Goal: Task Accomplishment & Management: Manage account settings

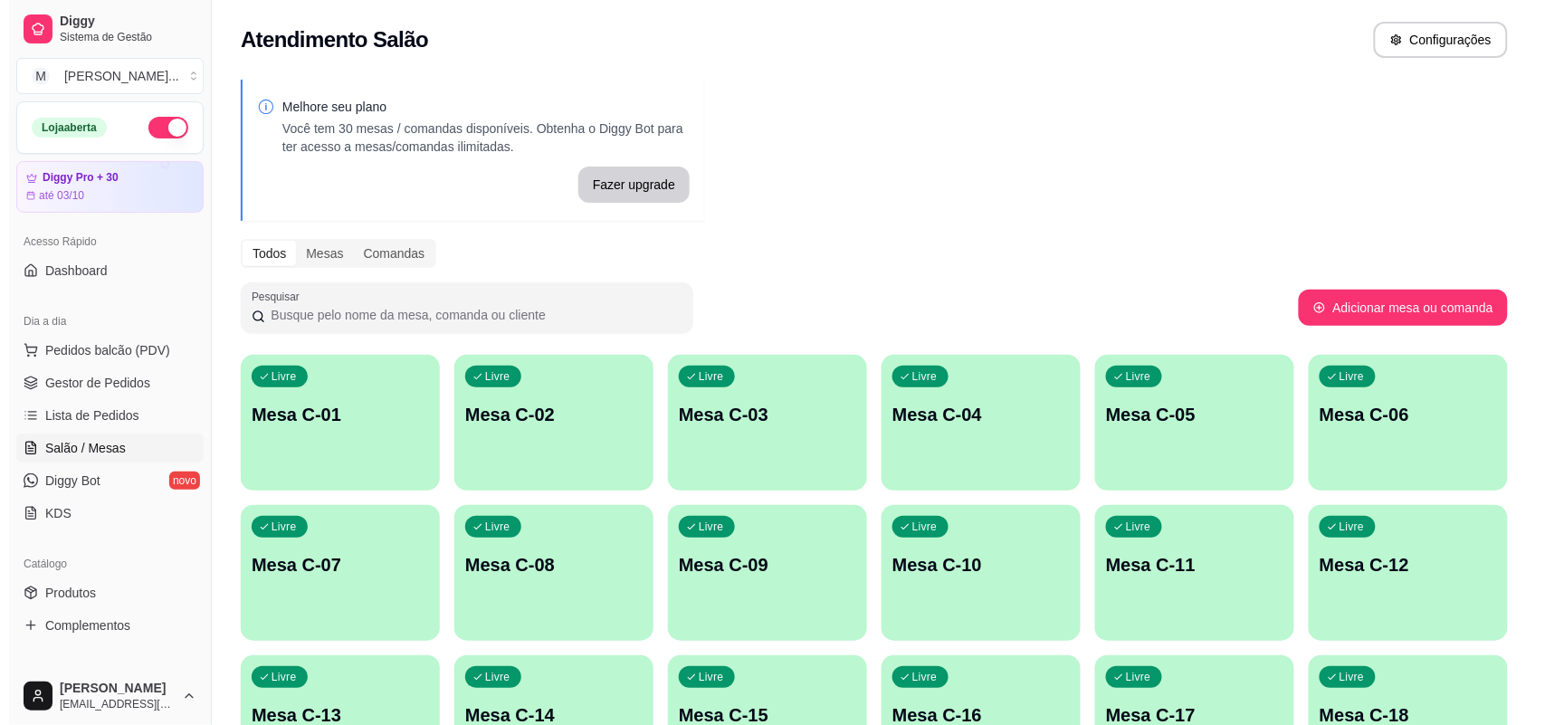
scroll to position [11, 0]
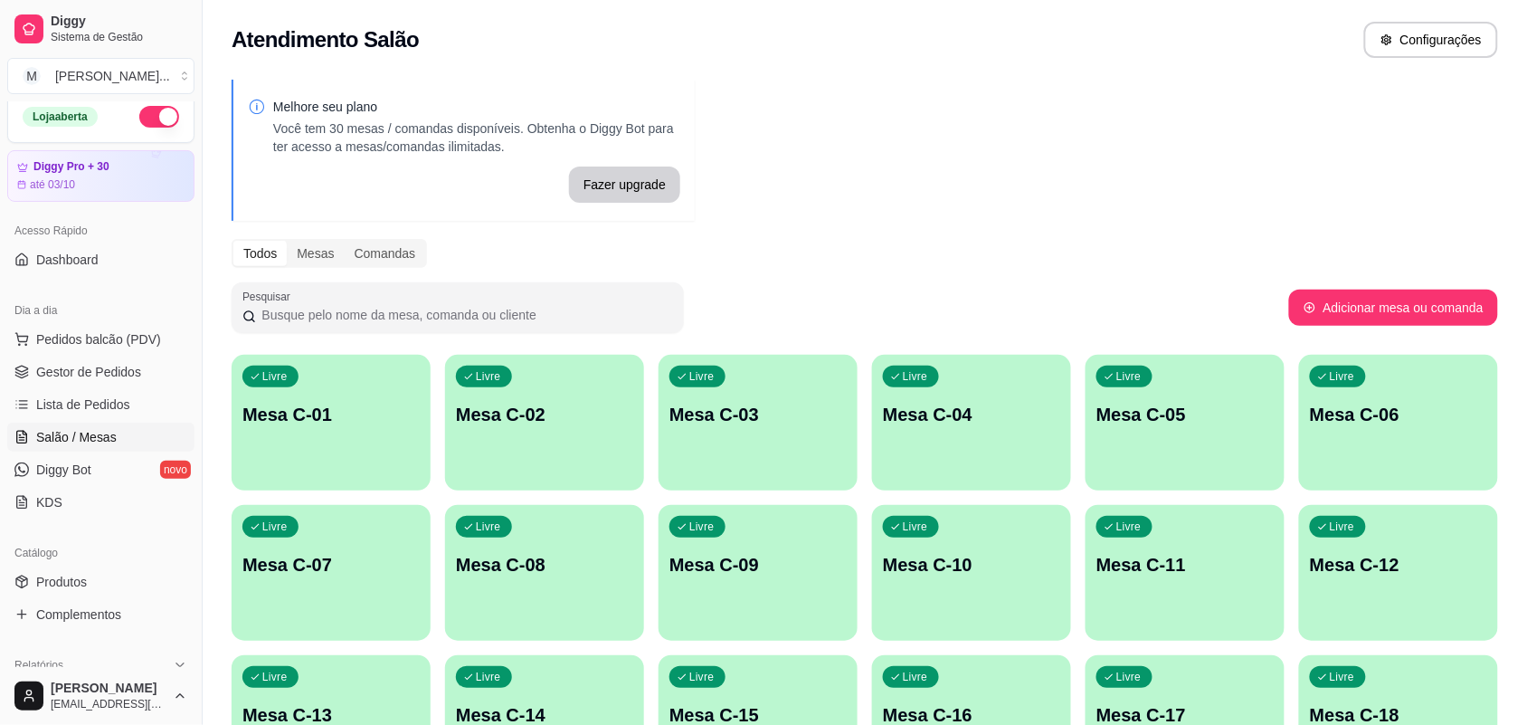
click at [146, 116] on button "button" at bounding box center [159, 117] width 40 height 22
click at [163, 79] on button "M [PERSON_NAME] ..." at bounding box center [100, 76] width 187 height 36
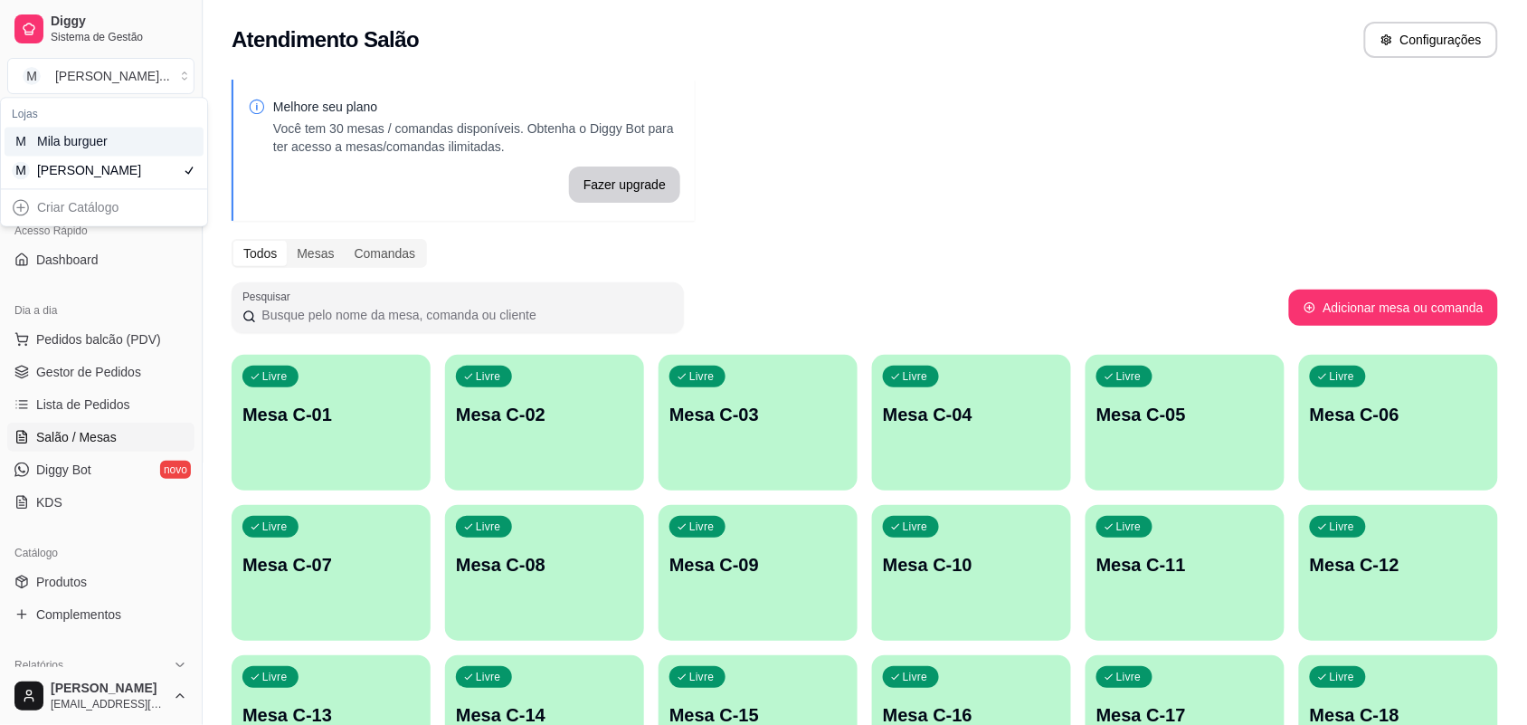
click at [152, 145] on div "M Mila burguer" at bounding box center [104, 142] width 199 height 29
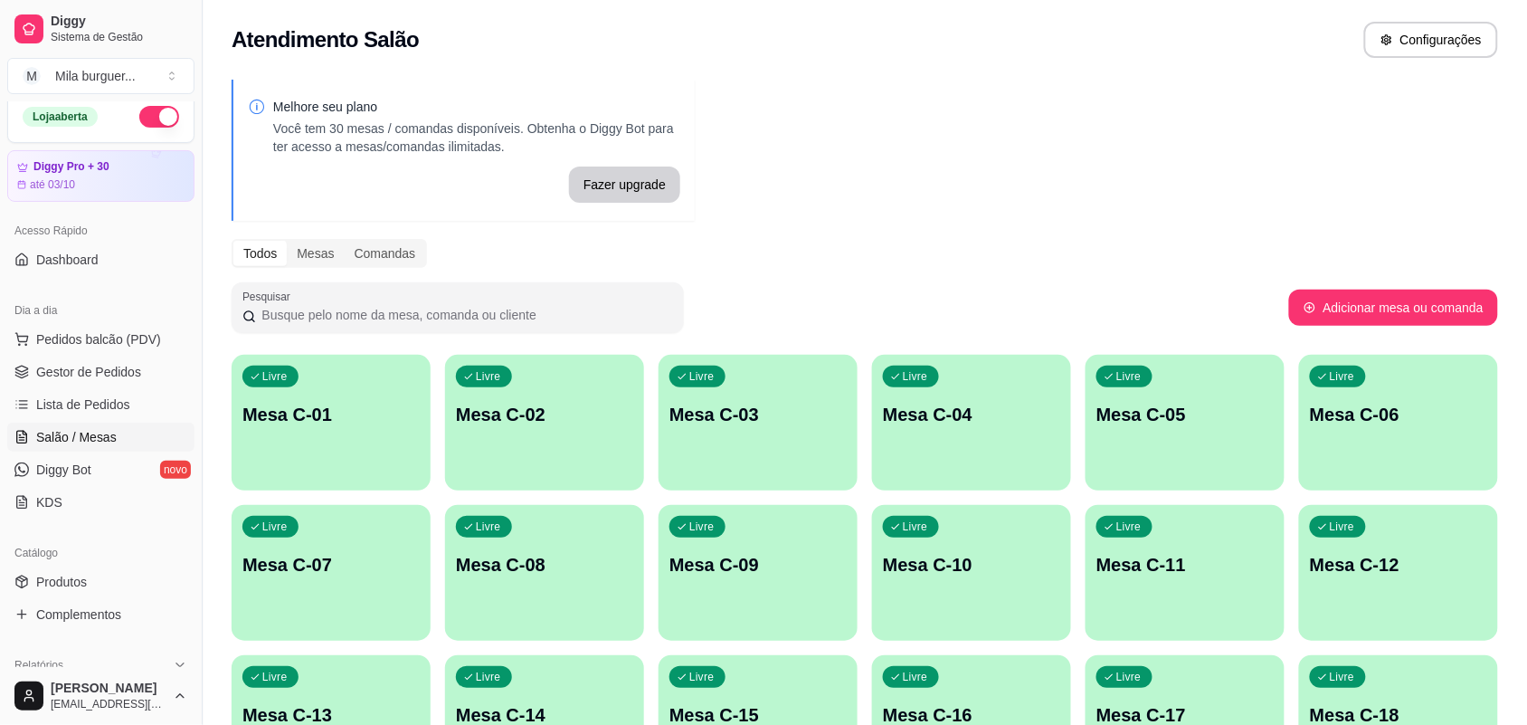
click at [150, 118] on button "button" at bounding box center [159, 117] width 40 height 22
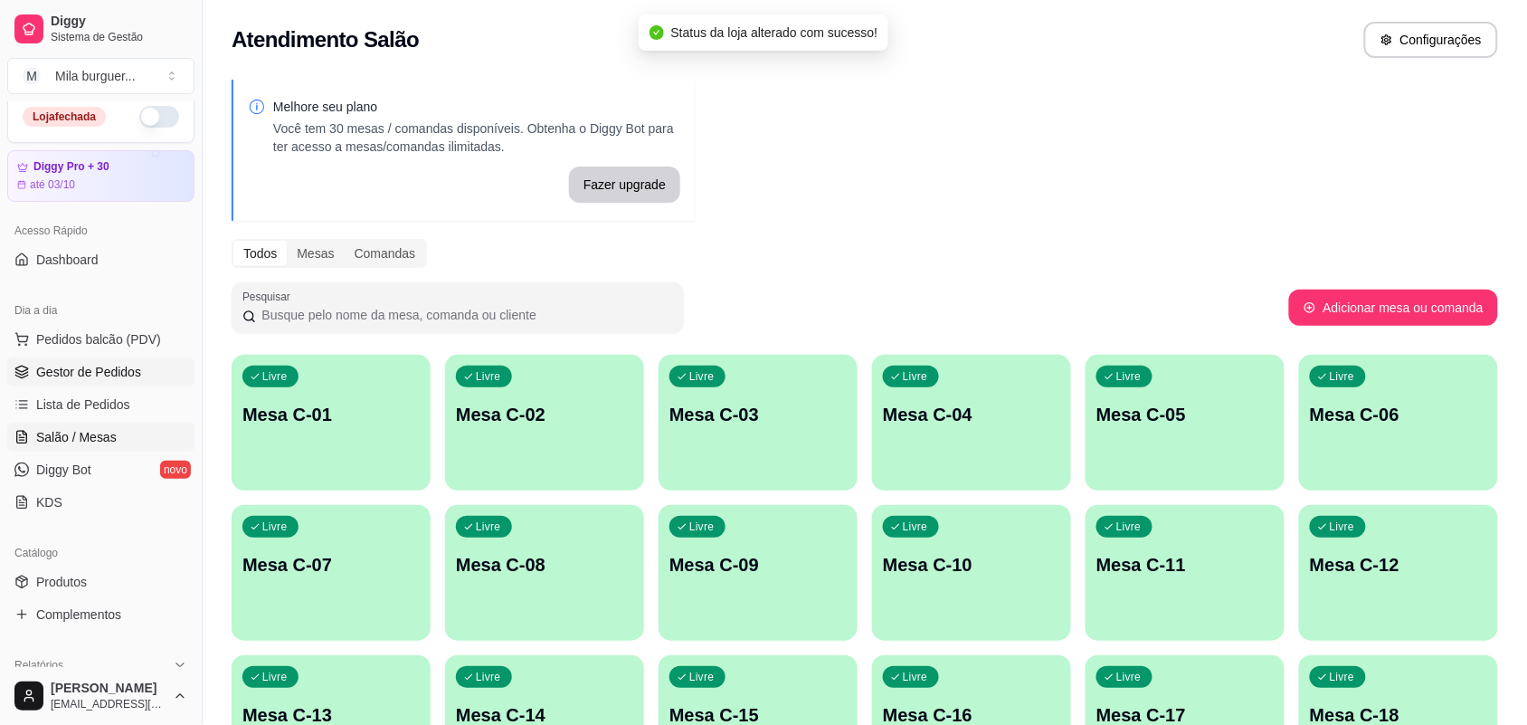
click at [98, 363] on span "Gestor de Pedidos" at bounding box center [88, 372] width 105 height 18
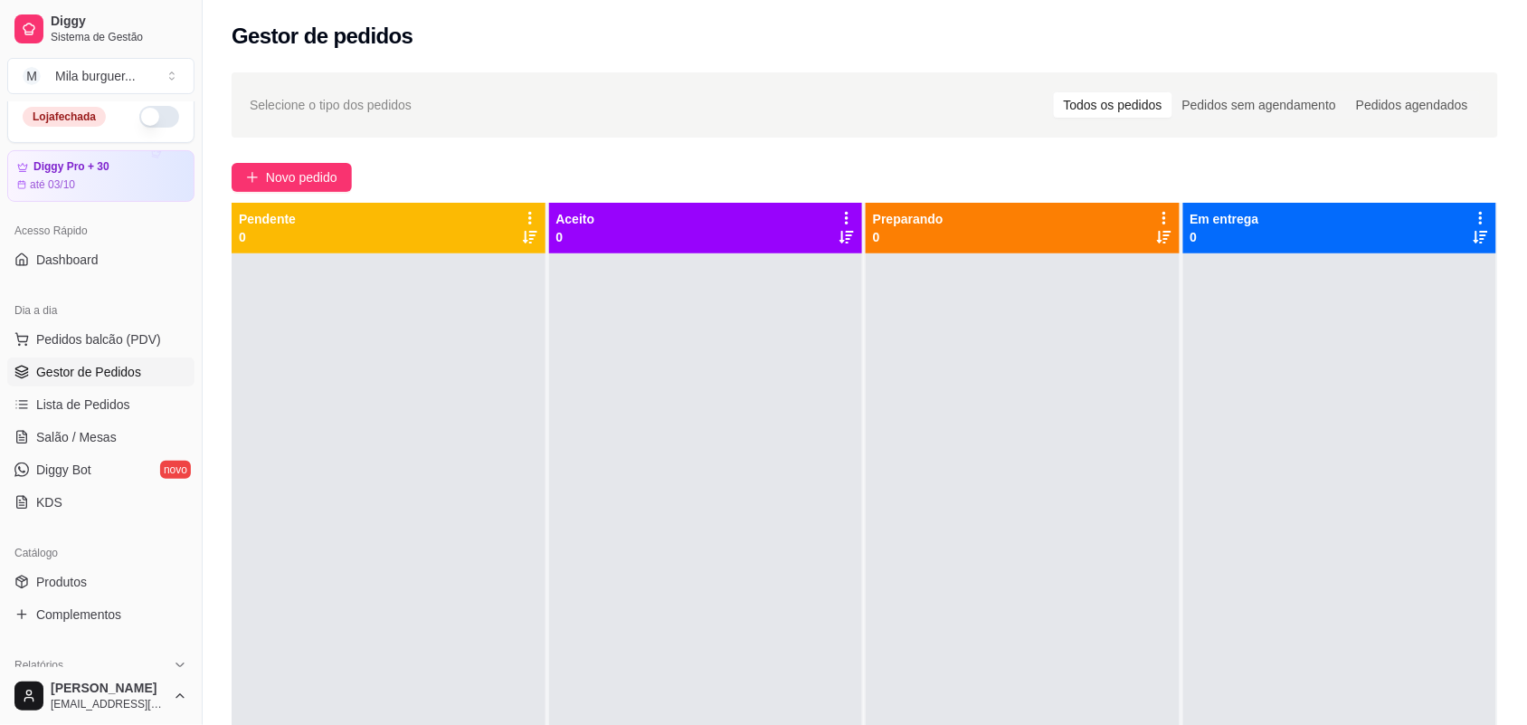
click at [139, 119] on button "button" at bounding box center [159, 117] width 40 height 22
click at [106, 371] on span "Gestor de Pedidos" at bounding box center [88, 372] width 105 height 18
click at [272, 187] on button "Novo pedido" at bounding box center [292, 177] width 120 height 29
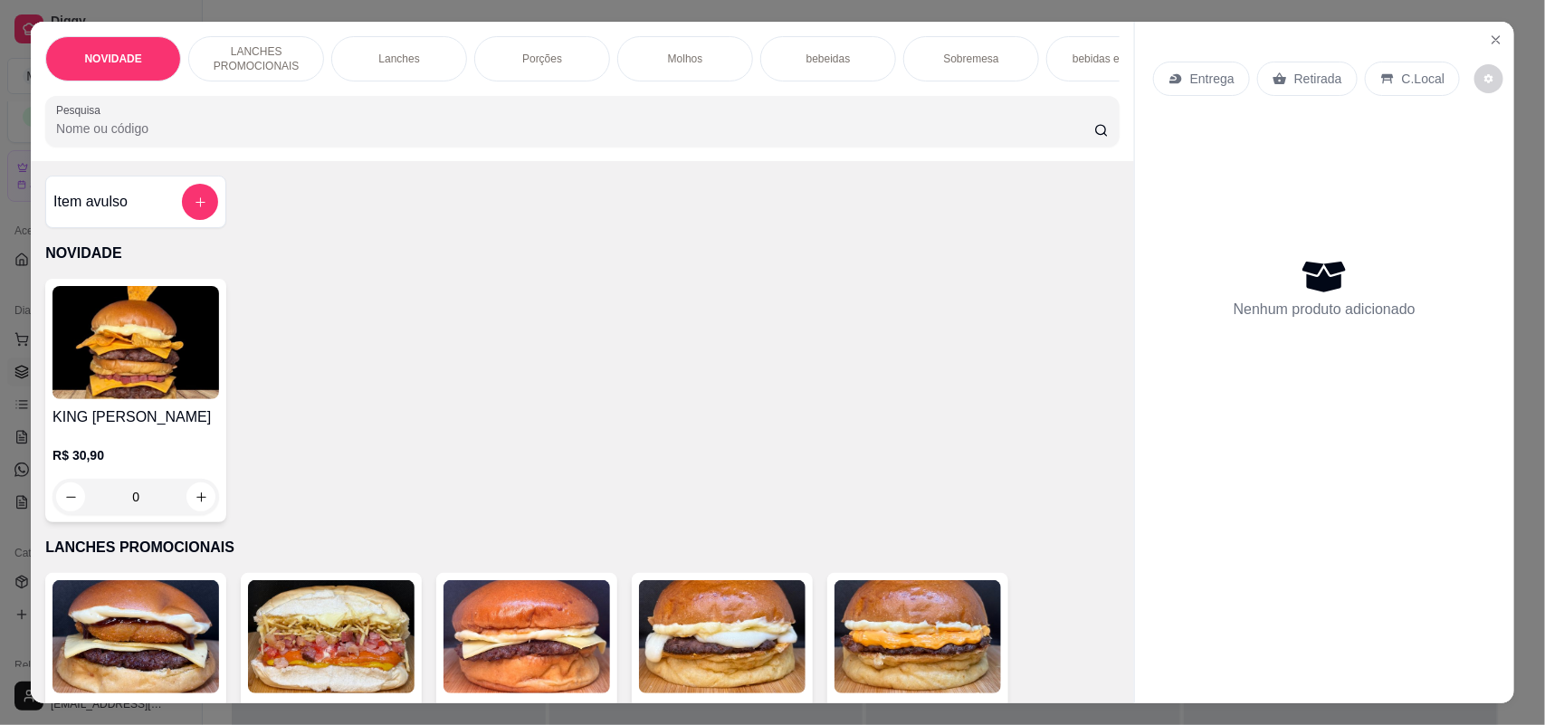
scroll to position [113, 0]
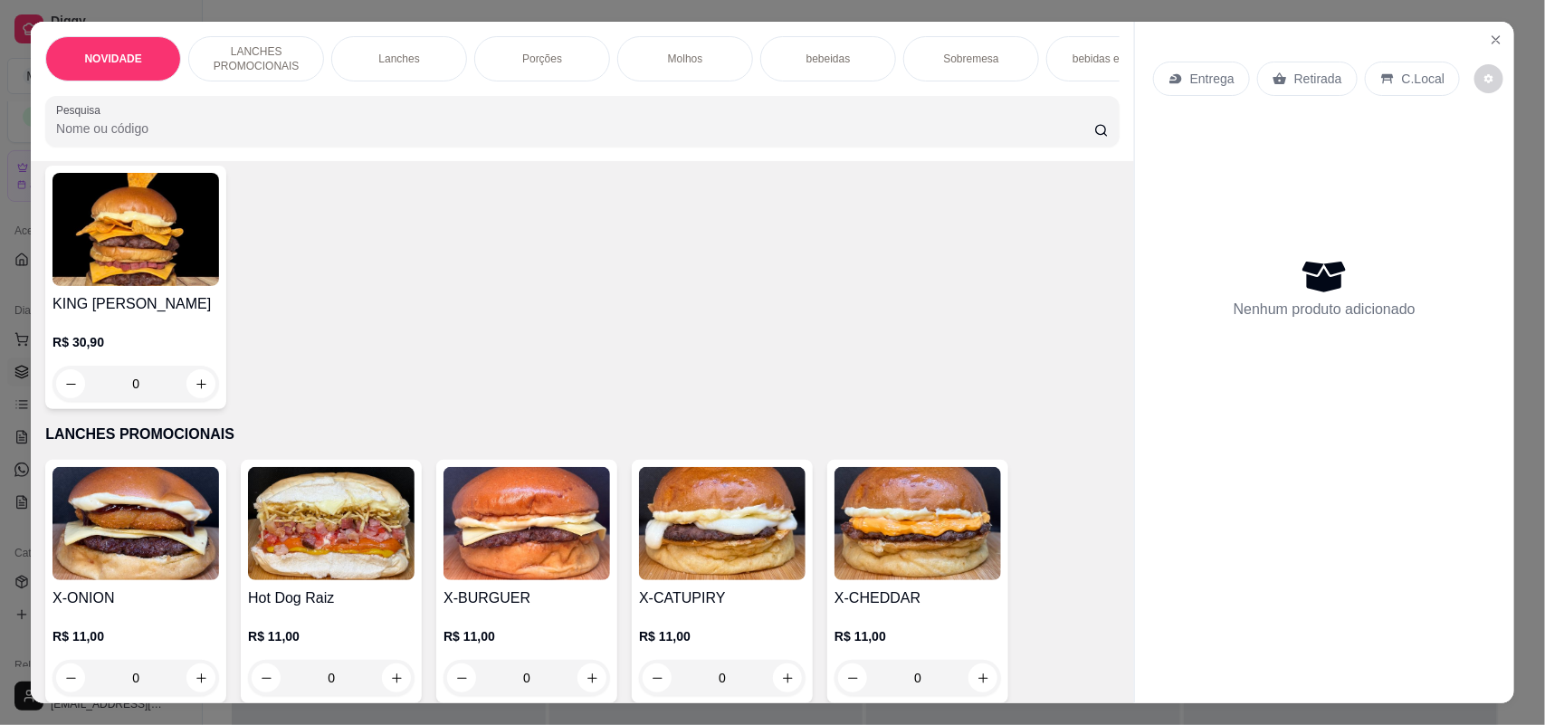
click at [1190, 70] on p "Entrega" at bounding box center [1212, 79] width 44 height 18
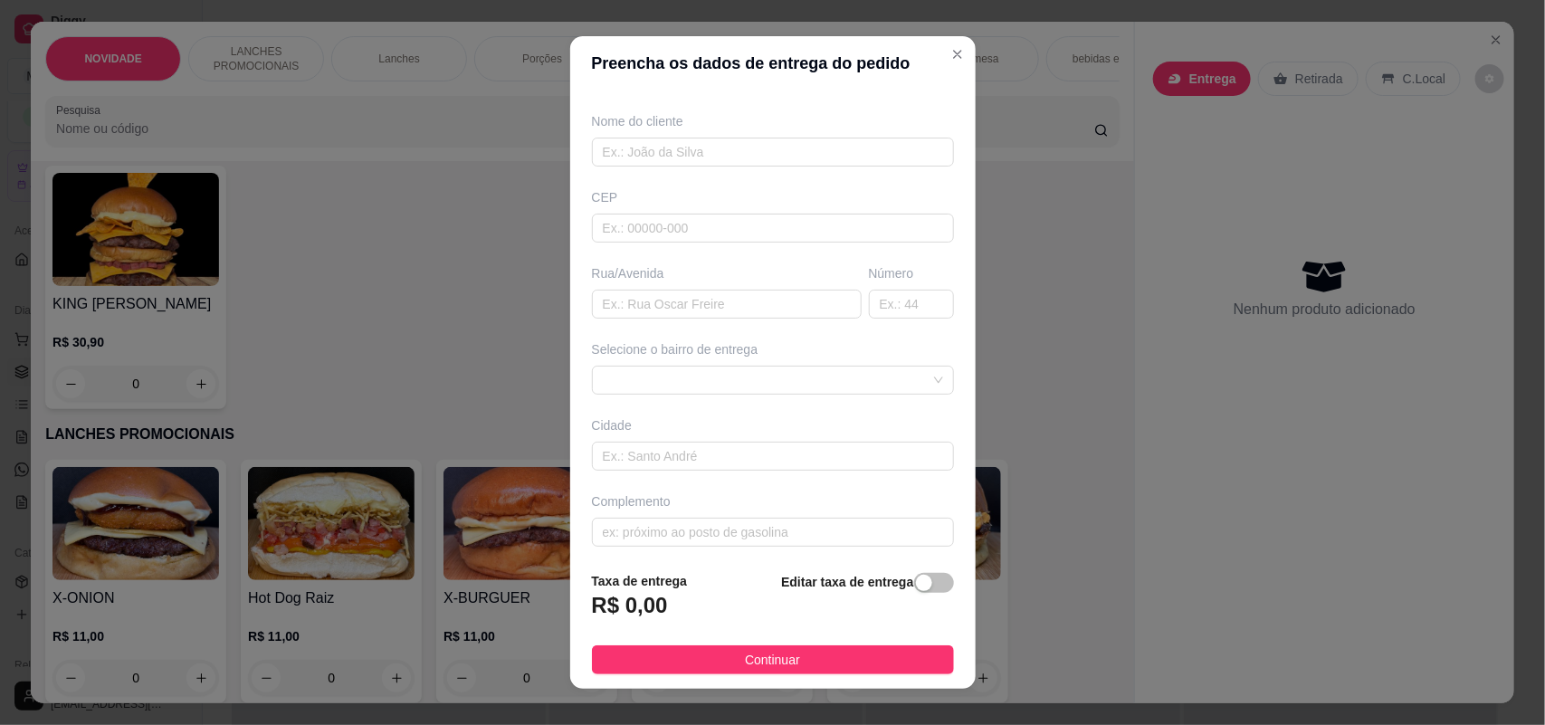
scroll to position [147, 0]
click at [729, 366] on span at bounding box center [773, 371] width 340 height 27
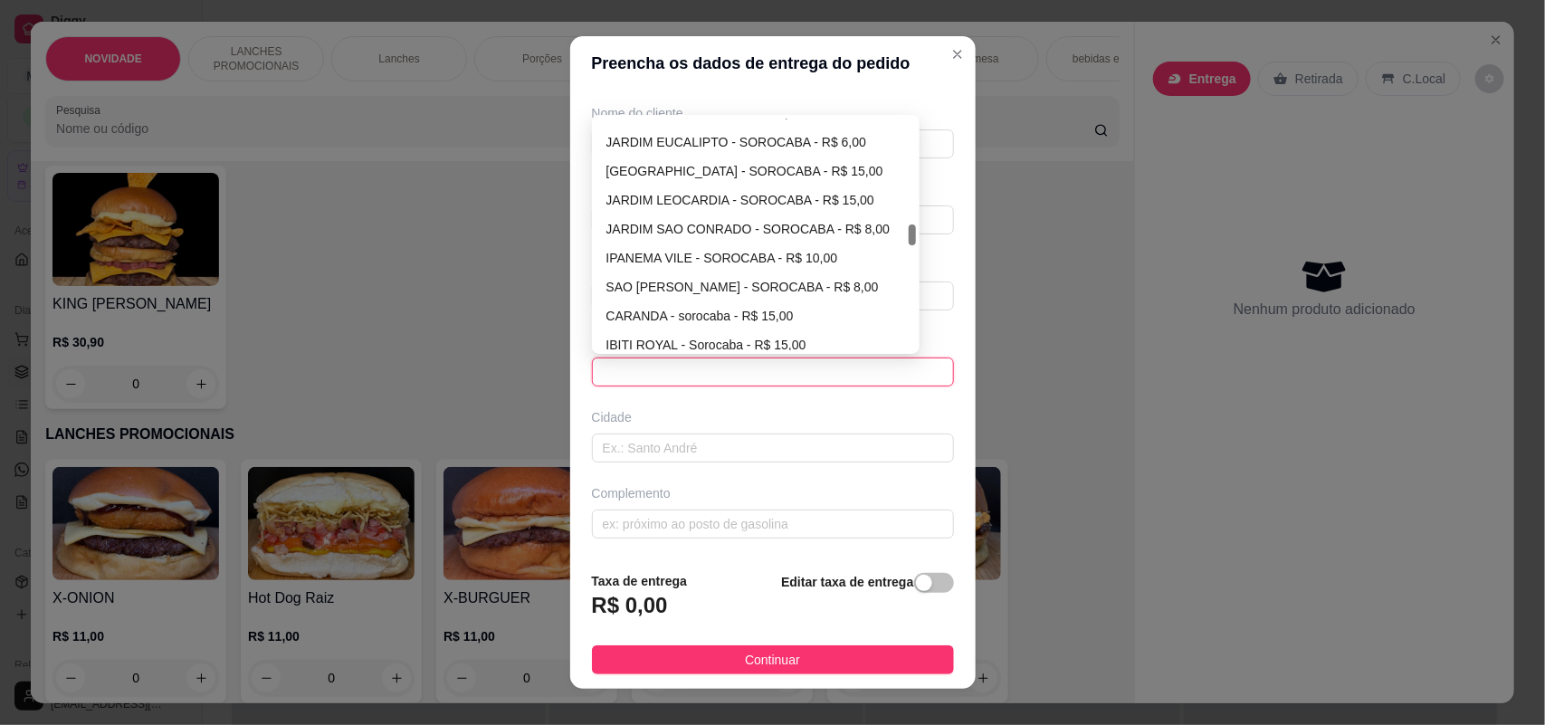
scroll to position [1149, 0]
drag, startPoint x: 901, startPoint y: 155, endPoint x: 869, endPoint y: 240, distance: 91.1
click at [869, 240] on div "CAJURU - SOROCABA - R$ 20,00 [GEOGRAPHIC_DATA] - [GEOGRAPHIC_DATA] - R$ 6,00 [G…" at bounding box center [755, 235] width 321 height 232
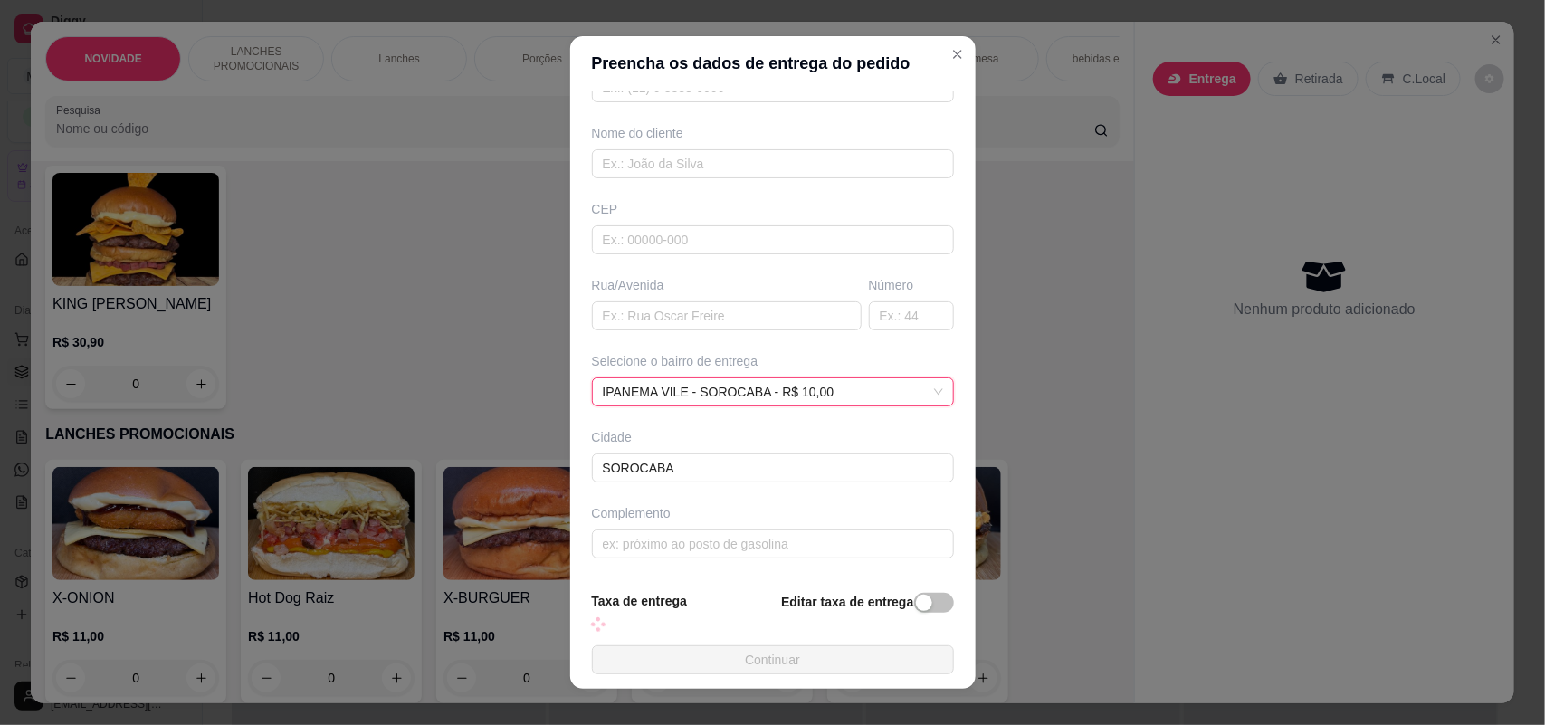
scroll to position [147, 0]
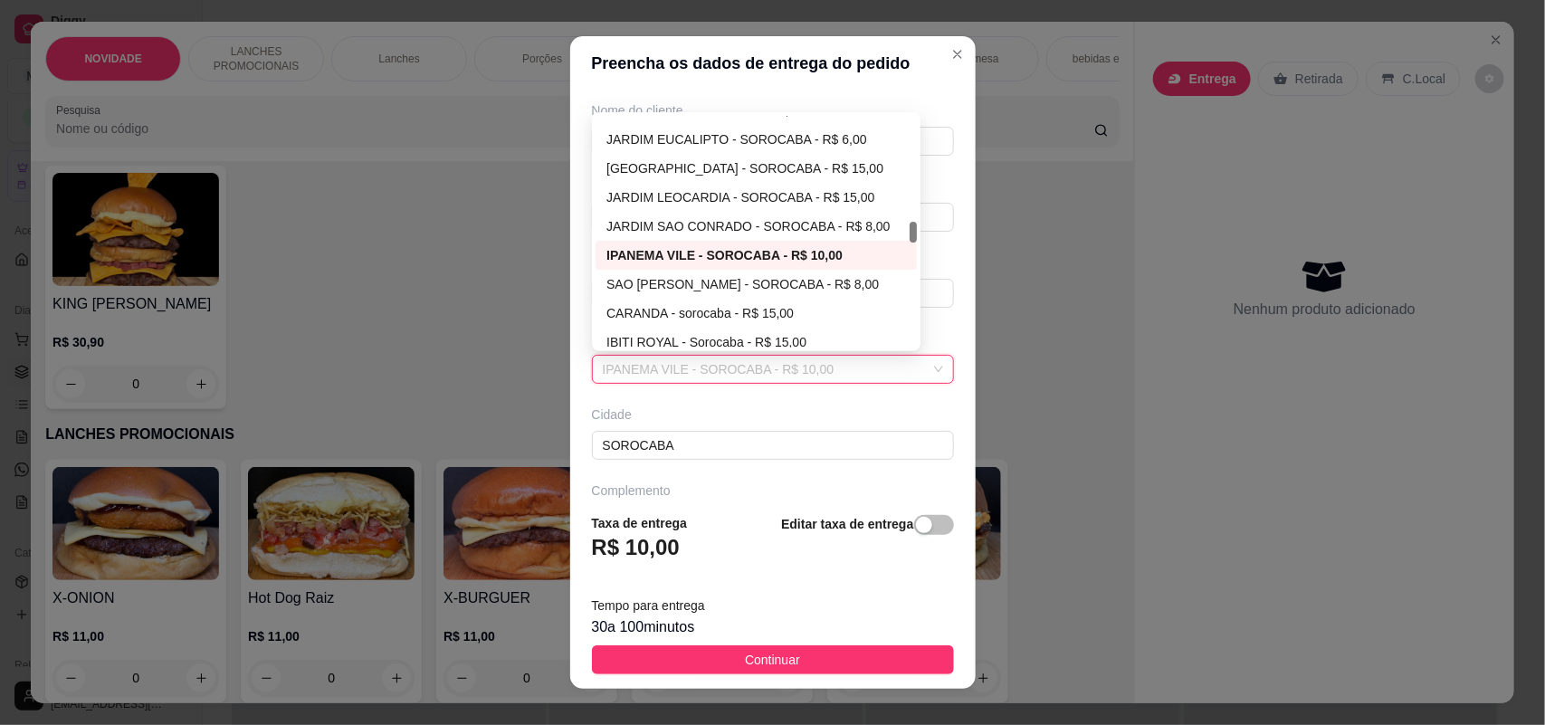
click at [899, 366] on span "IPANEMA VILE - SOROCABA - R$ 10,00" at bounding box center [773, 369] width 340 height 27
click at [834, 228] on div "JARDIM SAO CONRADO - SOROCABA - R$ 8,00" at bounding box center [756, 226] width 300 height 20
type input "SOROCABA"
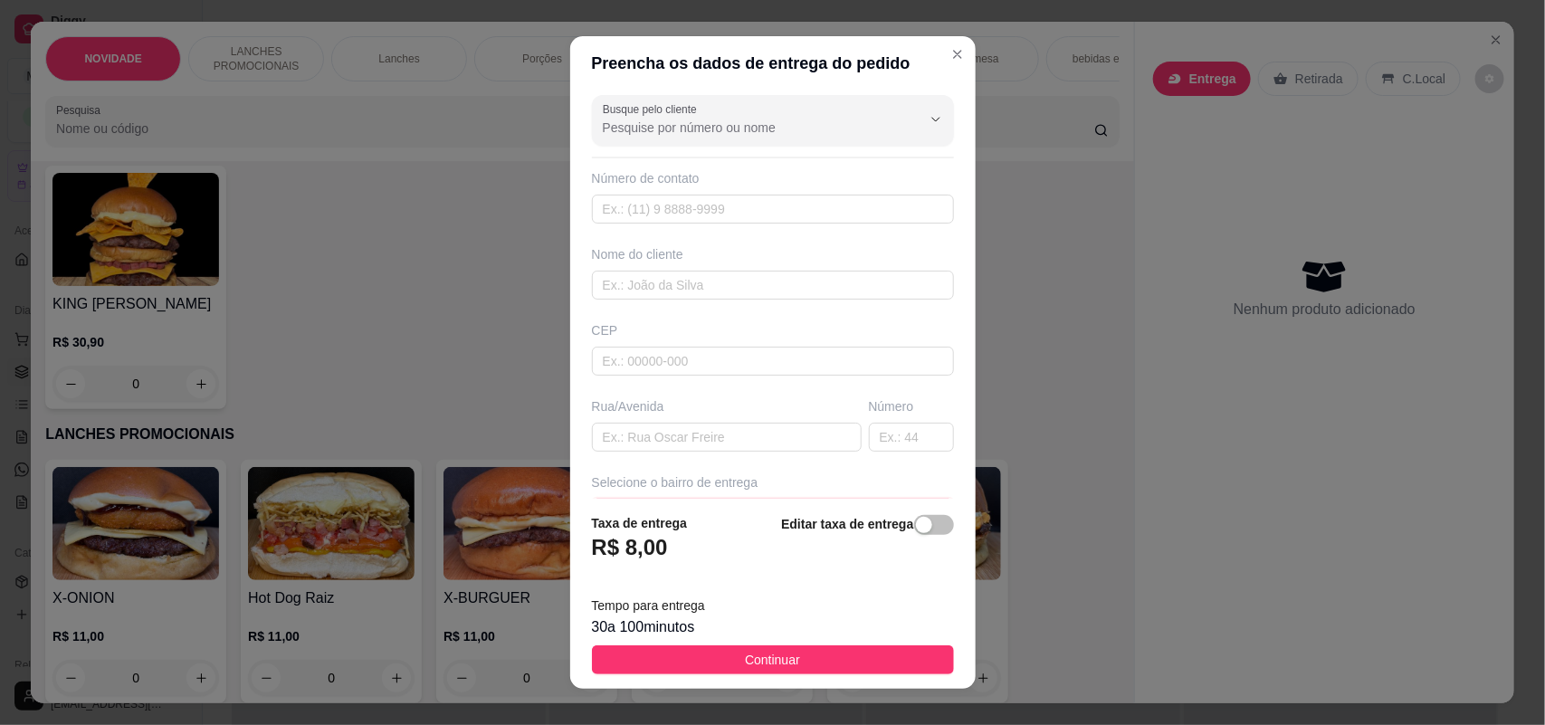
scroll to position [0, 0]
click at [823, 124] on input "Busque pelo cliente" at bounding box center [748, 130] width 290 height 18
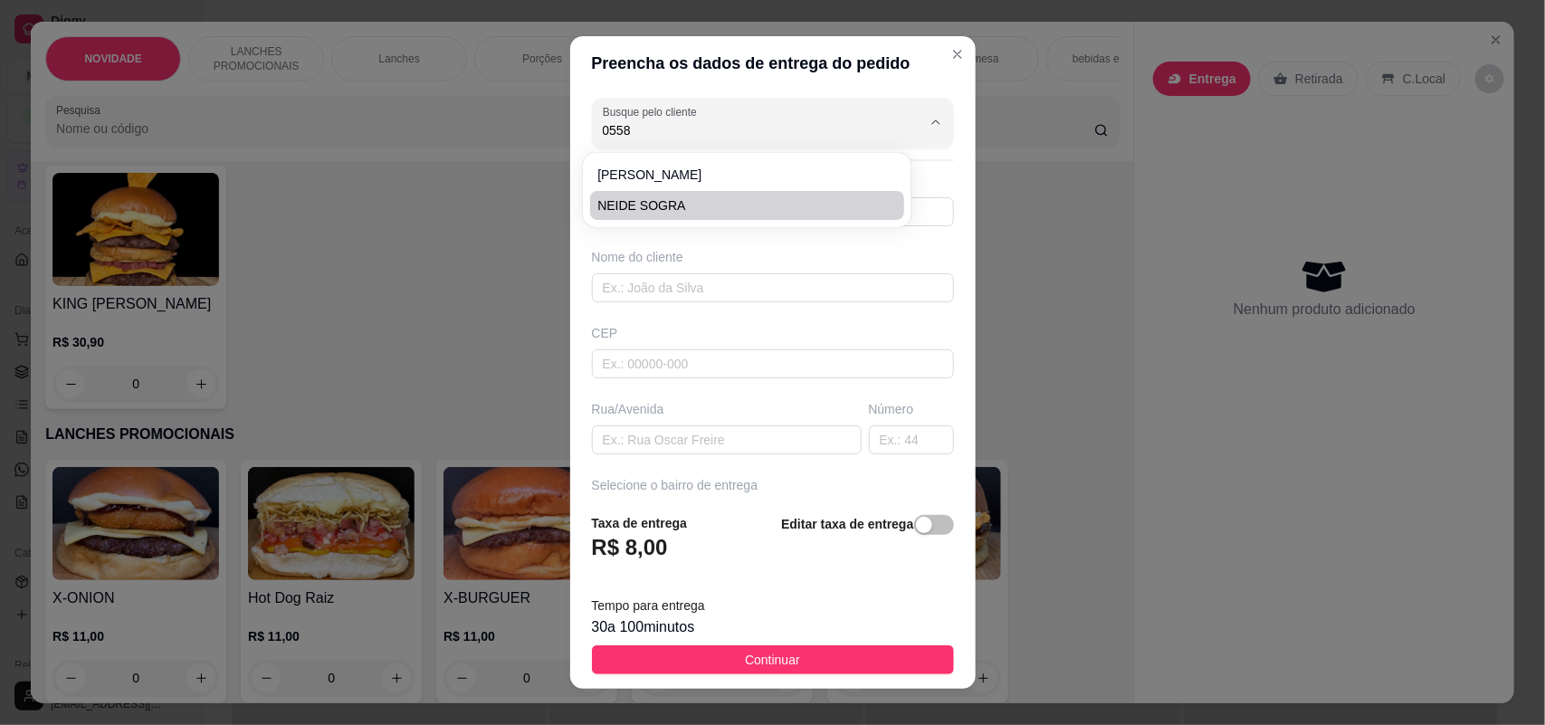
click at [799, 202] on span "NEIDE SOGRA" at bounding box center [737, 205] width 281 height 18
type input "NEIDE SOGRA"
type input "15997410558"
type input "NEIDE SOGRA"
type input "18076260"
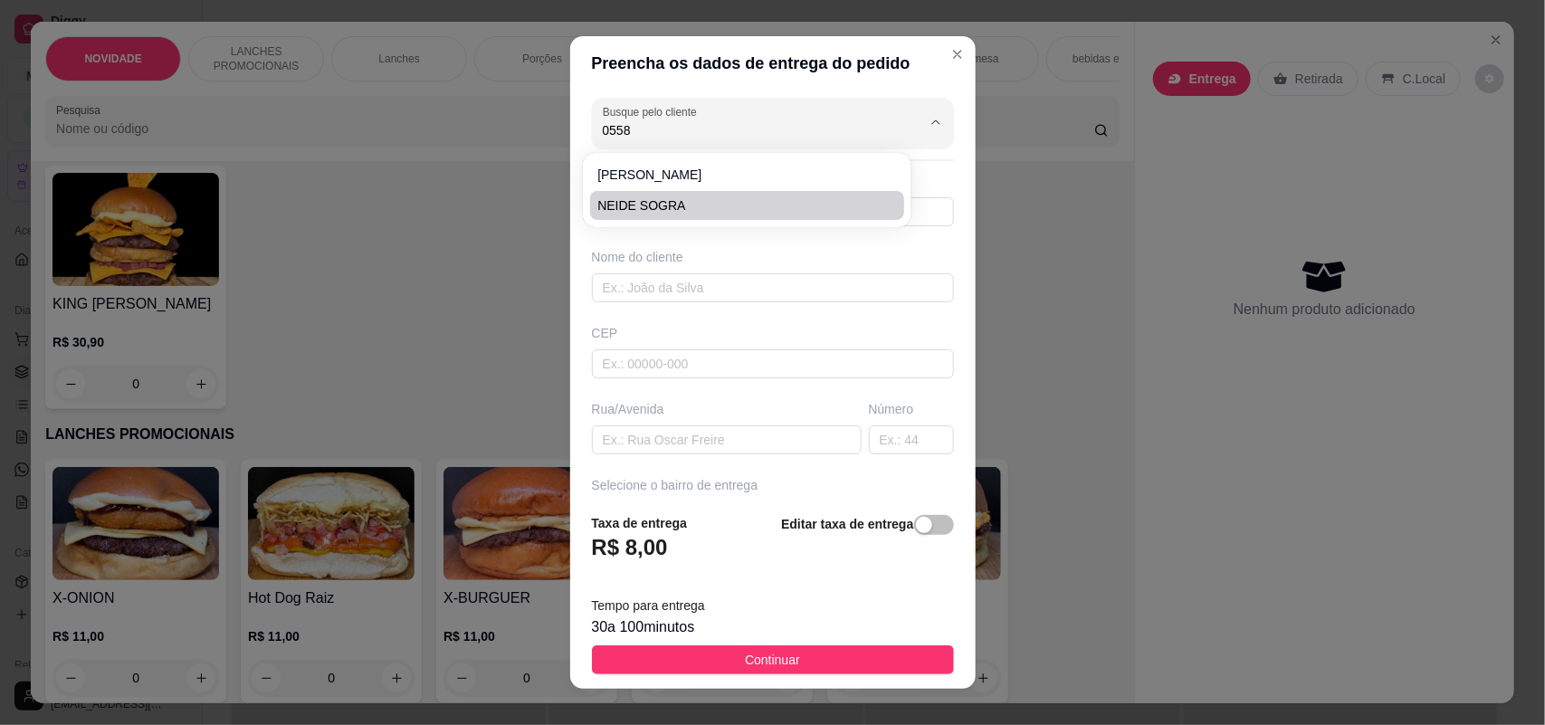
type input "Rua [PERSON_NAME]"
type input "1200"
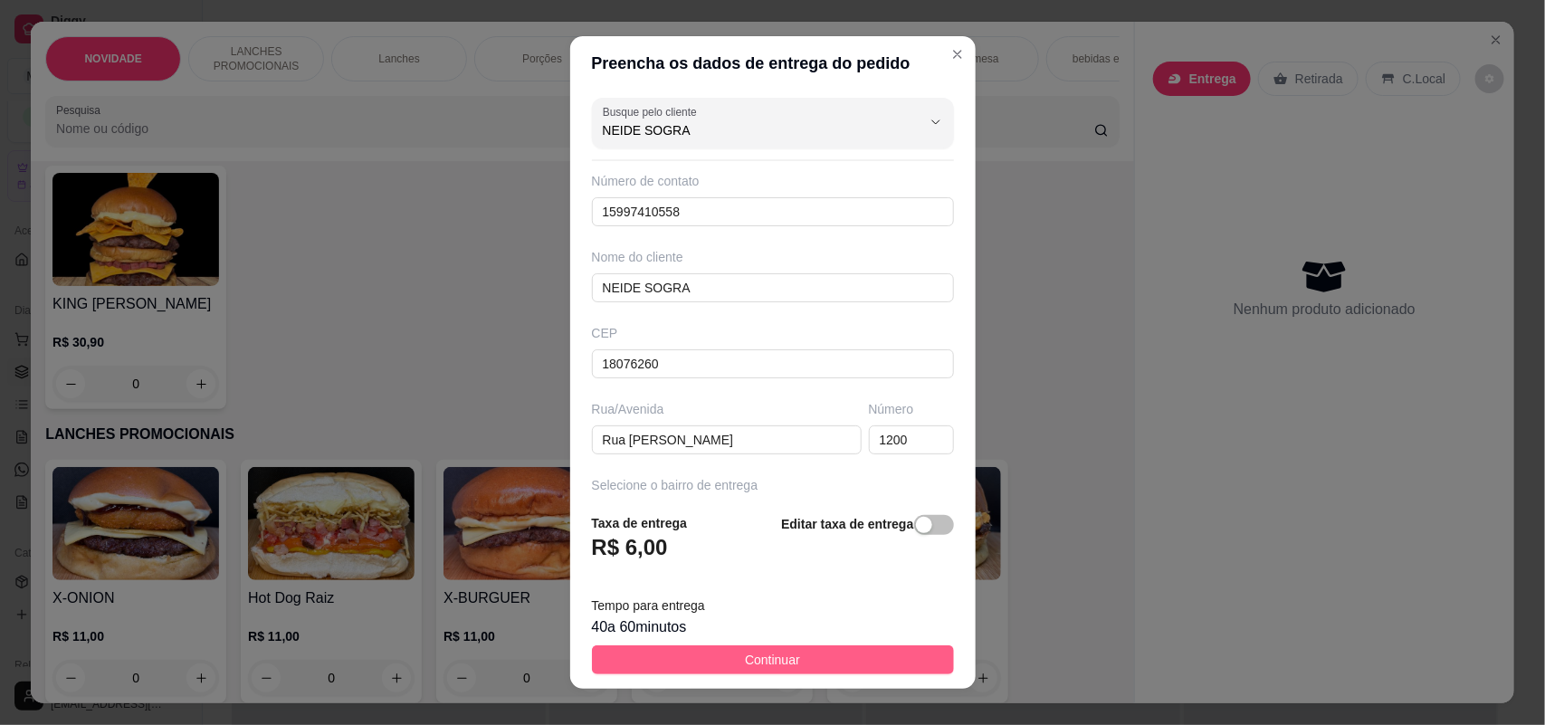
type input "NEIDE SOGRA"
click at [785, 650] on button "Continuar" at bounding box center [773, 659] width 362 height 29
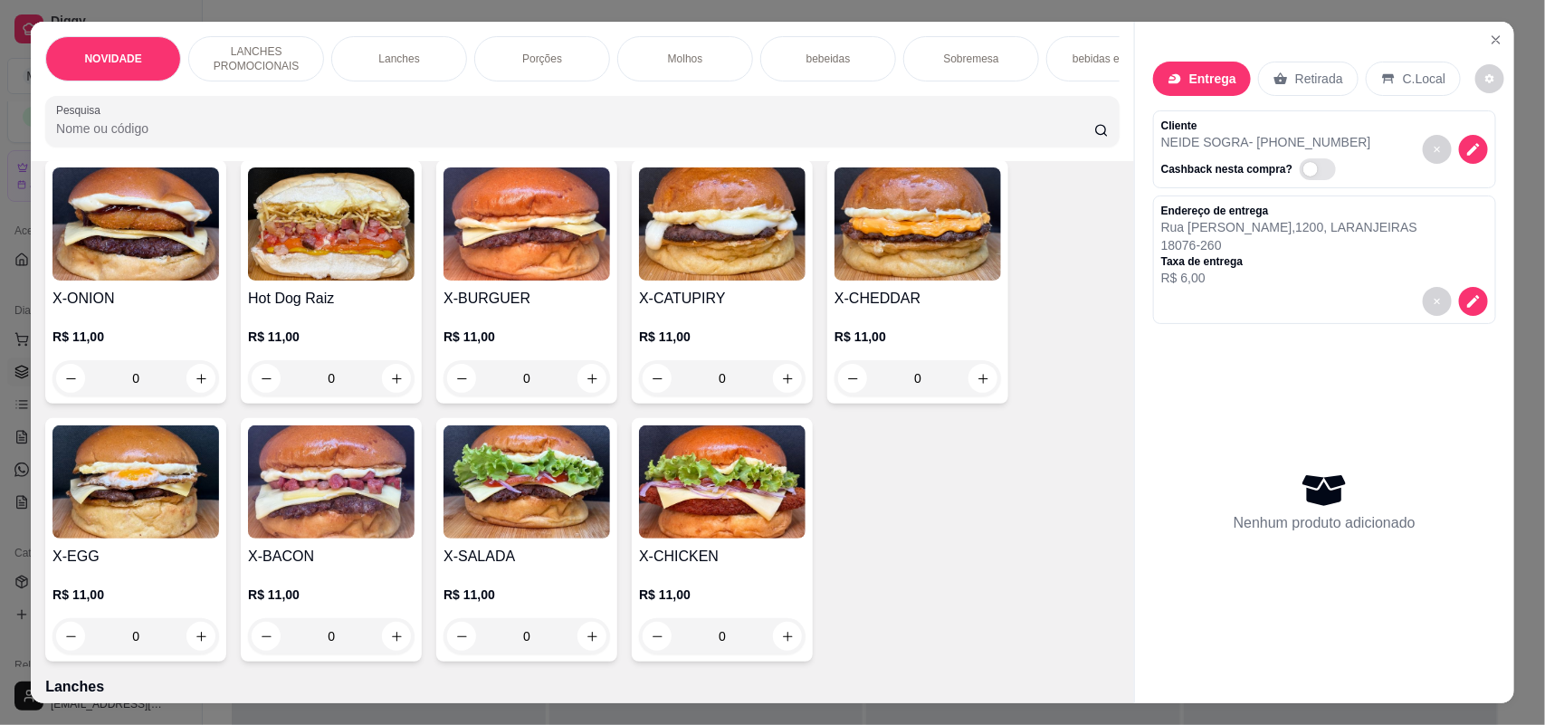
scroll to position [452, 0]
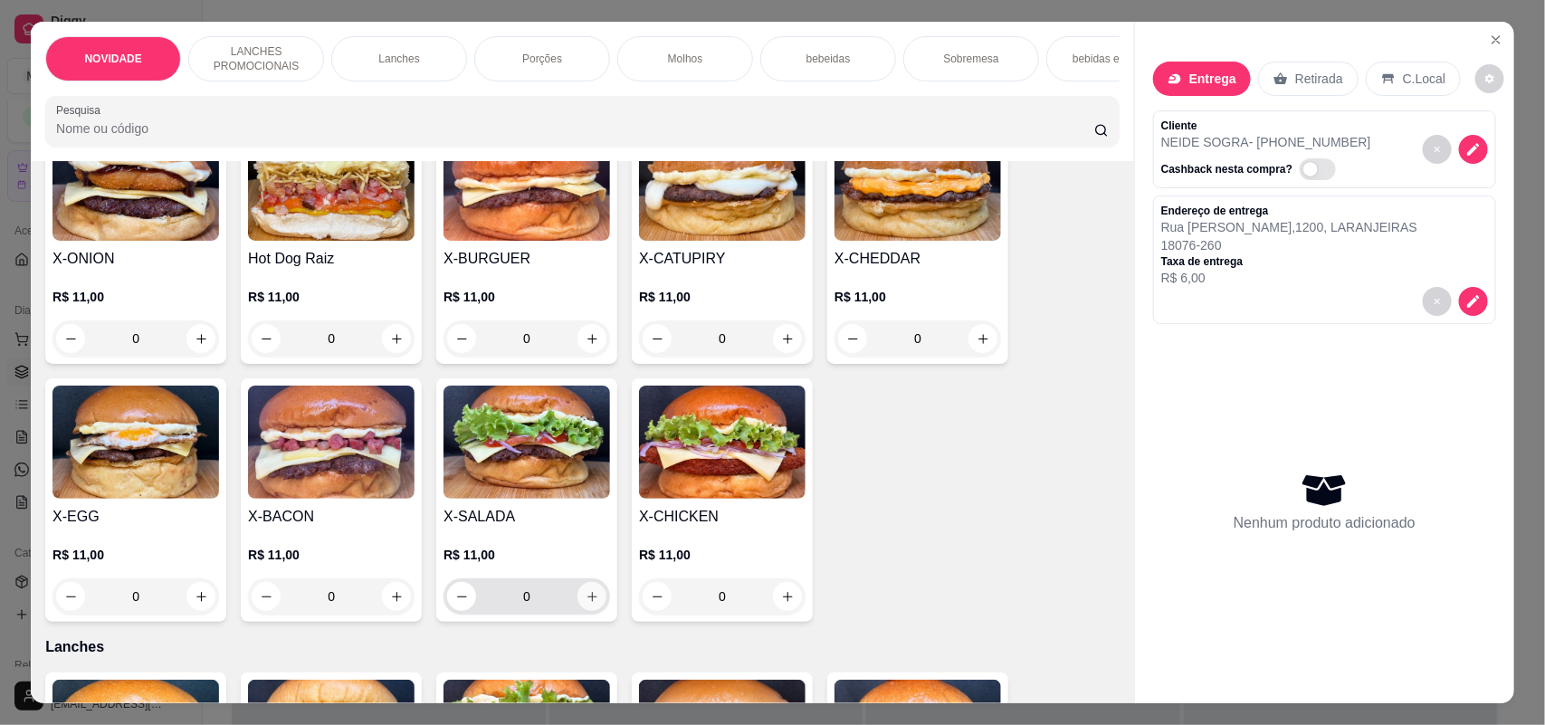
click at [580, 604] on button "increase-product-quantity" at bounding box center [591, 596] width 29 height 29
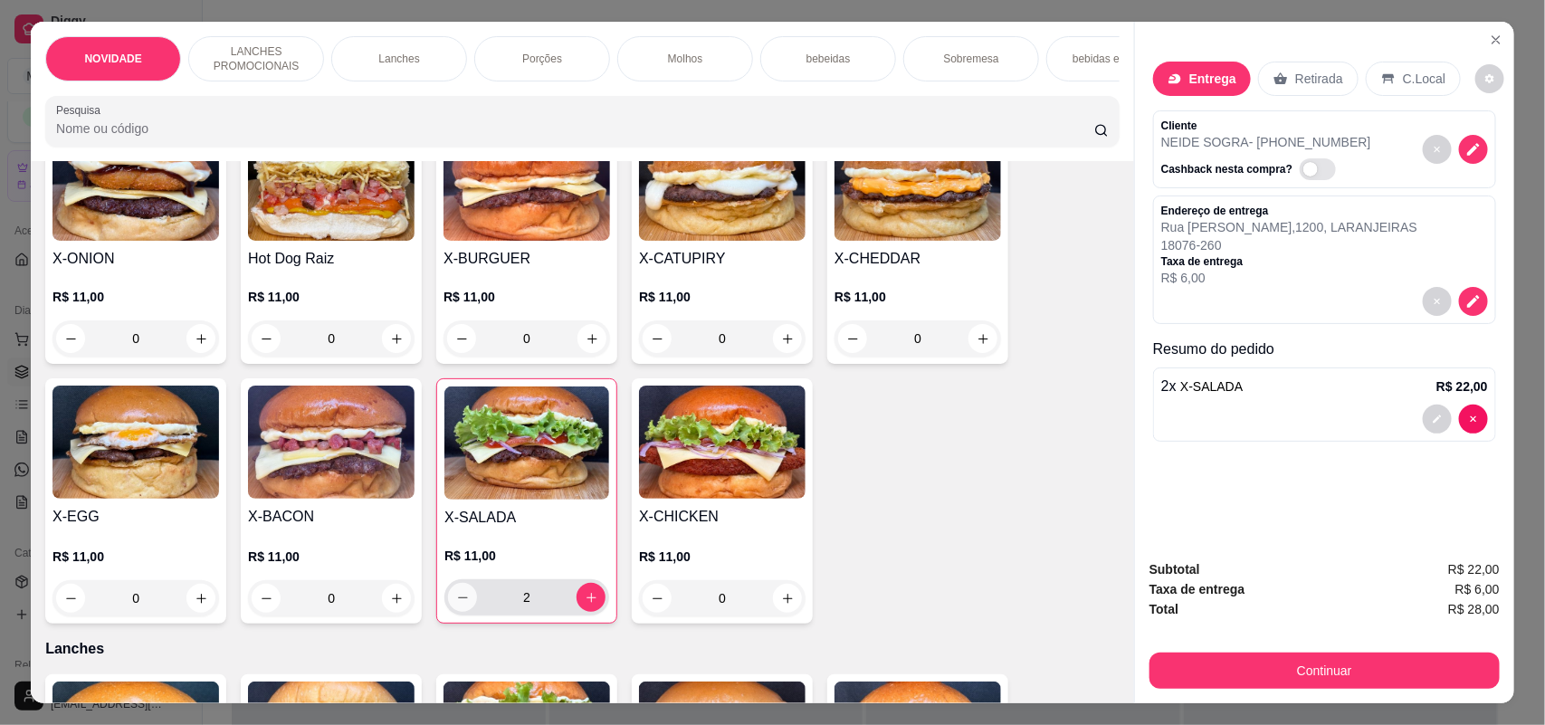
click at [451, 604] on button "decrease-product-quantity" at bounding box center [462, 597] width 29 height 29
type input "1"
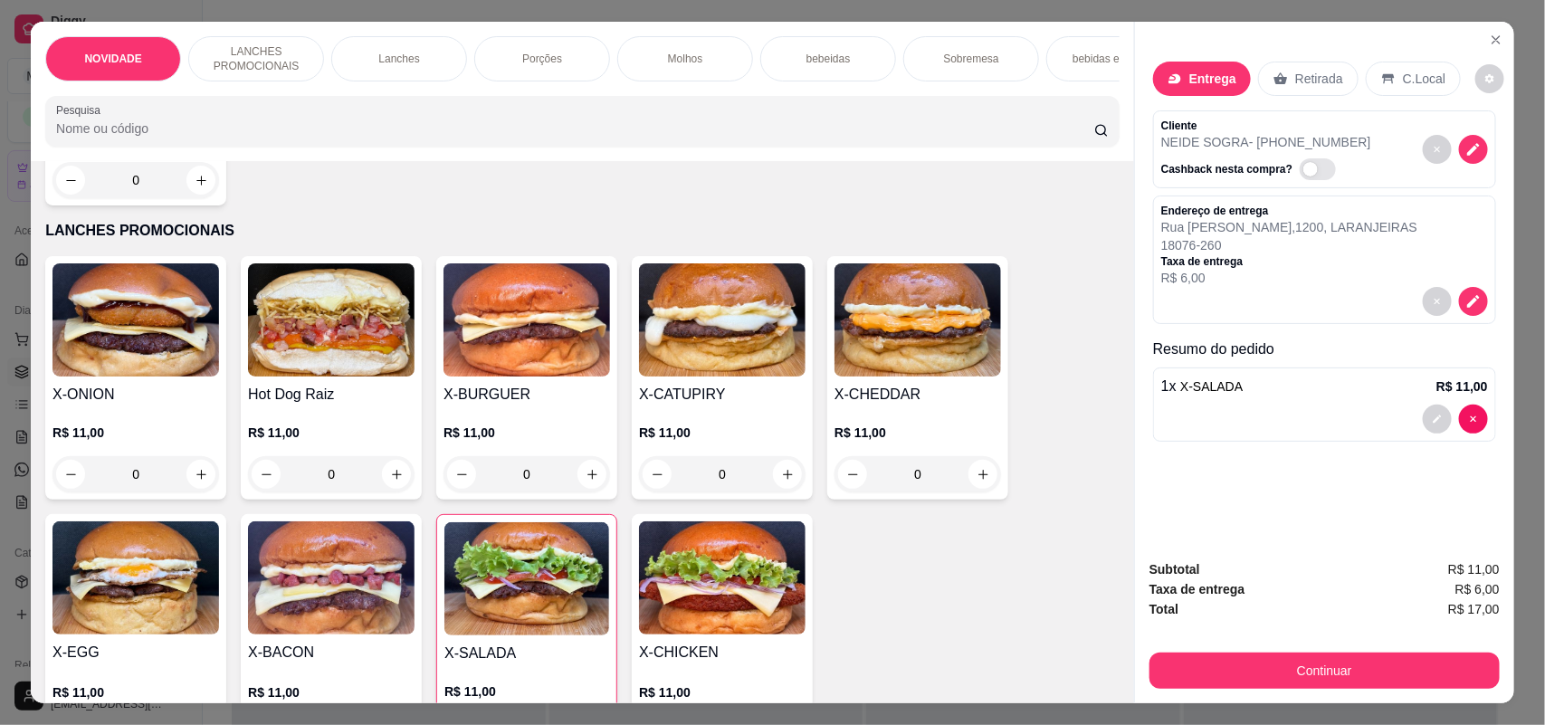
scroll to position [113, 0]
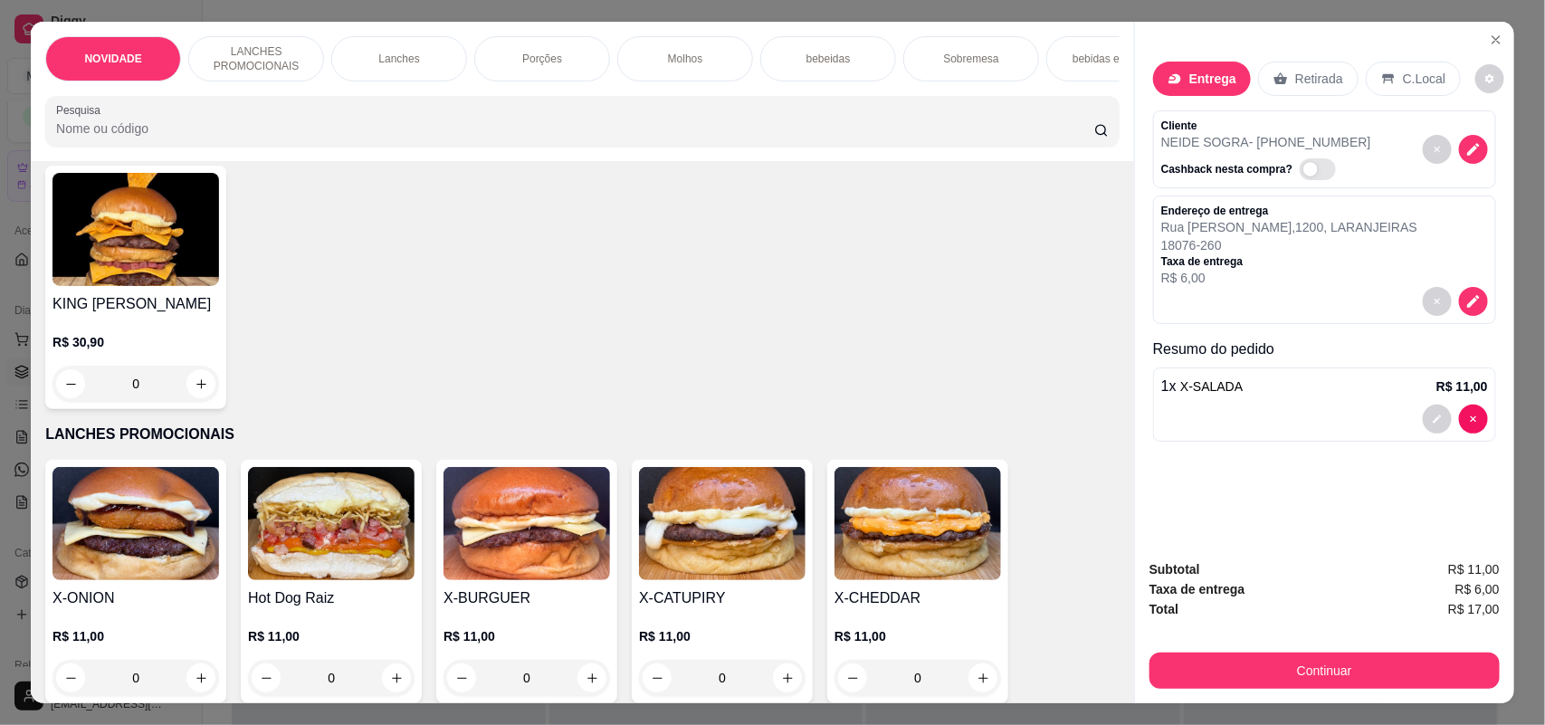
click at [563, 57] on div "Porções" at bounding box center [542, 58] width 136 height 45
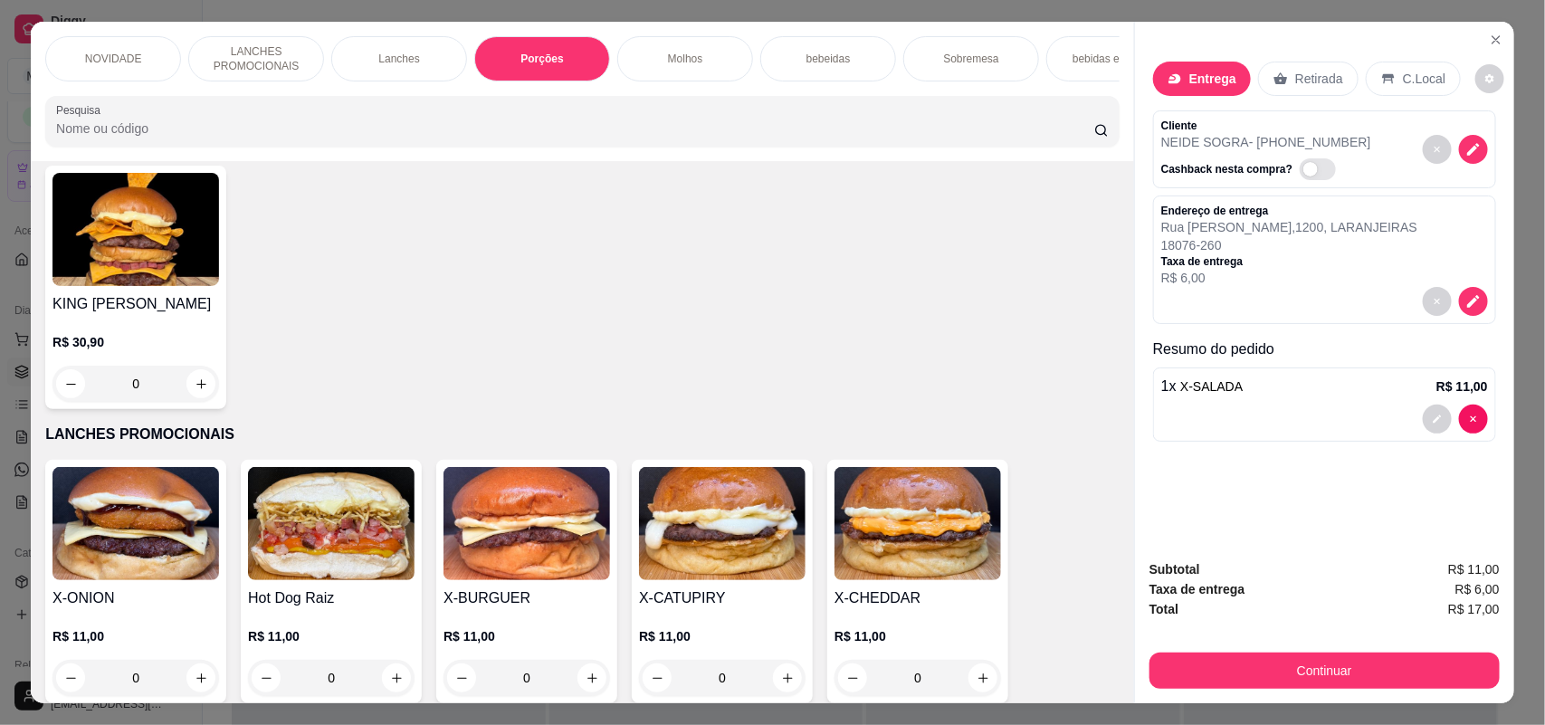
scroll to position [36, 0]
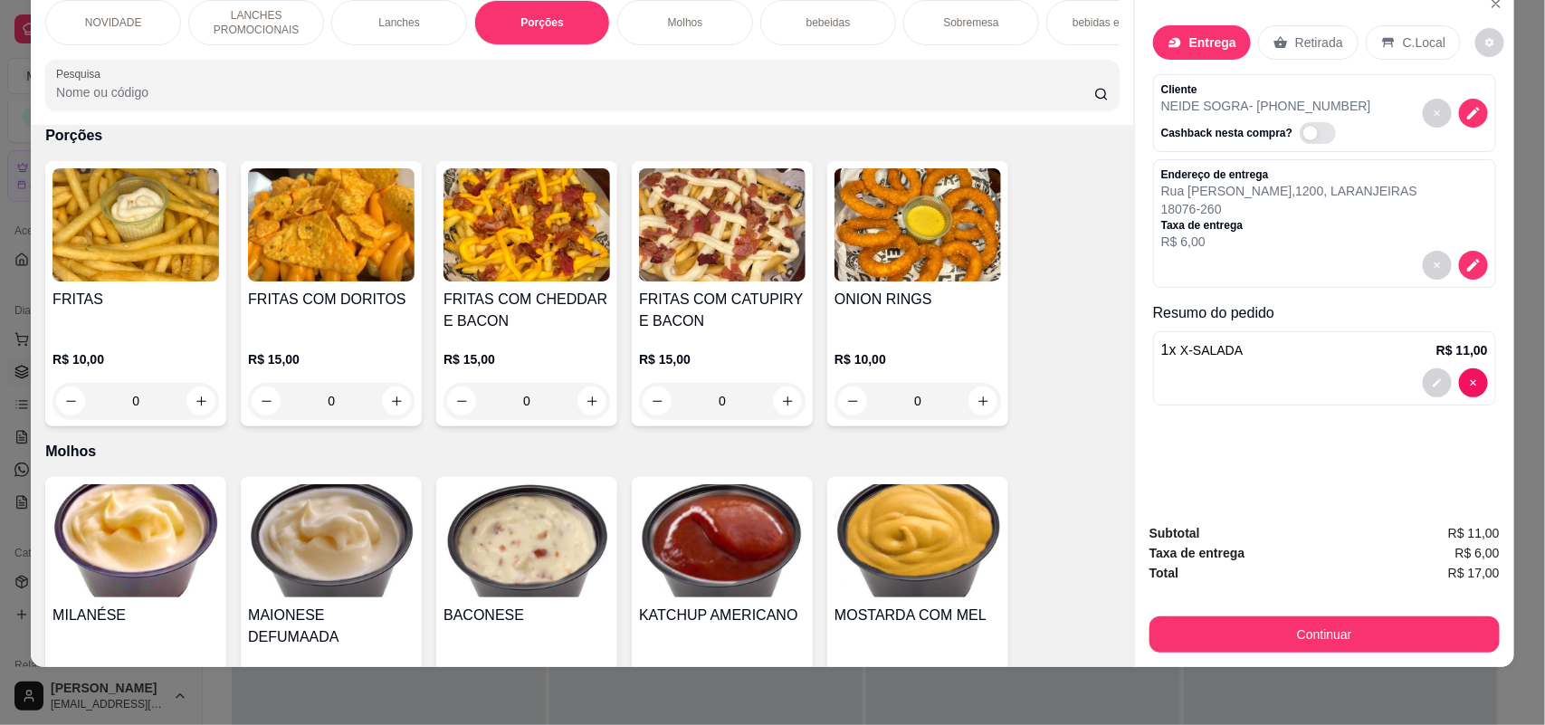
click at [186, 409] on div "0" at bounding box center [135, 401] width 166 height 36
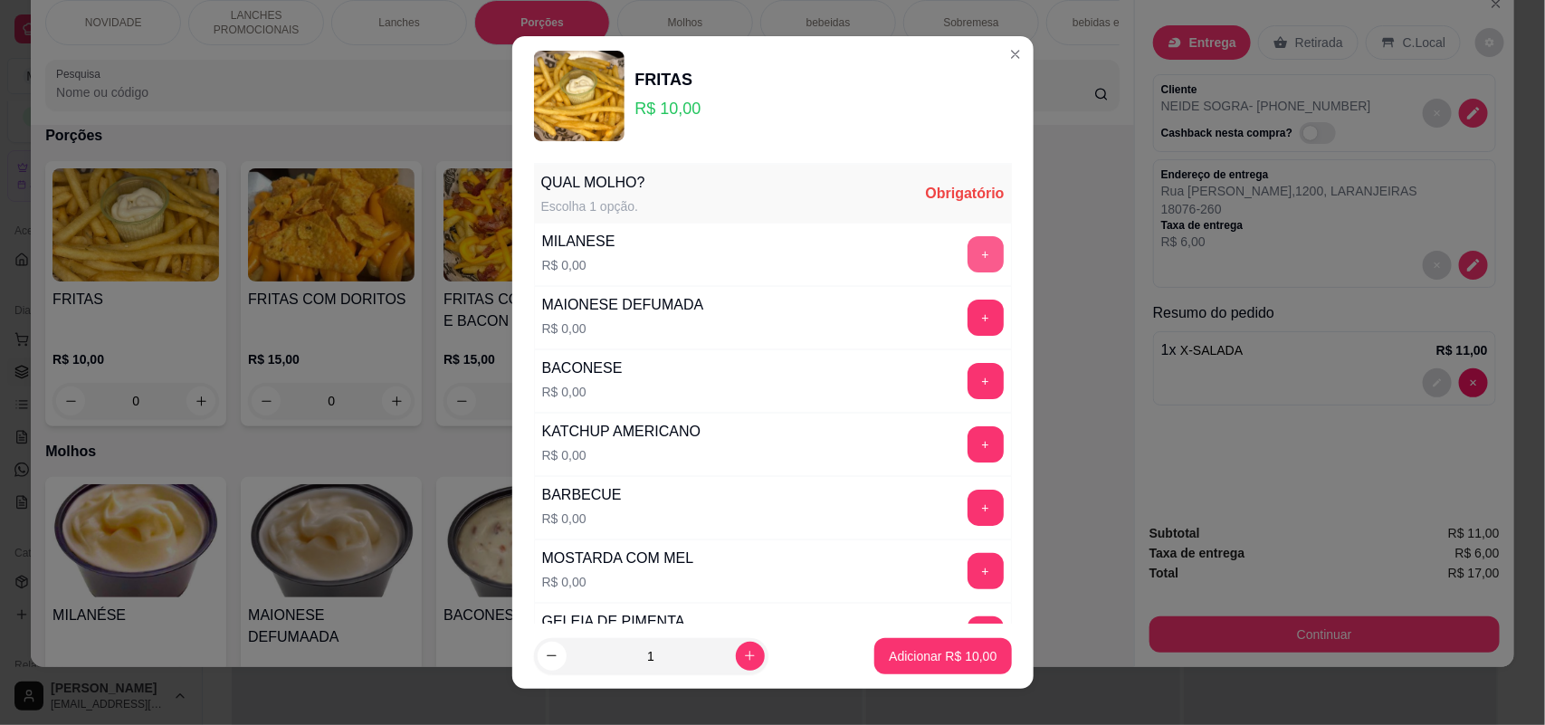
click at [967, 253] on button "+" at bounding box center [985, 254] width 36 height 36
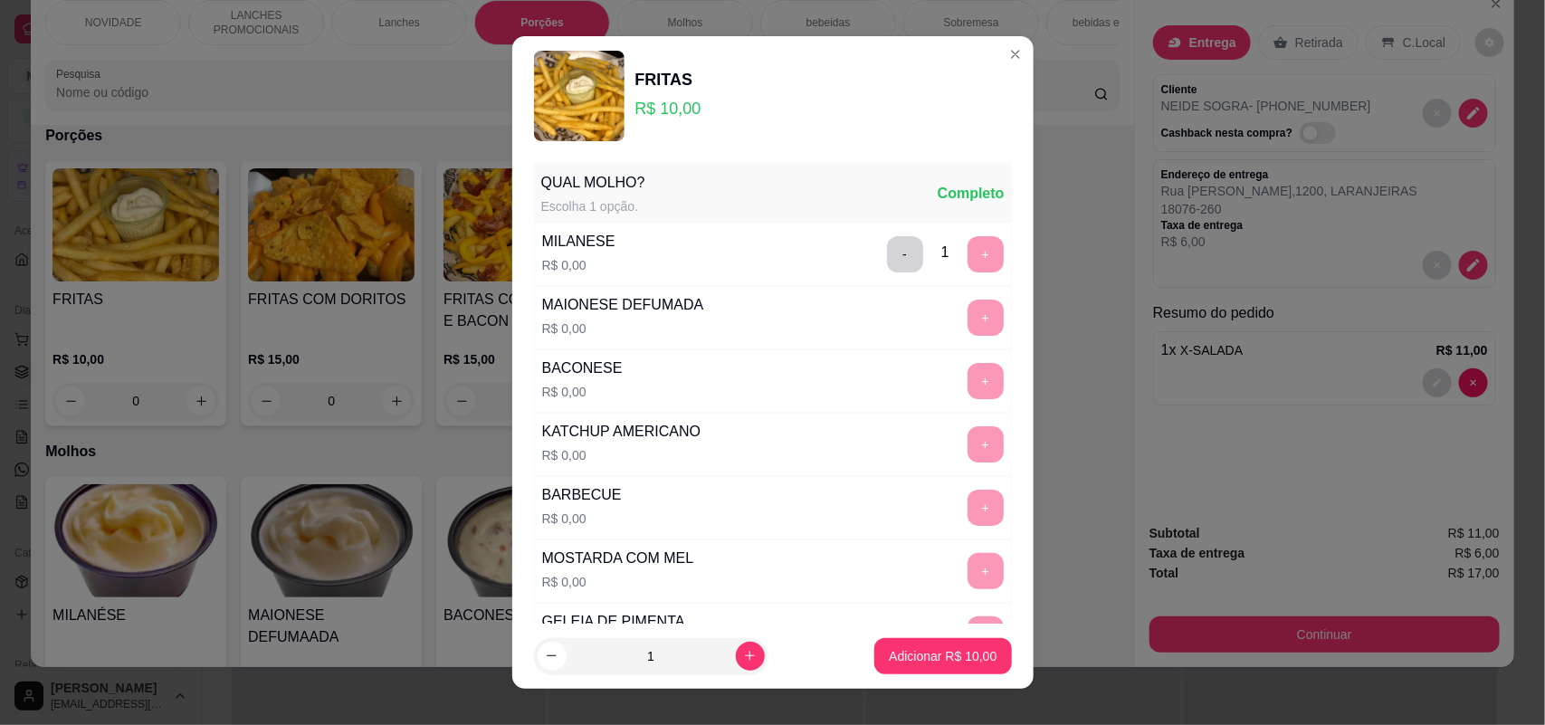
click at [937, 659] on p "Adicionar R$ 10,00" at bounding box center [943, 656] width 108 height 18
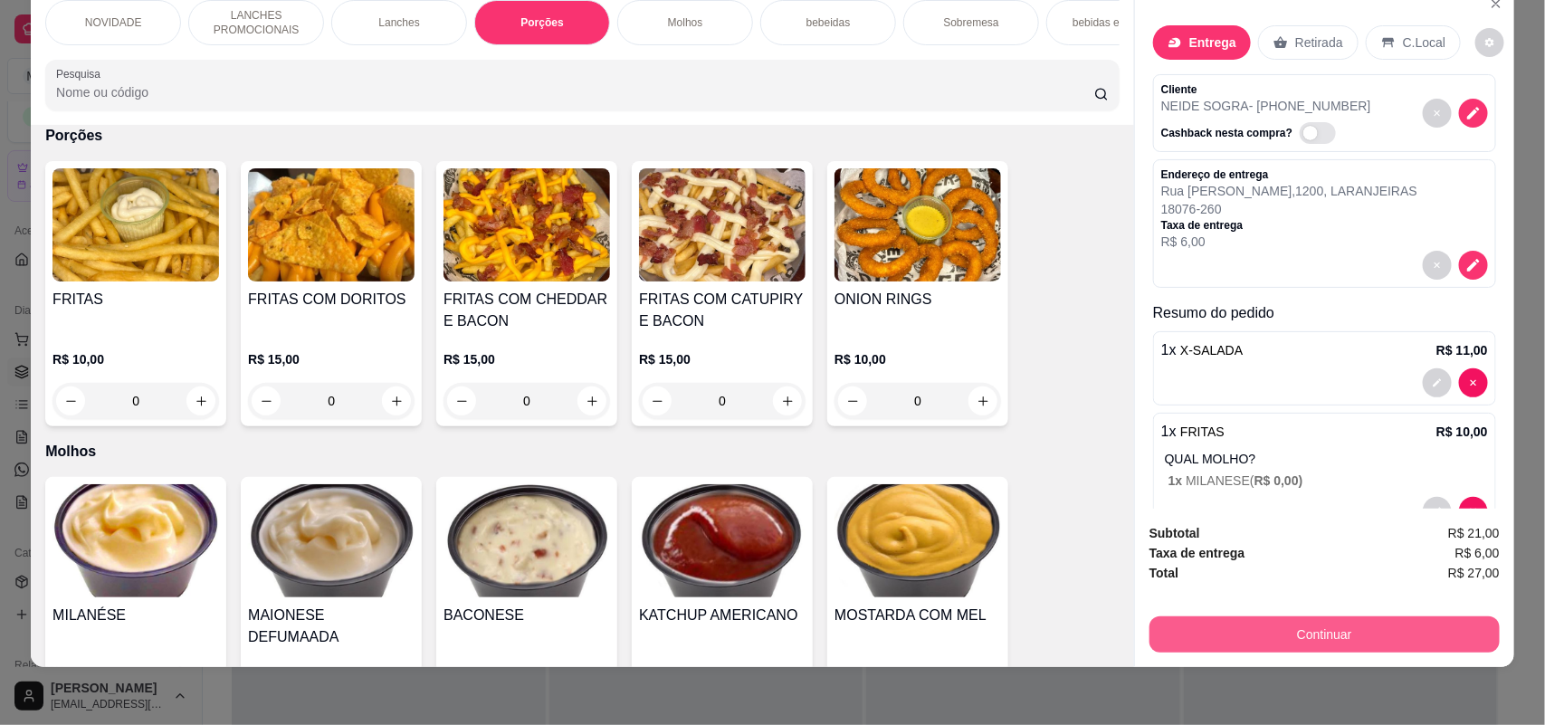
click at [1267, 621] on button "Continuar" at bounding box center [1324, 634] width 350 height 36
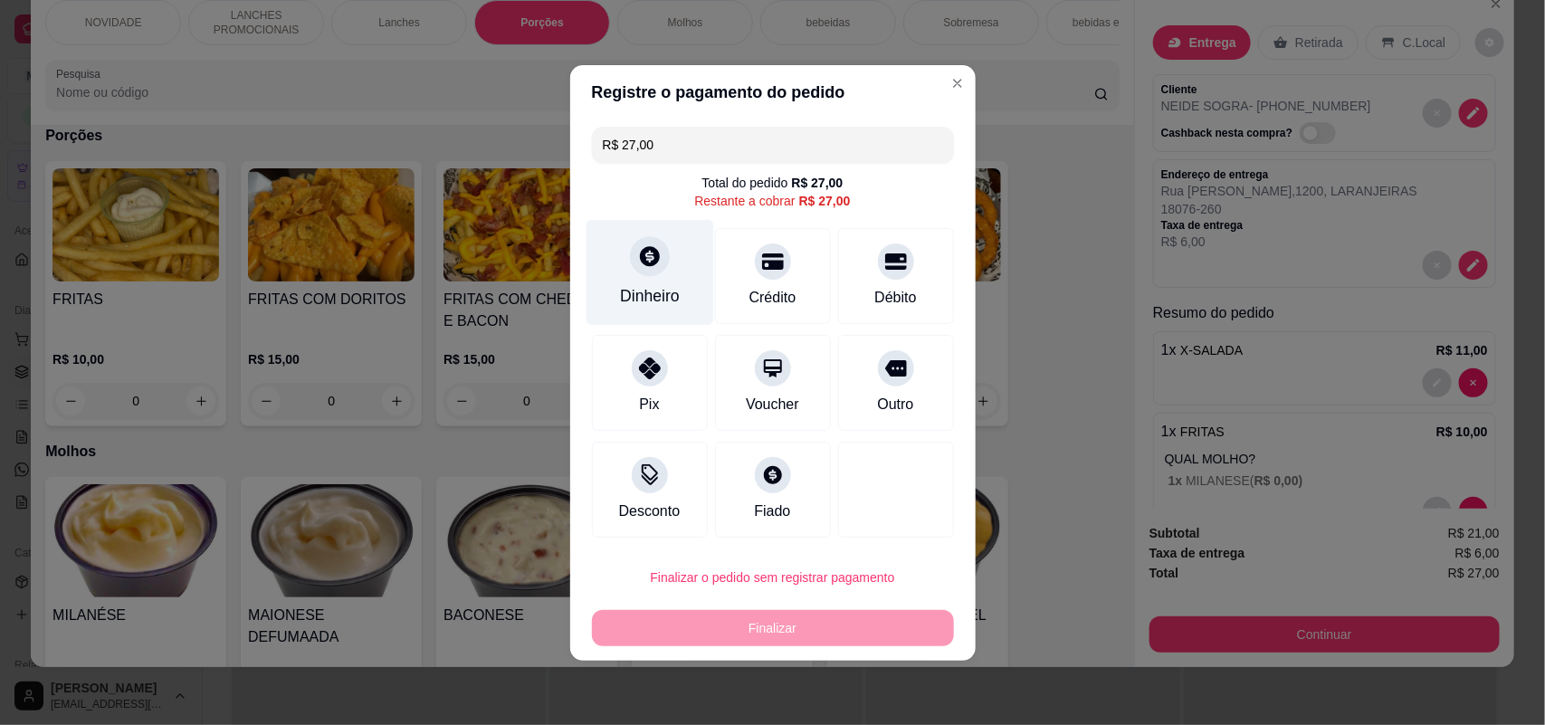
click at [647, 245] on icon at bounding box center [649, 256] width 24 height 24
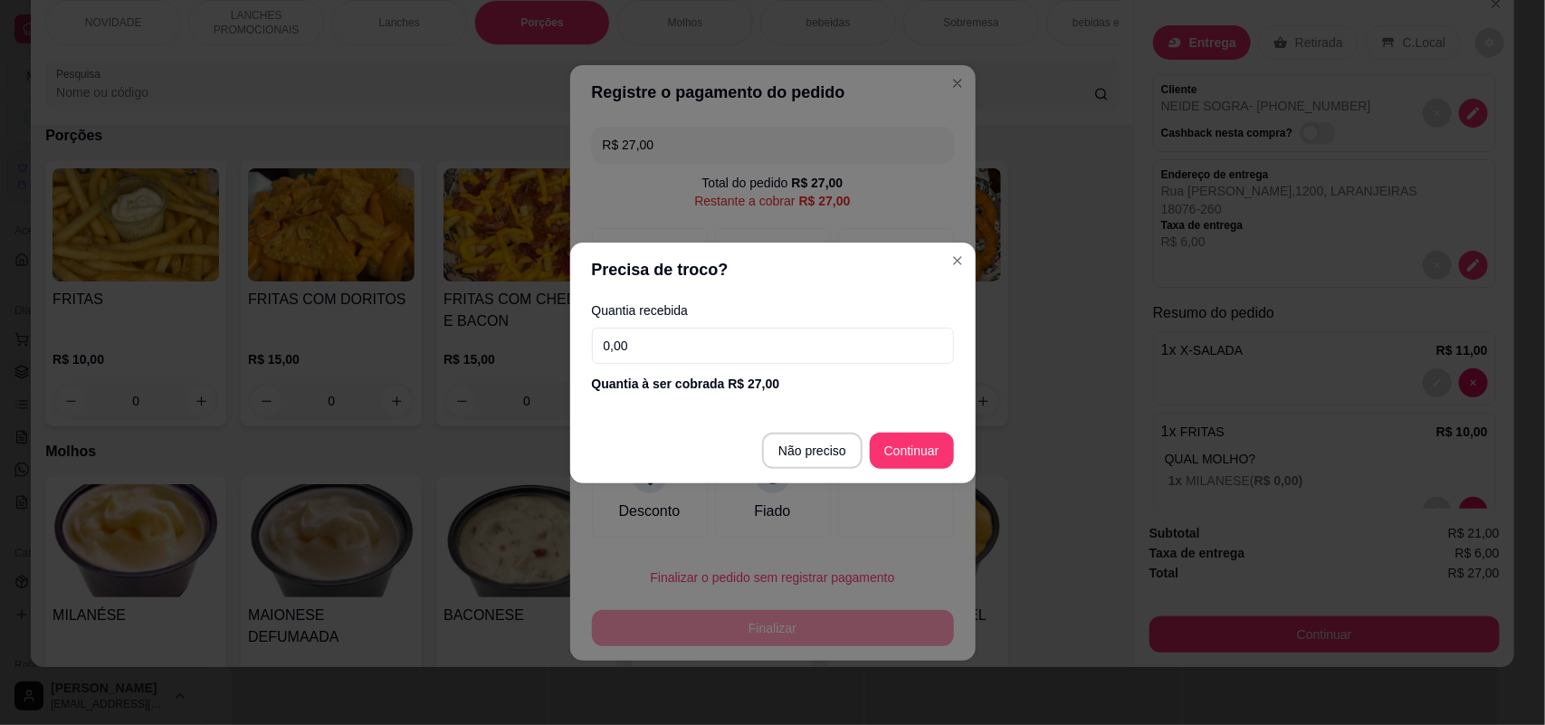
click at [679, 356] on input "0,00" at bounding box center [773, 346] width 362 height 36
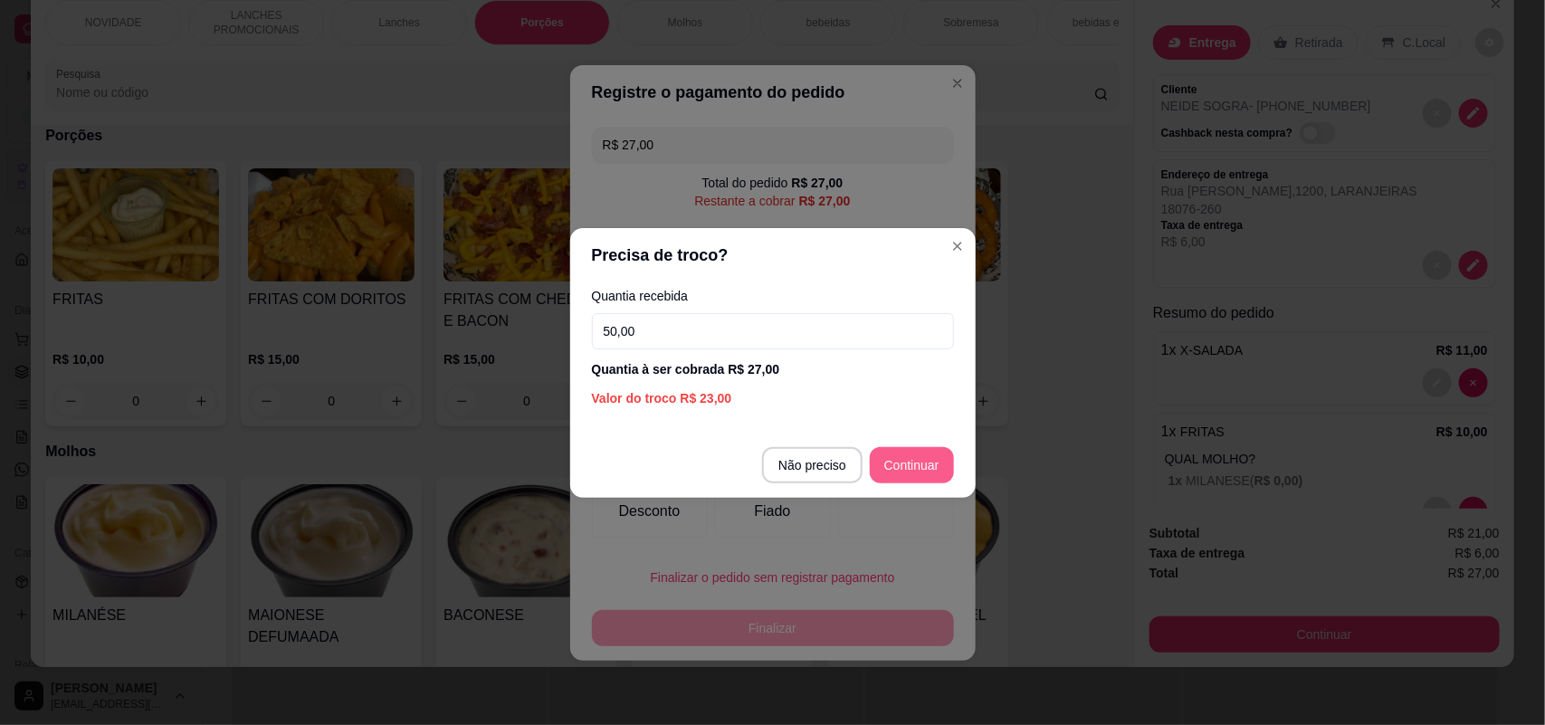
type input "50,00"
type input "R$ 0,00"
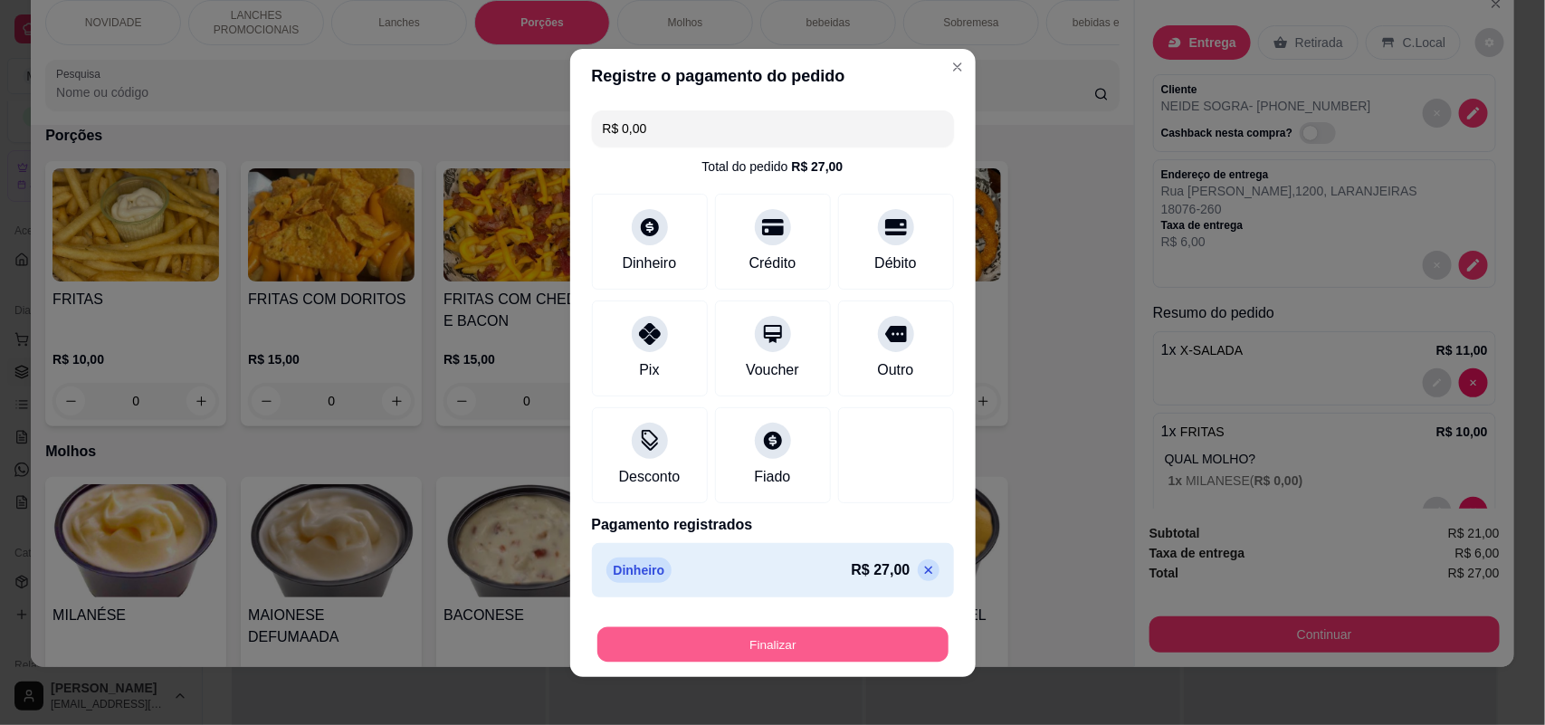
click at [799, 644] on button "Finalizar" at bounding box center [772, 643] width 351 height 35
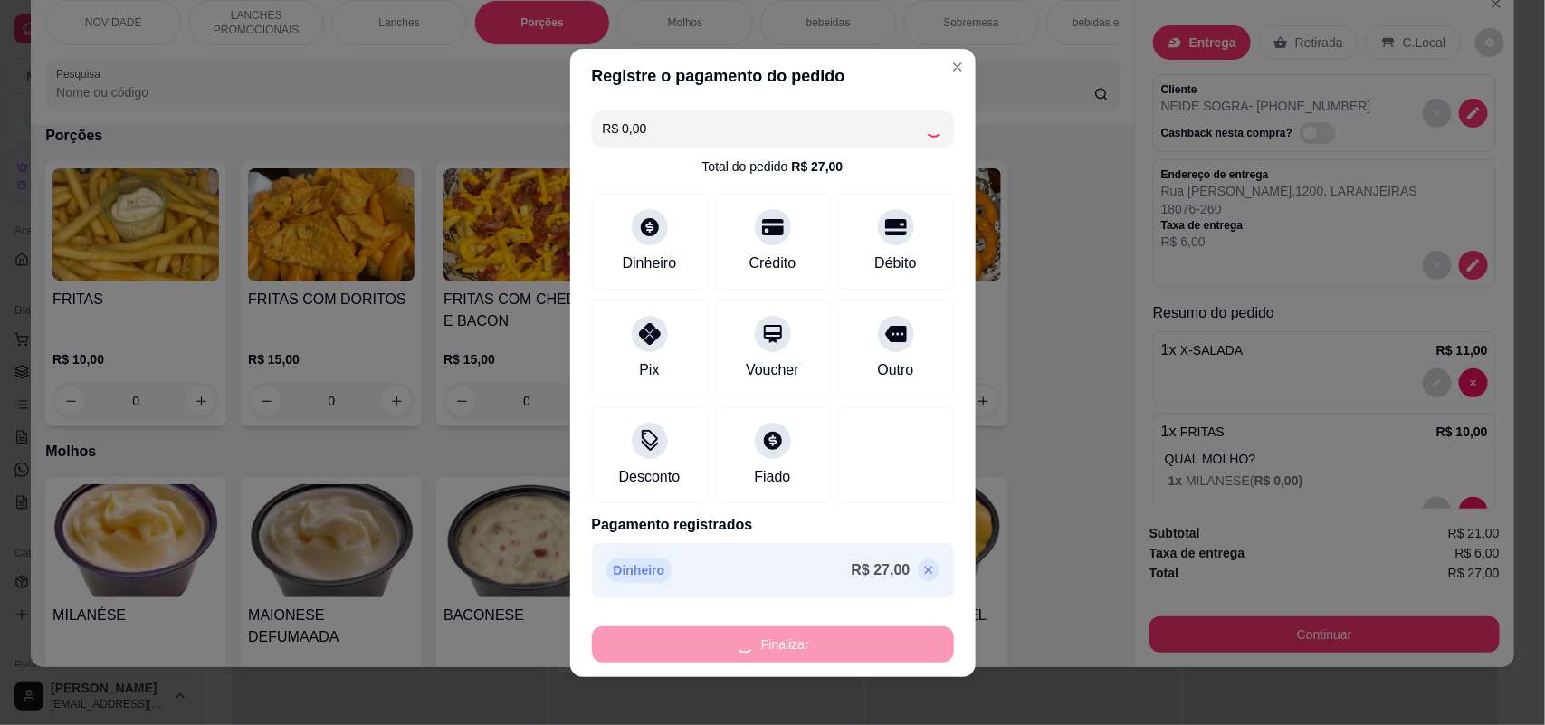
type input "0"
type input "-R$ 27,00"
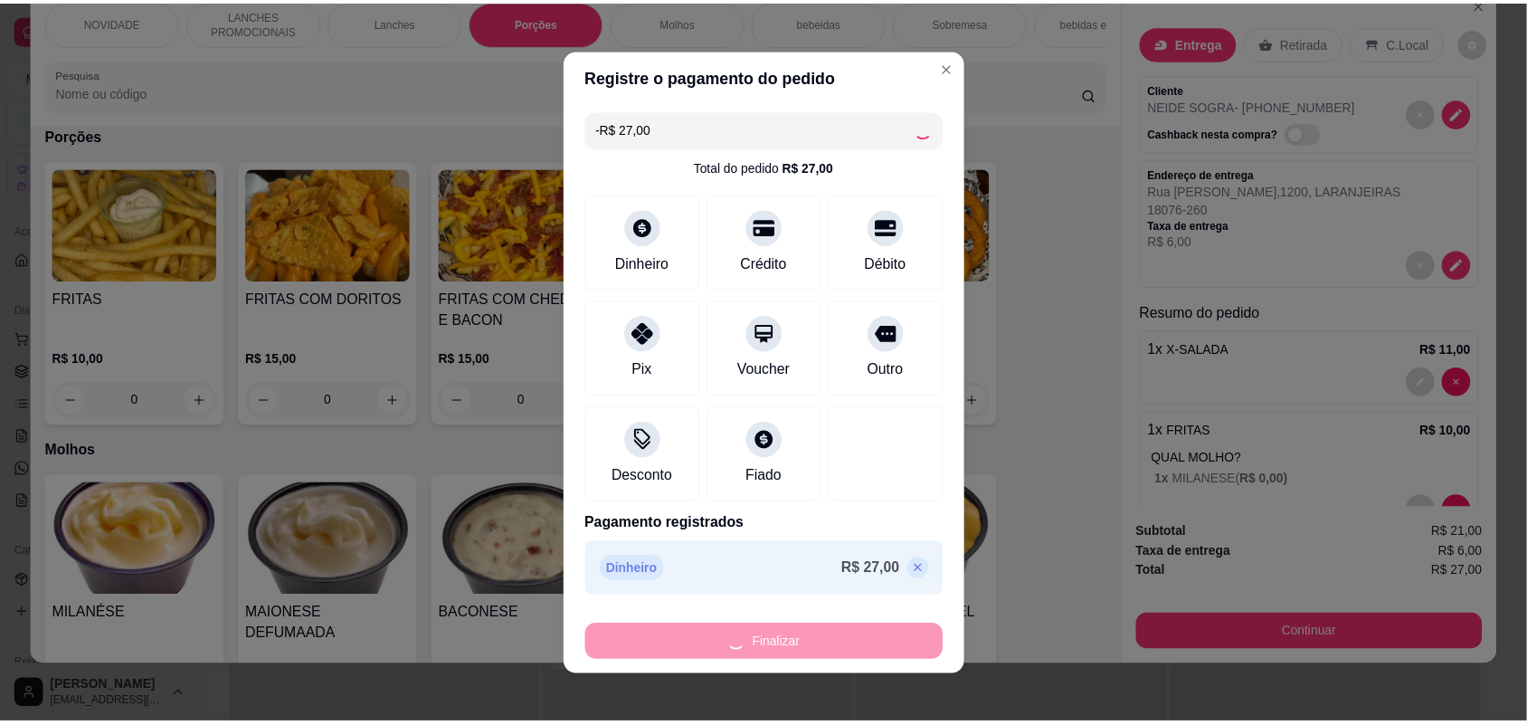
scroll to position [1479, 0]
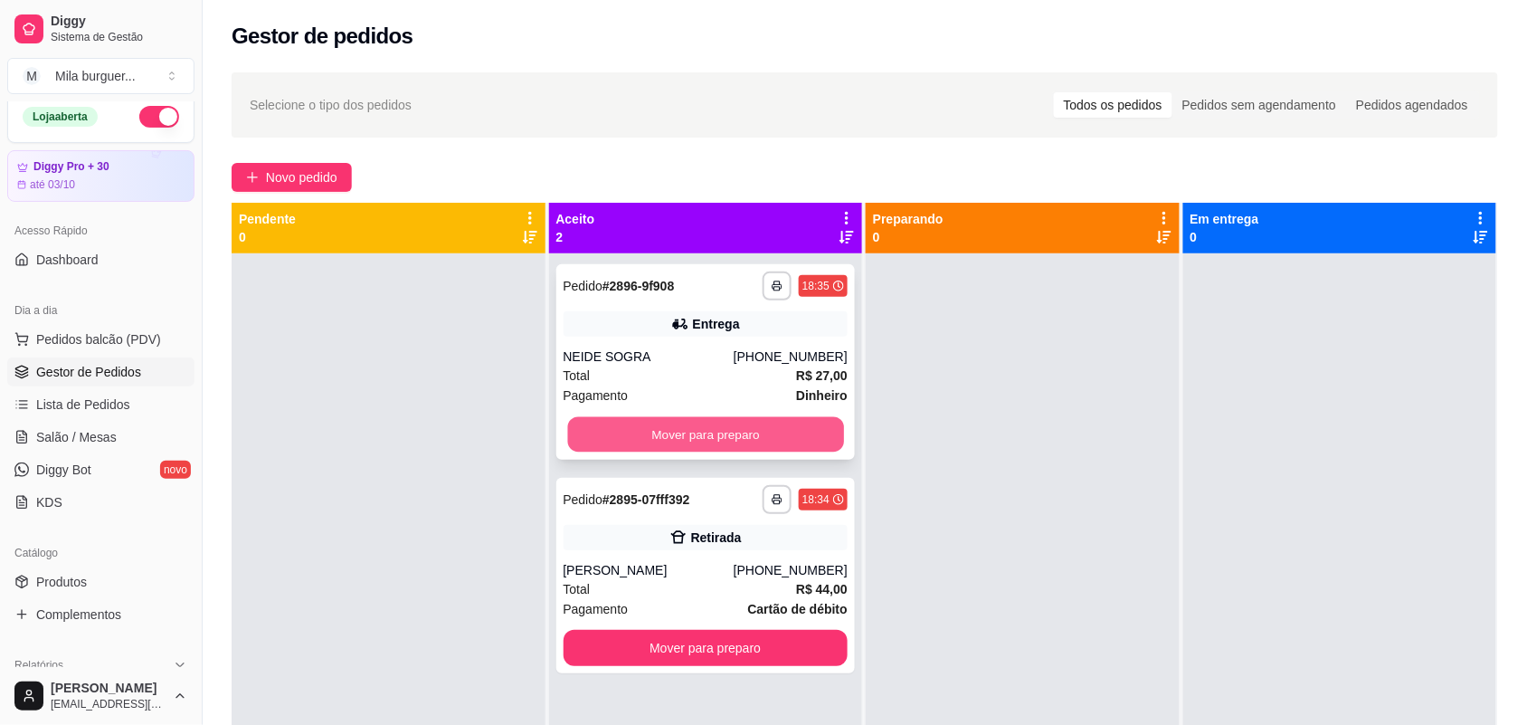
click at [749, 446] on button "Mover para preparo" at bounding box center [705, 434] width 276 height 35
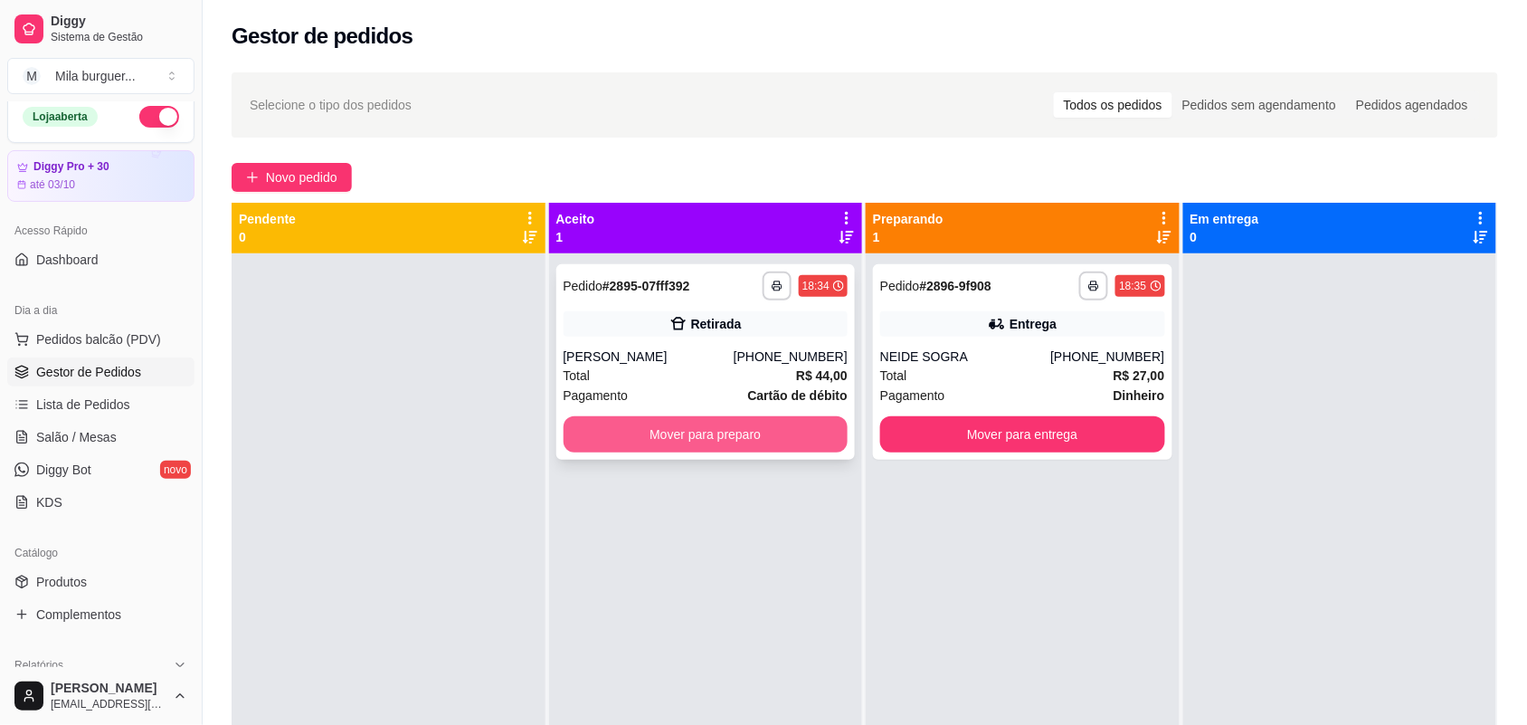
click at [766, 428] on button "Mover para preparo" at bounding box center [706, 434] width 285 height 36
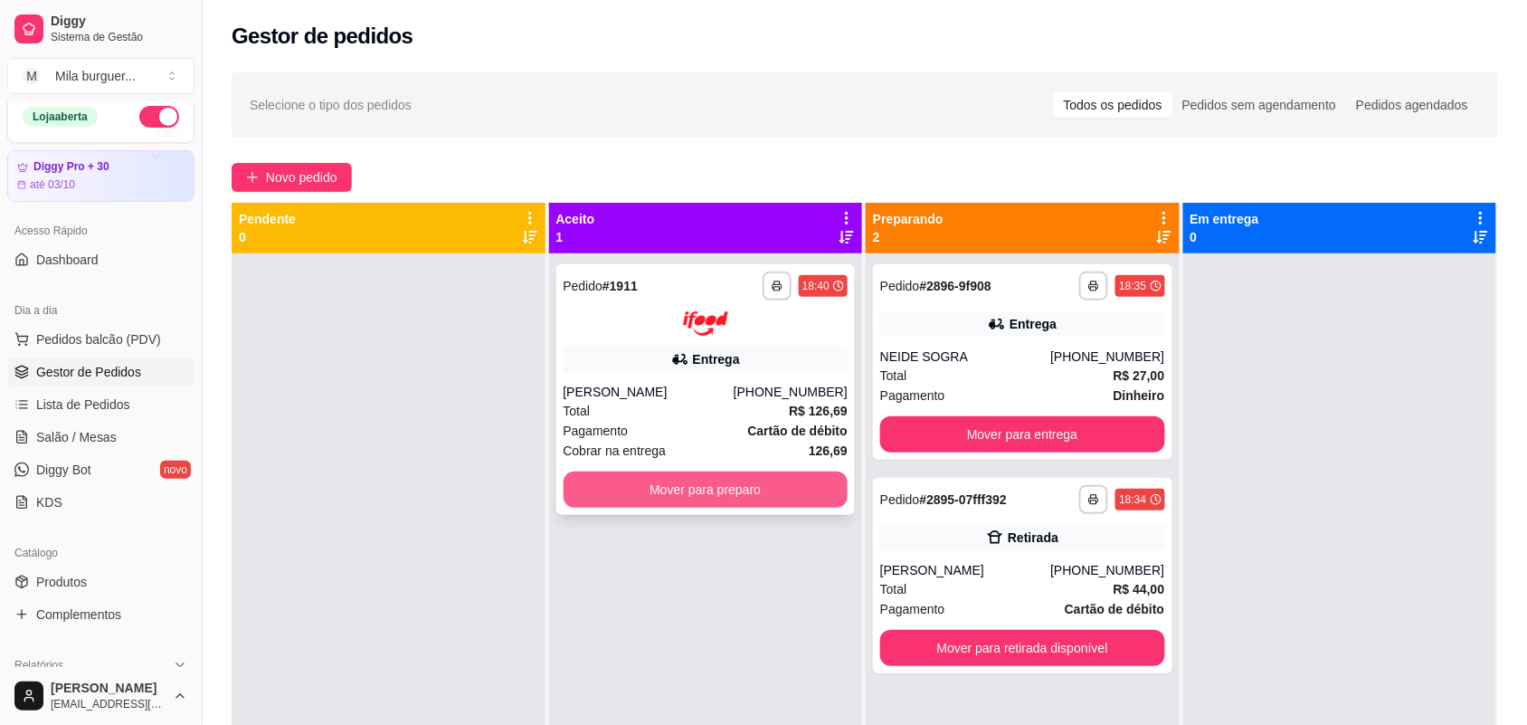
click at [784, 494] on button "Mover para preparo" at bounding box center [706, 489] width 285 height 36
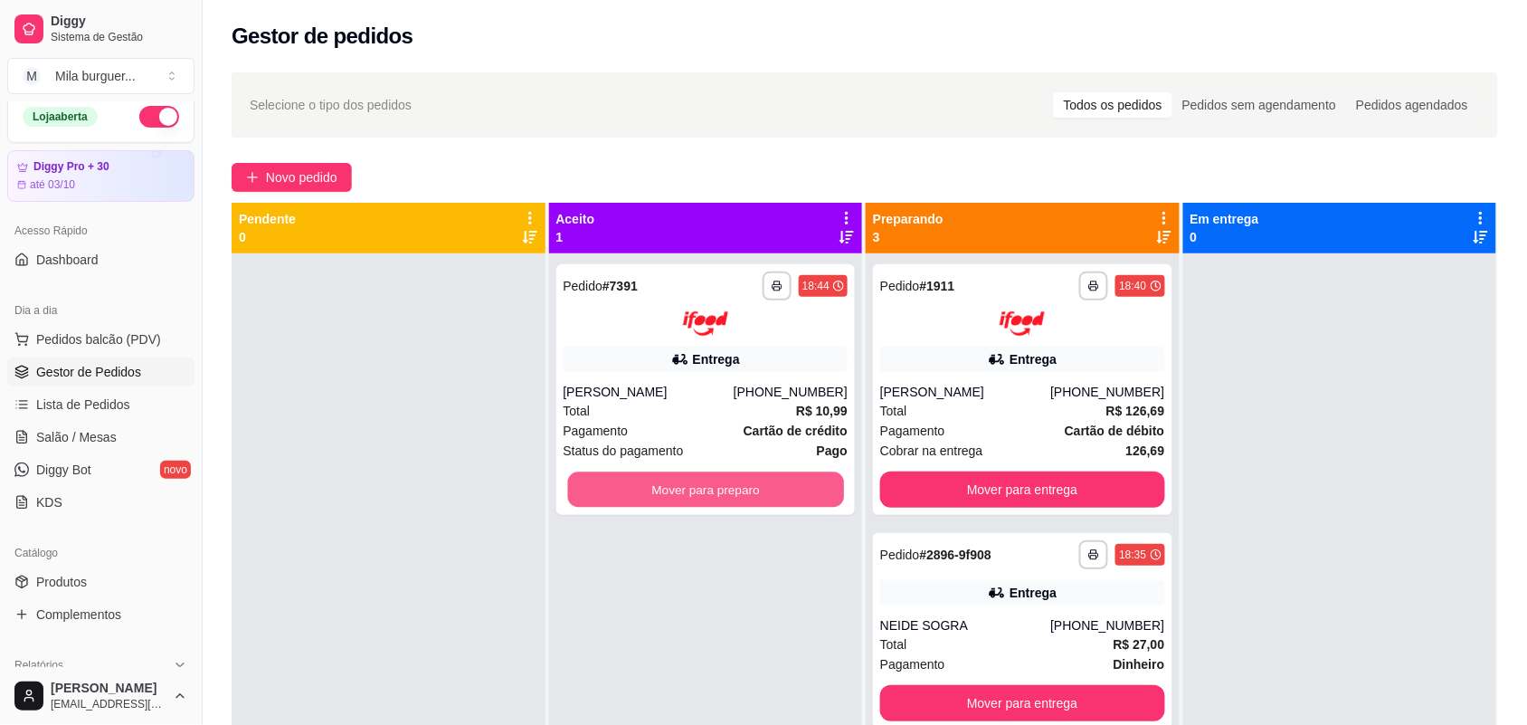
click at [784, 494] on button "Mover para preparo" at bounding box center [705, 488] width 276 height 35
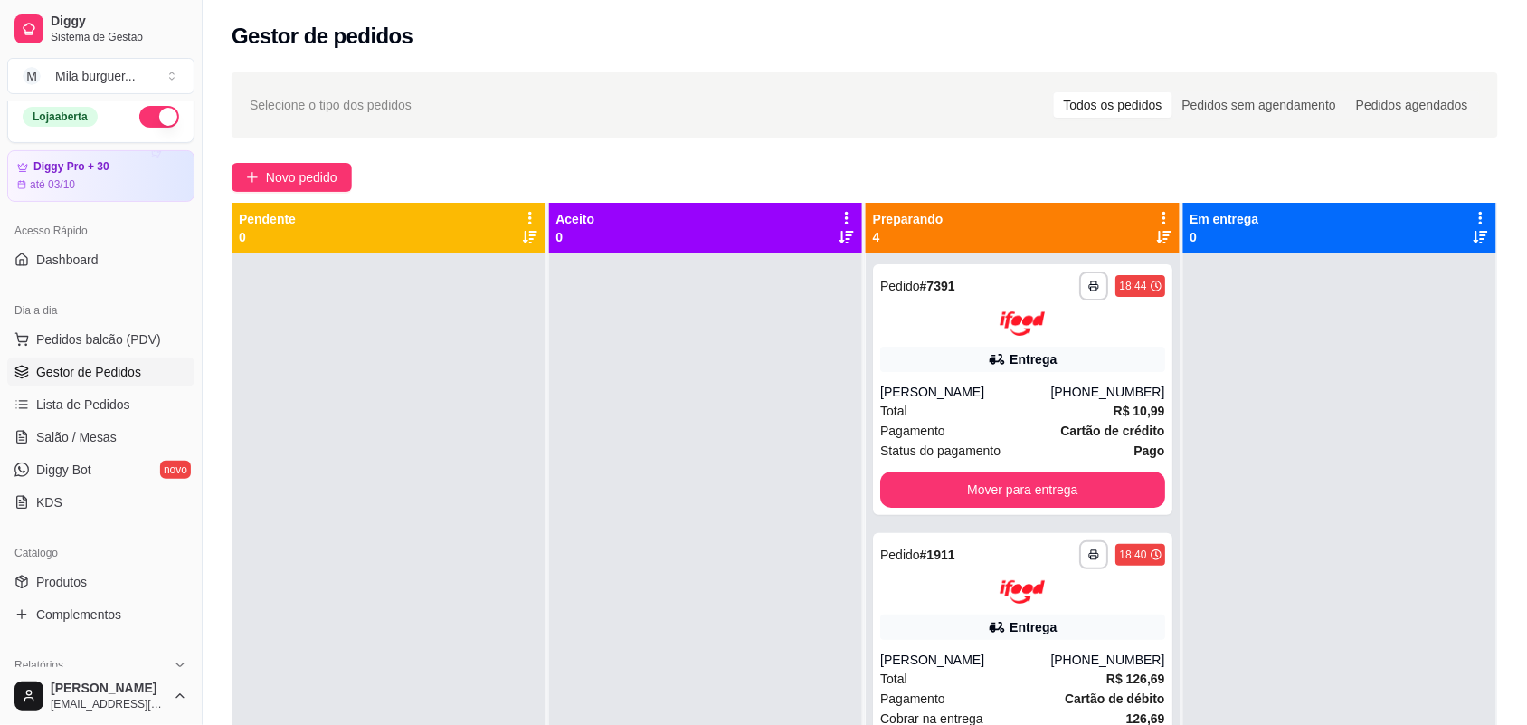
click at [784, 494] on div at bounding box center [706, 615] width 314 height 725
click at [996, 489] on button "Mover para entrega" at bounding box center [1022, 489] width 285 height 36
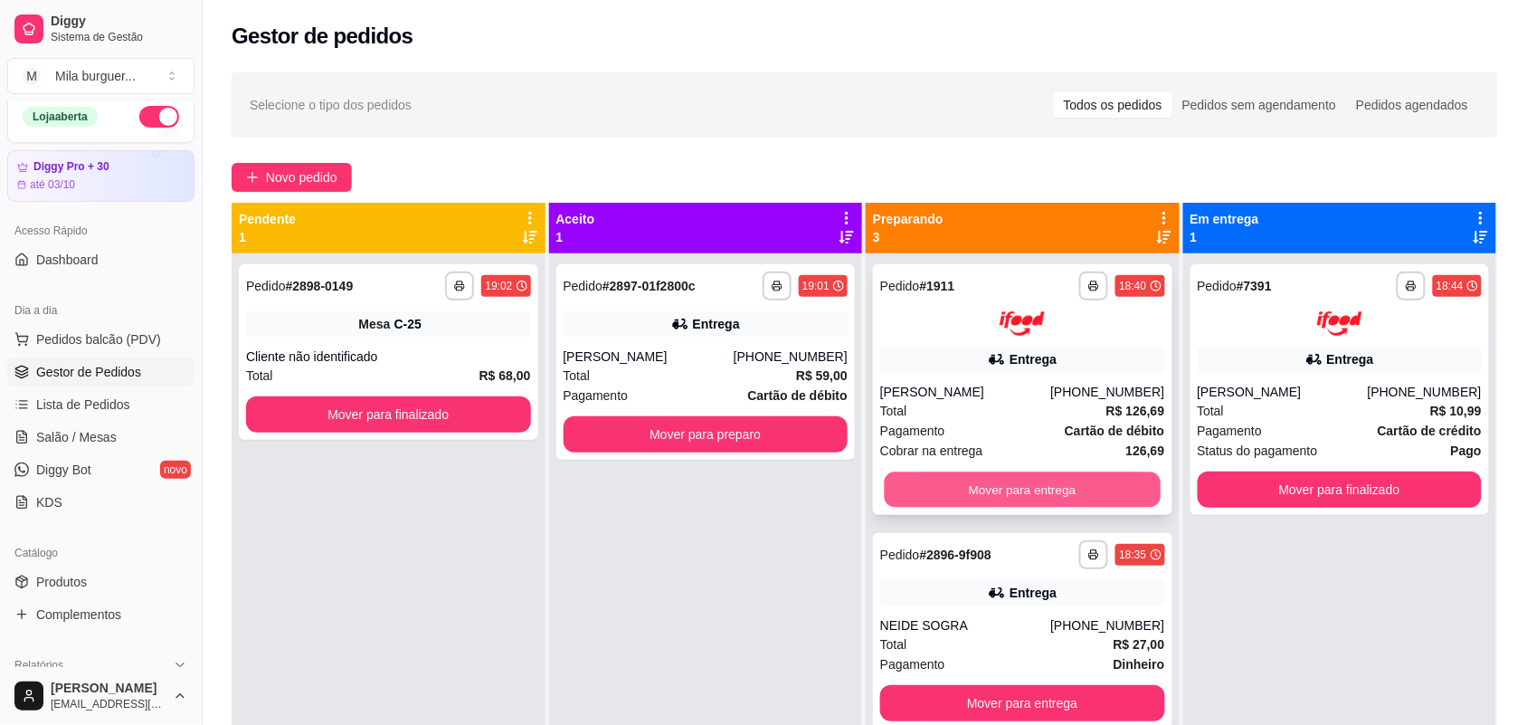
click at [1019, 499] on button "Mover para entrega" at bounding box center [1023, 488] width 276 height 35
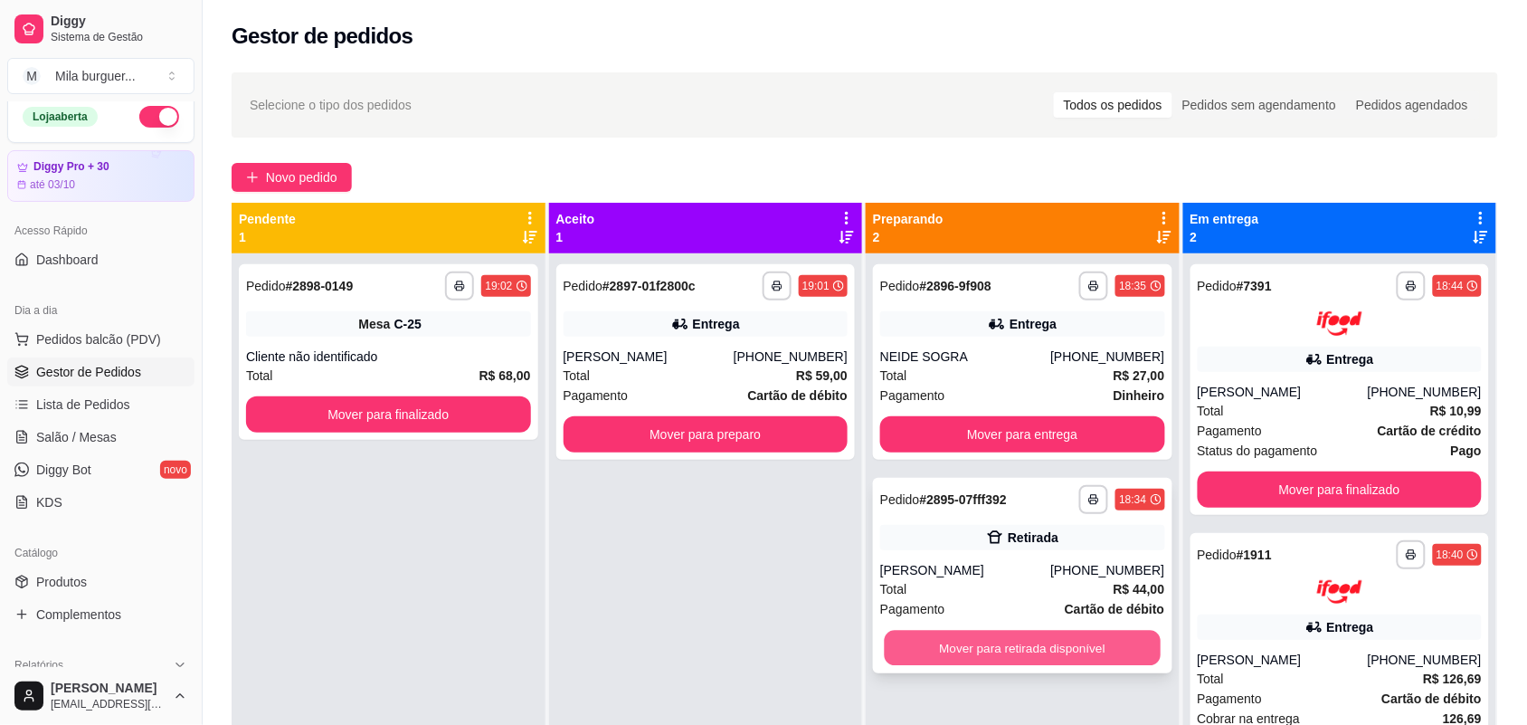
click at [1005, 650] on button "Mover para retirada disponível" at bounding box center [1023, 648] width 276 height 35
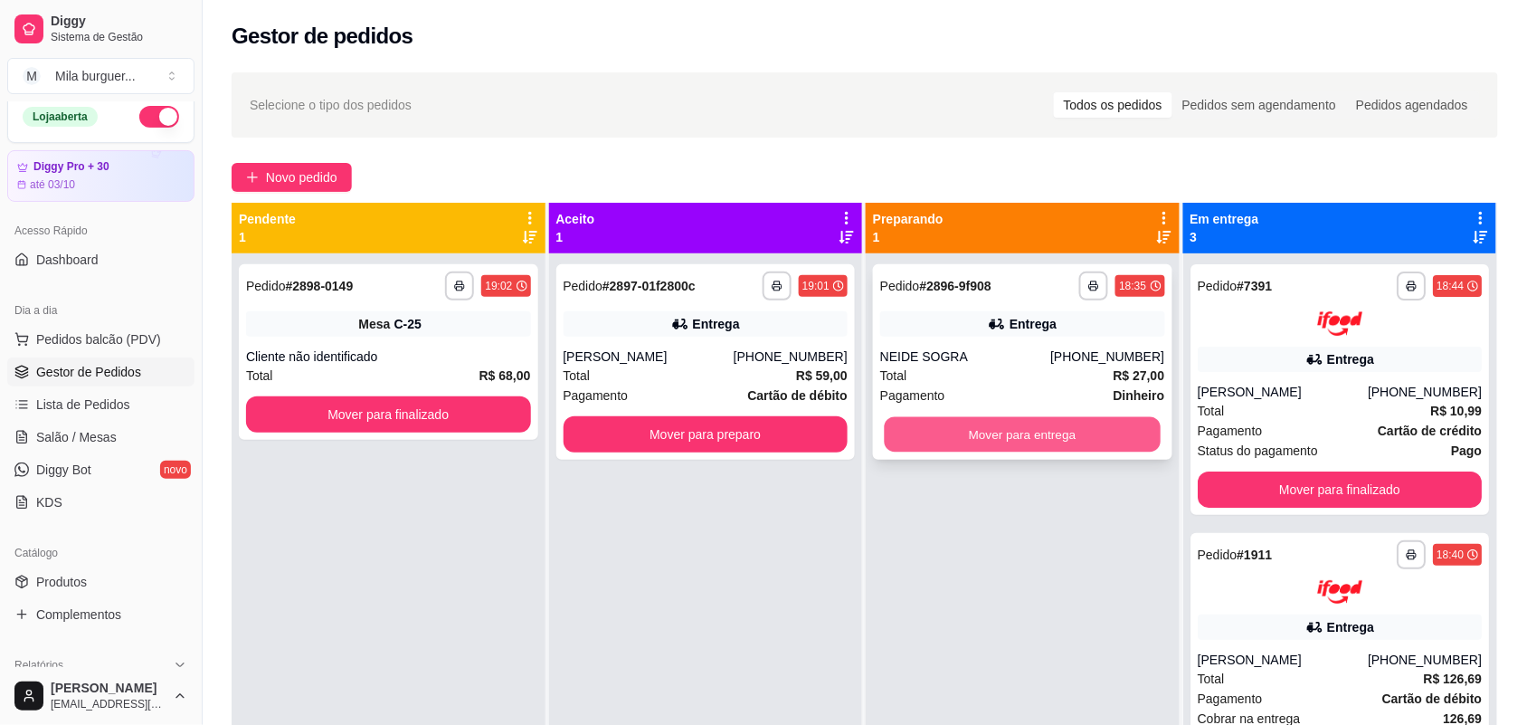
click at [1025, 445] on button "Mover para entrega" at bounding box center [1023, 434] width 276 height 35
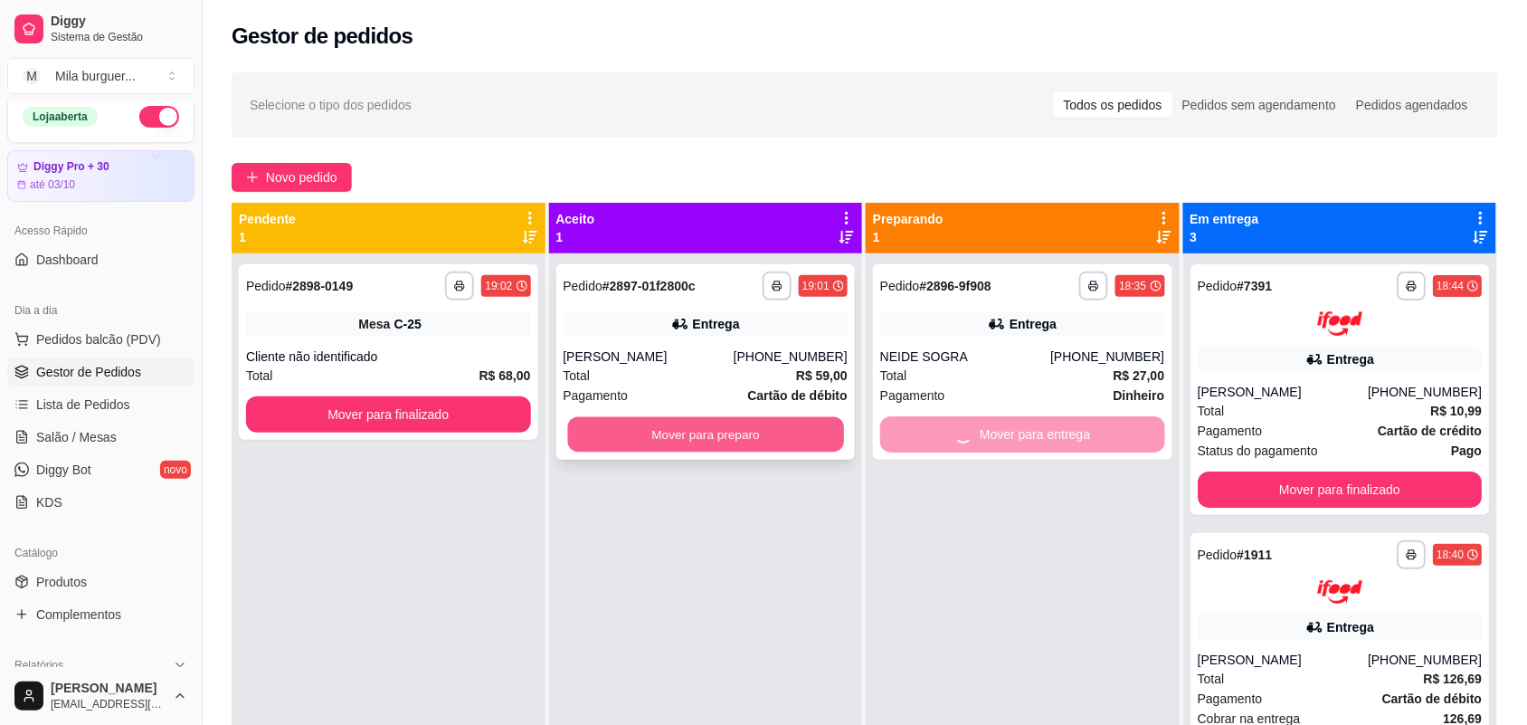
click at [775, 446] on button "Mover para preparo" at bounding box center [705, 434] width 276 height 35
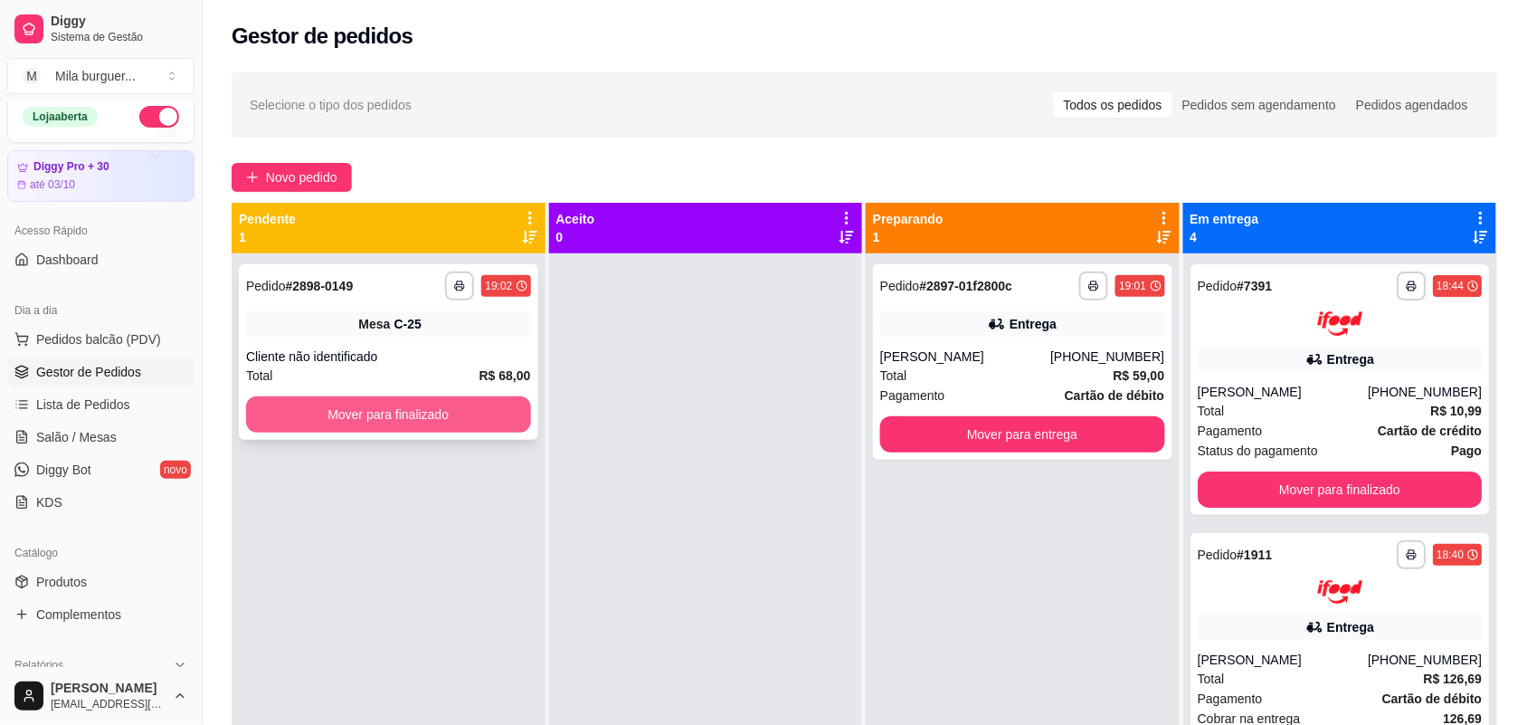
click at [359, 425] on button "Mover para finalizado" at bounding box center [388, 414] width 285 height 36
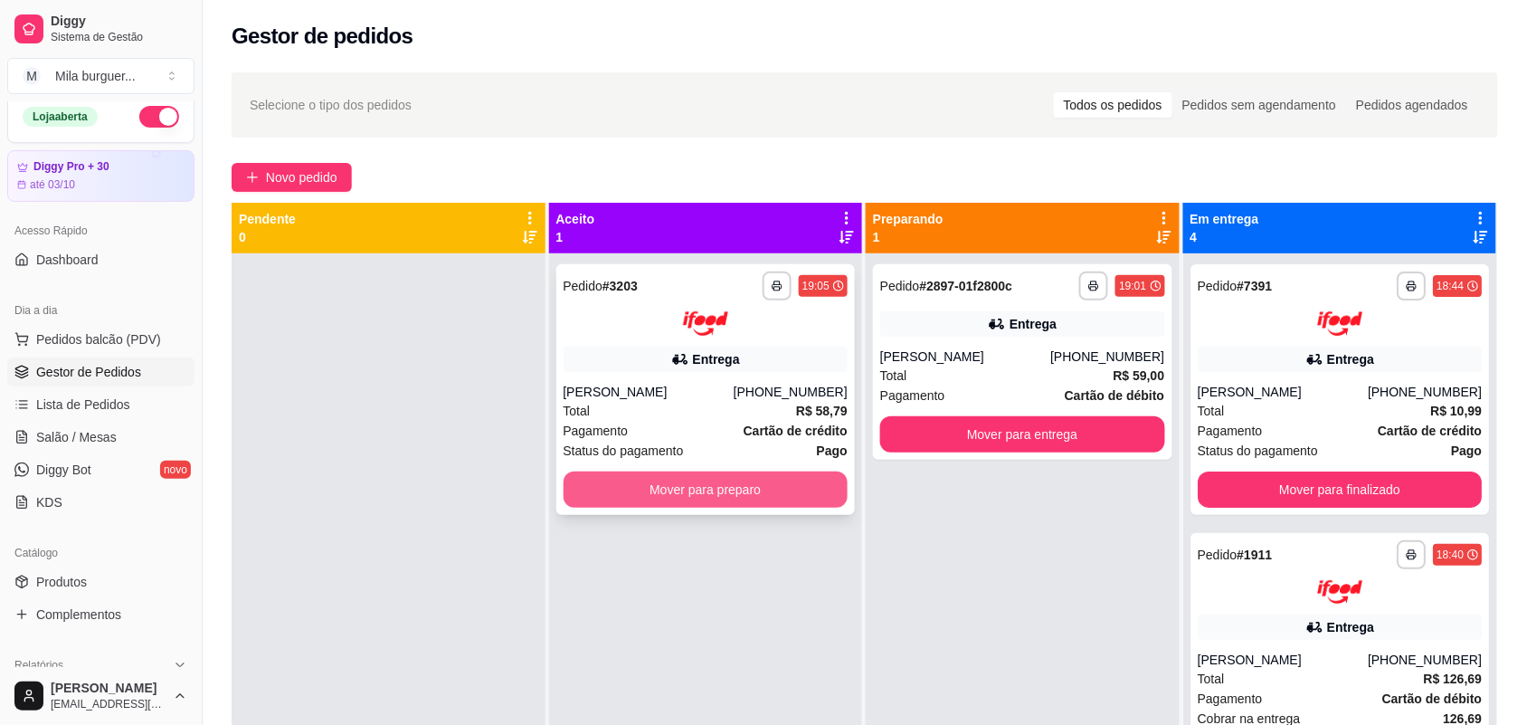
click at [785, 481] on button "Mover para preparo" at bounding box center [706, 489] width 285 height 36
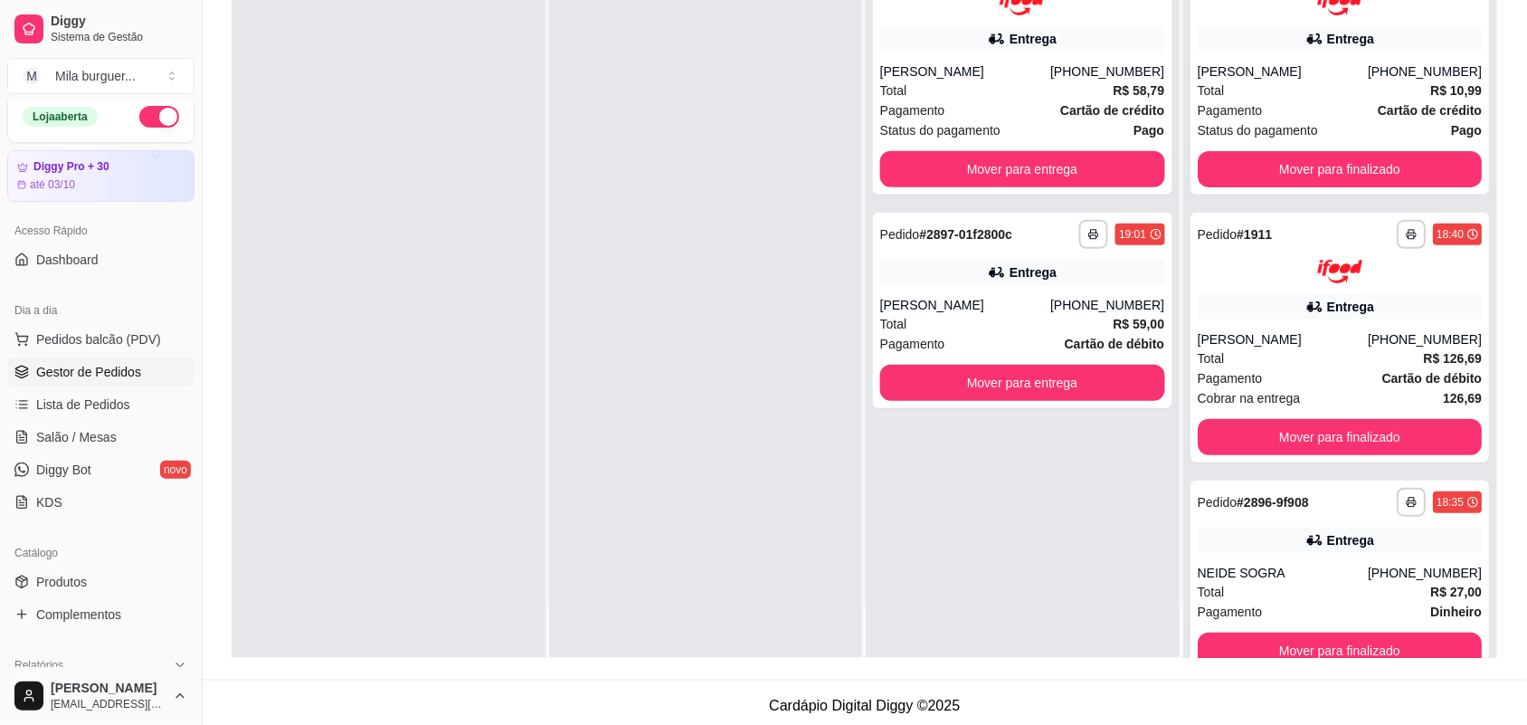
scroll to position [276, 0]
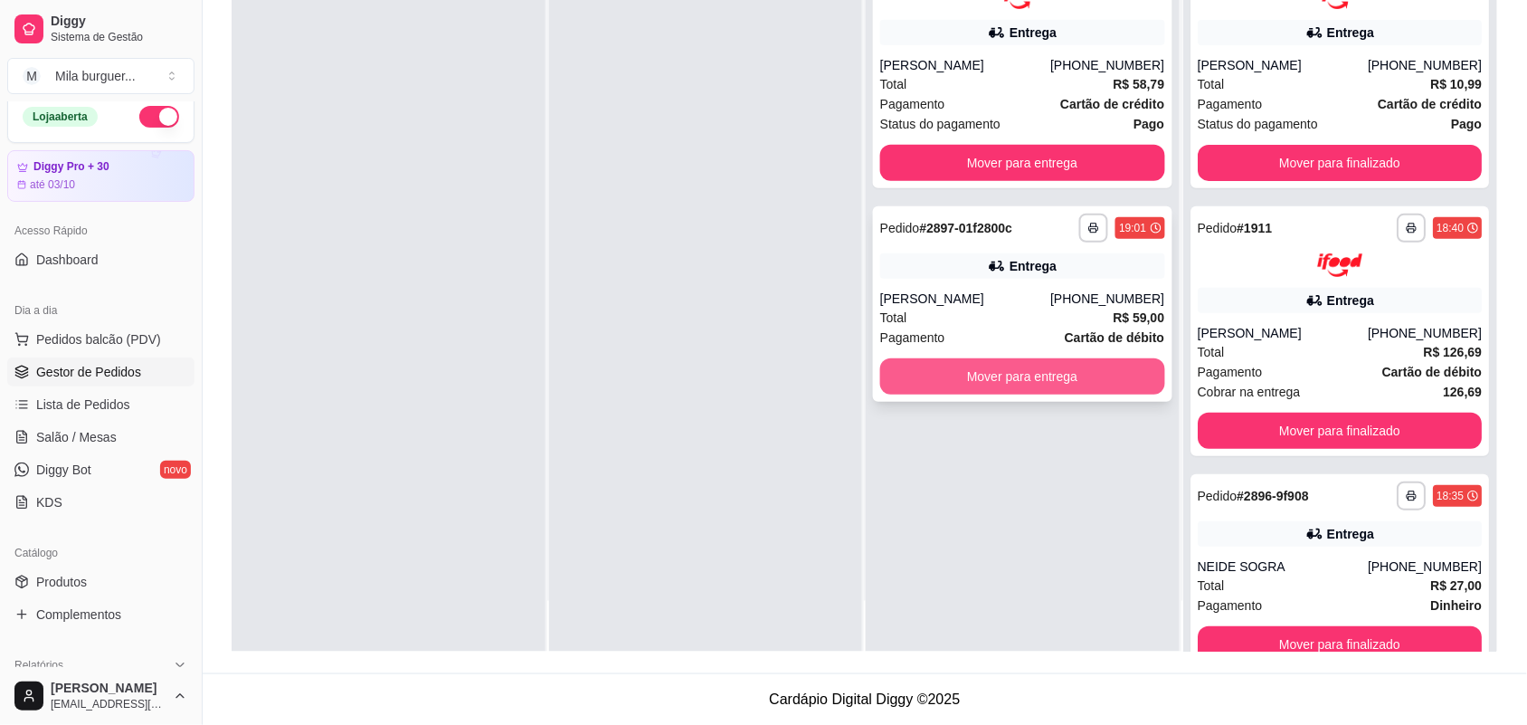
click at [1002, 363] on button "Mover para entrega" at bounding box center [1022, 376] width 285 height 36
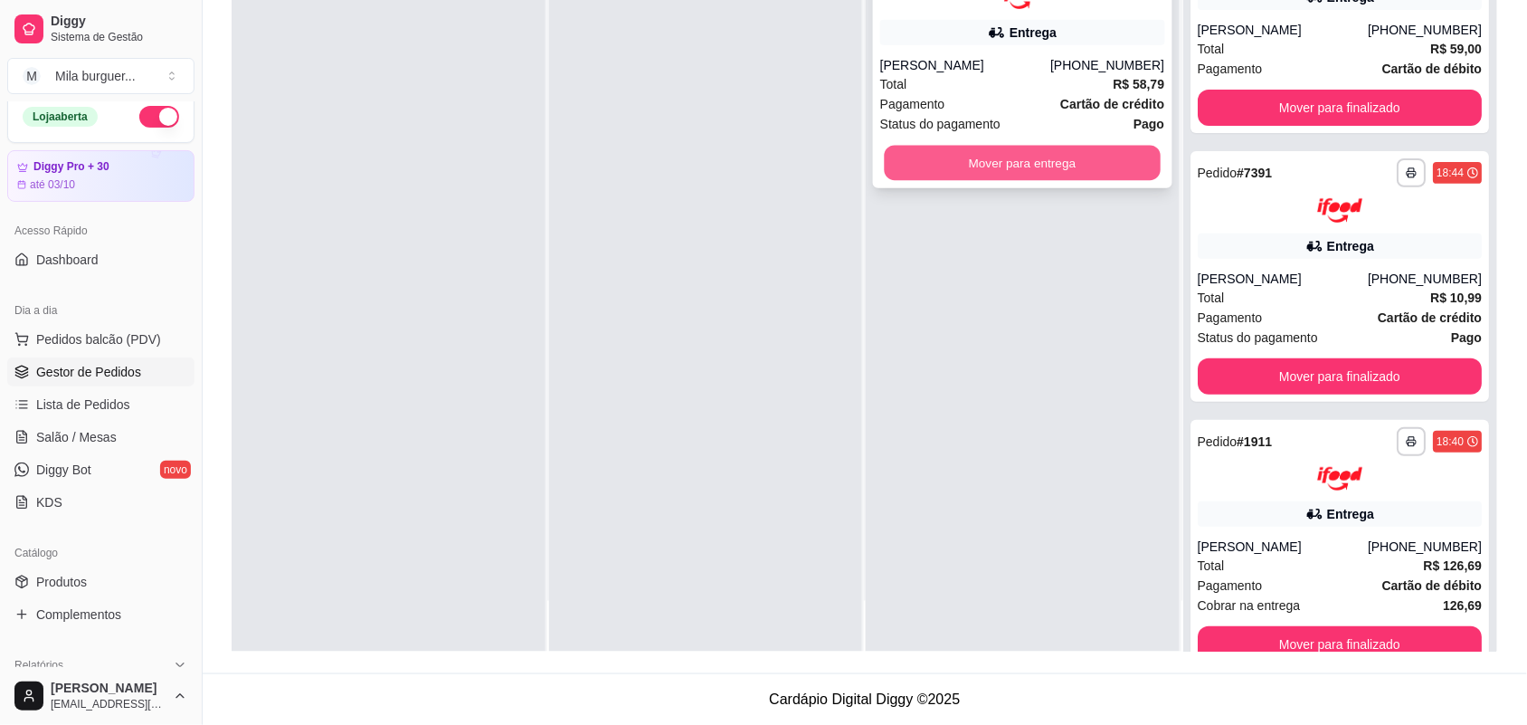
click at [998, 161] on button "Mover para entrega" at bounding box center [1023, 162] width 276 height 35
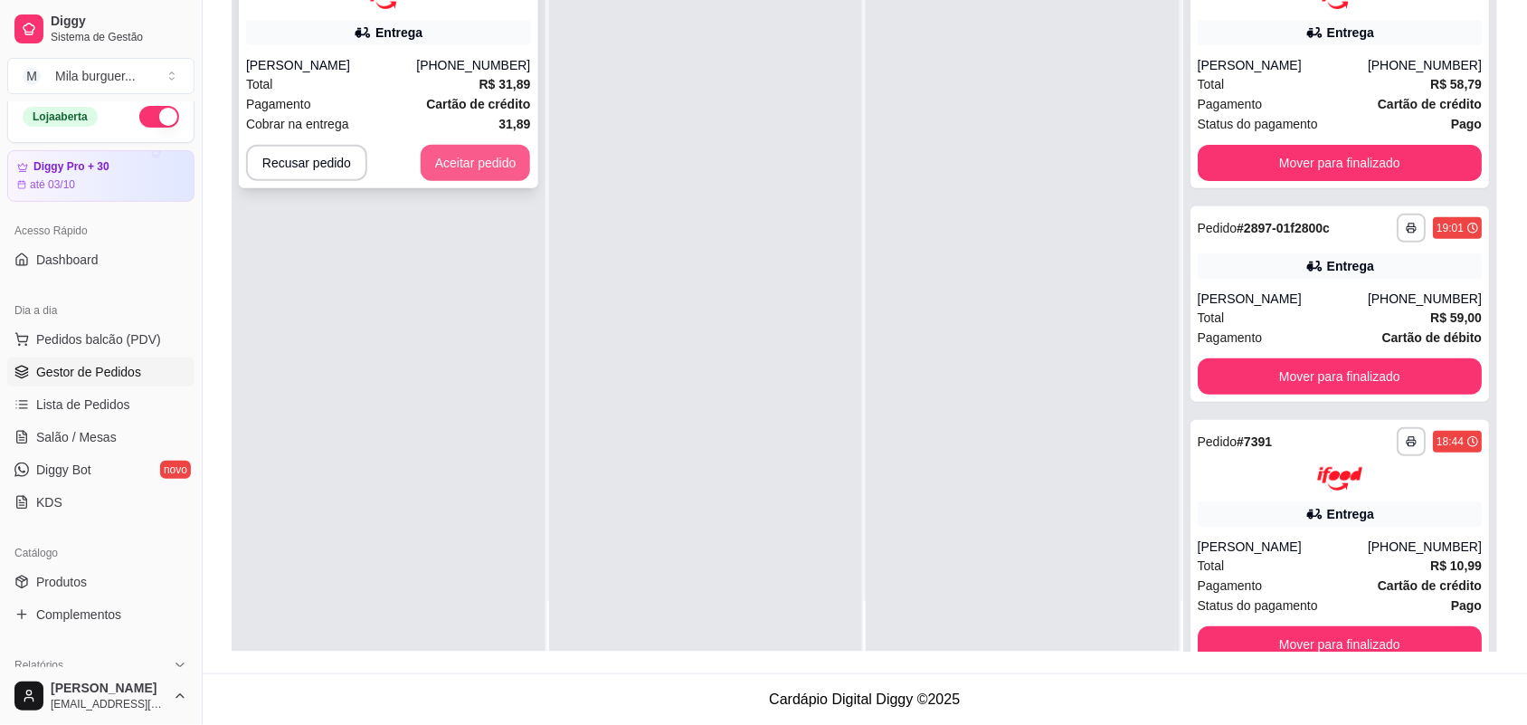
click at [482, 164] on button "Aceitar pedido" at bounding box center [476, 163] width 110 height 36
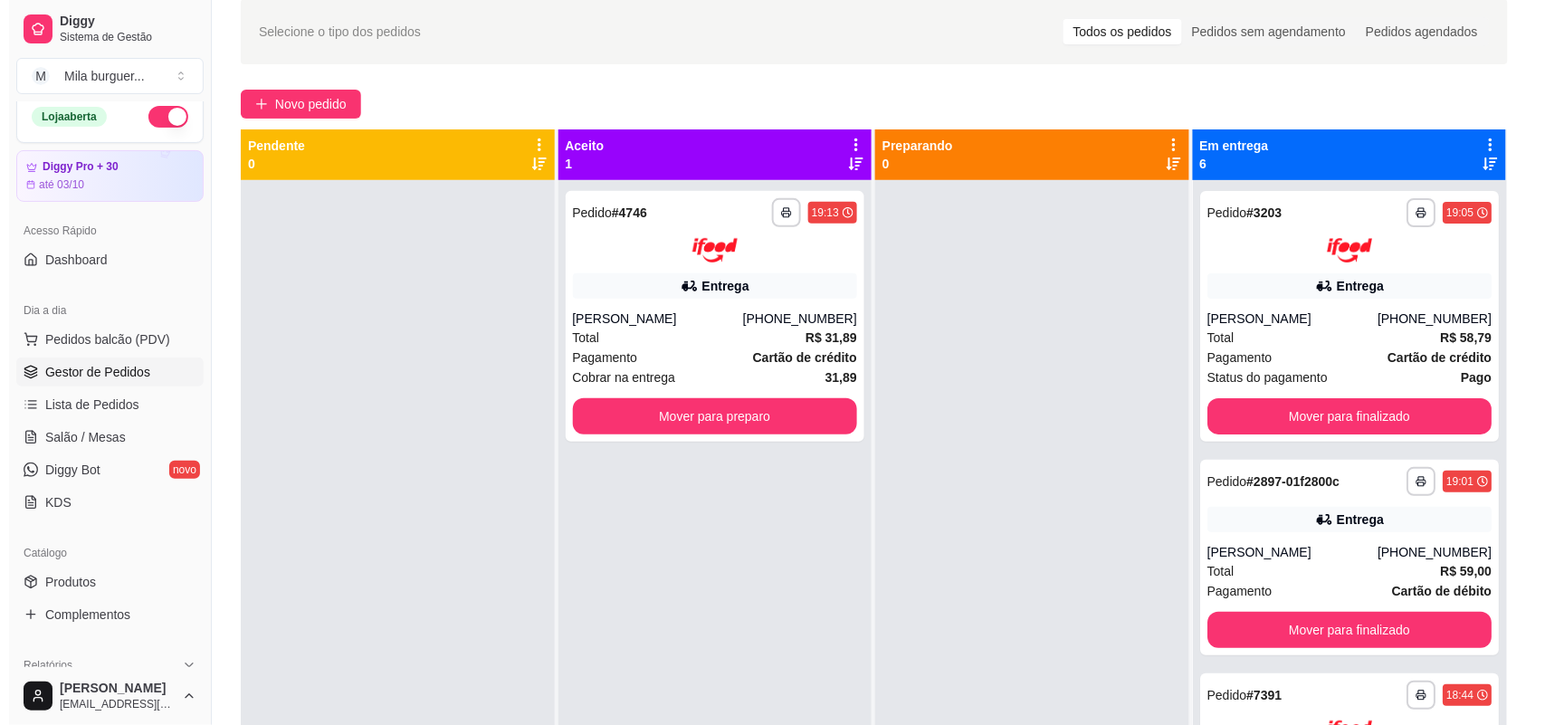
scroll to position [50, 0]
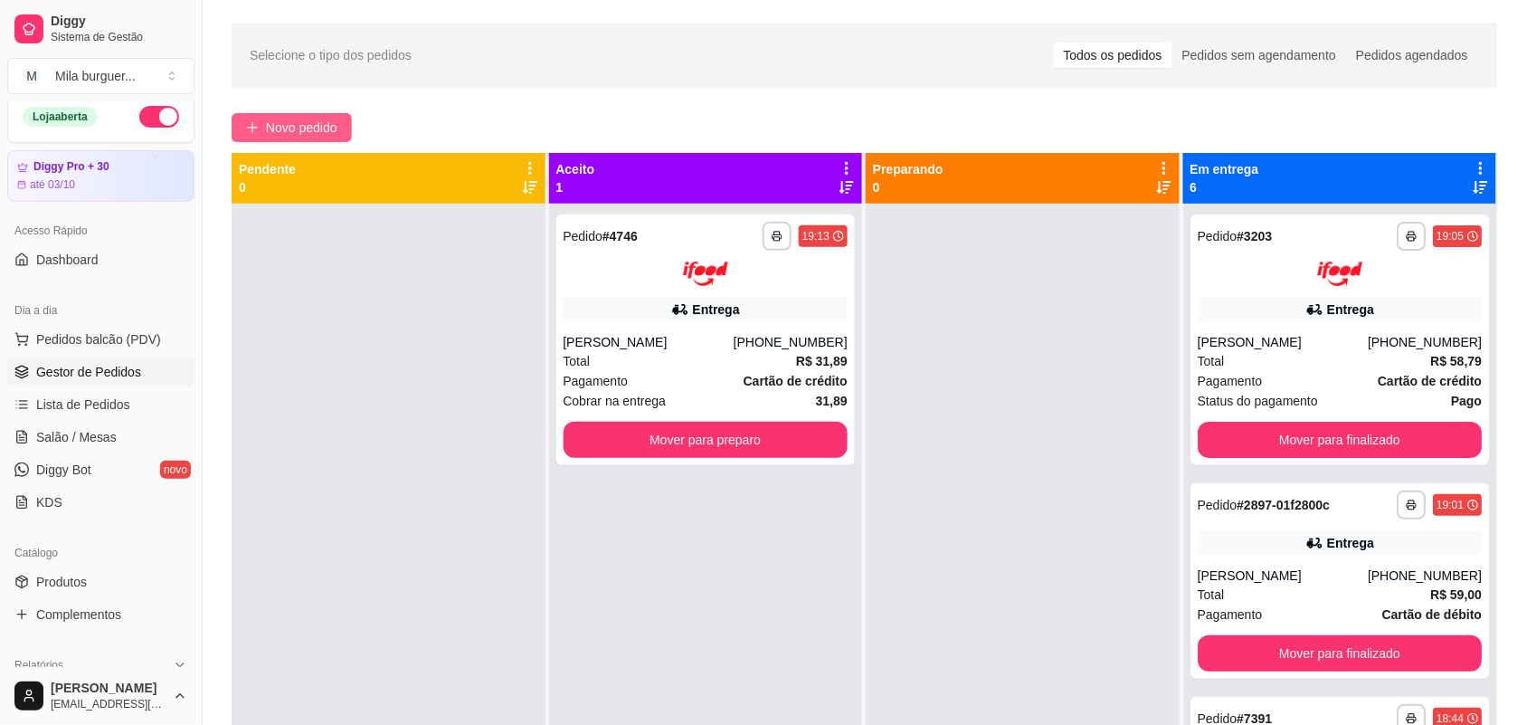
click at [328, 125] on span "Novo pedido" at bounding box center [301, 128] width 71 height 20
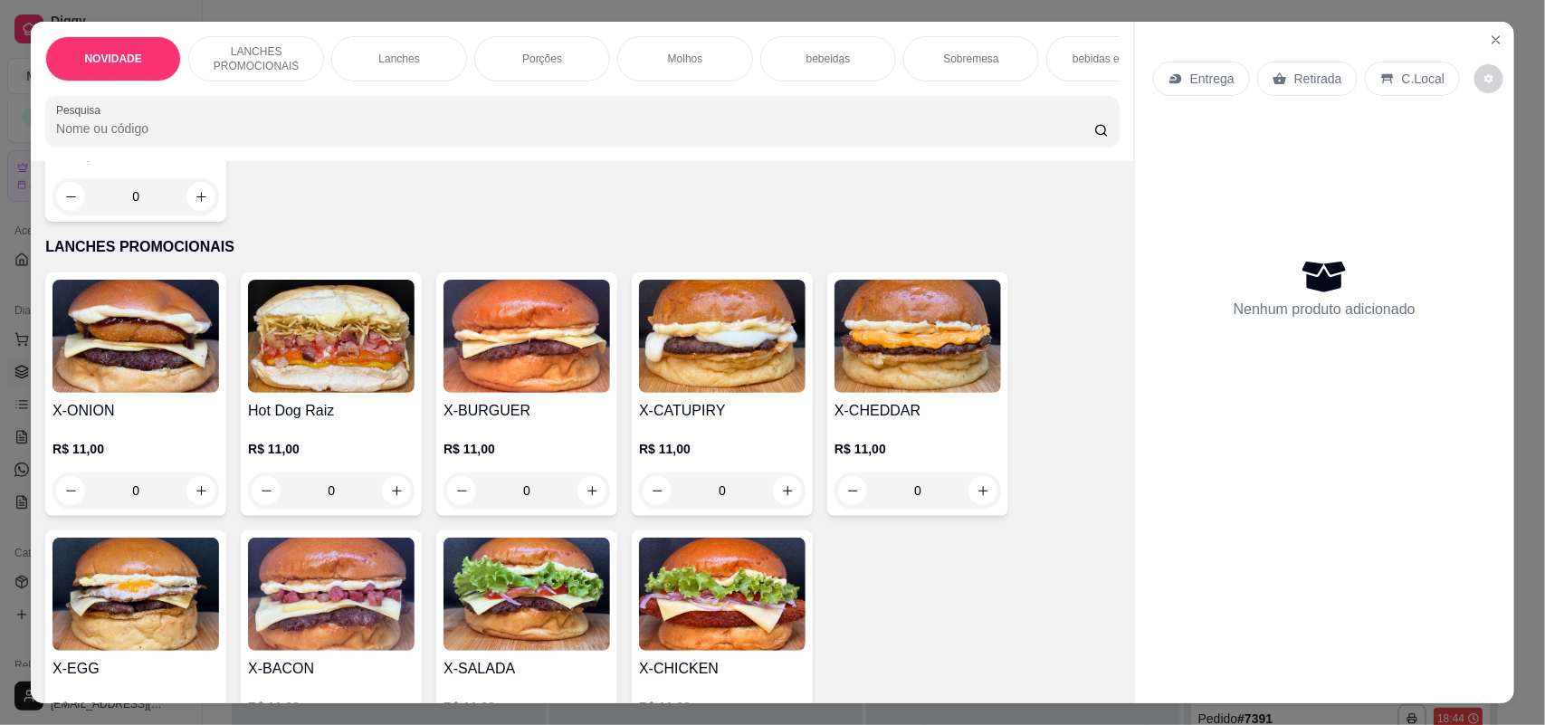
scroll to position [339, 0]
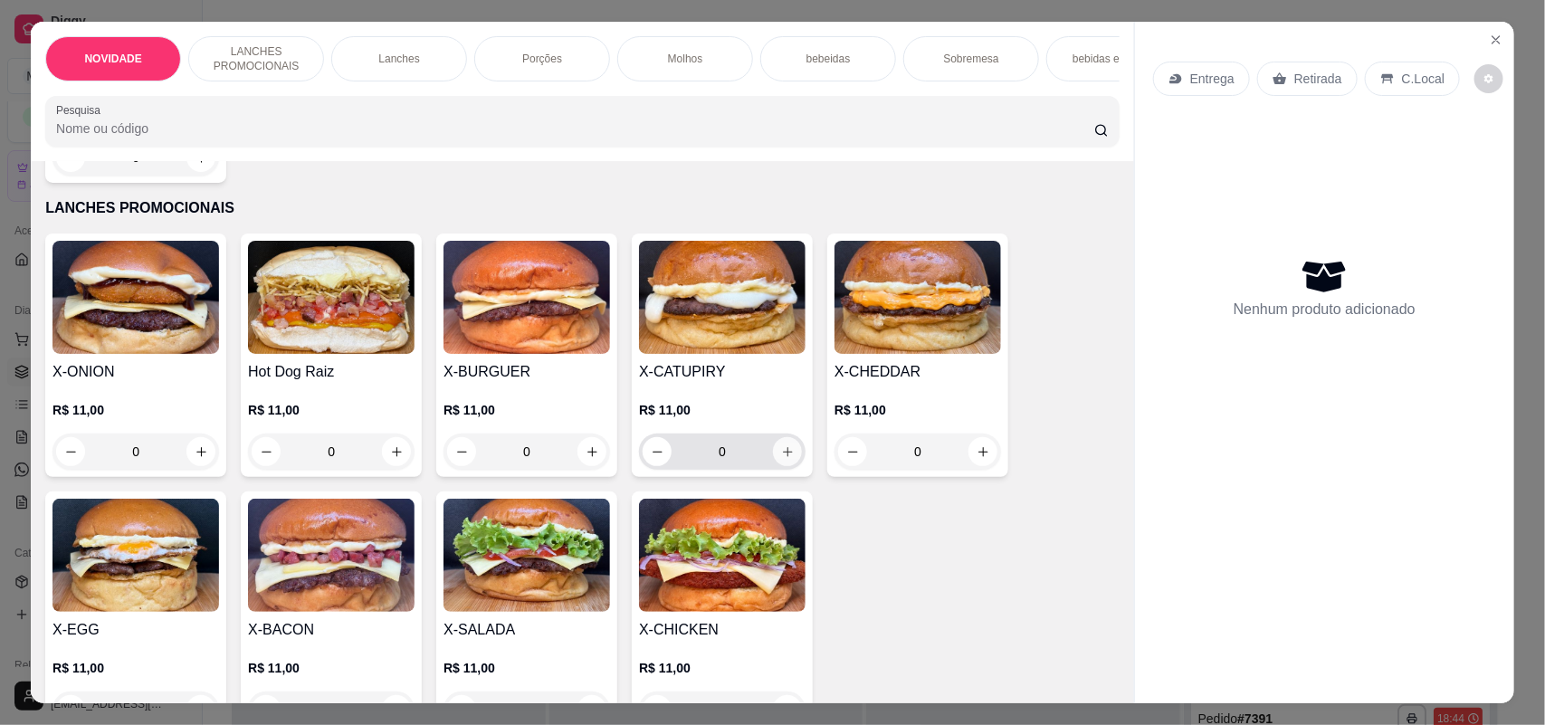
click at [783, 457] on icon "increase-product-quantity" at bounding box center [788, 452] width 10 height 10
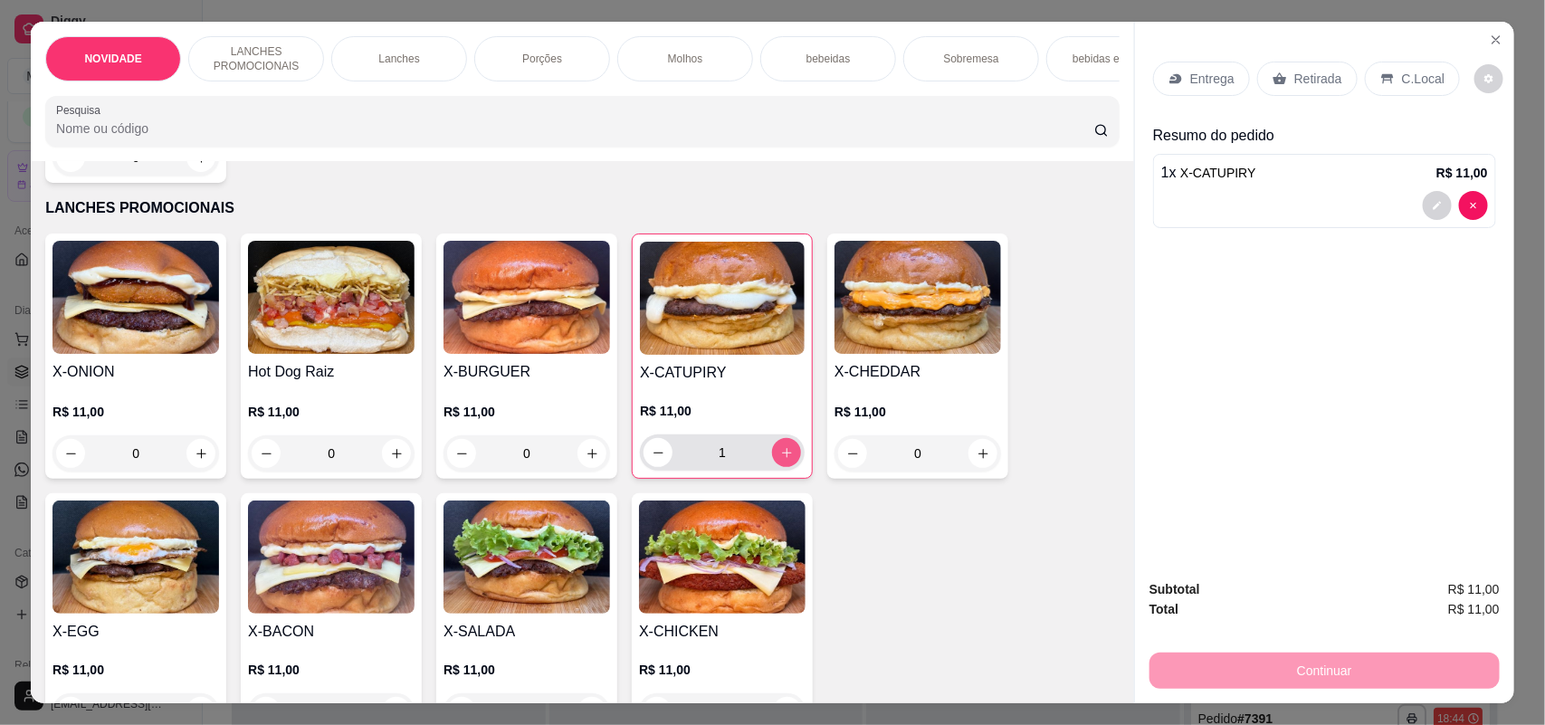
click at [780, 460] on icon "increase-product-quantity" at bounding box center [787, 453] width 14 height 14
type input "2"
click at [835, 52] on p "bebeidas" at bounding box center [828, 59] width 44 height 14
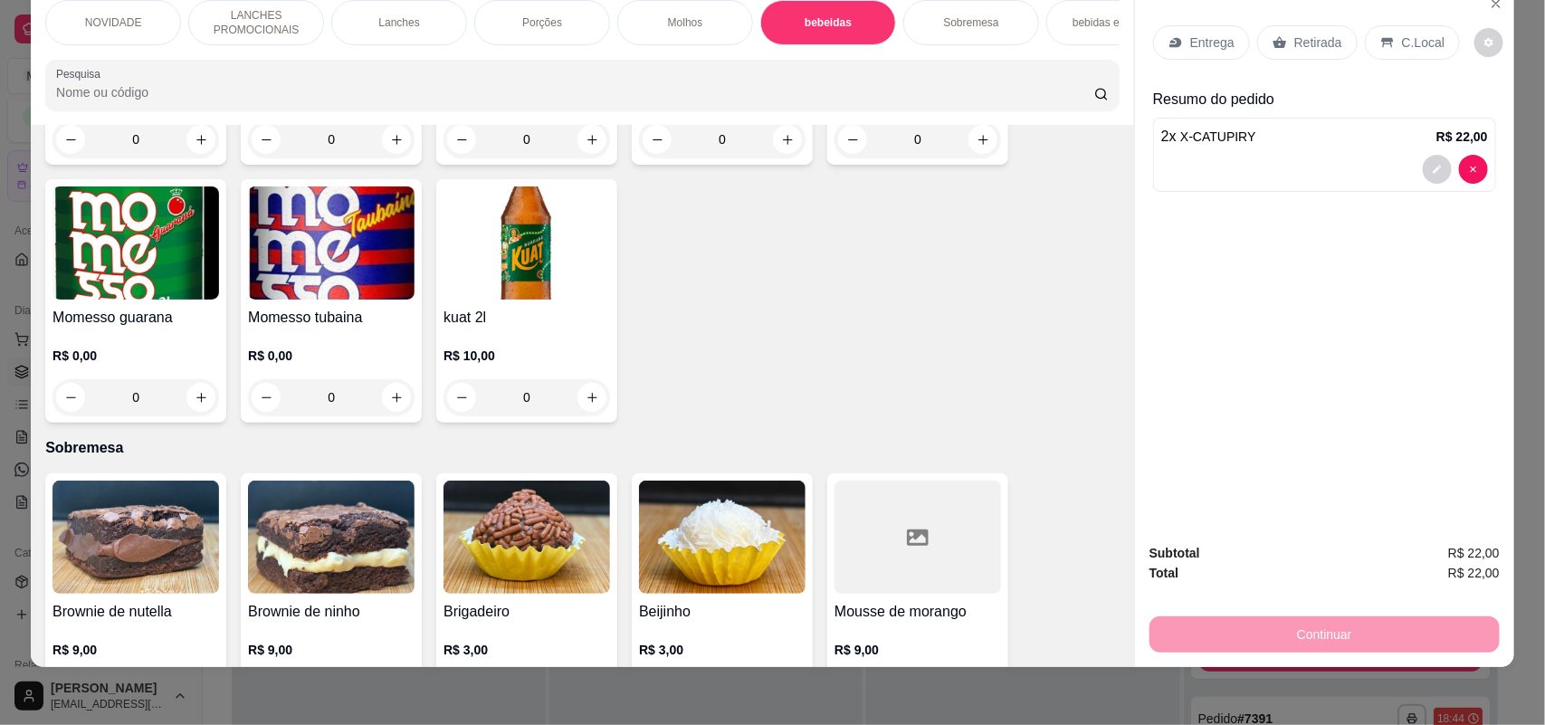
scroll to position [2688, 0]
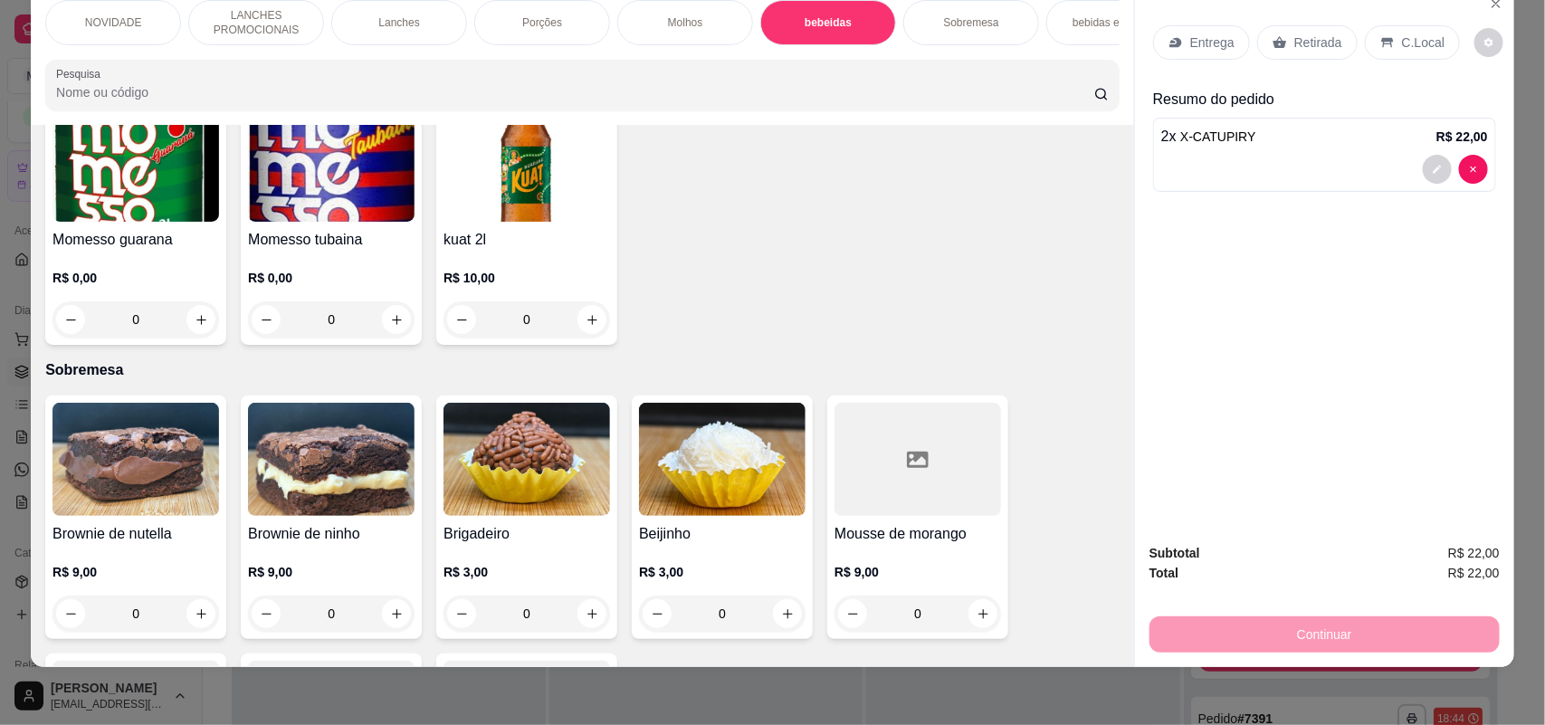
click at [385, 309] on div "0" at bounding box center [331, 319] width 166 height 36
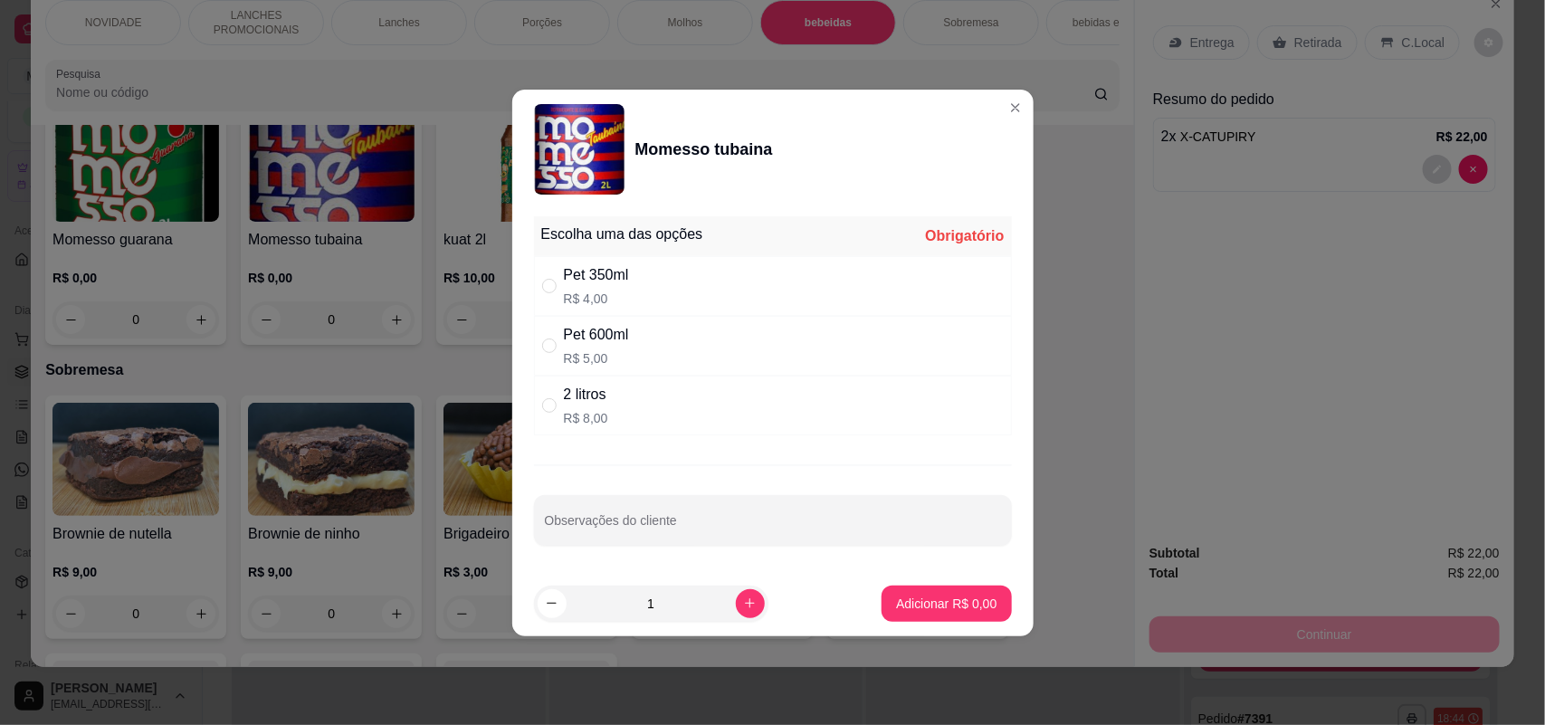
click at [555, 391] on div "2 litros R$ 8,00" at bounding box center [773, 406] width 478 height 60
radio input "true"
click at [907, 599] on p "Adicionar R$ 8,00" at bounding box center [946, 603] width 100 height 18
type input "1"
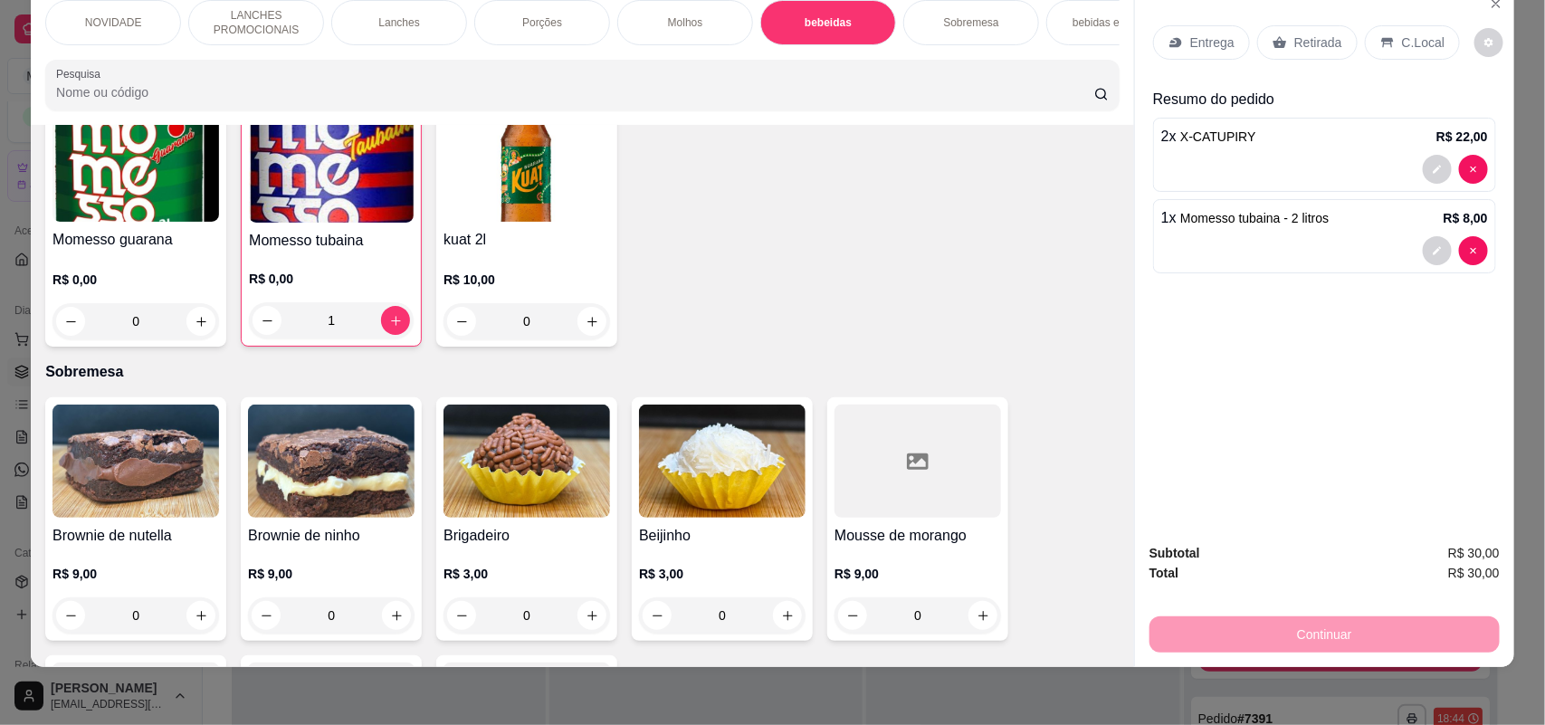
click at [1190, 42] on p "Entrega" at bounding box center [1212, 42] width 44 height 18
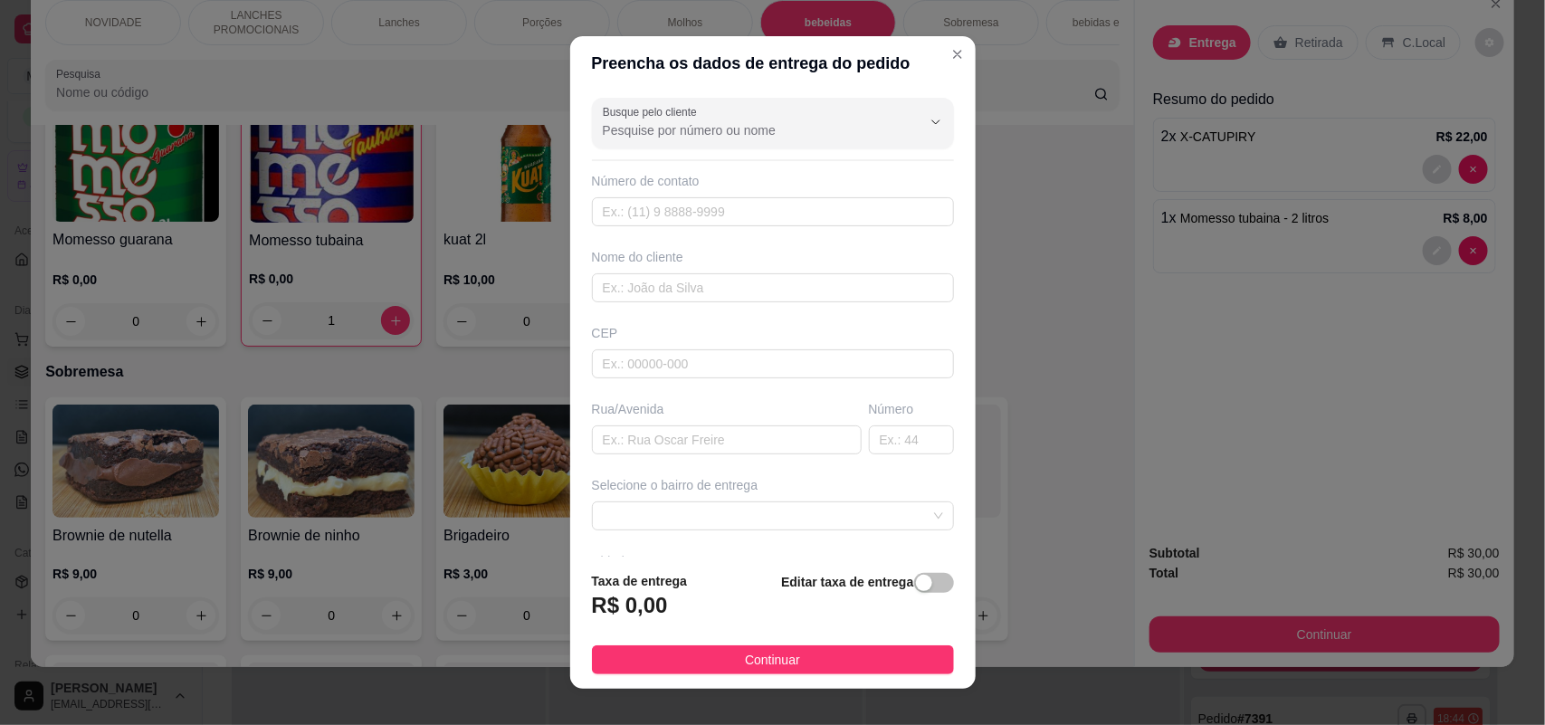
click at [756, 500] on div "Selecione o bairro de entrega" at bounding box center [772, 503] width 369 height 54
click at [765, 509] on span at bounding box center [773, 515] width 340 height 27
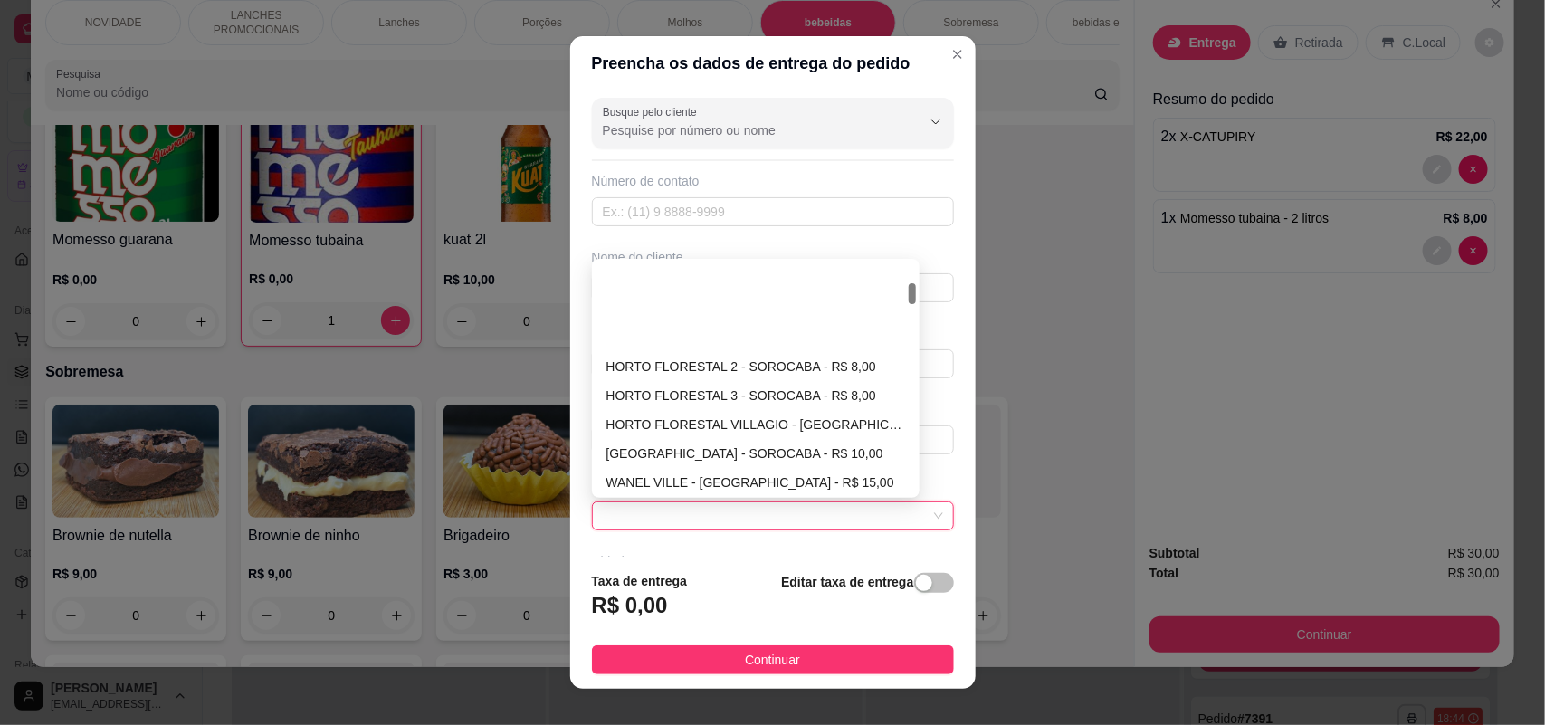
scroll to position [339, 0]
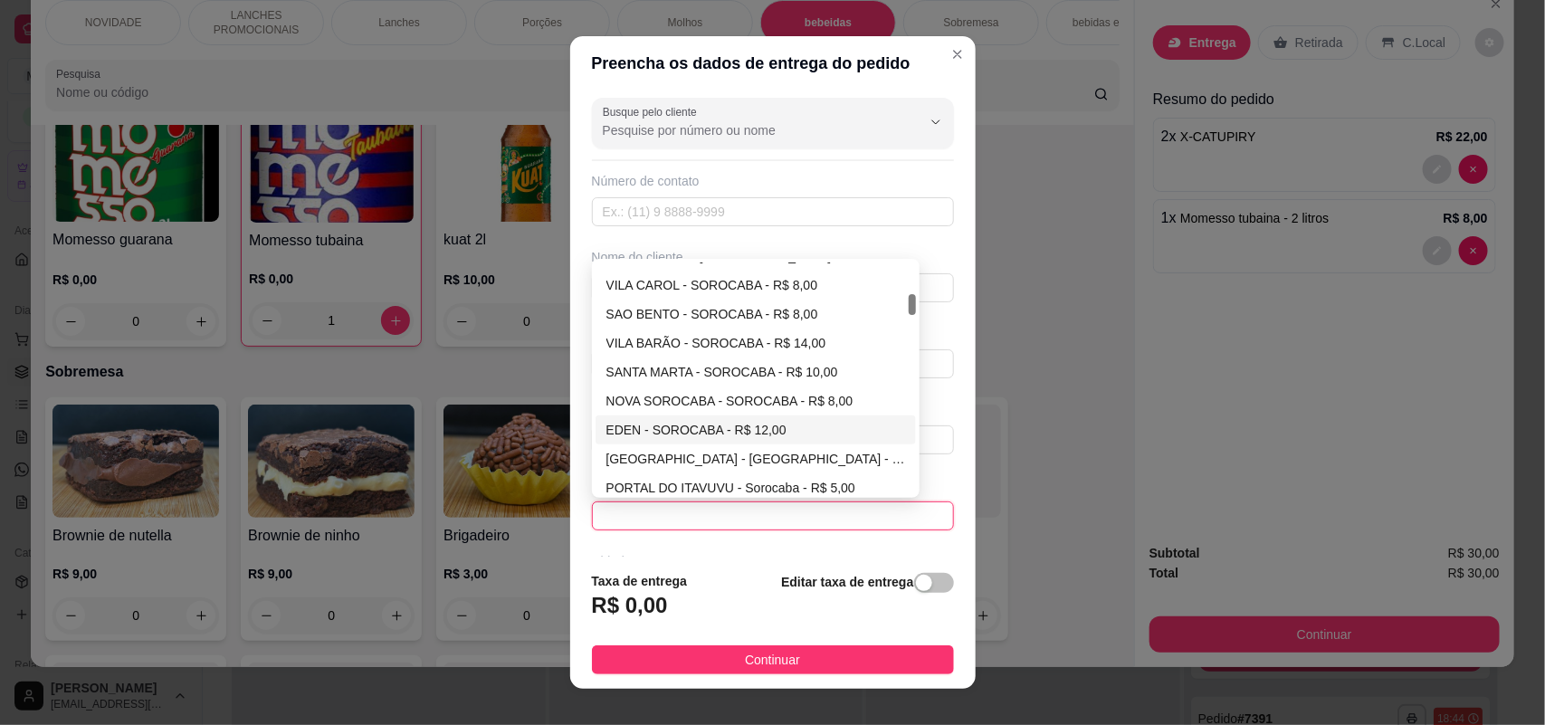
click at [766, 427] on div "EDEN - SOROCABA - R$ 12,00" at bounding box center [756, 430] width 300 height 20
type input "SOROCABA"
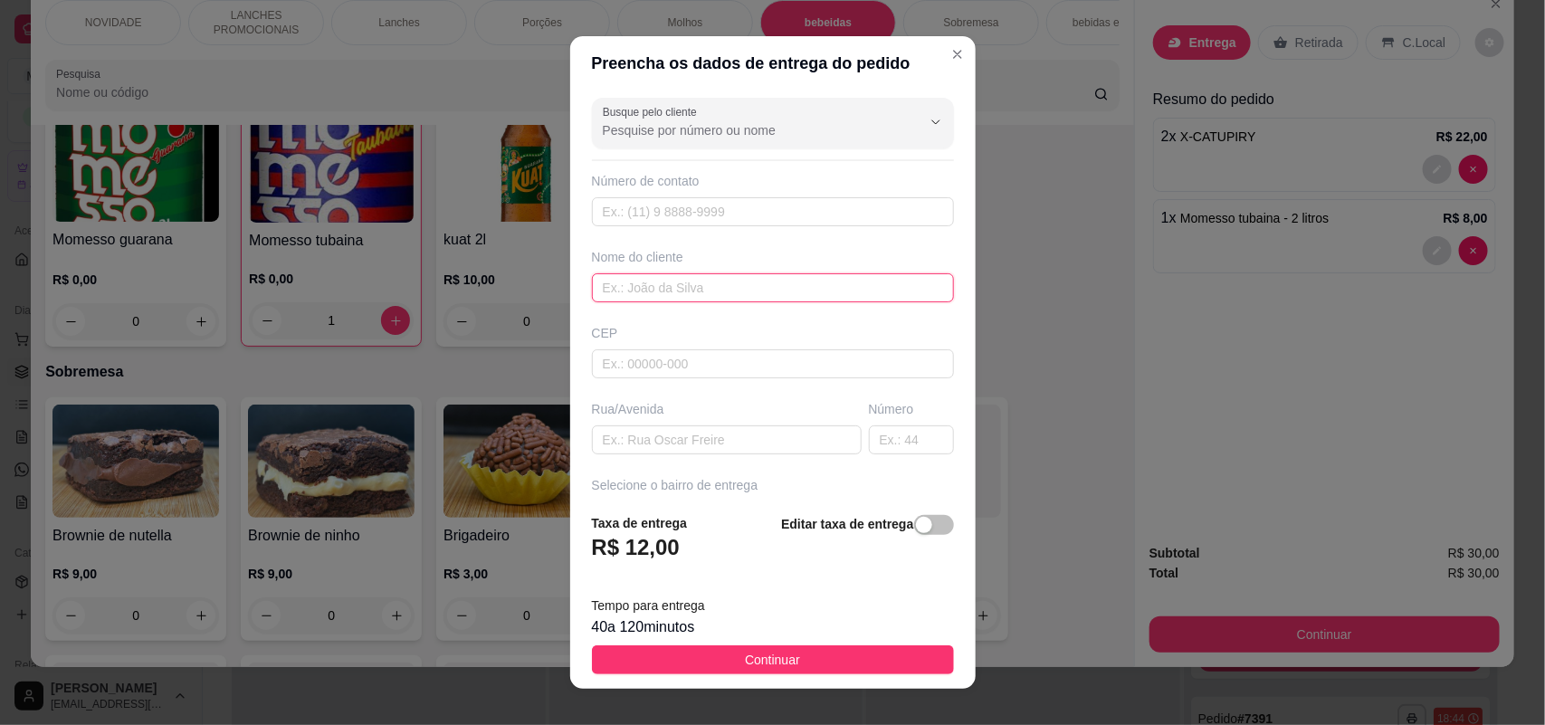
click at [695, 281] on input "text" at bounding box center [773, 287] width 362 height 29
click at [702, 214] on input "text" at bounding box center [773, 211] width 362 height 29
type input "240 99930-4259"
click at [704, 286] on input "text" at bounding box center [773, 287] width 362 height 29
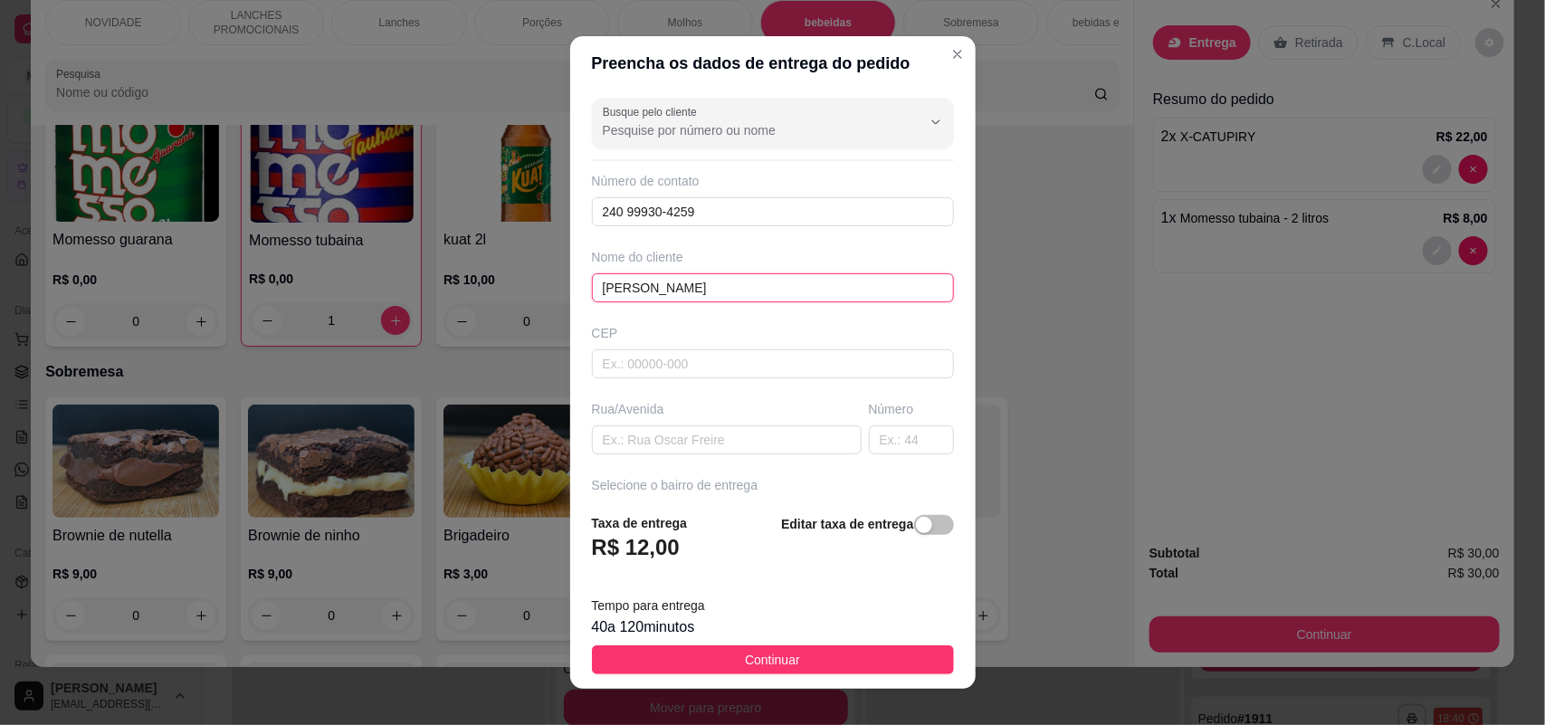
click at [594, 287] on input "[PERSON_NAME]" at bounding box center [773, 287] width 362 height 29
click at [598, 287] on input "[PERSON_NAME]" at bounding box center [773, 287] width 362 height 29
type input "[PERSON_NAME]"
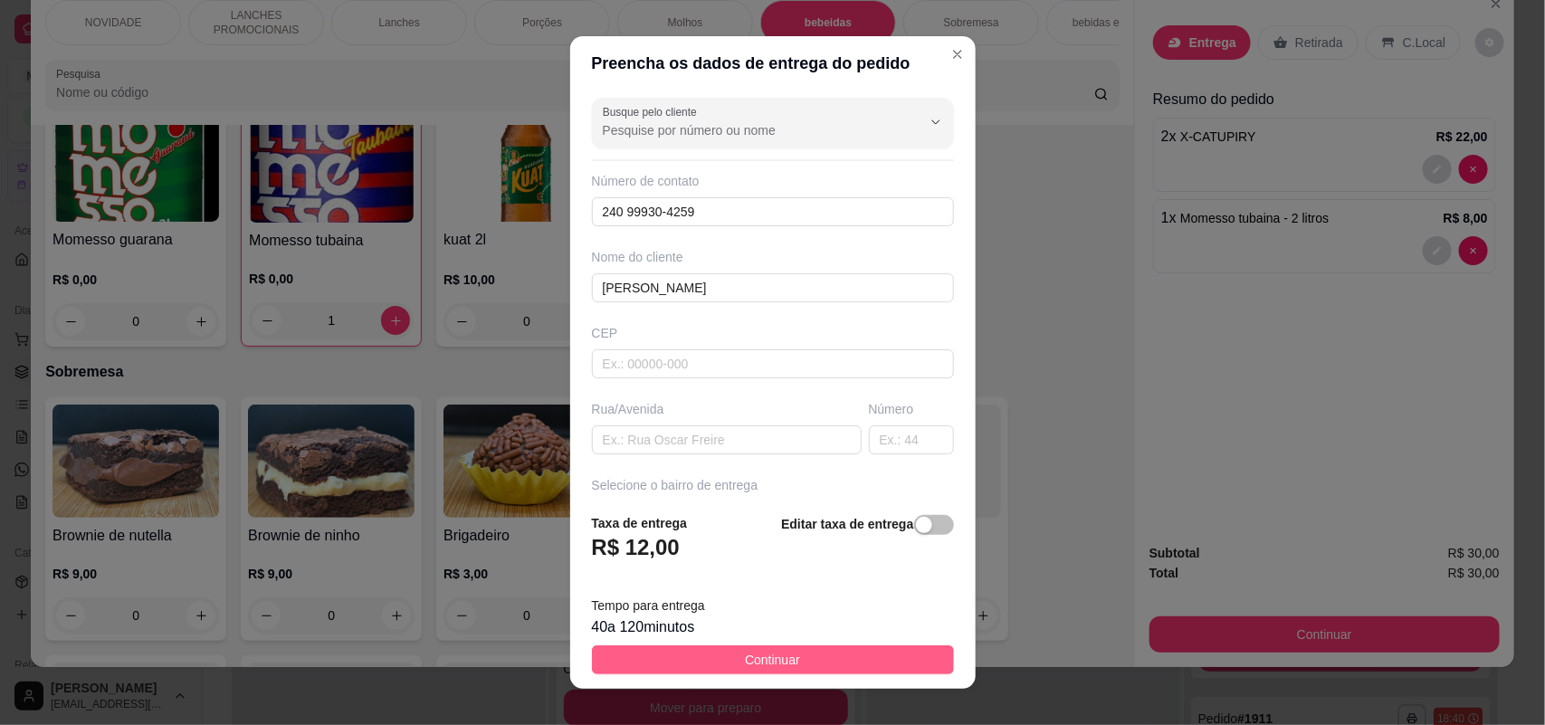
click at [763, 659] on span "Continuar" at bounding box center [772, 660] width 55 height 20
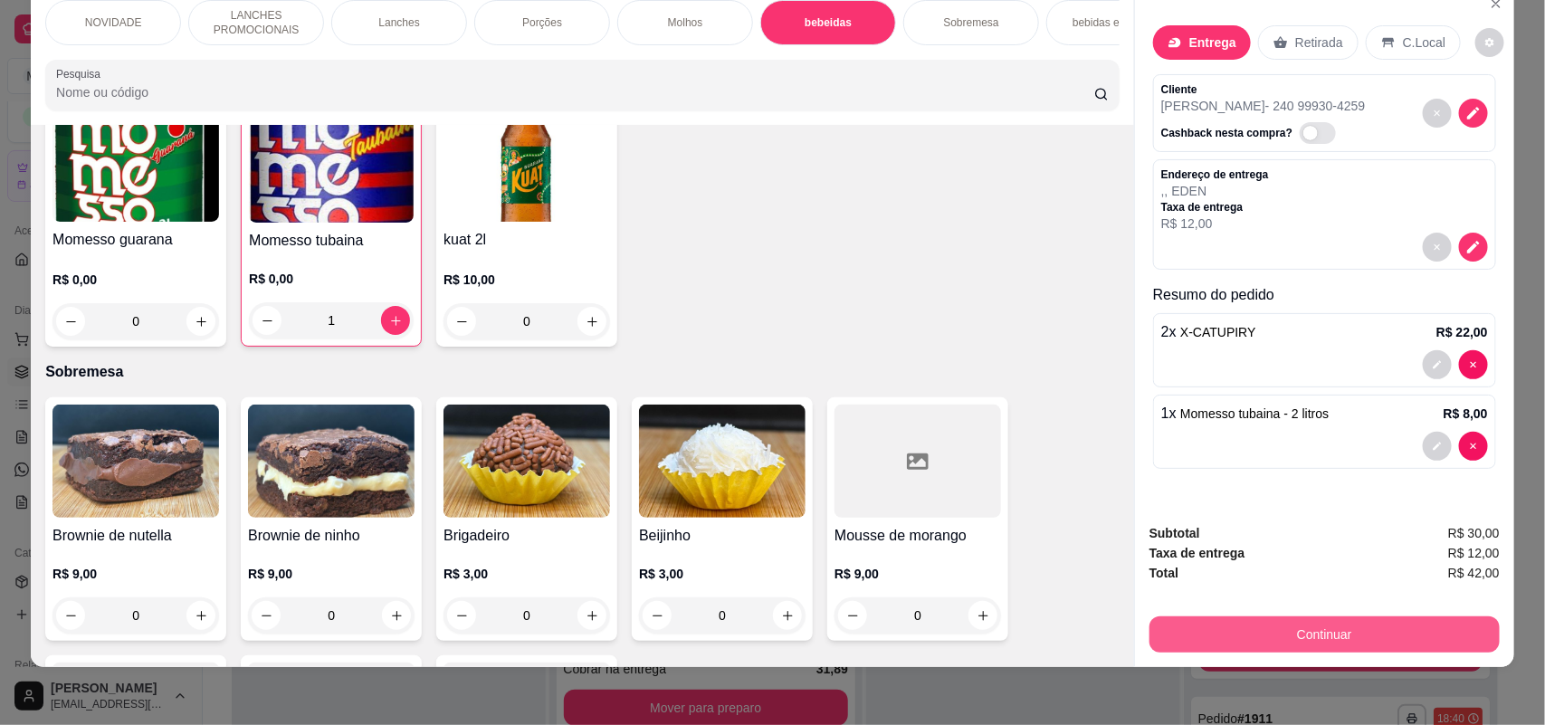
click at [1222, 620] on button "Continuar" at bounding box center [1324, 634] width 350 height 36
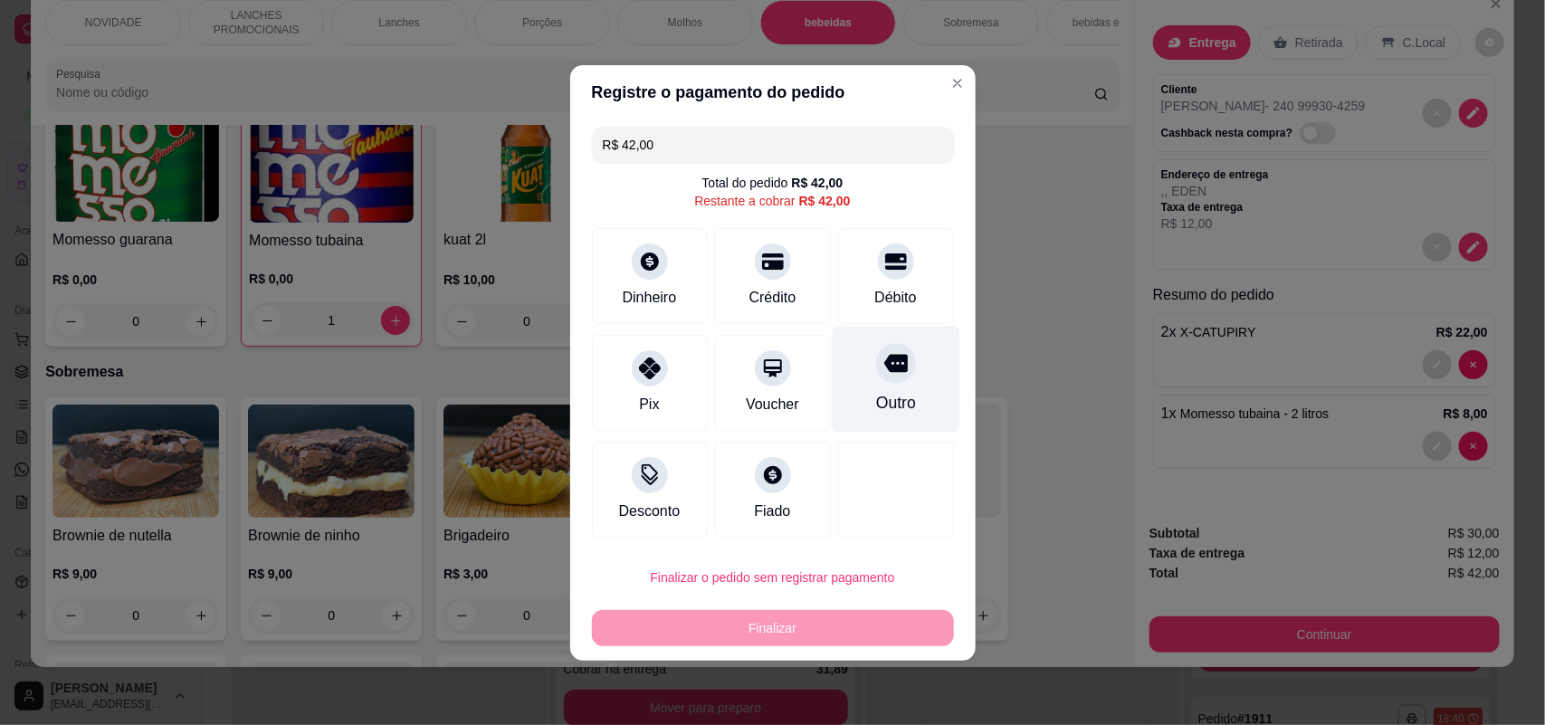
click at [876, 364] on div at bounding box center [896, 363] width 40 height 40
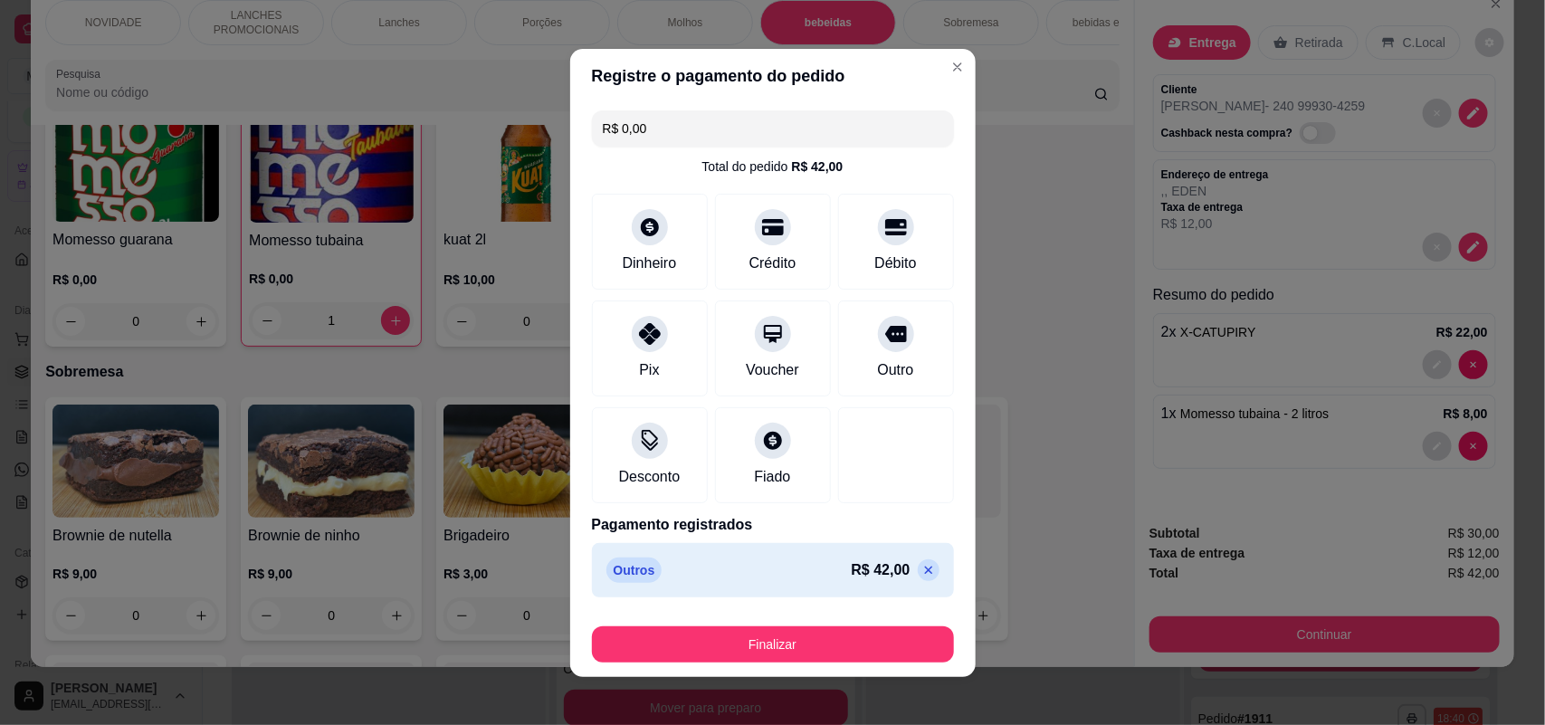
click at [924, 566] on icon at bounding box center [928, 570] width 8 height 8
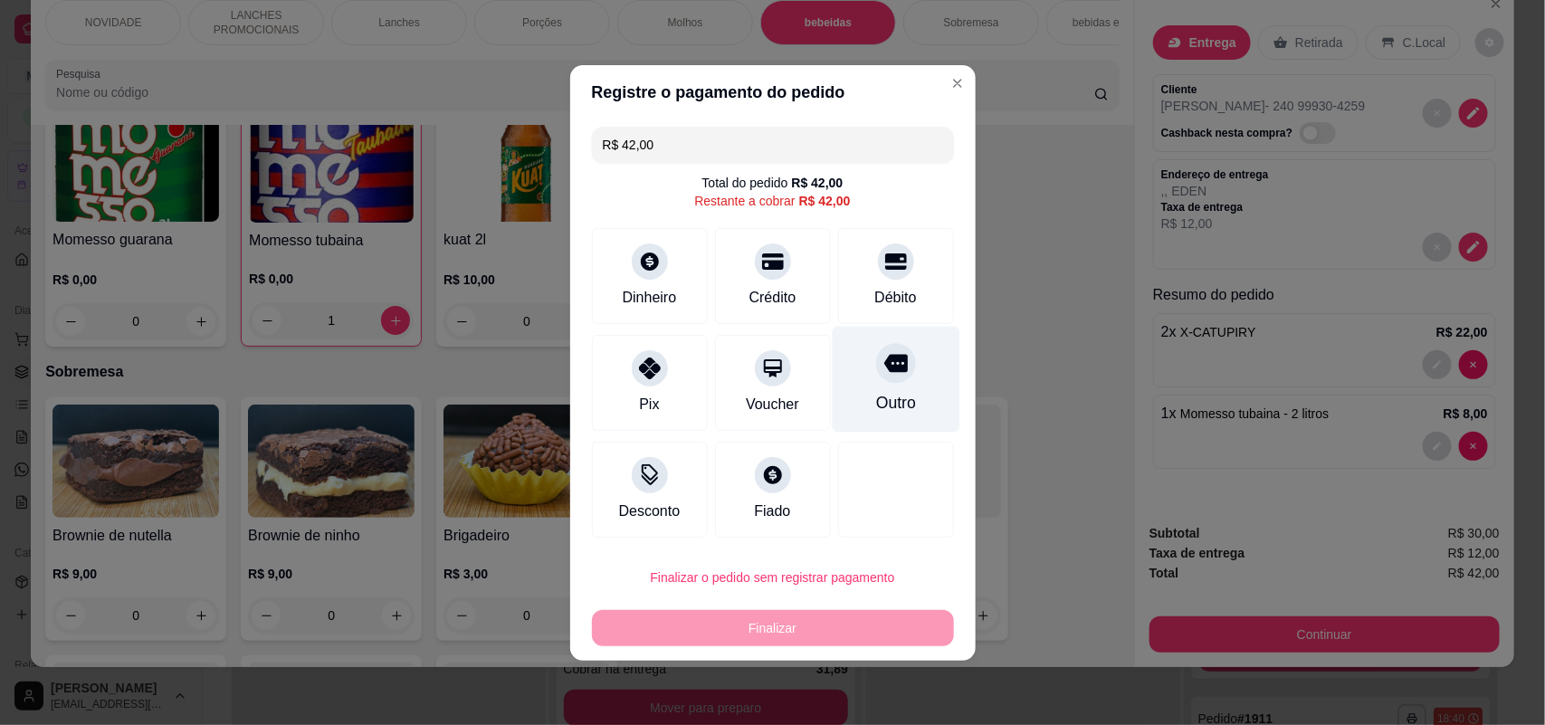
click at [857, 385] on div "Outro" at bounding box center [896, 379] width 128 height 106
type input "R$ 0,00"
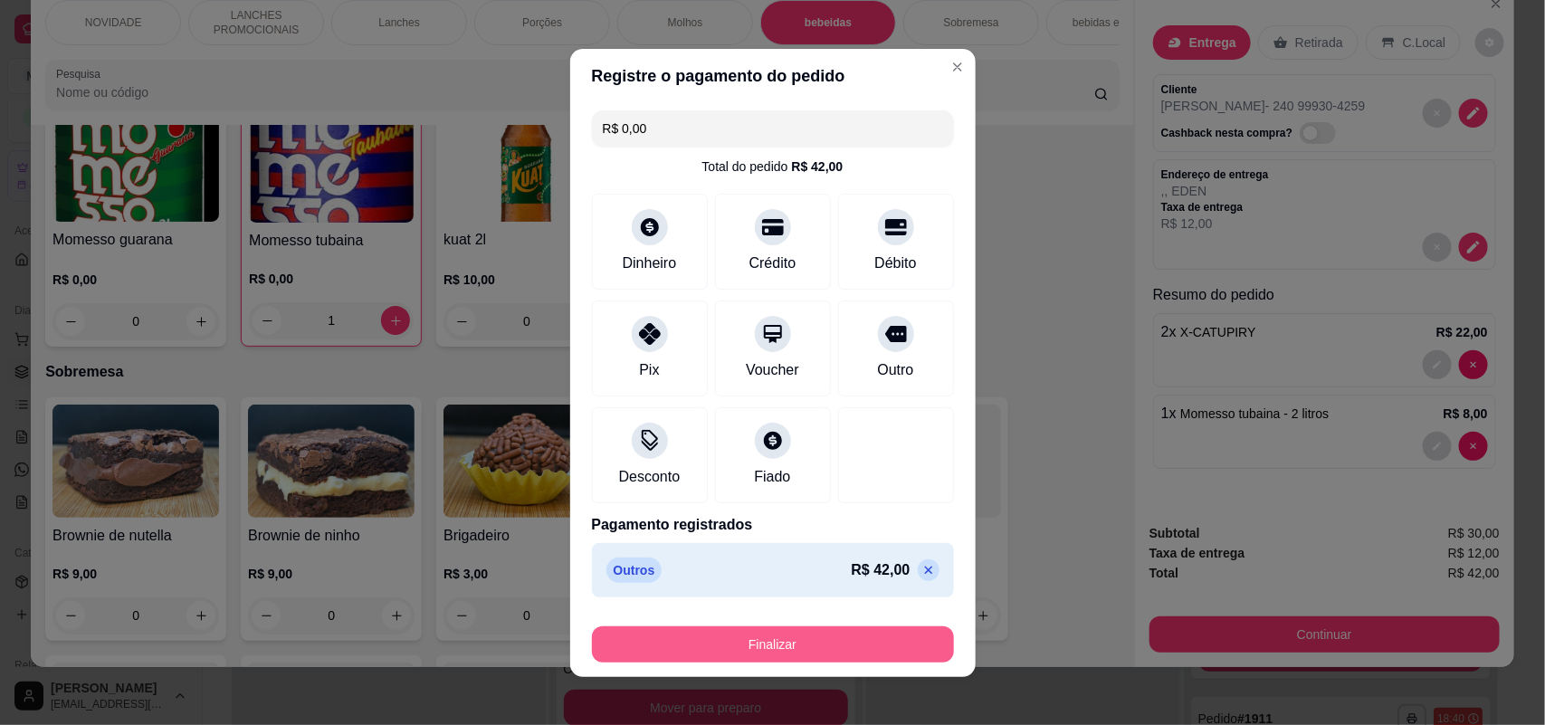
click at [857, 657] on button "Finalizar" at bounding box center [773, 644] width 362 height 36
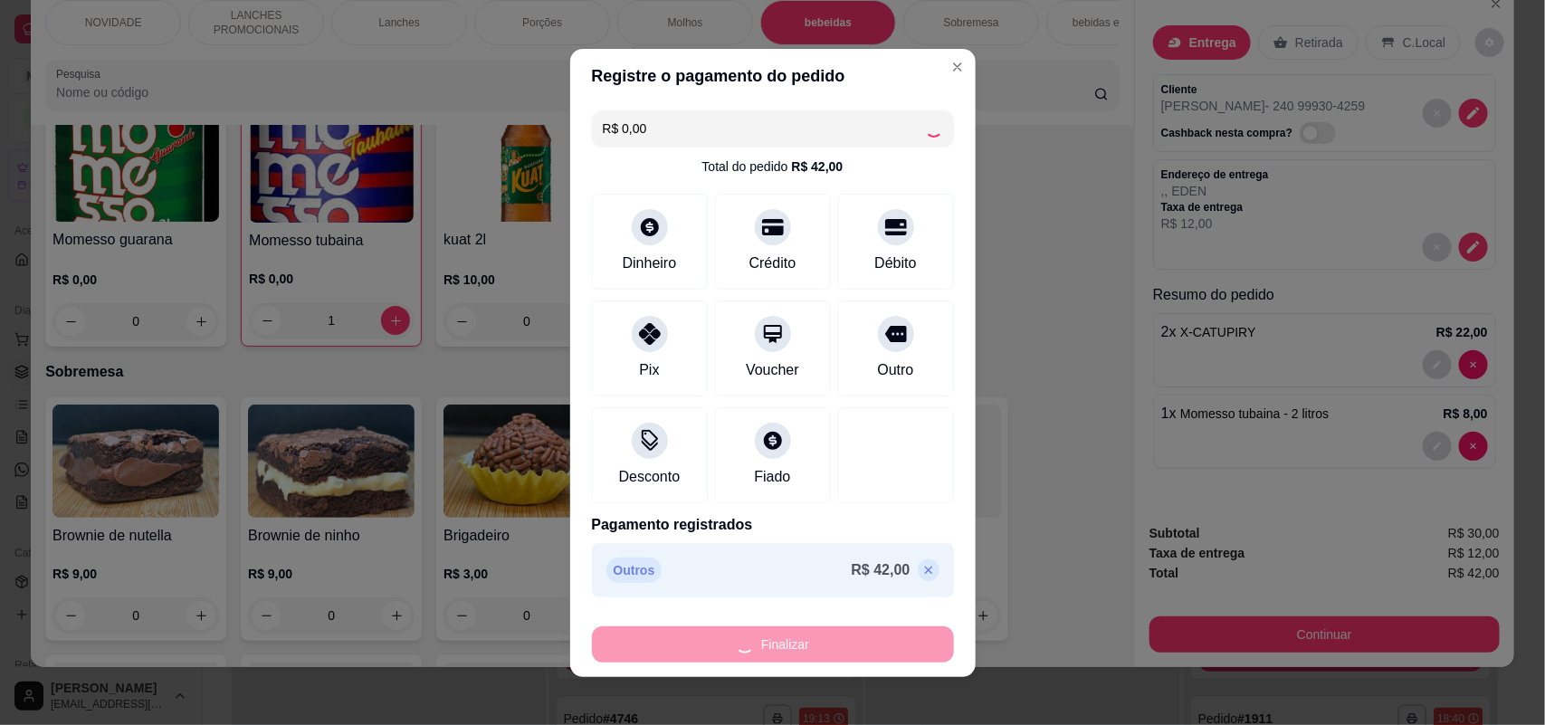
type input "0"
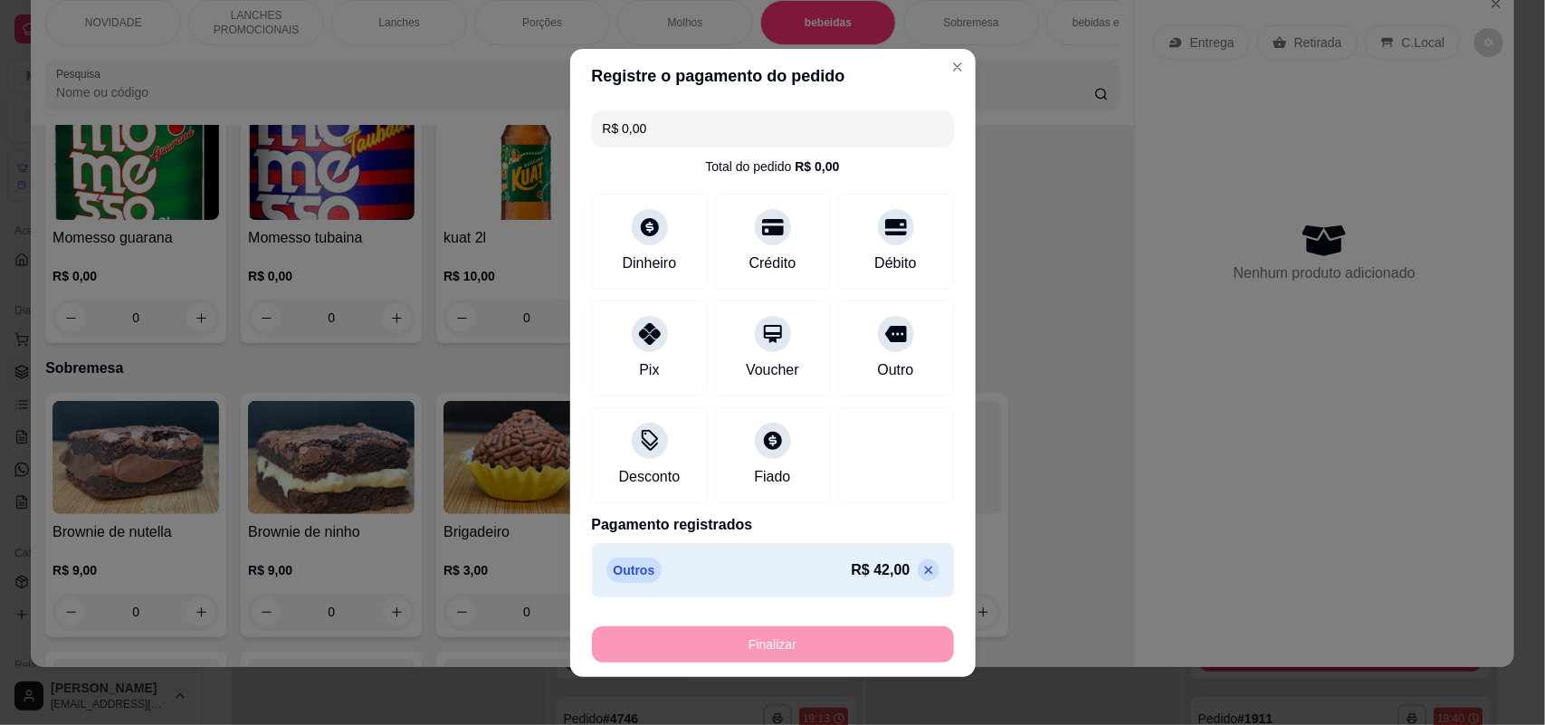
type input "-R$ 42,00"
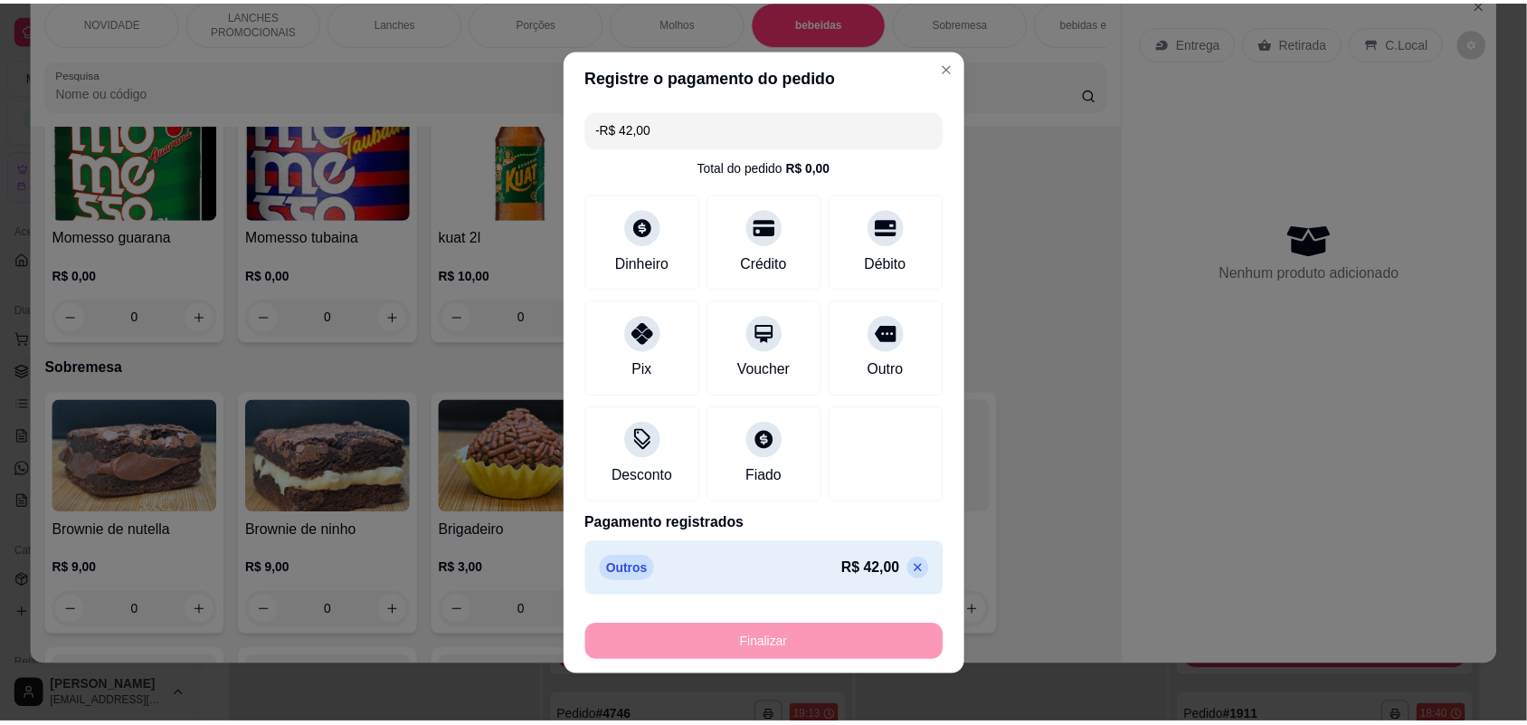
scroll to position [2686, 0]
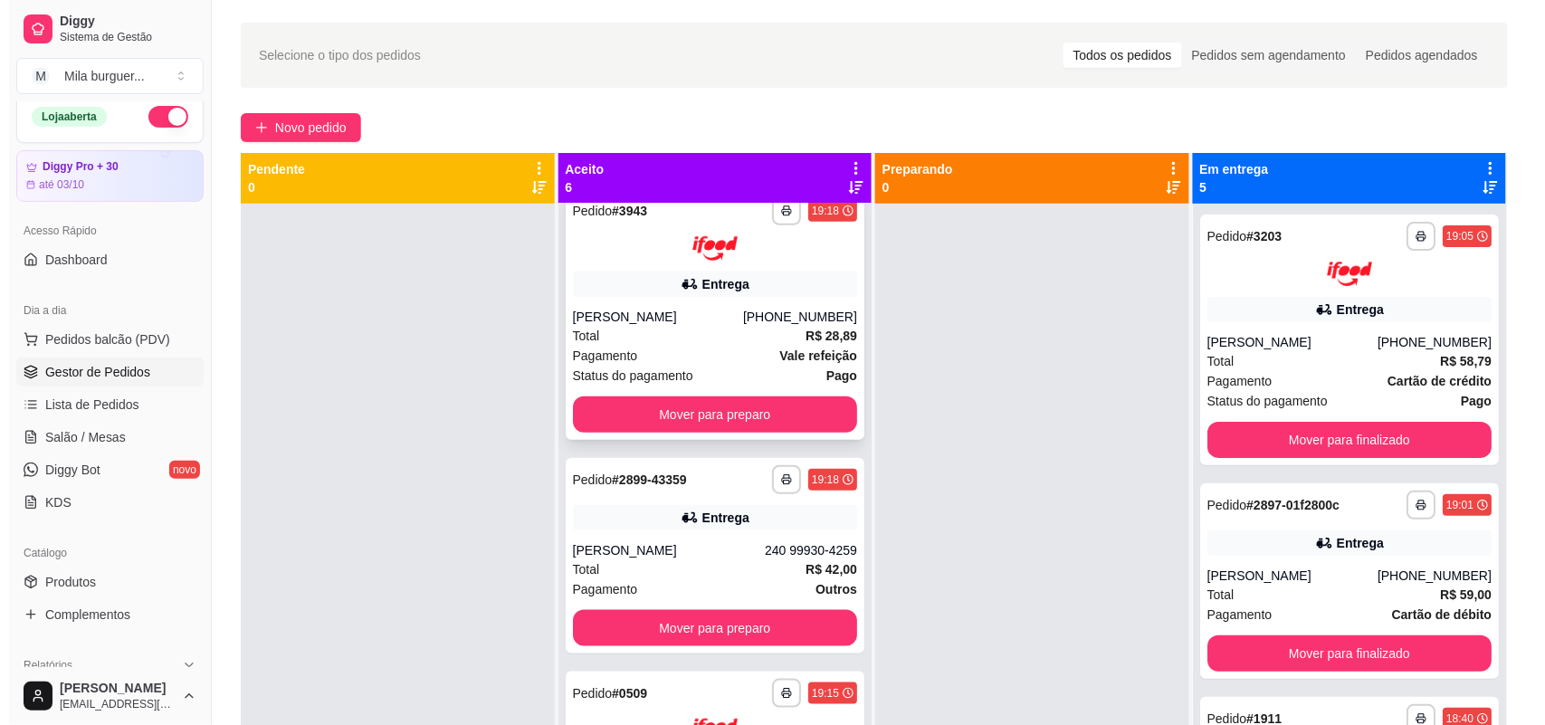
scroll to position [566, 0]
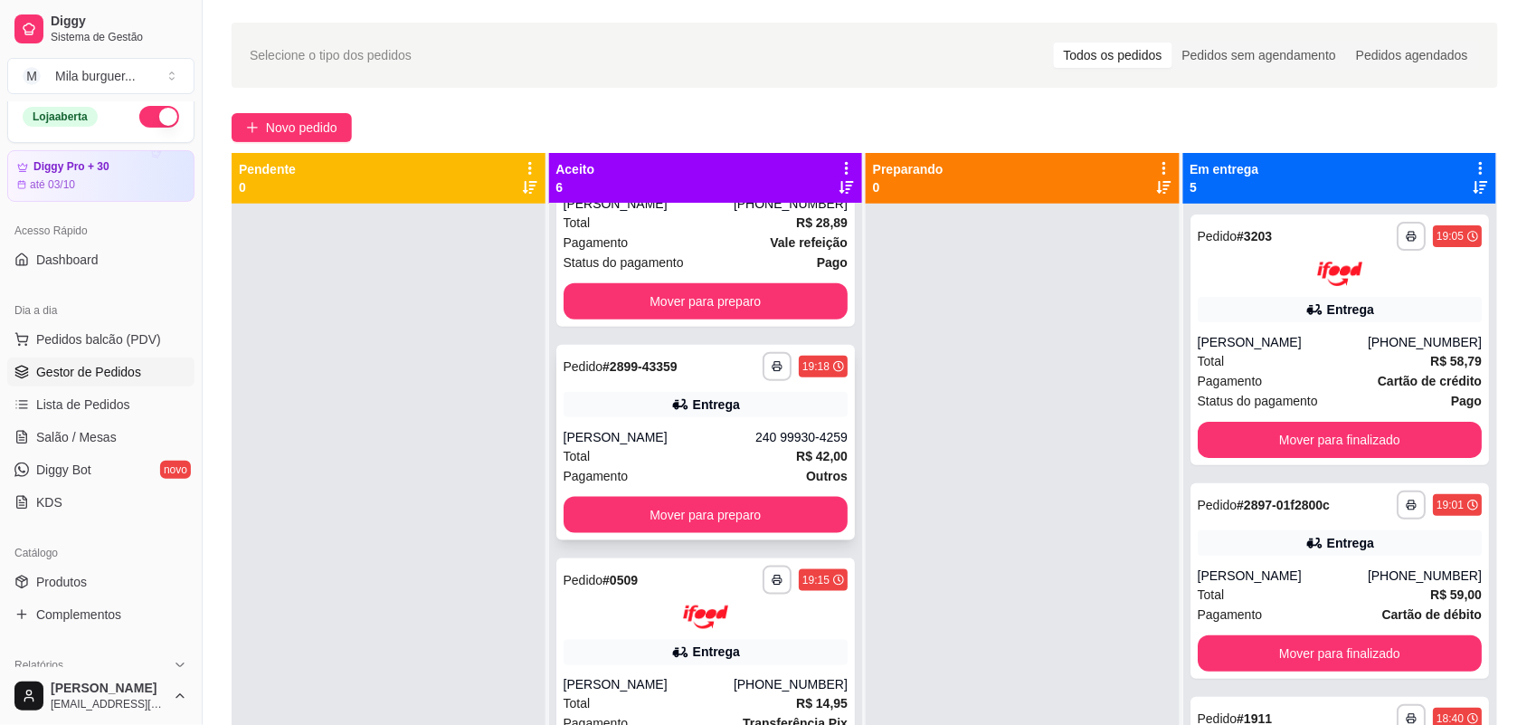
click at [677, 452] on div "Total R$ 42,00" at bounding box center [706, 456] width 285 height 20
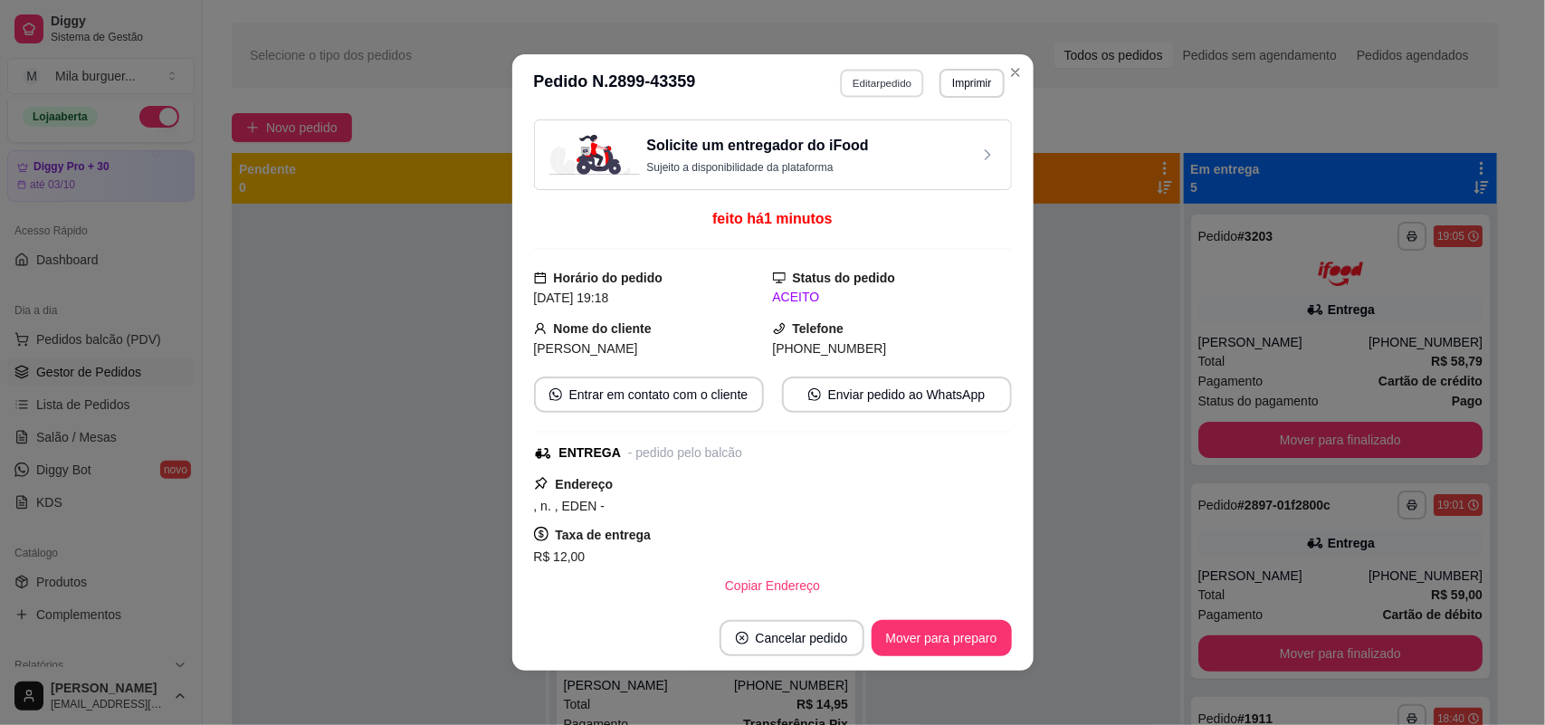
click at [894, 87] on button "Editar pedido" at bounding box center [882, 83] width 84 height 28
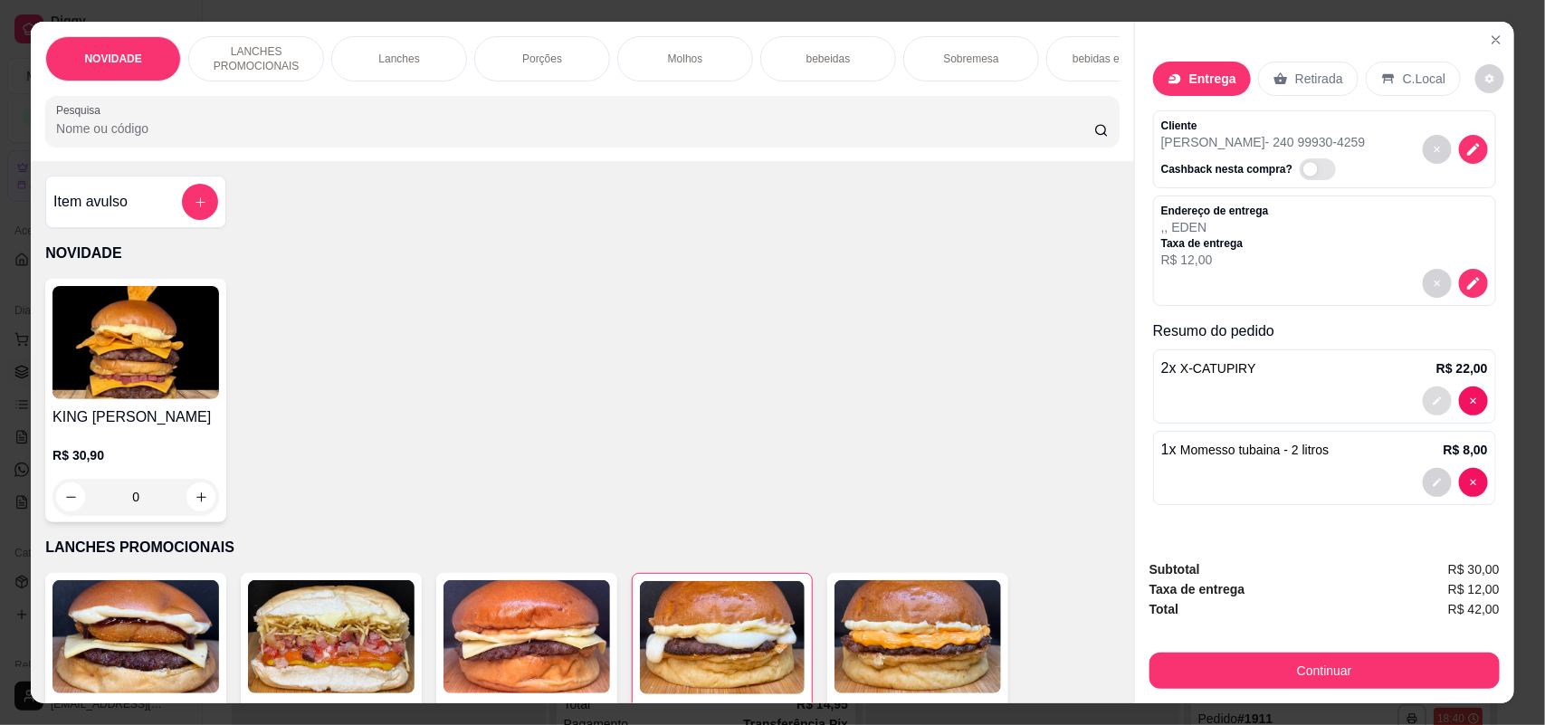
click at [1431, 398] on icon "decrease-product-quantity" at bounding box center [1436, 400] width 11 height 11
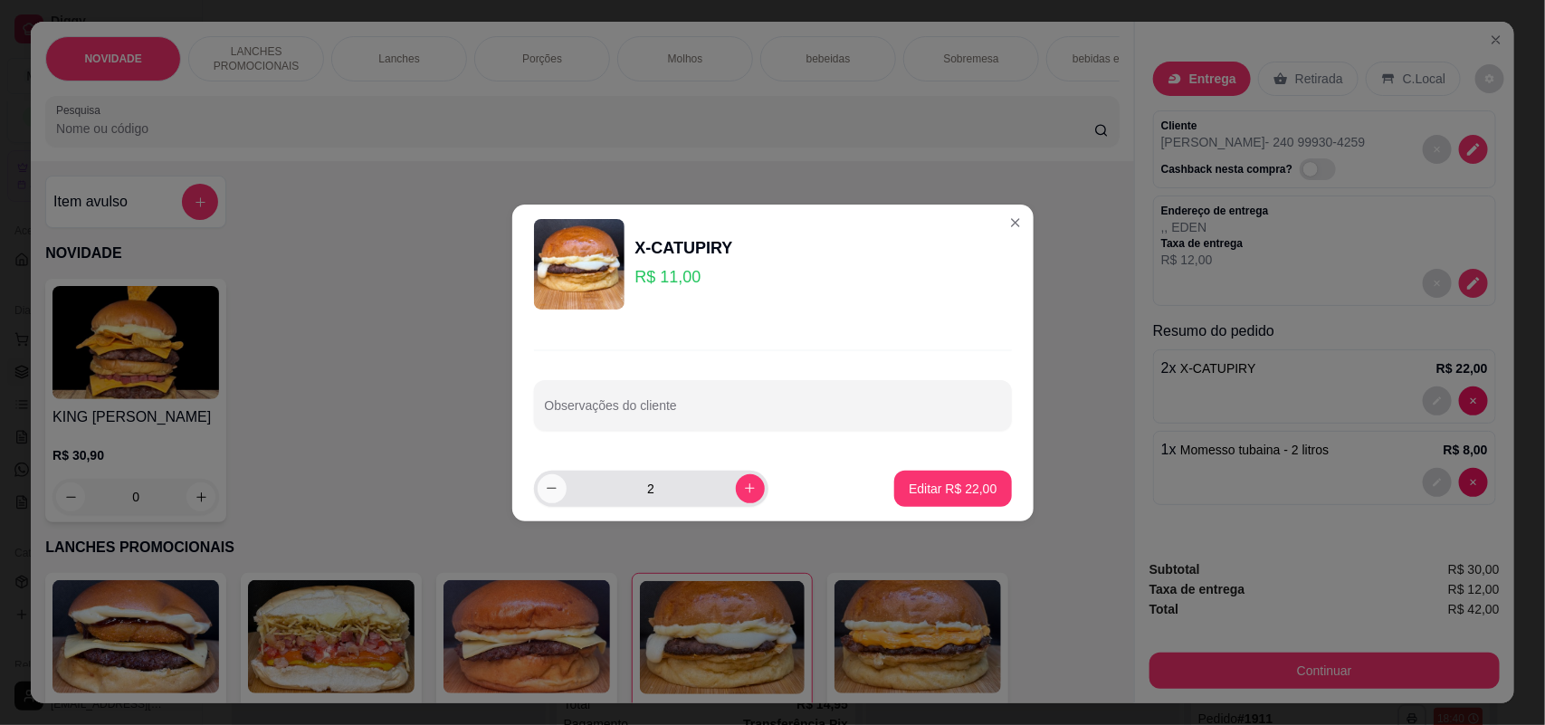
click at [558, 484] on button "decrease-product-quantity" at bounding box center [551, 488] width 29 height 29
type input "1"
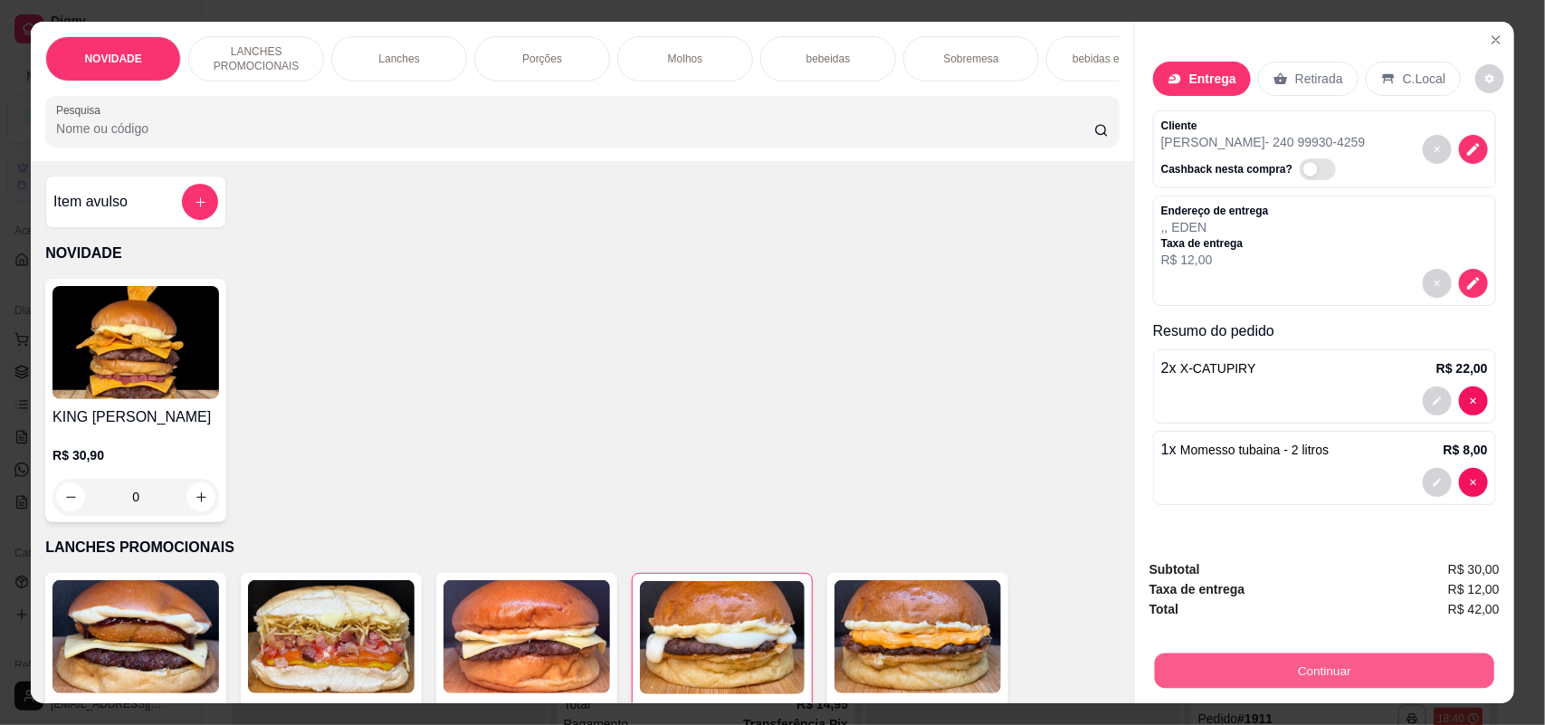
click at [1249, 672] on button "Continuar" at bounding box center [1324, 670] width 339 height 35
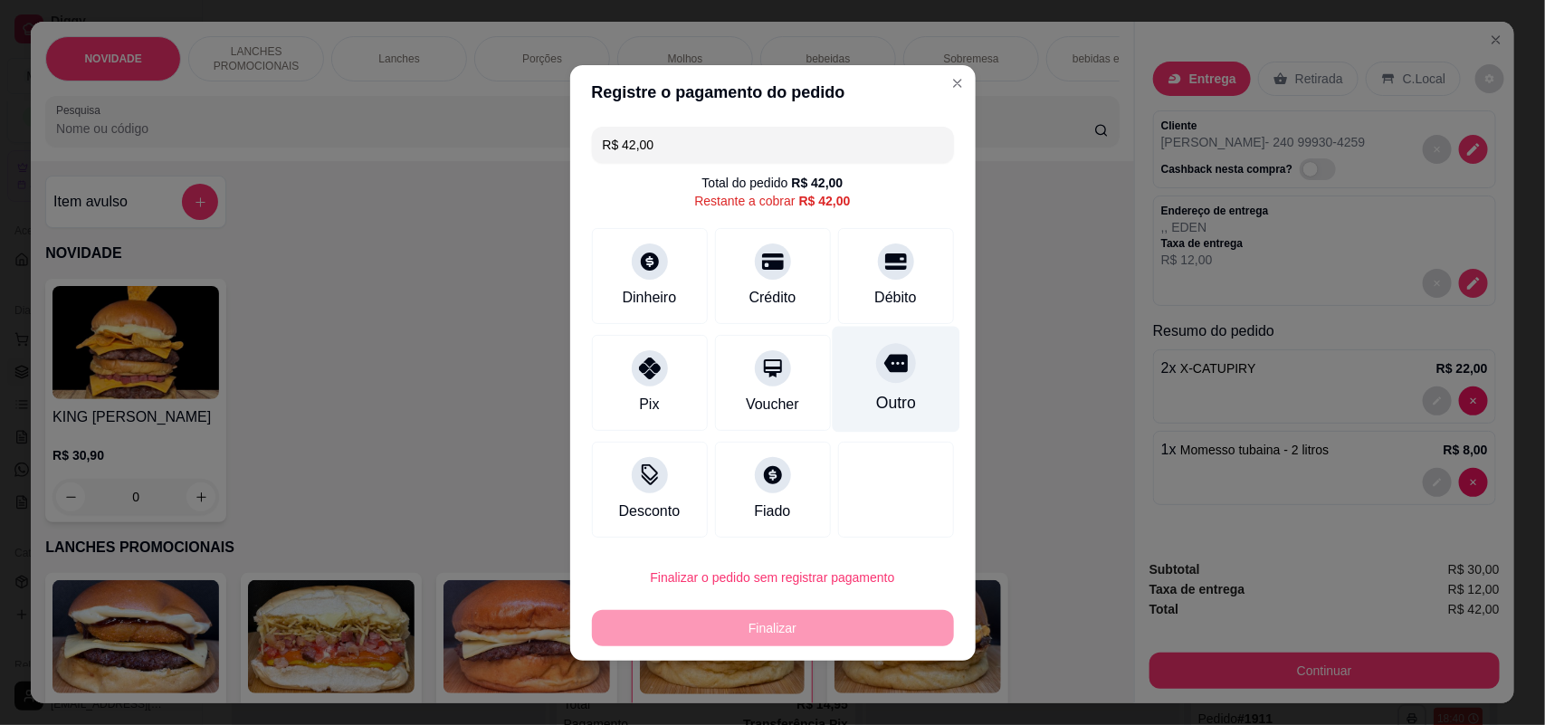
click at [897, 386] on div "Outro" at bounding box center [896, 379] width 128 height 106
type input "R$ 0,00"
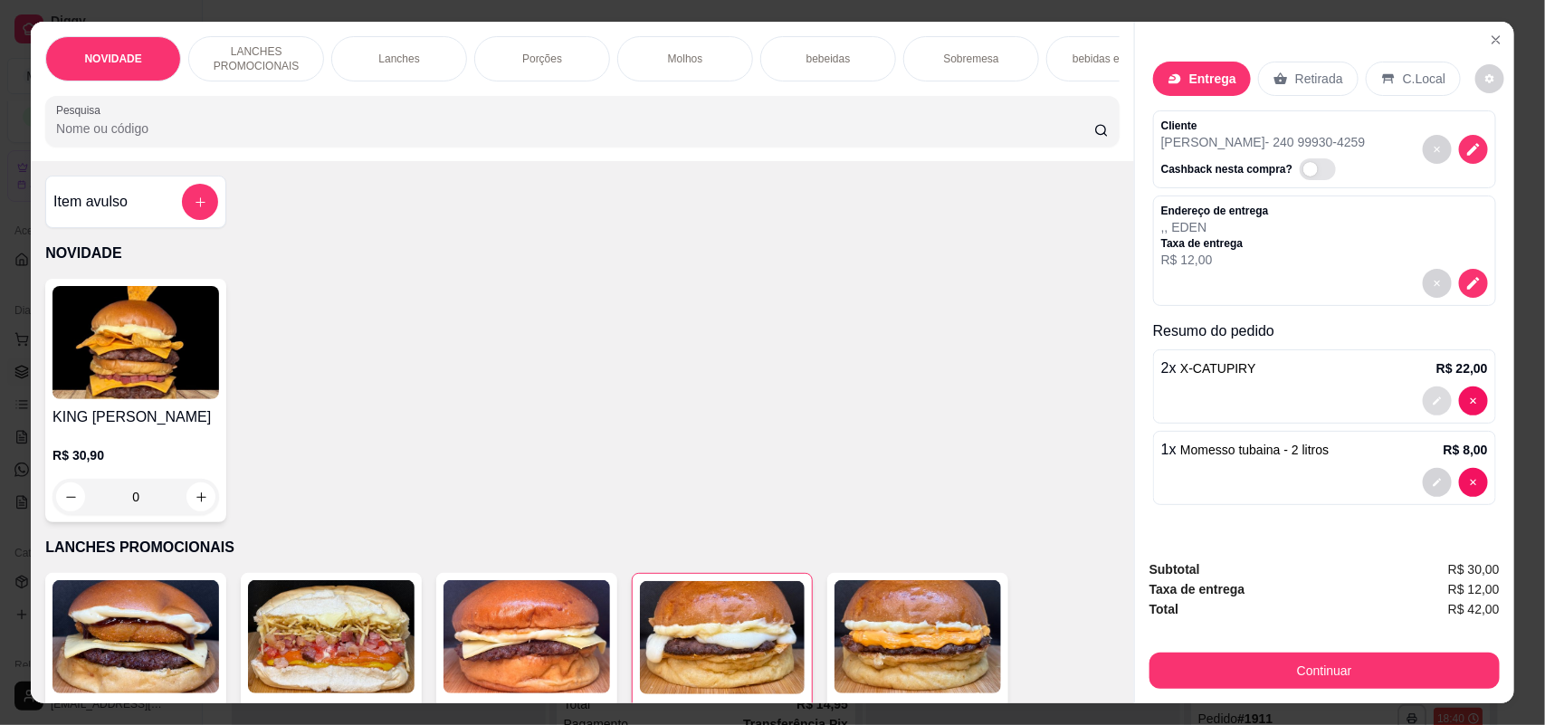
click at [1422, 396] on button "decrease-product-quantity" at bounding box center [1436, 400] width 29 height 29
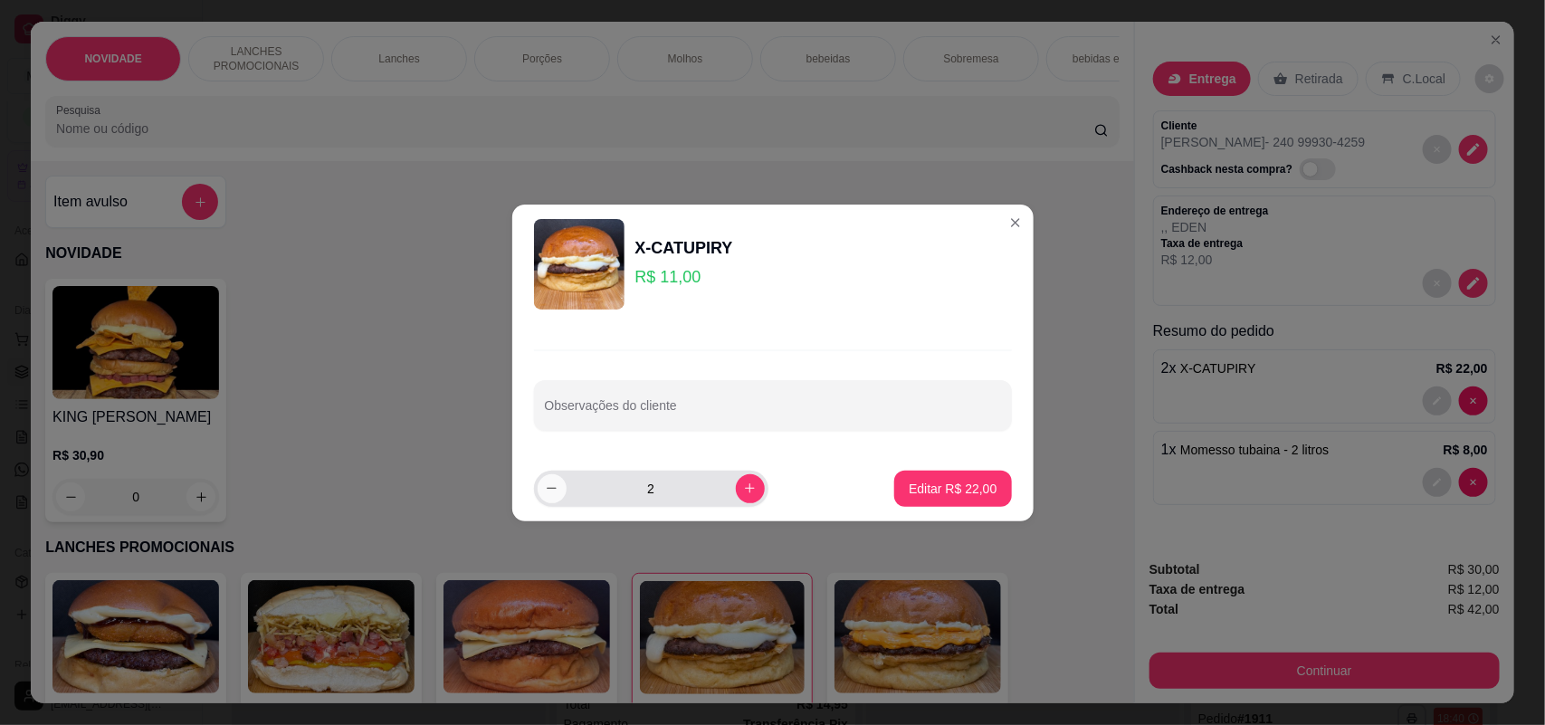
click at [553, 481] on icon "decrease-product-quantity" at bounding box center [552, 488] width 14 height 14
type input "1"
click at [923, 475] on button "Editar R$ 11,00" at bounding box center [952, 488] width 113 height 35
type input "1"
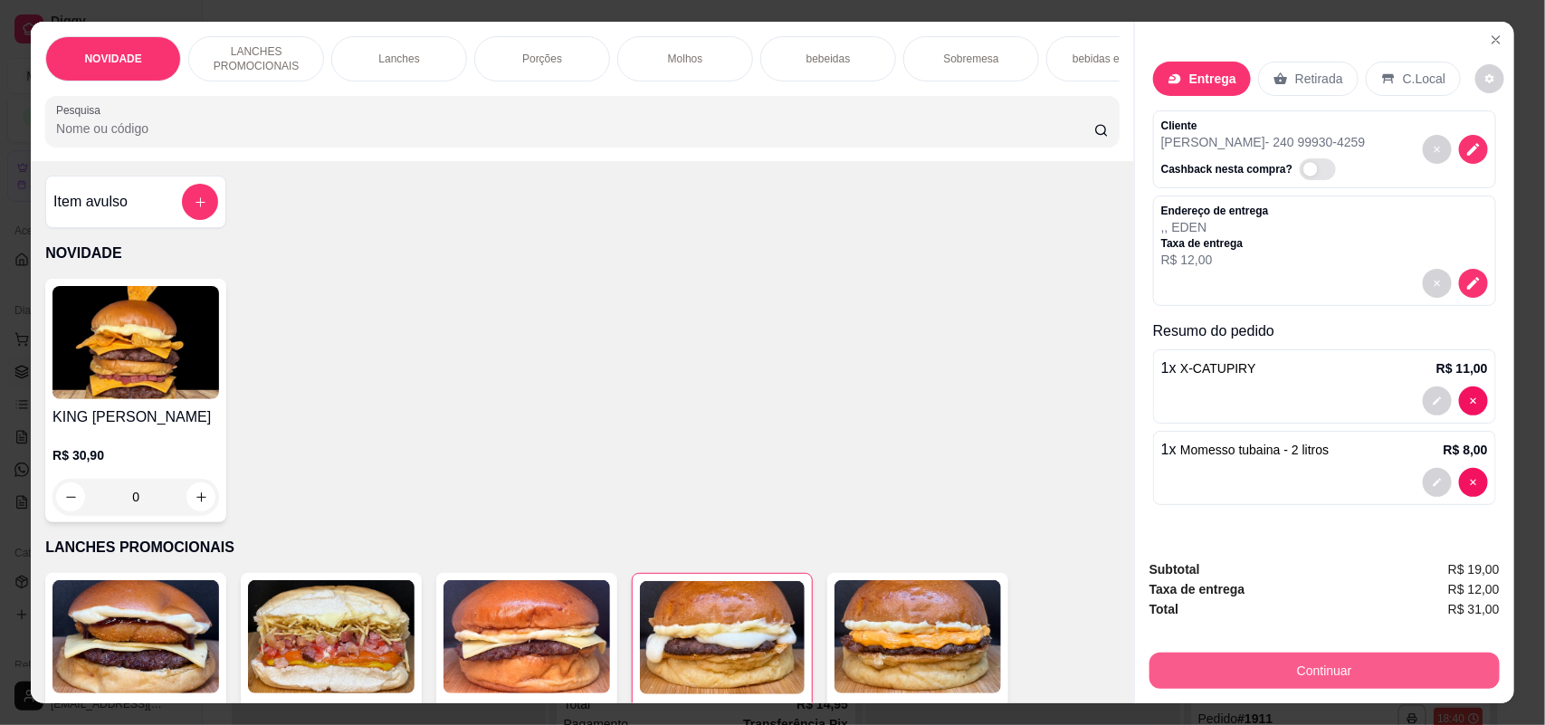
click at [1262, 652] on button "Continuar" at bounding box center [1324, 670] width 350 height 36
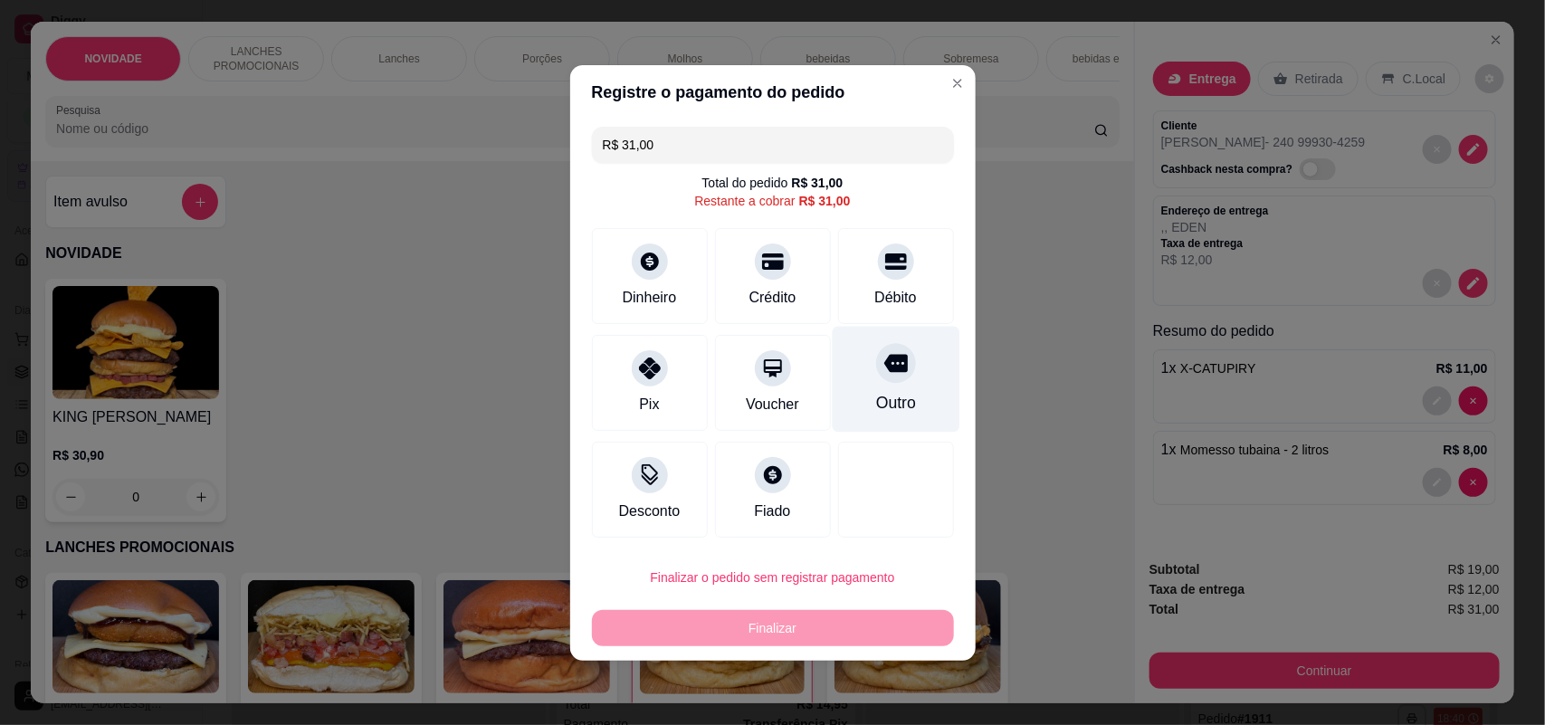
click at [887, 396] on div "Outro" at bounding box center [895, 403] width 40 height 24
type input "R$ 0,00"
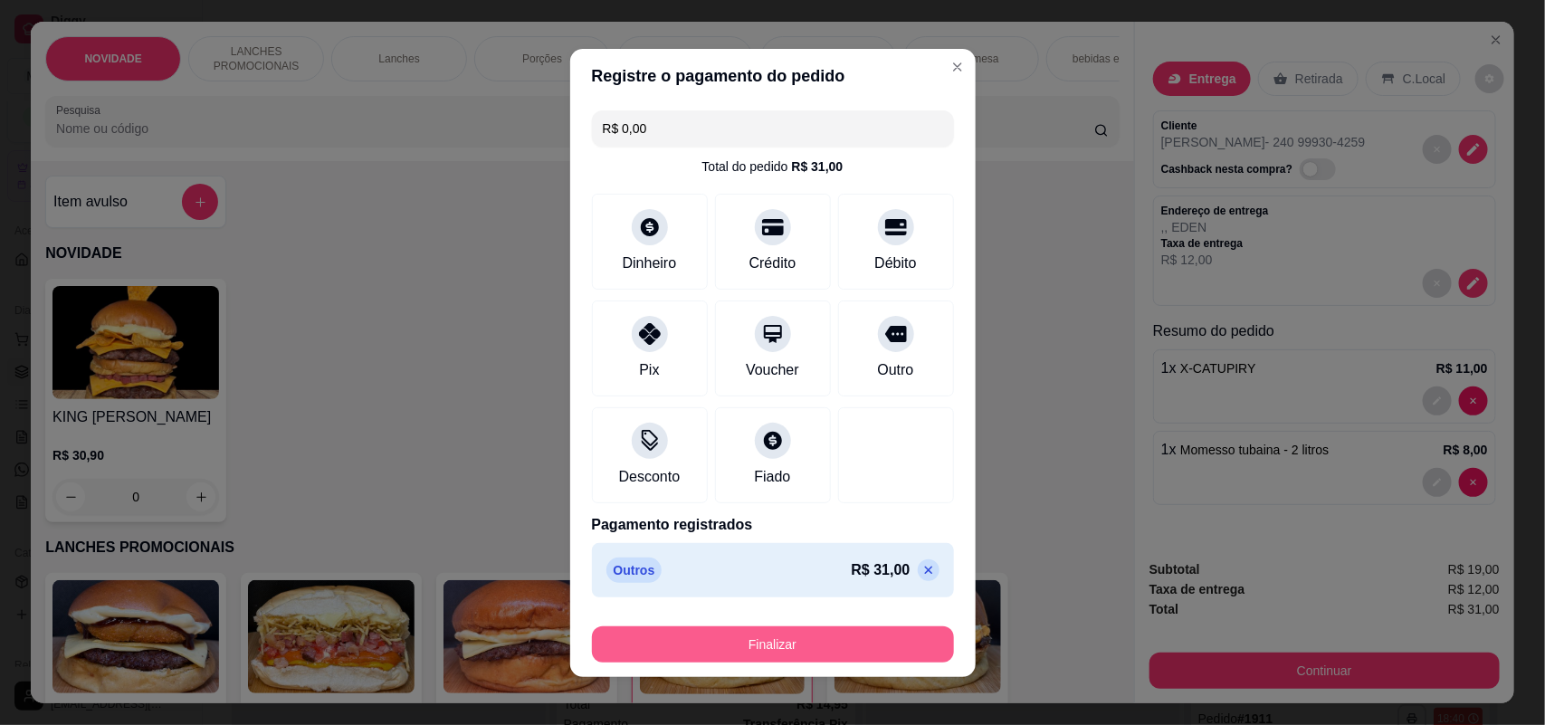
click at [865, 640] on button "Finalizar" at bounding box center [773, 644] width 362 height 36
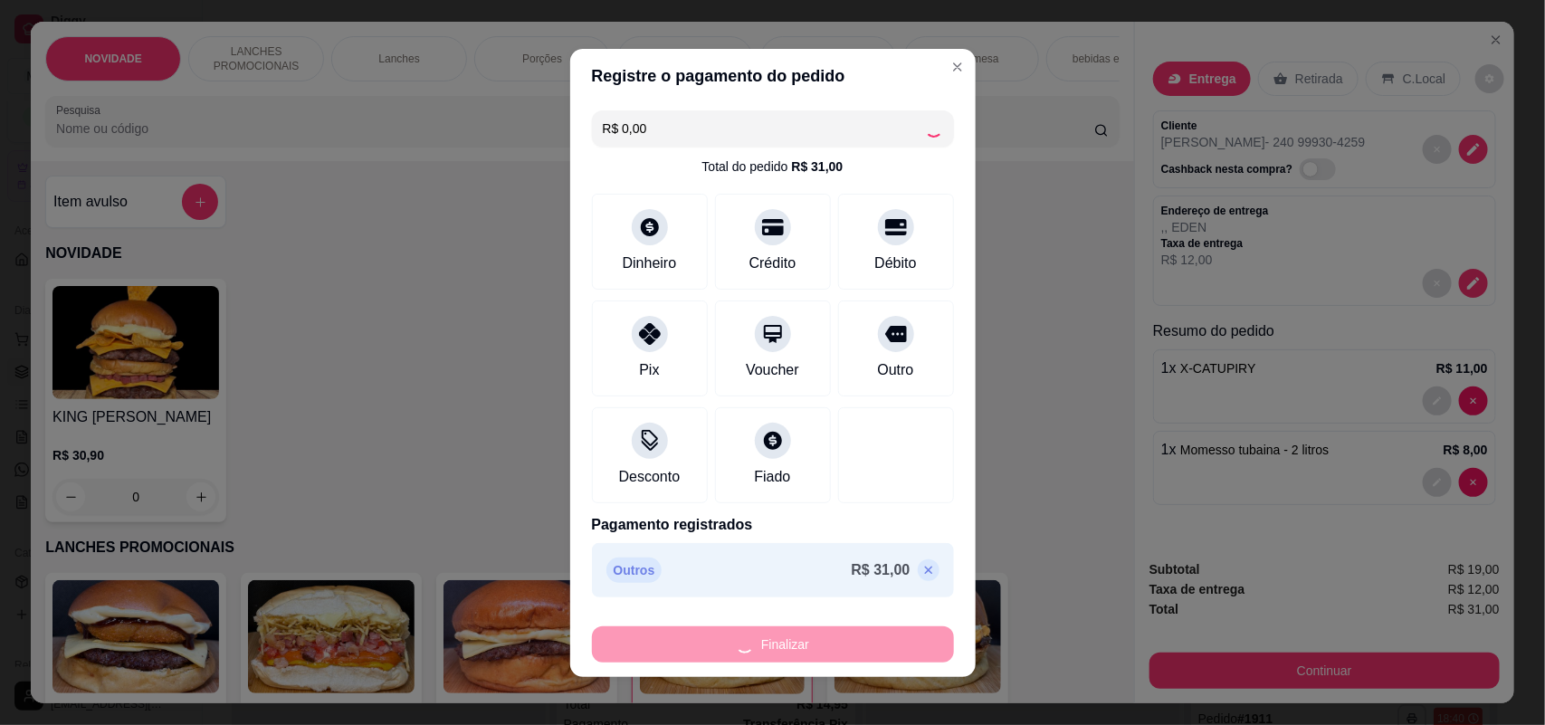
type input "0"
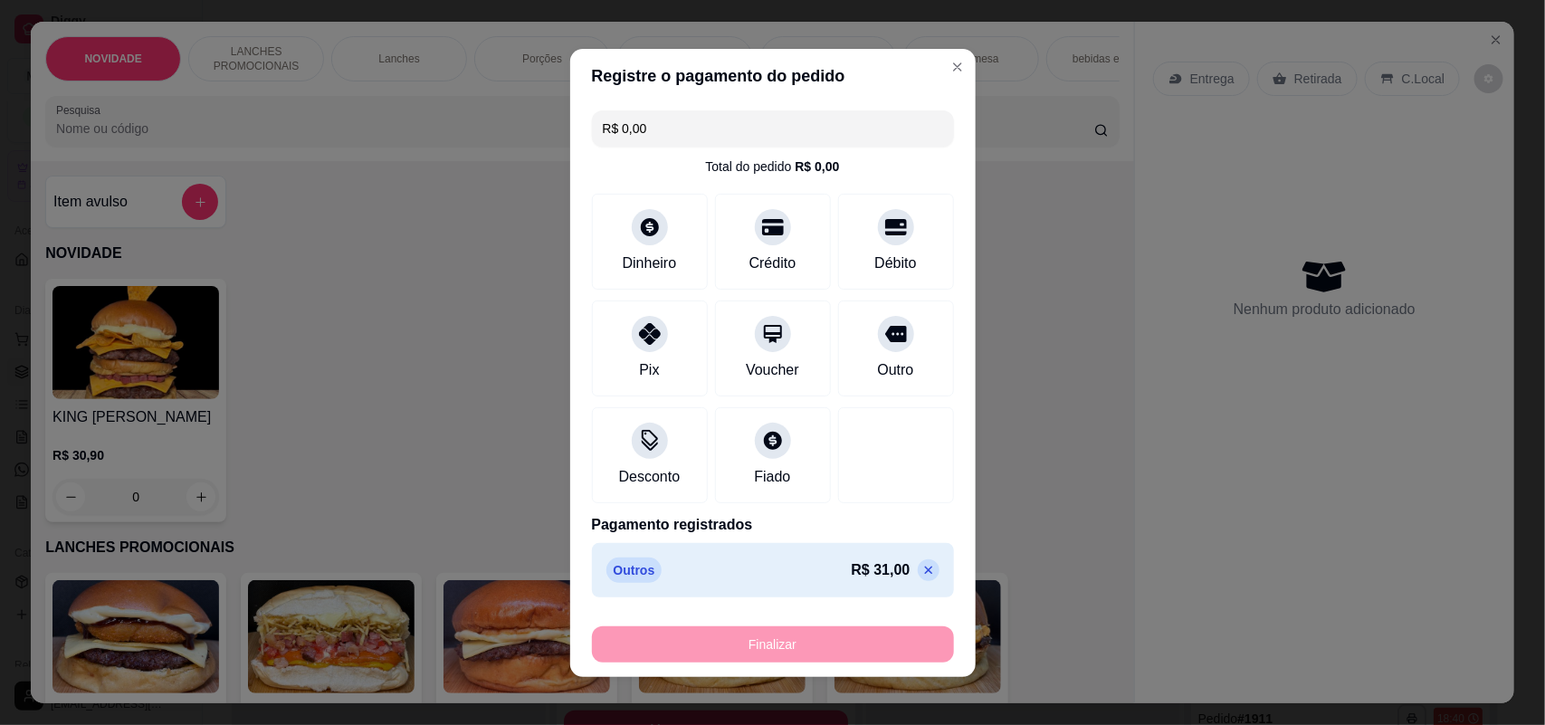
type input "-R$ 31,00"
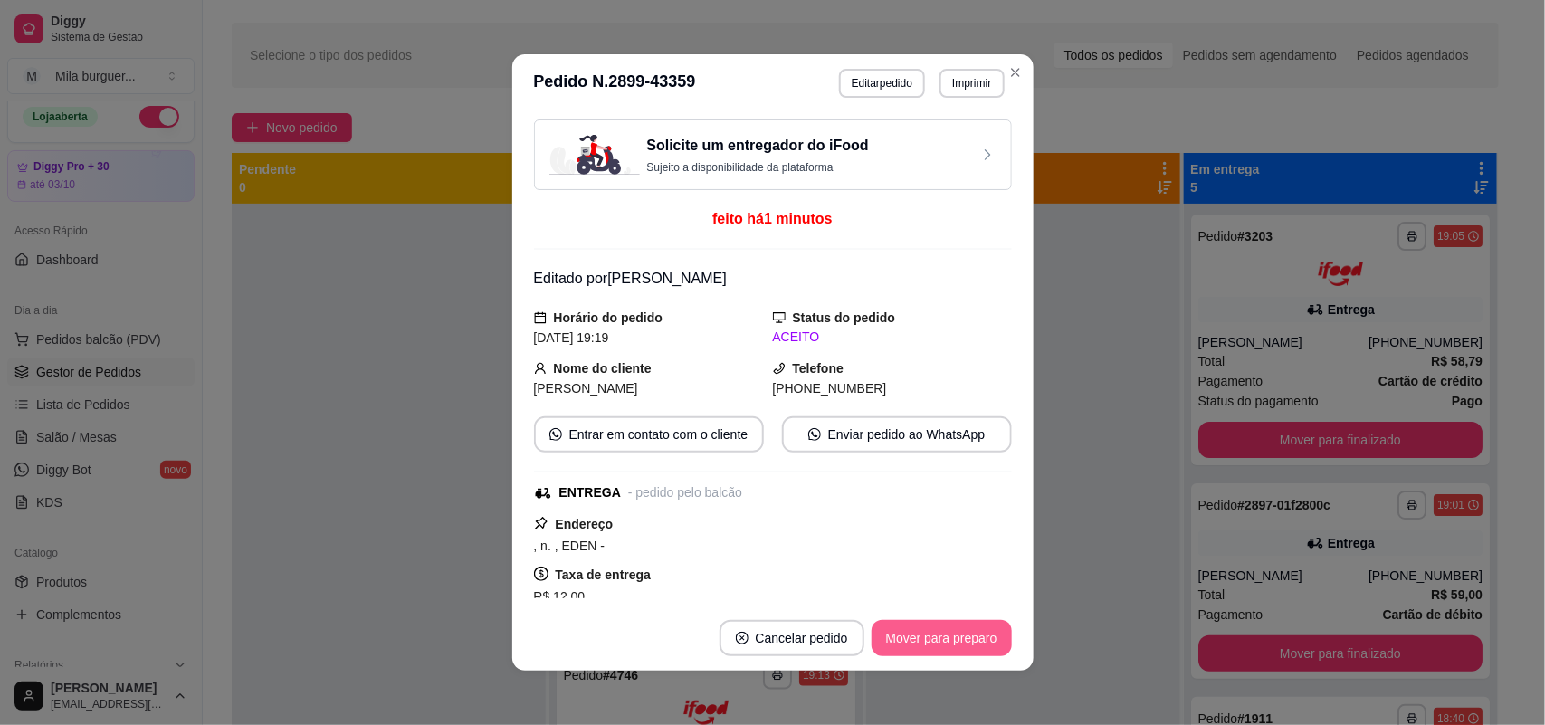
scroll to position [951, 0]
click at [965, 92] on button "Imprimir" at bounding box center [971, 83] width 64 height 29
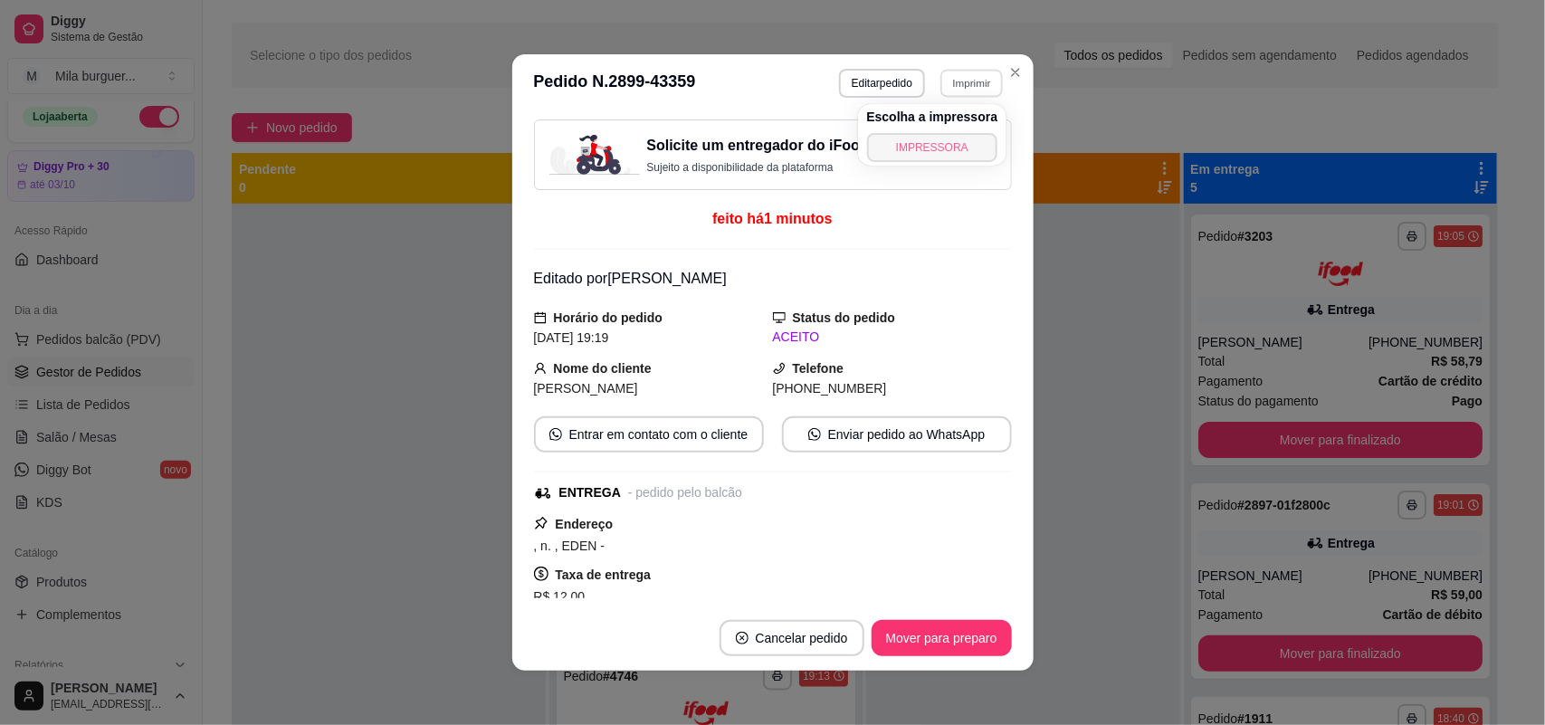
click at [955, 147] on button "IMPRESSORA" at bounding box center [932, 147] width 131 height 29
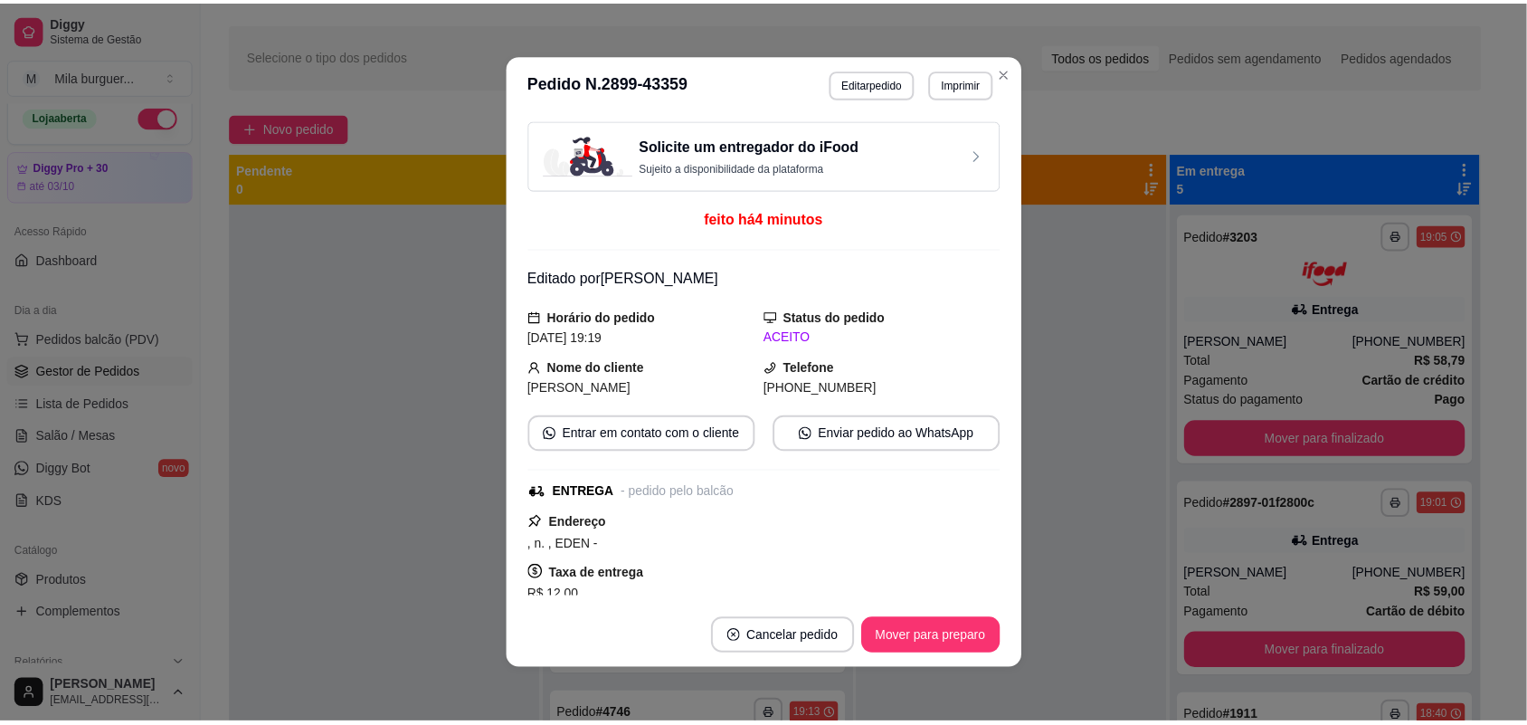
scroll to position [1548, 0]
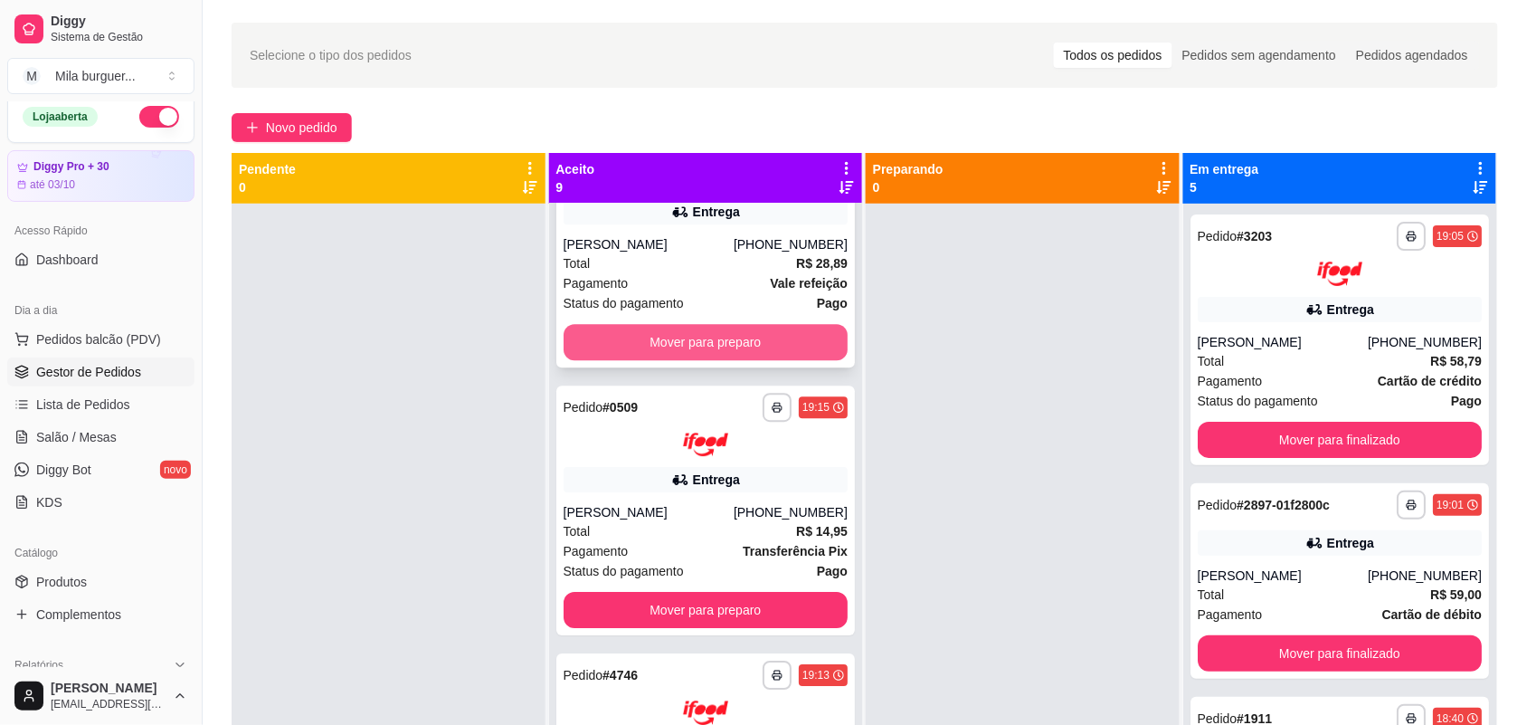
click at [753, 347] on button "Mover para preparo" at bounding box center [706, 342] width 285 height 36
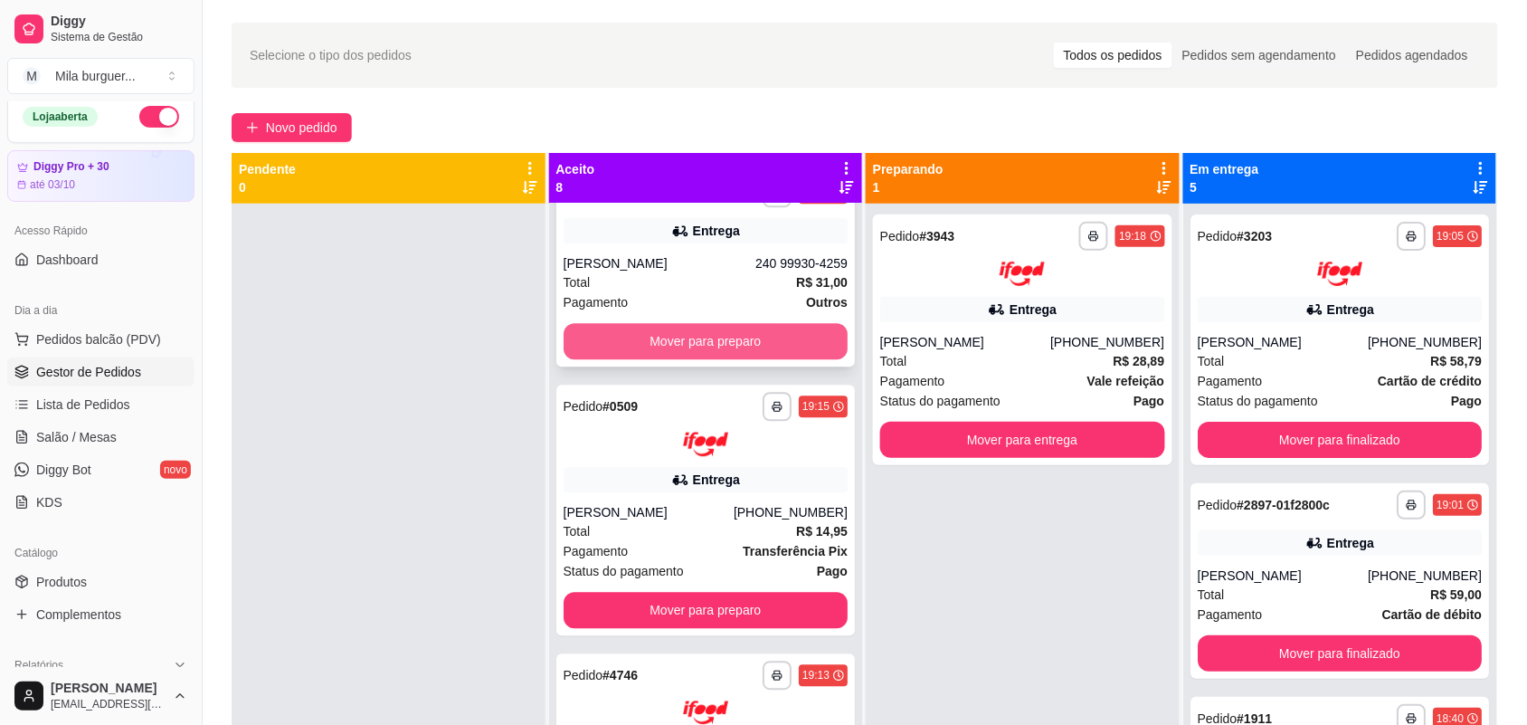
click at [760, 345] on button "Mover para preparo" at bounding box center [706, 341] width 285 height 36
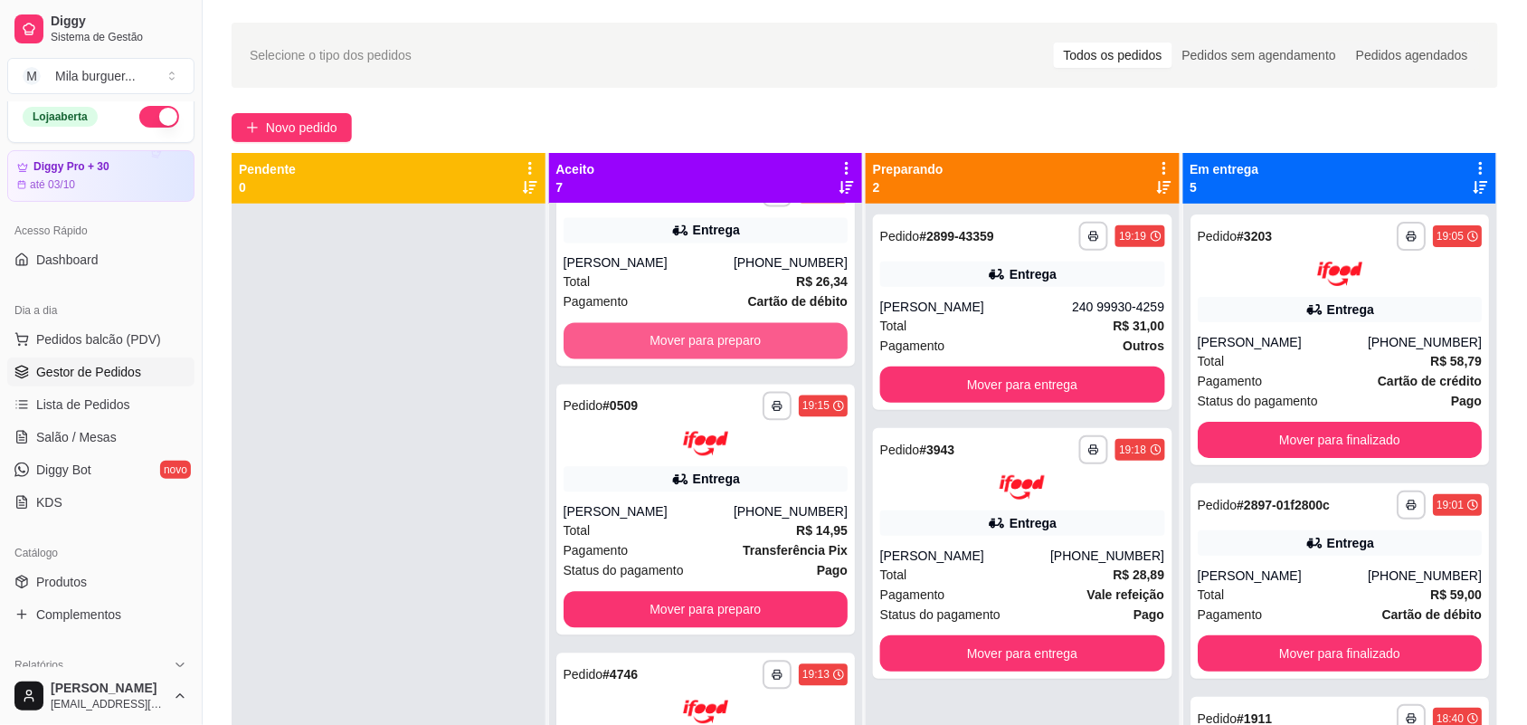
scroll to position [1066, 0]
click at [760, 345] on button "Mover para preparo" at bounding box center [706, 342] width 285 height 36
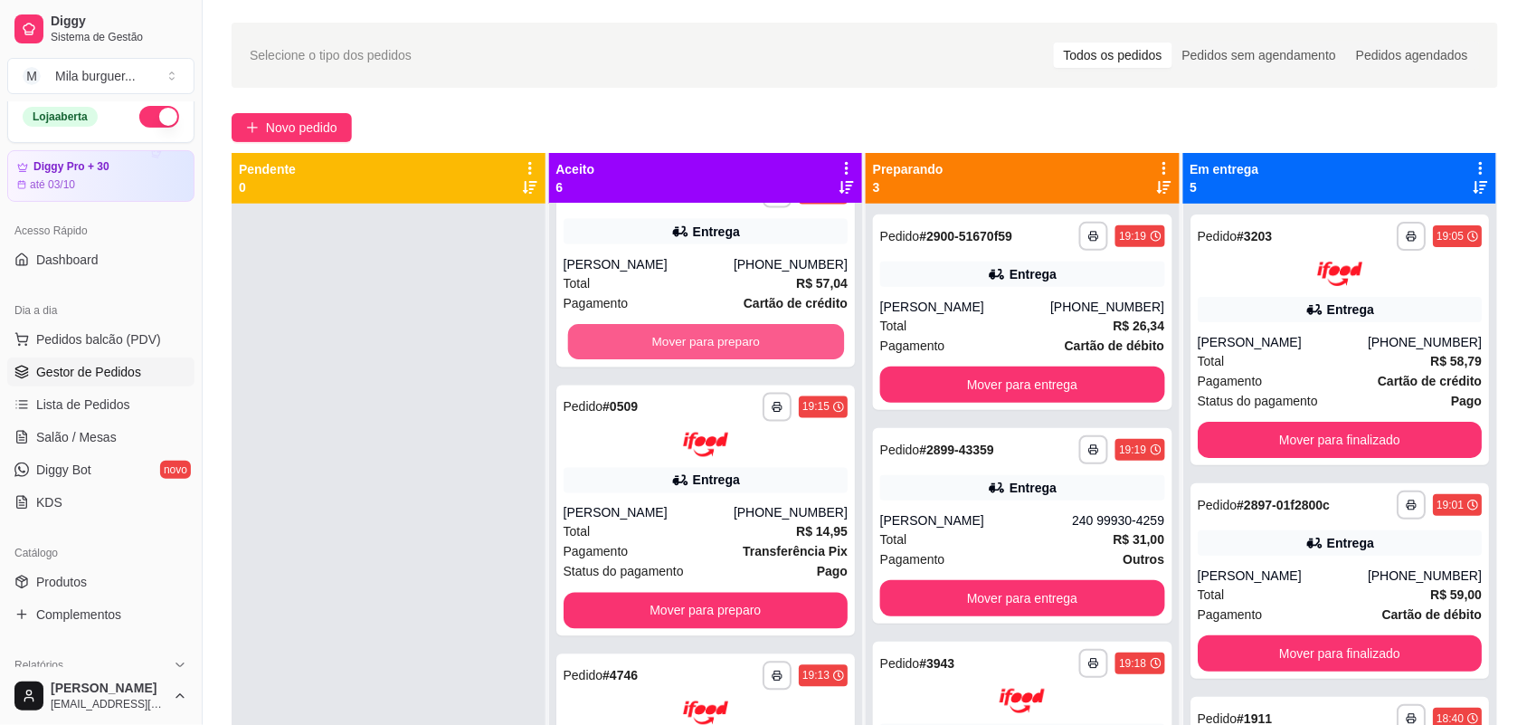
click at [760, 345] on button "Mover para preparo" at bounding box center [705, 342] width 276 height 35
click at [760, 345] on button "Mover para preparo" at bounding box center [706, 342] width 285 height 36
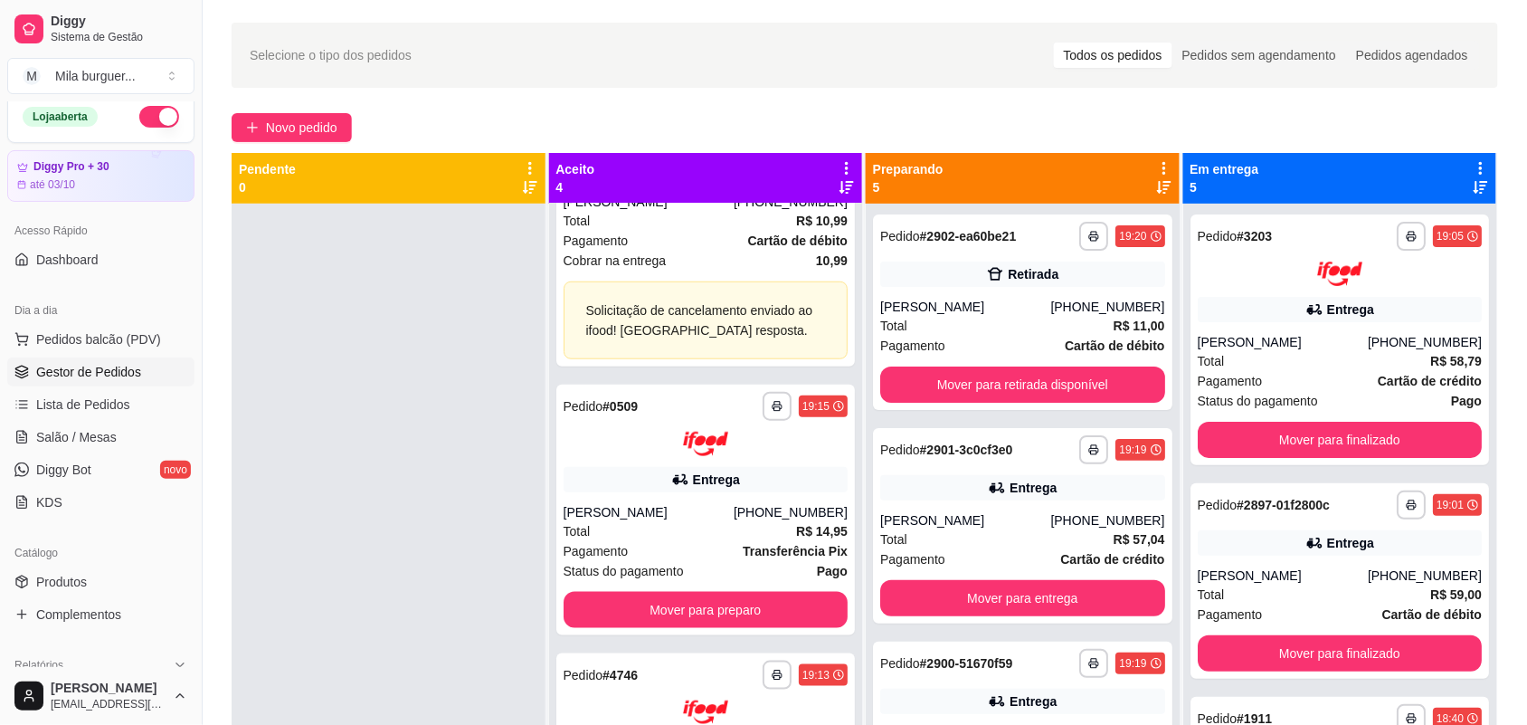
scroll to position [425, 0]
click at [760, 345] on div "Solicitação de cancelamento enviado ao ifood! [GEOGRAPHIC_DATA] resposta." at bounding box center [706, 321] width 285 height 78
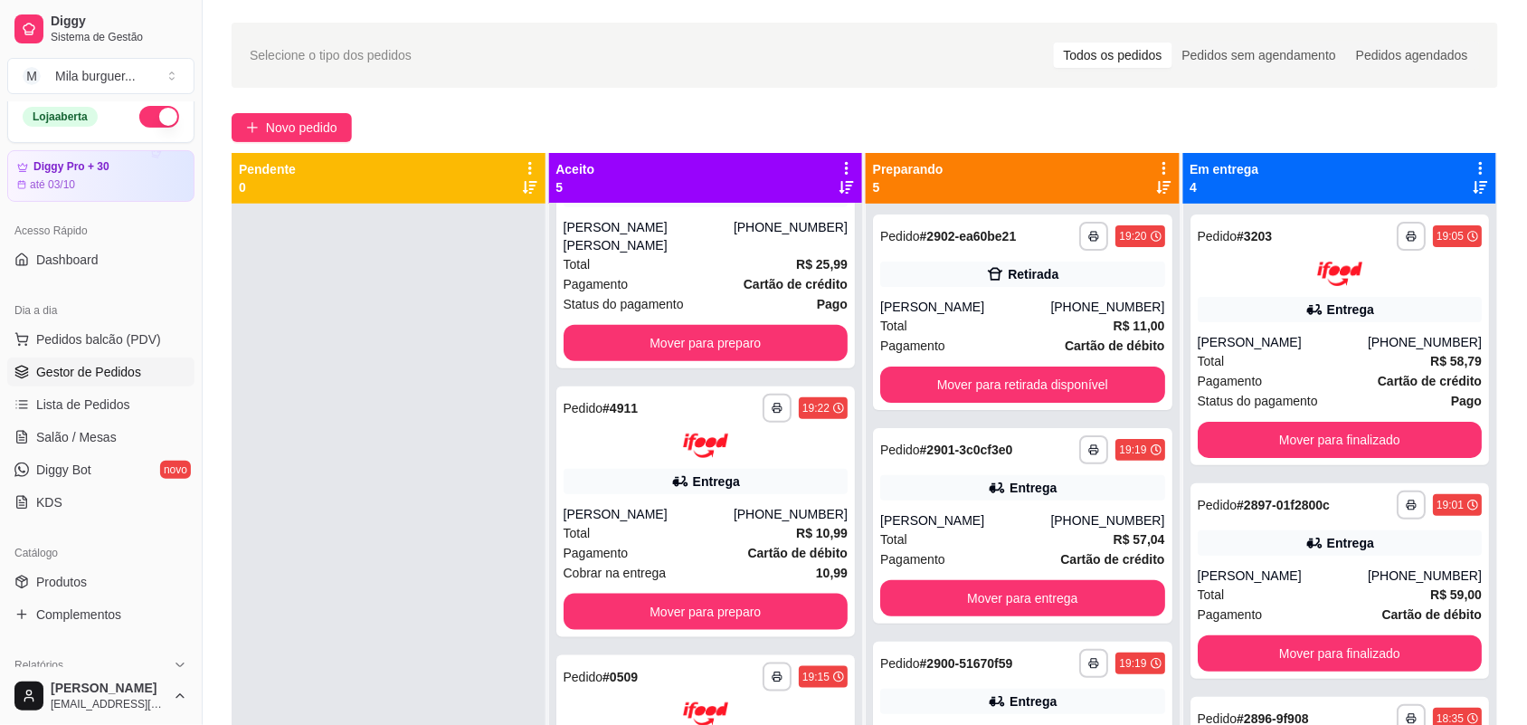
scroll to position [651, 0]
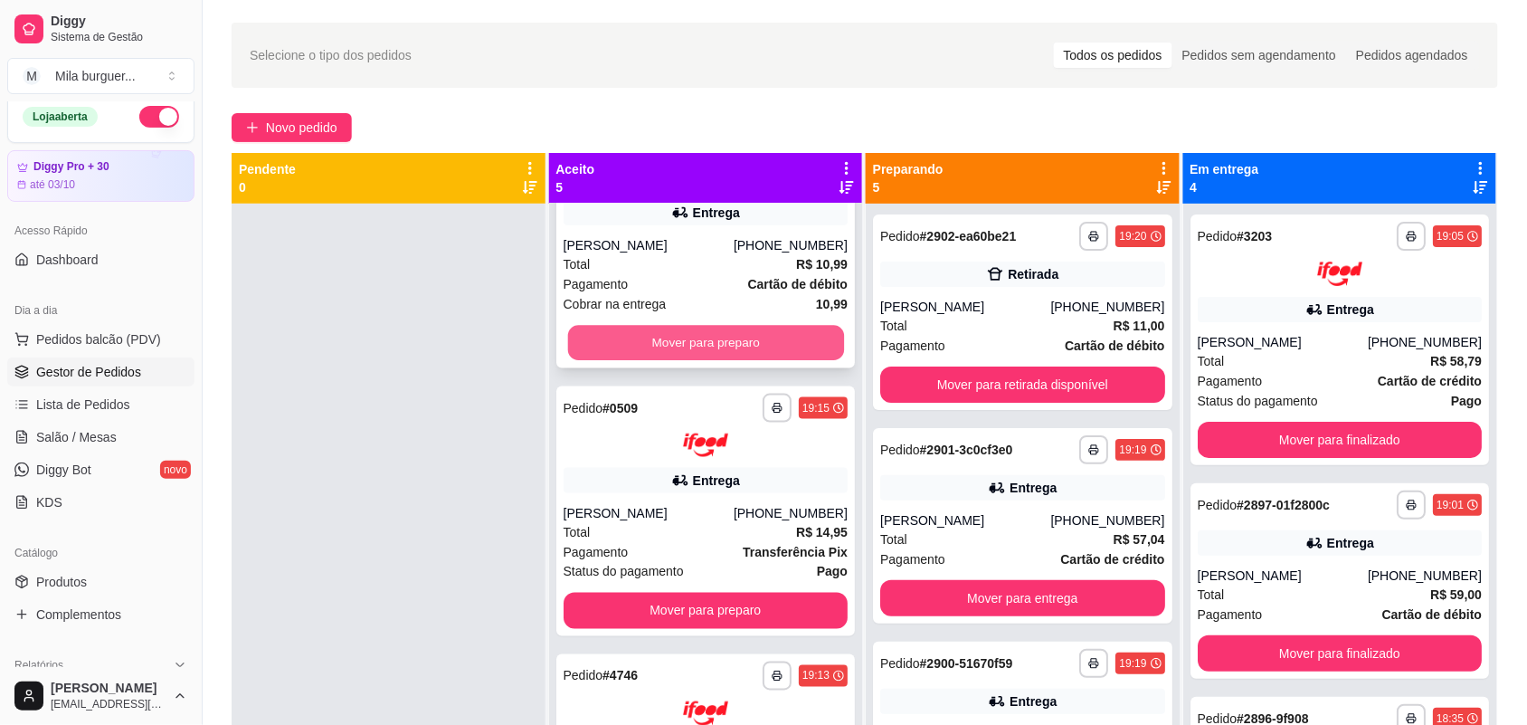
click at [713, 338] on button "Mover para preparo" at bounding box center [705, 342] width 276 height 35
click at [720, 92] on button "Mover para preparo" at bounding box center [706, 74] width 285 height 36
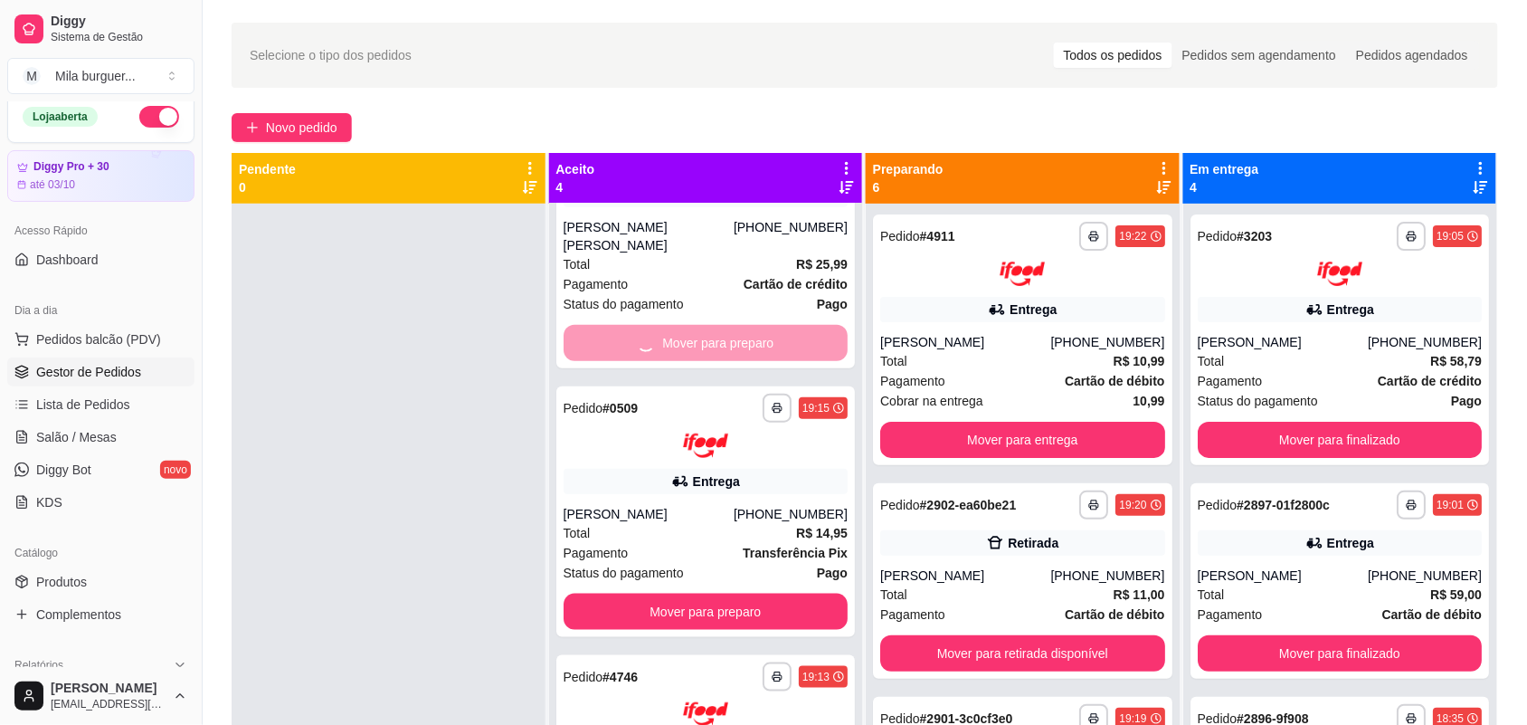
click at [720, 338] on div "Mover para preparo" at bounding box center [706, 343] width 285 height 36
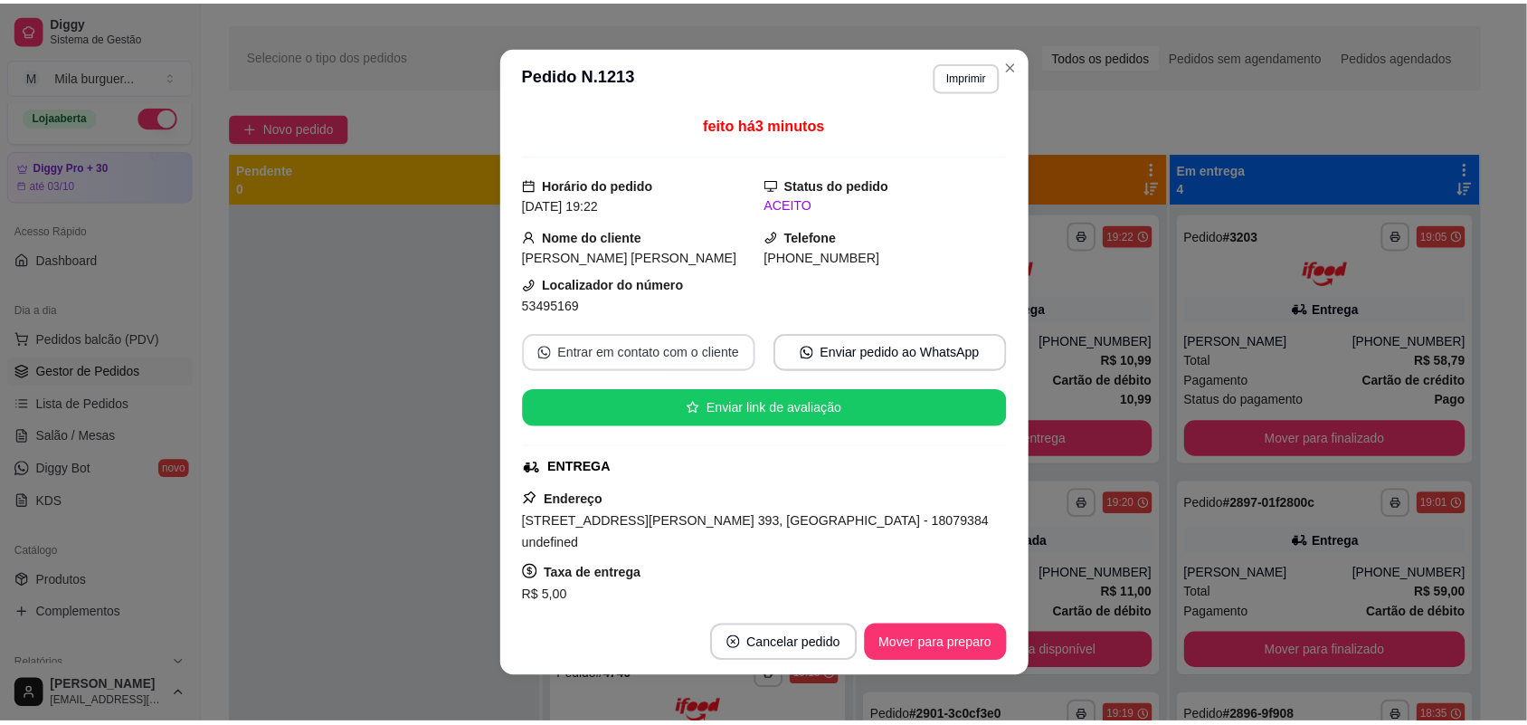
scroll to position [97, 0]
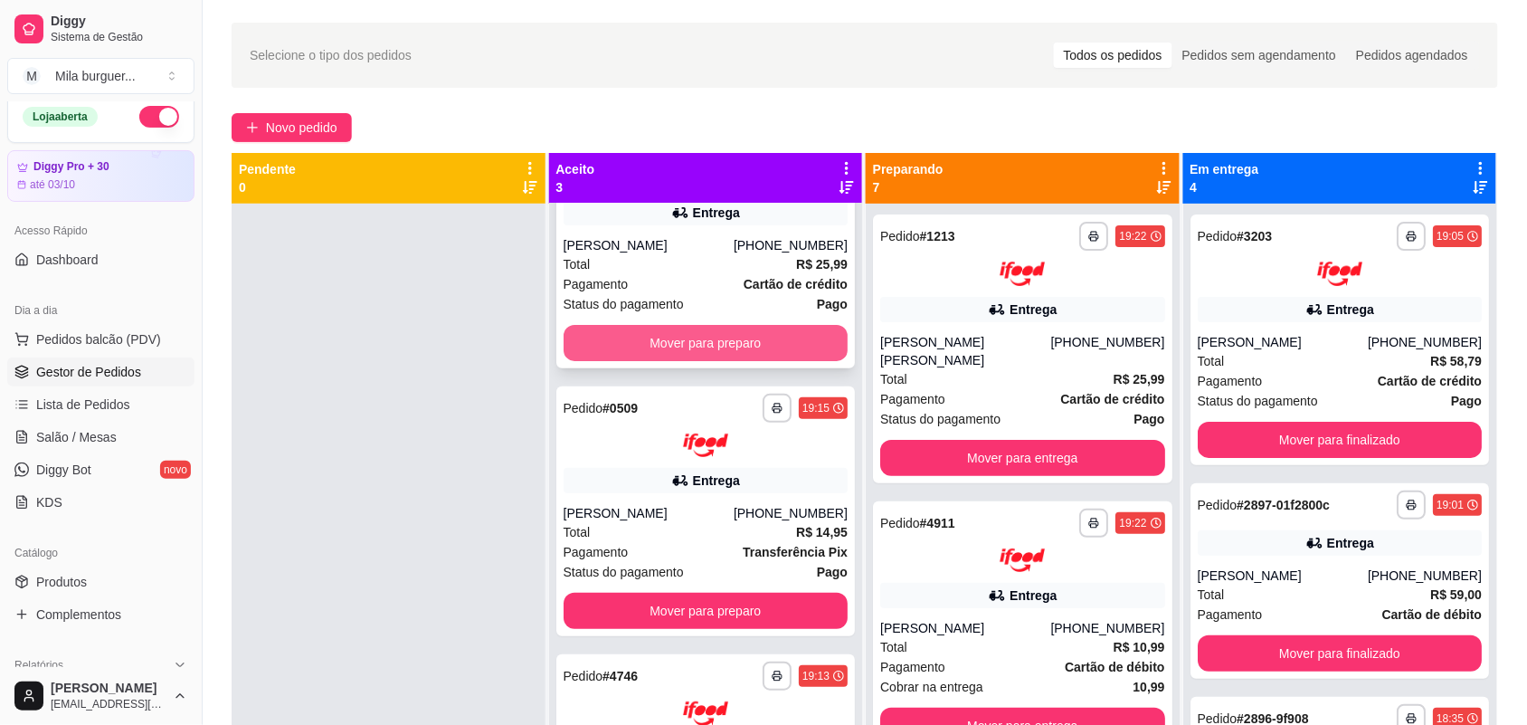
click at [661, 353] on button "Mover para preparo" at bounding box center [706, 343] width 285 height 36
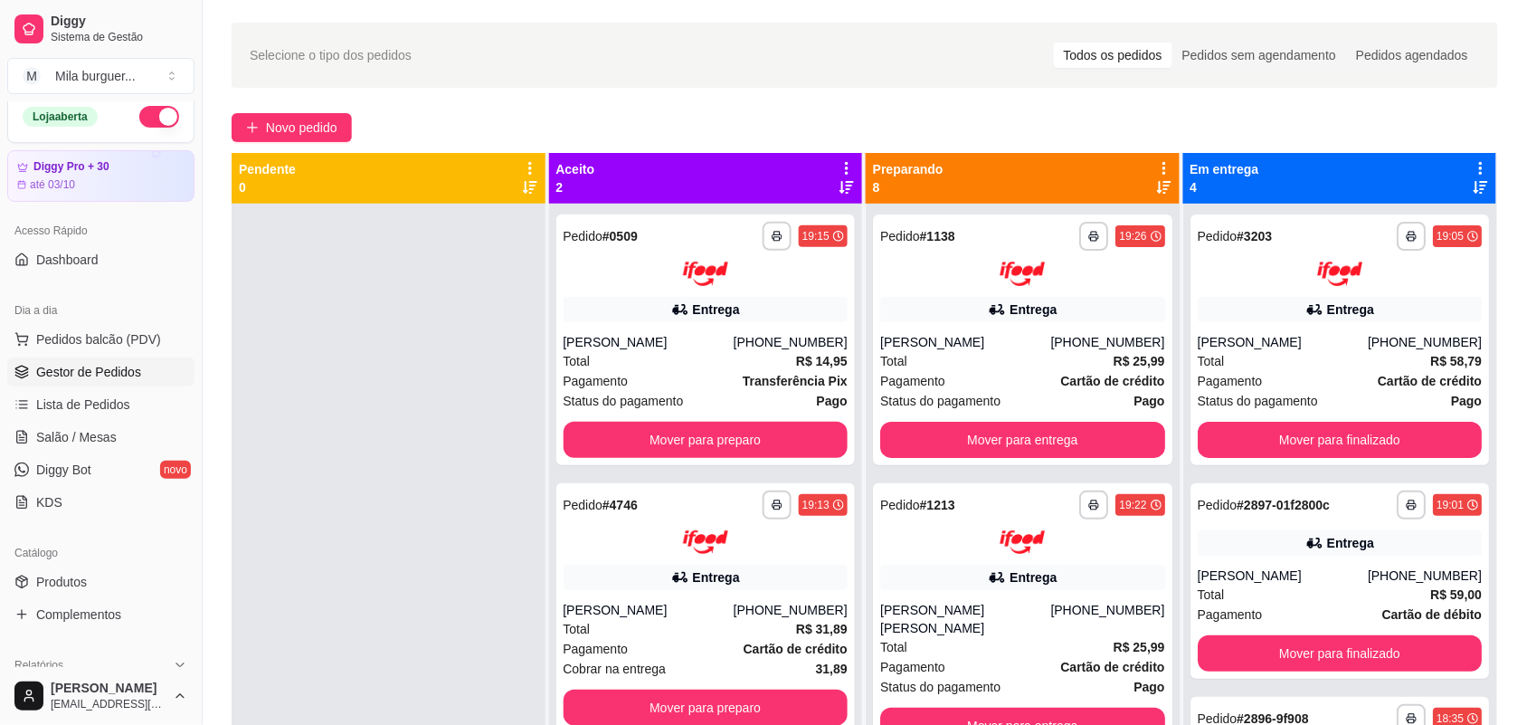
scroll to position [0, 0]
click at [692, 433] on button "Mover para preparo" at bounding box center [706, 440] width 285 height 36
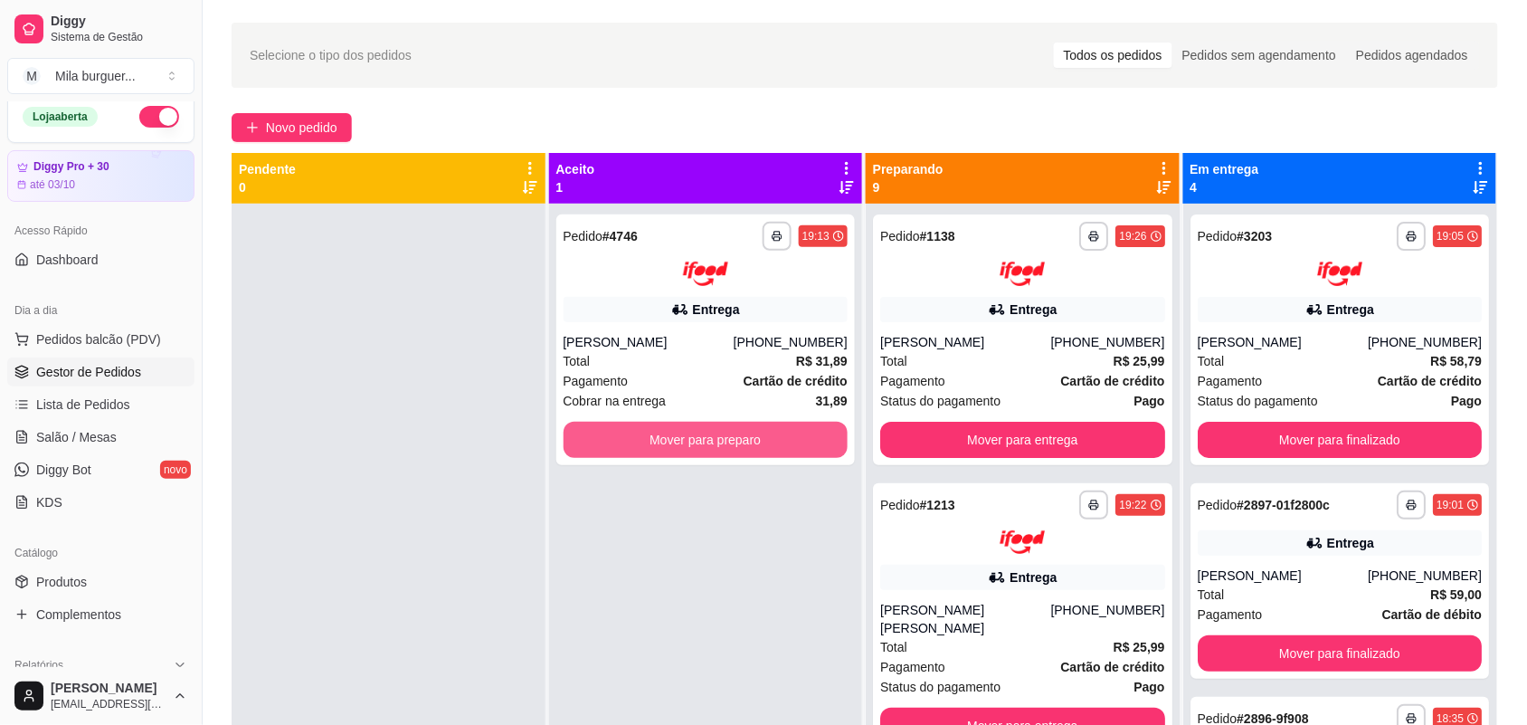
click at [692, 433] on button "Mover para preparo" at bounding box center [706, 440] width 285 height 36
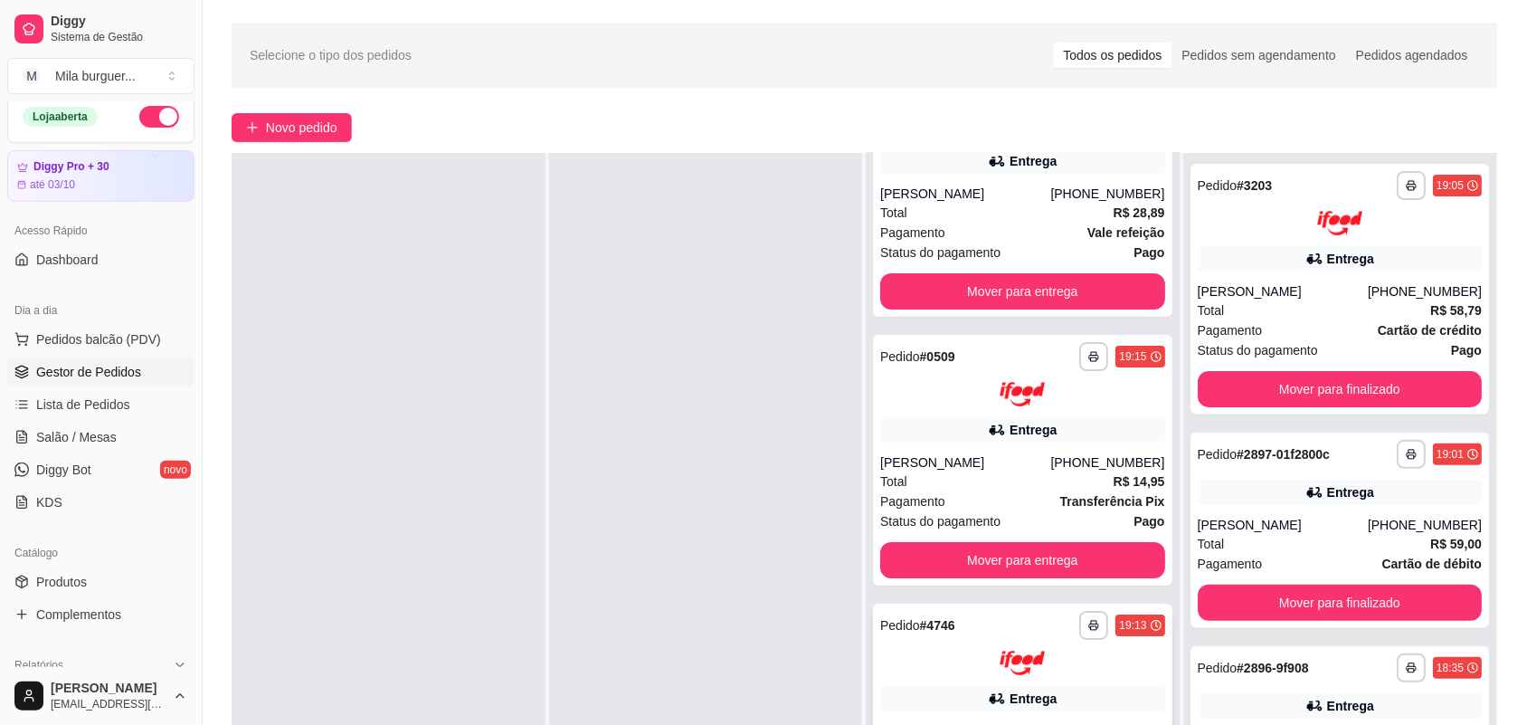
scroll to position [276, 0]
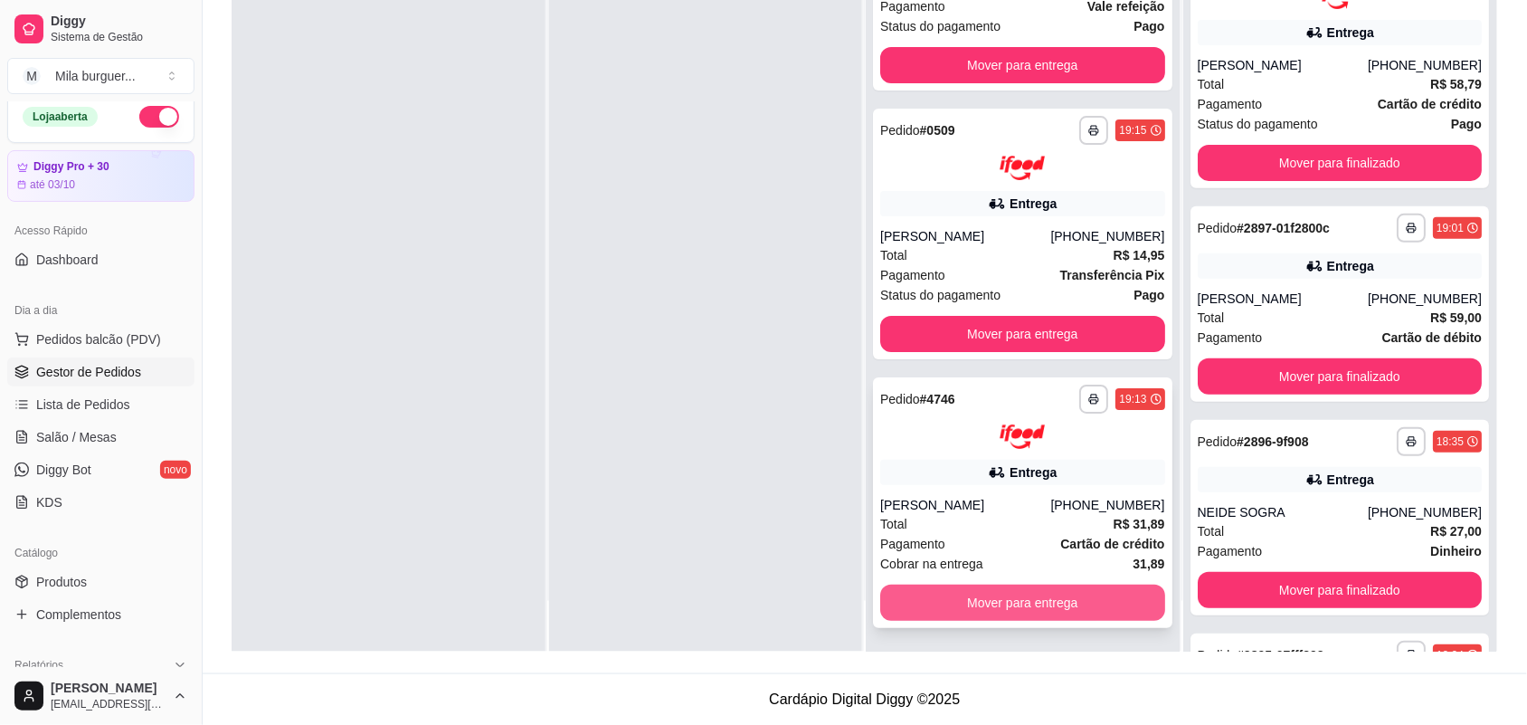
click at [1089, 589] on button "Mover para entrega" at bounding box center [1022, 603] width 285 height 36
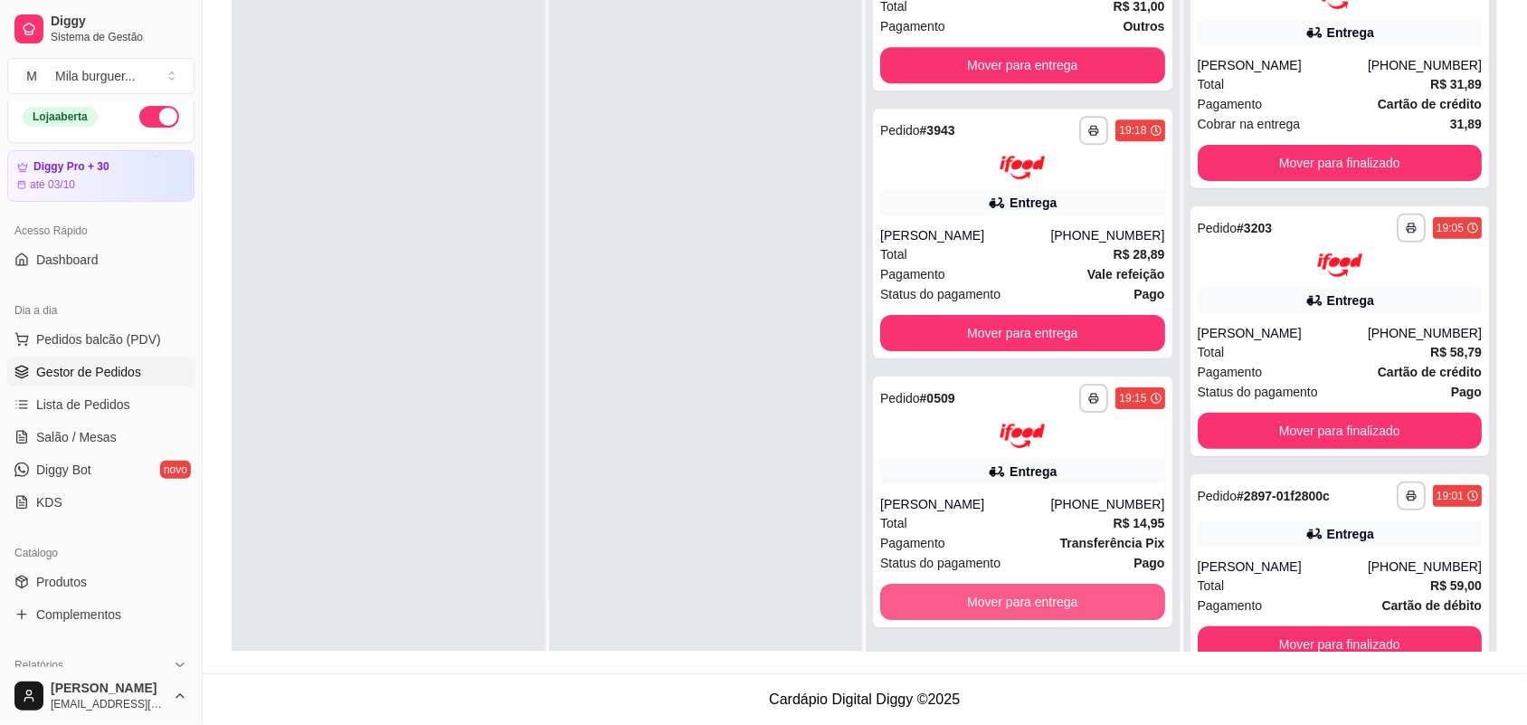
click at [1089, 589] on button "Mover para entrega" at bounding box center [1022, 602] width 285 height 36
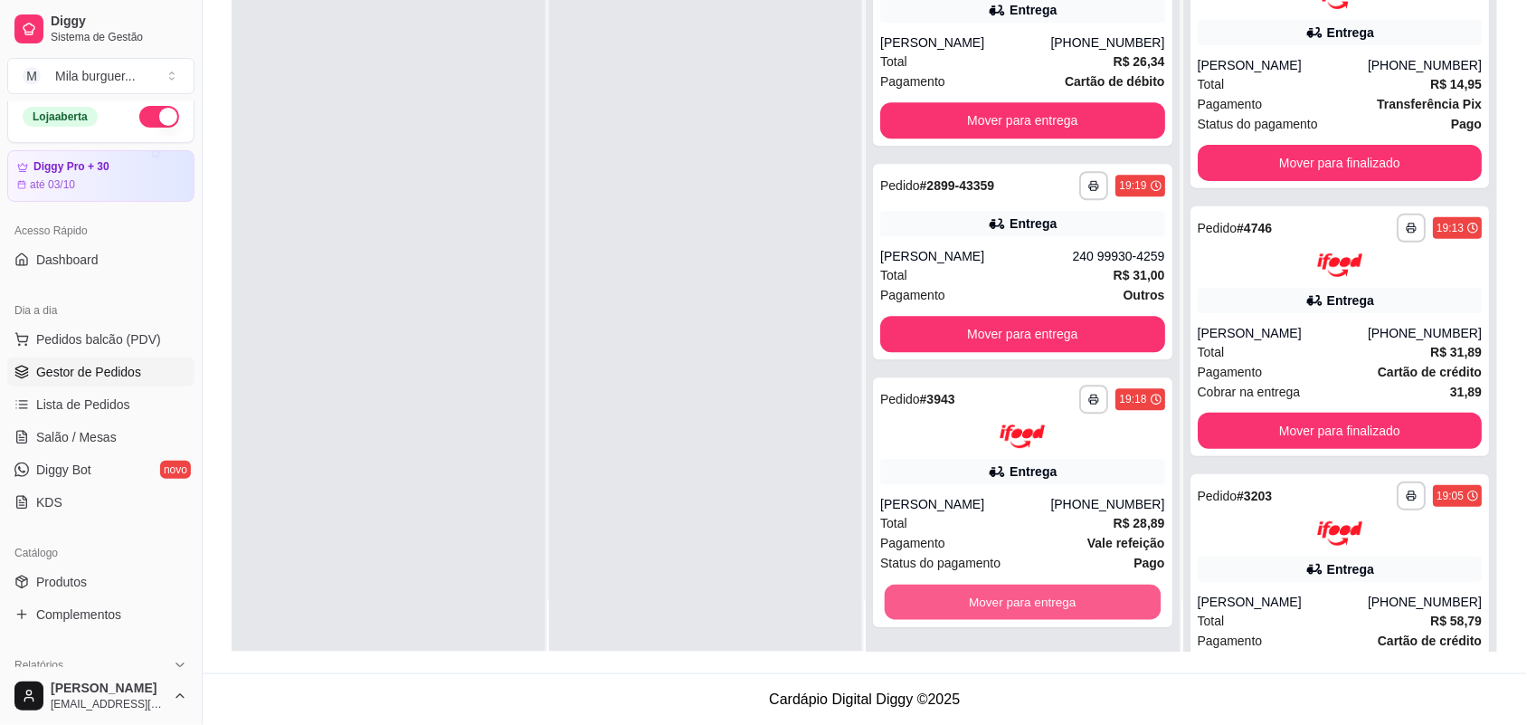
click at [1089, 589] on button "Mover para entrega" at bounding box center [1023, 602] width 276 height 35
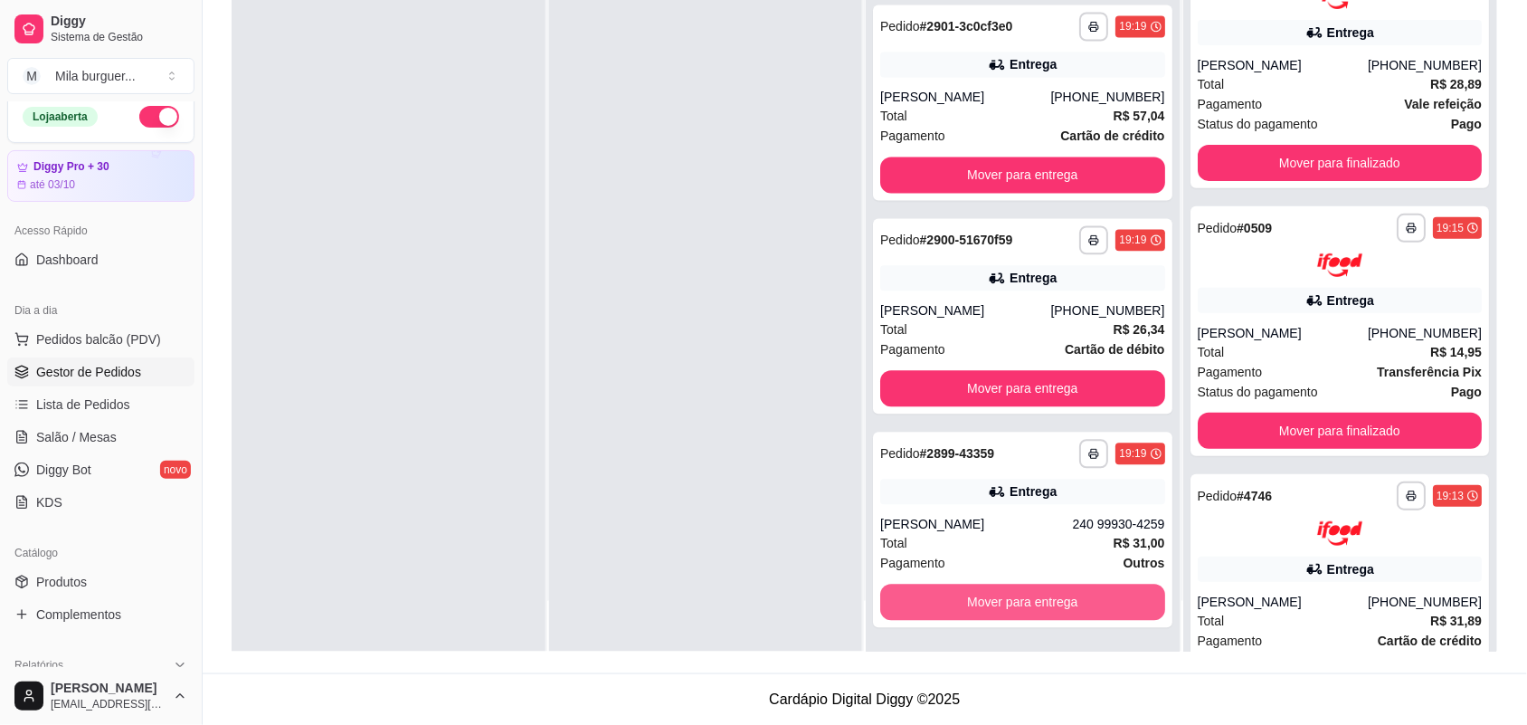
click at [1089, 589] on button "Mover para entrega" at bounding box center [1022, 603] width 285 height 36
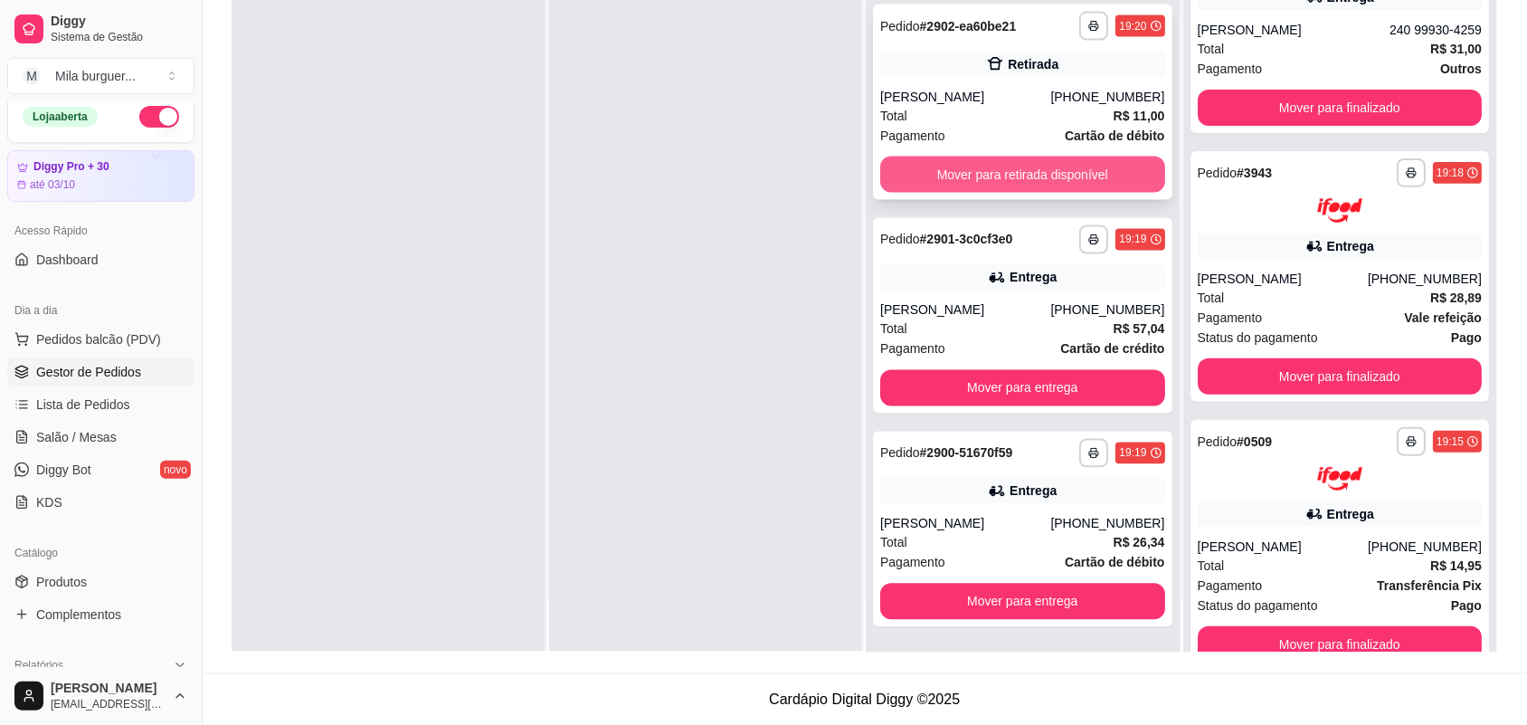
scroll to position [643, 0]
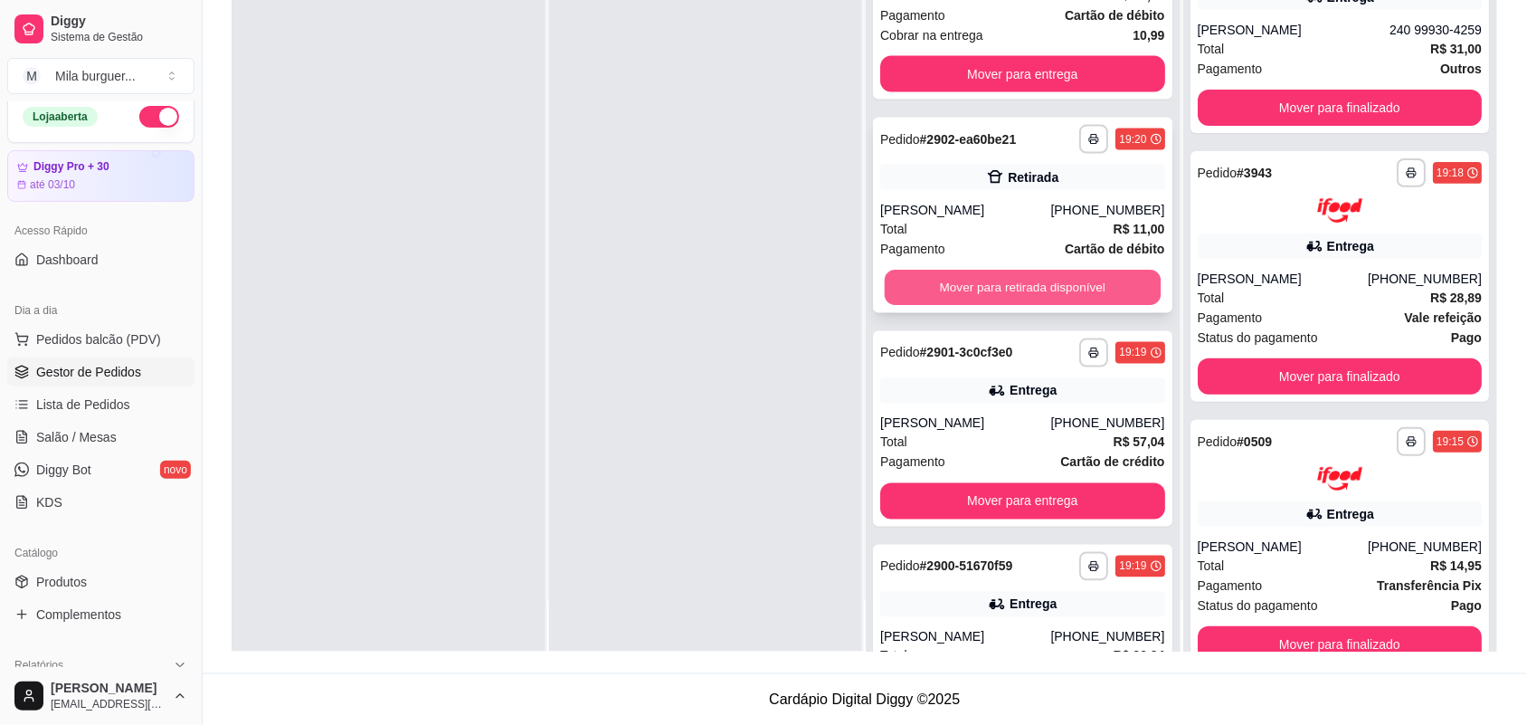
click at [984, 274] on button "Mover para retirada disponível" at bounding box center [1023, 287] width 276 height 35
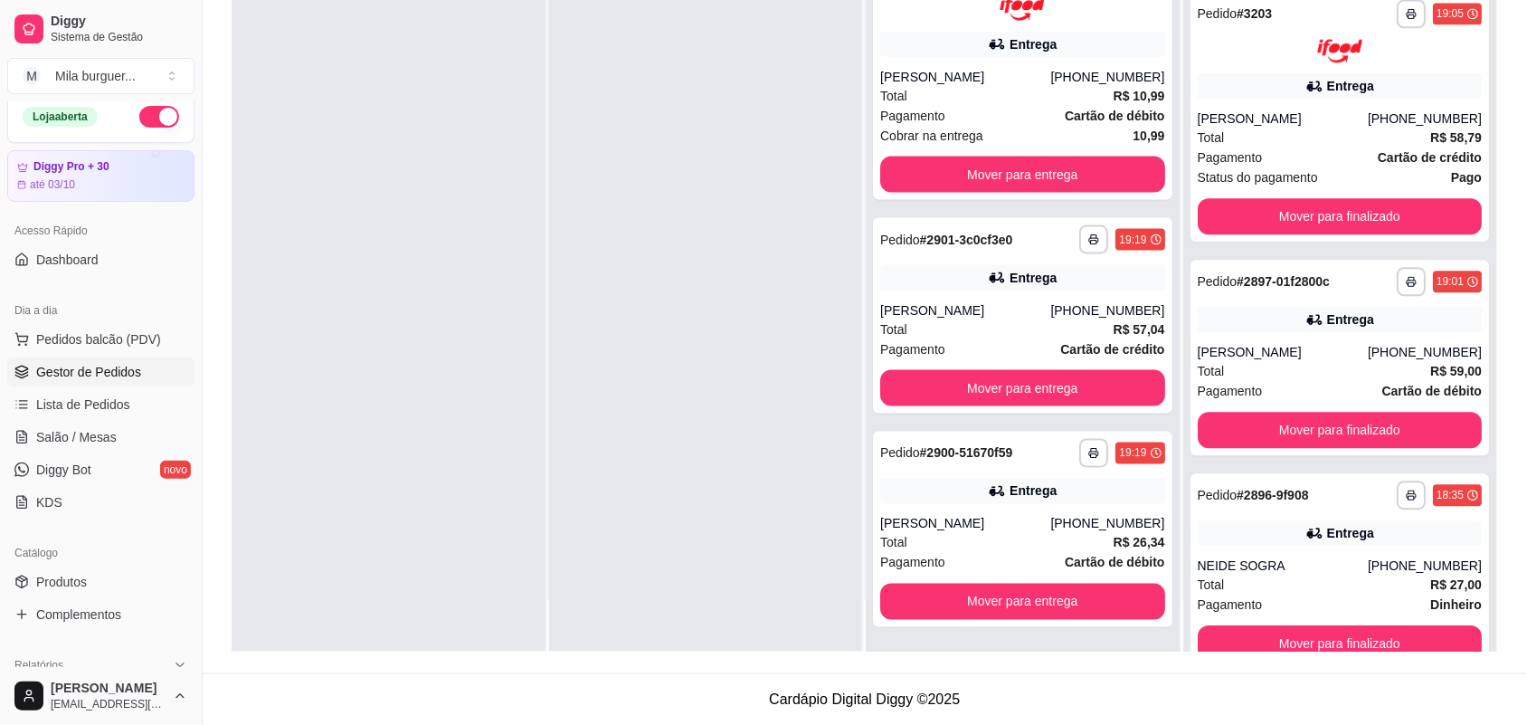
scroll to position [1432, 0]
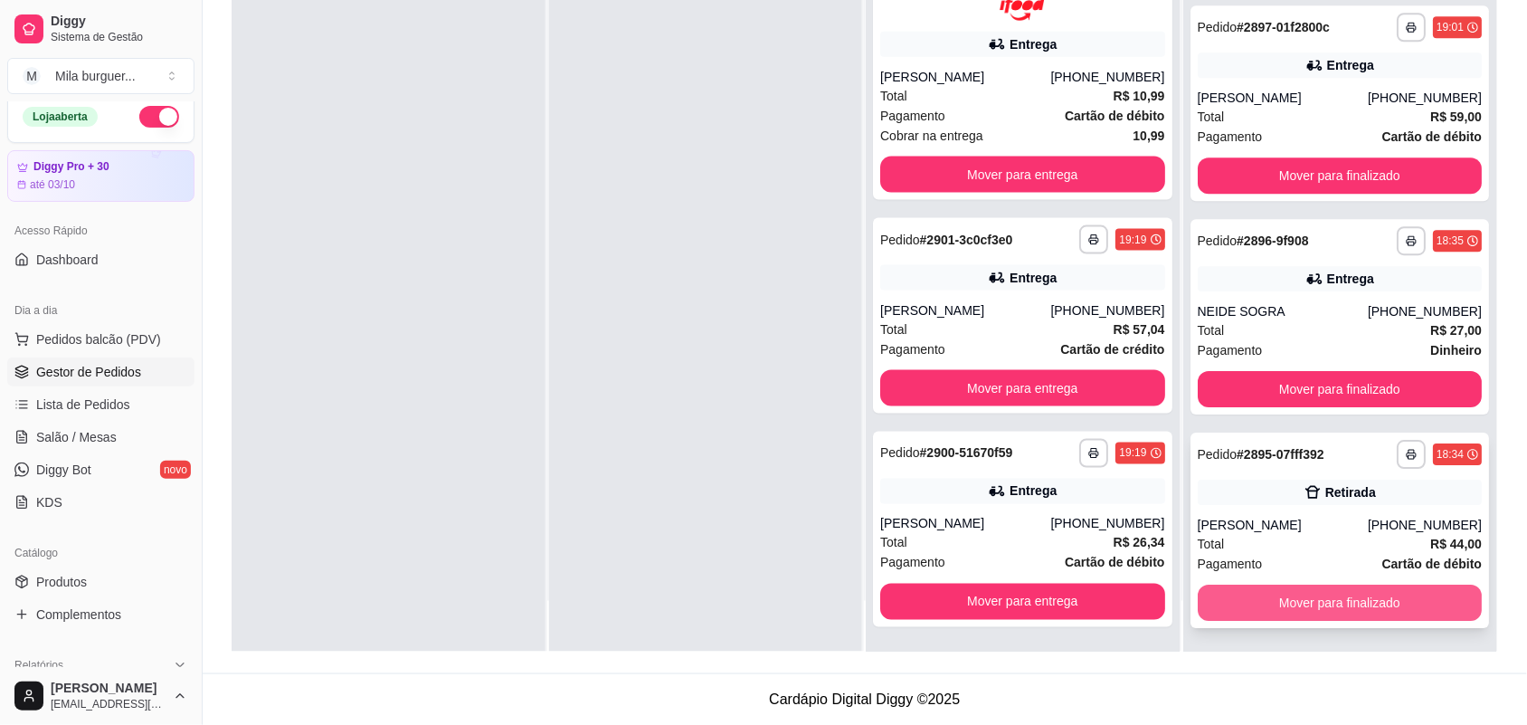
click at [1333, 594] on button "Mover para finalizado" at bounding box center [1340, 603] width 285 height 36
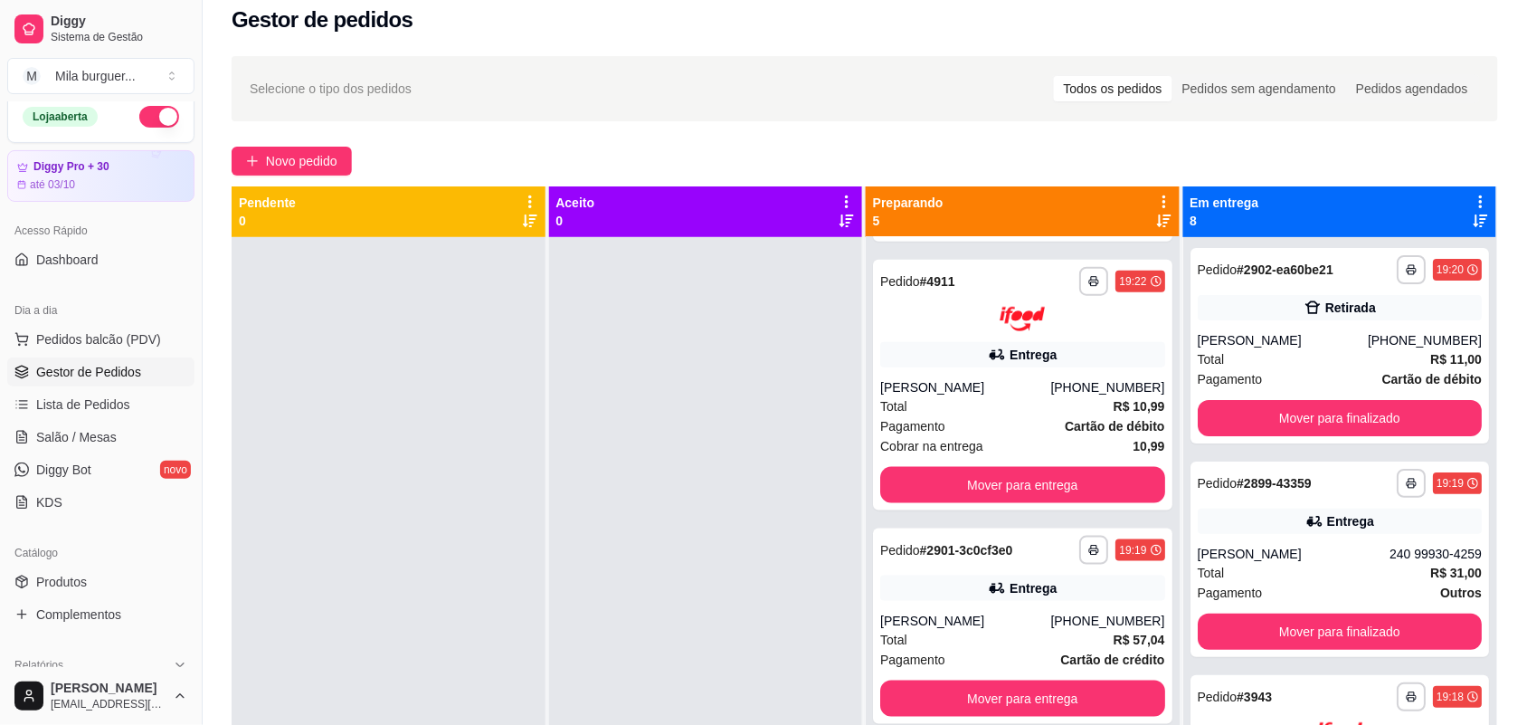
scroll to position [0, 0]
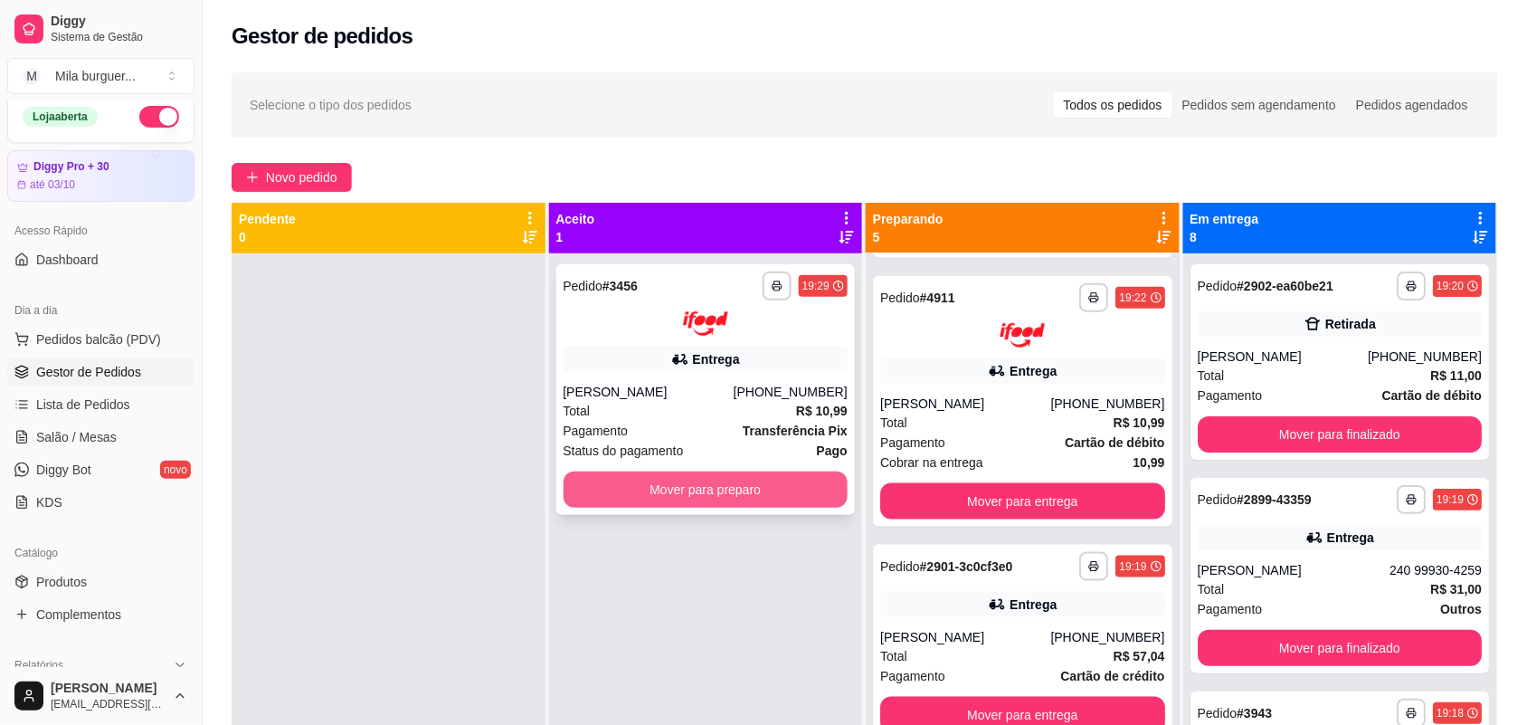
click at [701, 502] on button "Mover para preparo" at bounding box center [706, 489] width 285 height 36
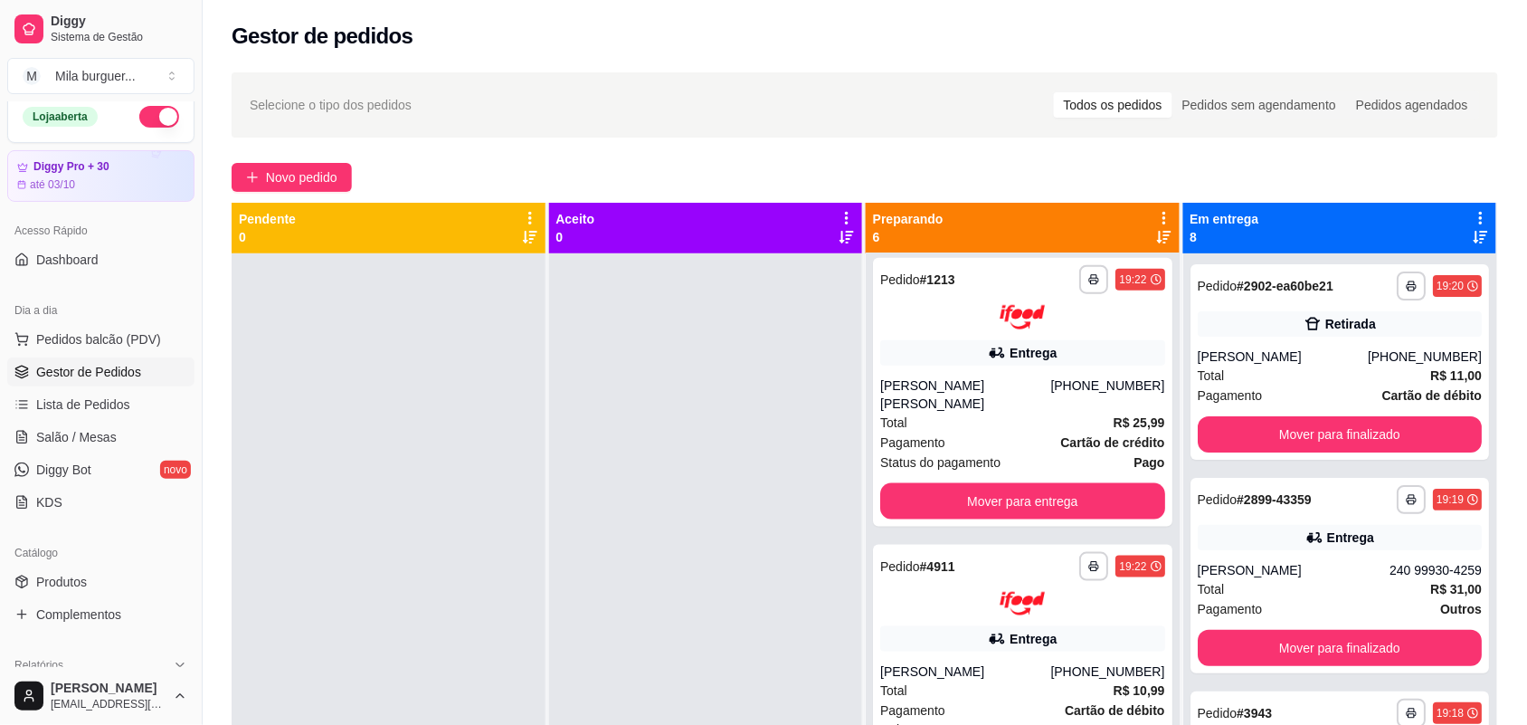
scroll to position [811, 0]
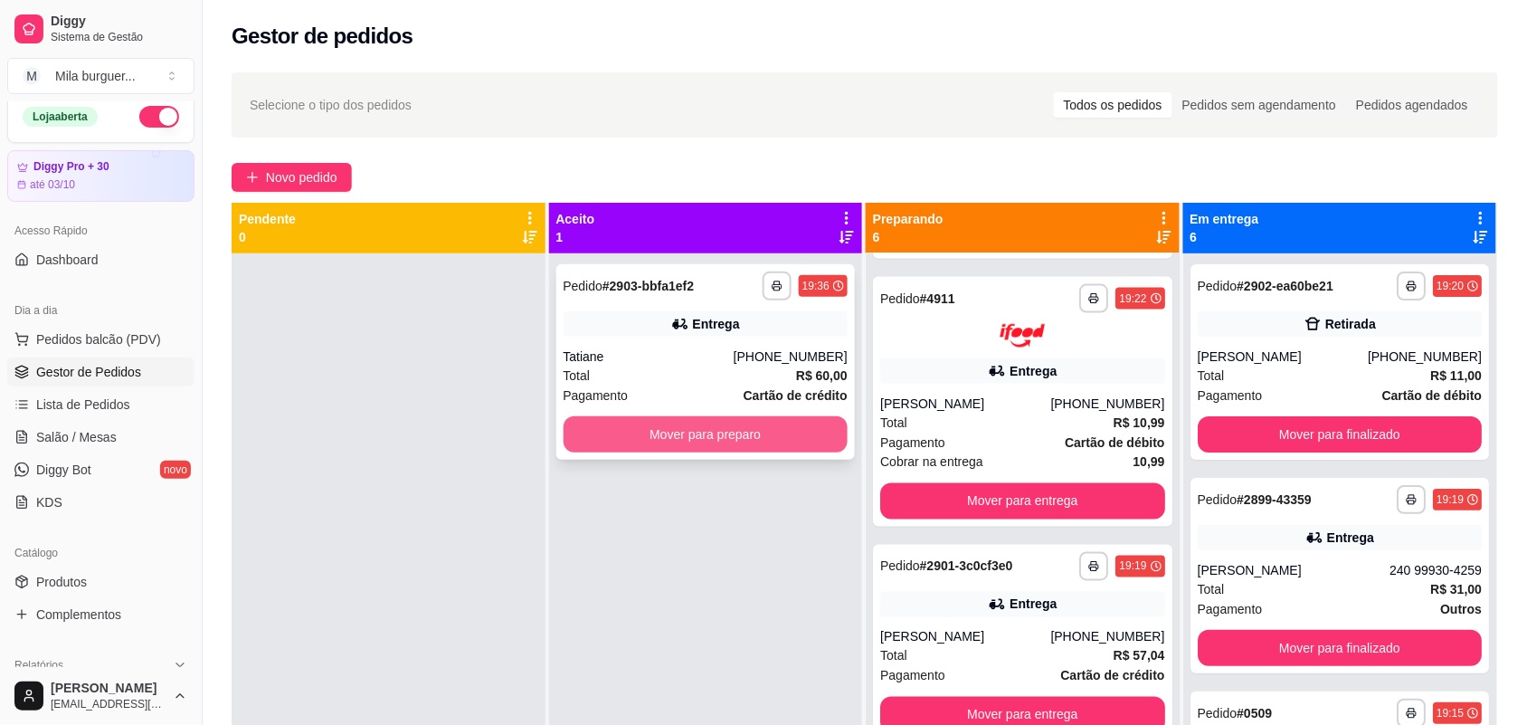
click at [663, 436] on button "Mover para preparo" at bounding box center [706, 434] width 285 height 36
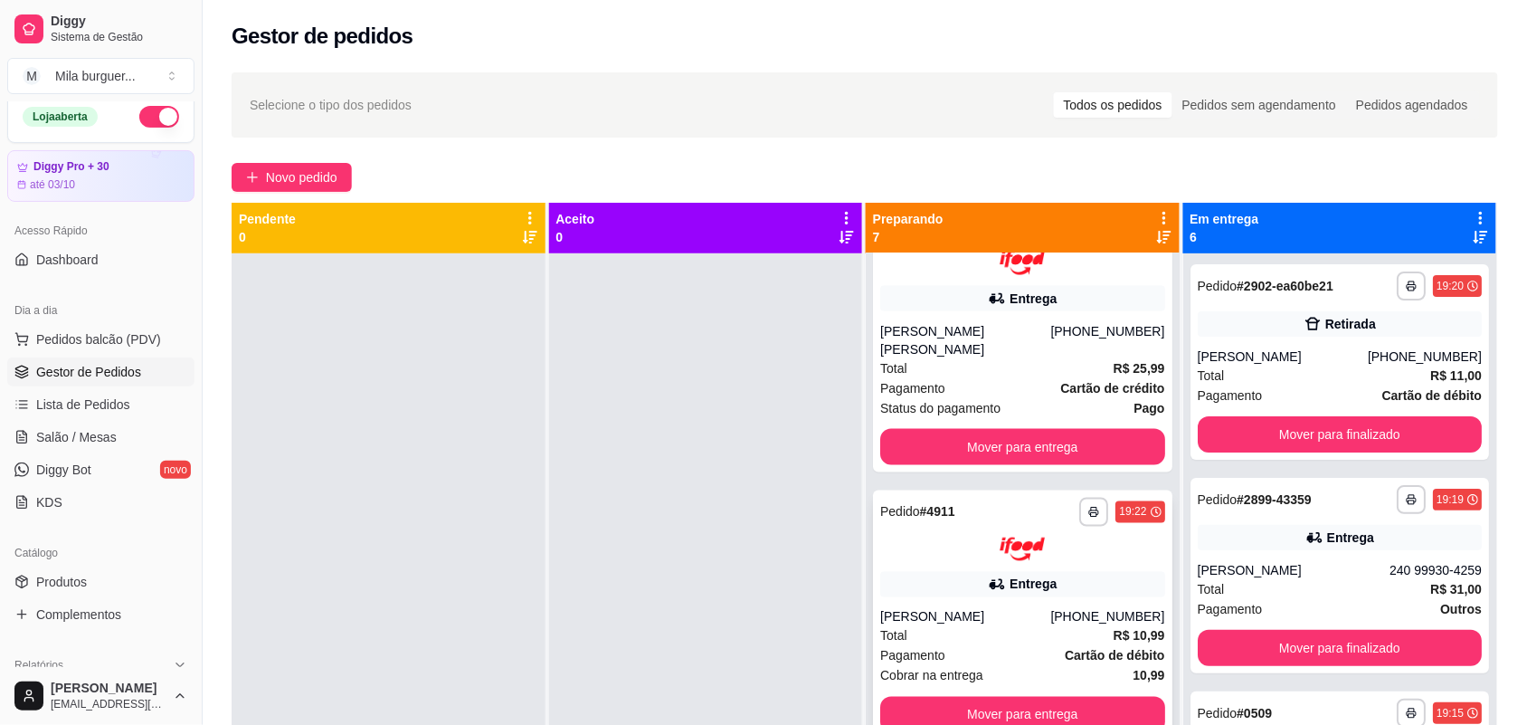
scroll to position [1024, 0]
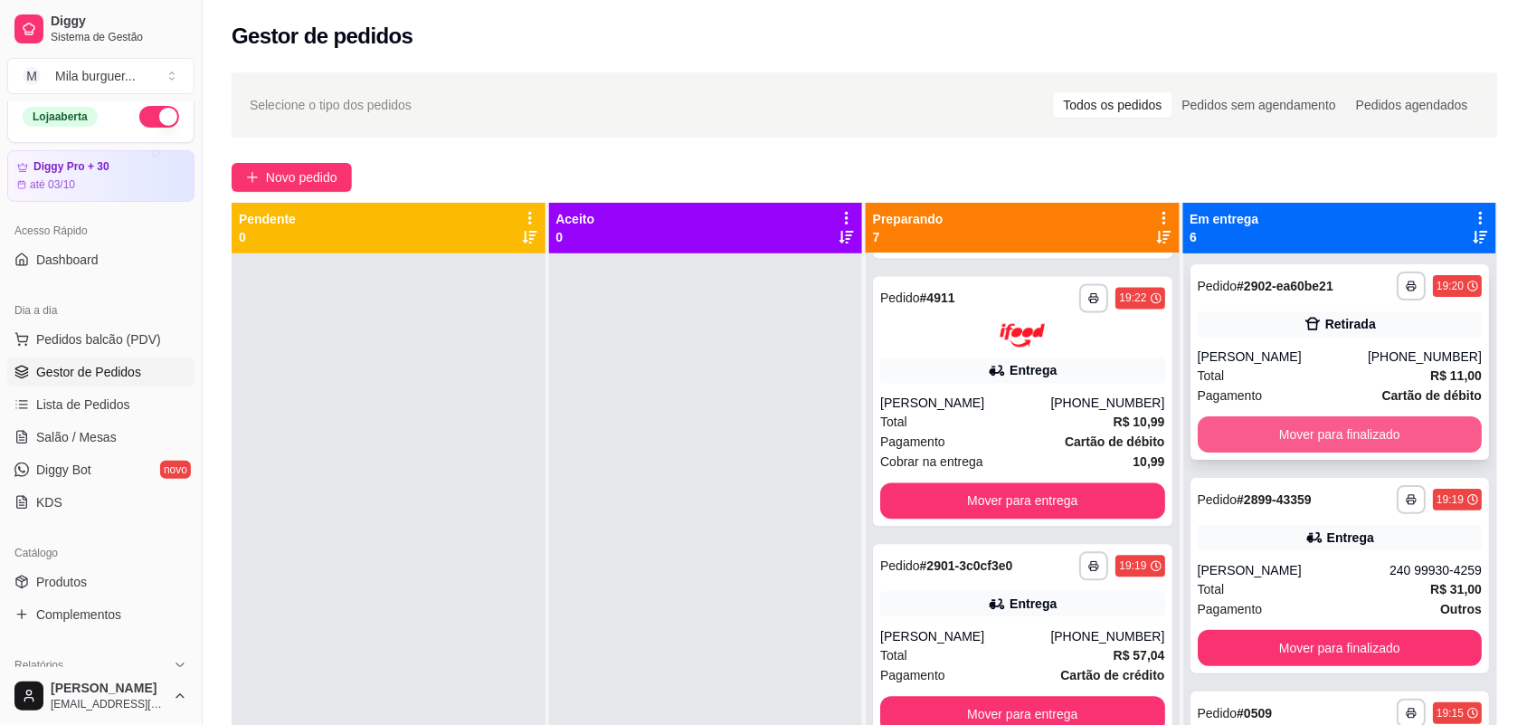
click at [1244, 441] on button "Mover para finalizado" at bounding box center [1340, 434] width 285 height 36
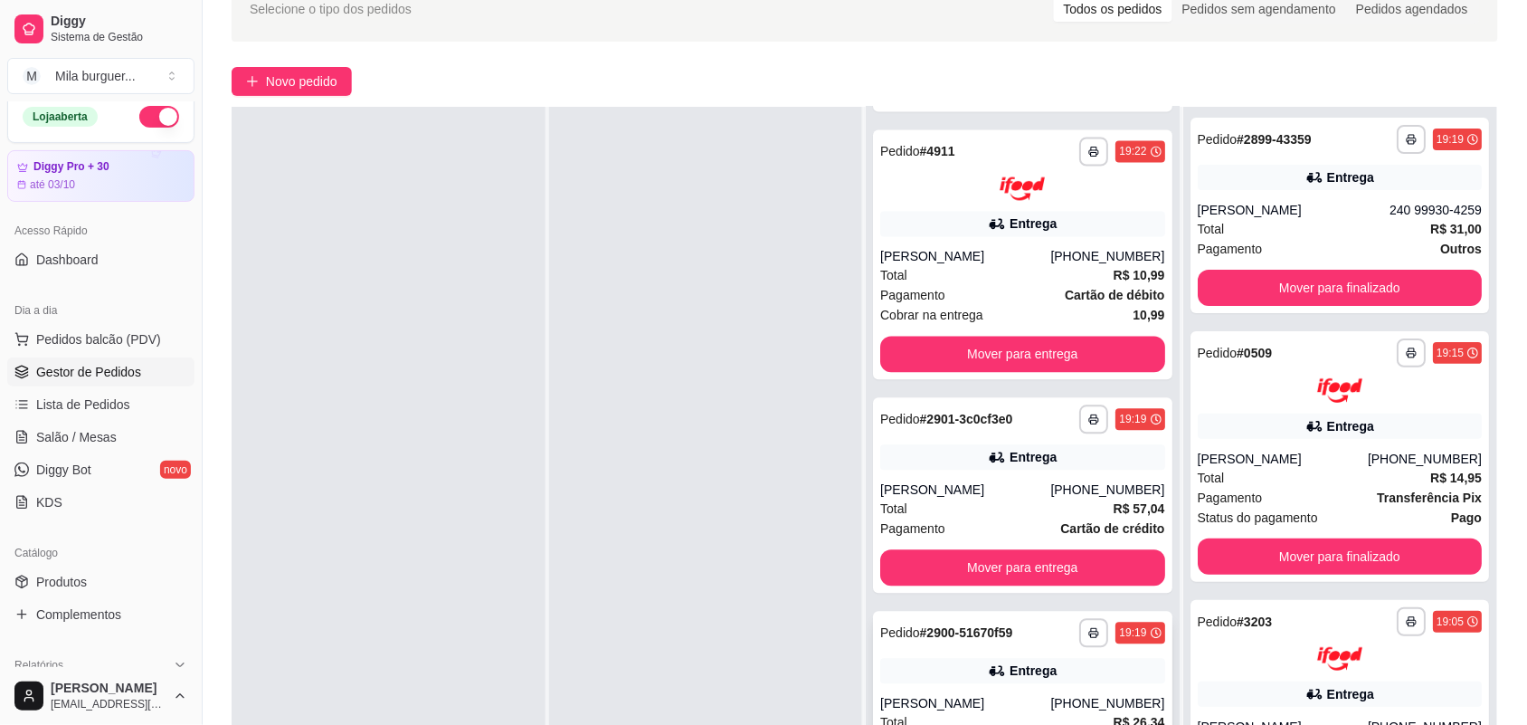
scroll to position [276, 0]
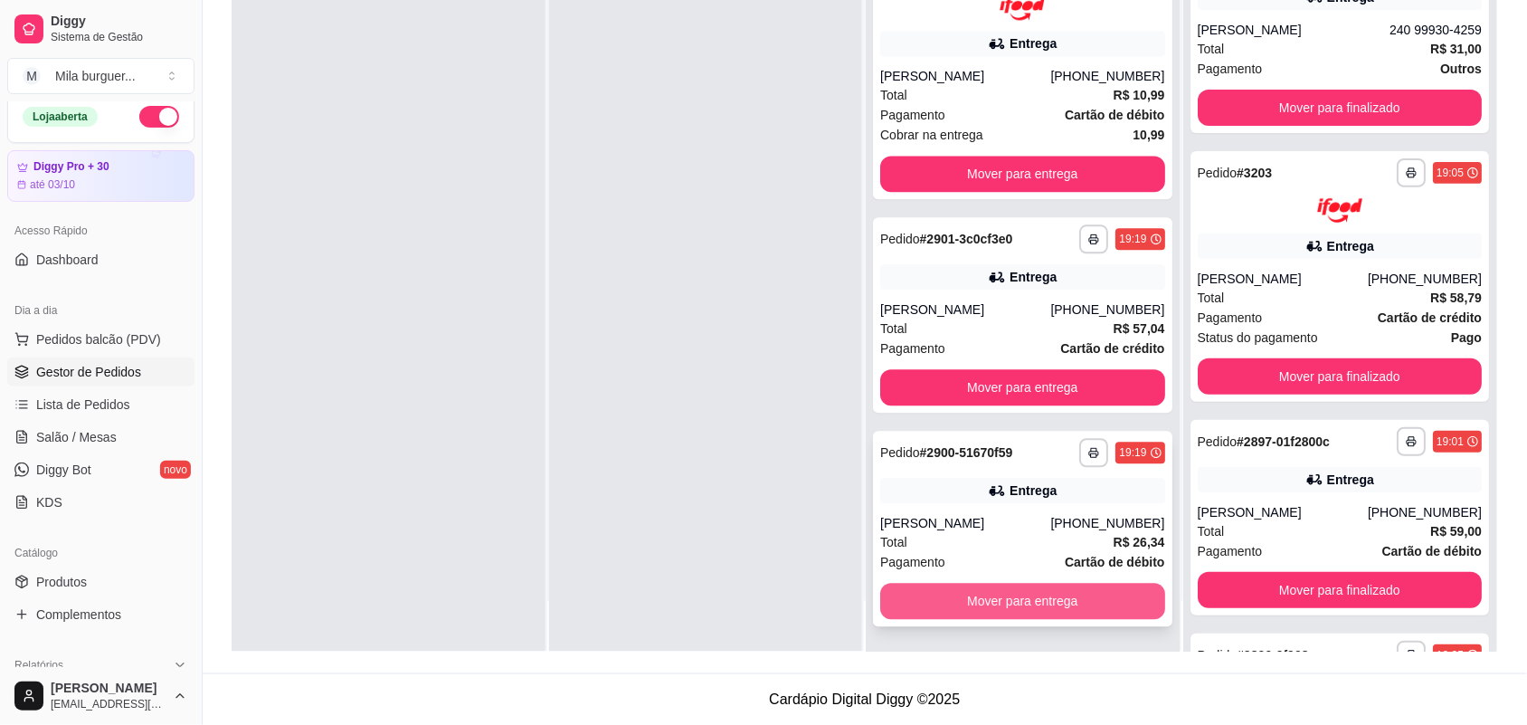
click at [1039, 597] on button "Mover para entrega" at bounding box center [1022, 602] width 285 height 36
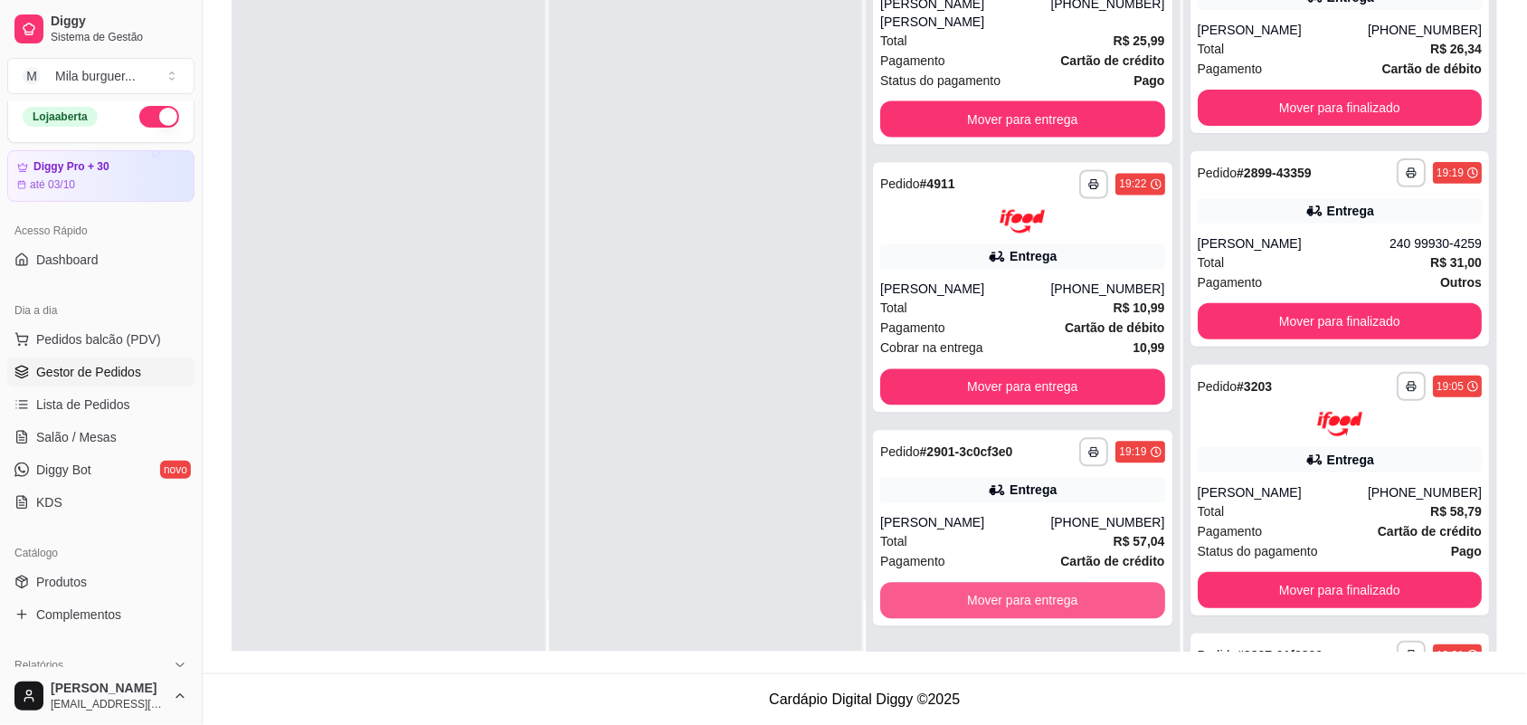
scroll to position [811, 0]
click at [1042, 597] on button "Mover para entrega" at bounding box center [1022, 602] width 285 height 36
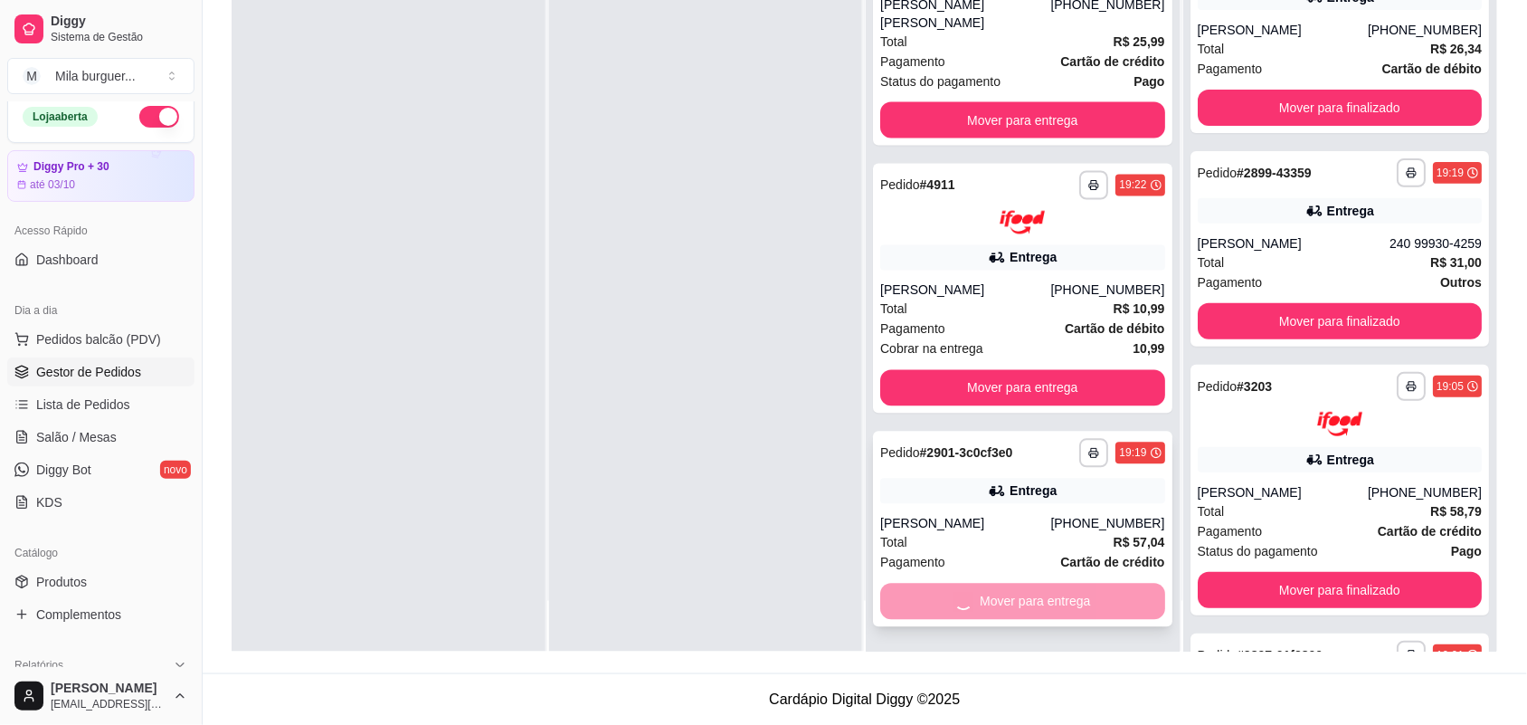
scroll to position [597, 0]
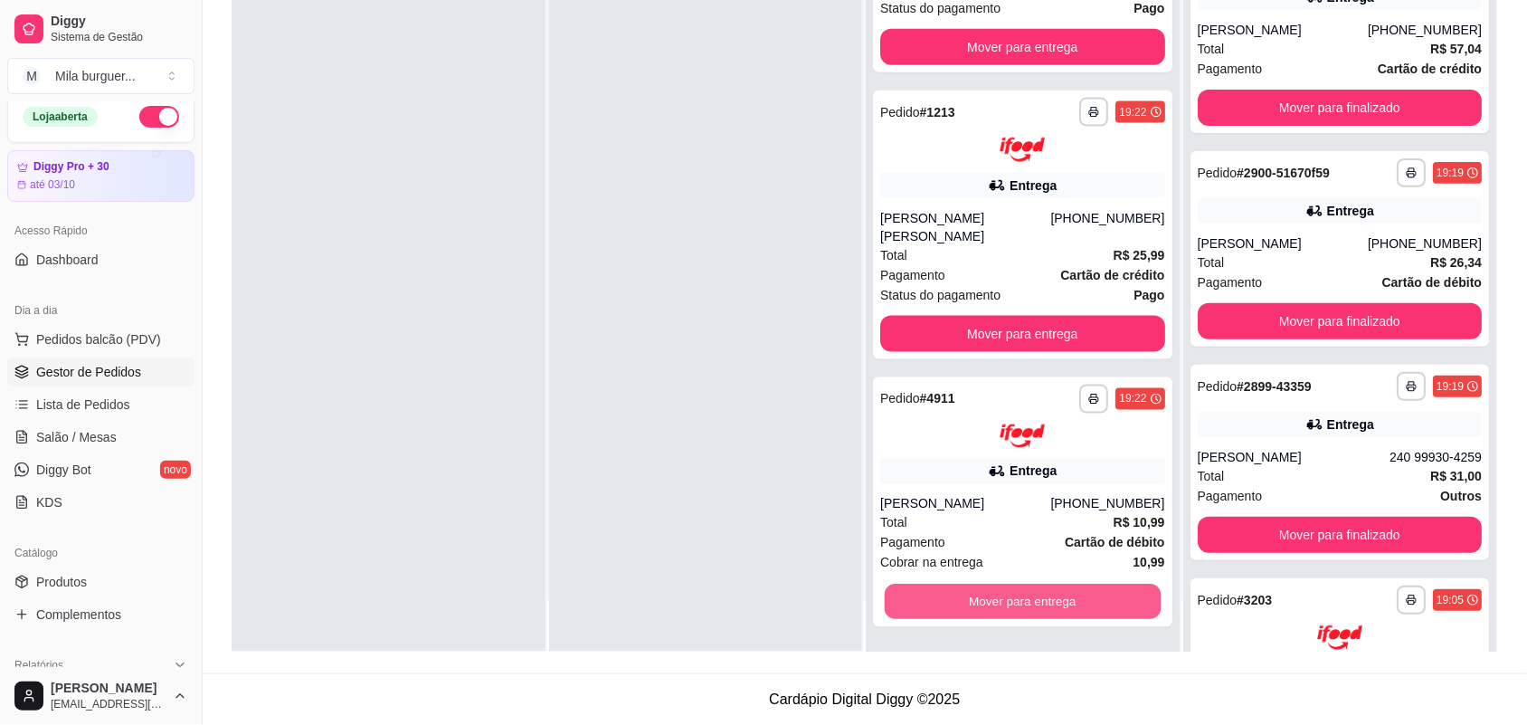
click at [1042, 597] on button "Mover para entrega" at bounding box center [1023, 602] width 276 height 35
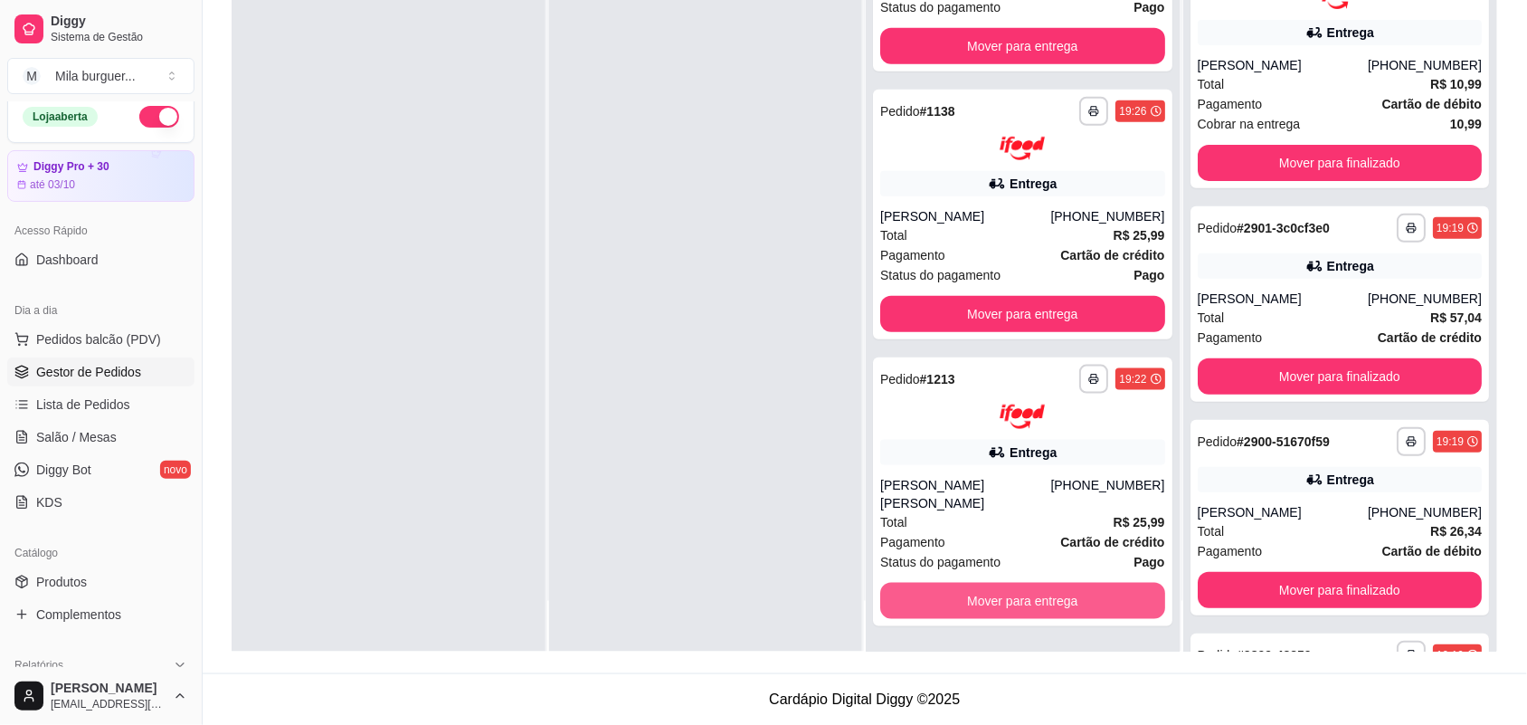
scroll to position [328, 0]
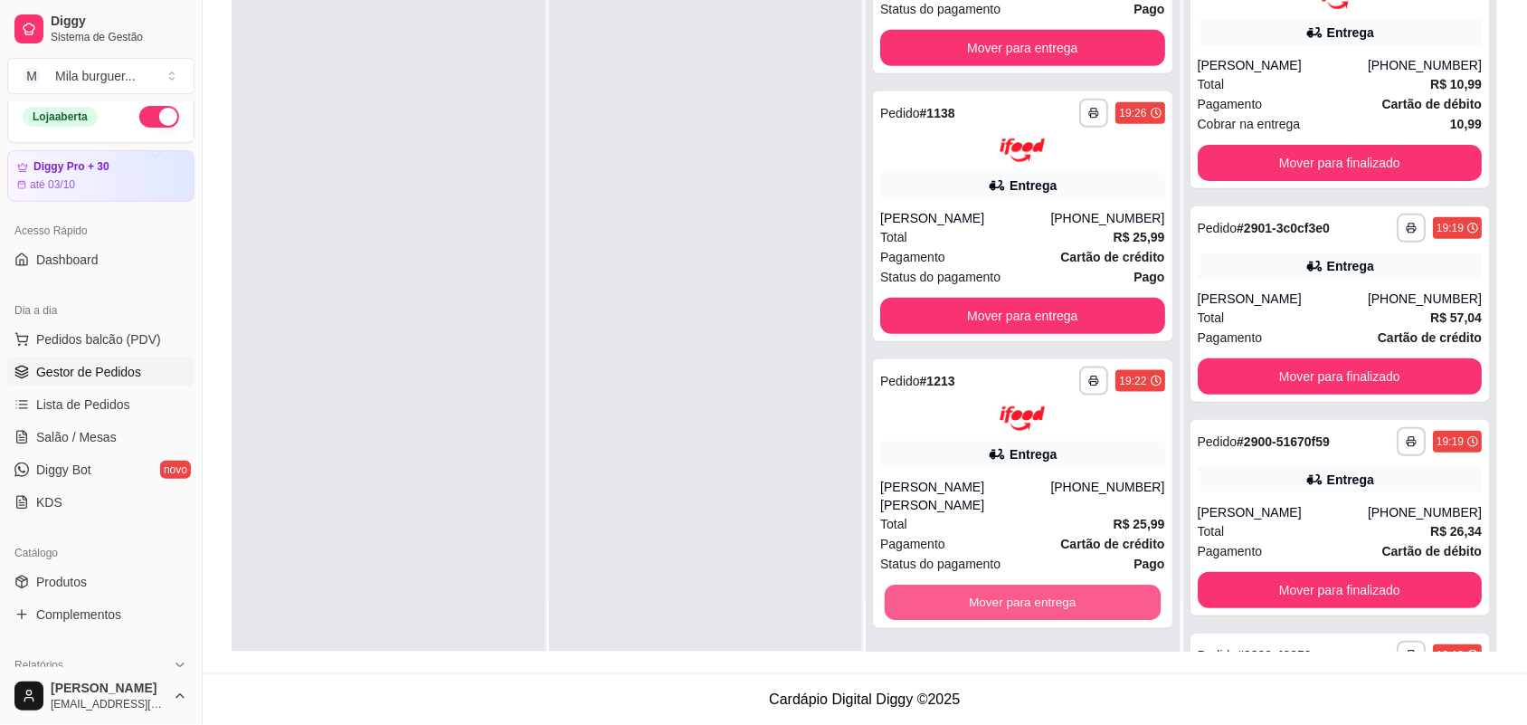
click at [1042, 597] on button "Mover para entrega" at bounding box center [1023, 602] width 276 height 35
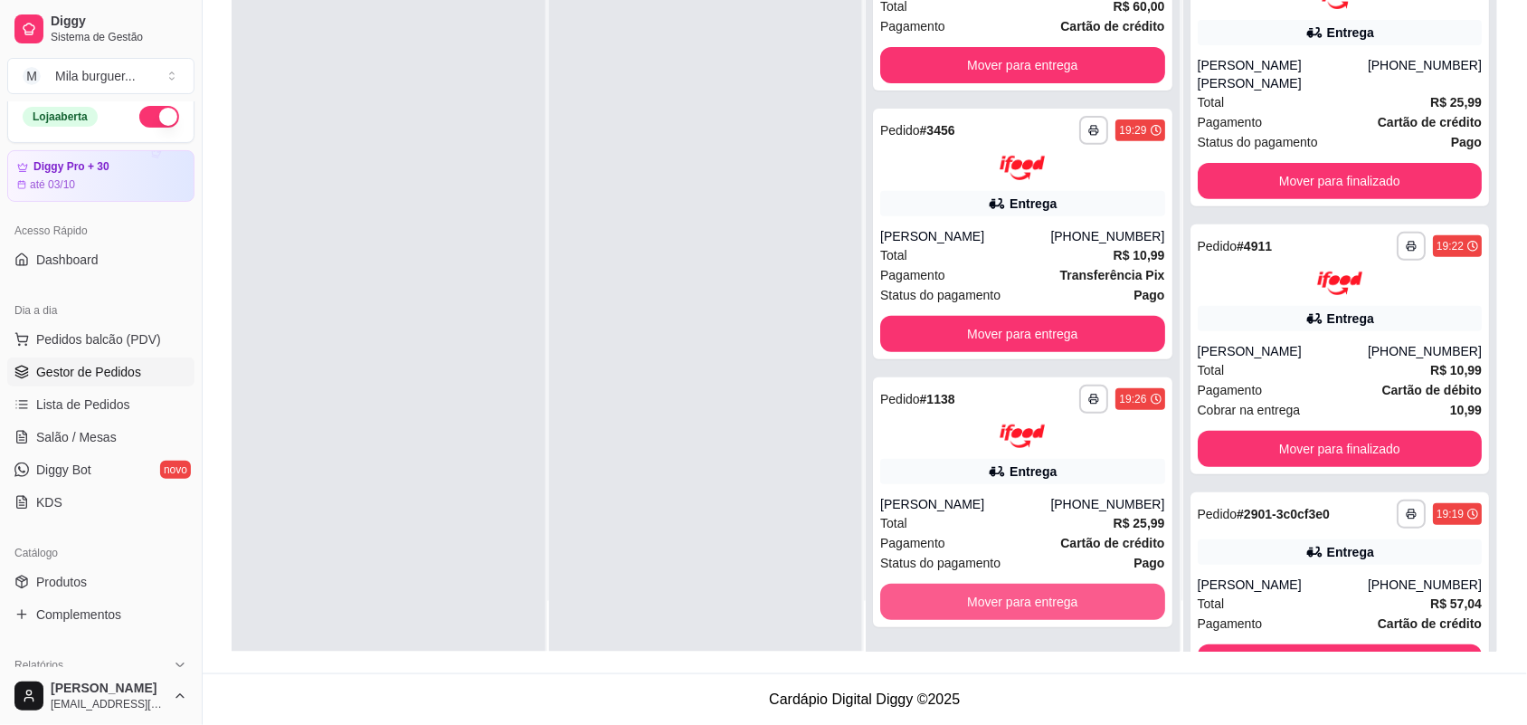
click at [1042, 597] on button "Mover para entrega" at bounding box center [1022, 602] width 285 height 36
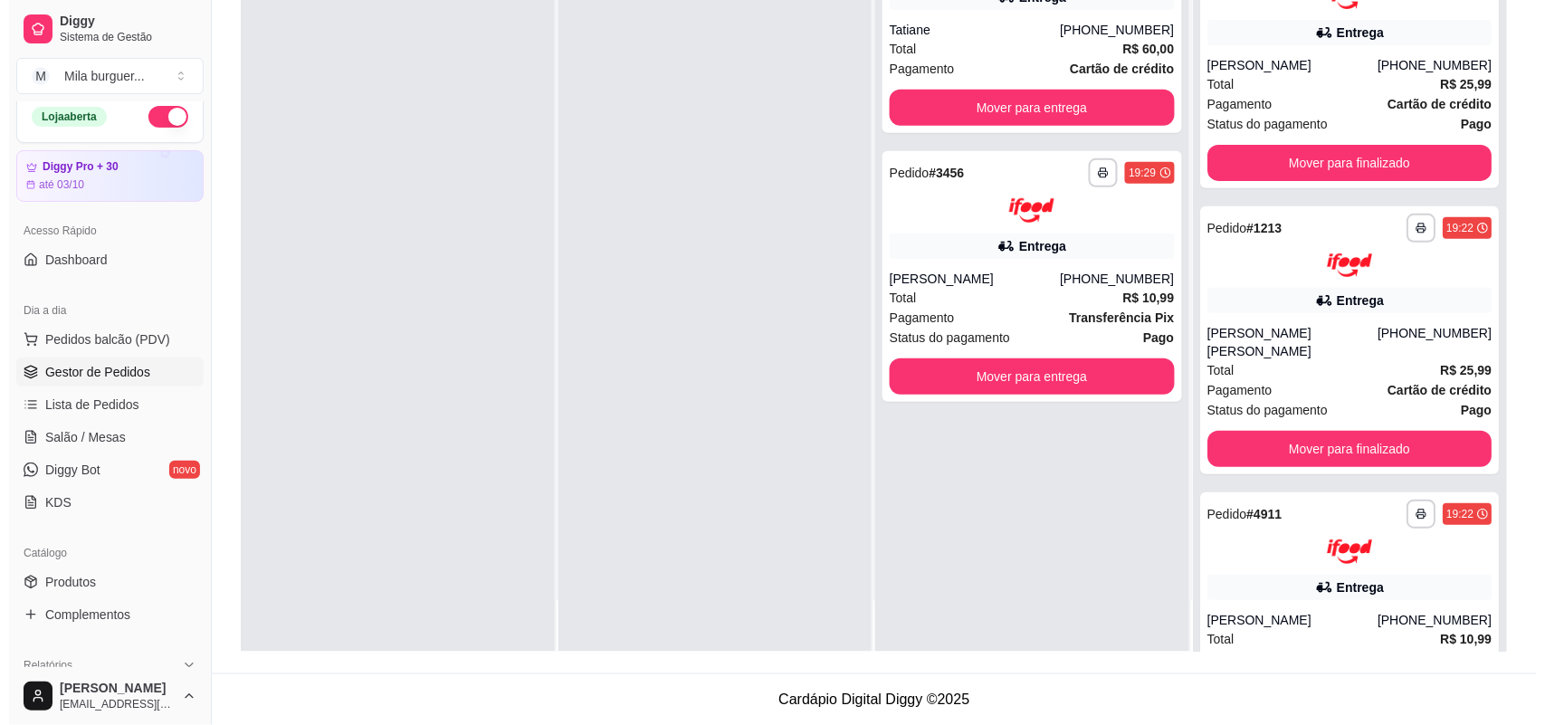
scroll to position [0, 0]
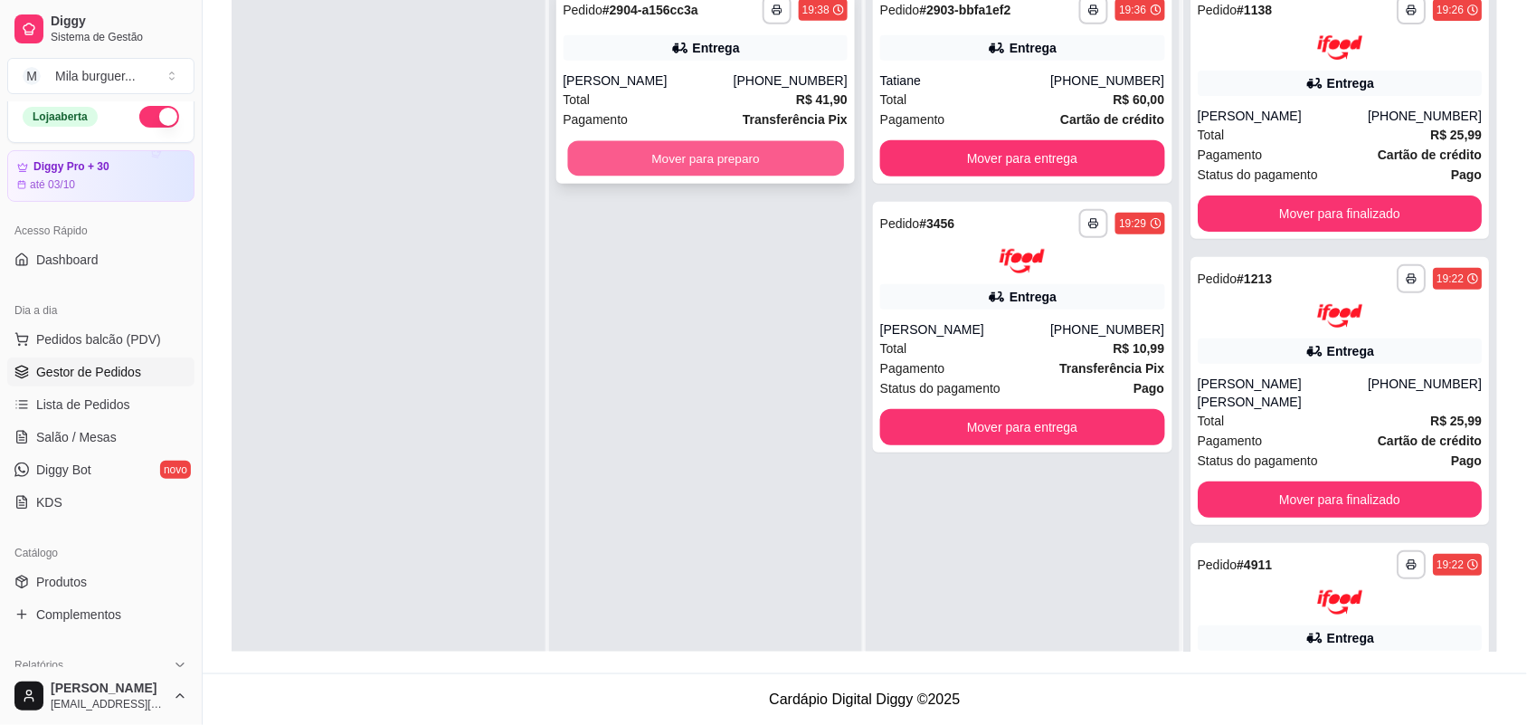
click at [639, 154] on button "Mover para preparo" at bounding box center [705, 158] width 276 height 35
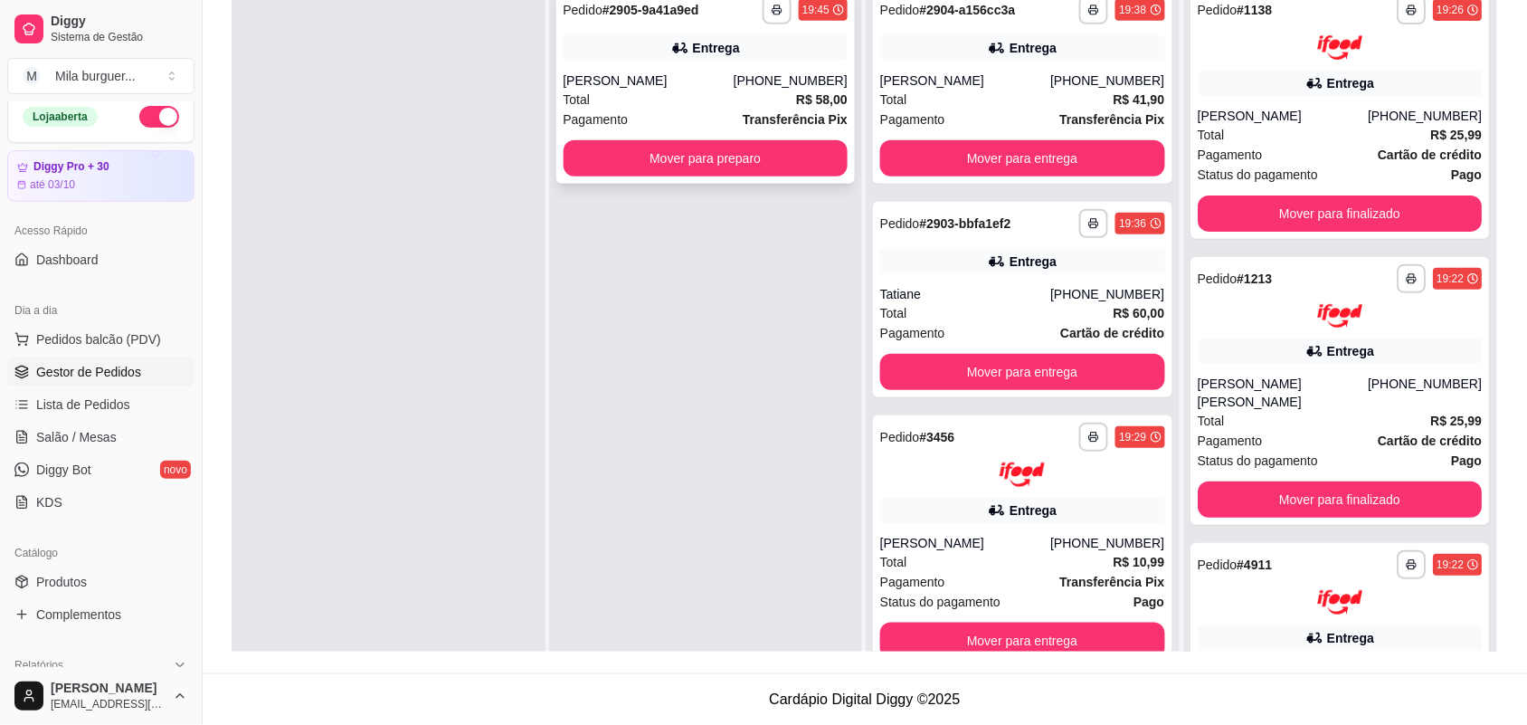
click at [639, 56] on div "Entrega" at bounding box center [706, 47] width 285 height 25
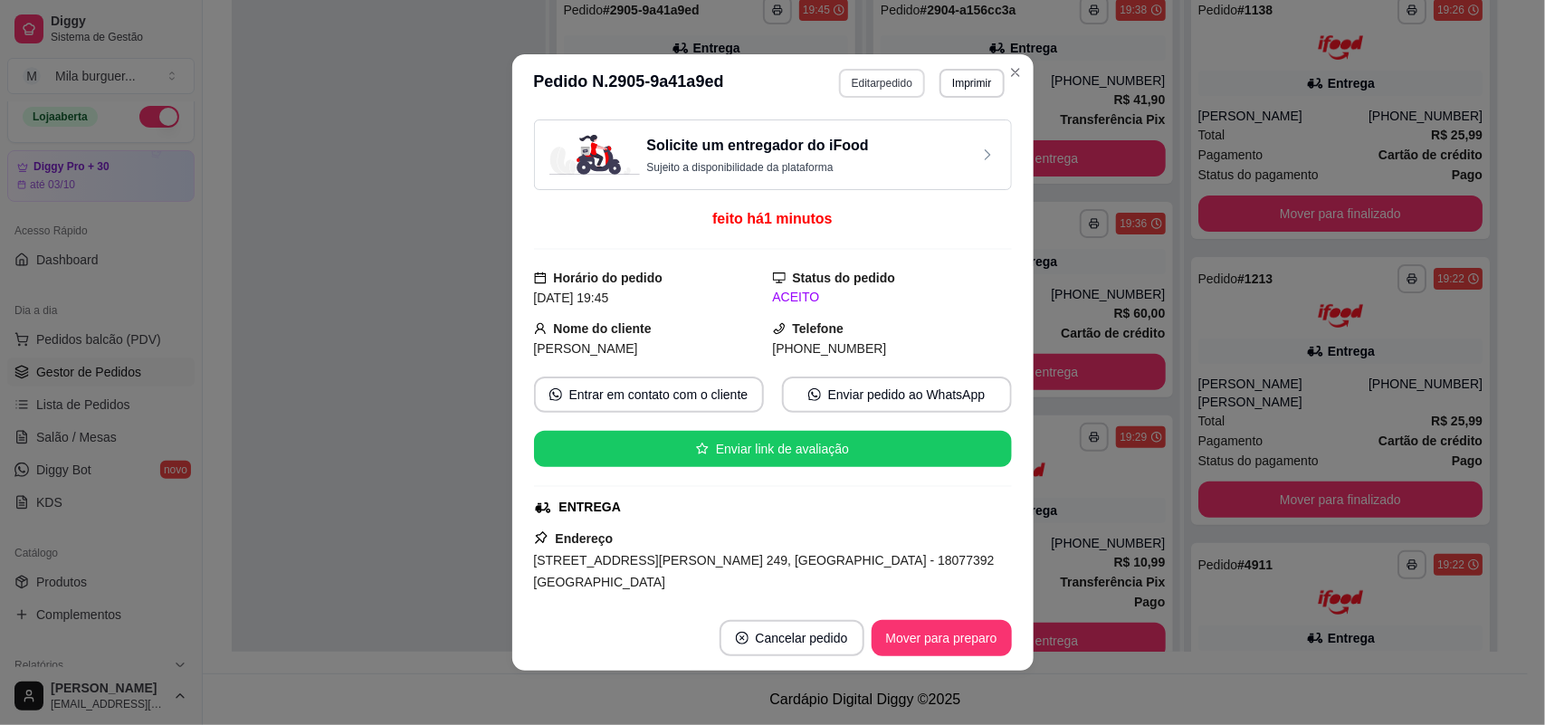
click at [879, 77] on button "Editar pedido" at bounding box center [882, 83] width 86 height 29
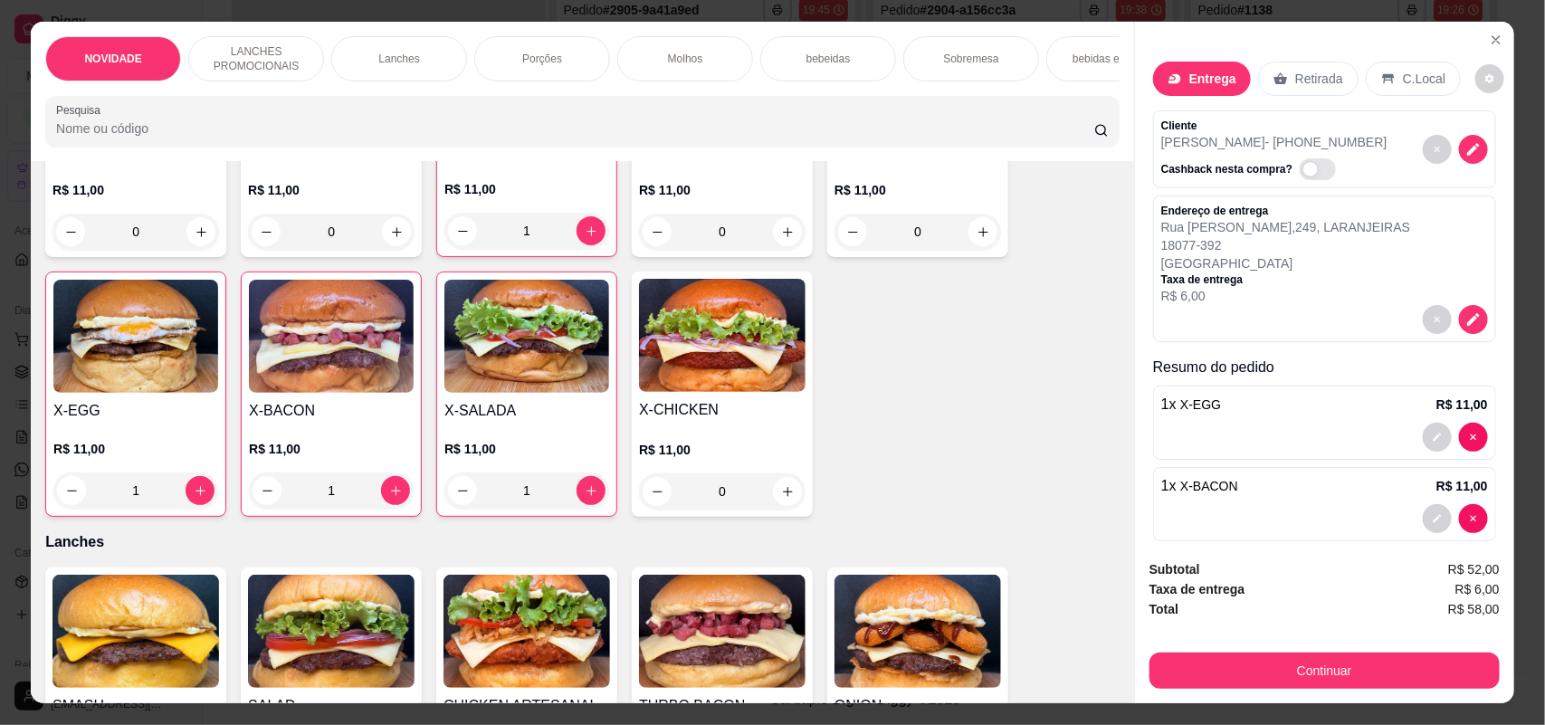
scroll to position [566, 0]
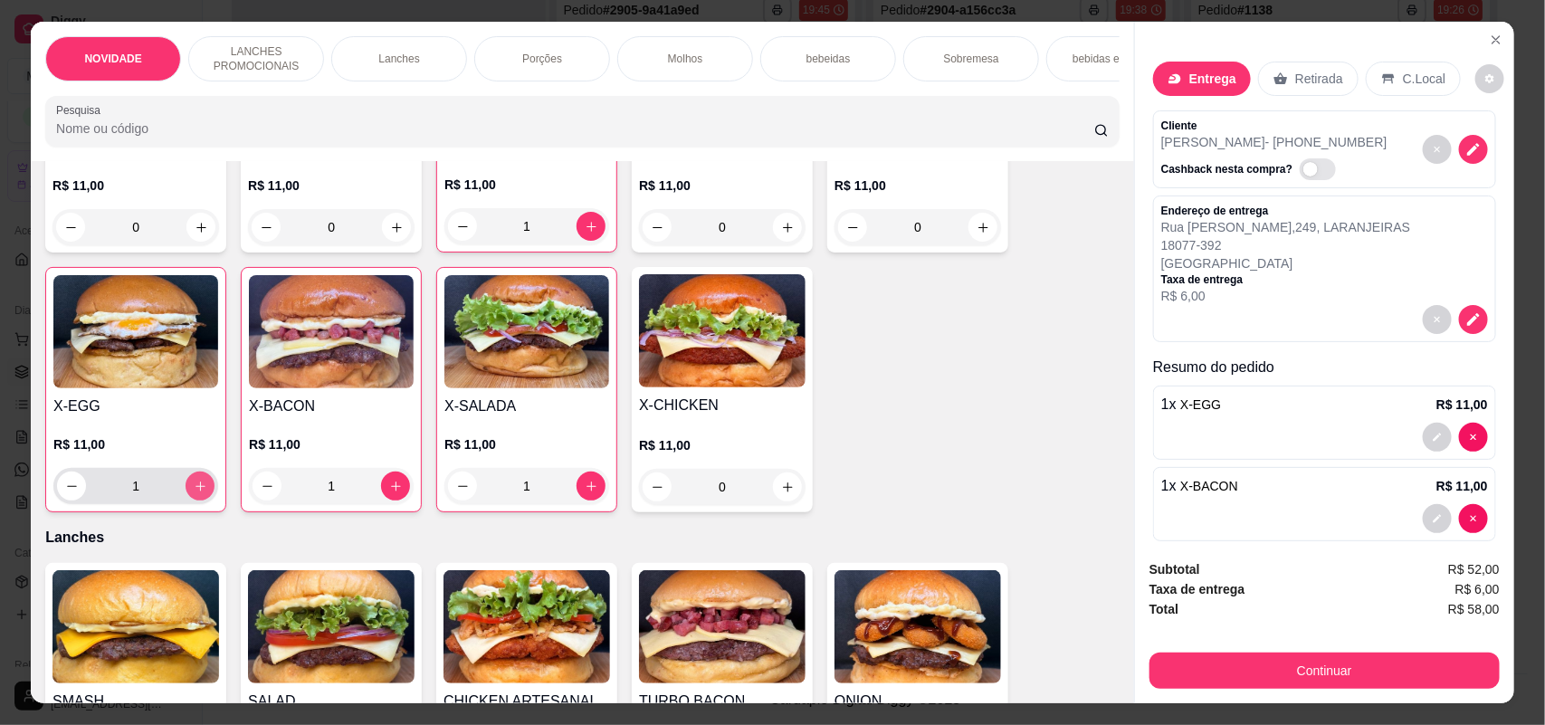
click at [185, 496] on button "increase-product-quantity" at bounding box center [199, 485] width 29 height 29
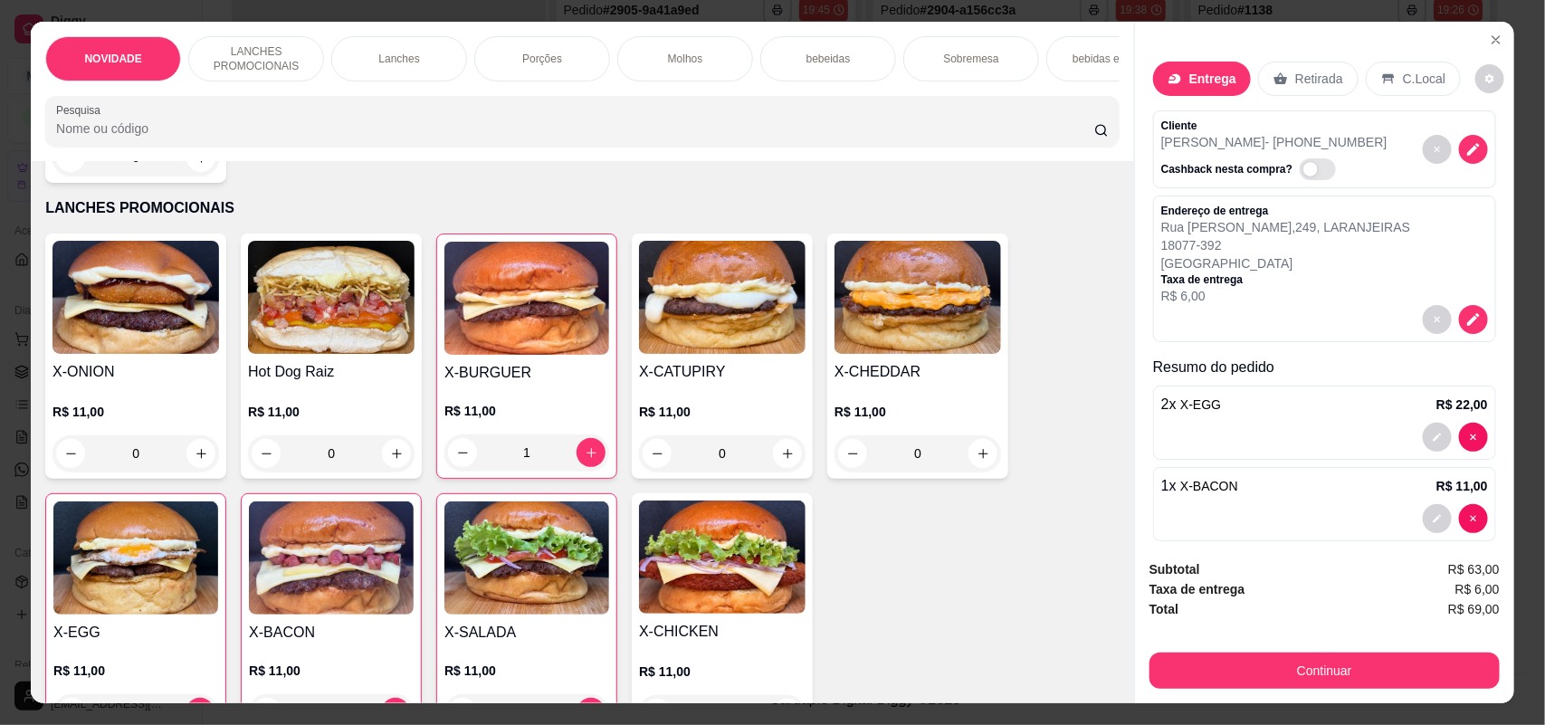
scroll to position [792, 0]
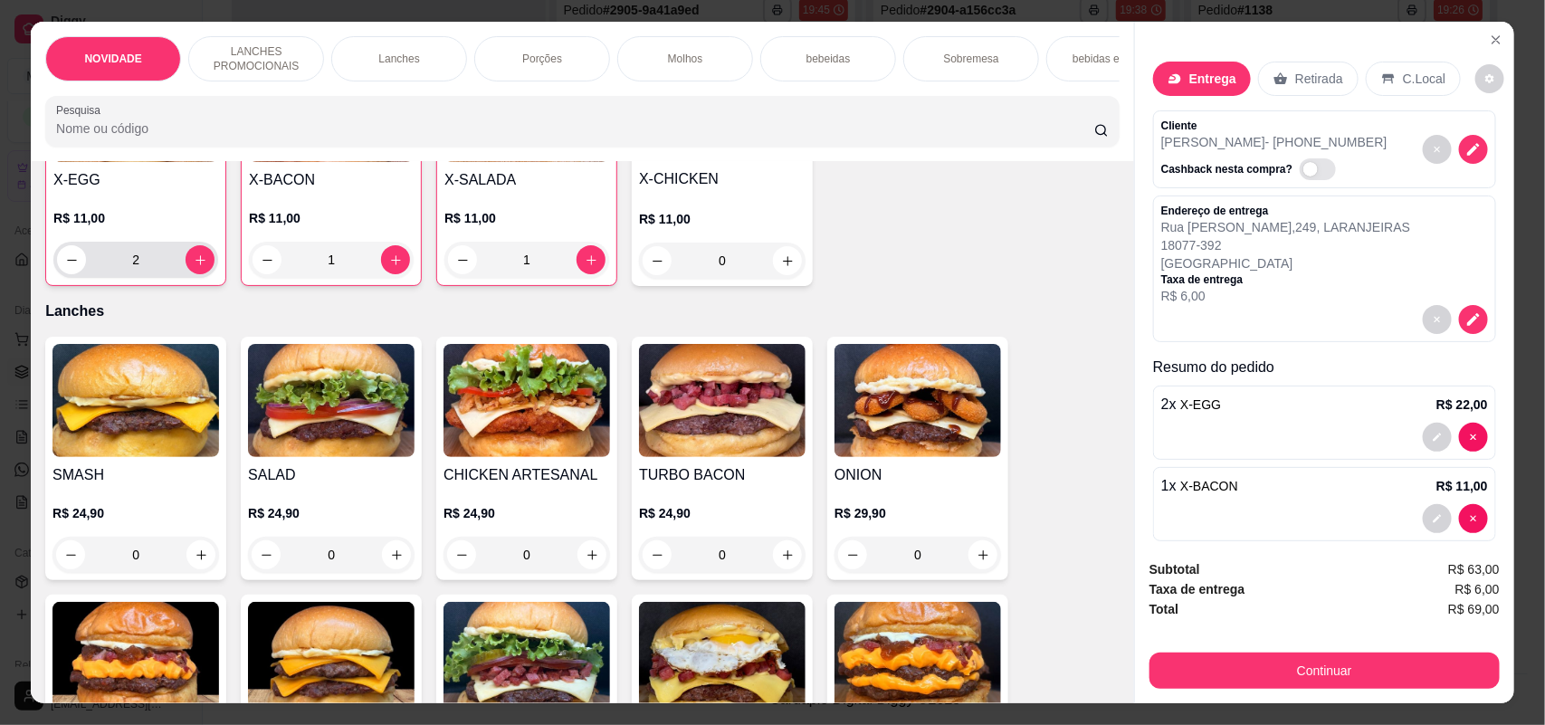
click at [61, 274] on button "decrease-product-quantity" at bounding box center [71, 259] width 29 height 29
type input "0"
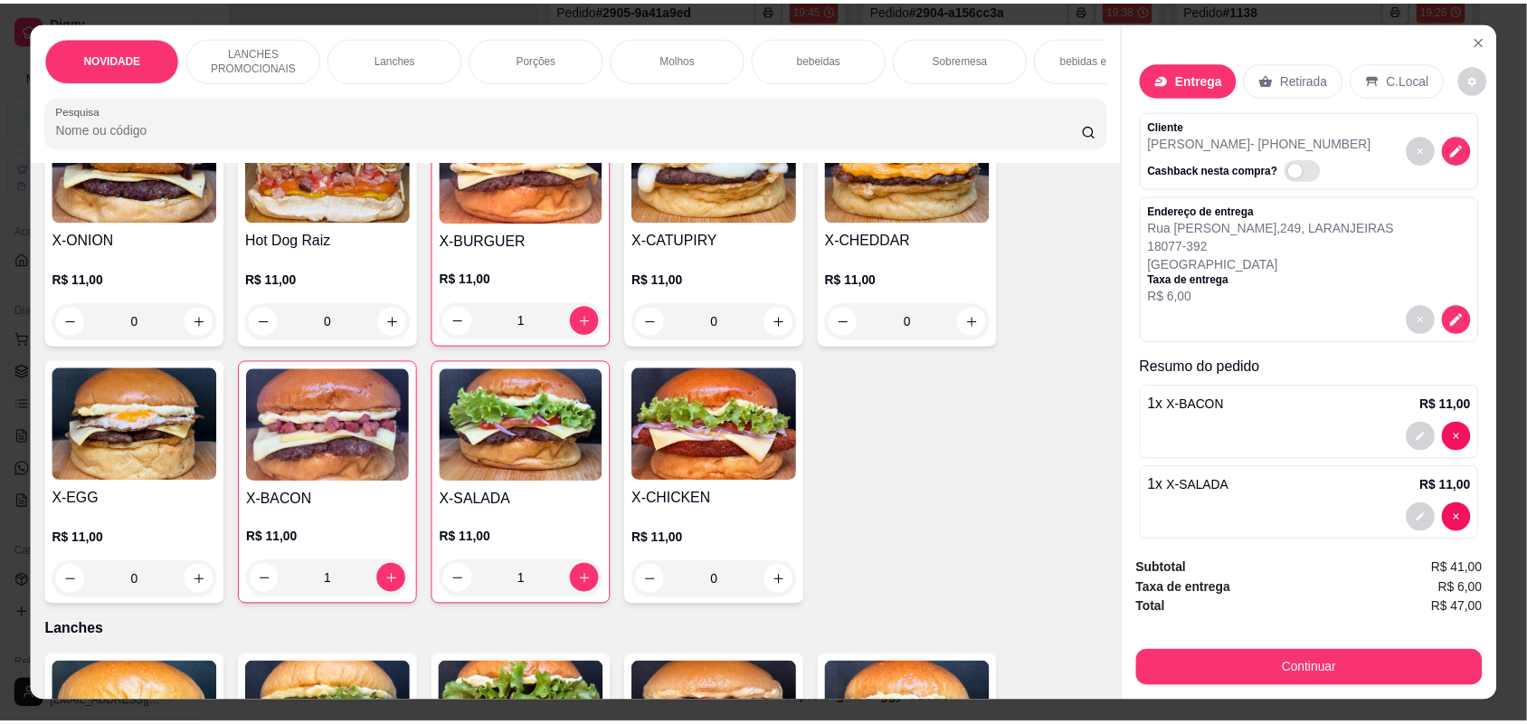
scroll to position [451, 0]
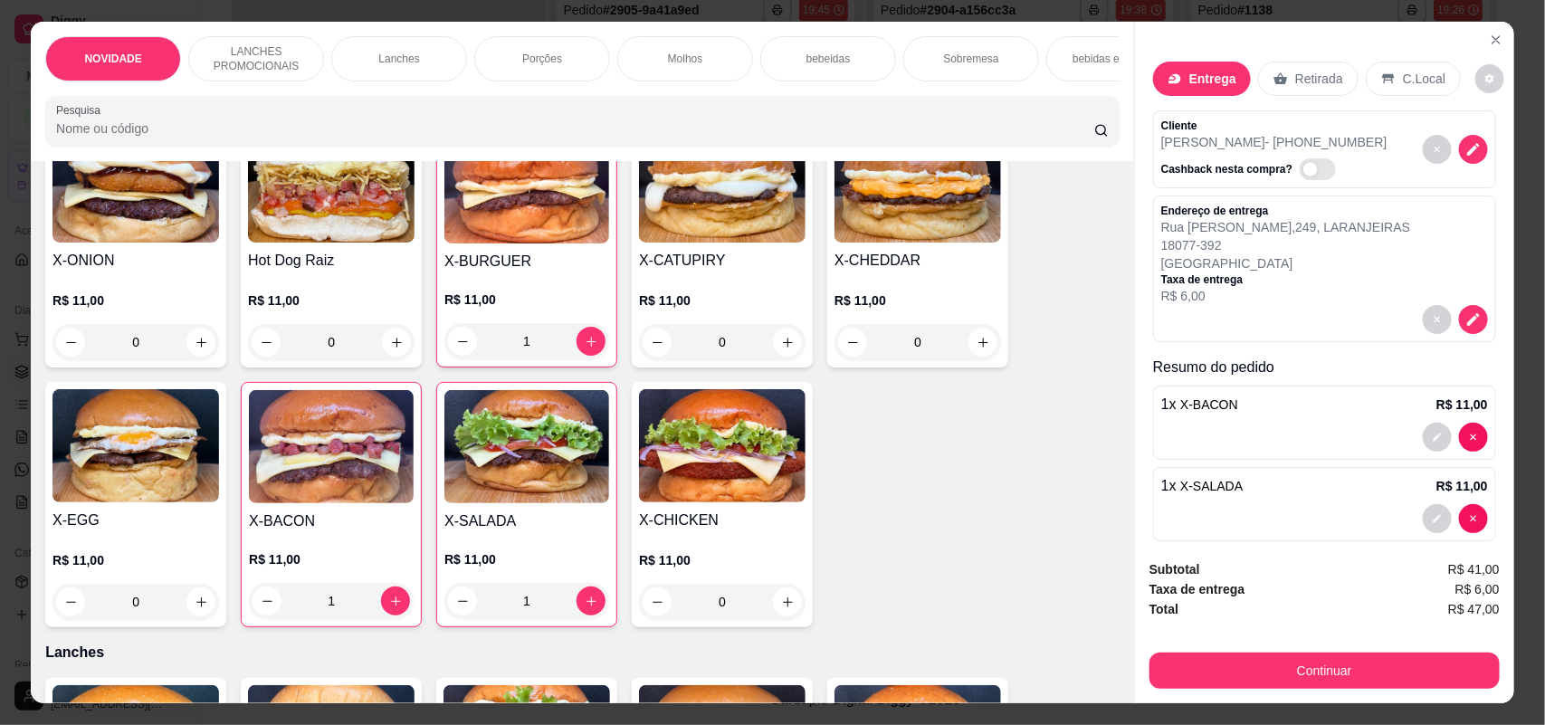
click at [390, 348] on div "0" at bounding box center [331, 342] width 166 height 36
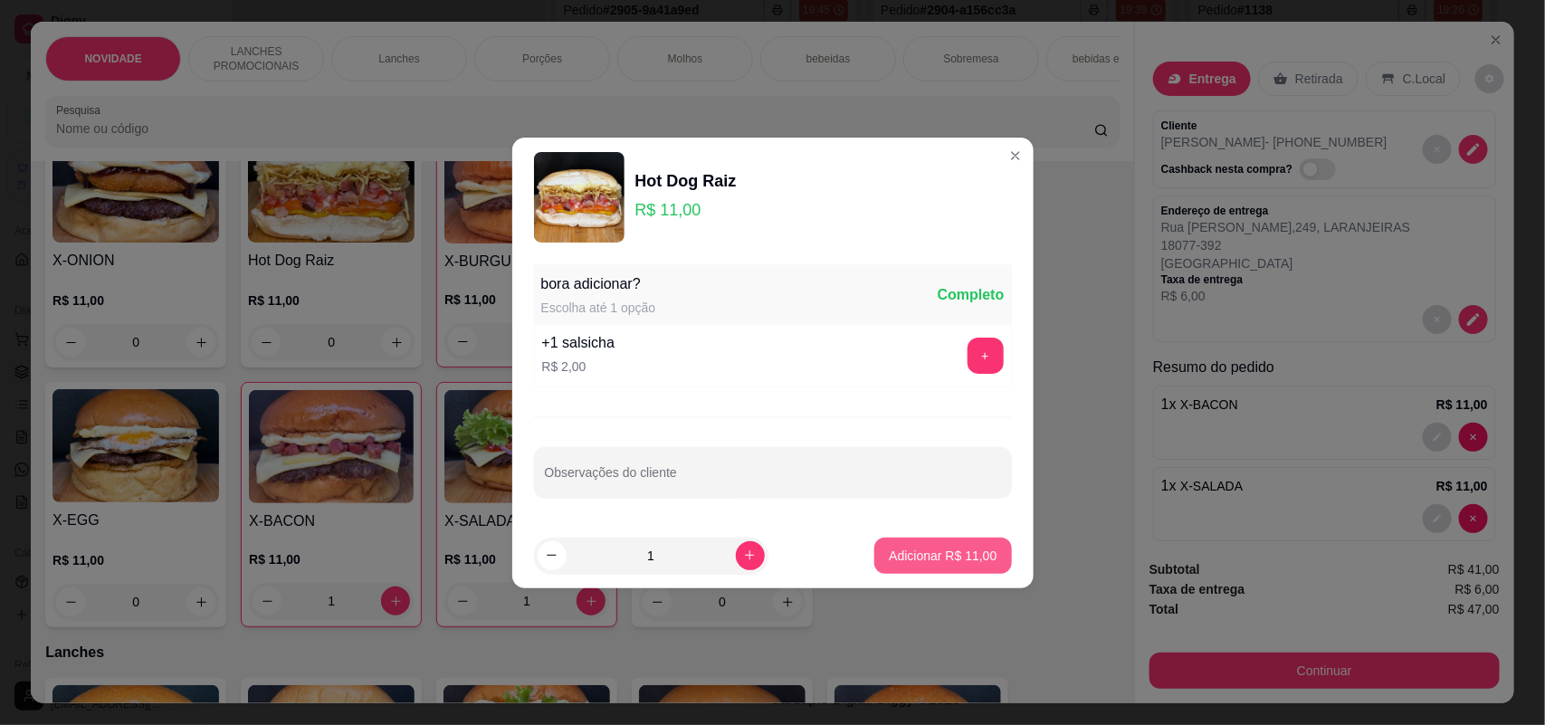
click at [935, 564] on button "Adicionar R$ 11,00" at bounding box center [942, 555] width 137 height 36
type input "1"
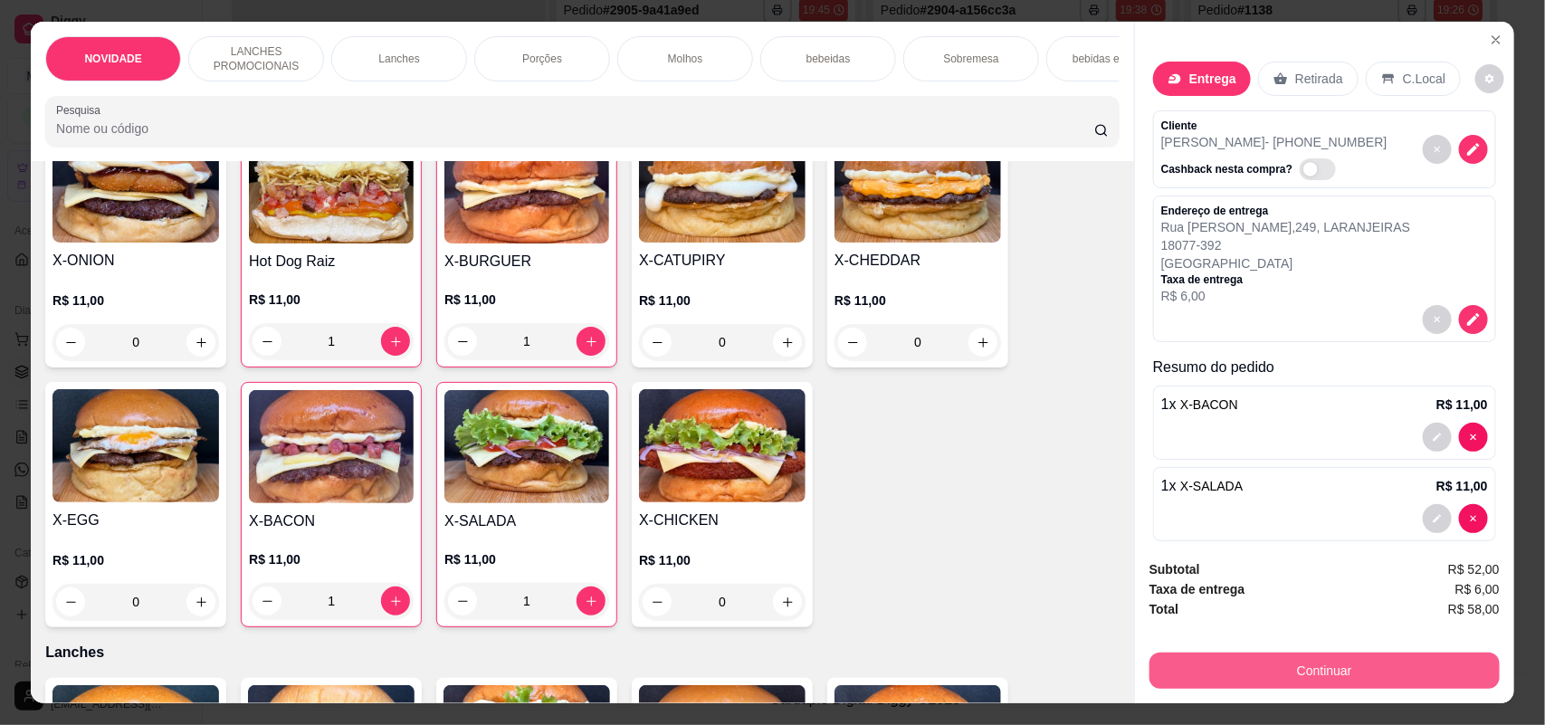
click at [1276, 676] on button "Continuar" at bounding box center [1324, 670] width 350 height 36
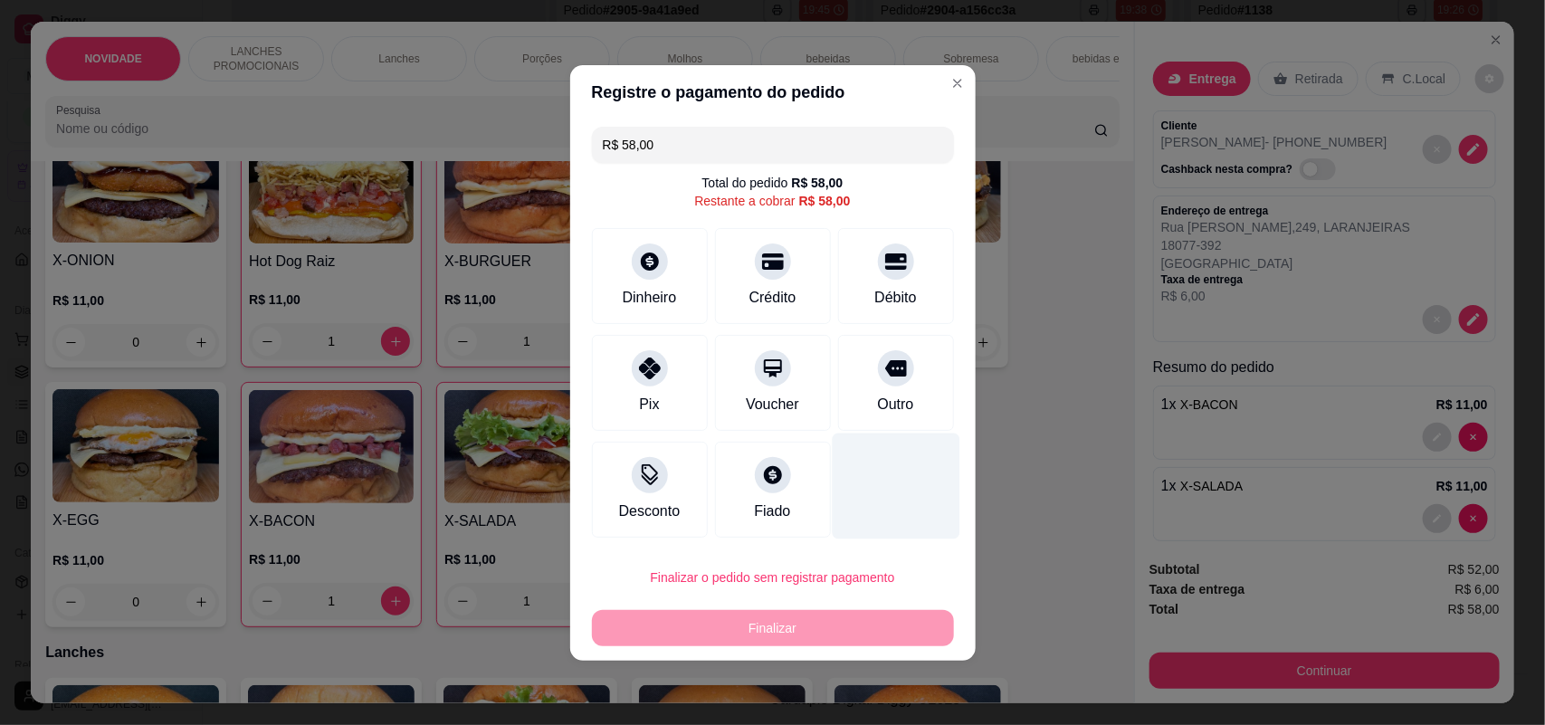
drag, startPoint x: 892, startPoint y: 376, endPoint x: 891, endPoint y: 433, distance: 57.0
click at [889, 373] on div at bounding box center [896, 368] width 36 height 36
type input "R$ 0,00"
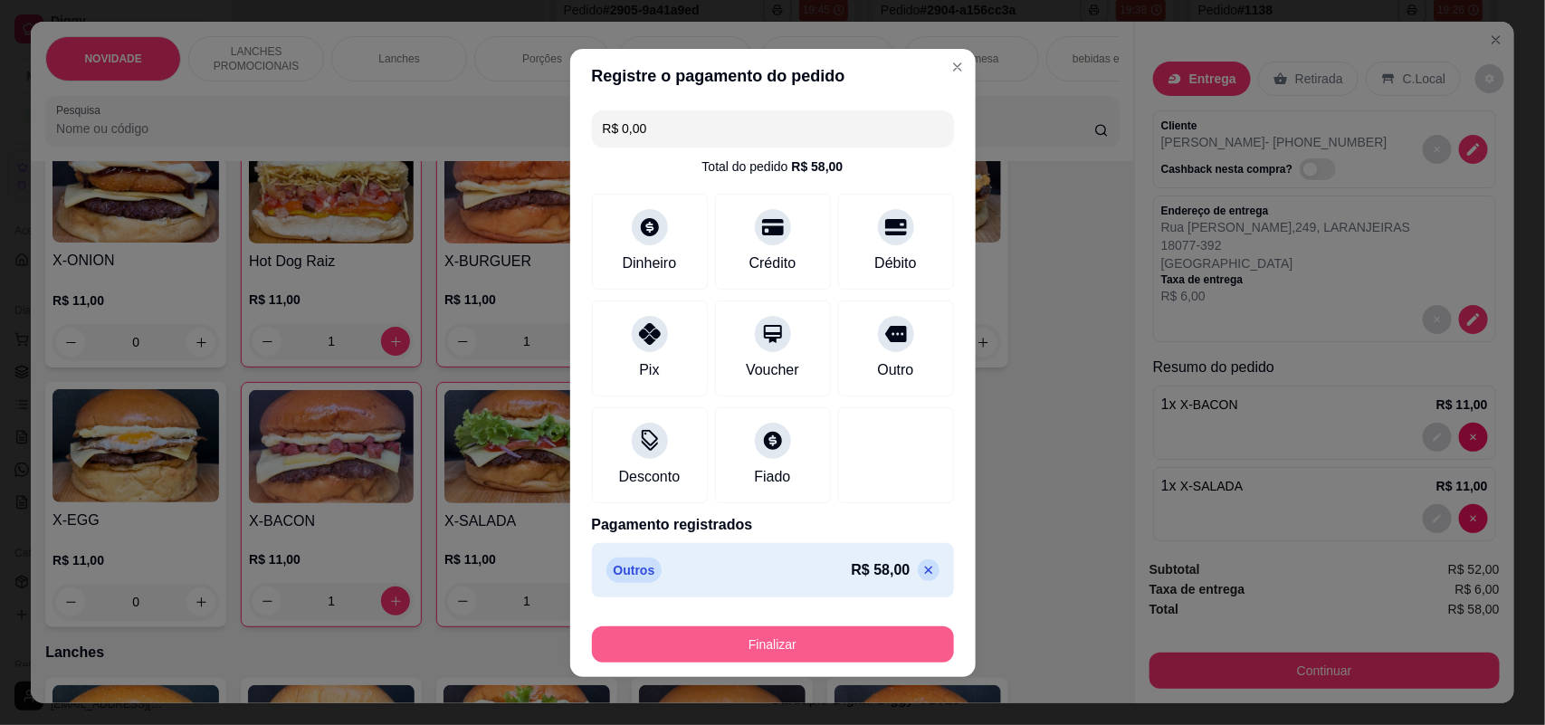
click at [817, 640] on button "Finalizar" at bounding box center [773, 644] width 362 height 36
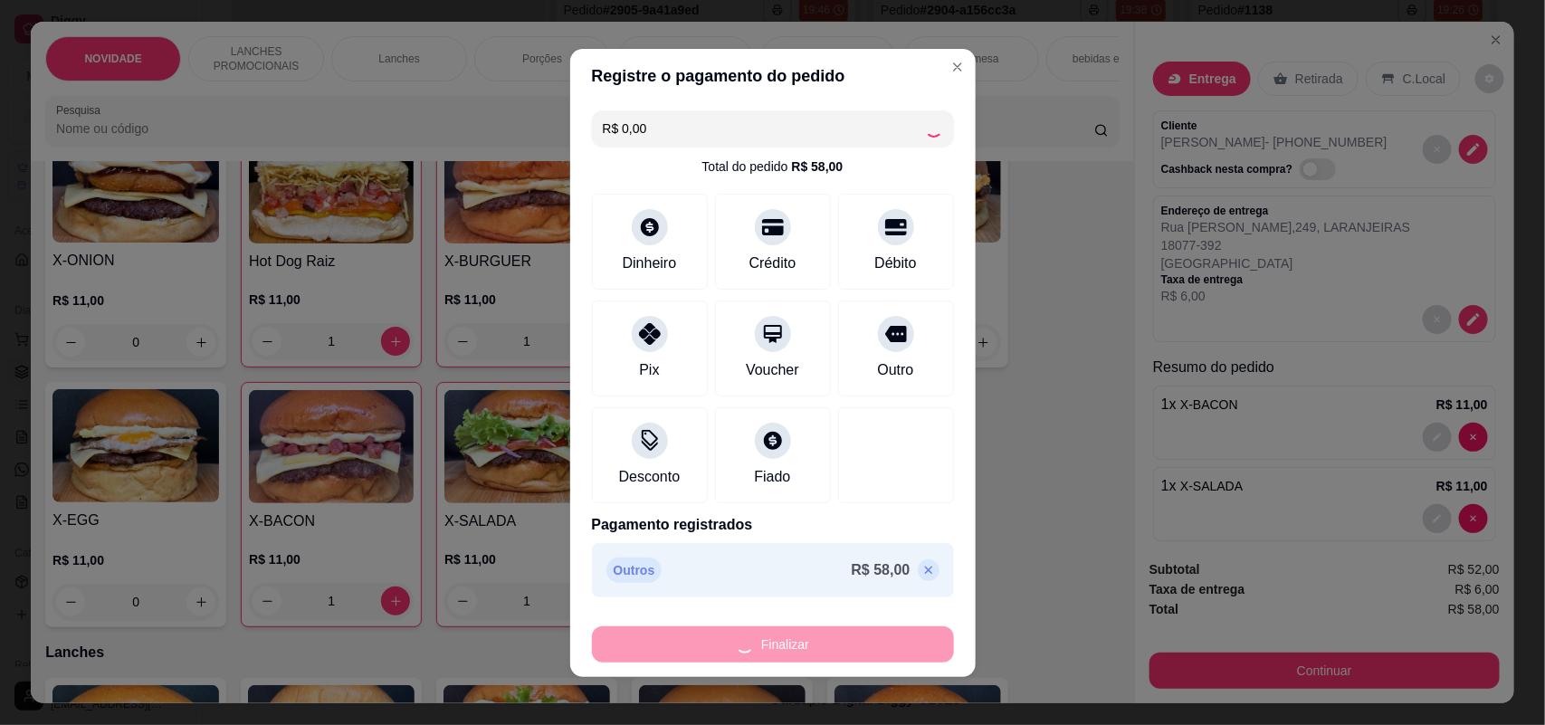
type input "0"
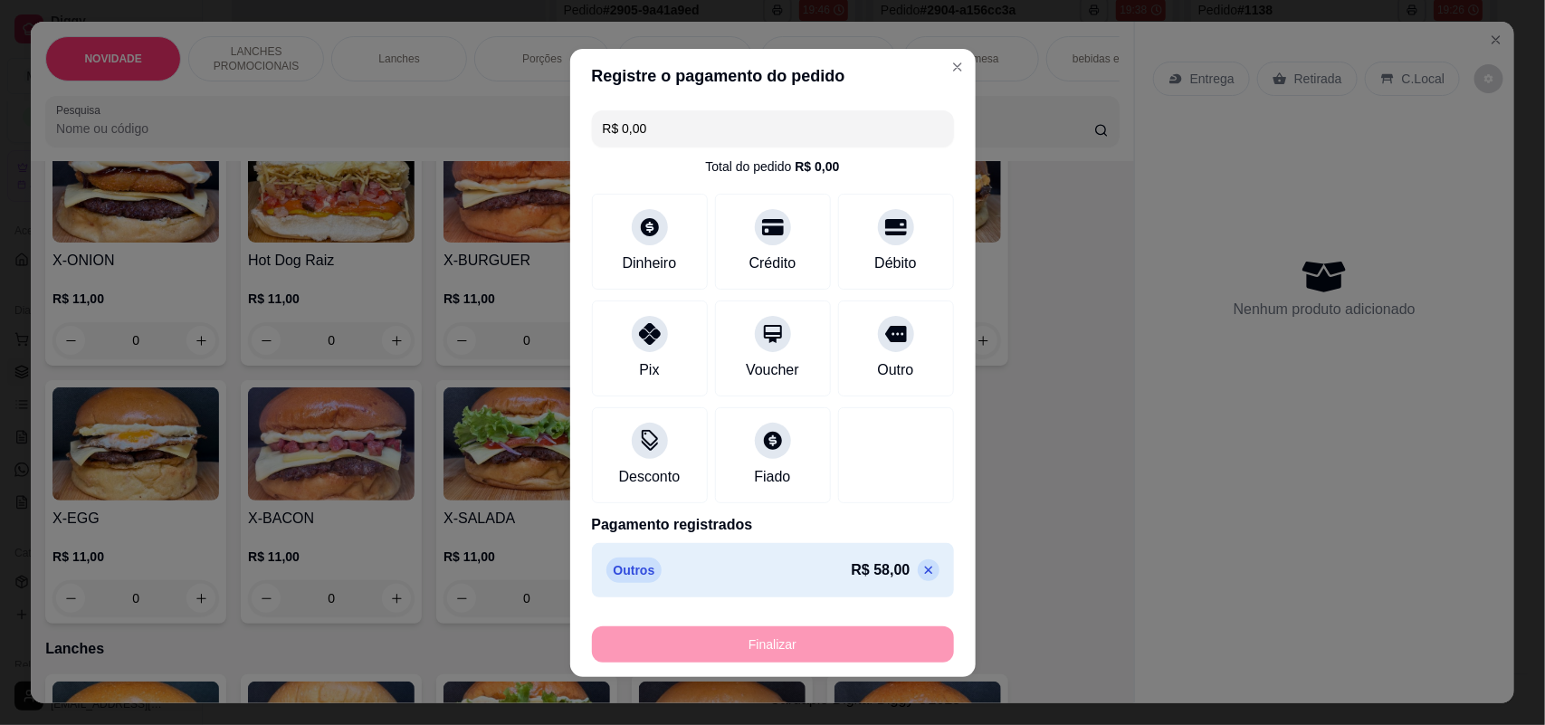
type input "-R$ 58,00"
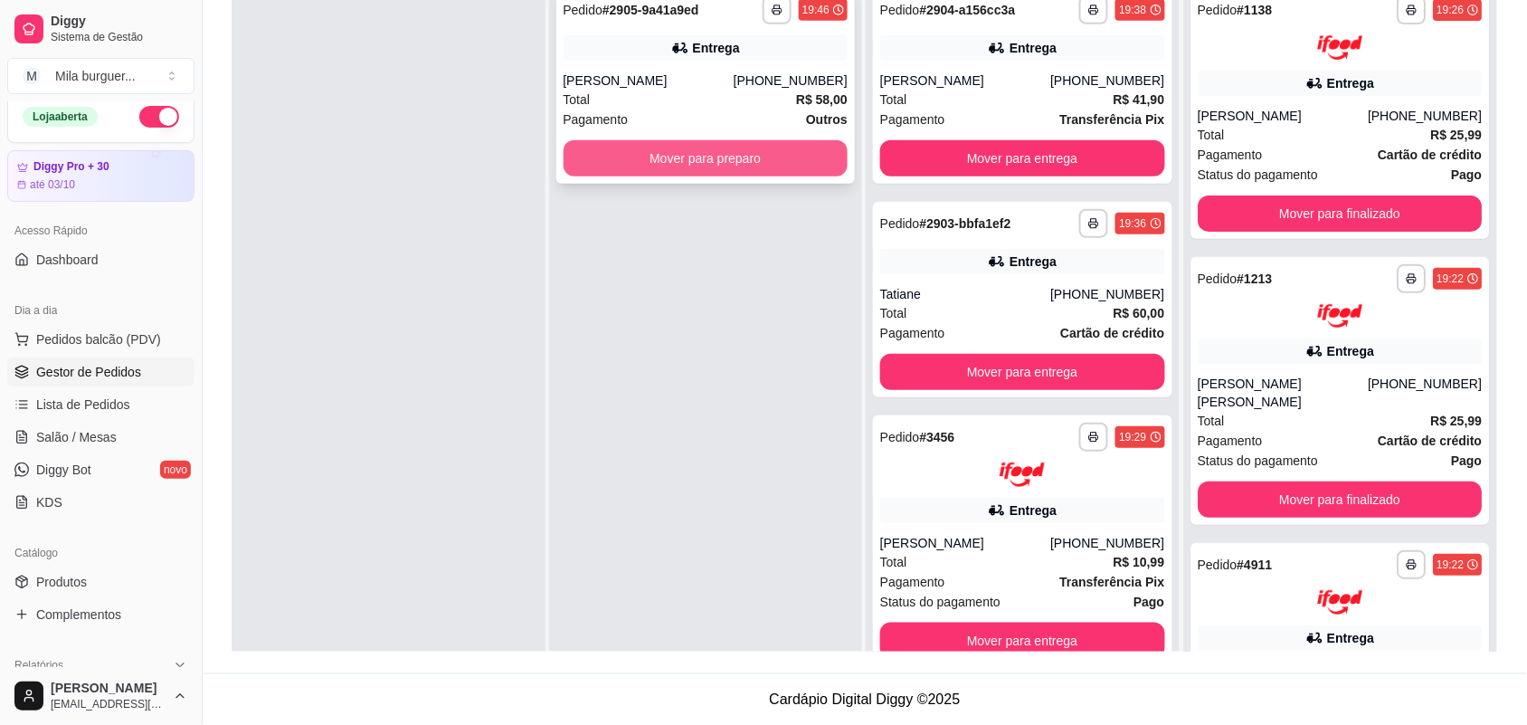
click at [828, 166] on button "Mover para preparo" at bounding box center [706, 158] width 285 height 36
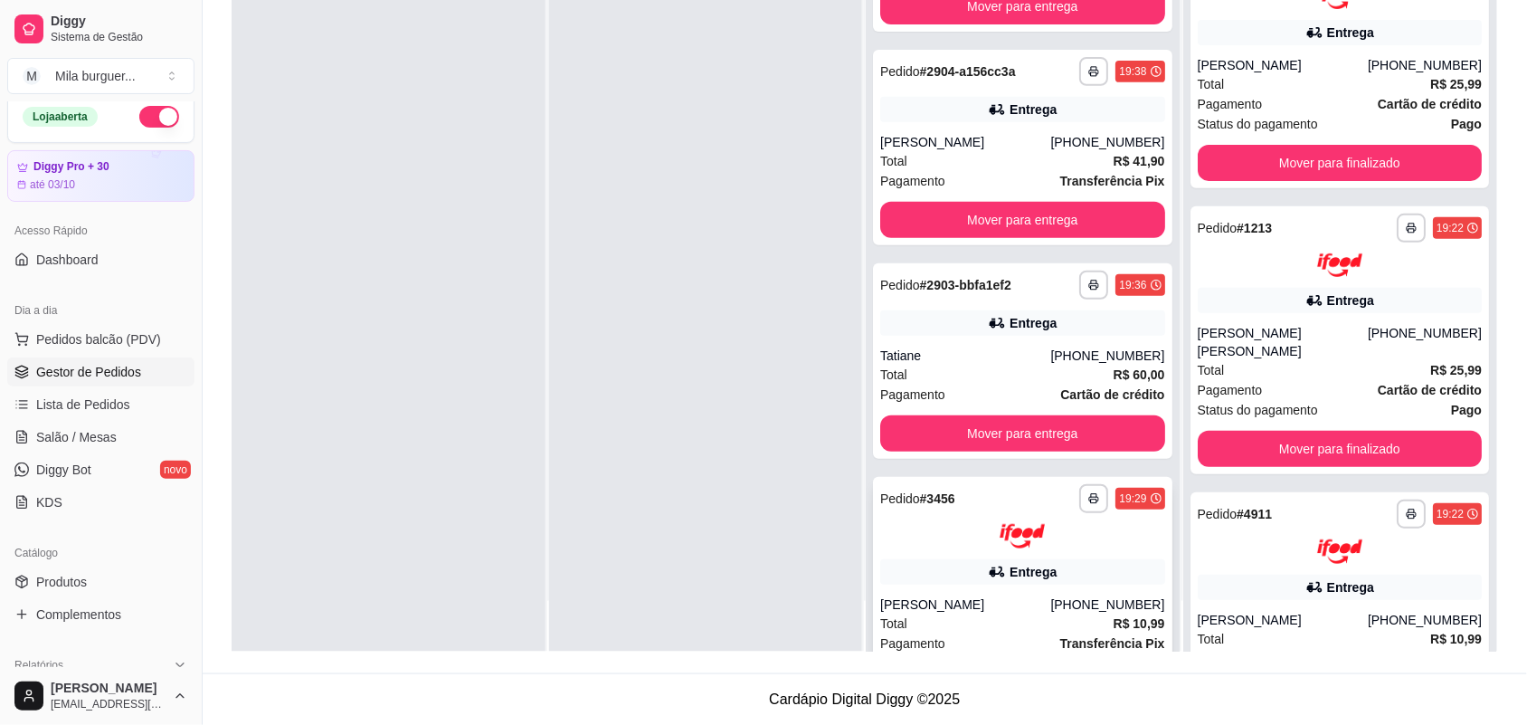
scroll to position [201, 0]
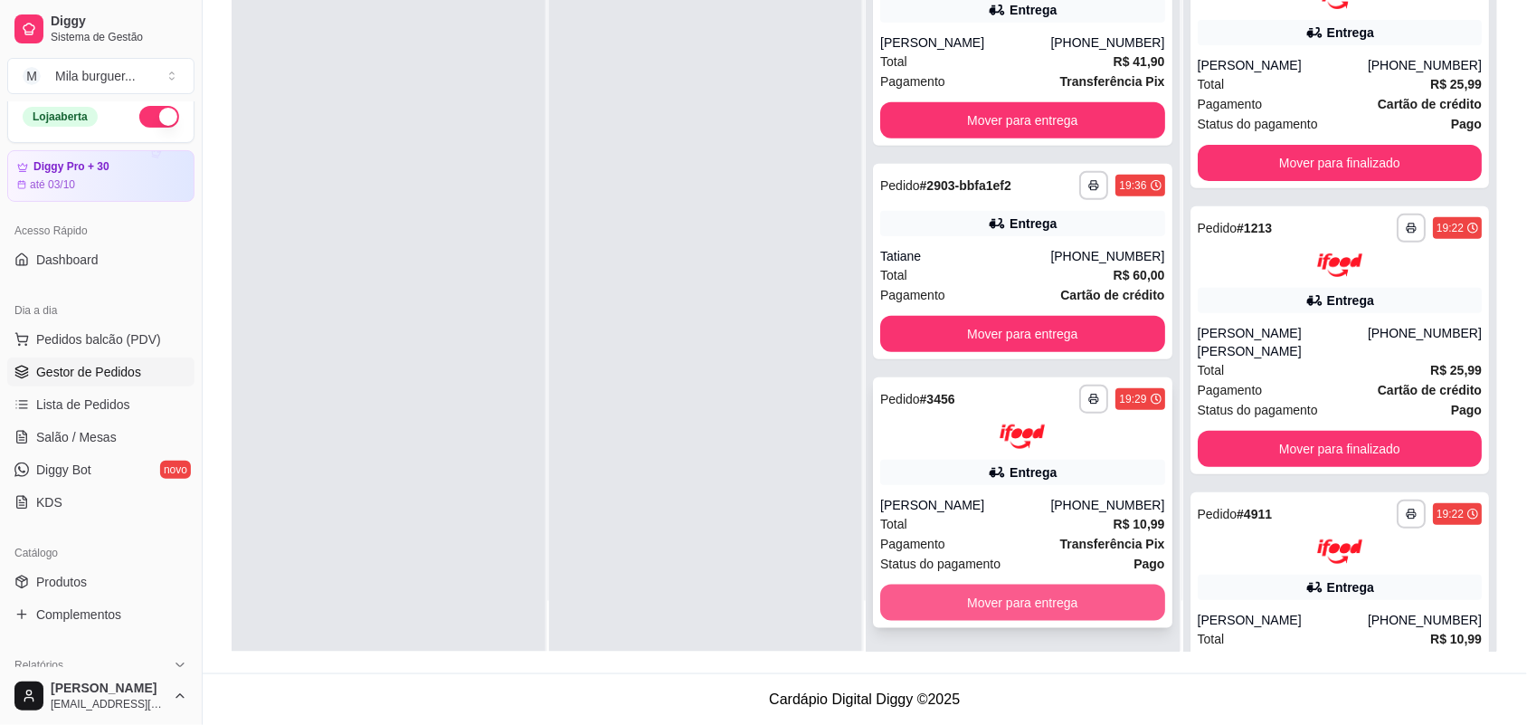
click at [1024, 598] on button "Mover para entrega" at bounding box center [1022, 603] width 285 height 36
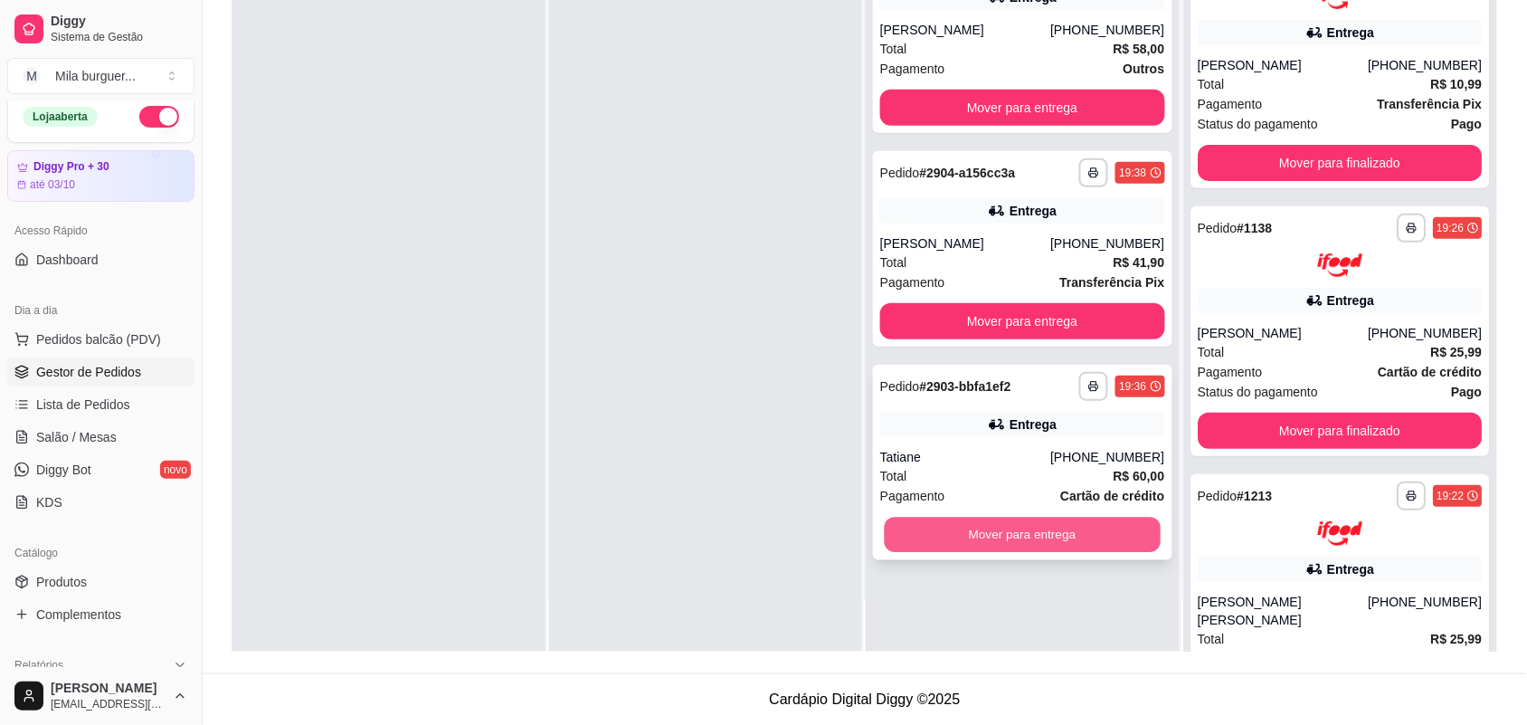
click at [1024, 544] on button "Mover para entrega" at bounding box center [1023, 535] width 276 height 35
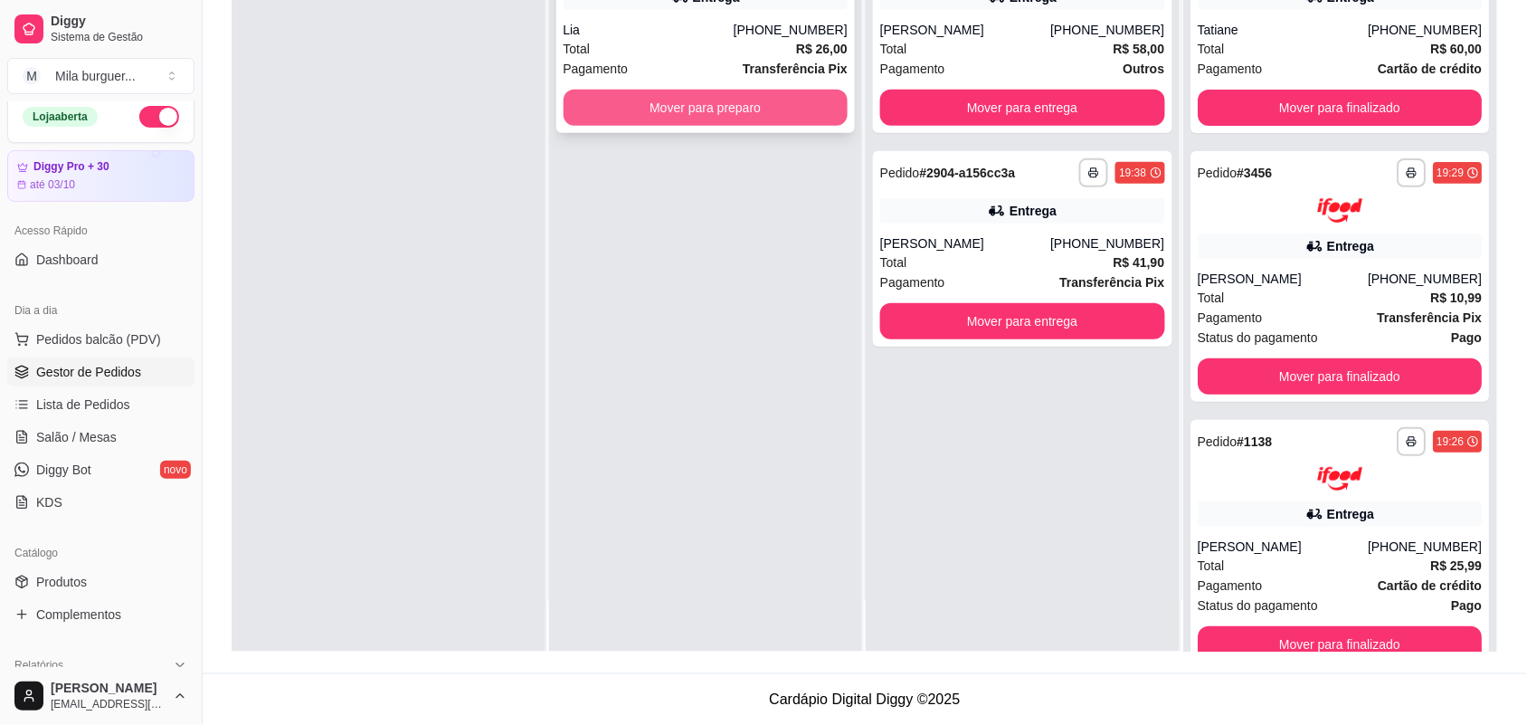
click at [666, 113] on button "Mover para preparo" at bounding box center [706, 108] width 285 height 36
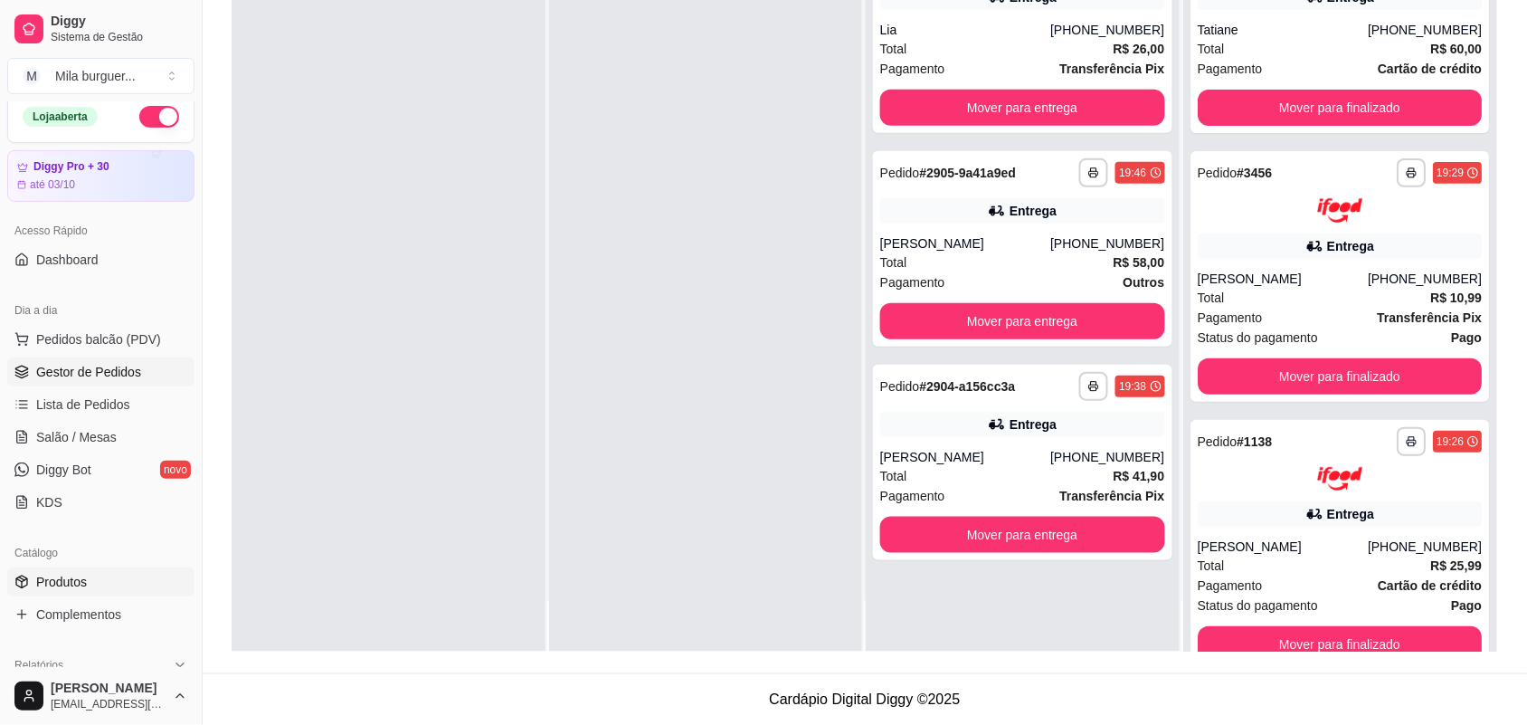
click at [65, 577] on span "Produtos" at bounding box center [61, 582] width 51 height 18
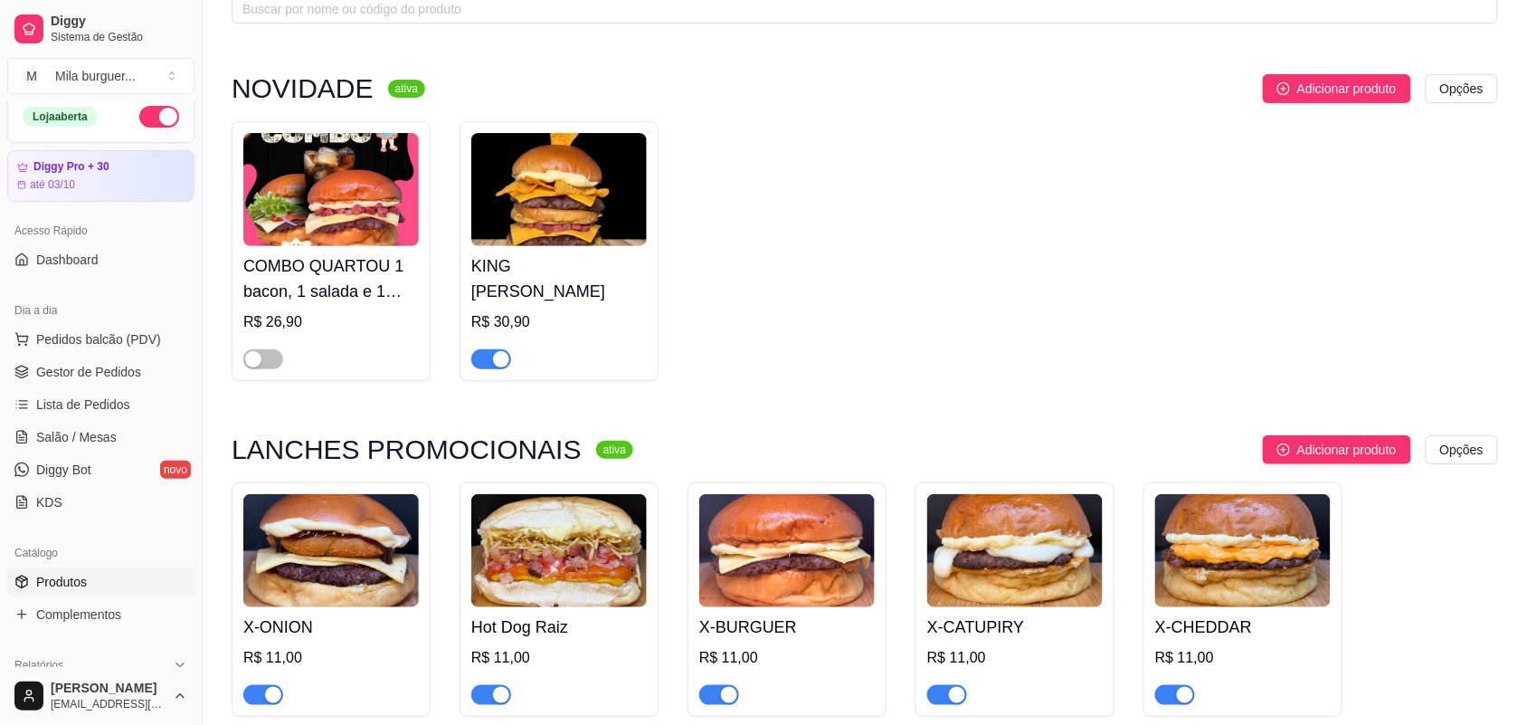
scroll to position [113, 0]
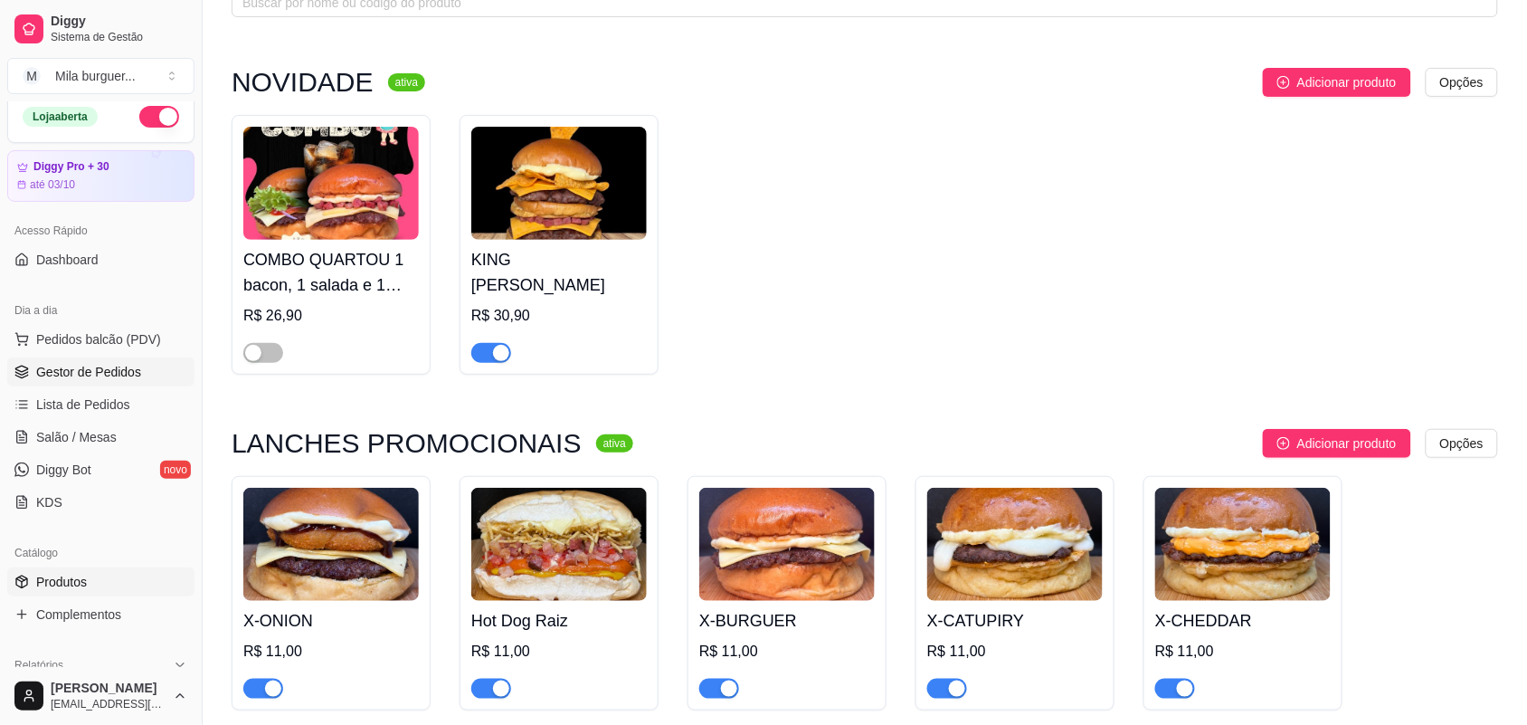
click at [78, 365] on span "Gestor de Pedidos" at bounding box center [88, 372] width 105 height 18
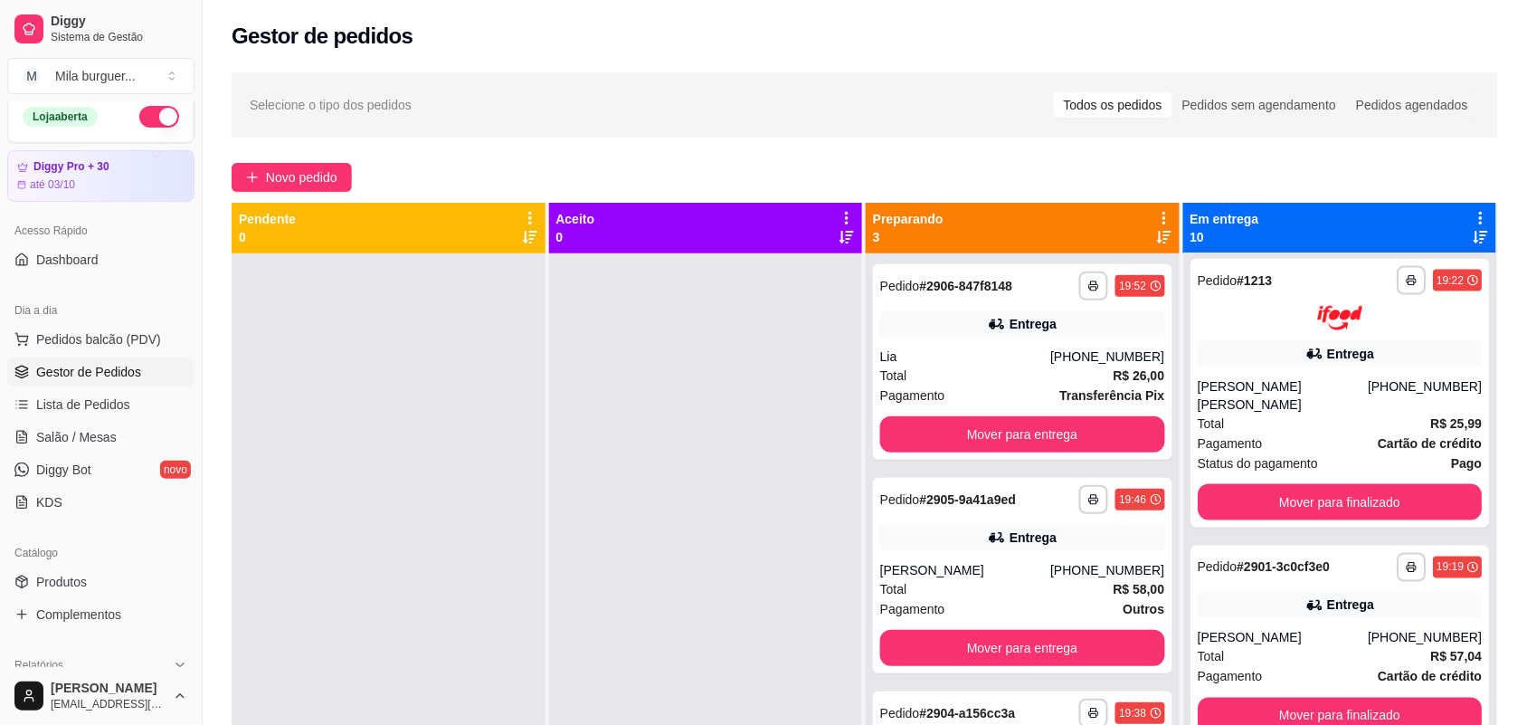
scroll to position [905, 0]
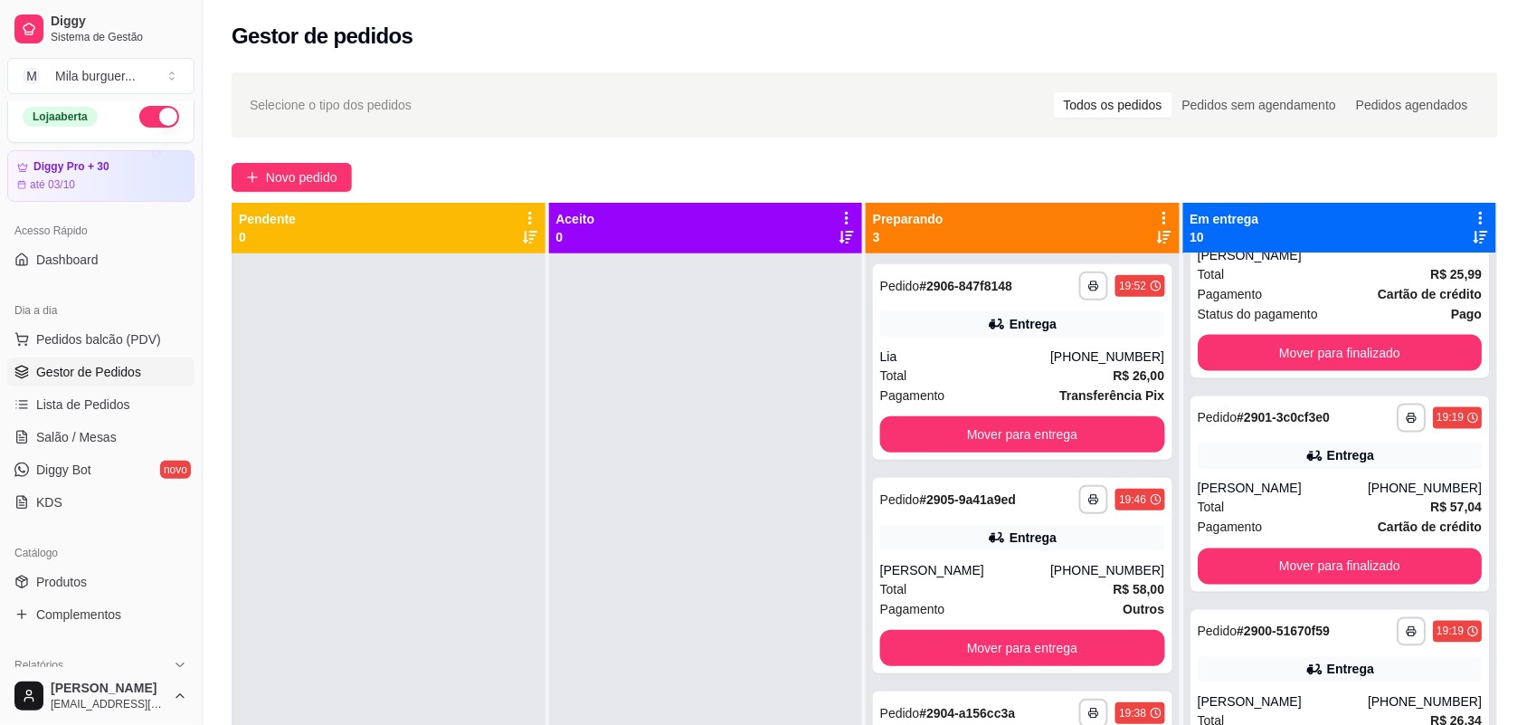
click at [1263, 496] on div "[PERSON_NAME]" at bounding box center [1283, 489] width 170 height 18
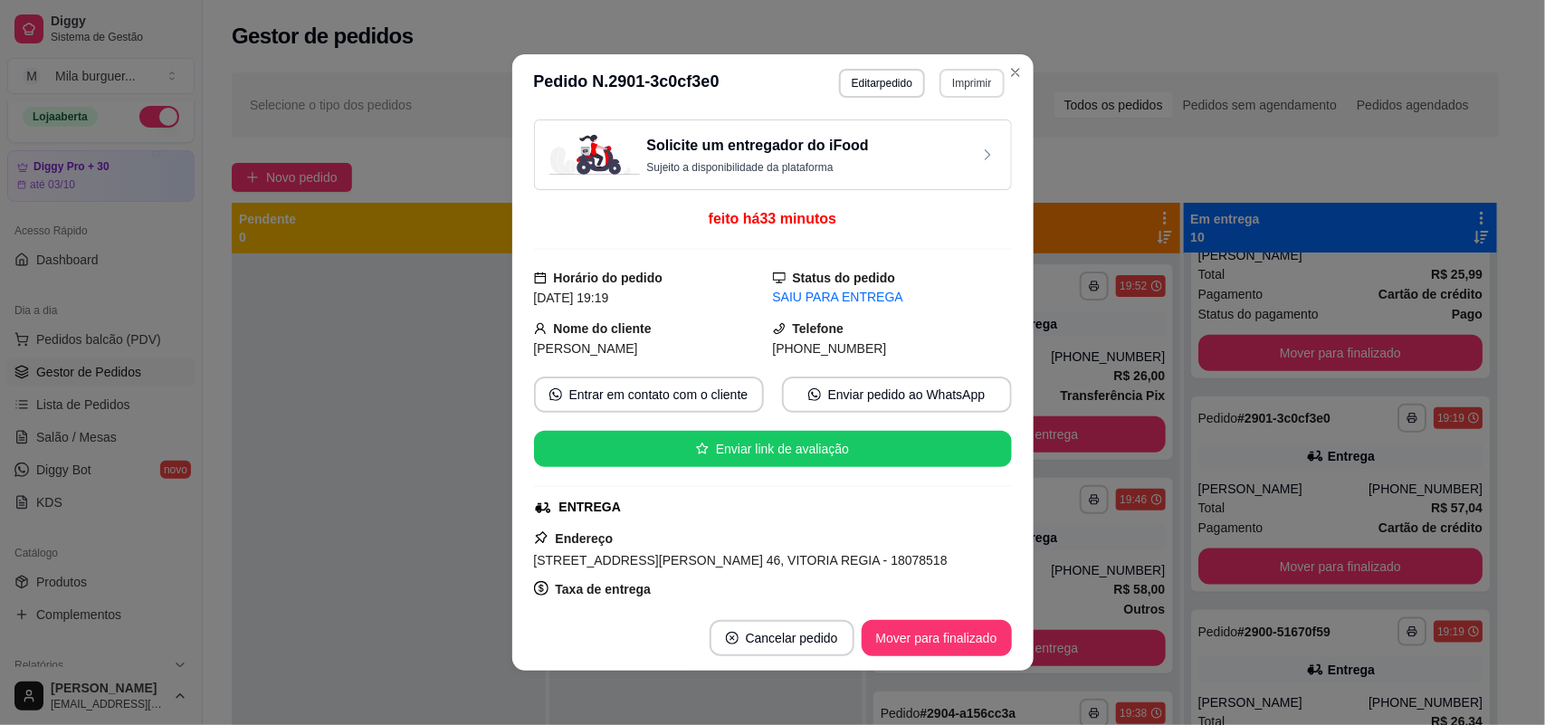
click at [941, 83] on button "Imprimir" at bounding box center [971, 83] width 64 height 29
click at [921, 146] on button "IMPRESSORA" at bounding box center [932, 147] width 127 height 28
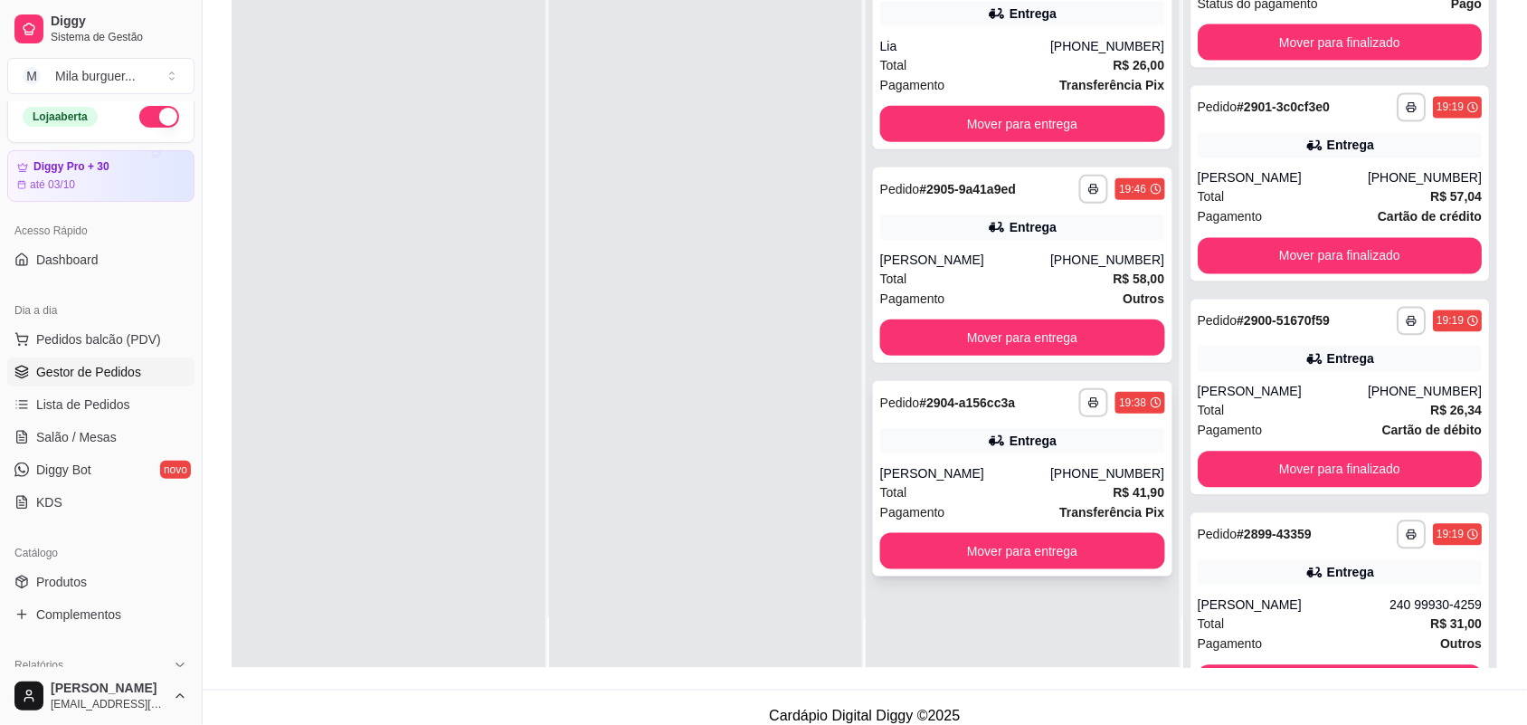
scroll to position [276, 0]
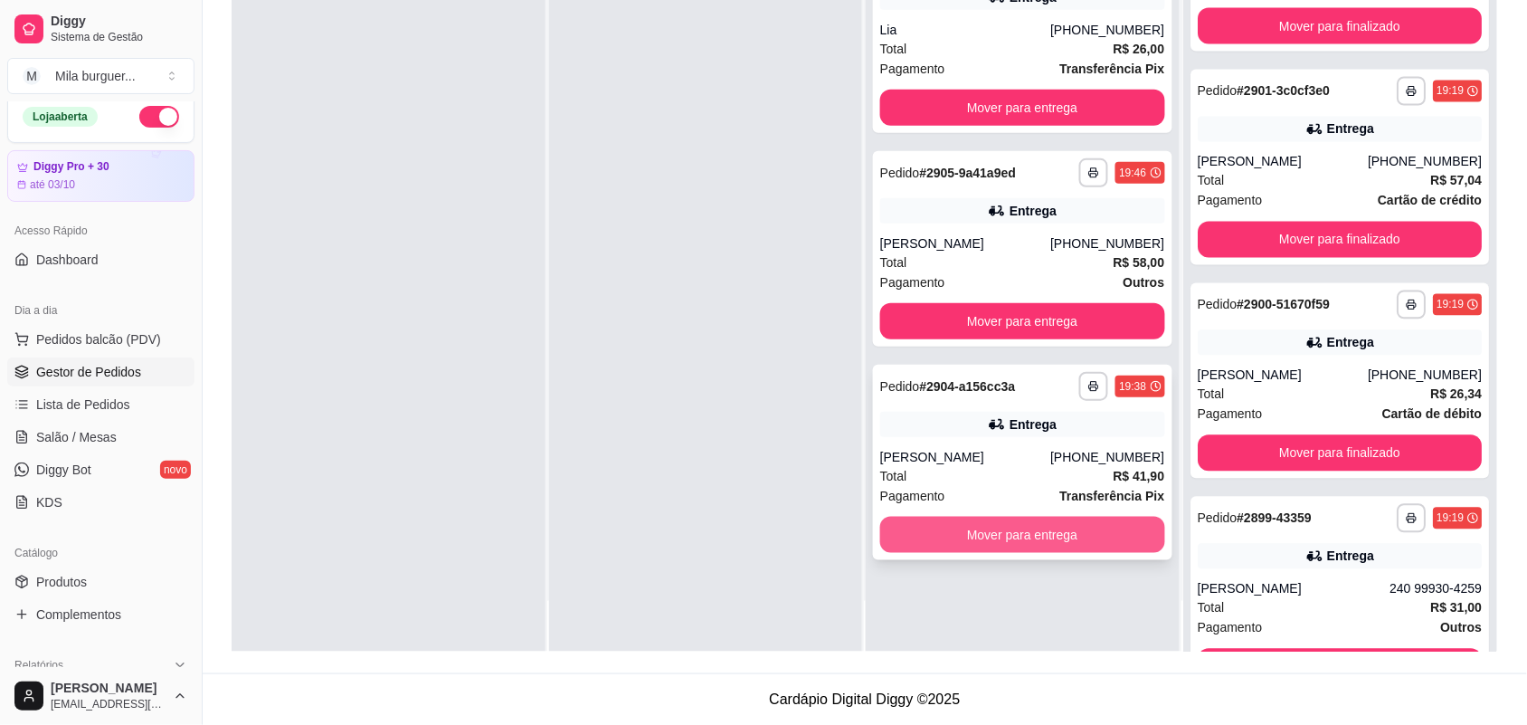
click at [1022, 531] on button "Mover para entrega" at bounding box center [1022, 535] width 285 height 36
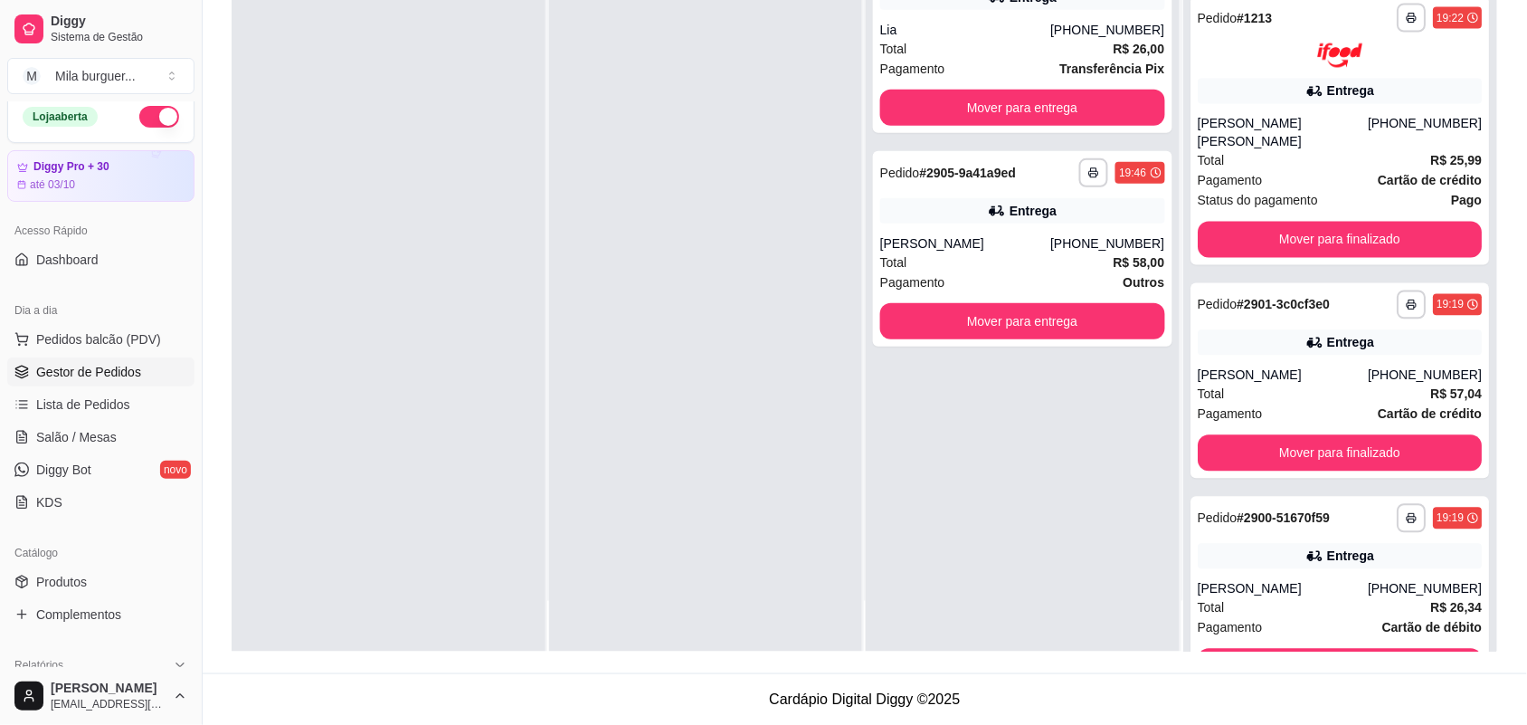
scroll to position [1118, 0]
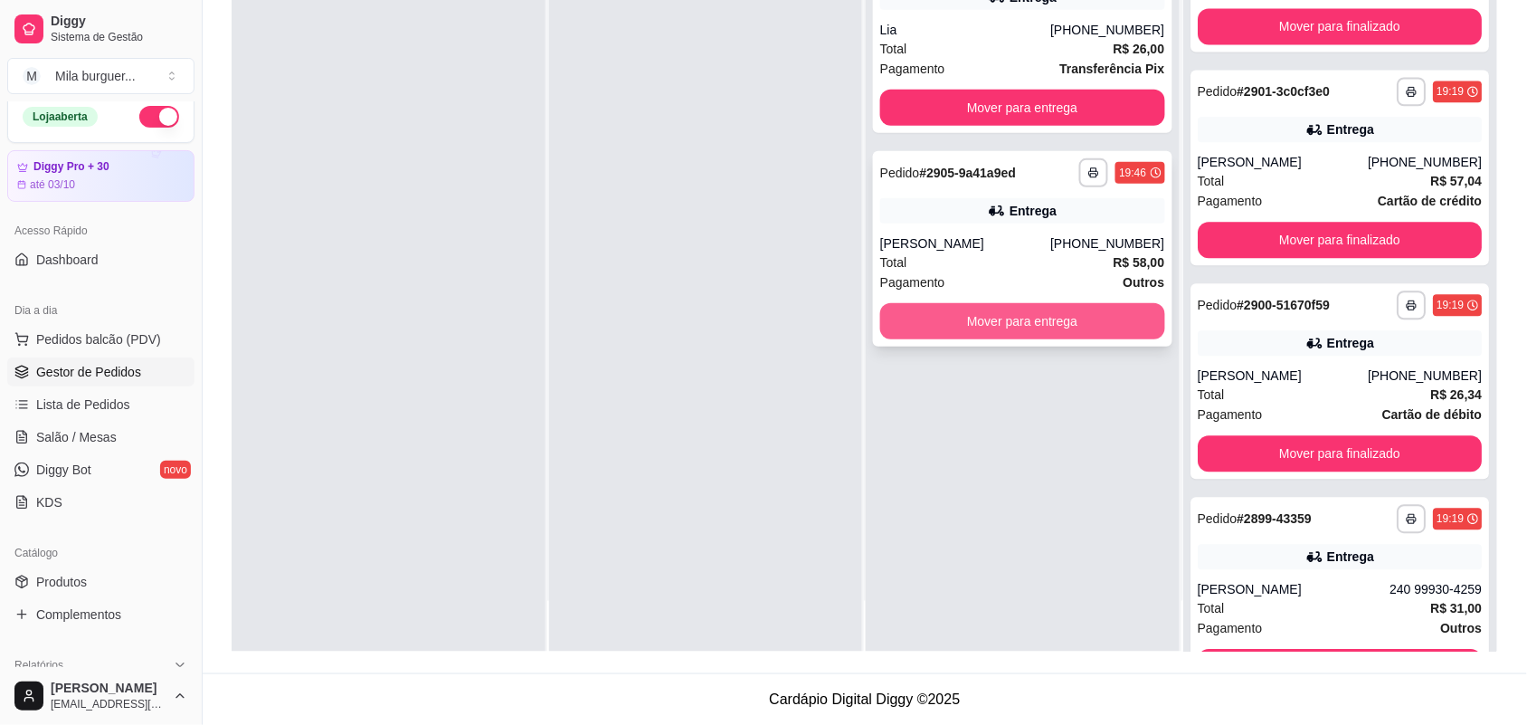
click at [1011, 310] on button "Mover para entrega" at bounding box center [1022, 321] width 285 height 36
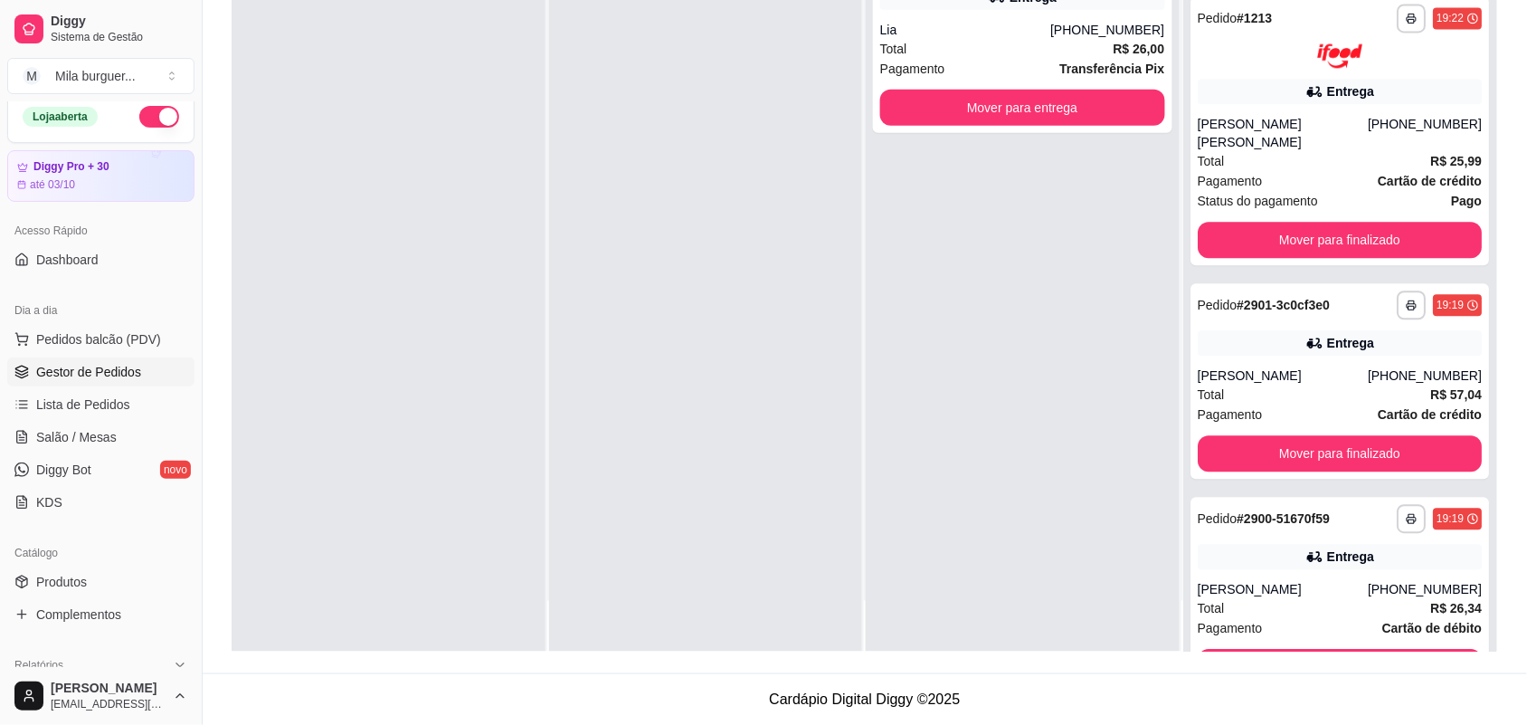
scroll to position [1331, 0]
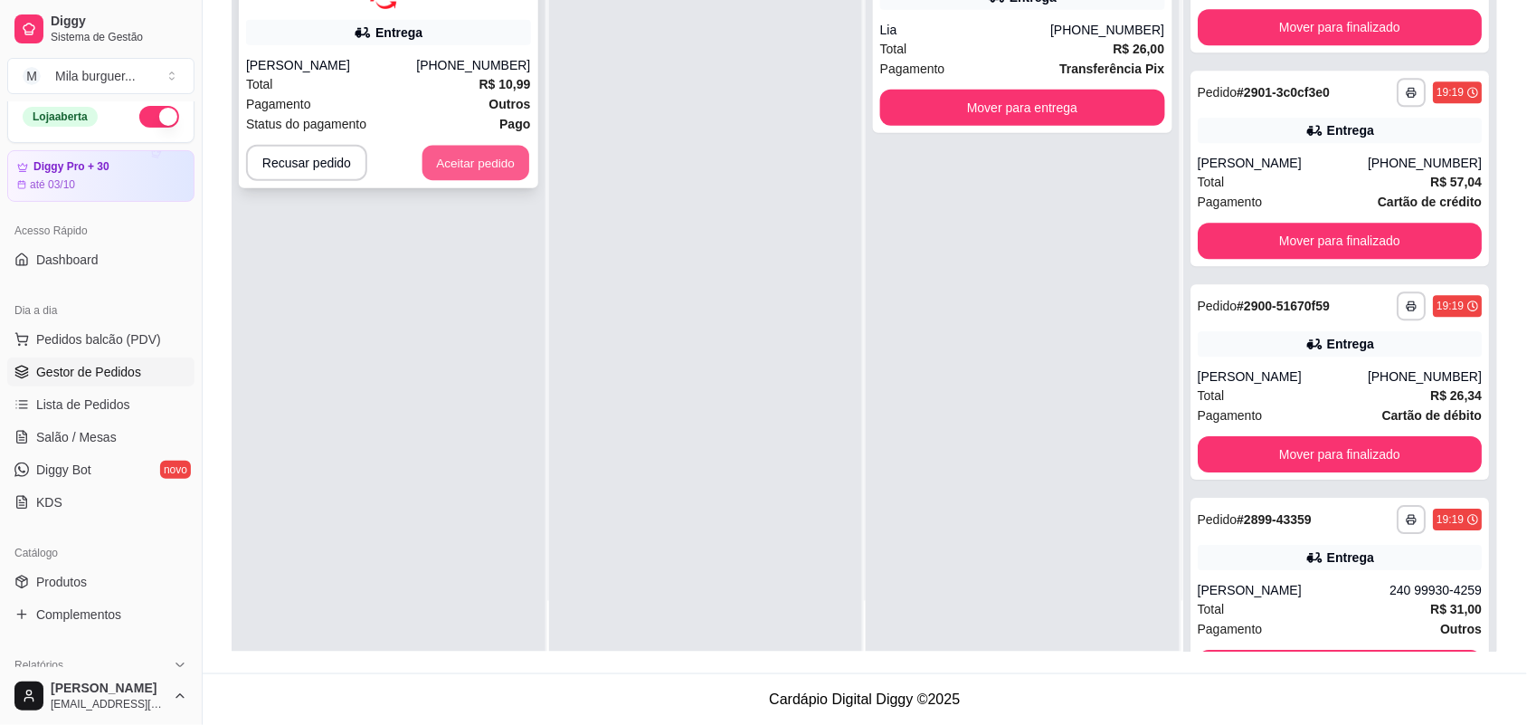
click at [433, 152] on button "Aceitar pedido" at bounding box center [476, 162] width 107 height 35
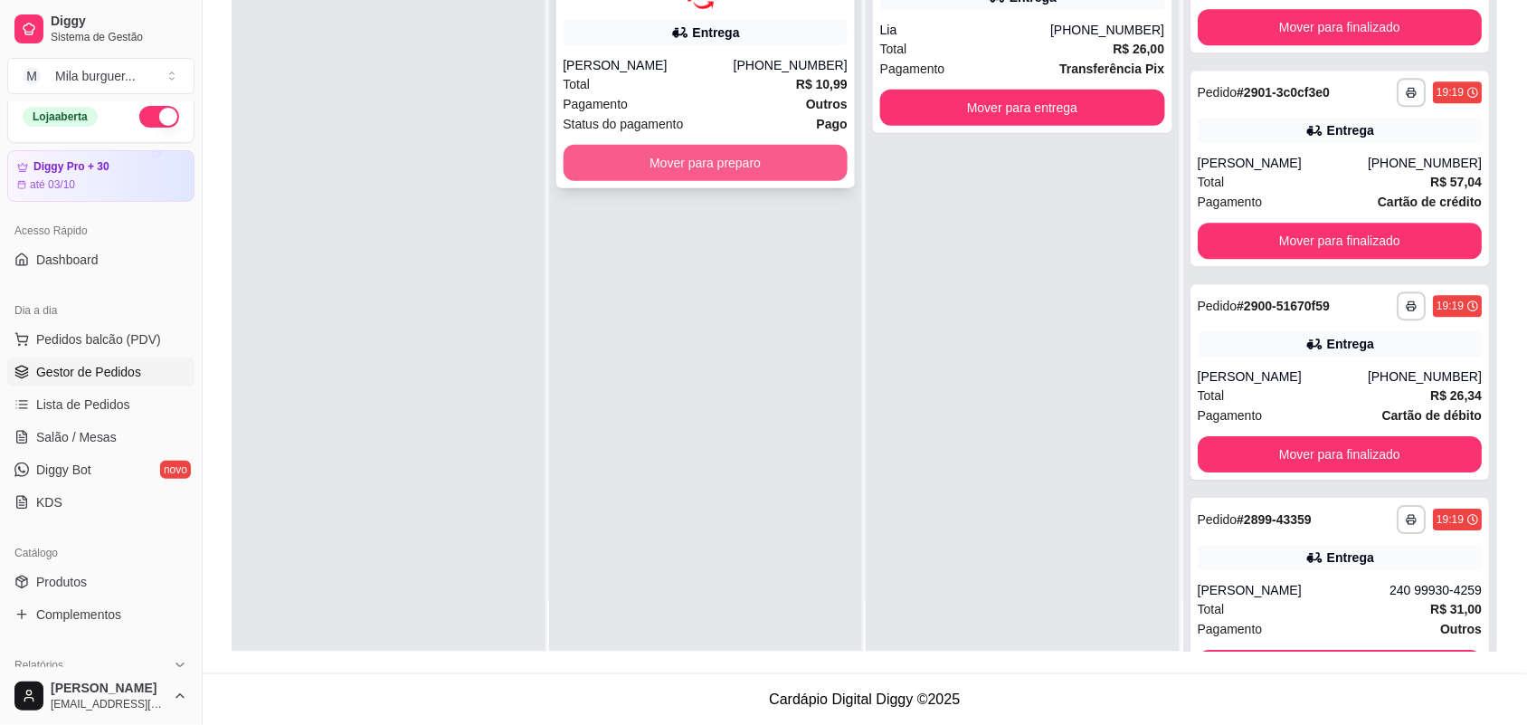
click at [626, 152] on button "Mover para preparo" at bounding box center [706, 163] width 285 height 36
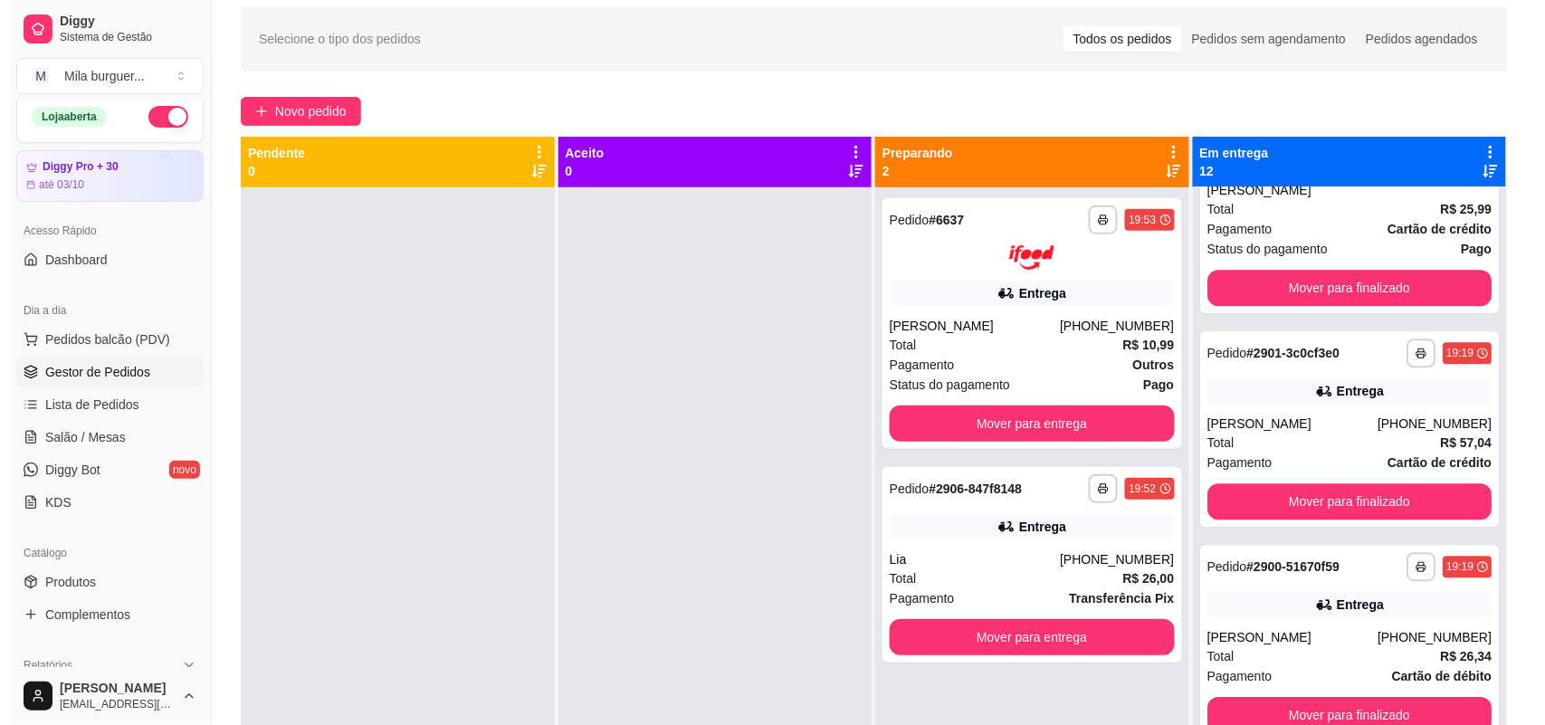
scroll to position [0, 0]
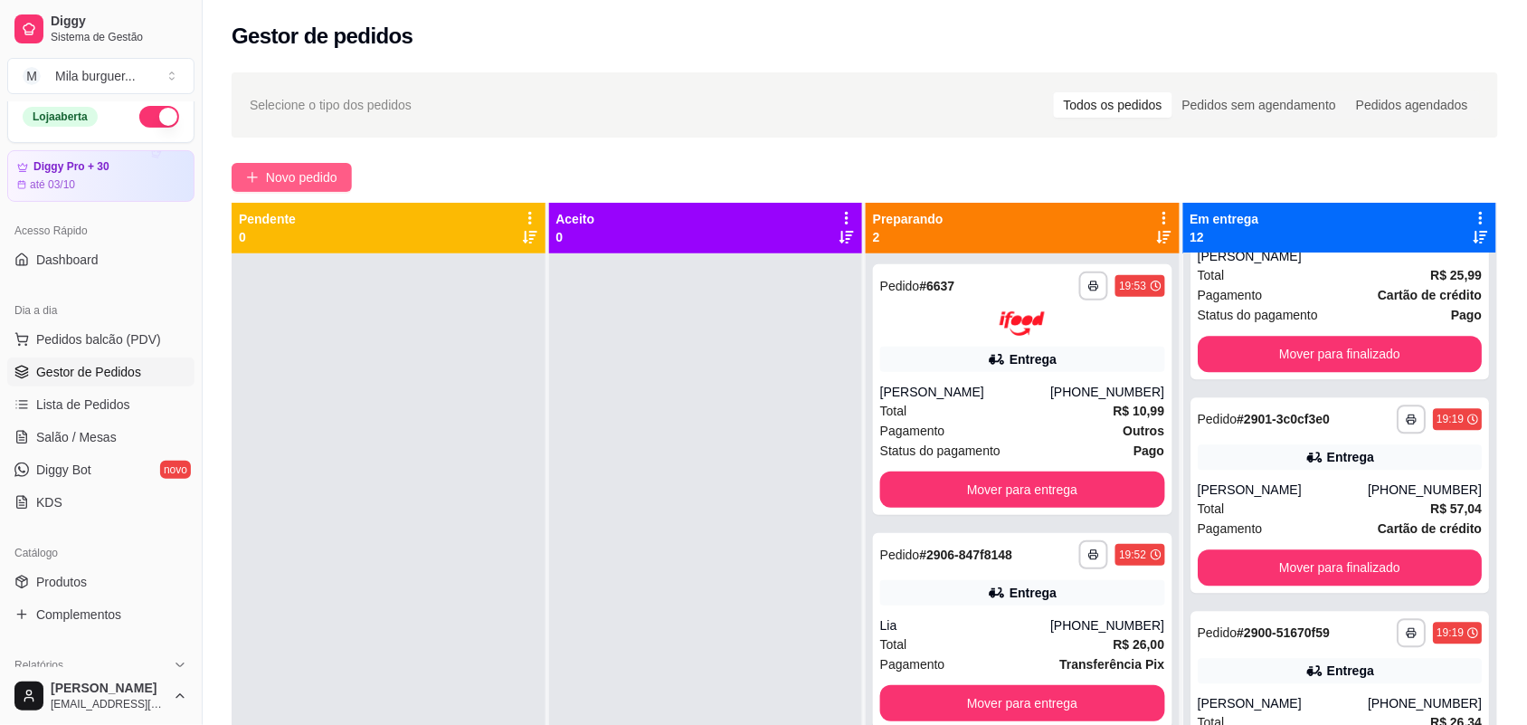
click at [282, 178] on span "Novo pedido" at bounding box center [301, 177] width 71 height 20
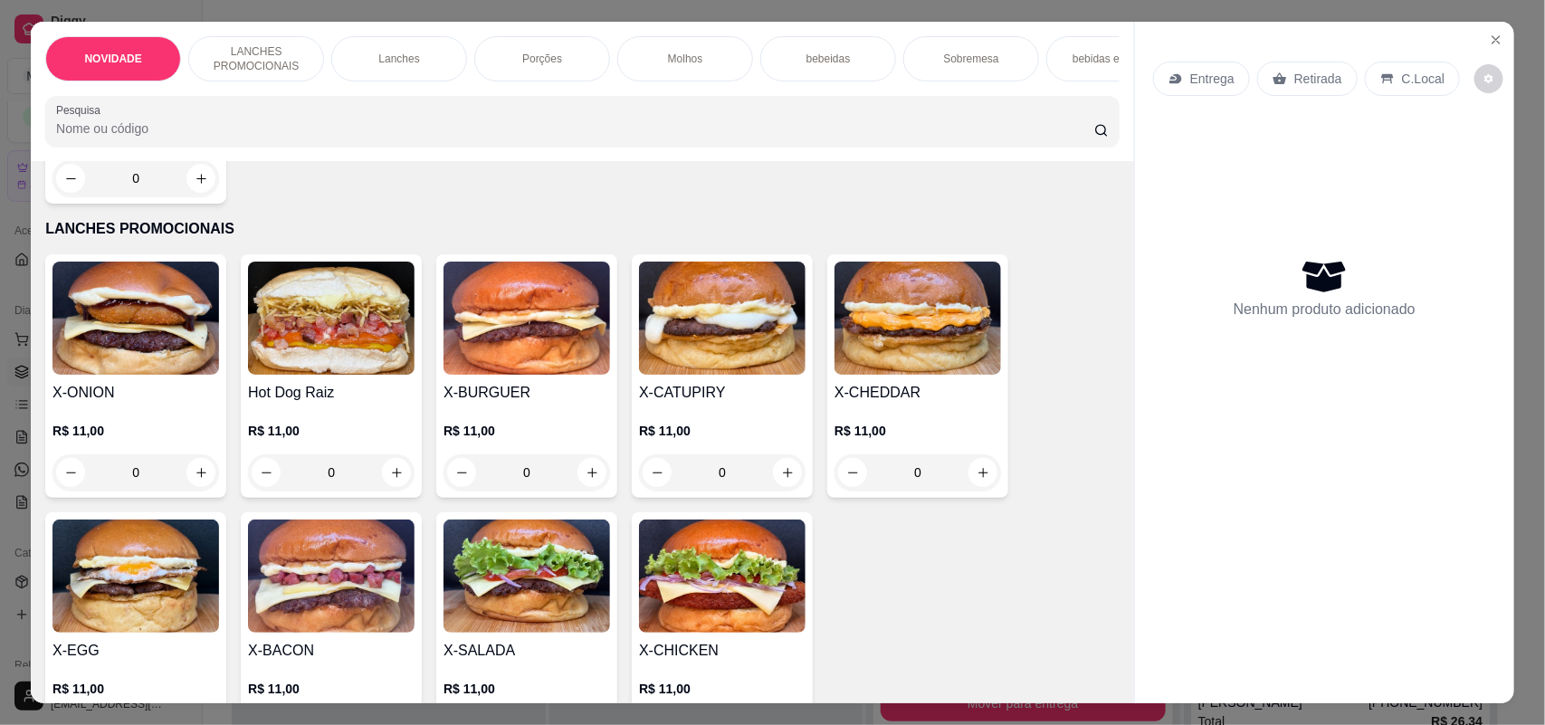
scroll to position [452, 0]
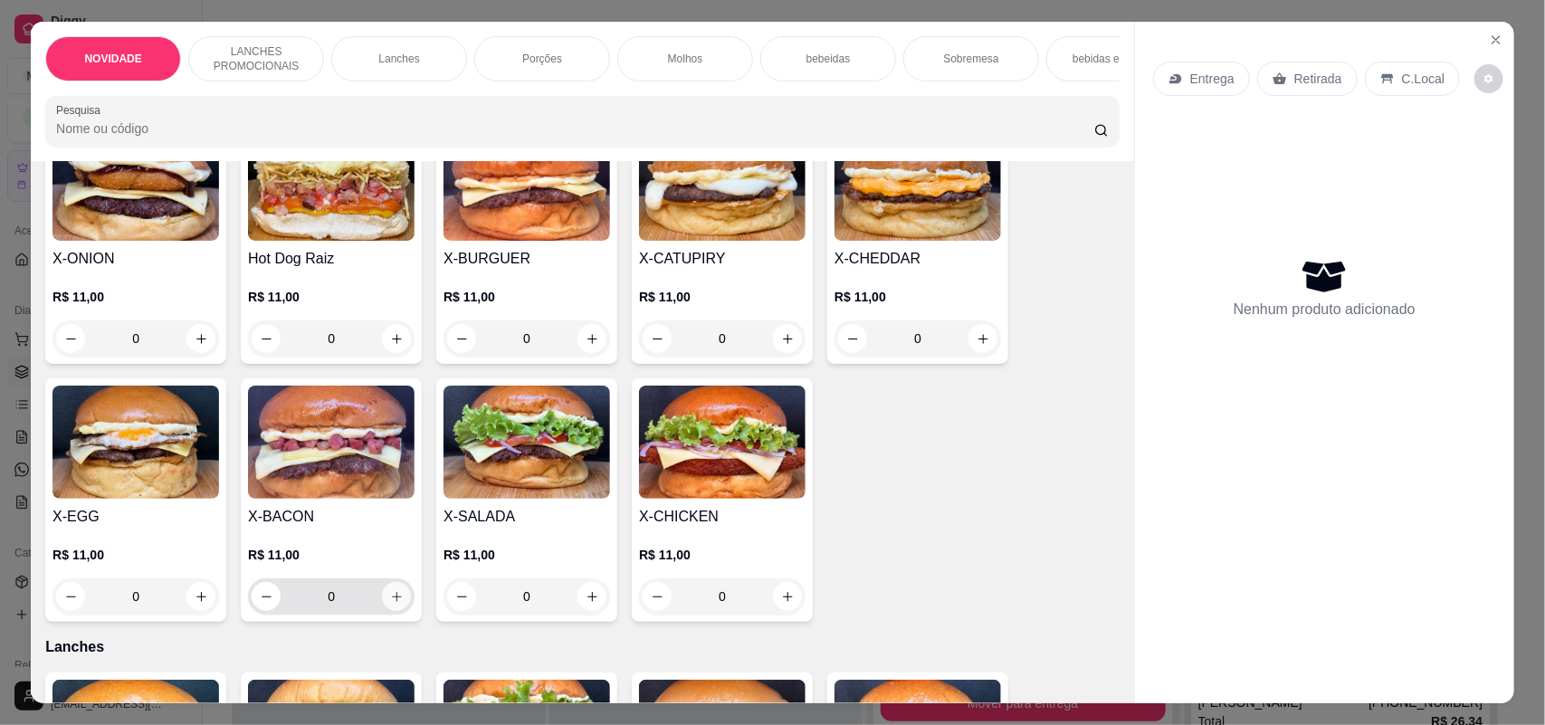
click at [386, 604] on button "increase-product-quantity" at bounding box center [396, 596] width 29 height 29
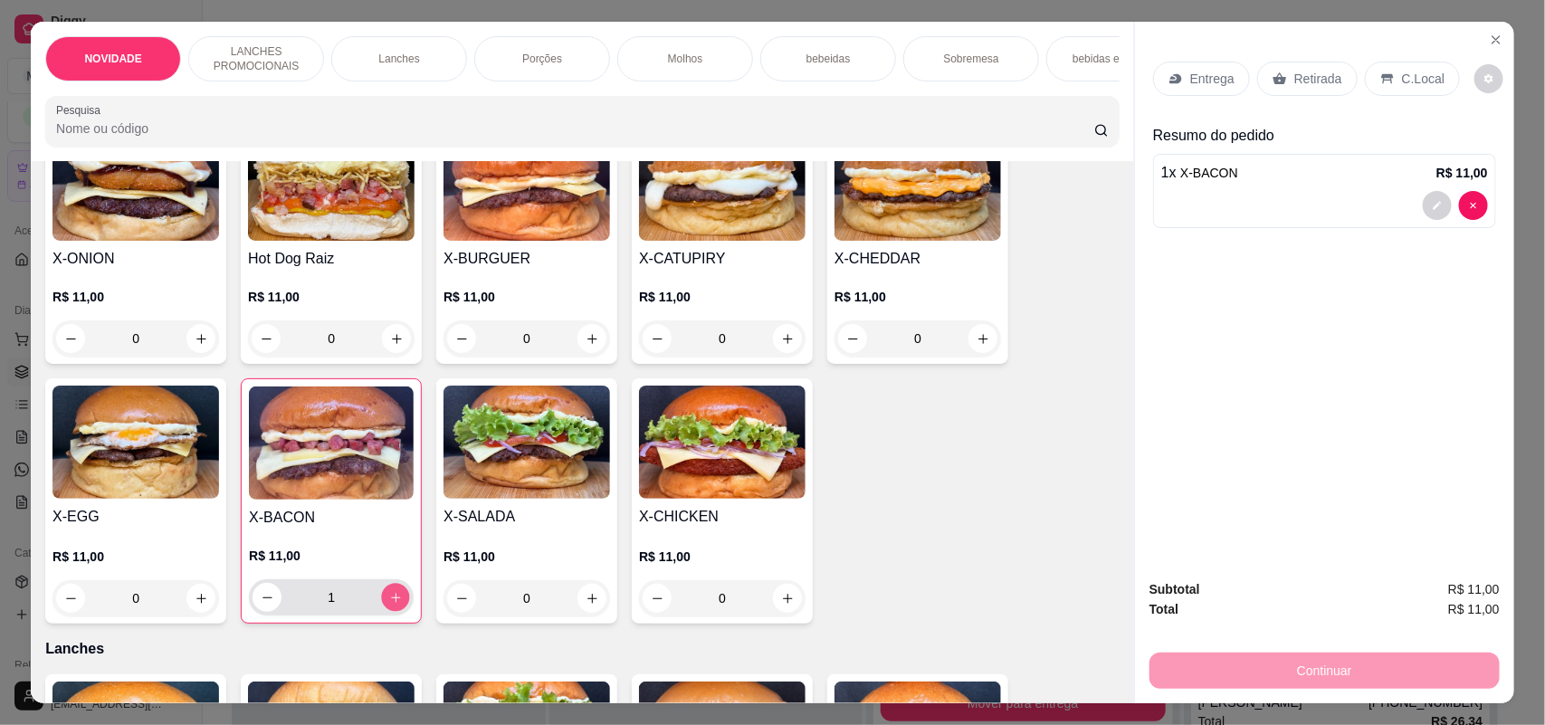
click at [386, 604] on button "increase-product-quantity" at bounding box center [396, 598] width 28 height 28
type input "2"
click at [387, 346] on div "0" at bounding box center [331, 338] width 166 height 36
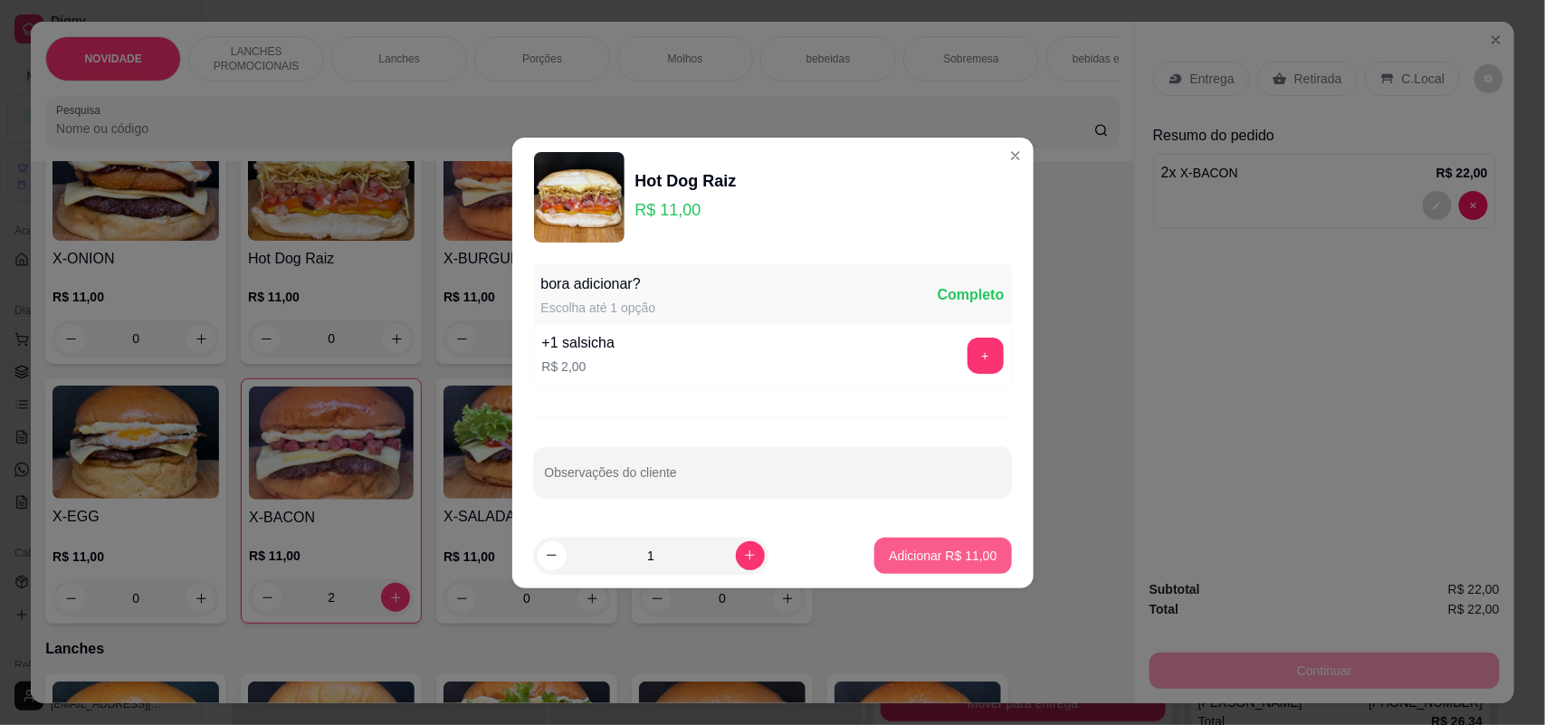
click at [915, 556] on p "Adicionar R$ 11,00" at bounding box center [943, 556] width 108 height 18
type input "1"
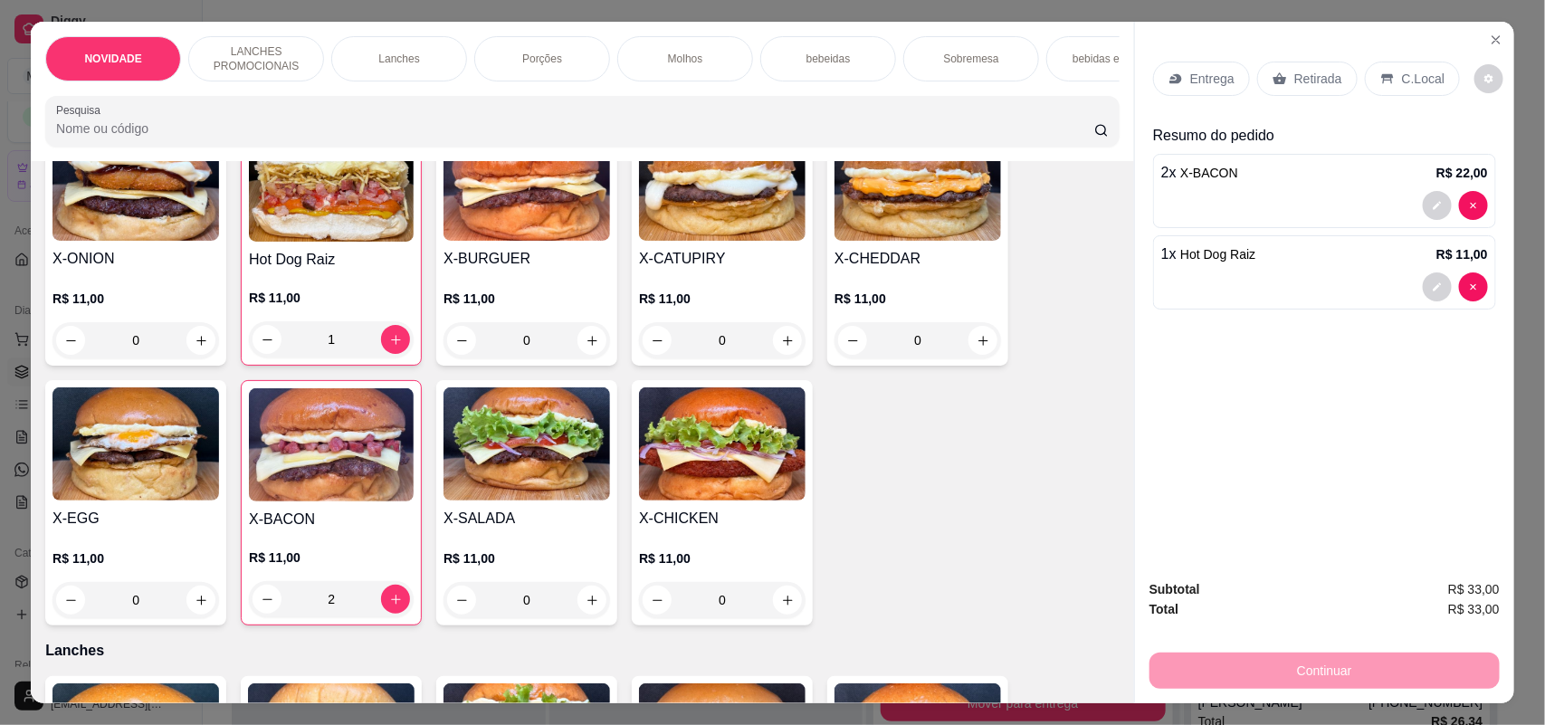
click at [573, 75] on div "Porções" at bounding box center [542, 58] width 136 height 45
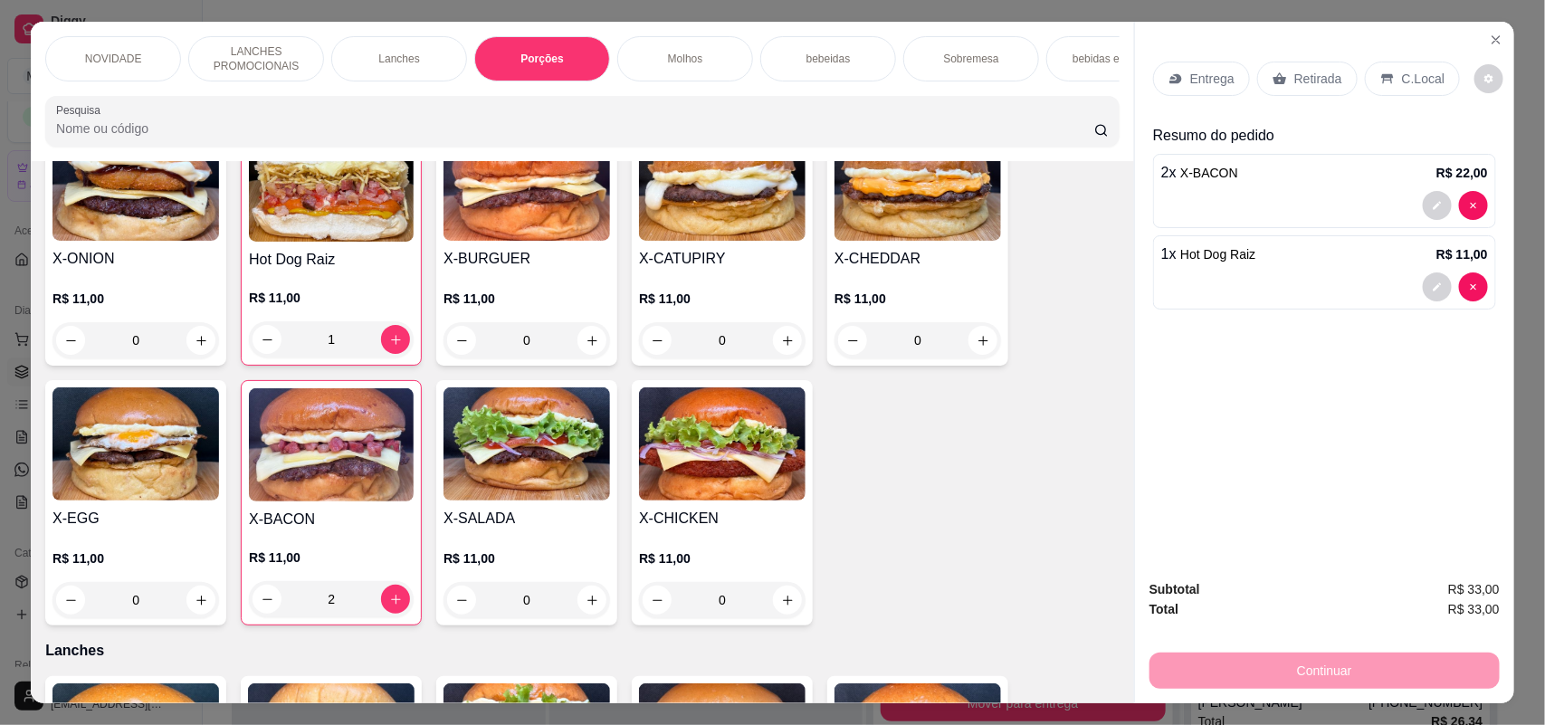
scroll to position [36, 0]
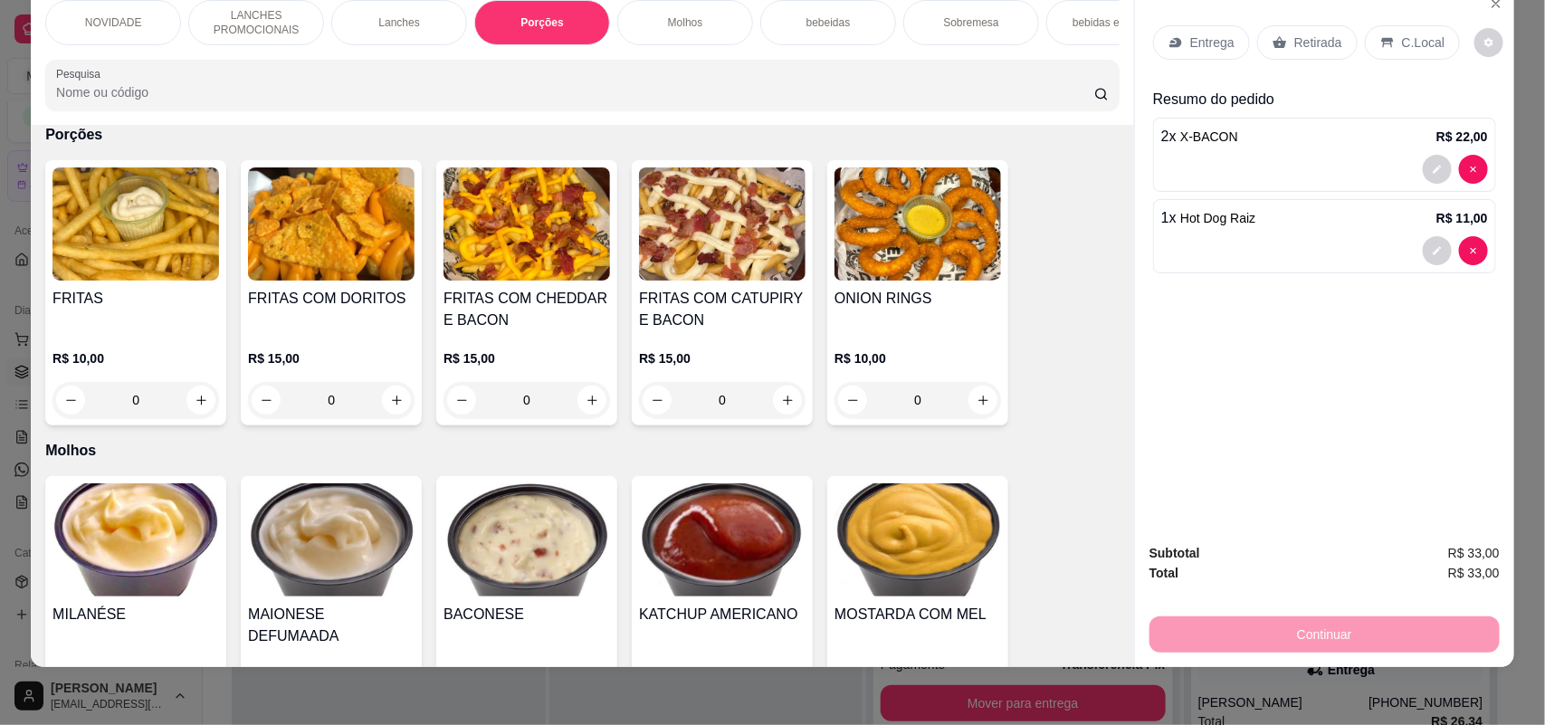
click at [576, 414] on div "0" at bounding box center [526, 400] width 166 height 36
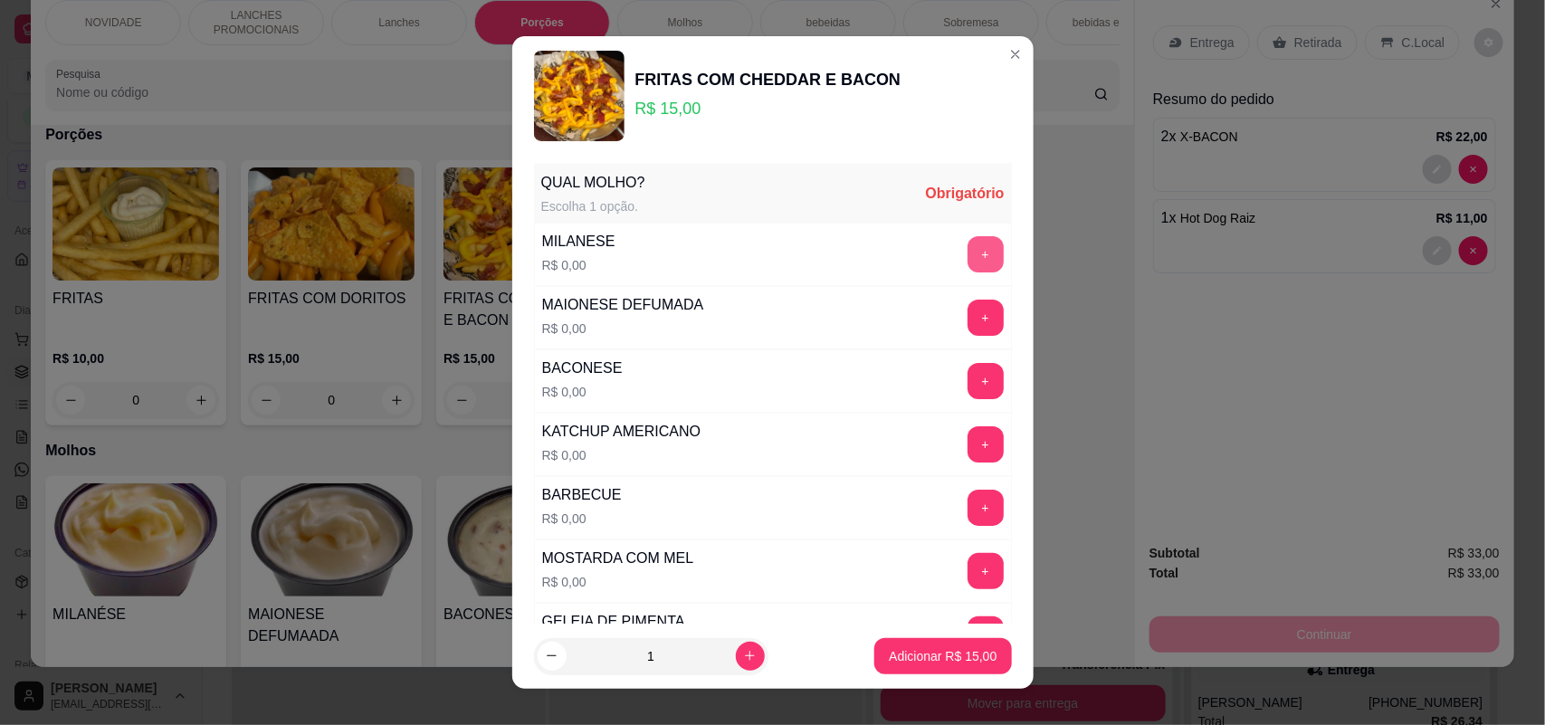
click at [967, 253] on button "+" at bounding box center [985, 254] width 36 height 36
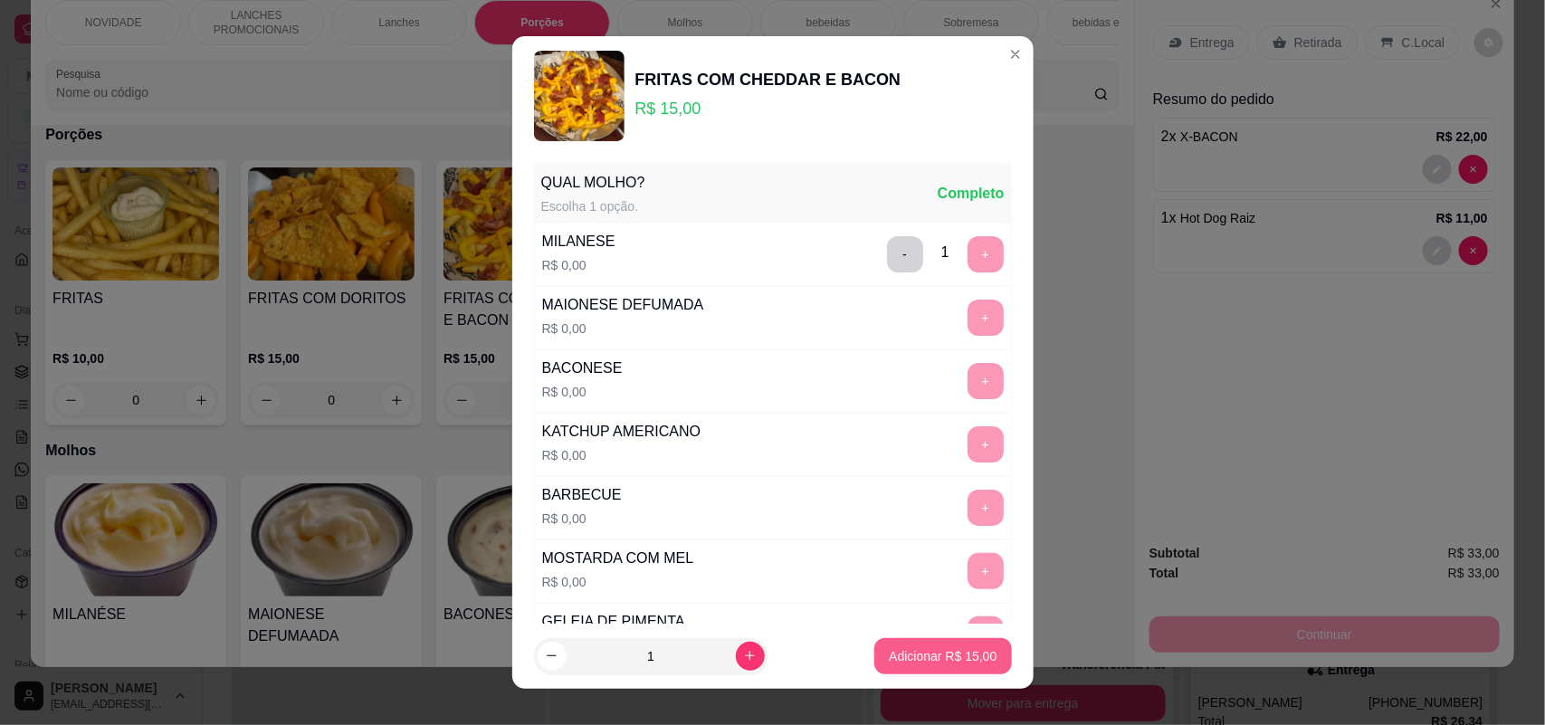
click at [893, 644] on button "Adicionar R$ 15,00" at bounding box center [942, 656] width 137 height 36
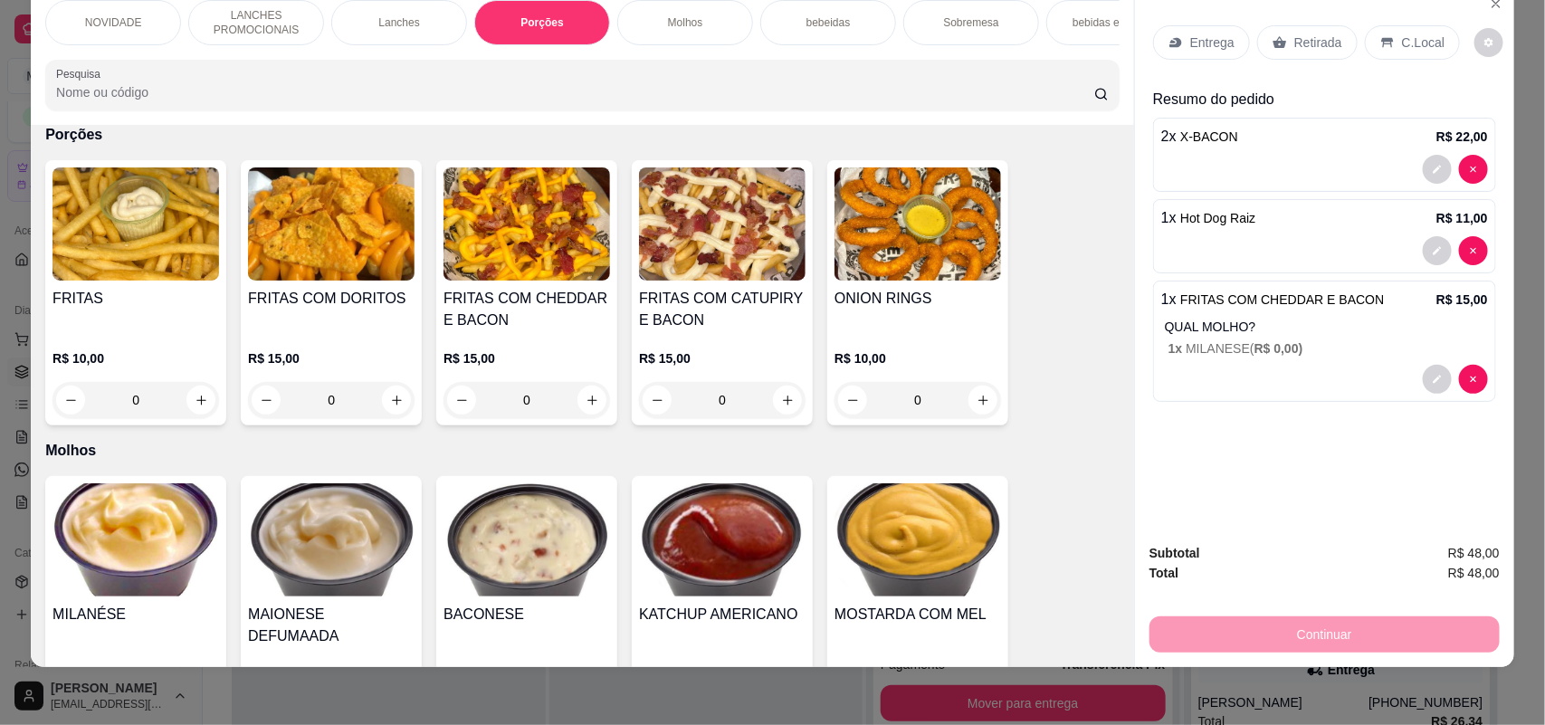
click at [1190, 34] on p "Entrega" at bounding box center [1212, 42] width 44 height 18
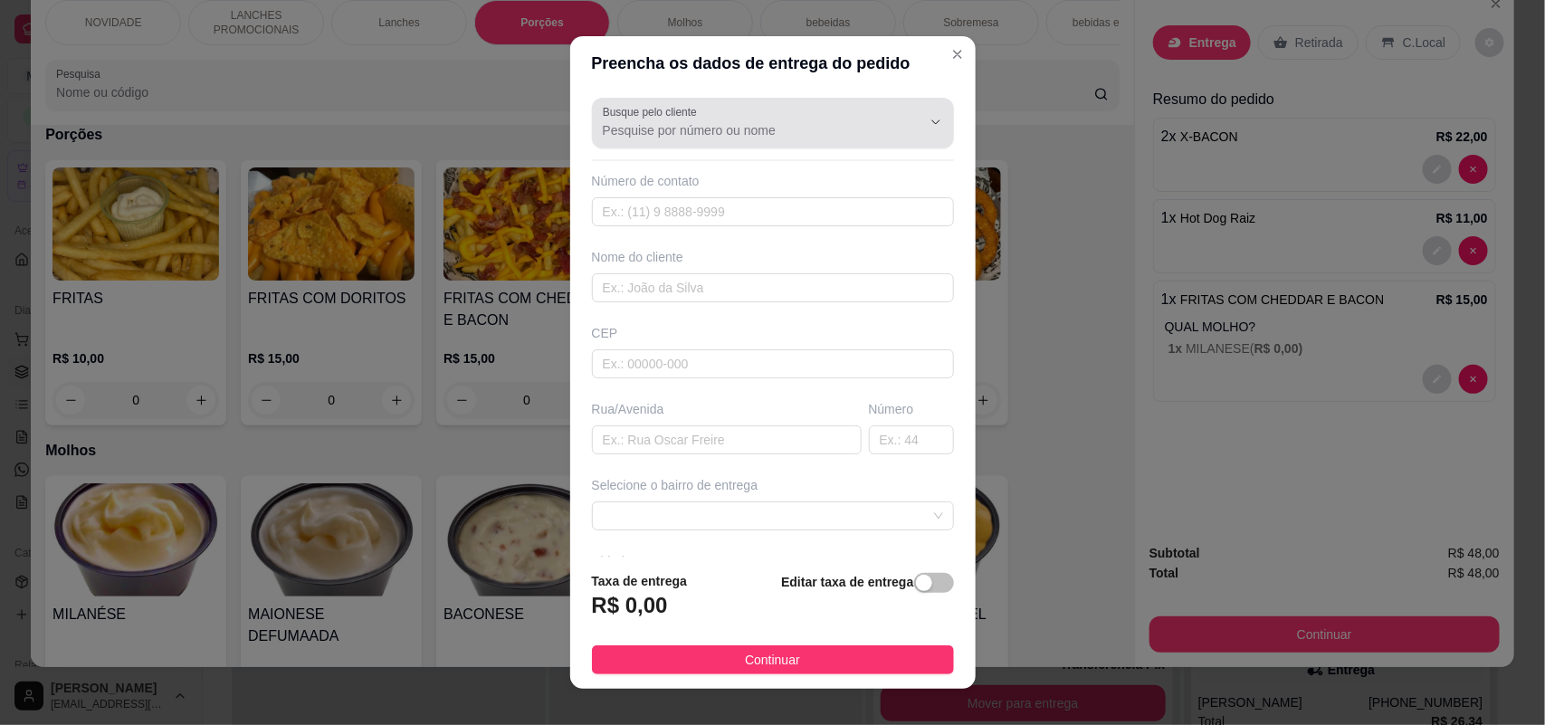
click at [792, 110] on div at bounding box center [773, 123] width 340 height 36
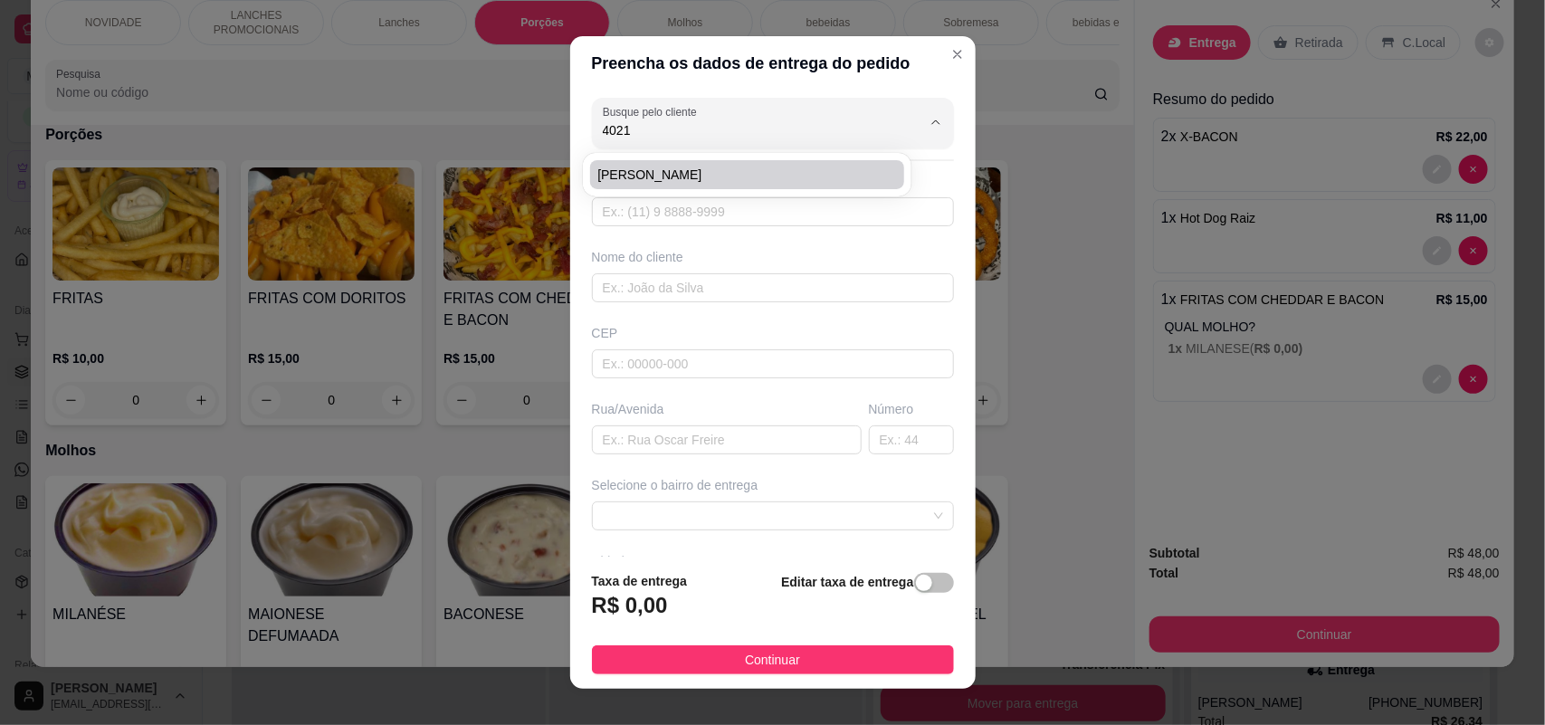
click at [789, 173] on span "[PERSON_NAME]" at bounding box center [737, 175] width 281 height 18
type input "[PERSON_NAME]"
type input "15996694021"
type input "[PERSON_NAME]"
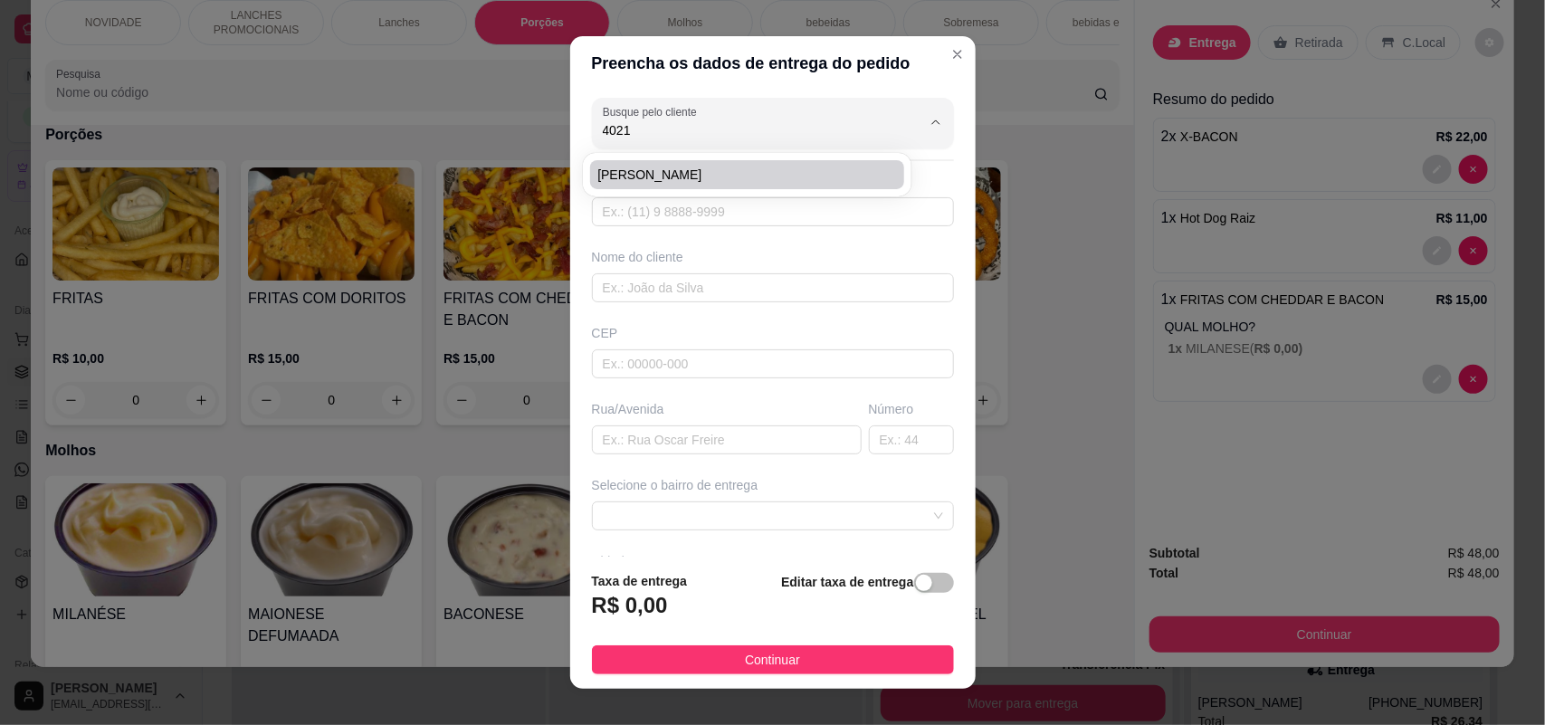
type input "88"
type input "SOROCABA"
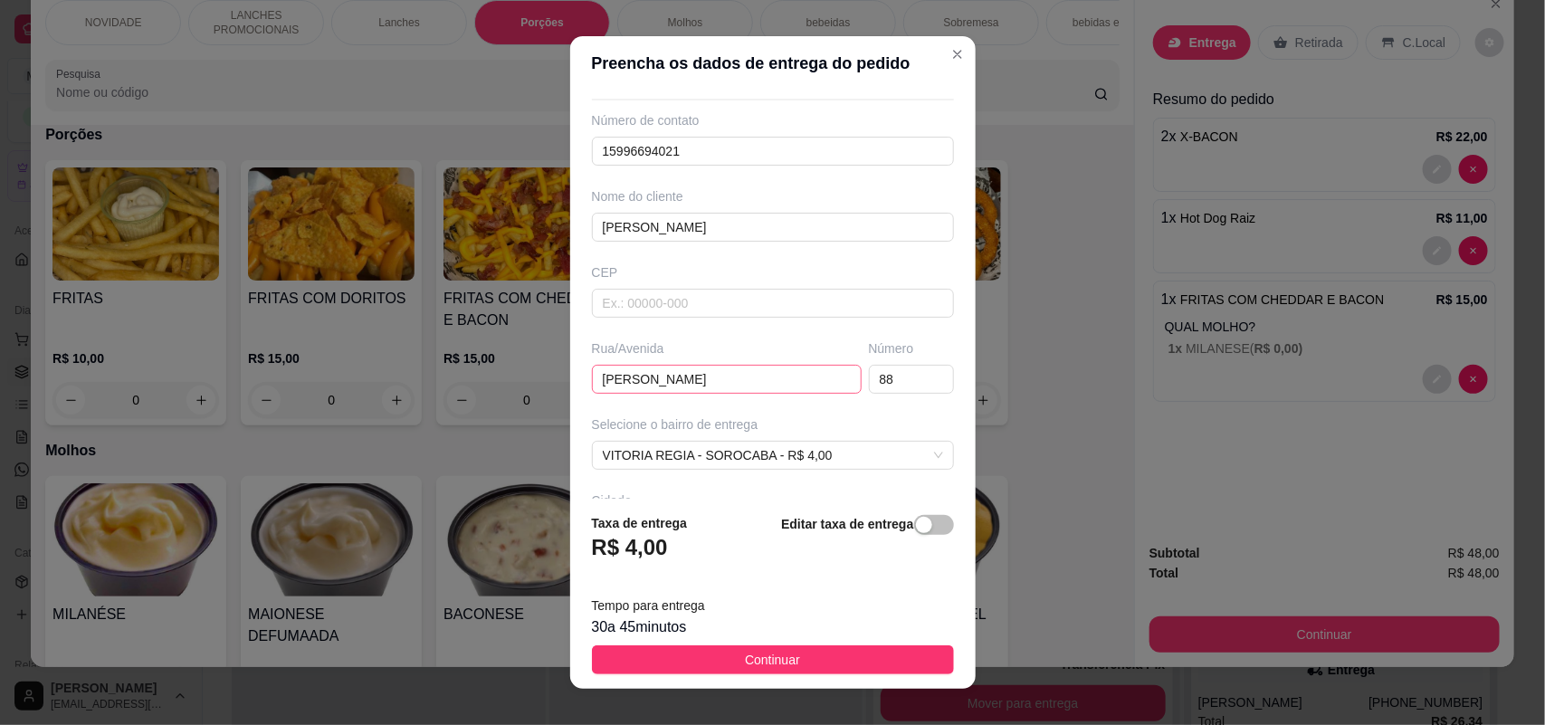
scroll to position [113, 0]
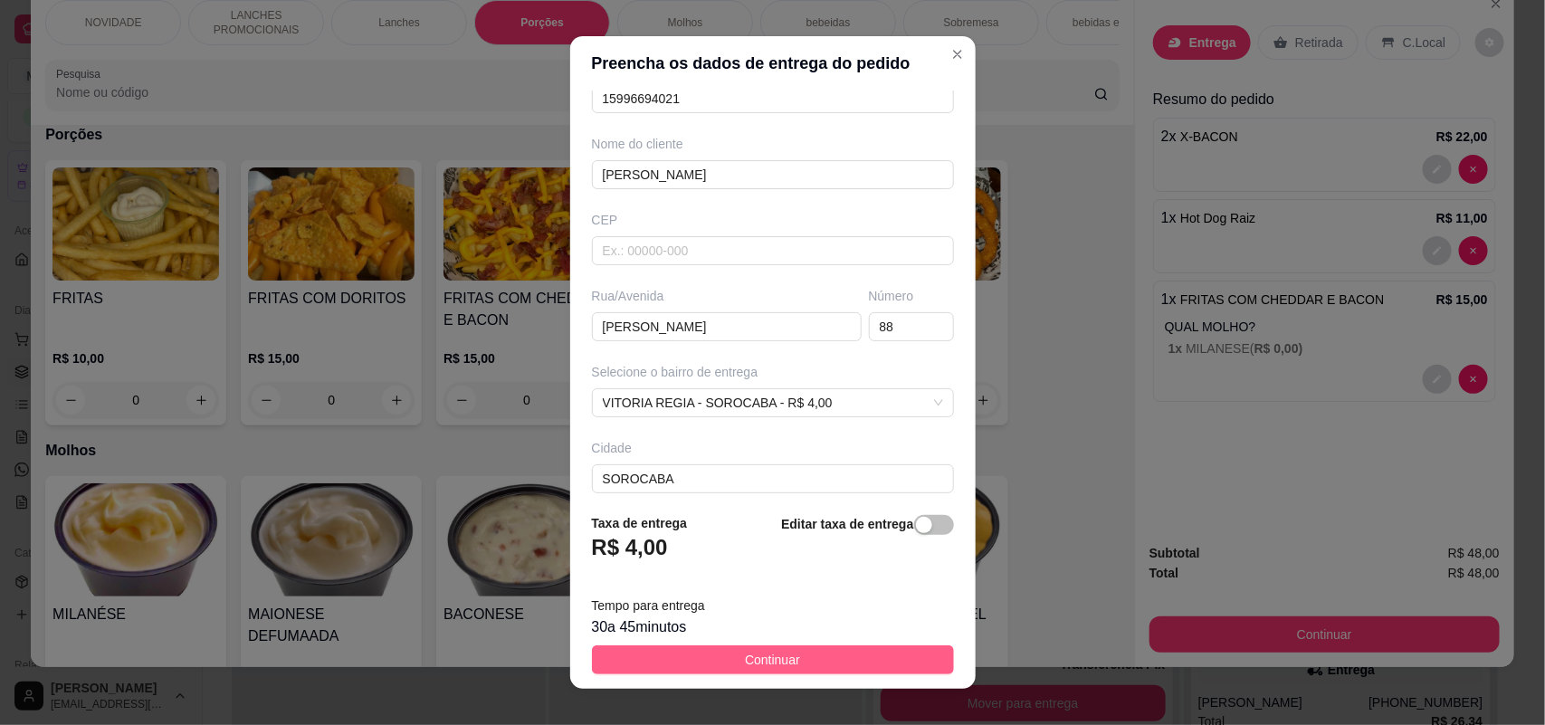
type input "[PERSON_NAME]"
click at [775, 661] on span "Continuar" at bounding box center [772, 660] width 55 height 20
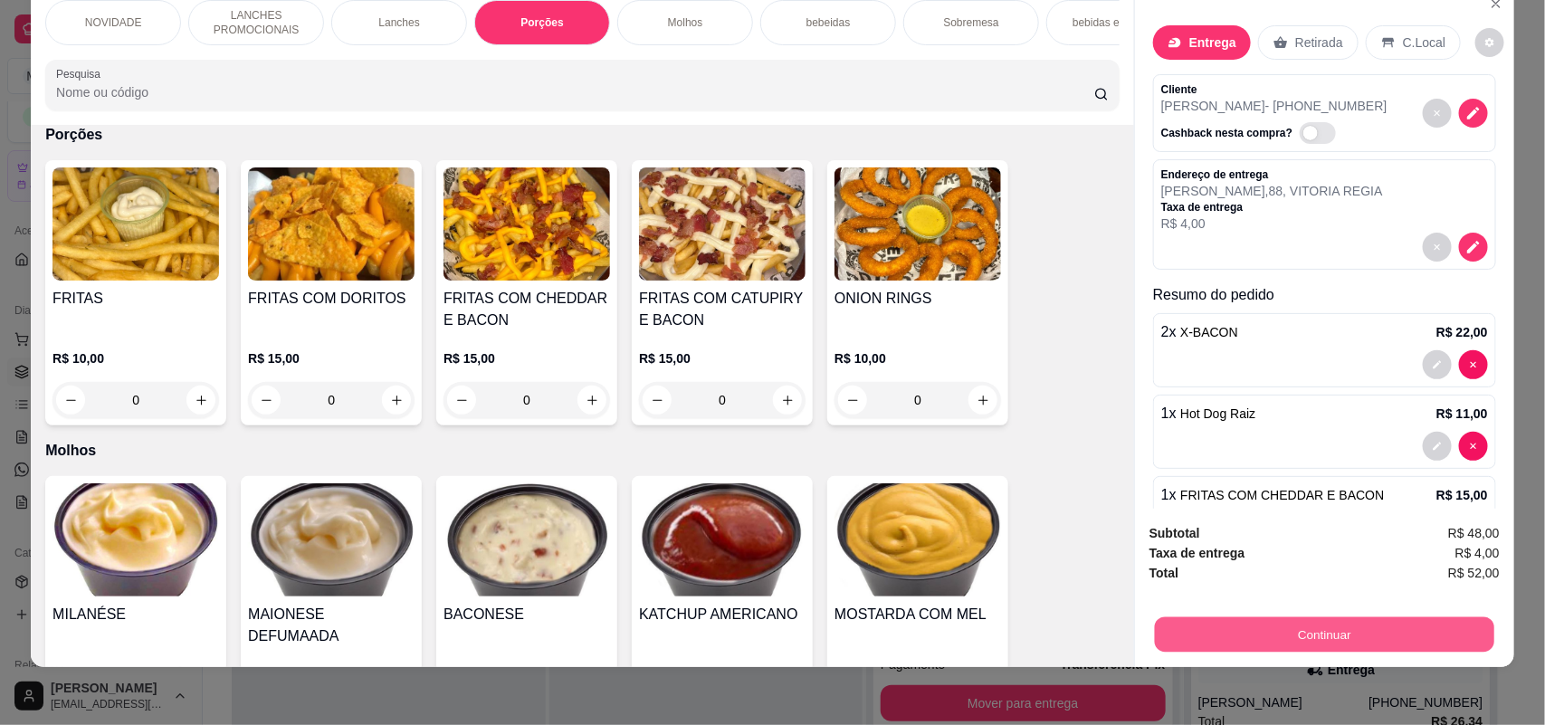
click at [1308, 638] on button "Continuar" at bounding box center [1324, 634] width 339 height 35
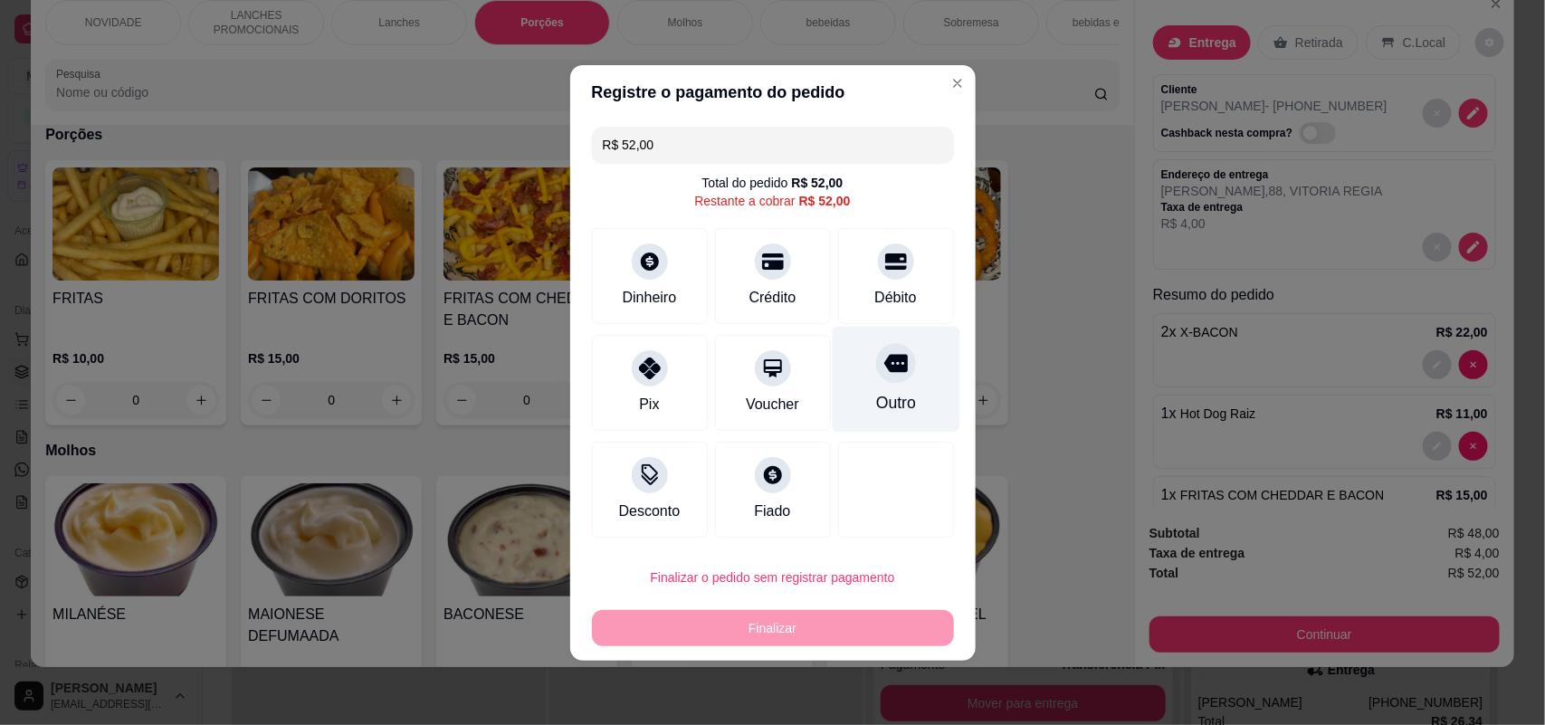
click at [887, 362] on icon at bounding box center [895, 363] width 24 height 18
type input "R$ 0,00"
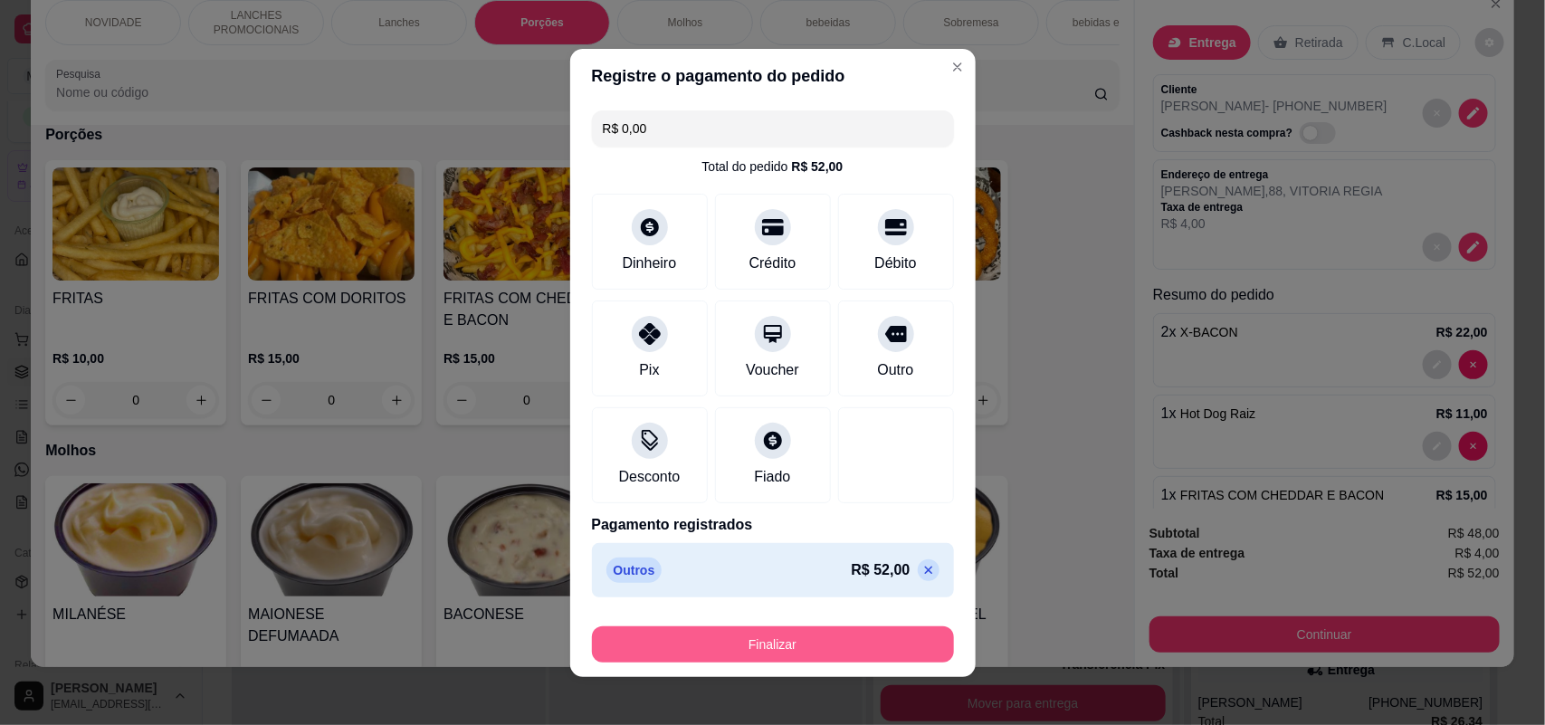
click at [814, 640] on button "Finalizar" at bounding box center [773, 644] width 362 height 36
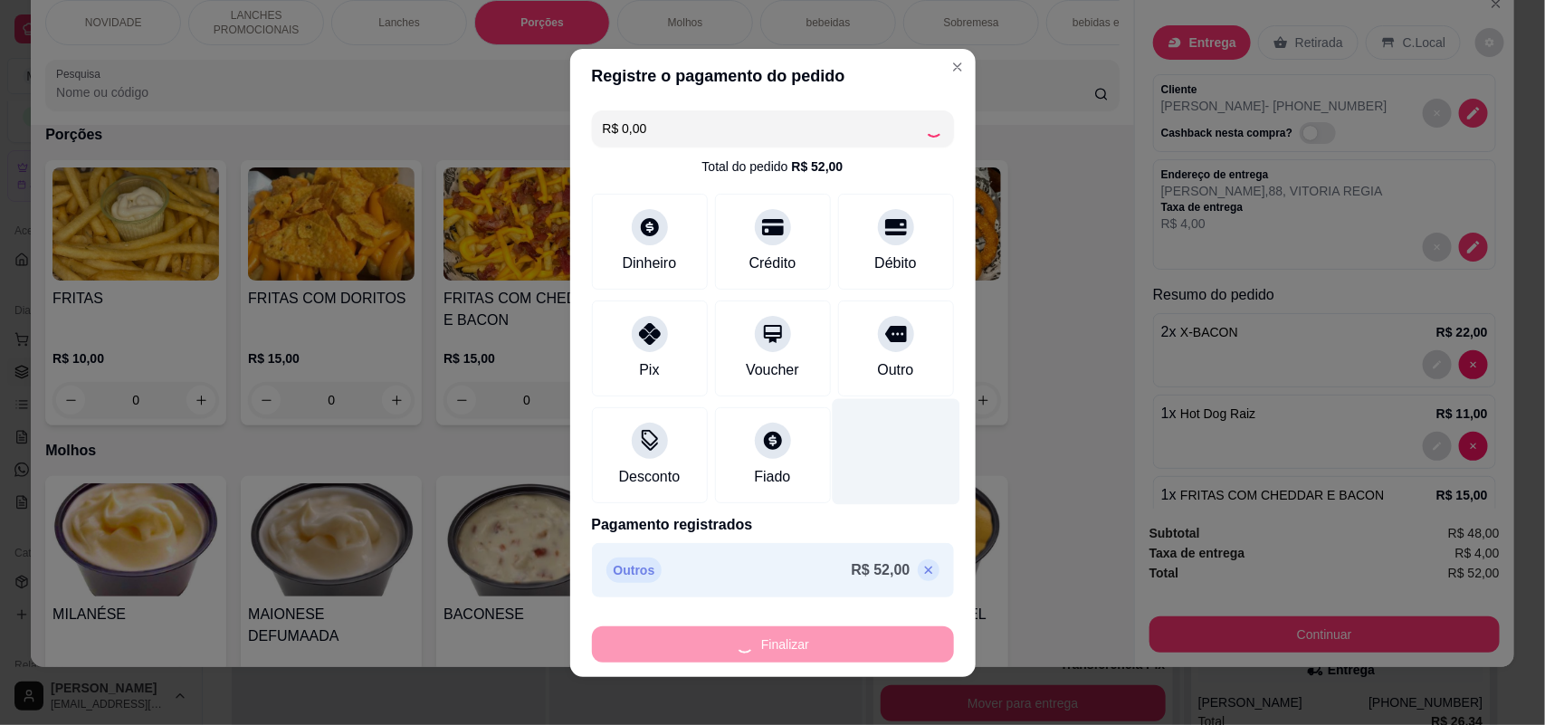
type input "0"
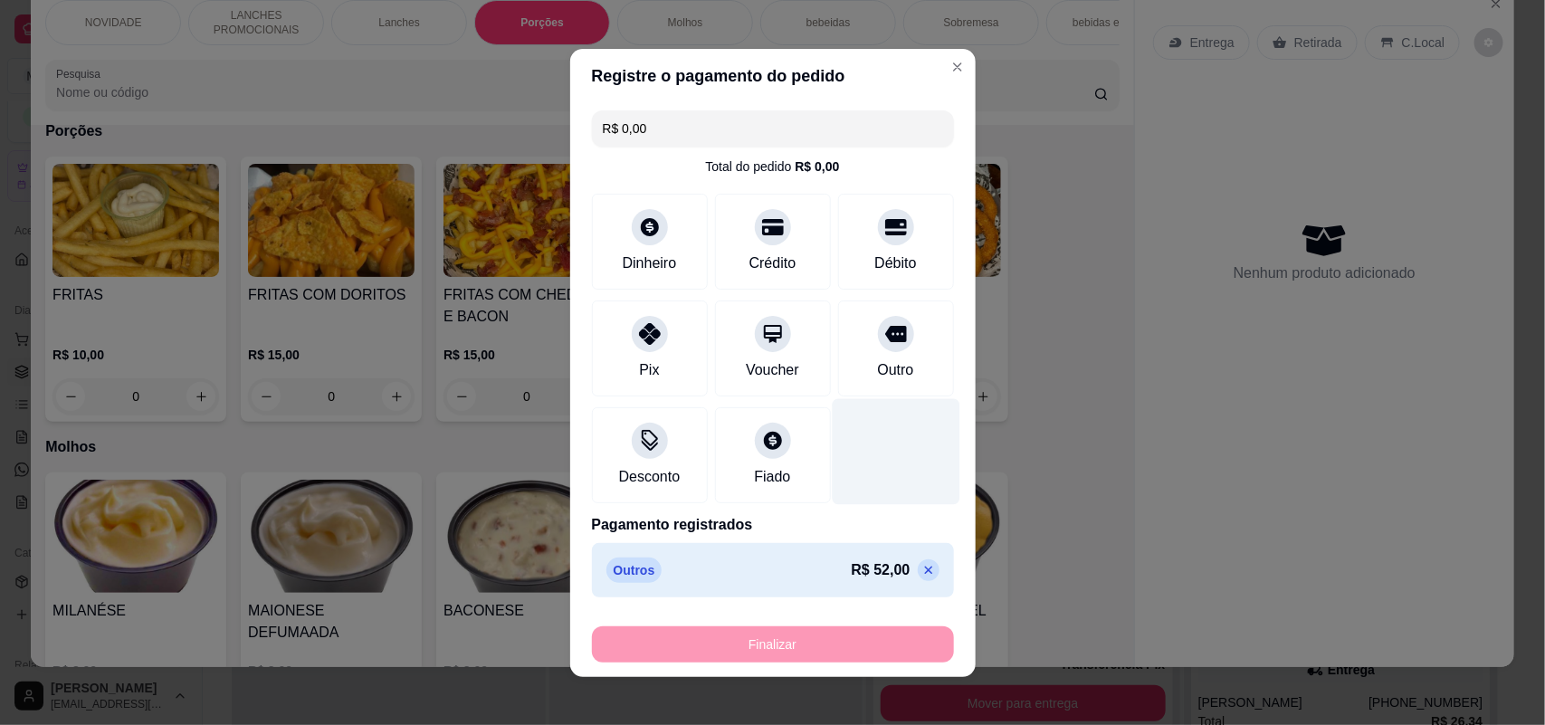
type input "-R$ 52,00"
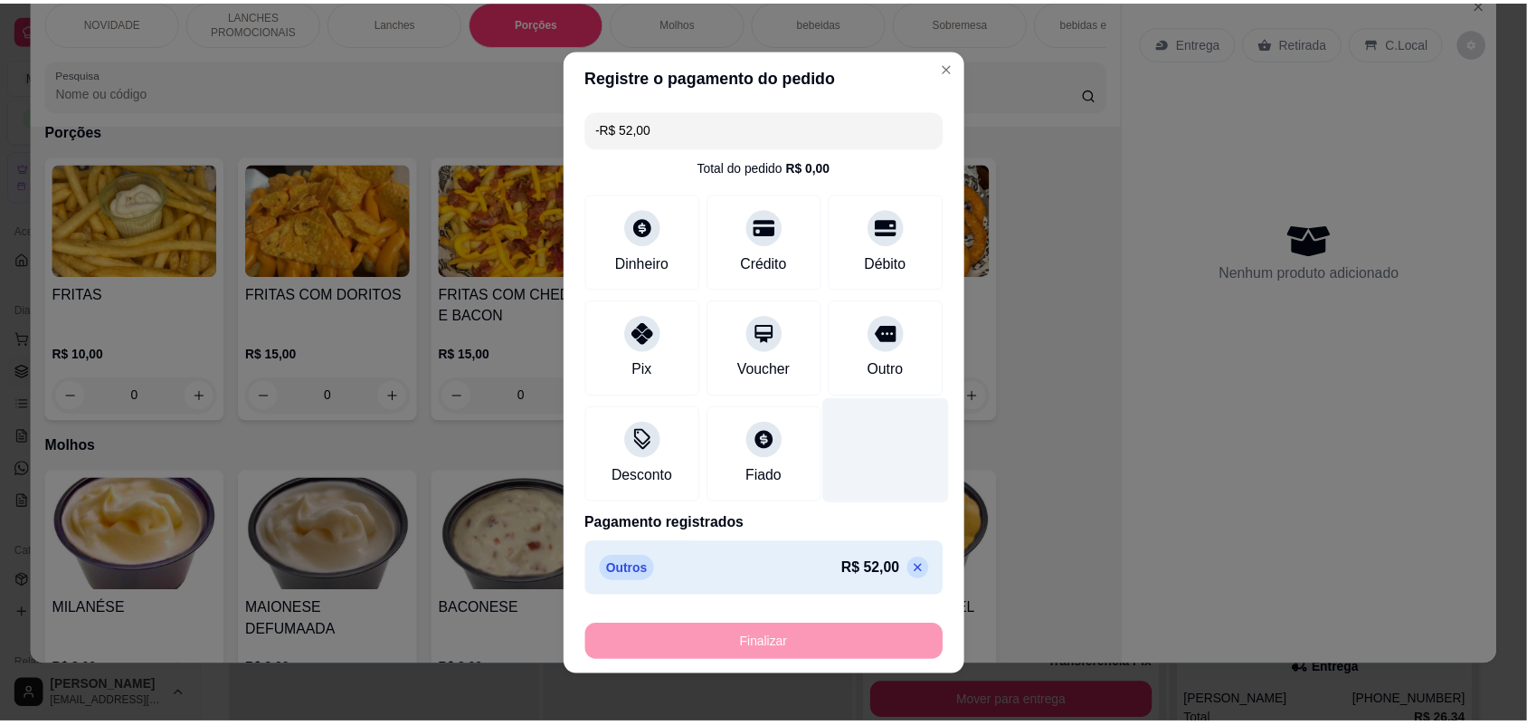
scroll to position [1479, 0]
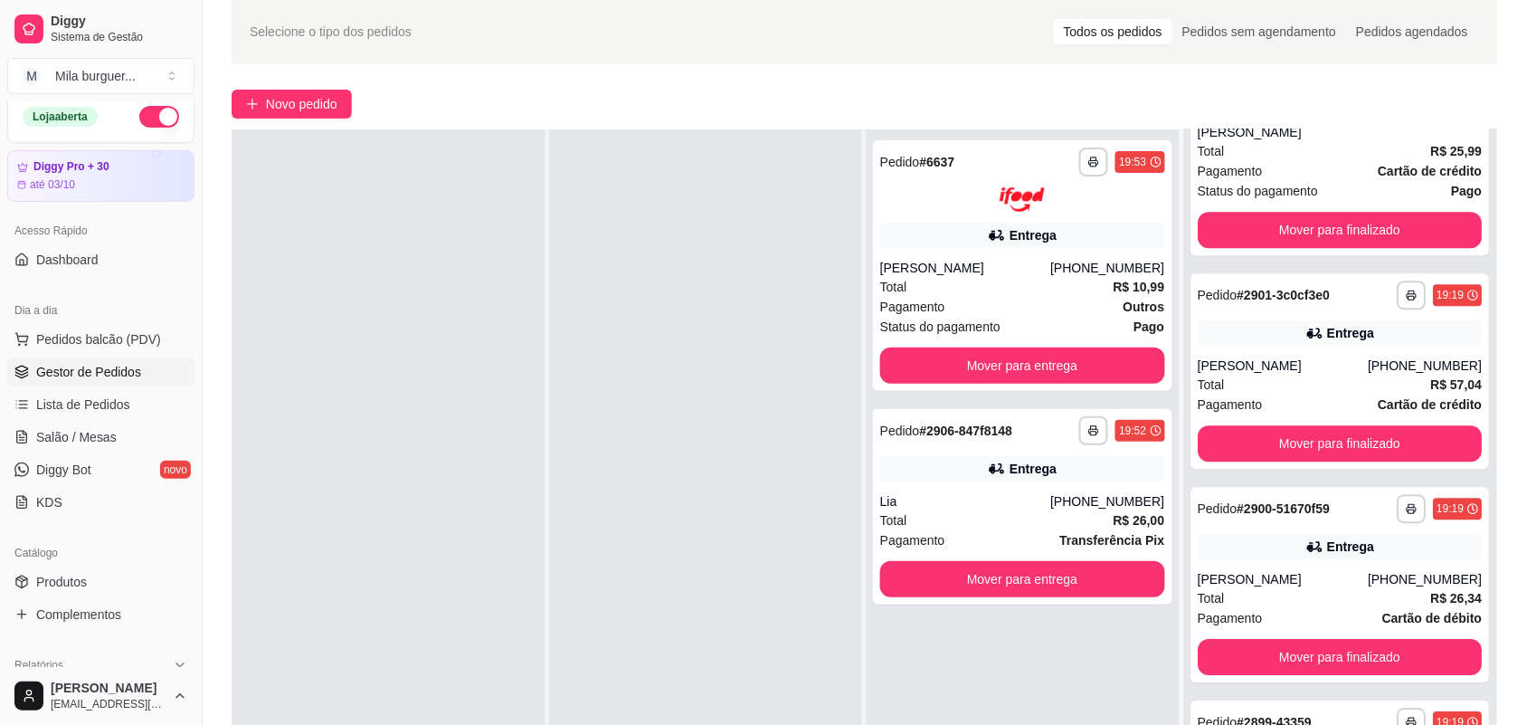
scroll to position [113, 0]
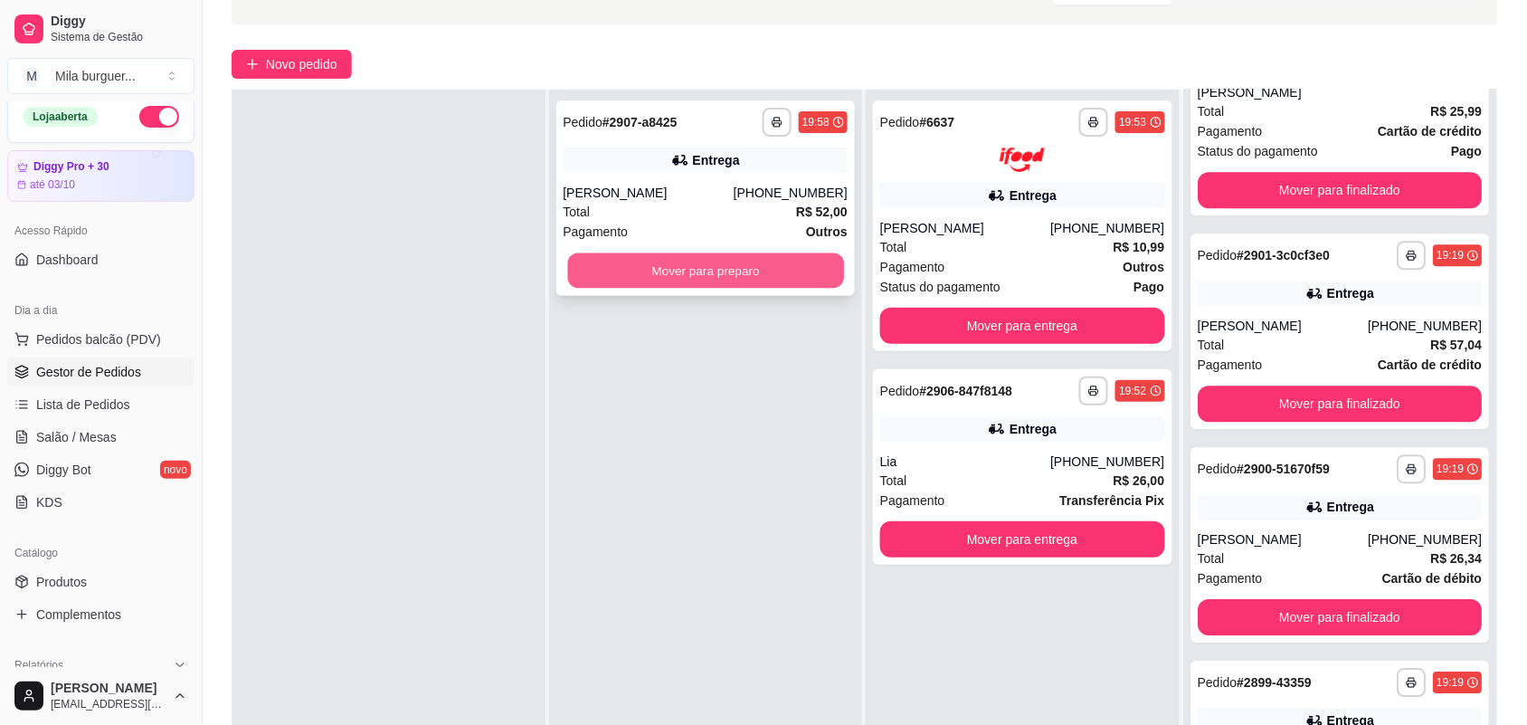
click at [817, 255] on button "Mover para preparo" at bounding box center [705, 270] width 276 height 35
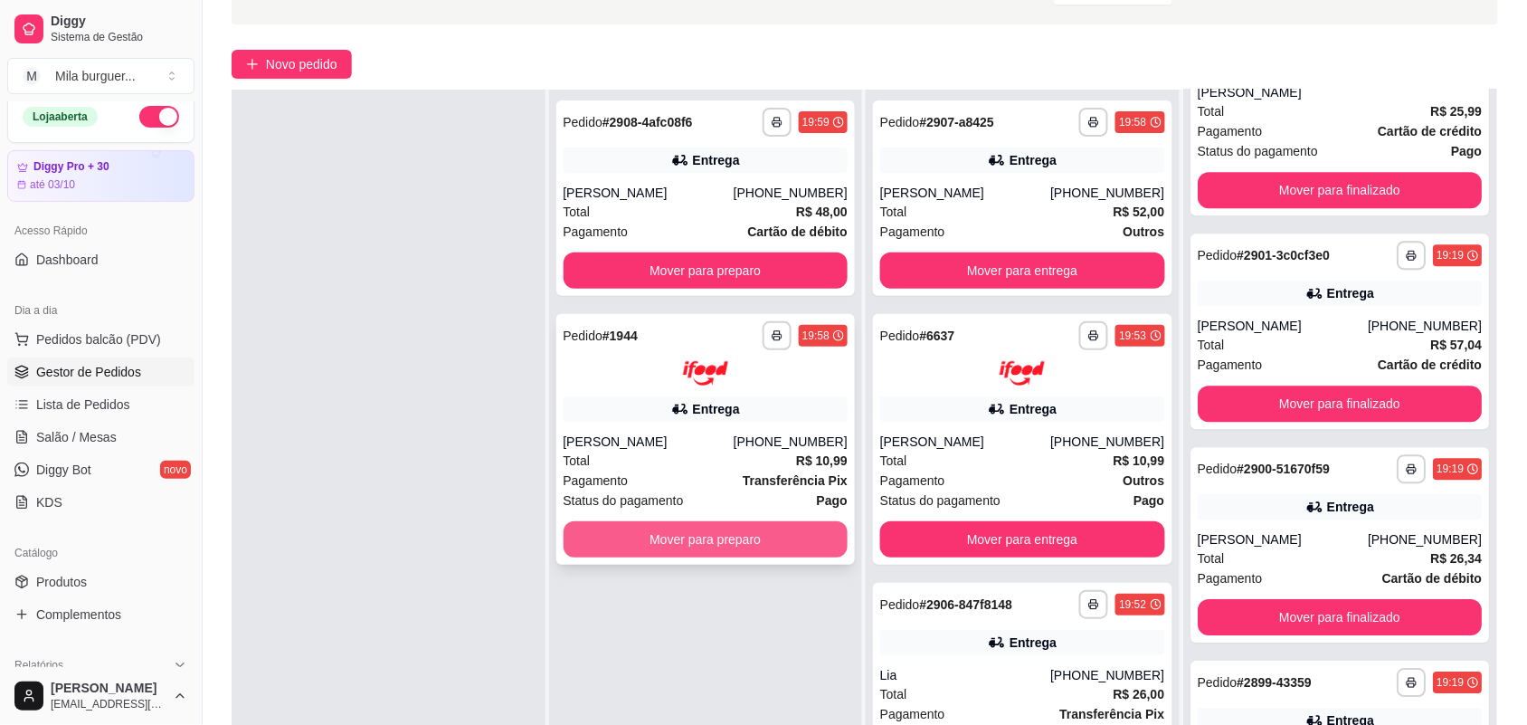
click at [676, 530] on button "Mover para preparo" at bounding box center [706, 539] width 285 height 36
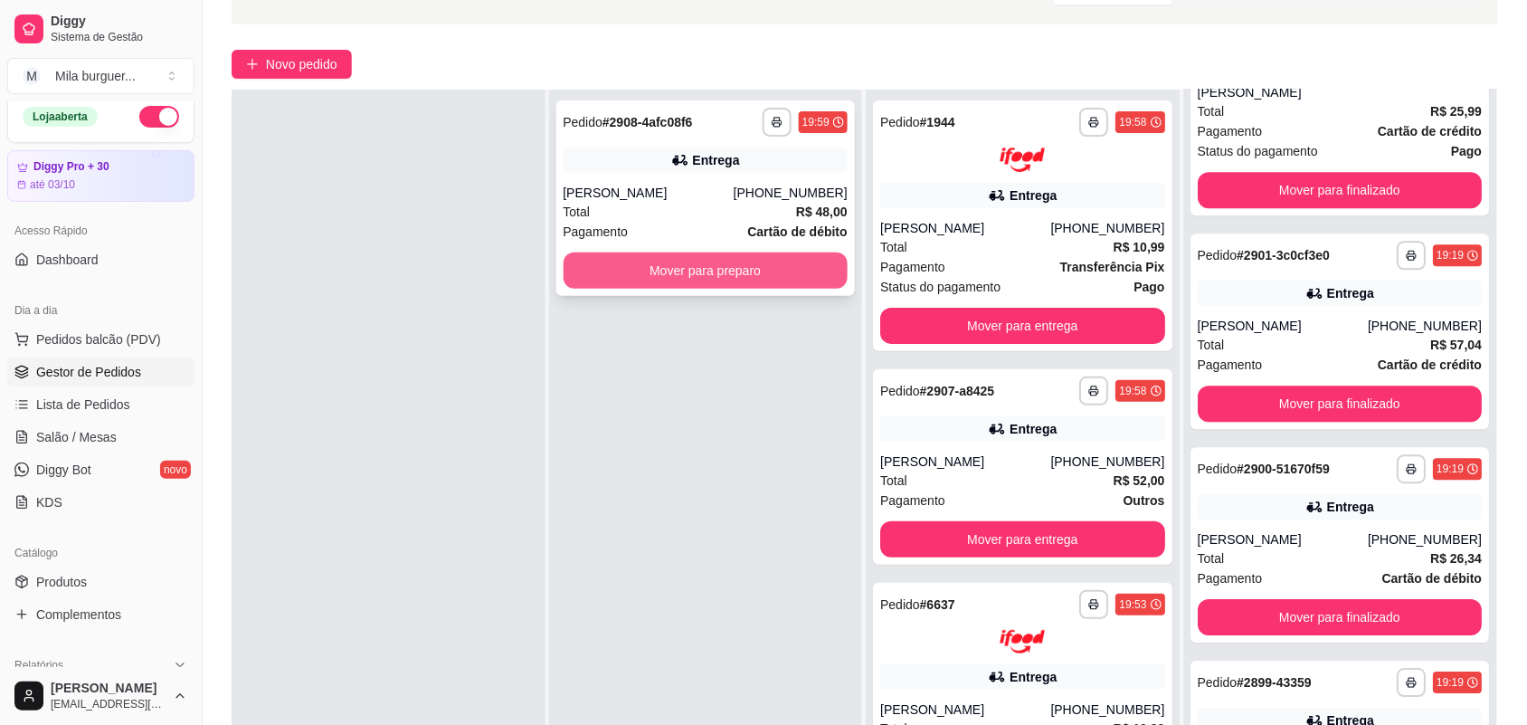
click at [697, 265] on button "Mover para preparo" at bounding box center [706, 270] width 285 height 36
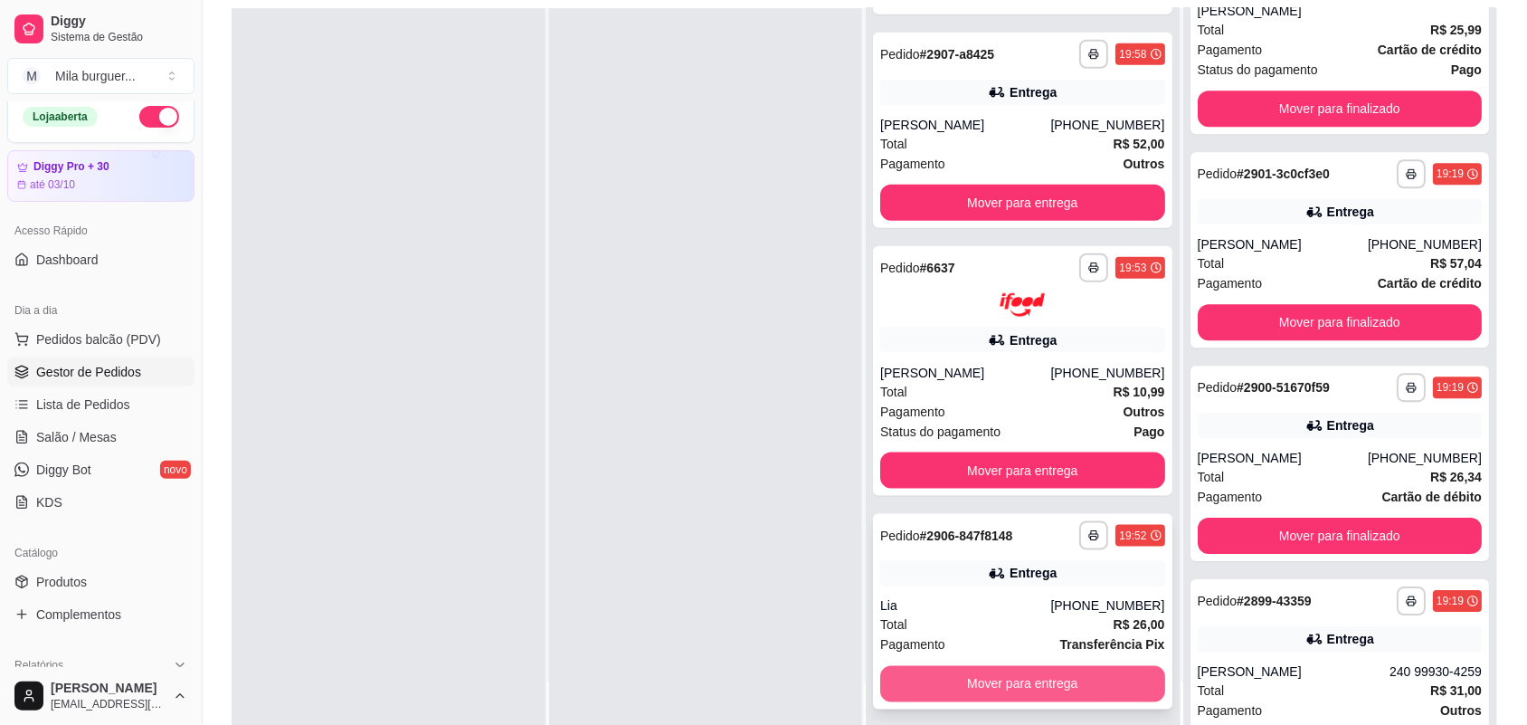
scroll to position [276, 0]
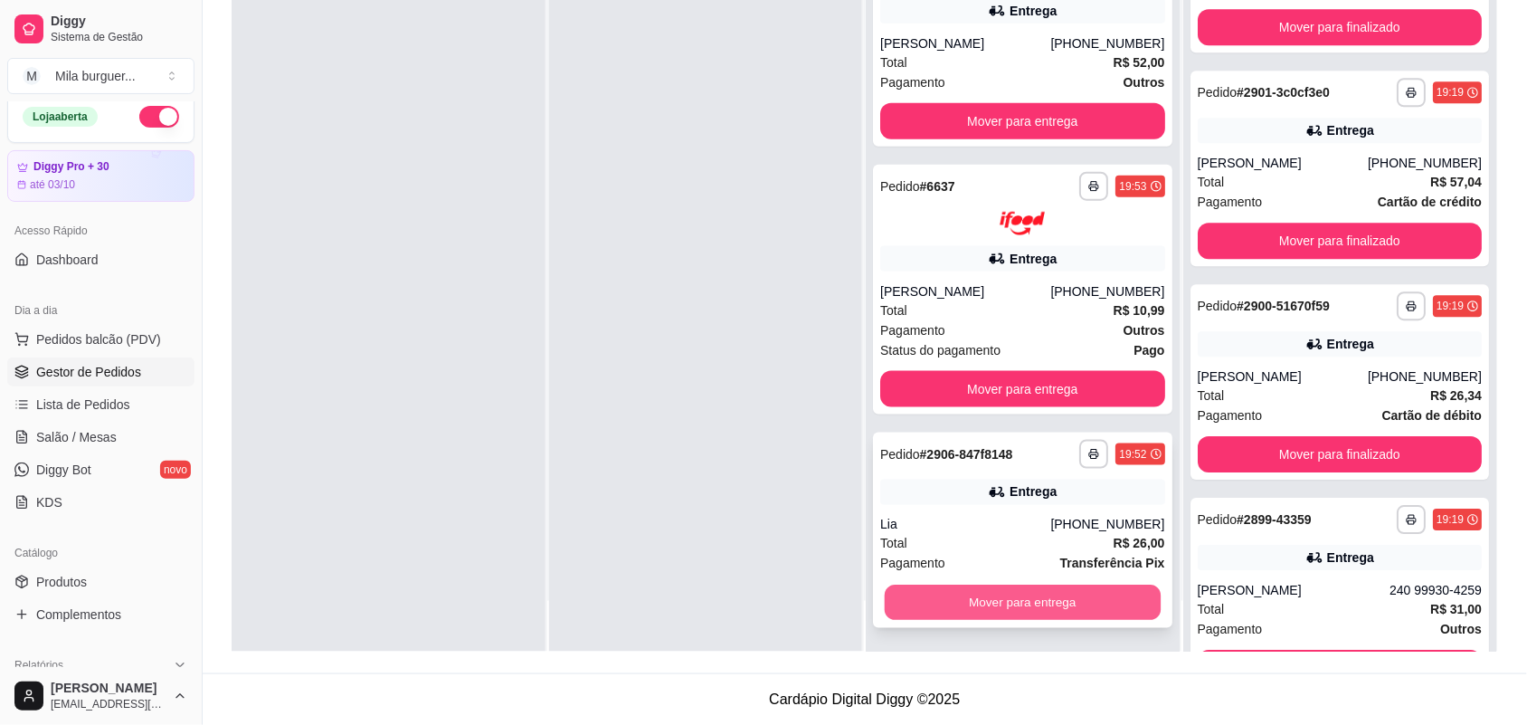
click at [1011, 606] on button "Mover para entrega" at bounding box center [1023, 602] width 276 height 35
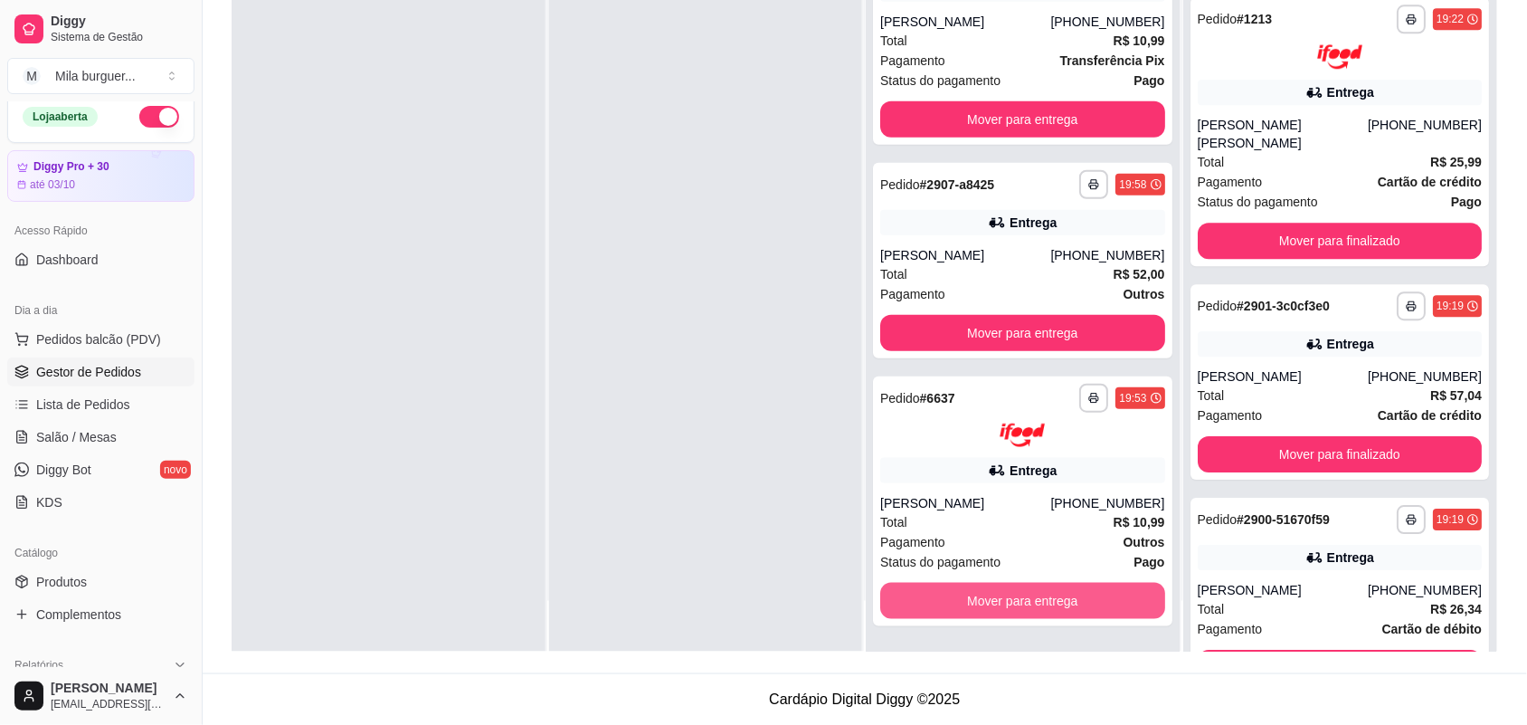
scroll to position [1545, 0]
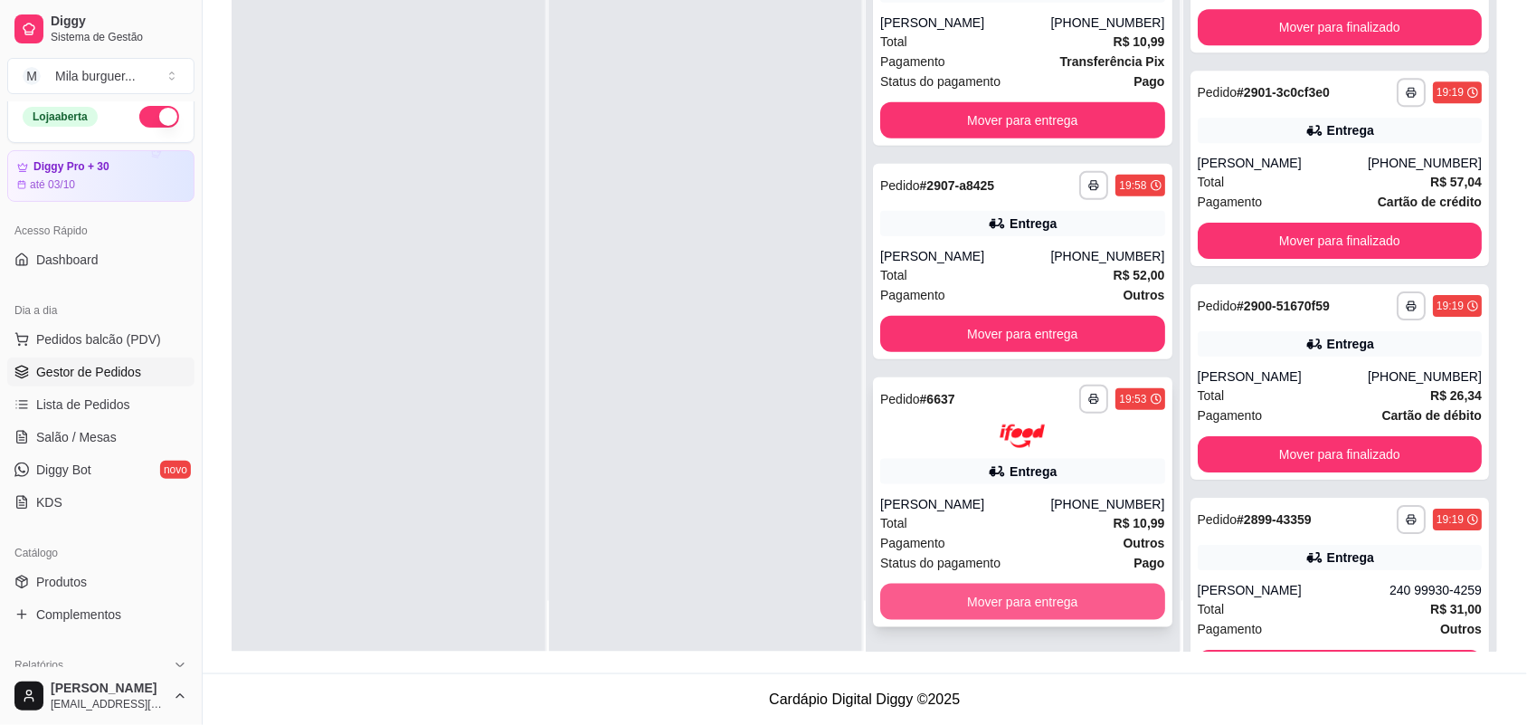
click at [1011, 595] on button "Mover para entrega" at bounding box center [1022, 602] width 285 height 36
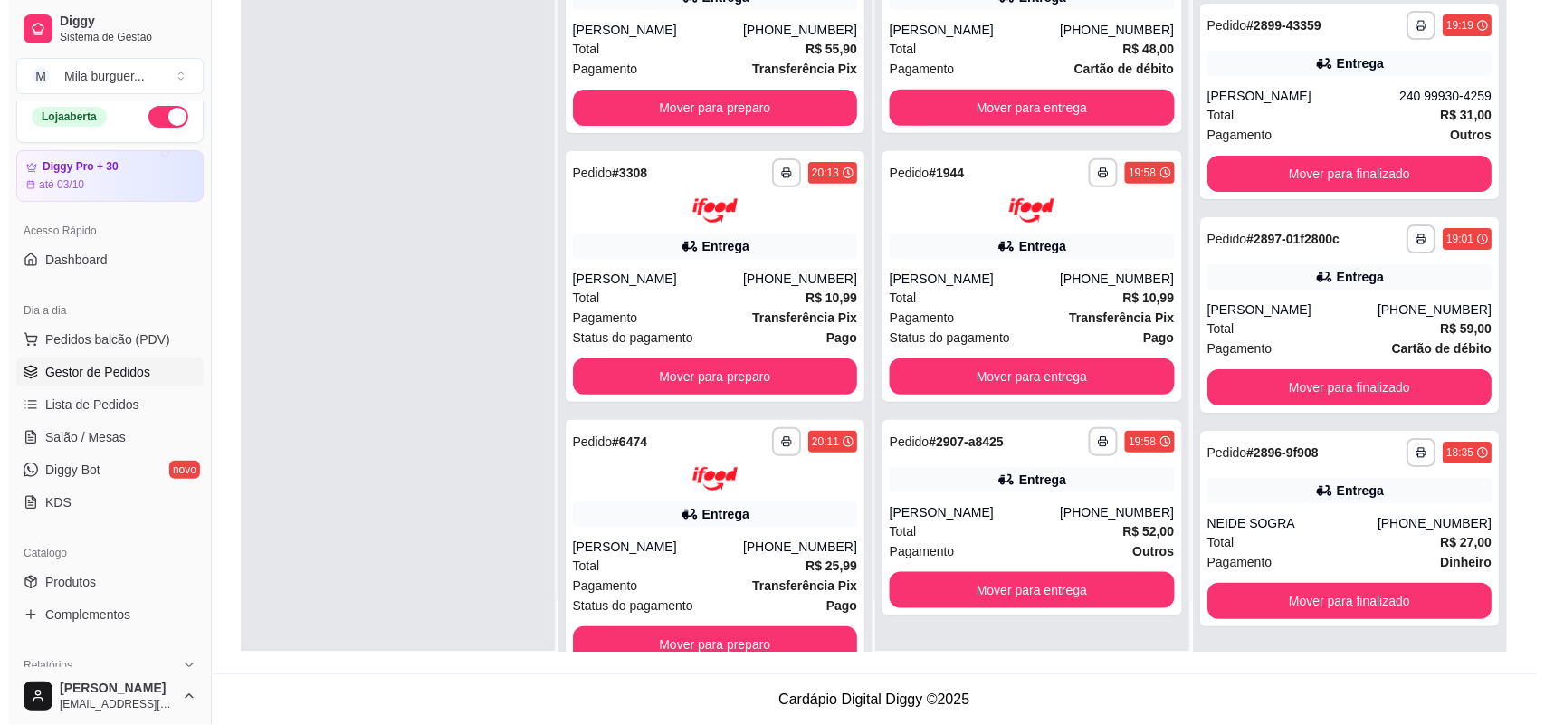
scroll to position [1259, 0]
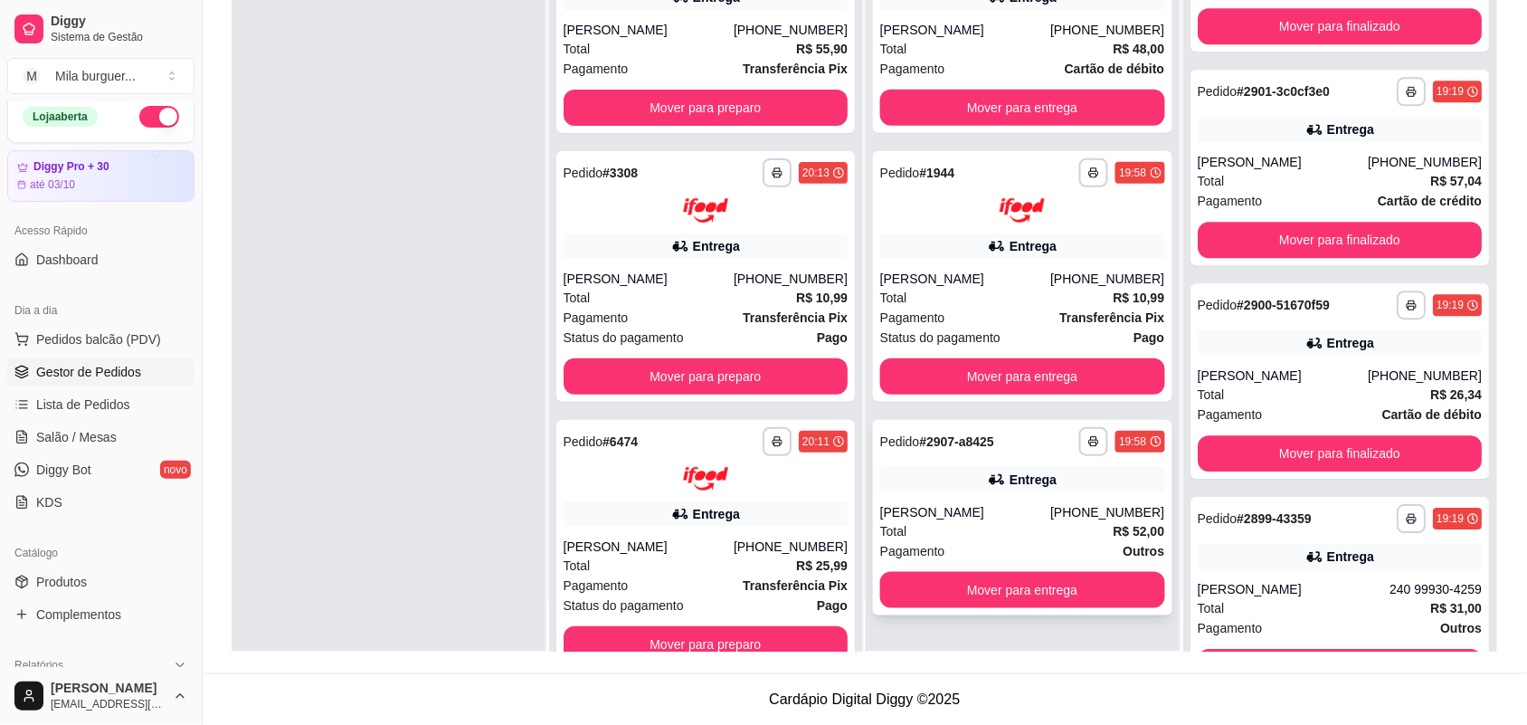
click at [1013, 536] on div "Total R$ 52,00" at bounding box center [1022, 531] width 285 height 20
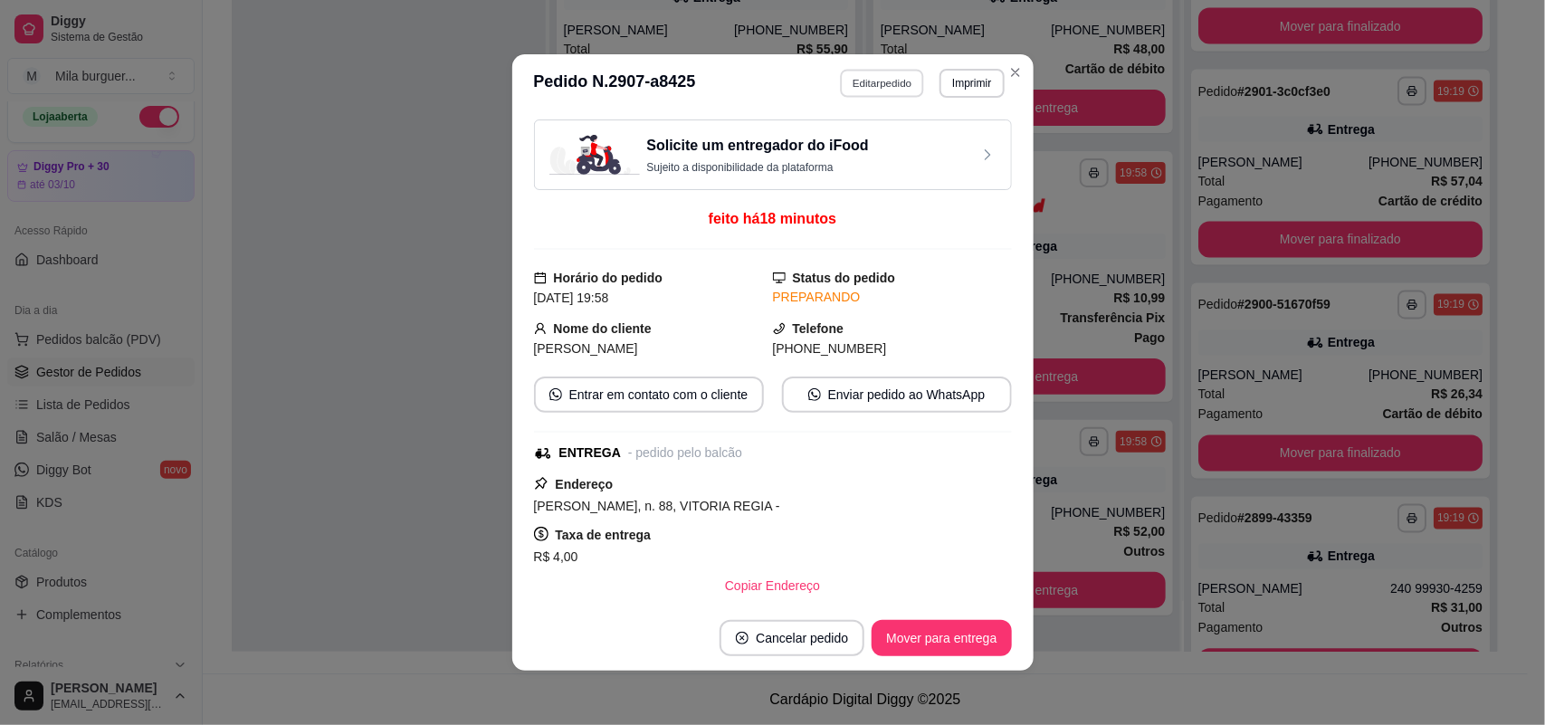
click at [855, 81] on button "Editar pedido" at bounding box center [882, 83] width 84 height 28
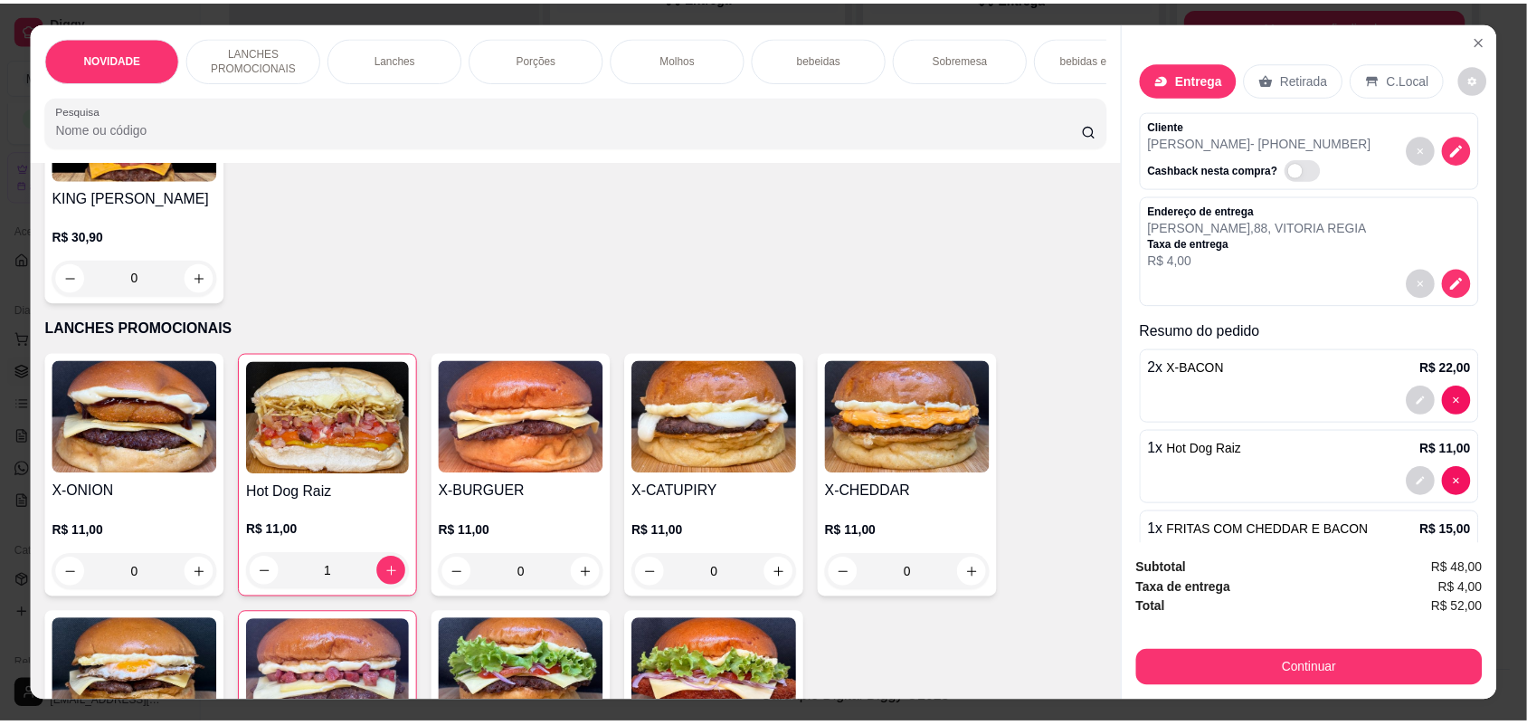
scroll to position [339, 0]
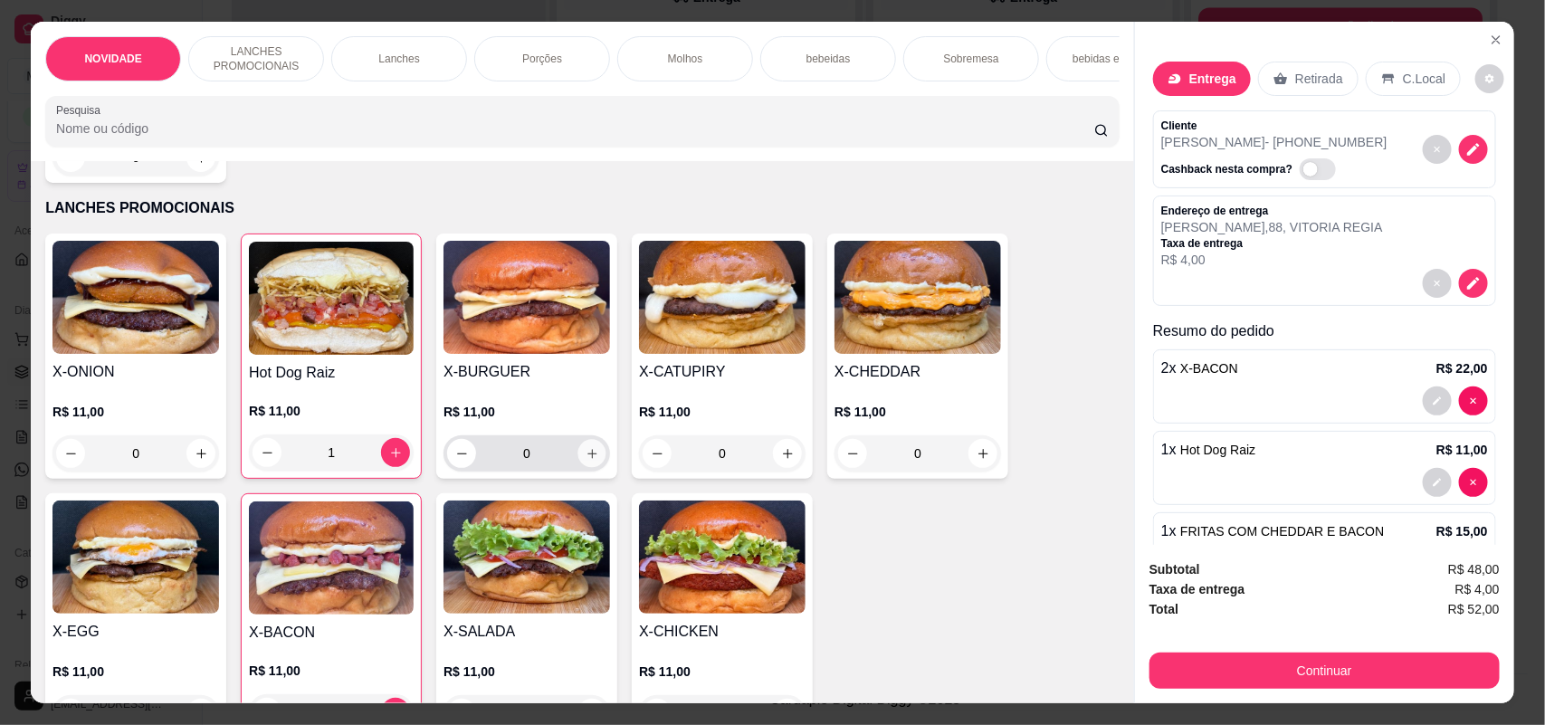
click at [585, 461] on icon "increase-product-quantity" at bounding box center [592, 454] width 14 height 14
type input "1"
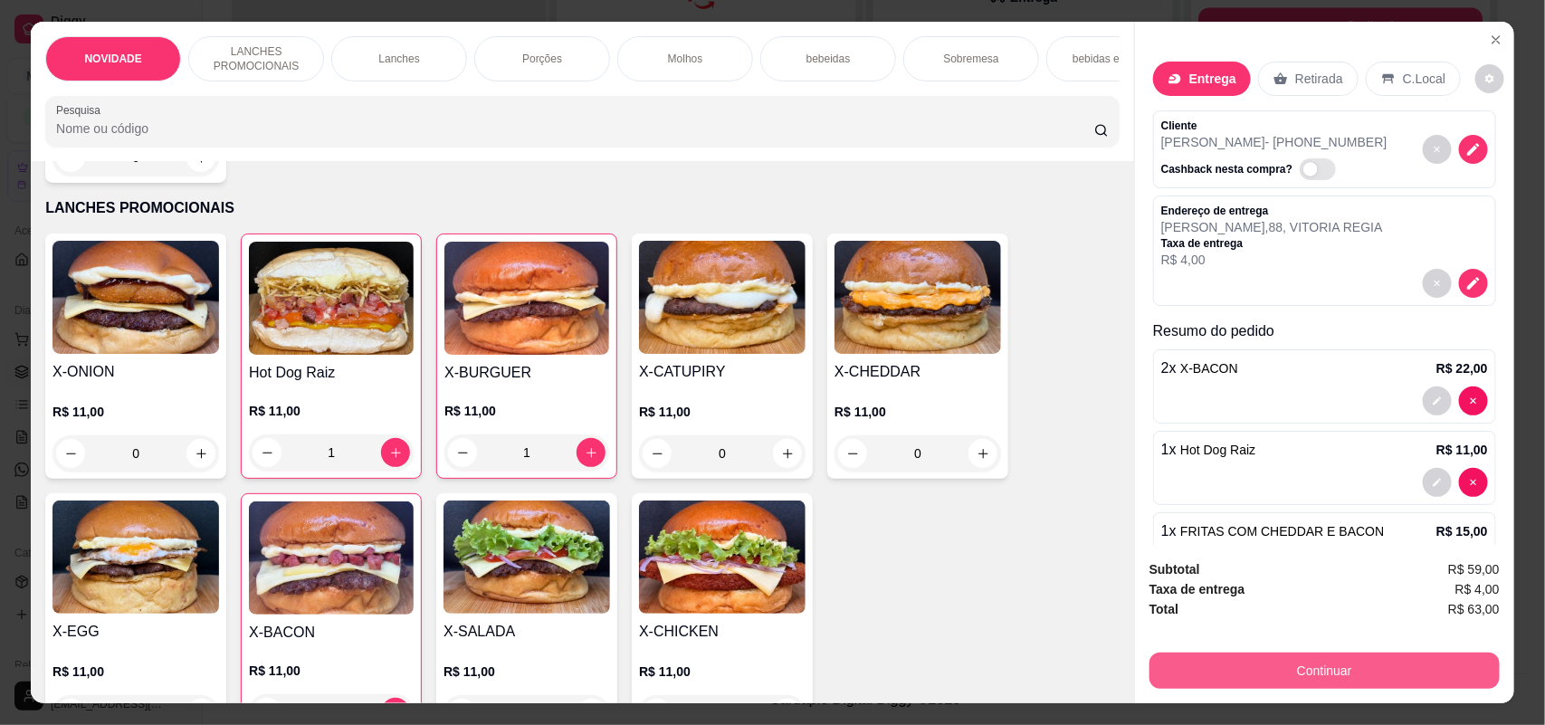
click at [1306, 658] on button "Continuar" at bounding box center [1324, 670] width 350 height 36
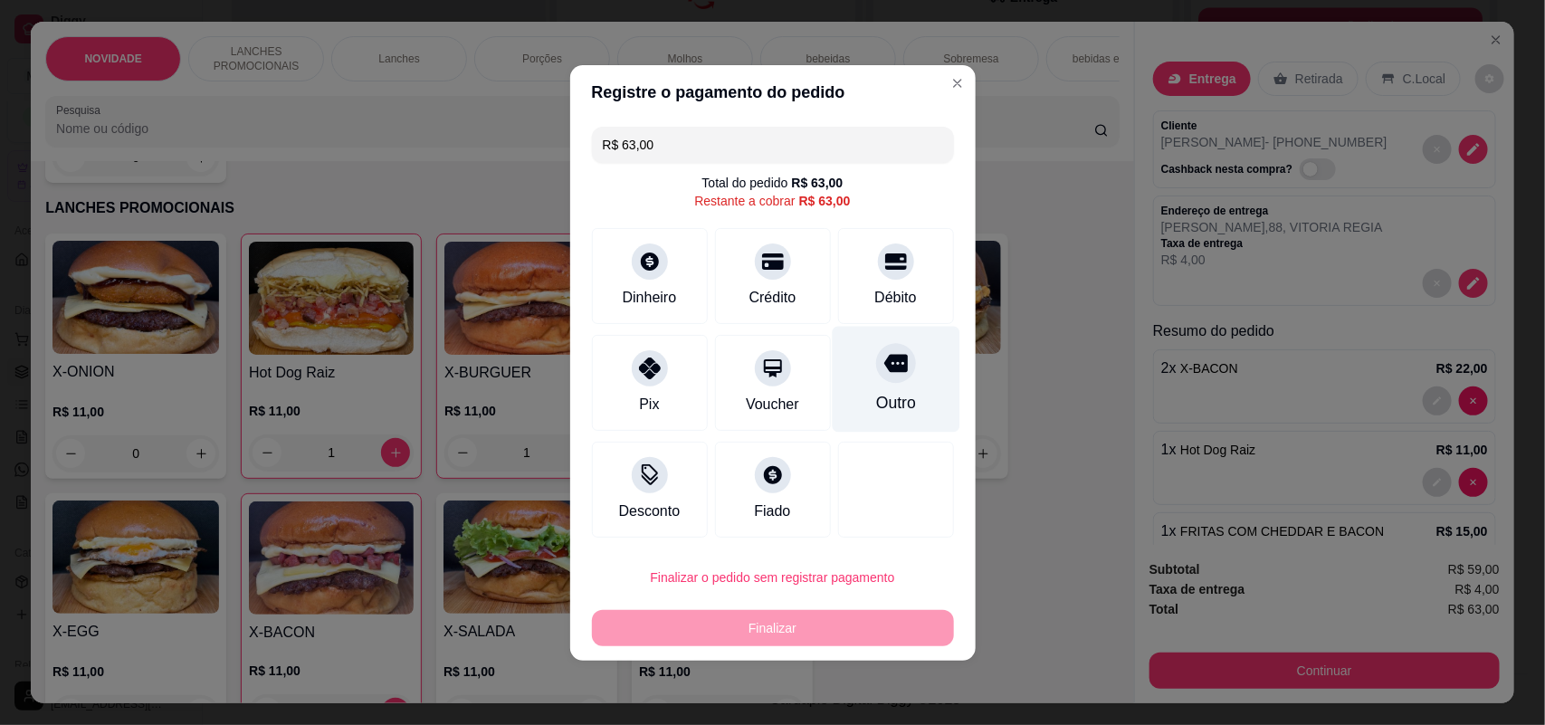
click at [849, 366] on div "Outro" at bounding box center [896, 379] width 128 height 106
type input "R$ 0,00"
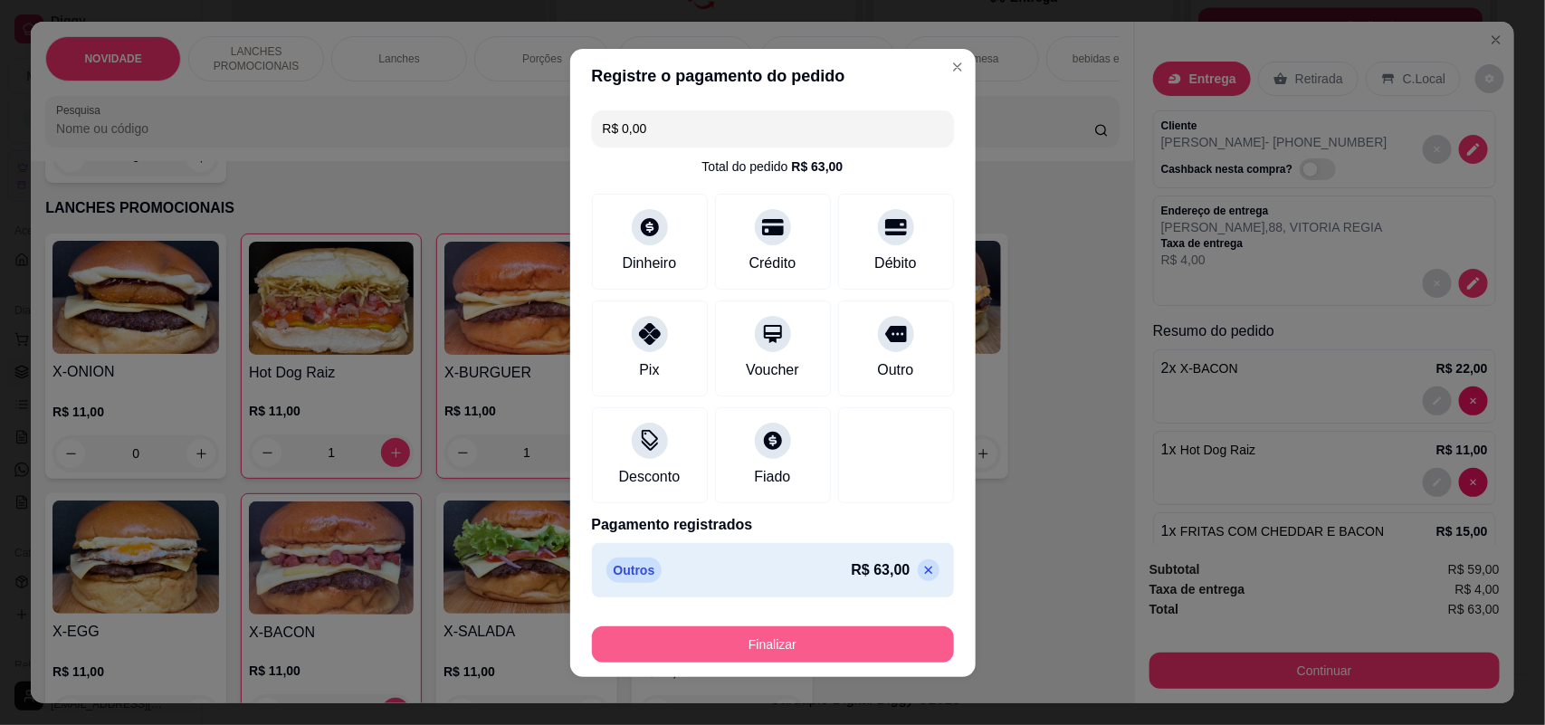
click at [853, 636] on button "Finalizar" at bounding box center [773, 644] width 362 height 36
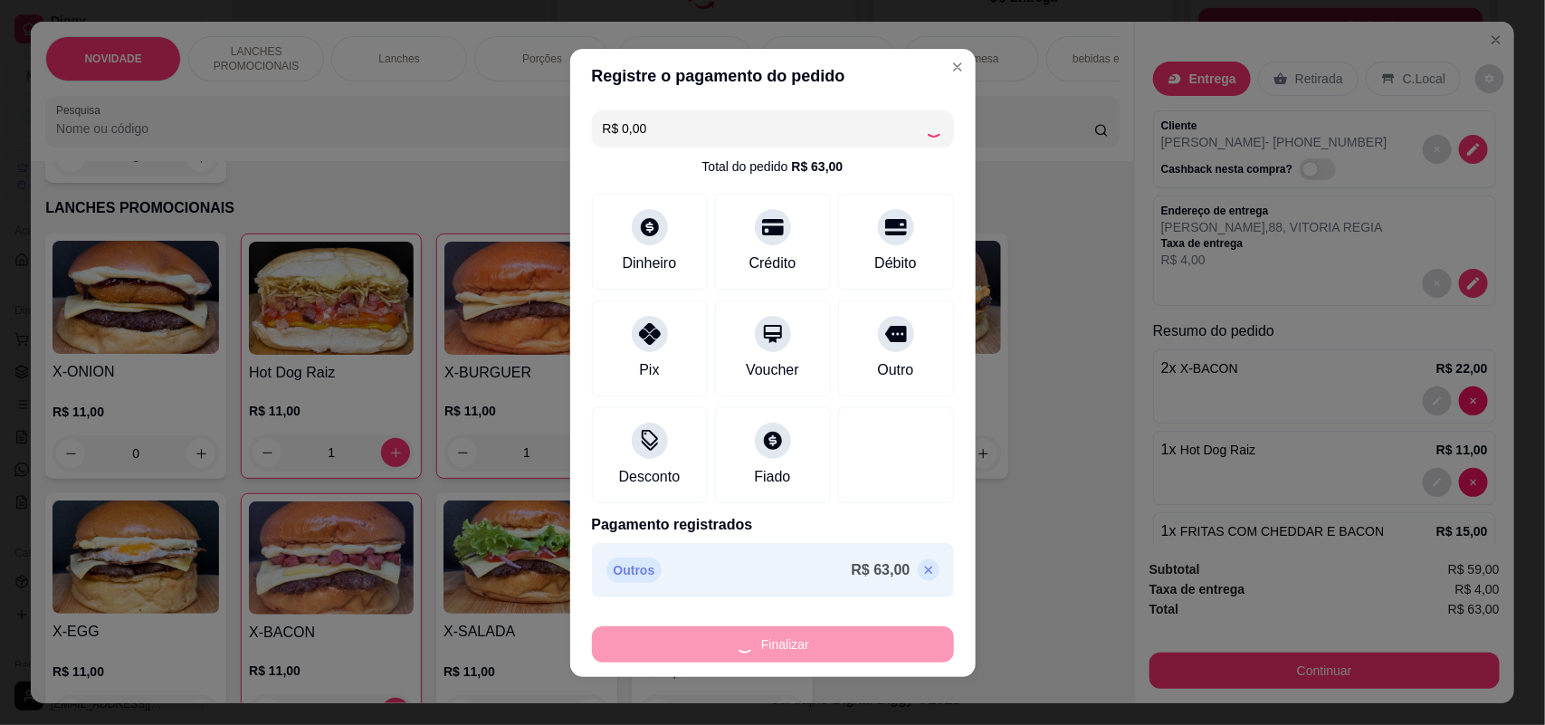
type input "0"
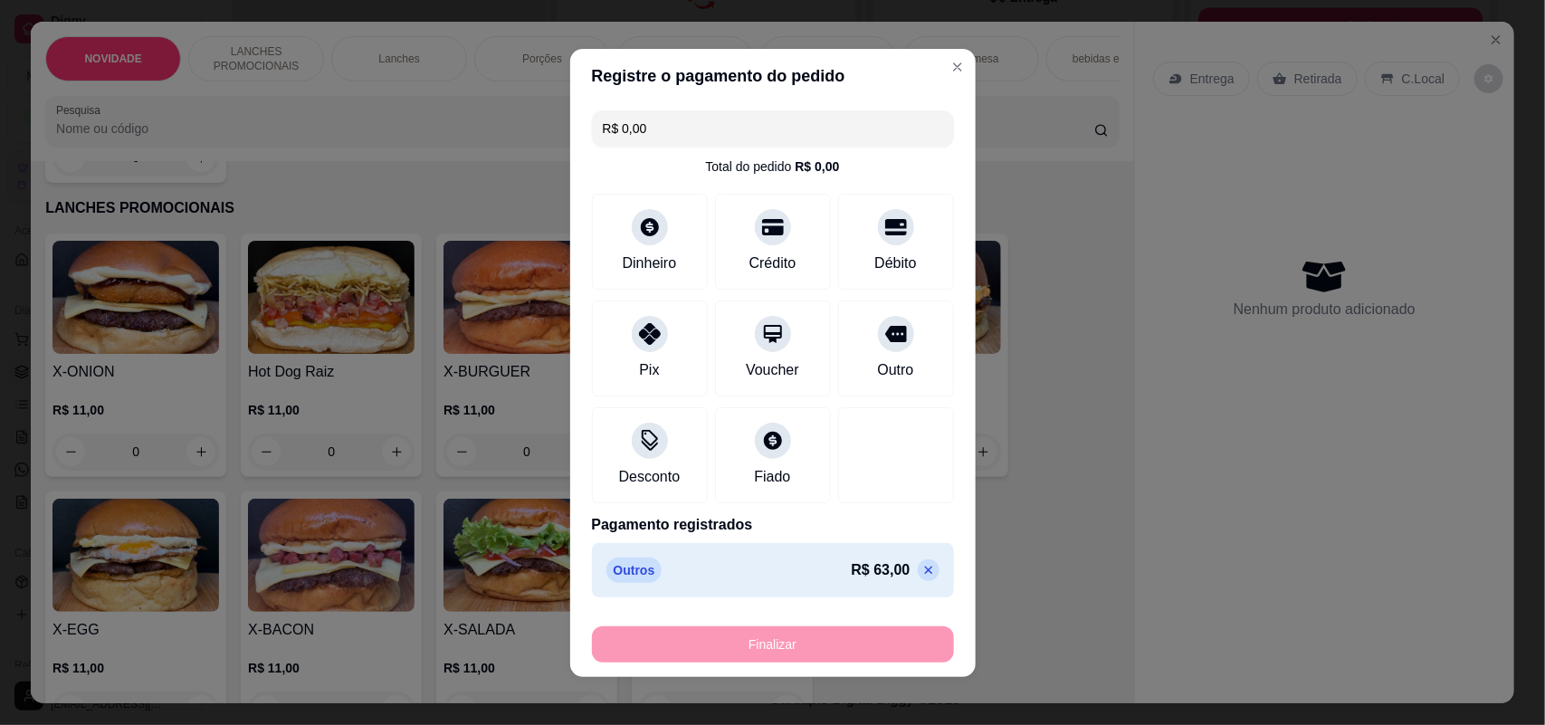
type input "-R$ 63,00"
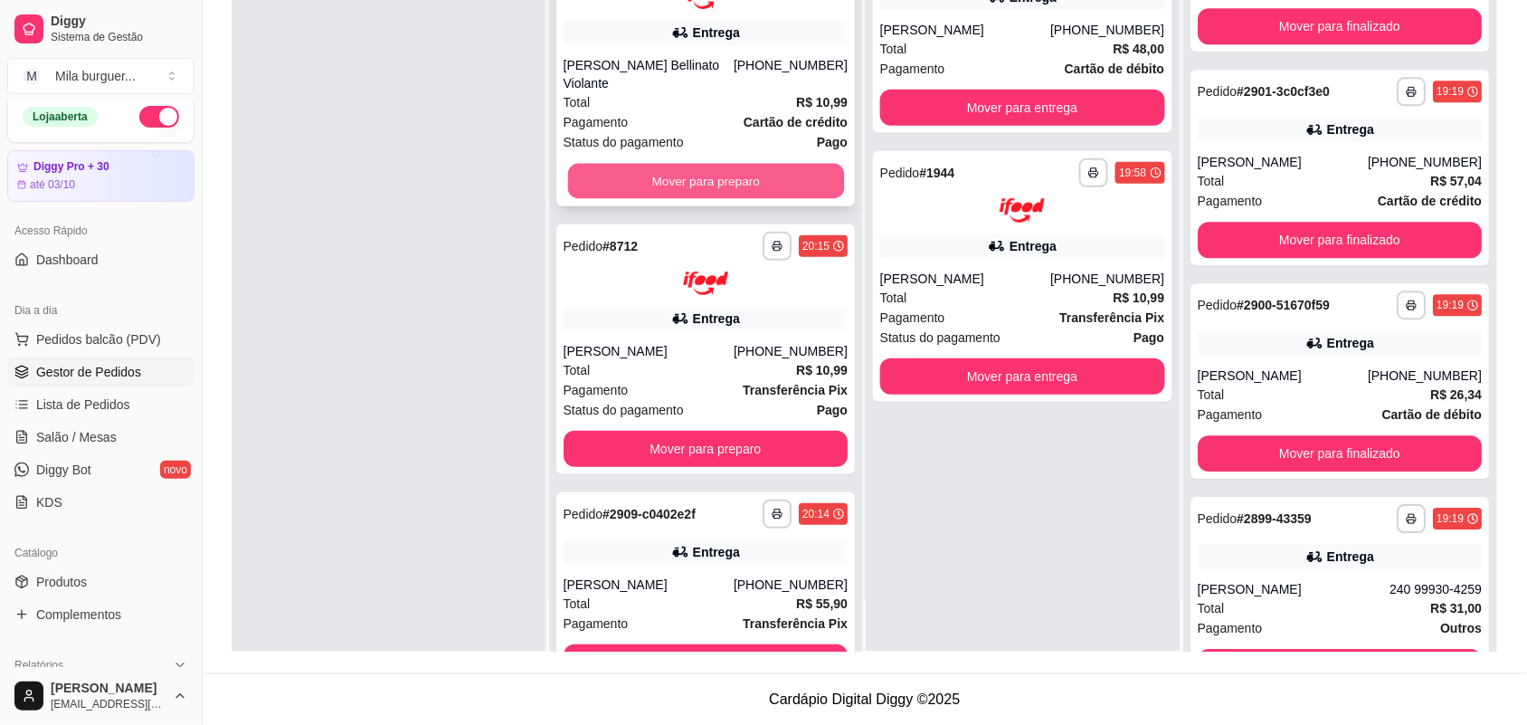
click at [766, 163] on button "Mover para preparo" at bounding box center [705, 180] width 276 height 35
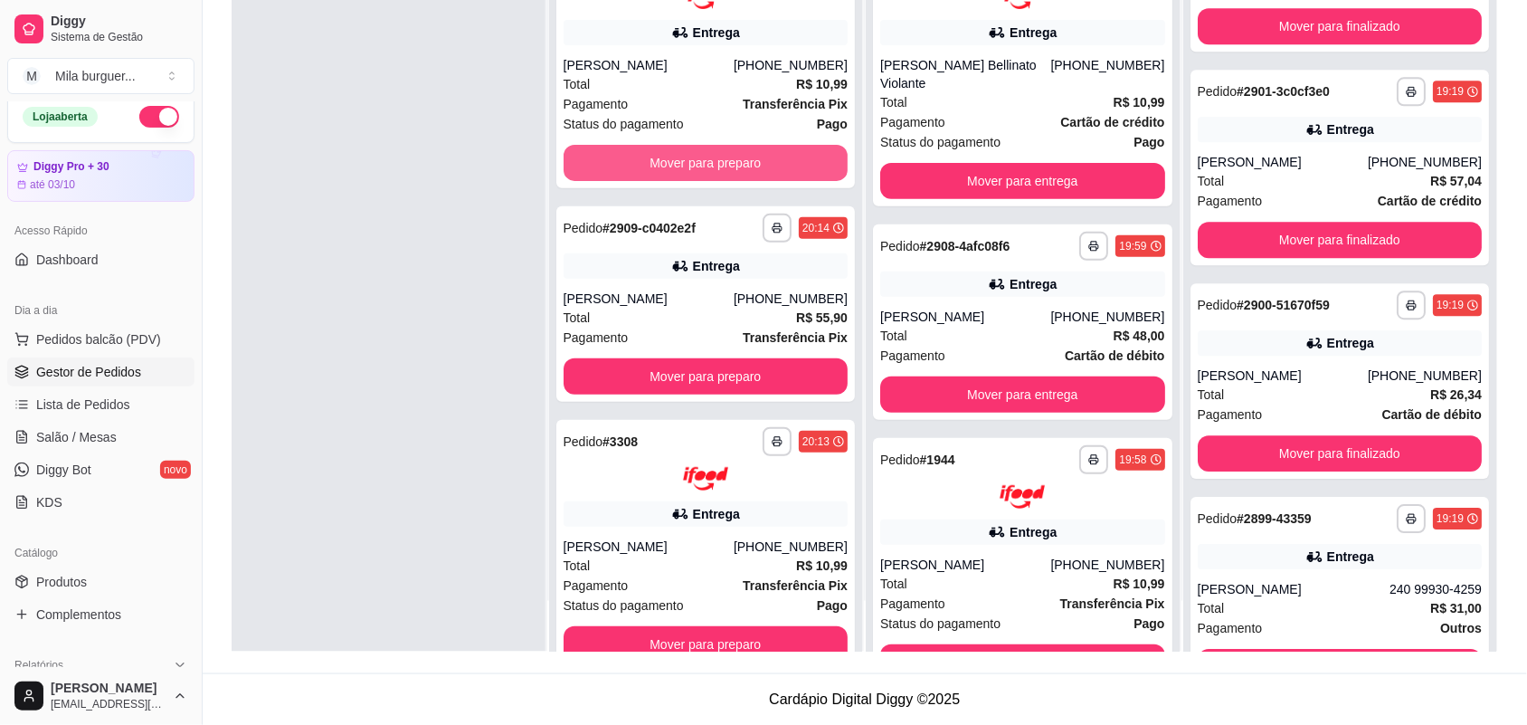
click at [765, 158] on button "Mover para preparo" at bounding box center [706, 163] width 285 height 36
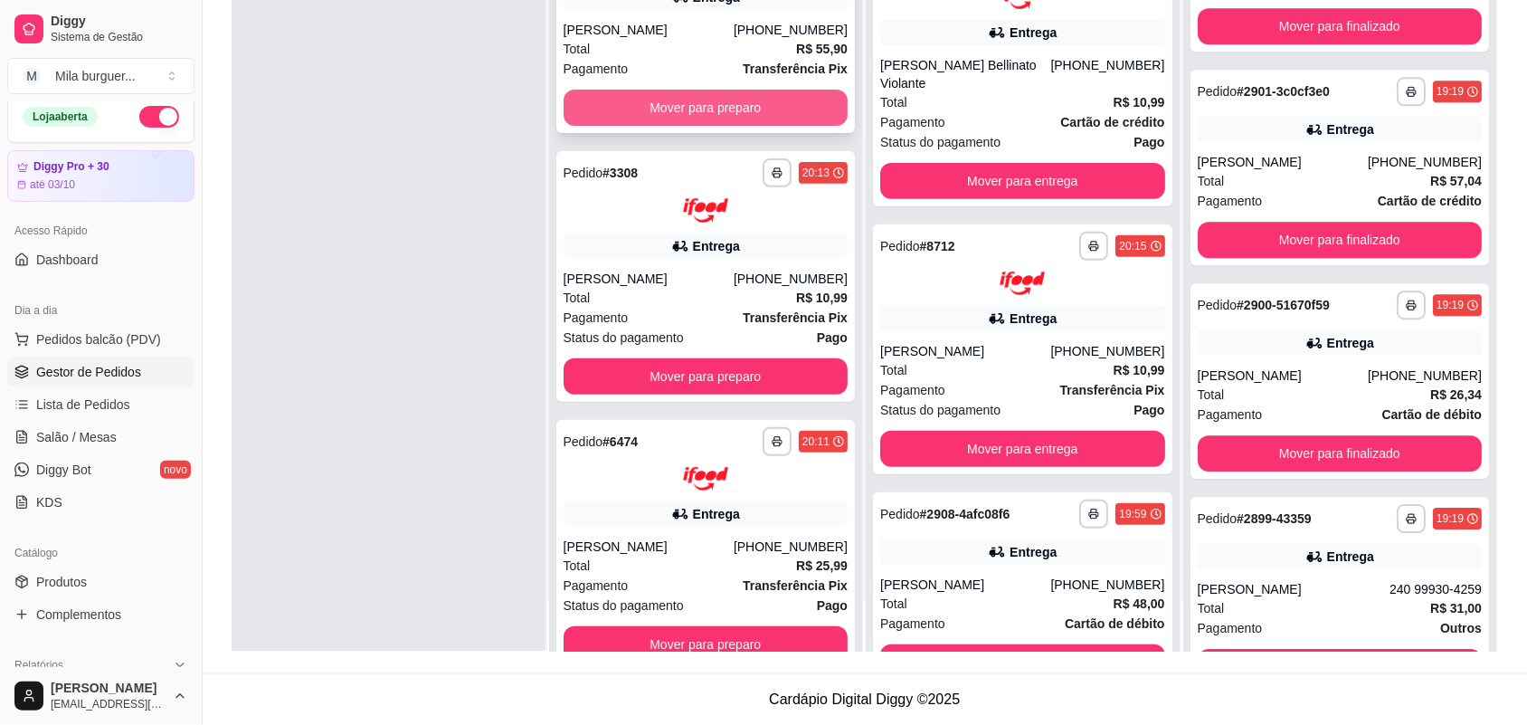
click at [775, 107] on button "Mover para preparo" at bounding box center [706, 108] width 285 height 36
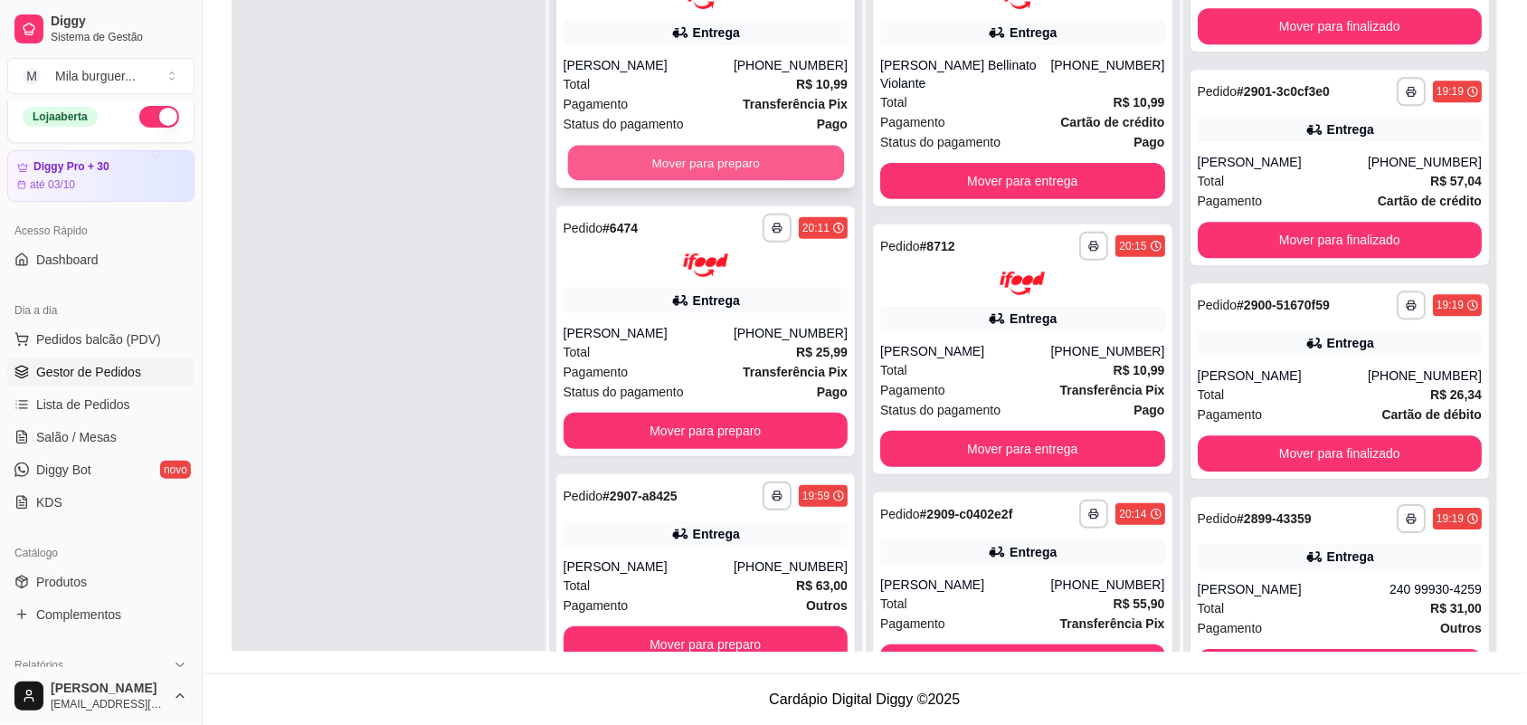
click at [757, 159] on button "Mover para preparo" at bounding box center [705, 162] width 276 height 35
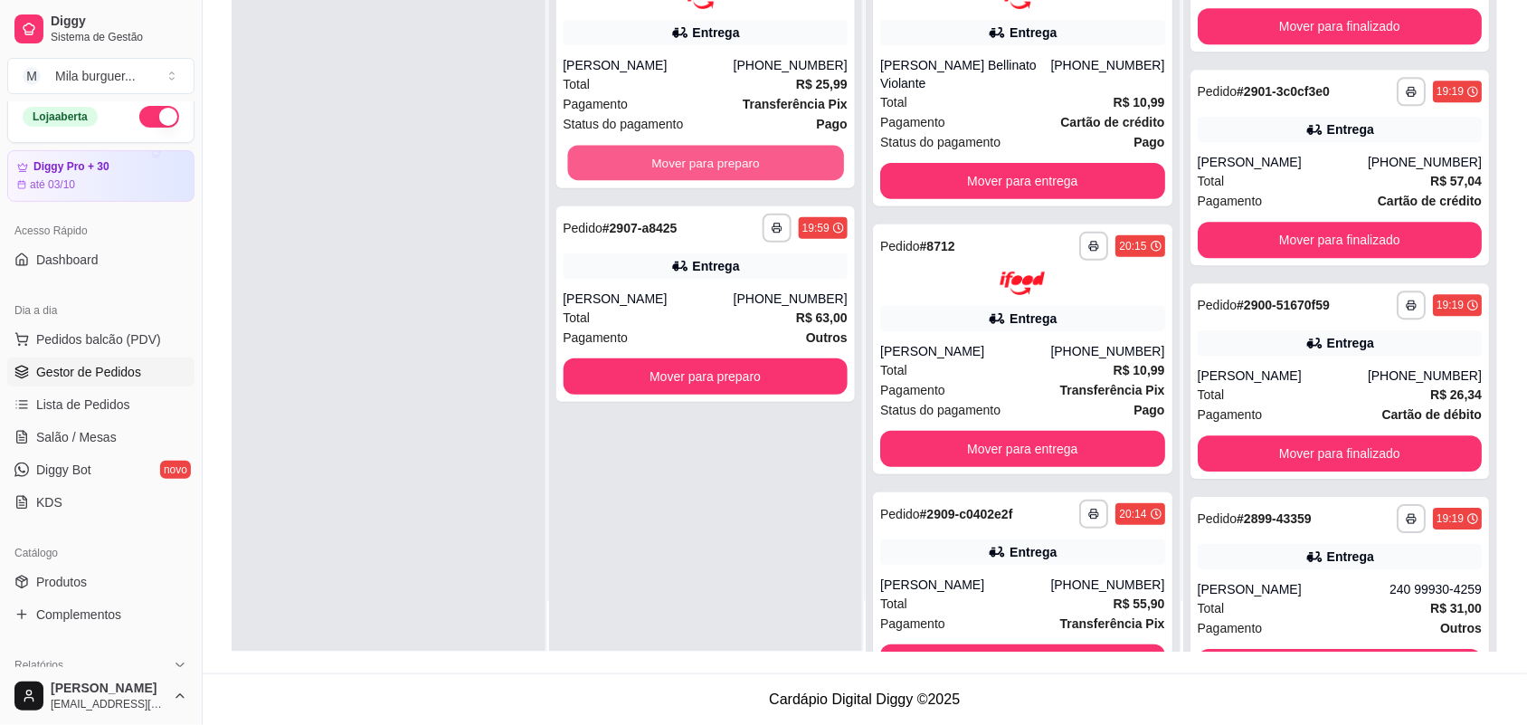
click at [757, 152] on button "Mover para preparo" at bounding box center [705, 162] width 276 height 35
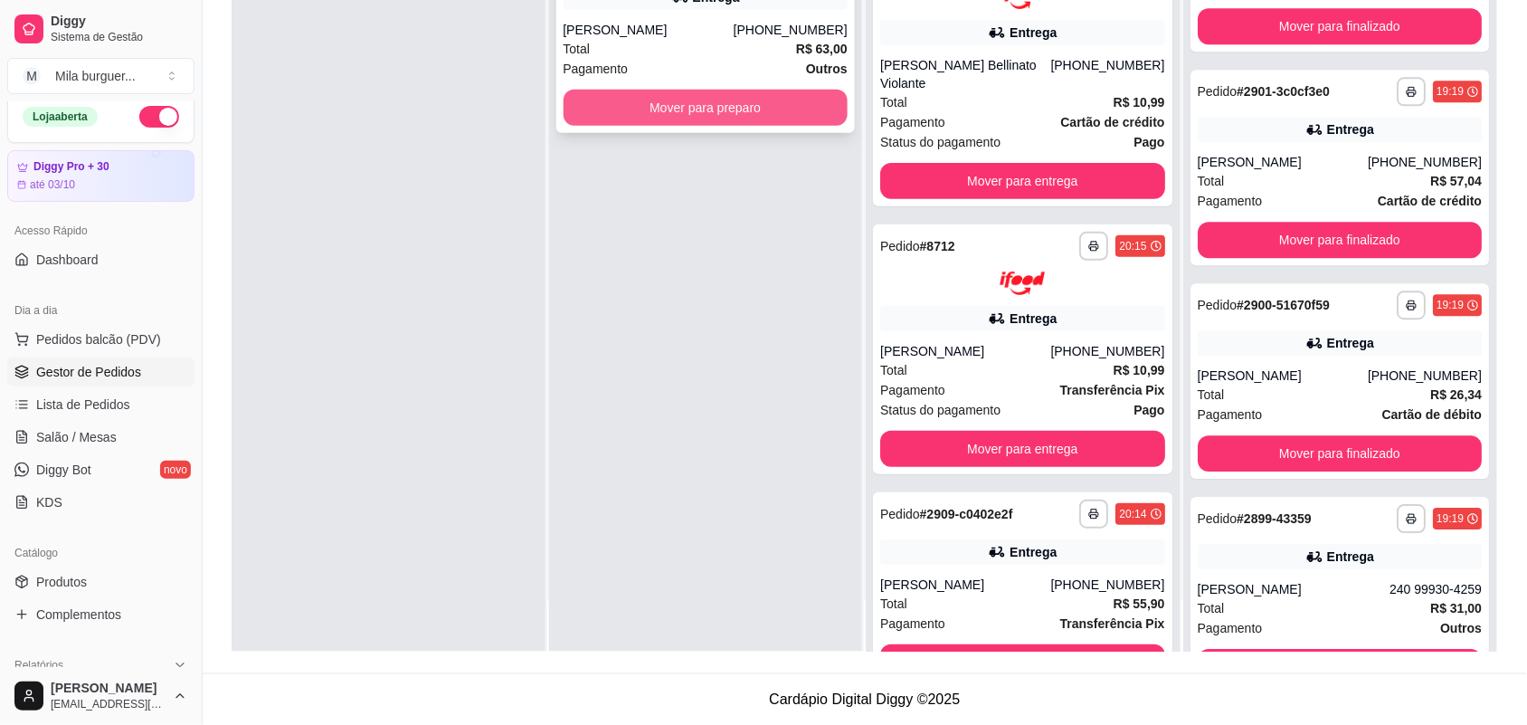
click at [753, 96] on button "Mover para preparo" at bounding box center [706, 108] width 285 height 36
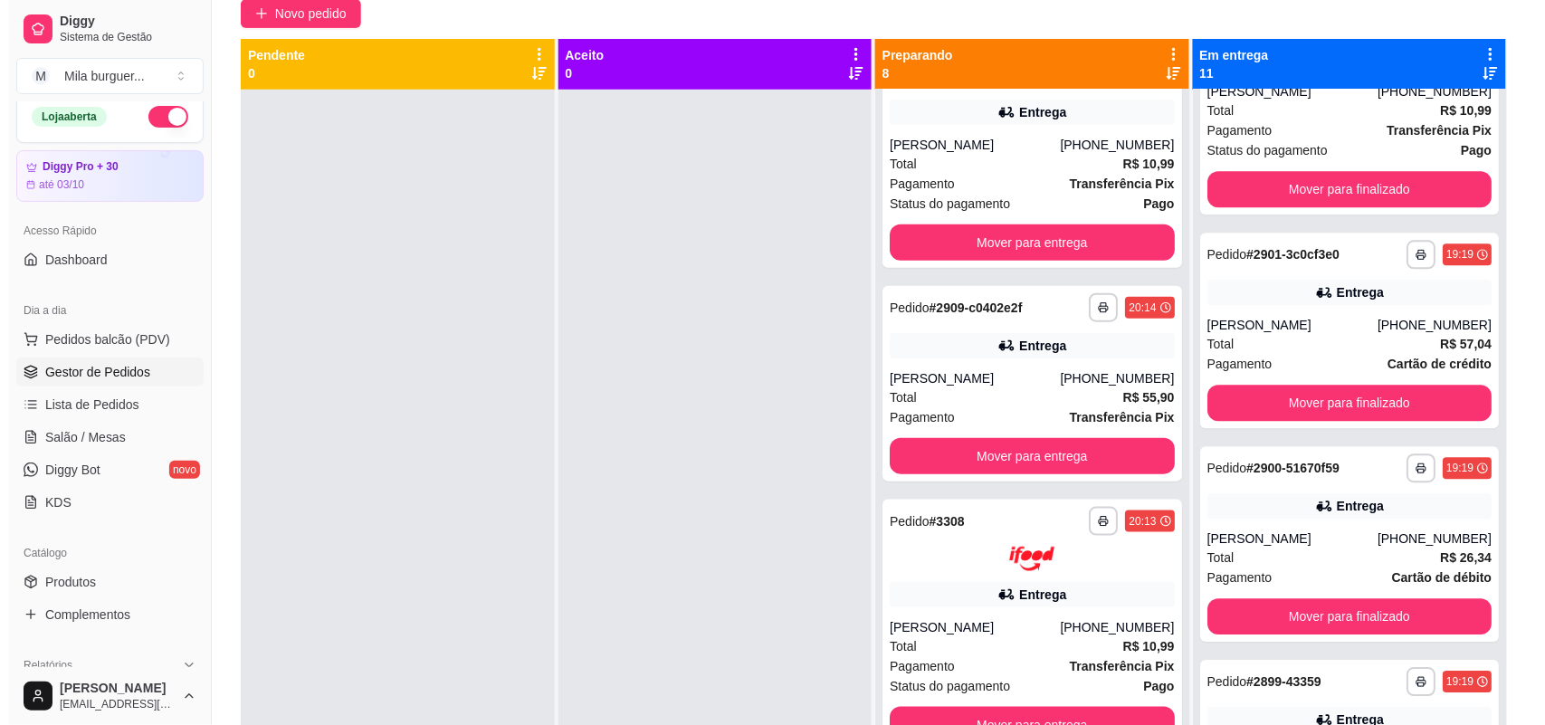
scroll to position [163, 0]
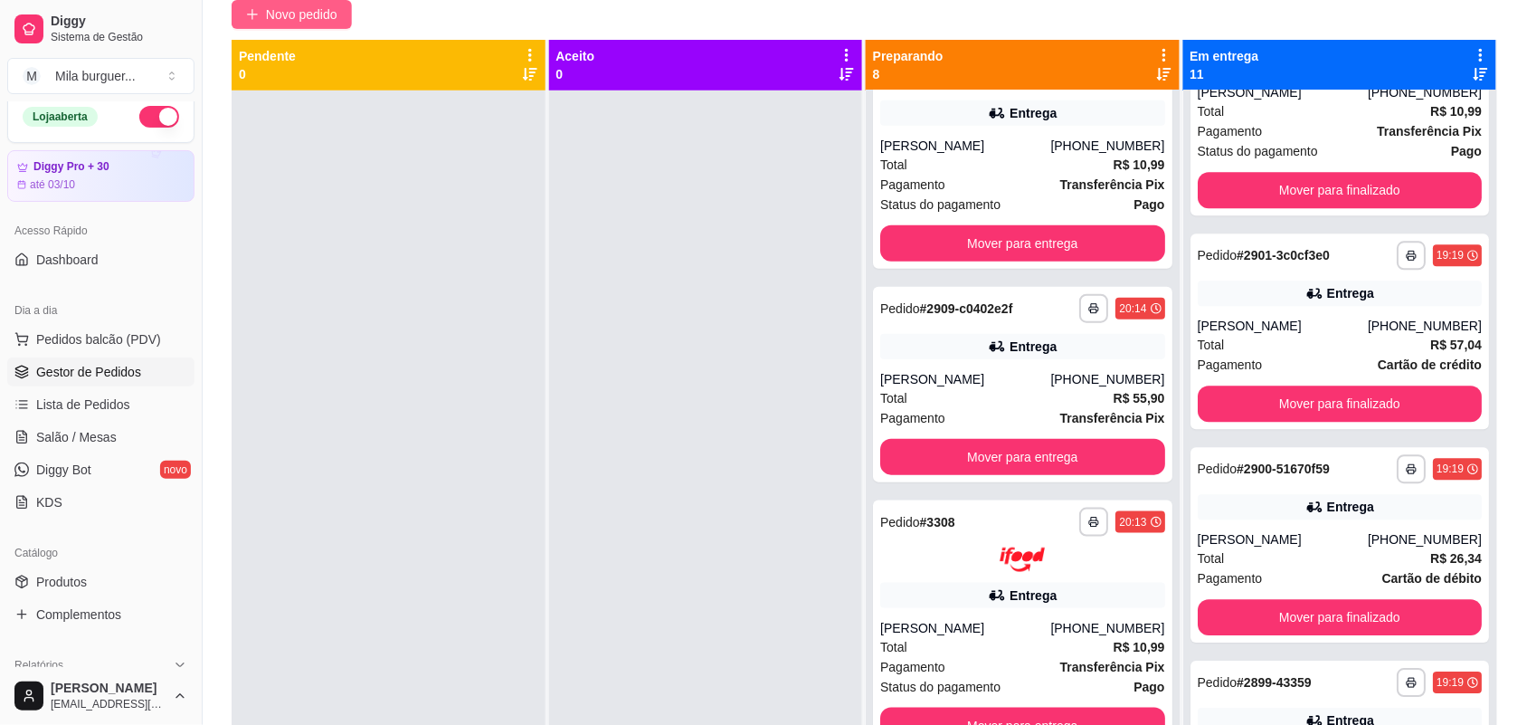
click at [322, 14] on span "Novo pedido" at bounding box center [301, 15] width 71 height 20
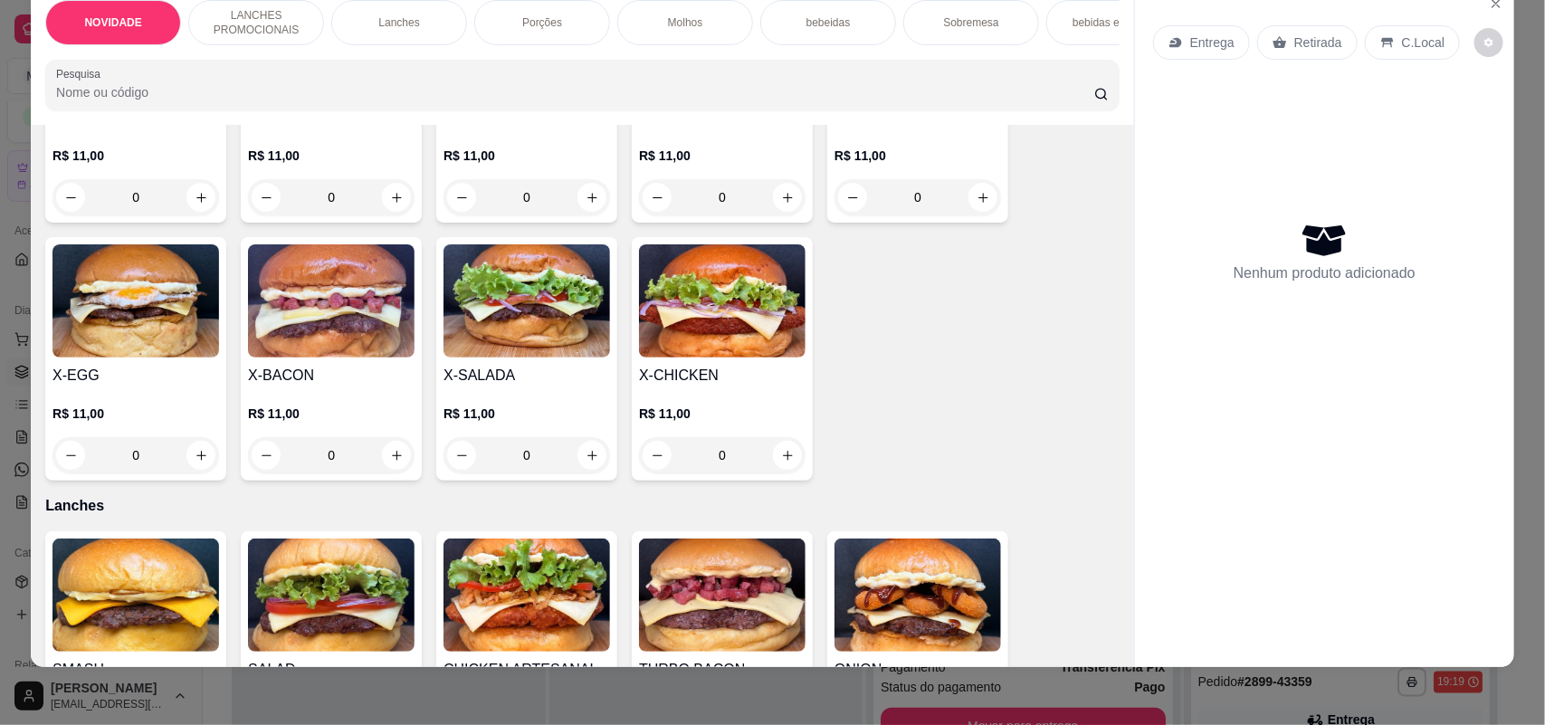
scroll to position [566, 0]
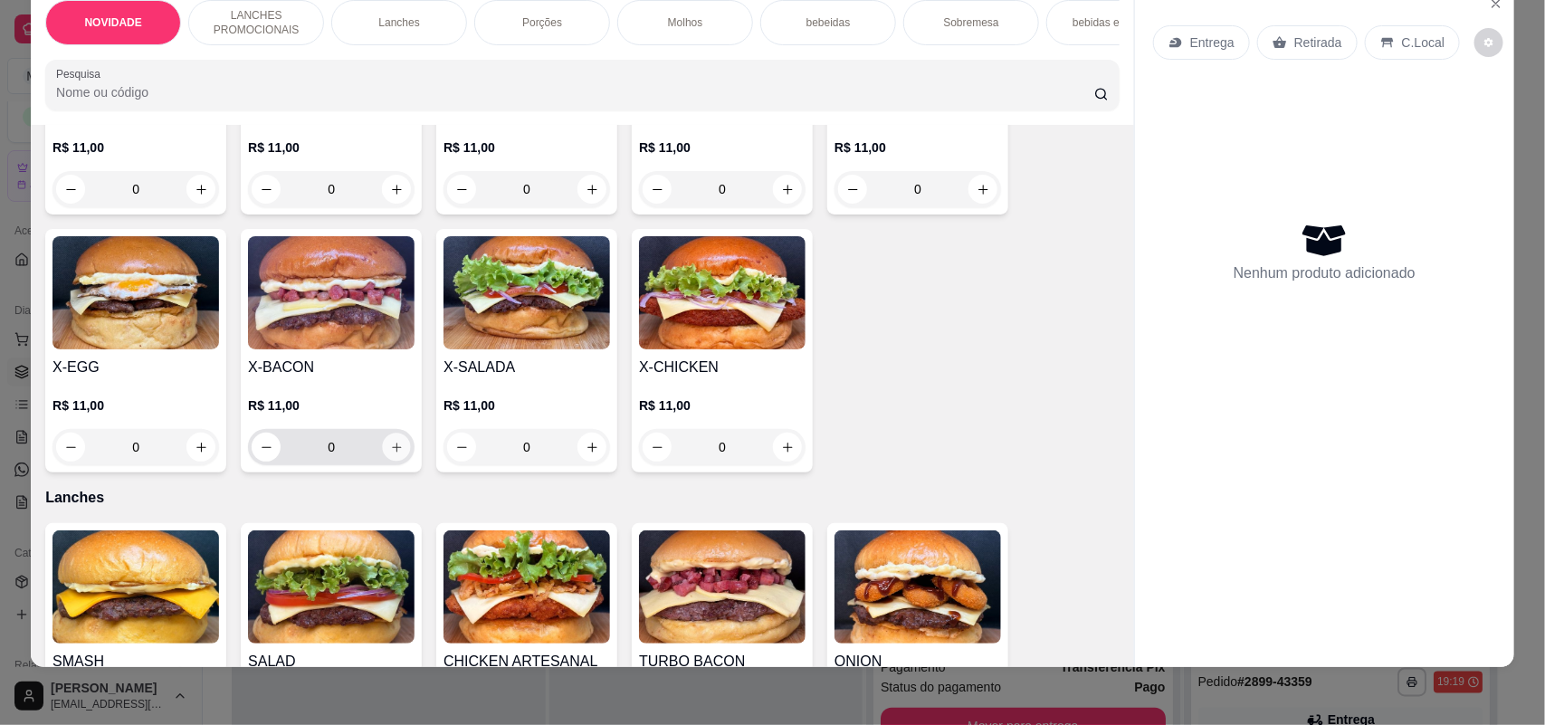
click at [390, 454] on icon "increase-product-quantity" at bounding box center [397, 448] width 14 height 14
type input "1"
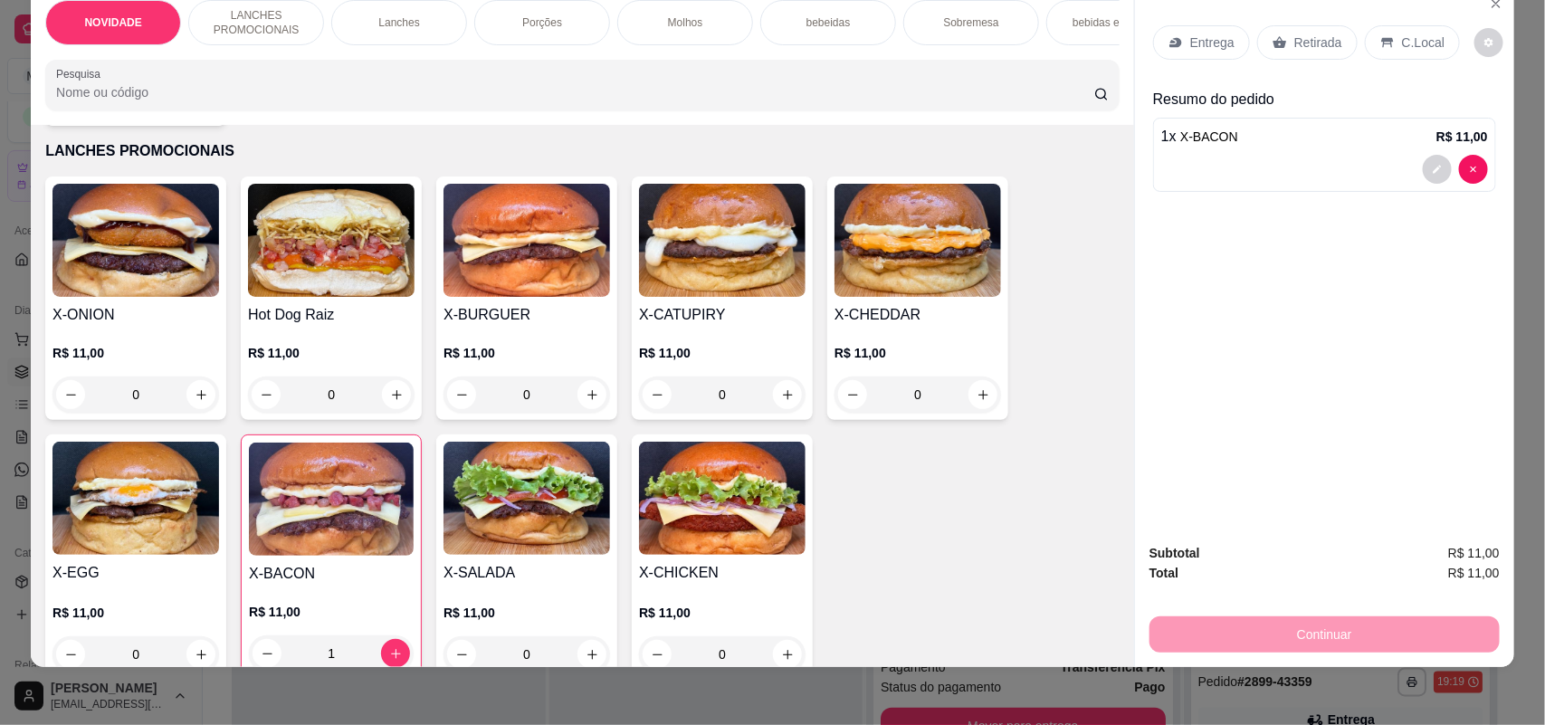
scroll to position [339, 0]
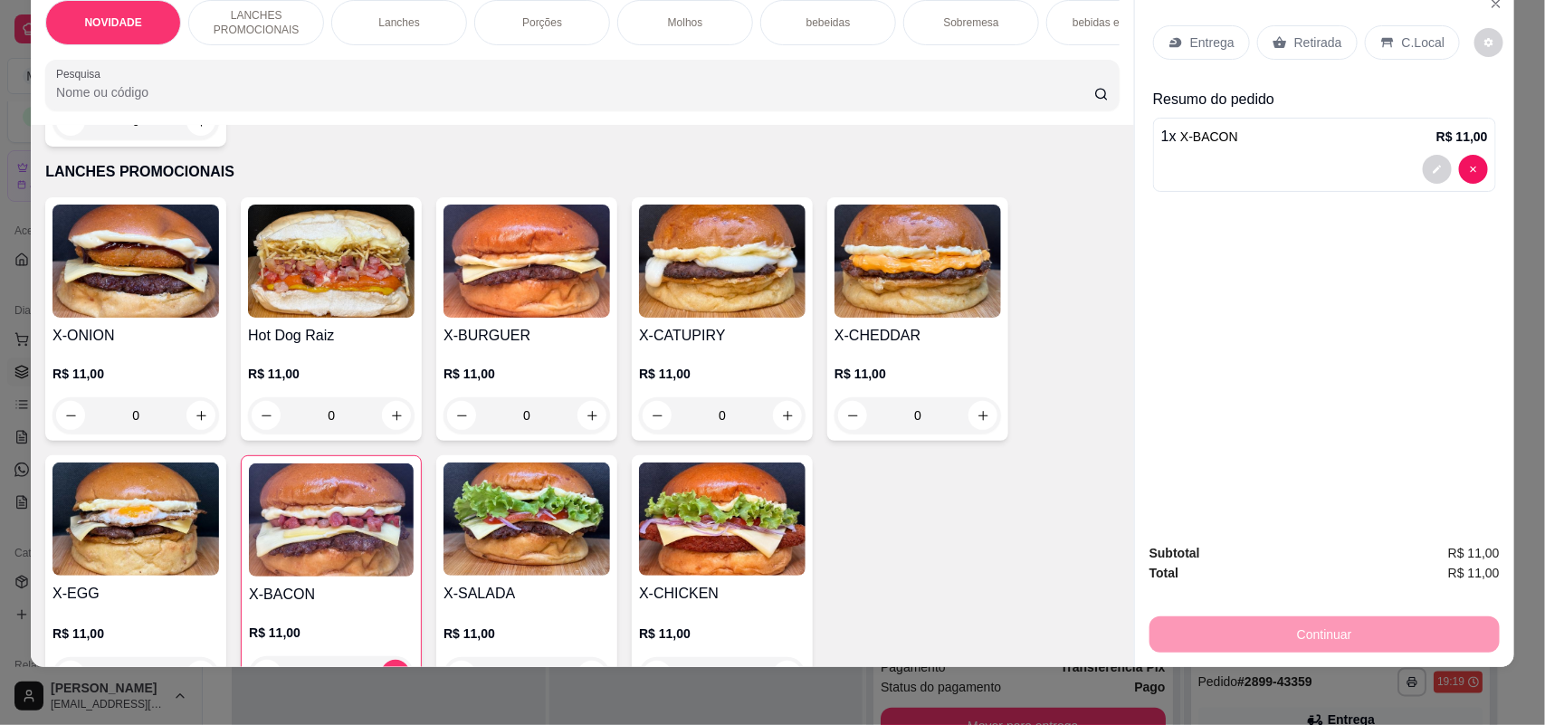
click at [380, 431] on div "0" at bounding box center [331, 415] width 166 height 36
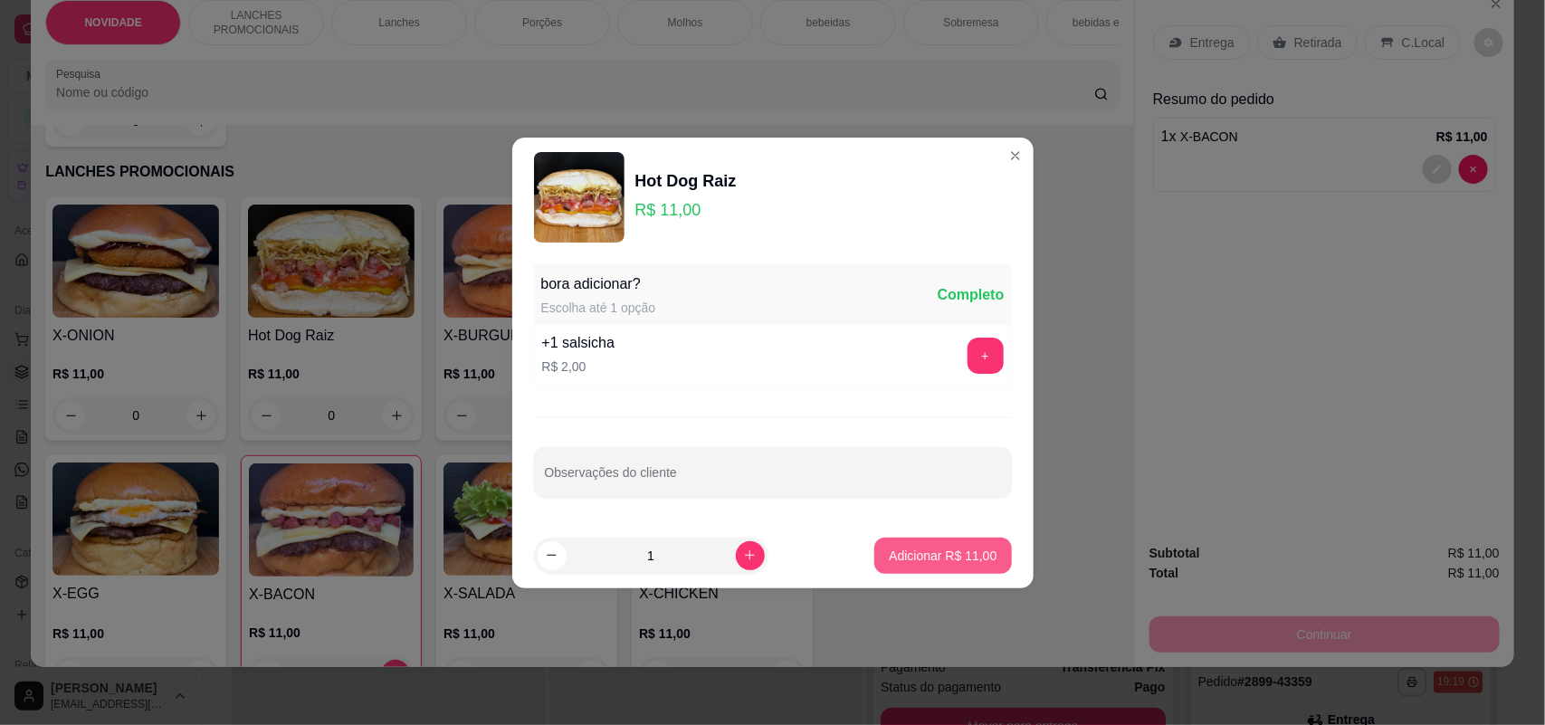
click at [897, 552] on p "Adicionar R$ 11,00" at bounding box center [943, 556] width 108 height 18
type input "1"
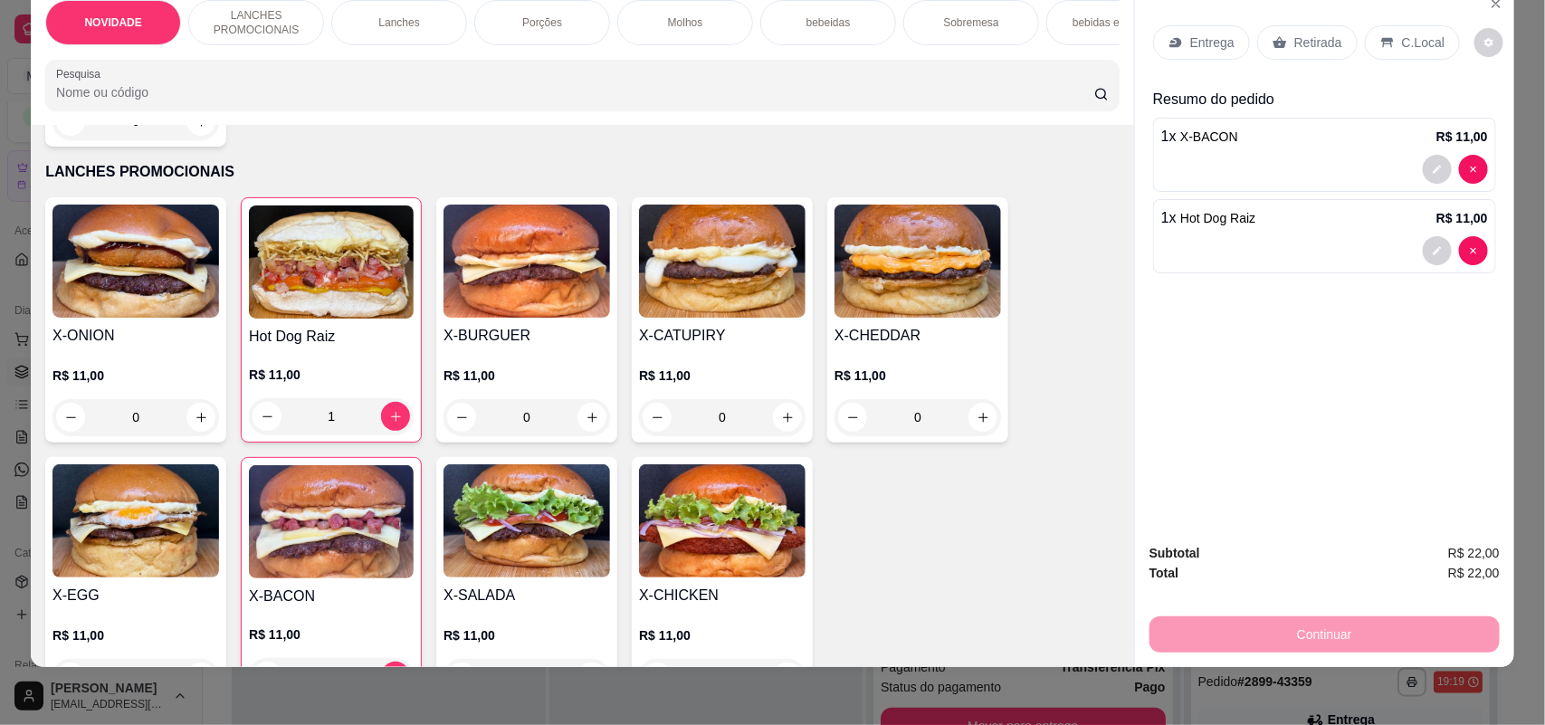
click at [1191, 43] on p "Entrega" at bounding box center [1212, 42] width 44 height 18
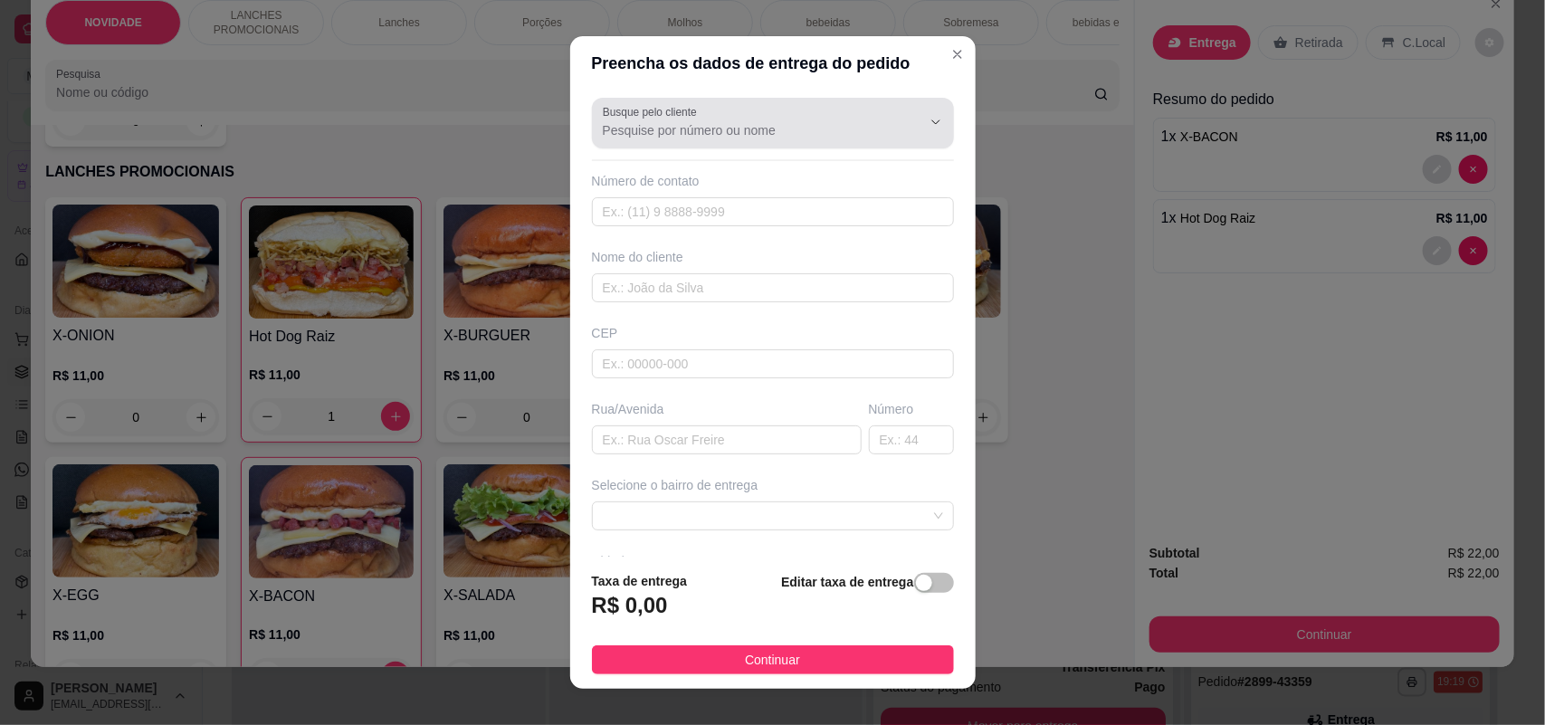
click at [789, 119] on div at bounding box center [773, 123] width 340 height 36
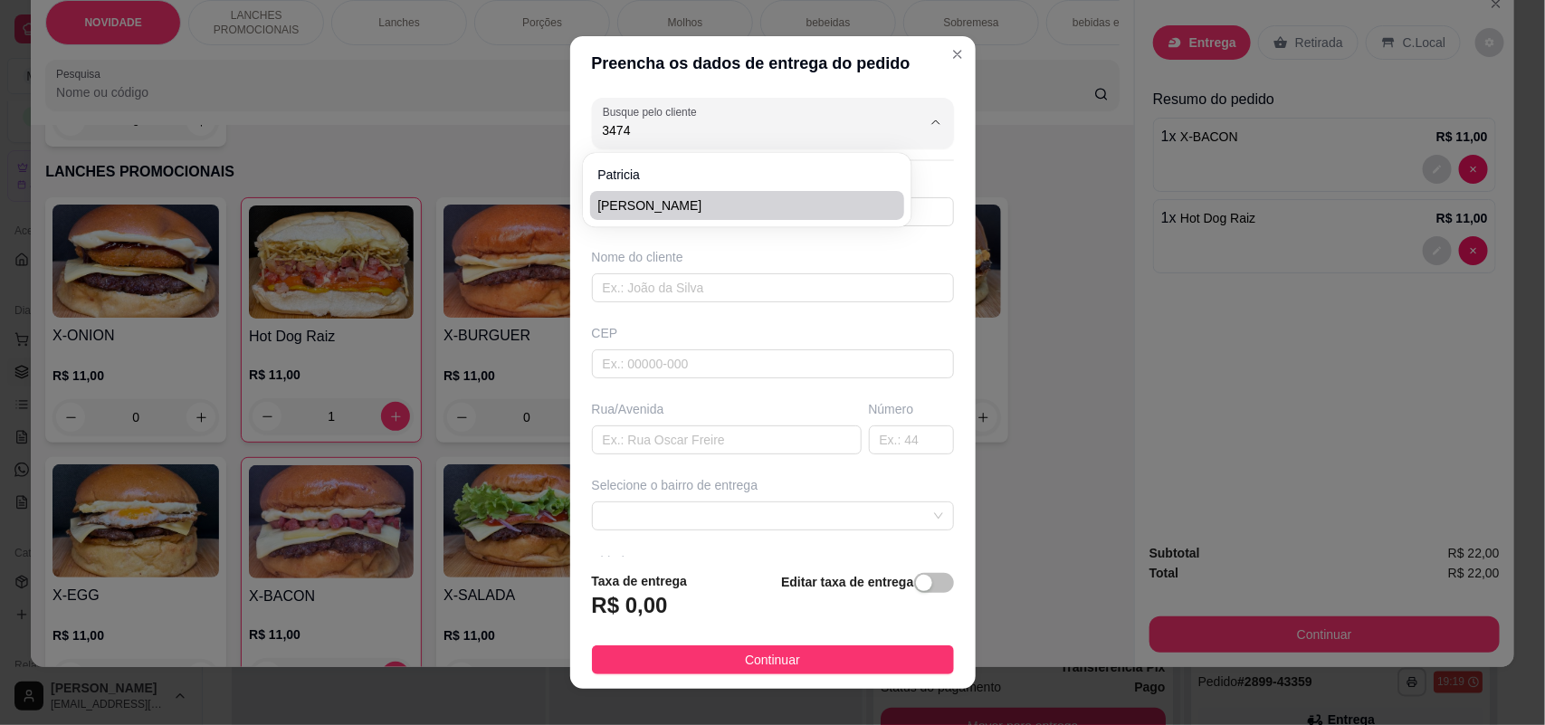
click at [778, 208] on span "[PERSON_NAME]" at bounding box center [737, 205] width 281 height 18
type input "[PERSON_NAME]"
type input "13996113474"
type input "[PERSON_NAME]"
type input "18079460"
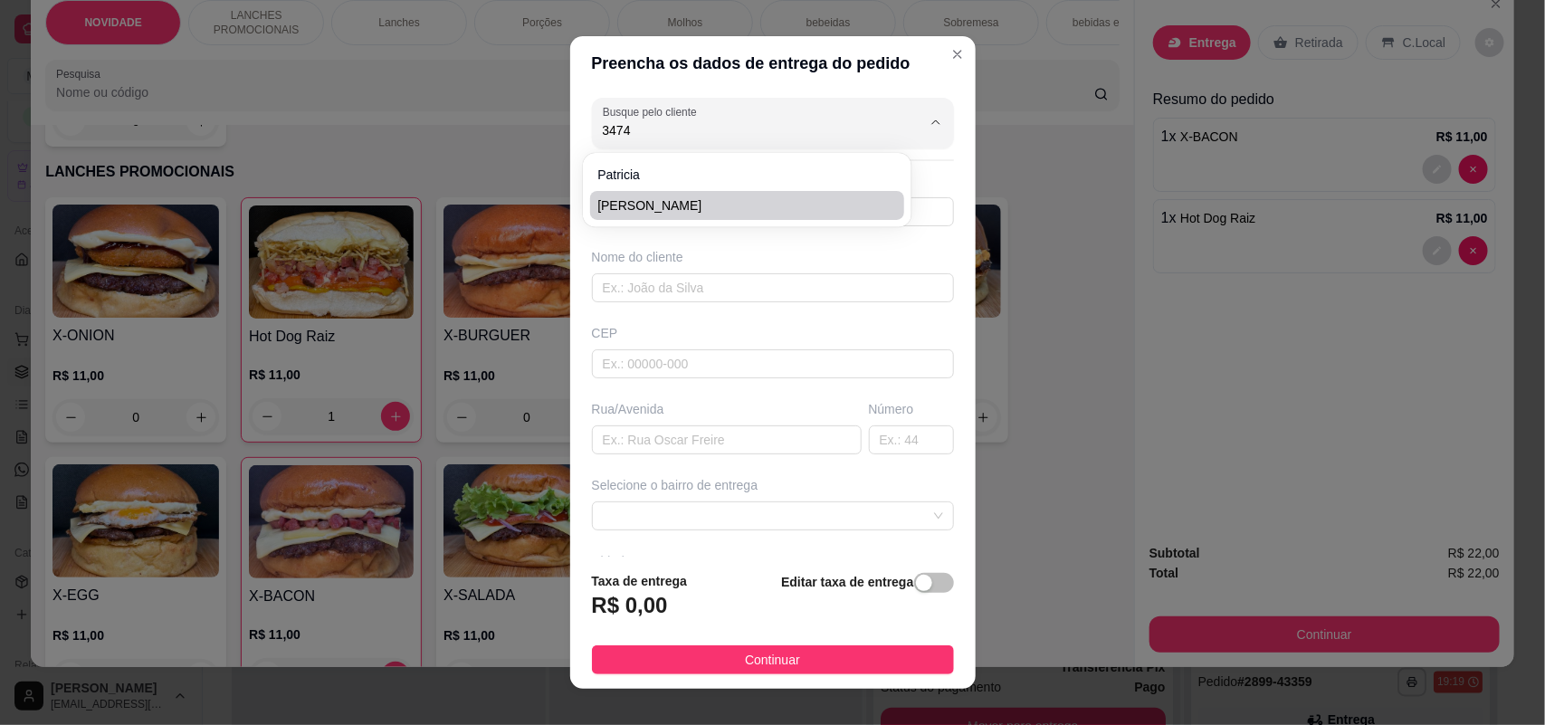
type input "Rua [PERSON_NAME]"
type input "245"
type input "Sorocaba"
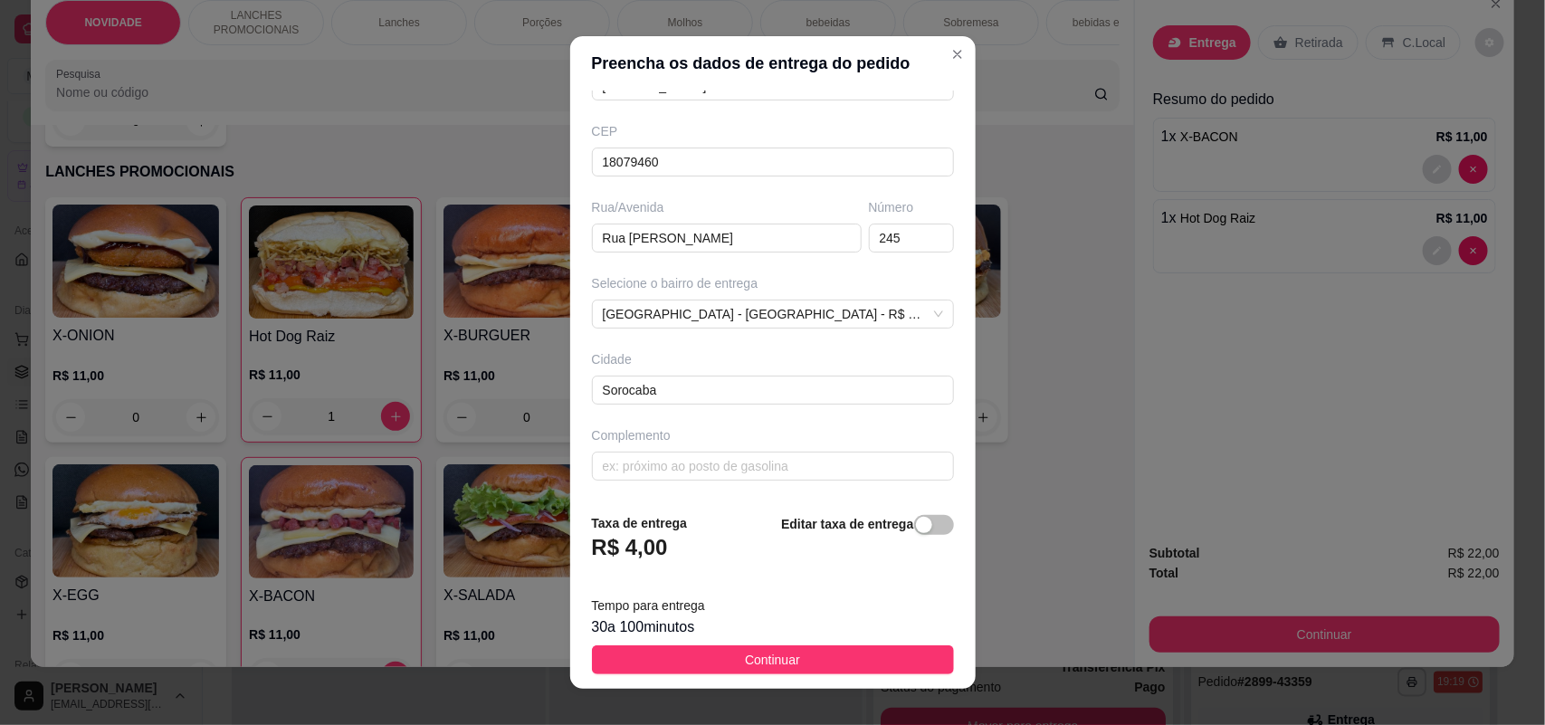
scroll to position [204, 0]
type input "[PERSON_NAME]"
click at [745, 656] on span "Continuar" at bounding box center [772, 660] width 55 height 20
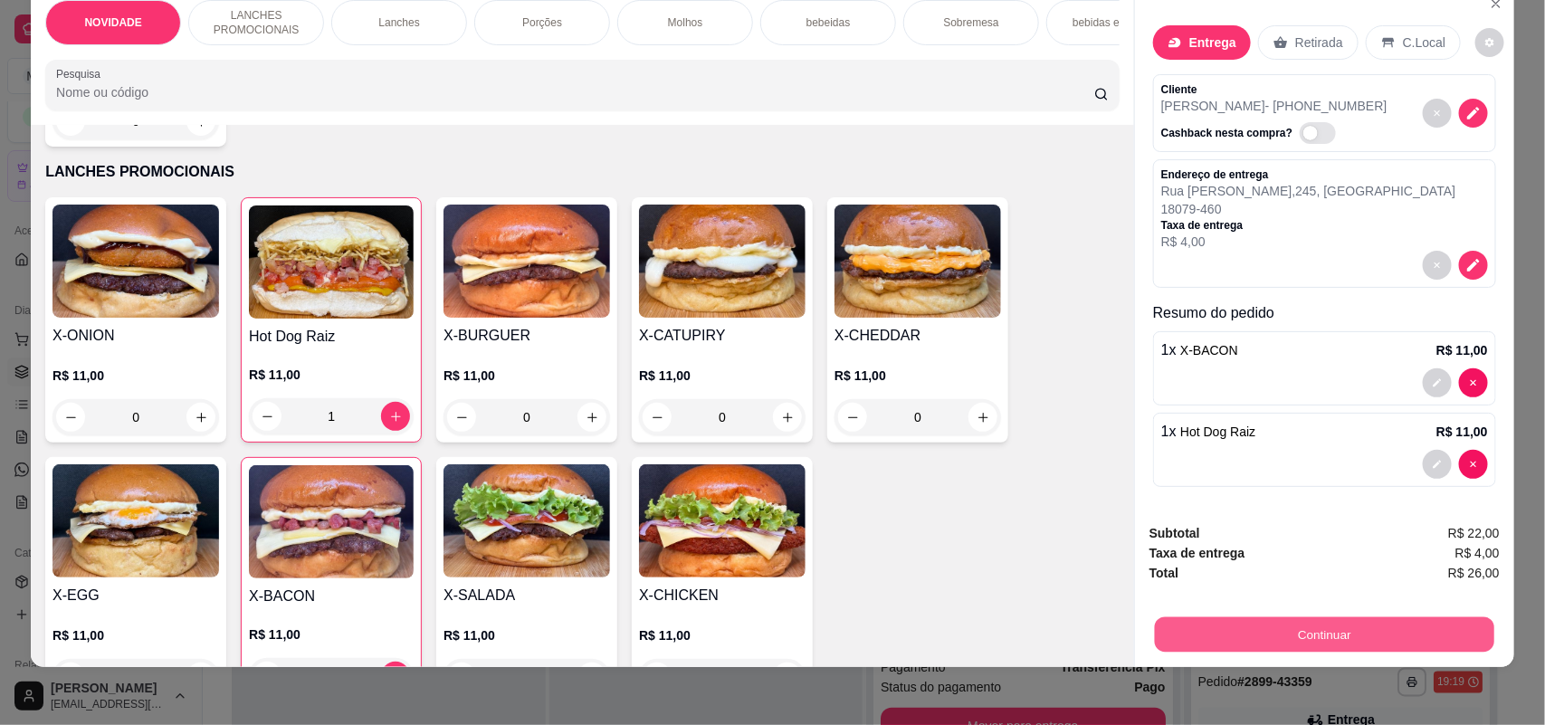
click at [1323, 645] on button "Continuar" at bounding box center [1324, 634] width 339 height 35
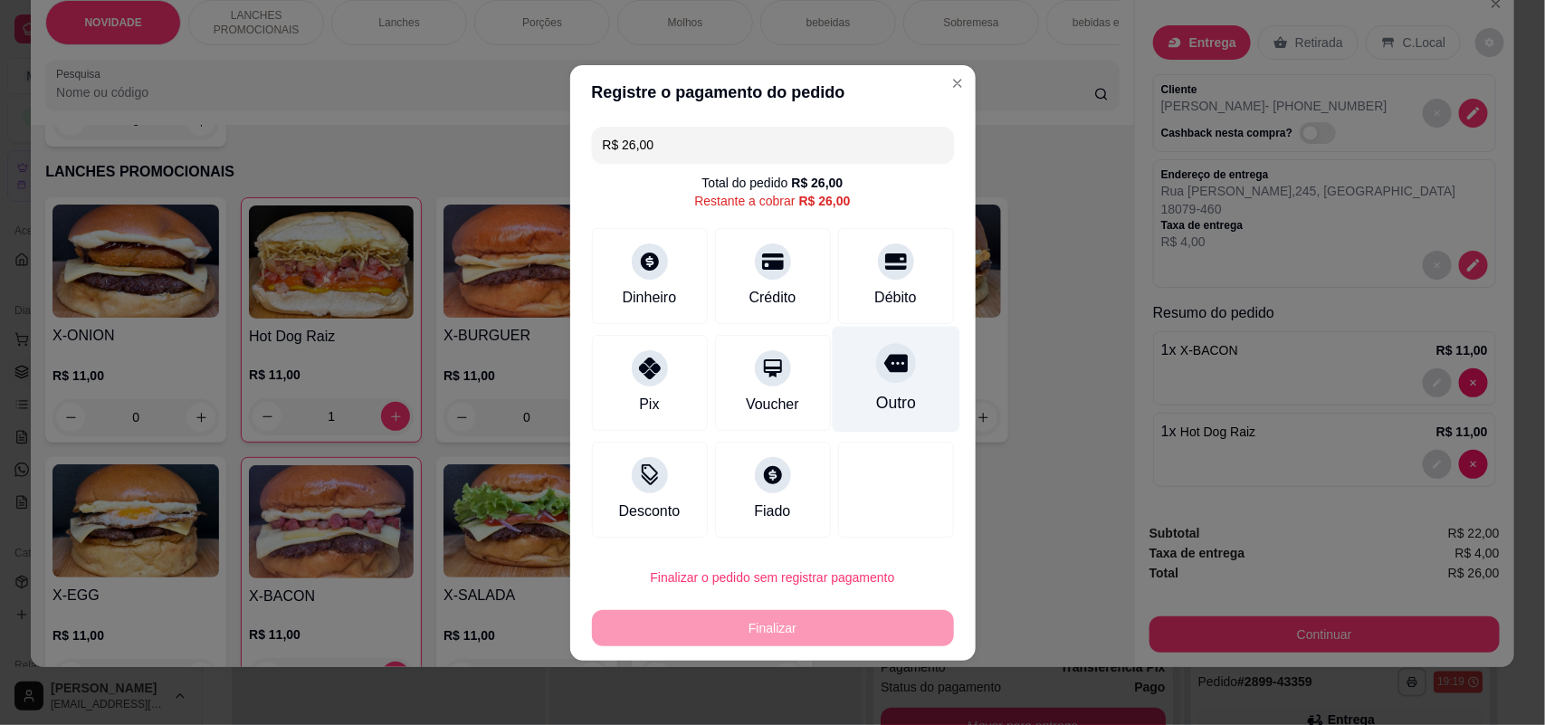
click at [910, 385] on div "Outro" at bounding box center [896, 379] width 128 height 106
type input "R$ 0,00"
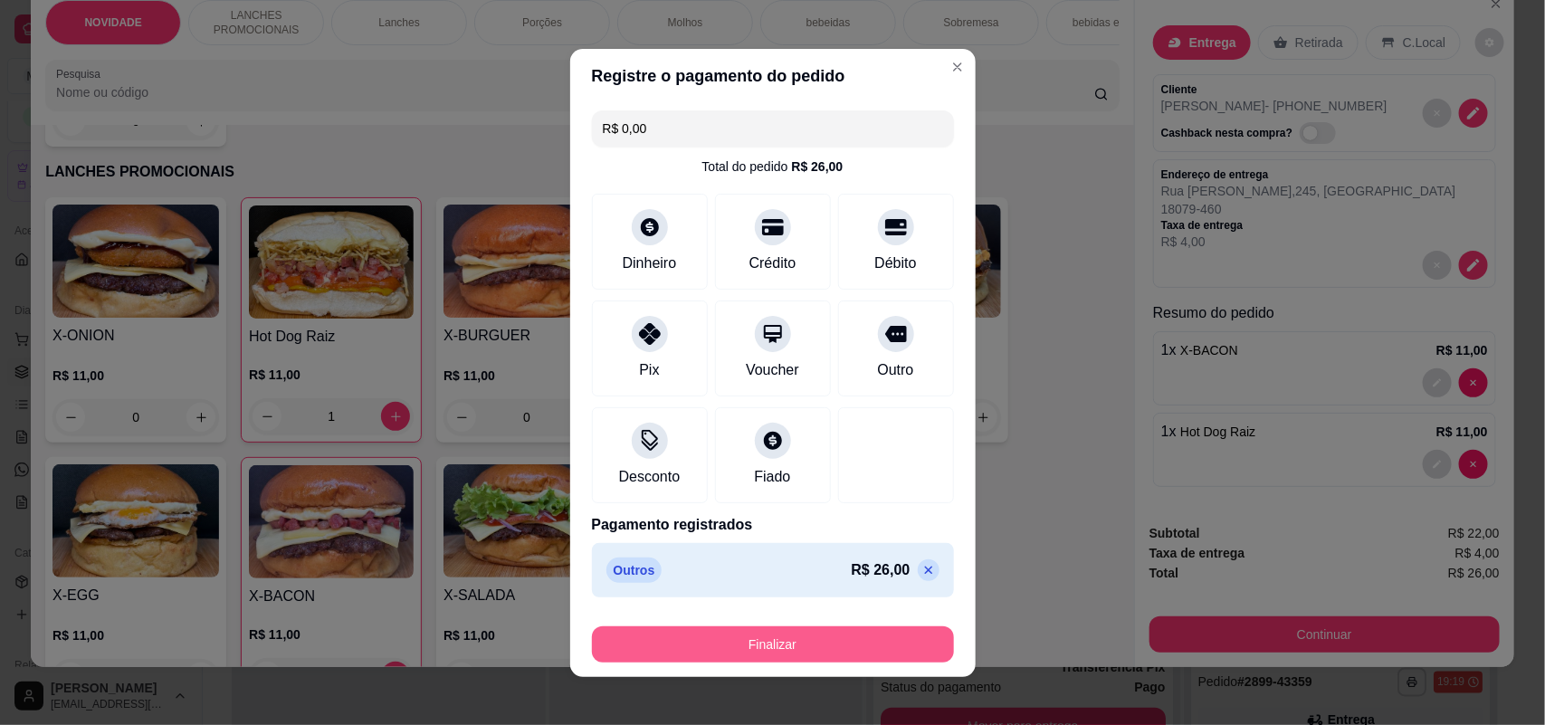
click at [806, 645] on button "Finalizar" at bounding box center [773, 644] width 362 height 36
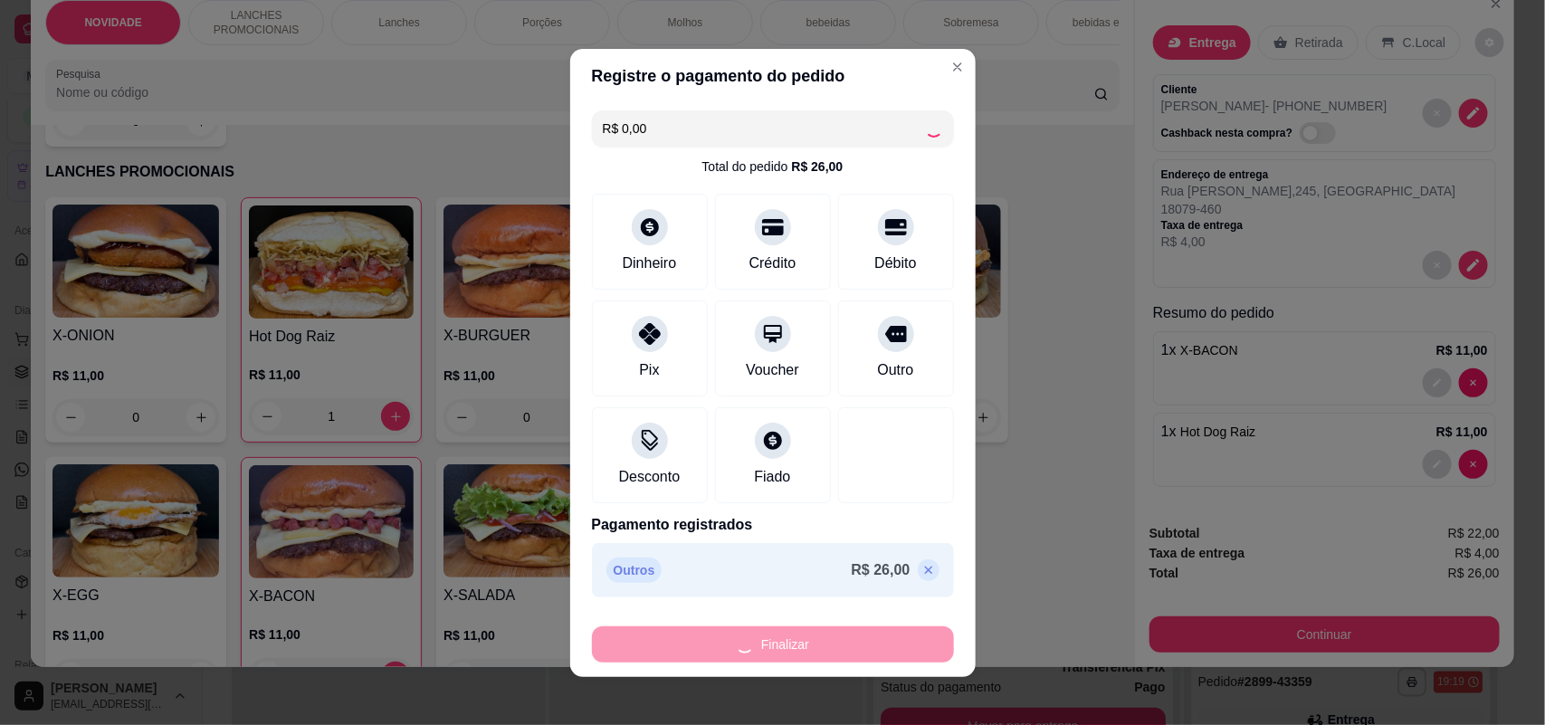
type input "0"
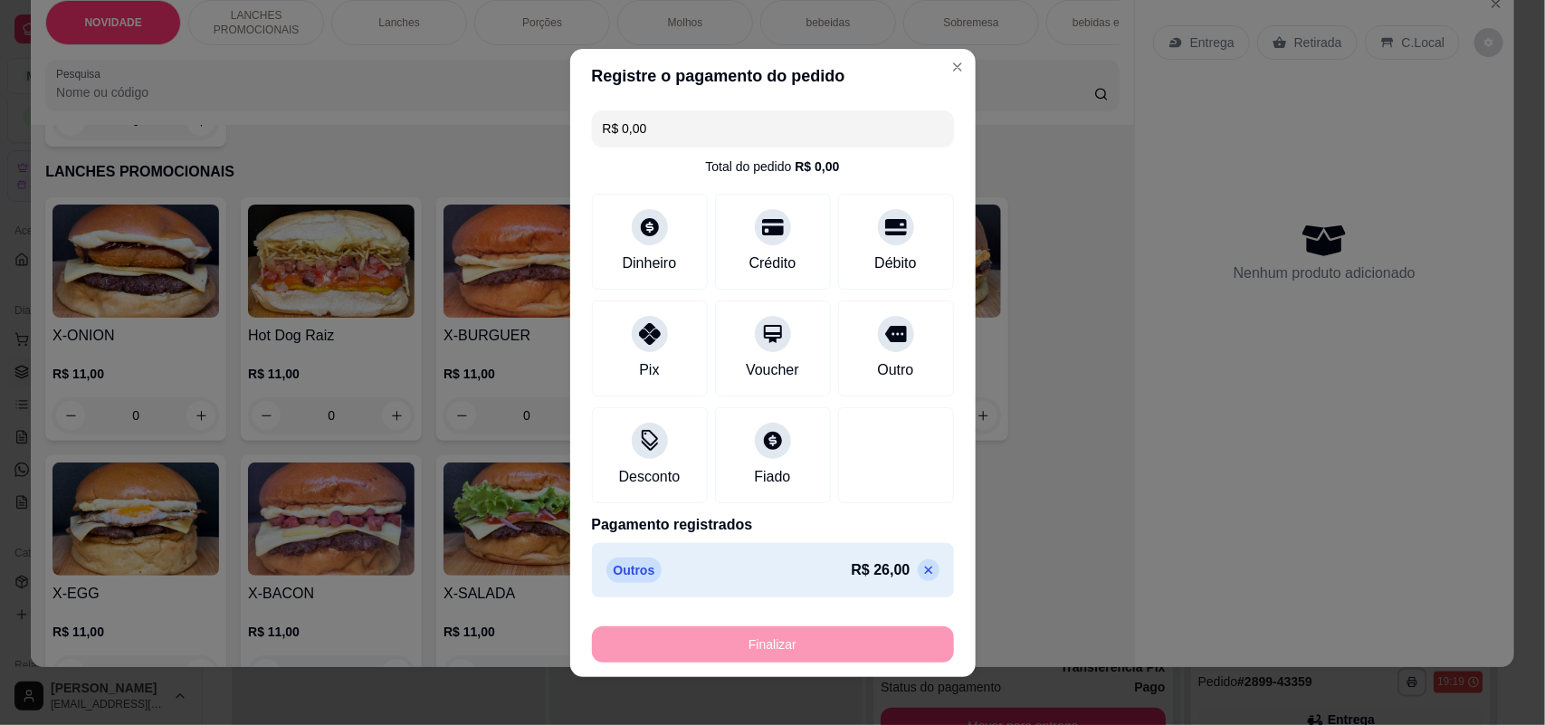
type input "-R$ 26,00"
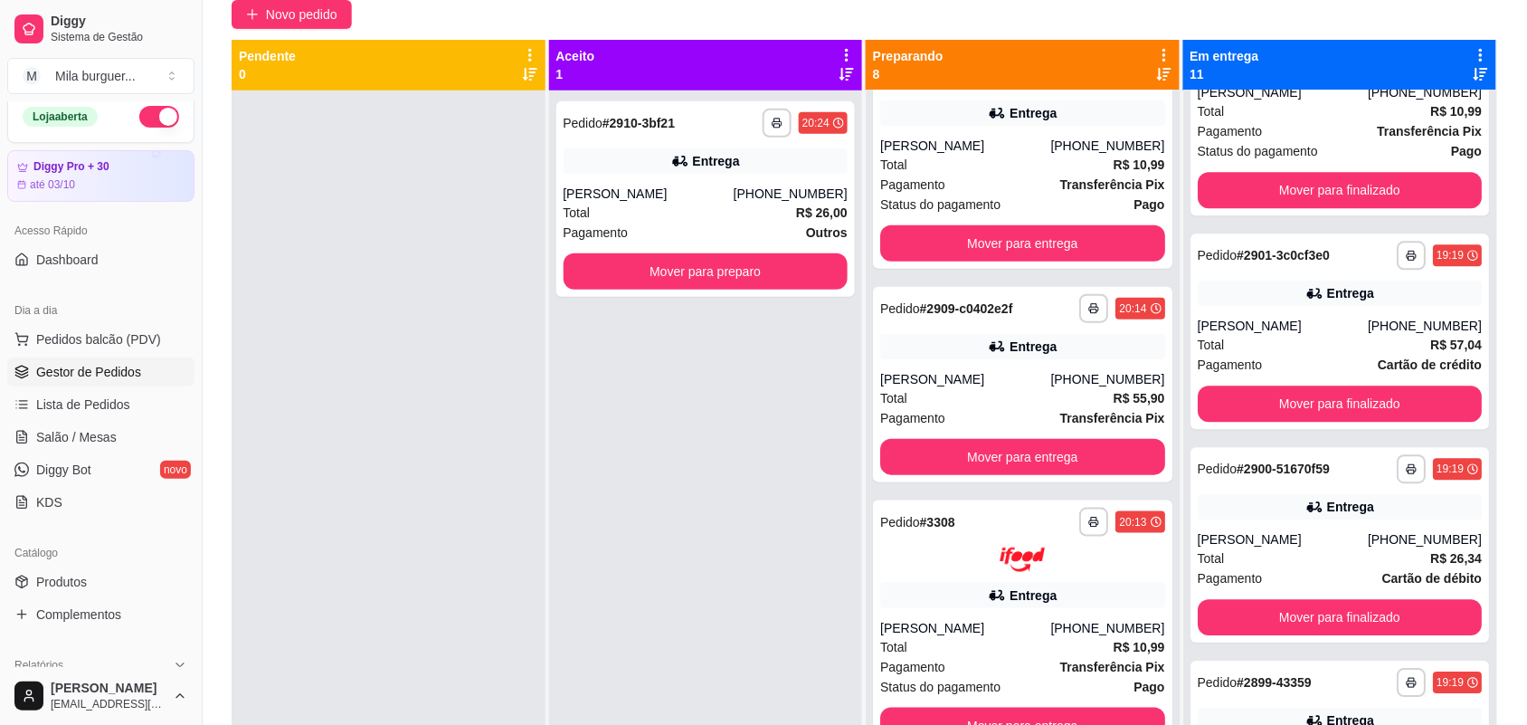
click at [457, 127] on div at bounding box center [389, 452] width 314 height 725
click at [319, 10] on span "Novo pedido" at bounding box center [301, 15] width 71 height 20
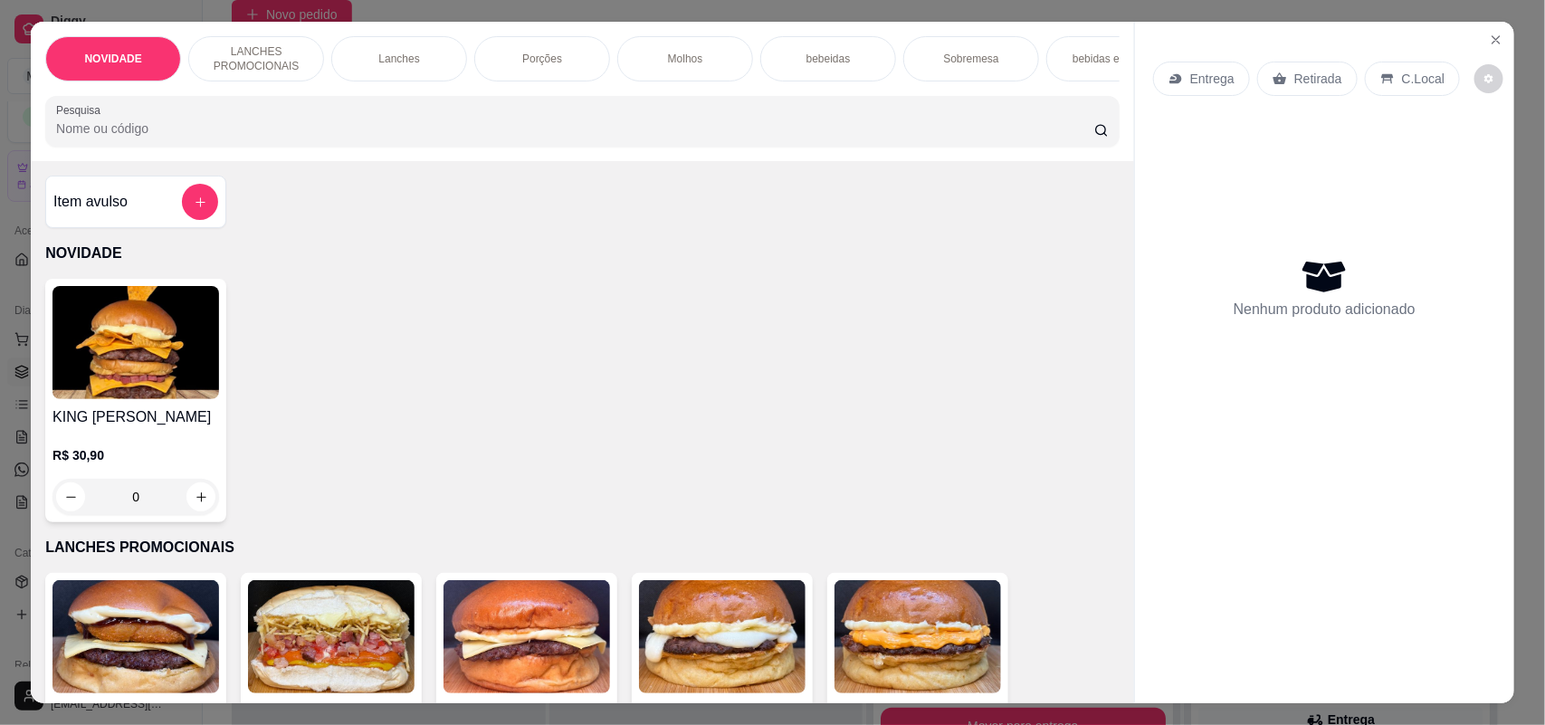
click at [1204, 87] on p "Entrega" at bounding box center [1212, 79] width 44 height 18
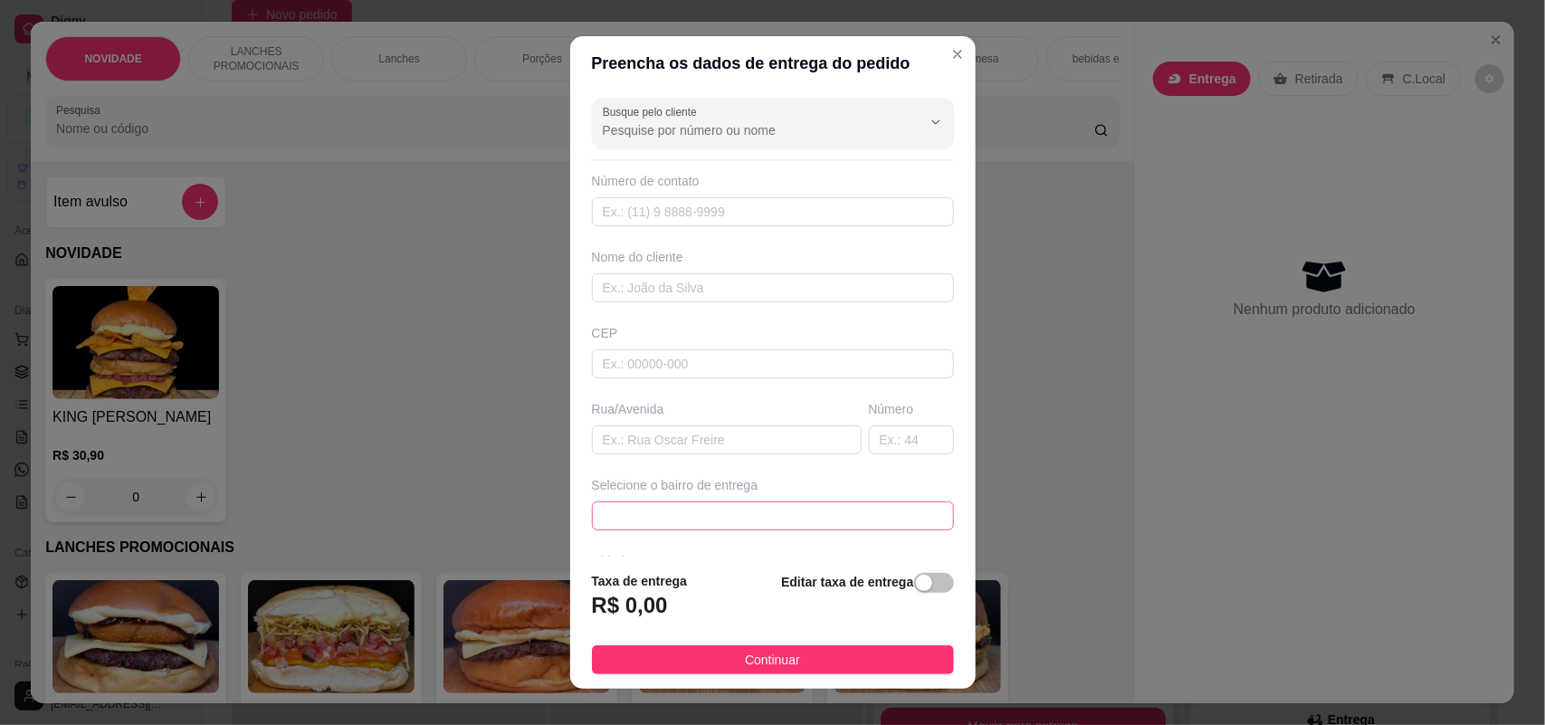
click at [743, 505] on span at bounding box center [773, 515] width 340 height 27
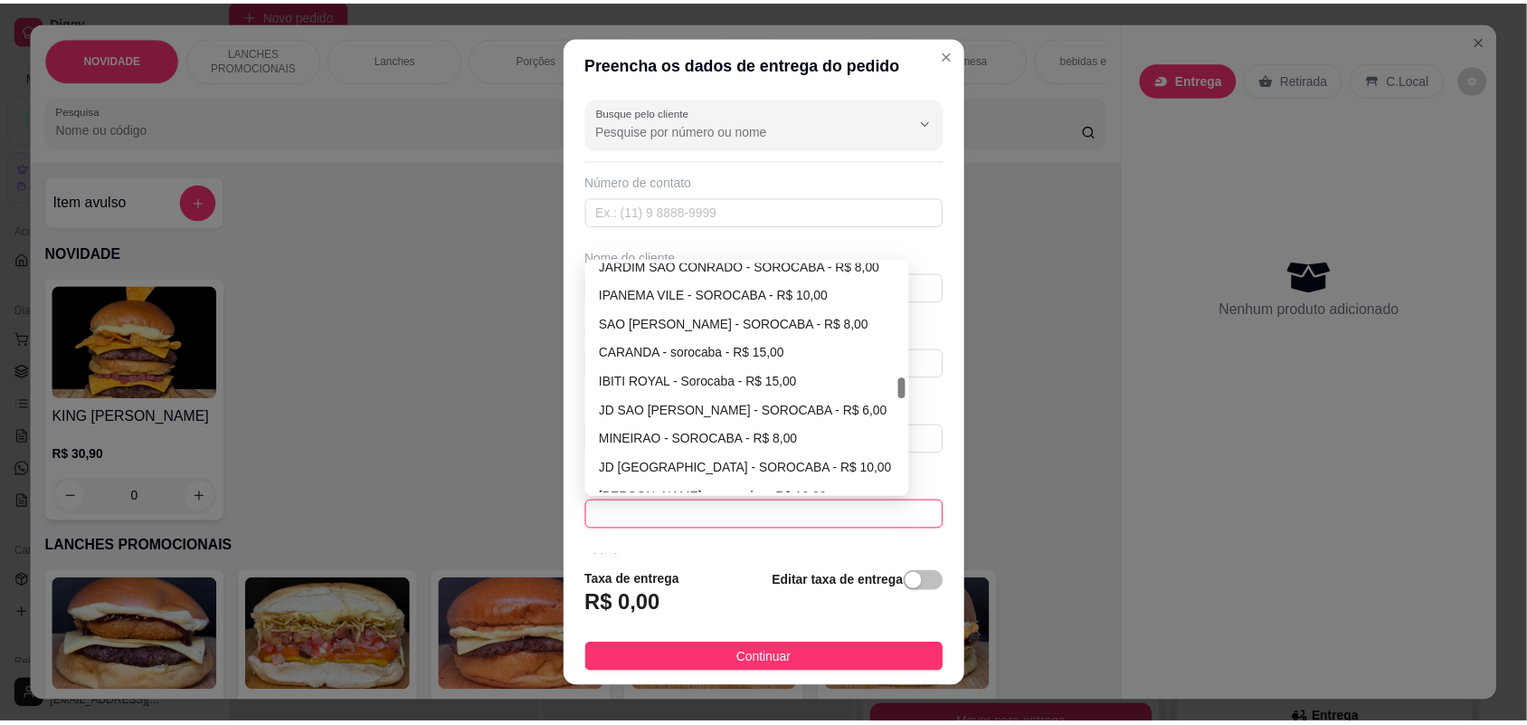
scroll to position [1346, 0]
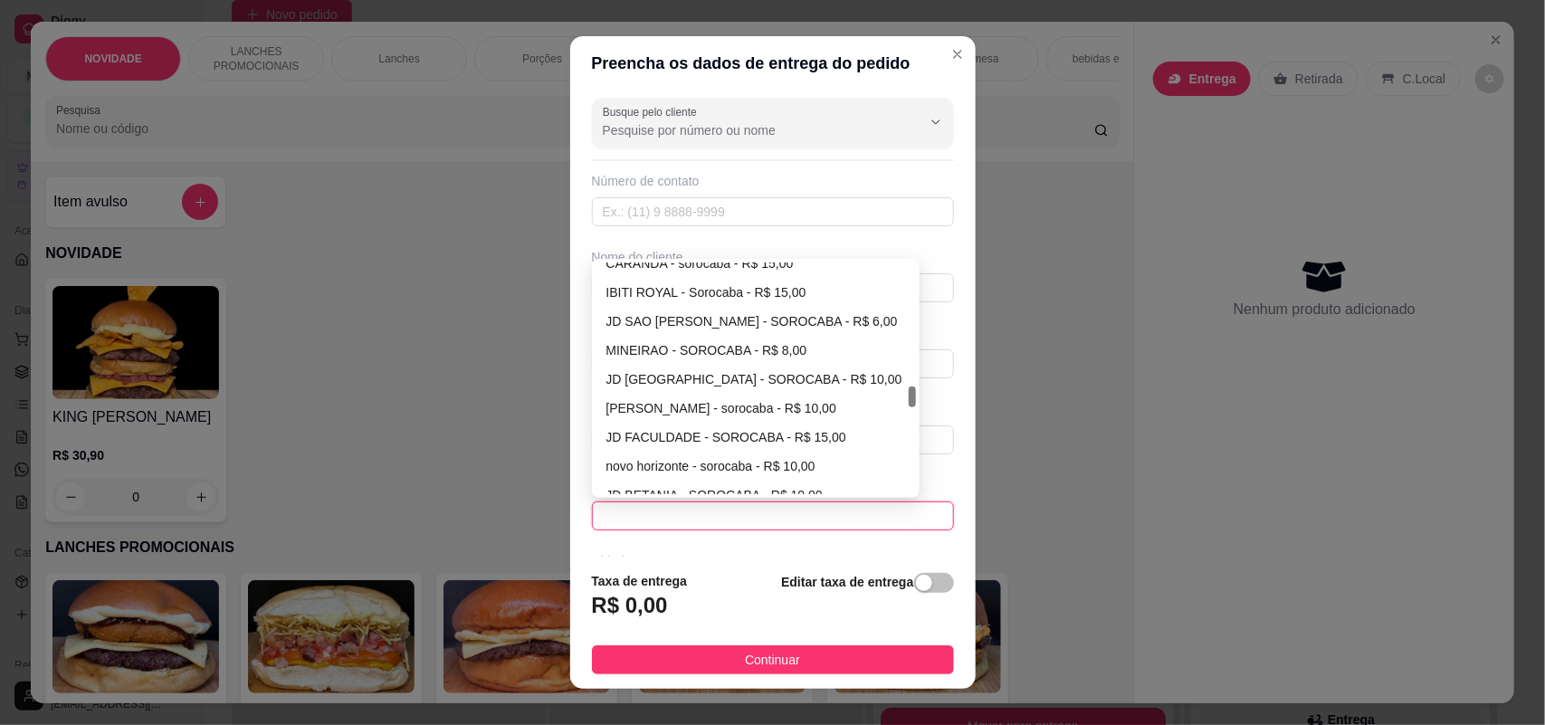
drag, startPoint x: 900, startPoint y: 270, endPoint x: 906, endPoint y: 394, distance: 124.1
click at [908, 394] on div at bounding box center [911, 396] width 7 height 21
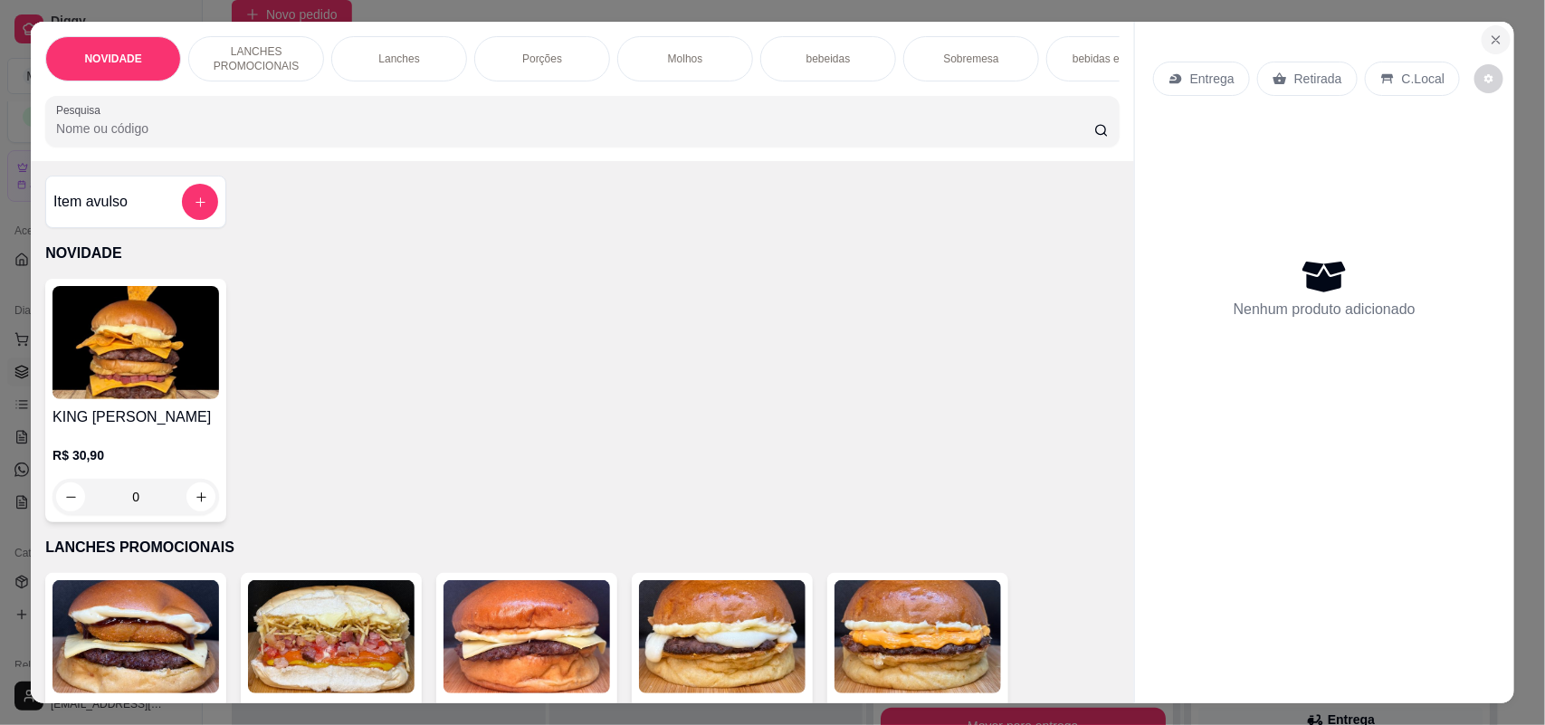
click at [1491, 36] on icon "Close" at bounding box center [1495, 40] width 14 height 14
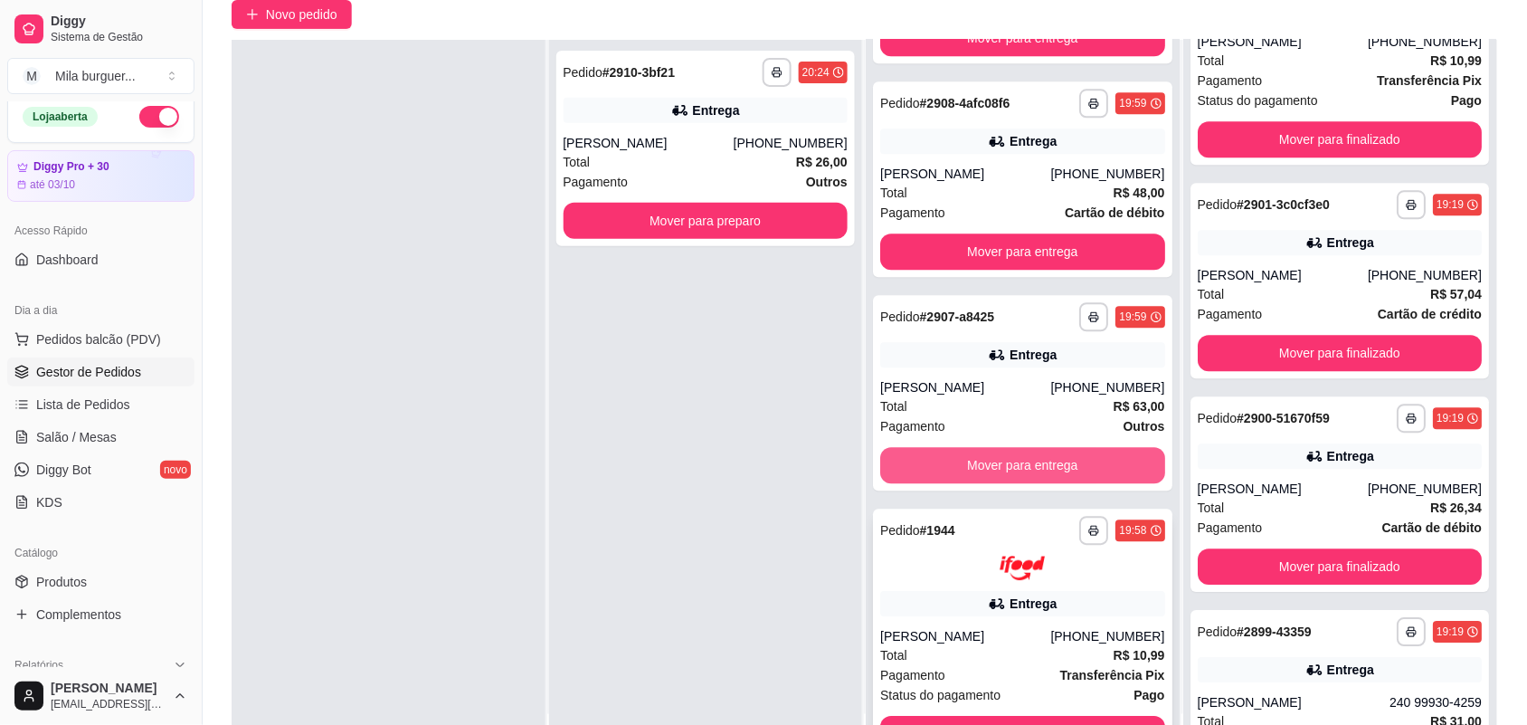
scroll to position [276, 0]
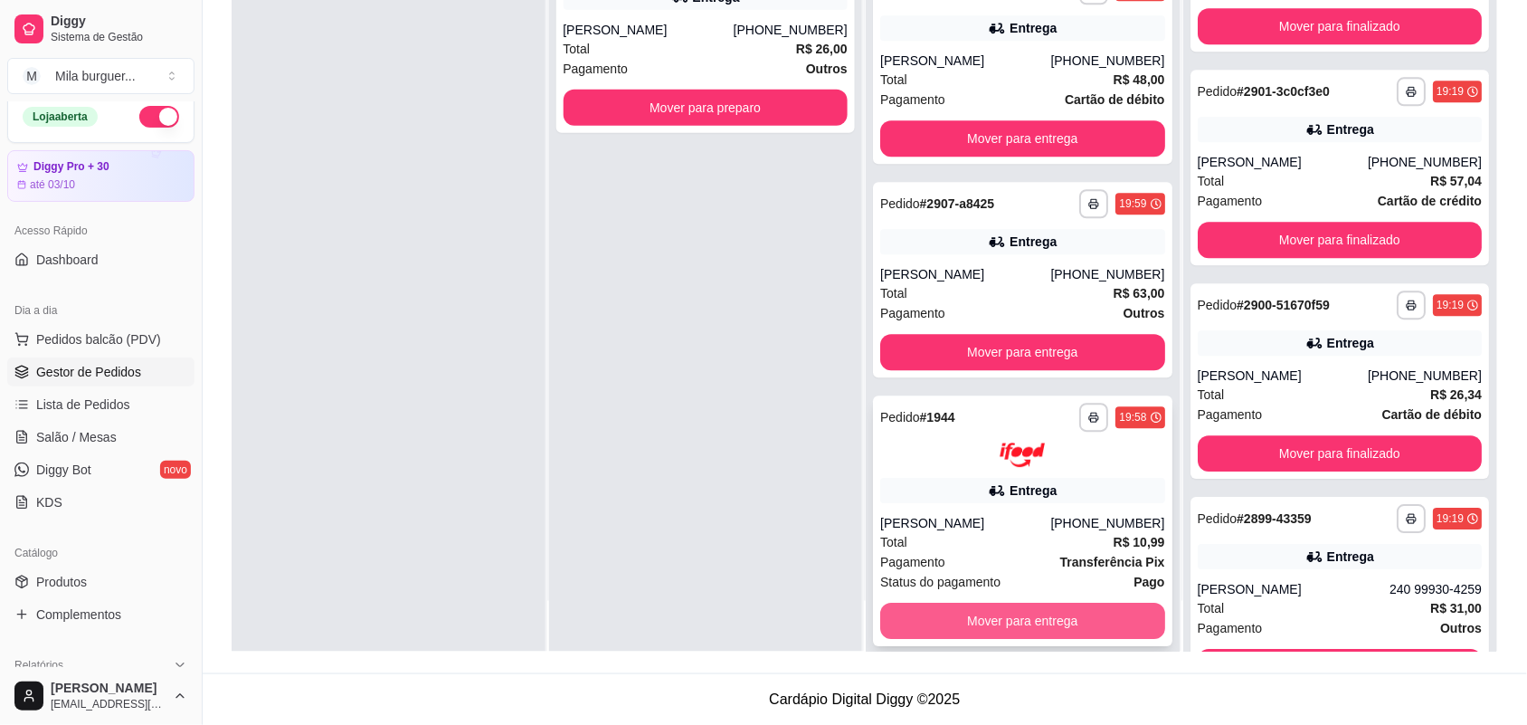
click at [1079, 608] on button "Mover para entrega" at bounding box center [1022, 621] width 285 height 36
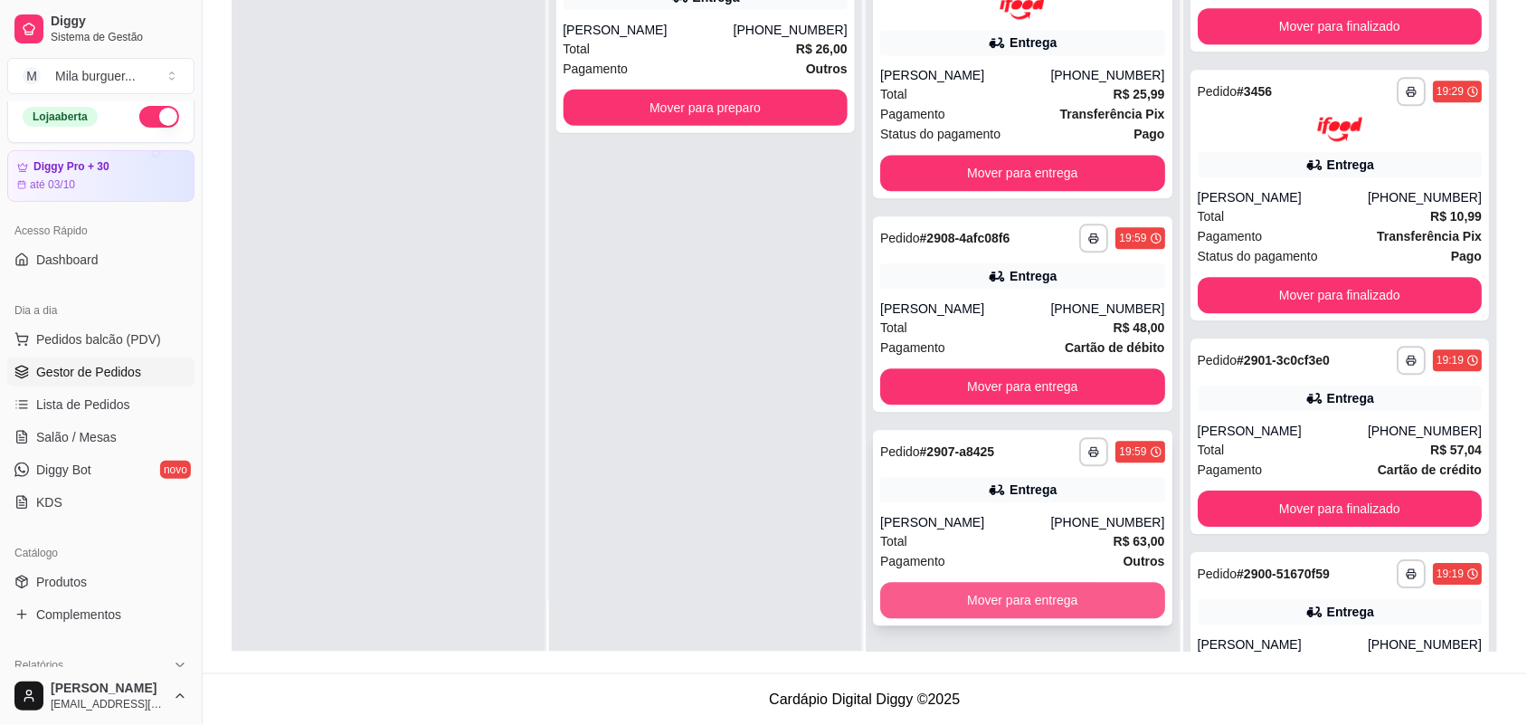
scroll to position [1526, 0]
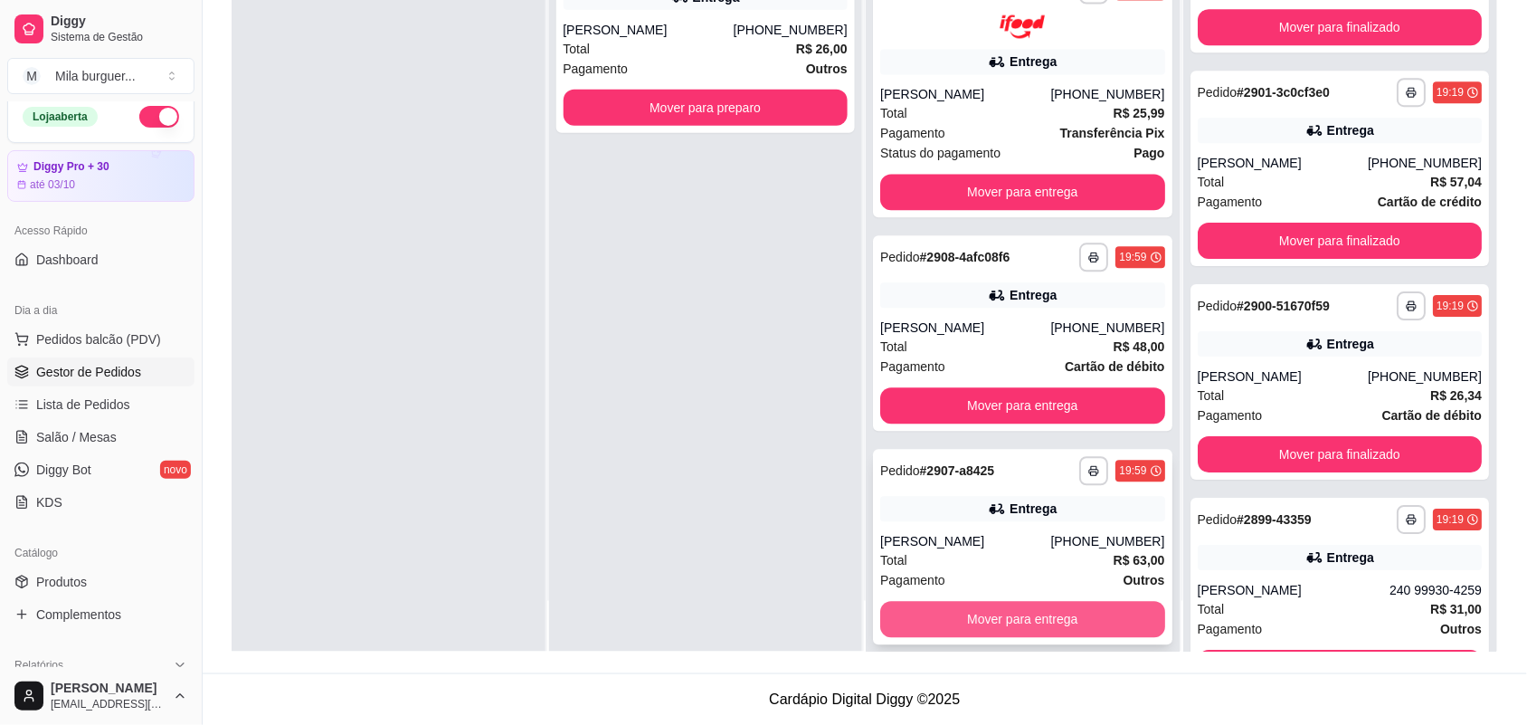
click at [1079, 602] on button "Mover para entrega" at bounding box center [1022, 620] width 285 height 36
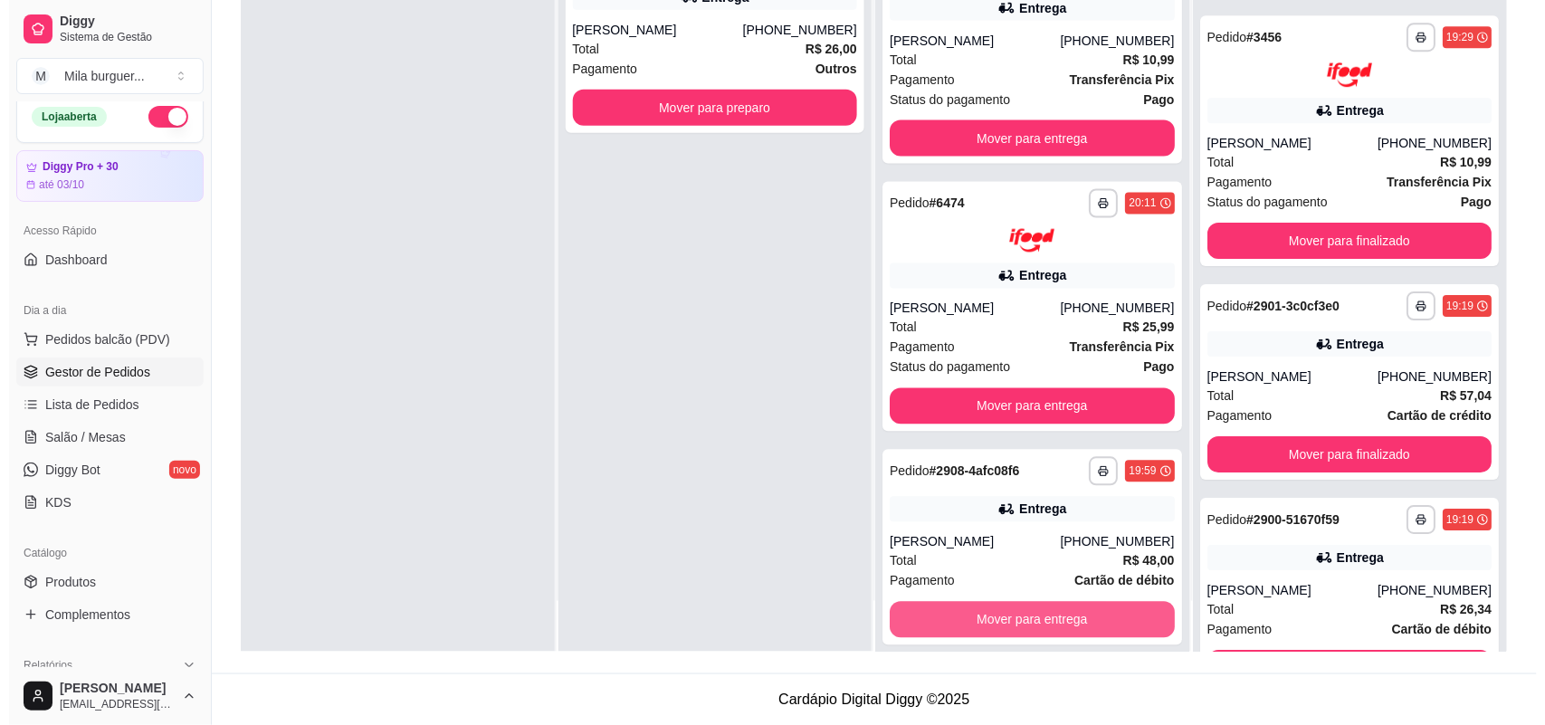
scroll to position [1740, 0]
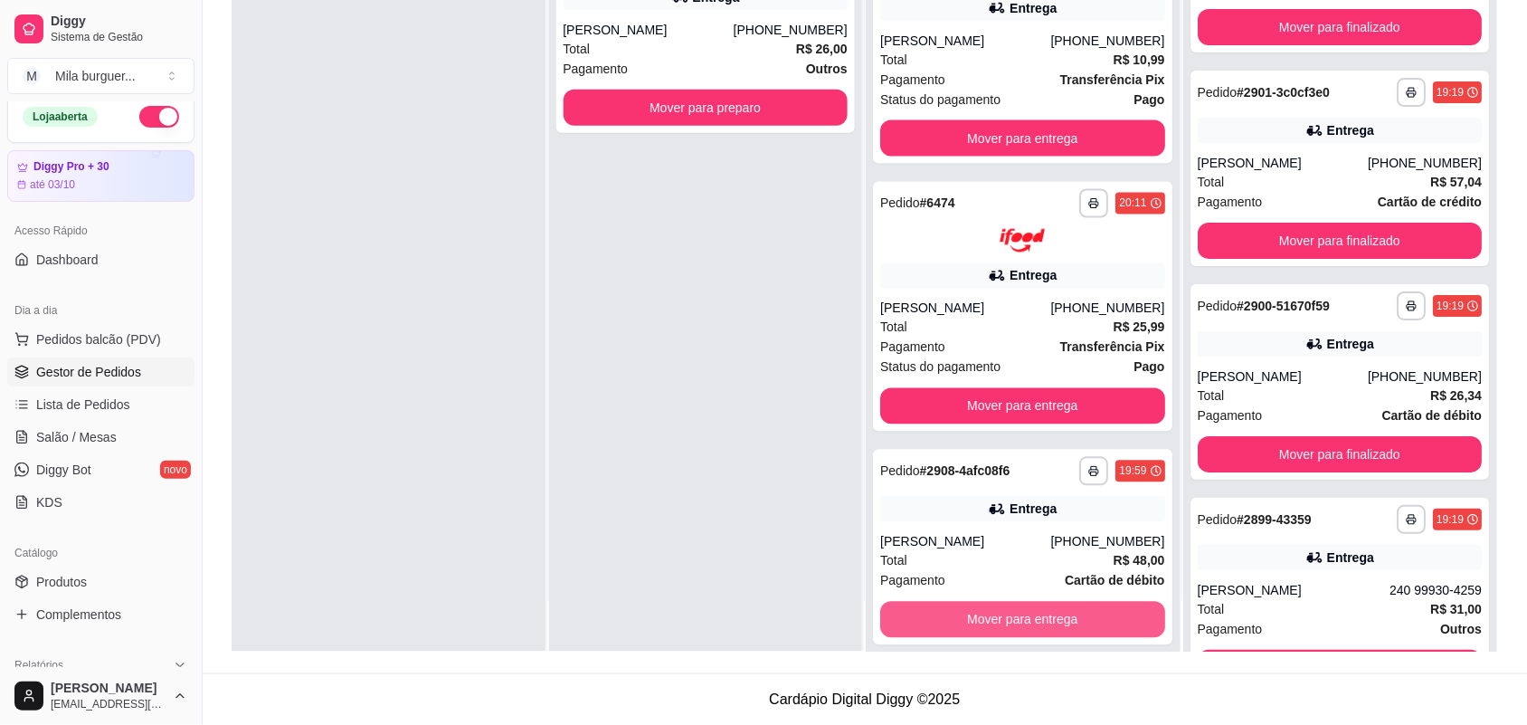
click at [1079, 602] on button "Mover para entrega" at bounding box center [1022, 620] width 285 height 36
click at [1079, 602] on div "Mover para entrega" at bounding box center [1022, 620] width 285 height 36
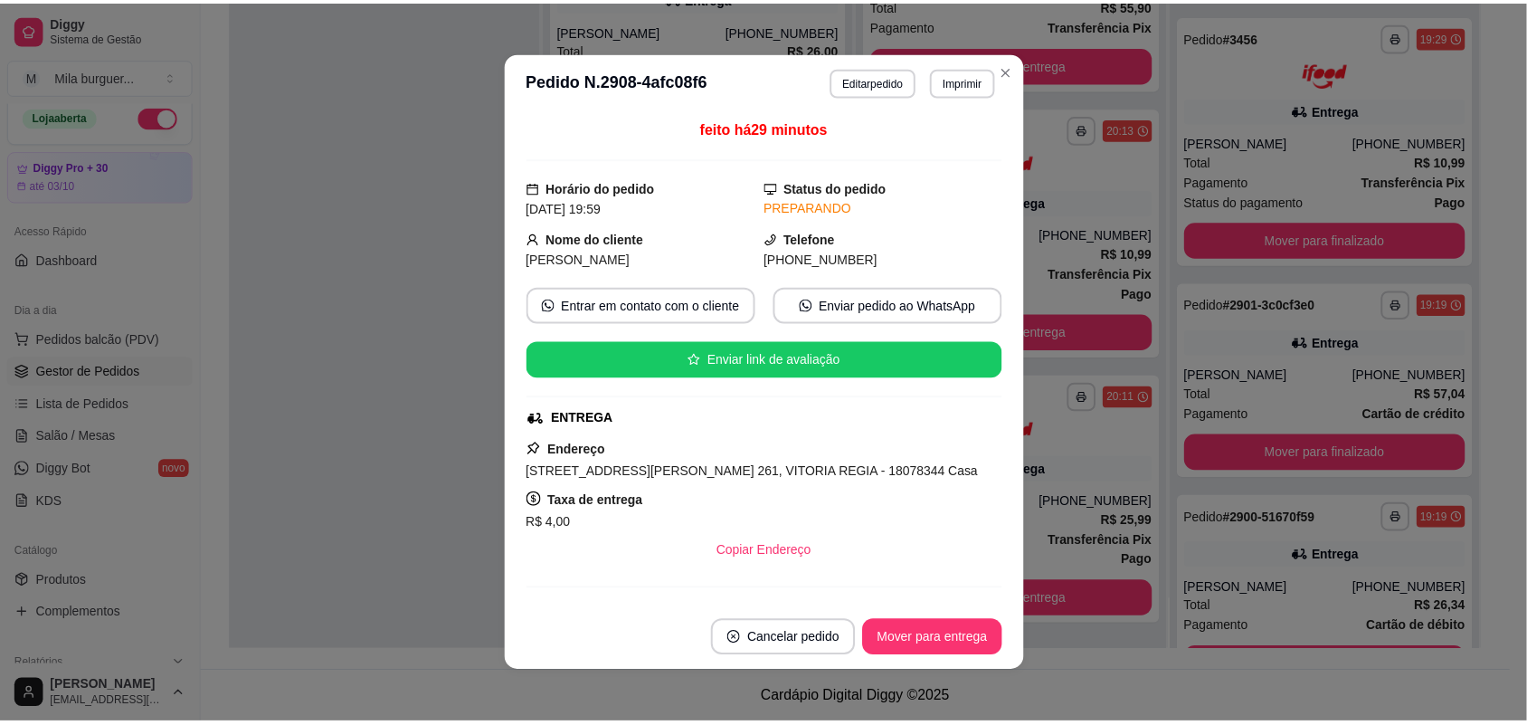
scroll to position [1953, 0]
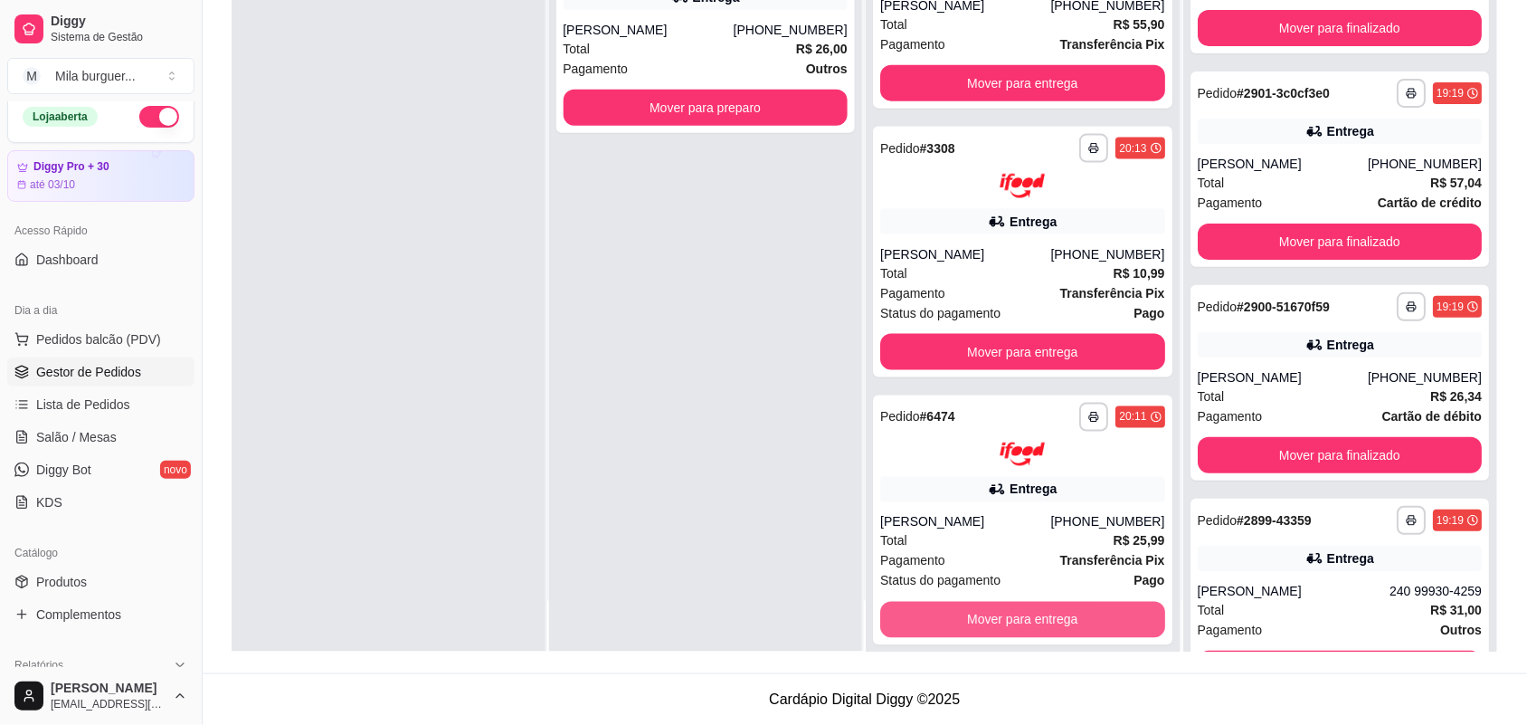
click at [1079, 602] on button "Mover para entrega" at bounding box center [1022, 620] width 285 height 36
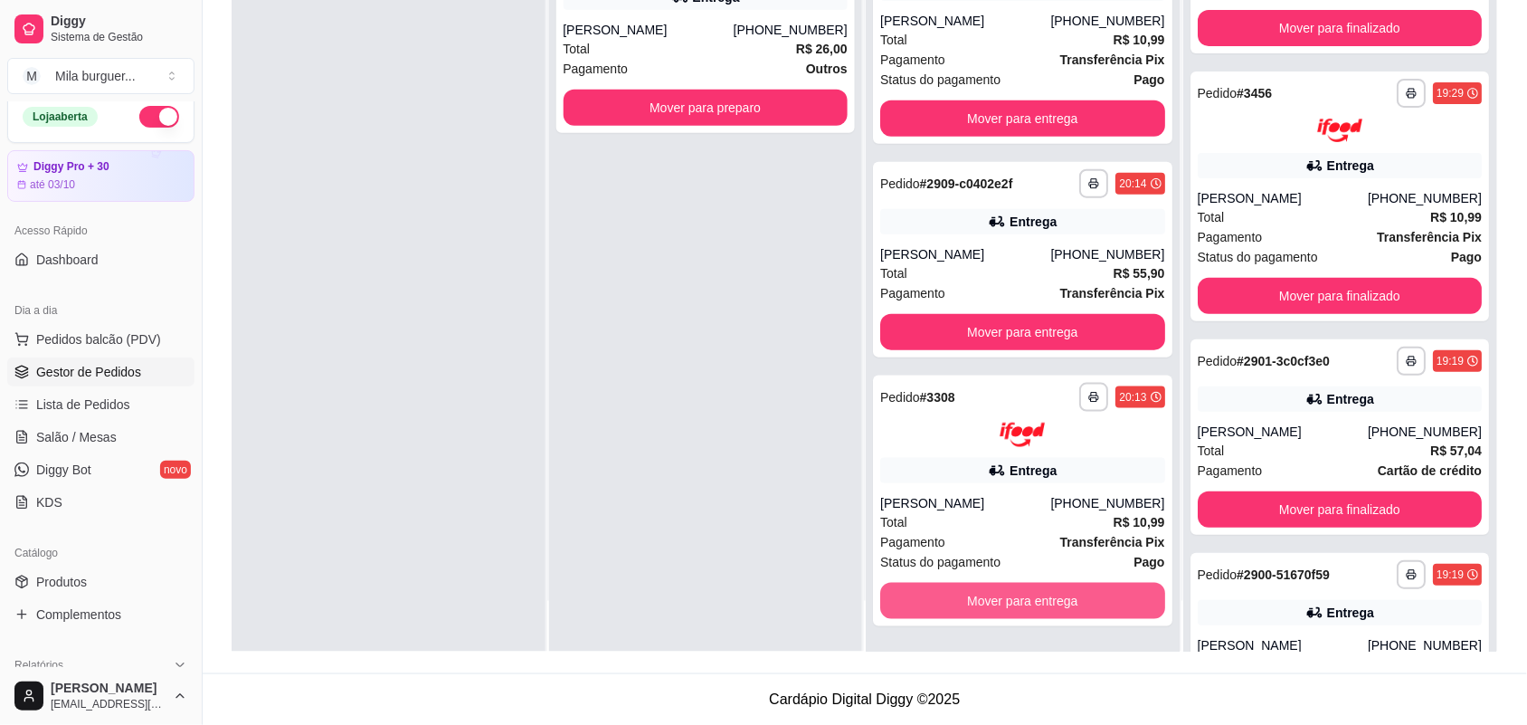
scroll to position [2222, 0]
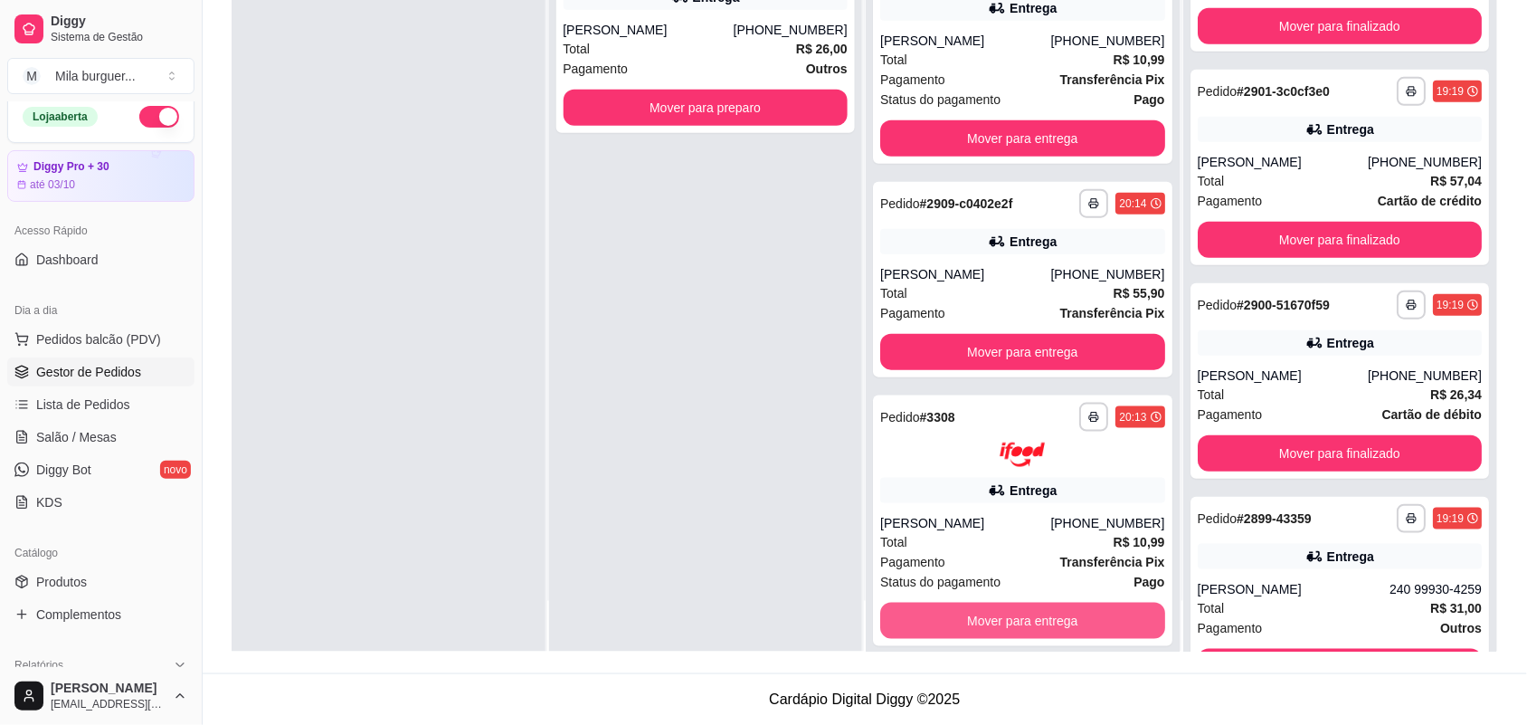
click at [1079, 603] on button "Mover para entrega" at bounding box center [1022, 621] width 285 height 36
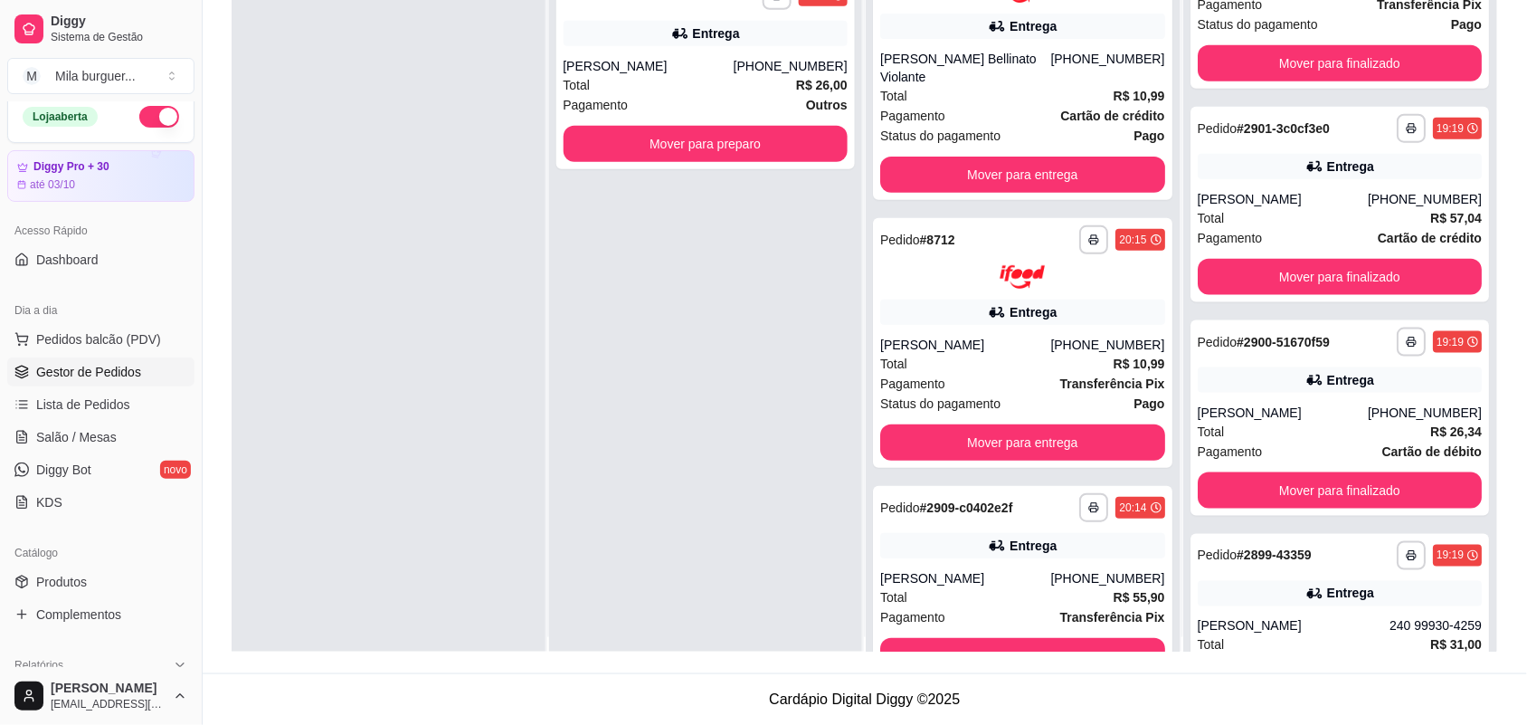
scroll to position [0, 0]
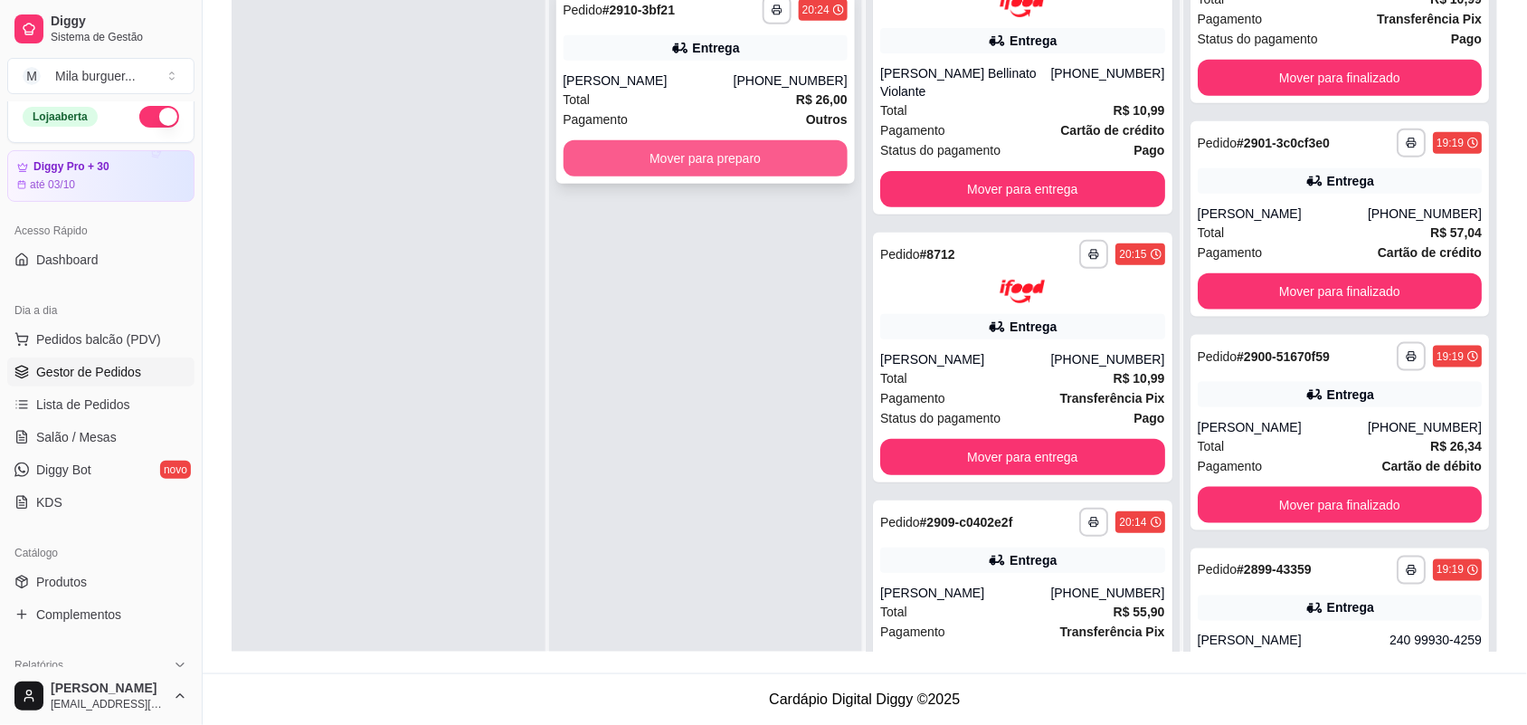
click at [757, 147] on button "Mover para preparo" at bounding box center [706, 158] width 285 height 36
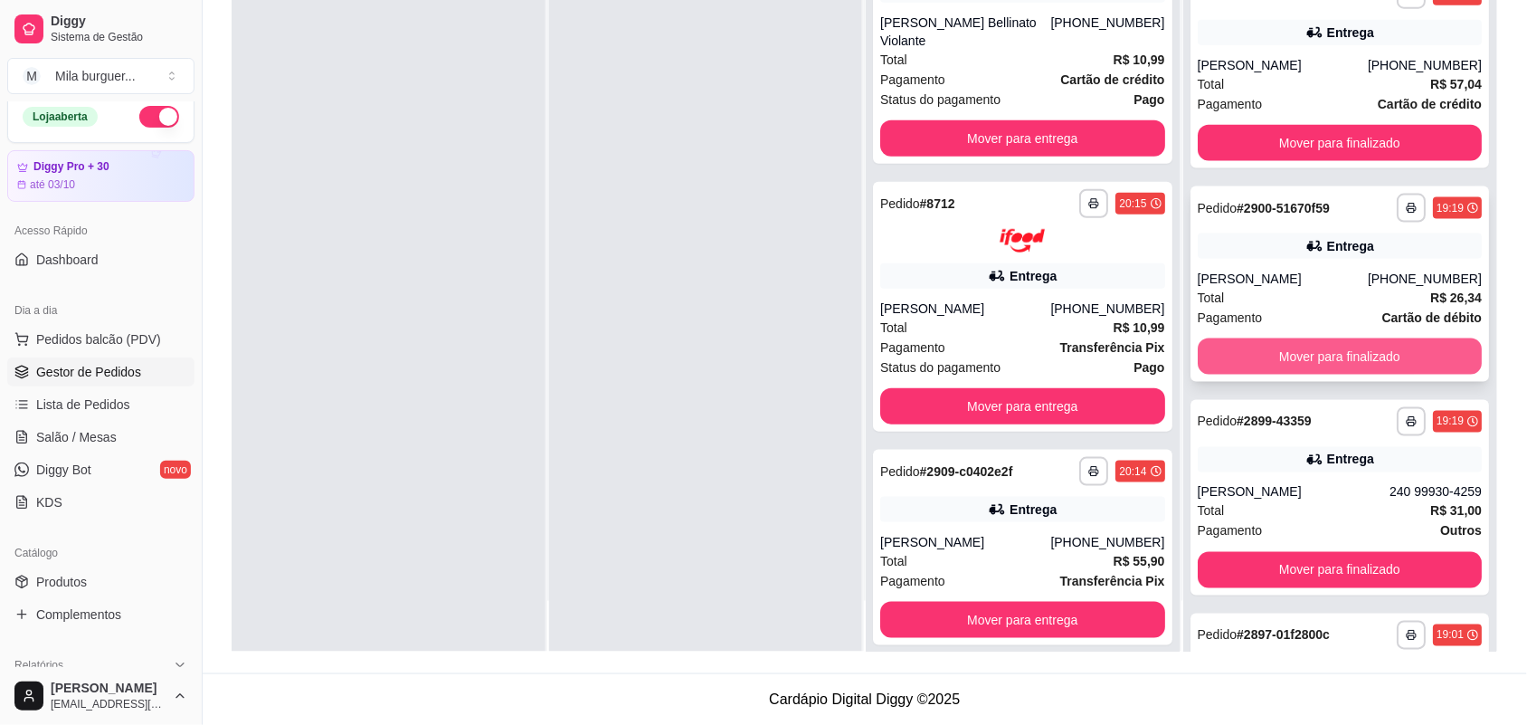
scroll to position [2716, 0]
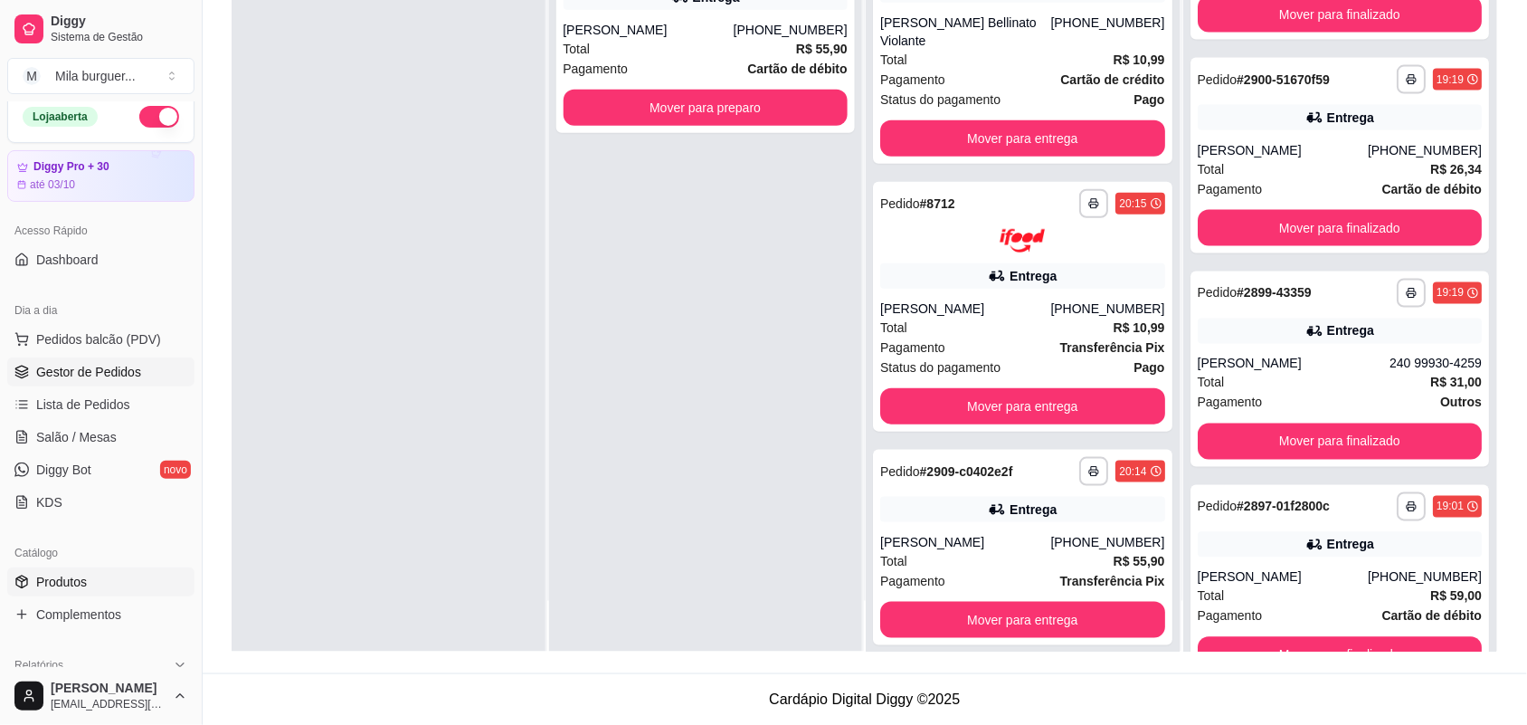
click at [61, 584] on span "Produtos" at bounding box center [61, 582] width 51 height 18
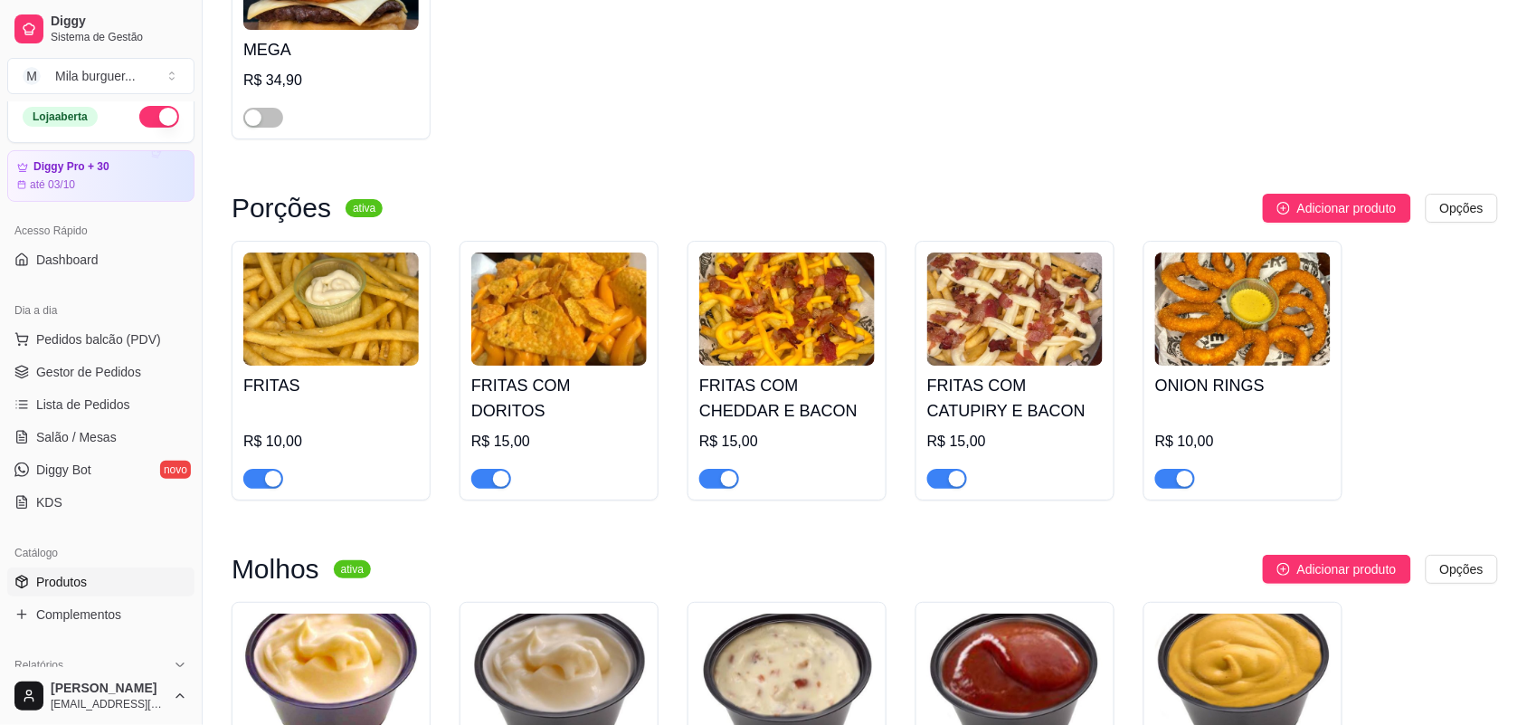
scroll to position [2149, 0]
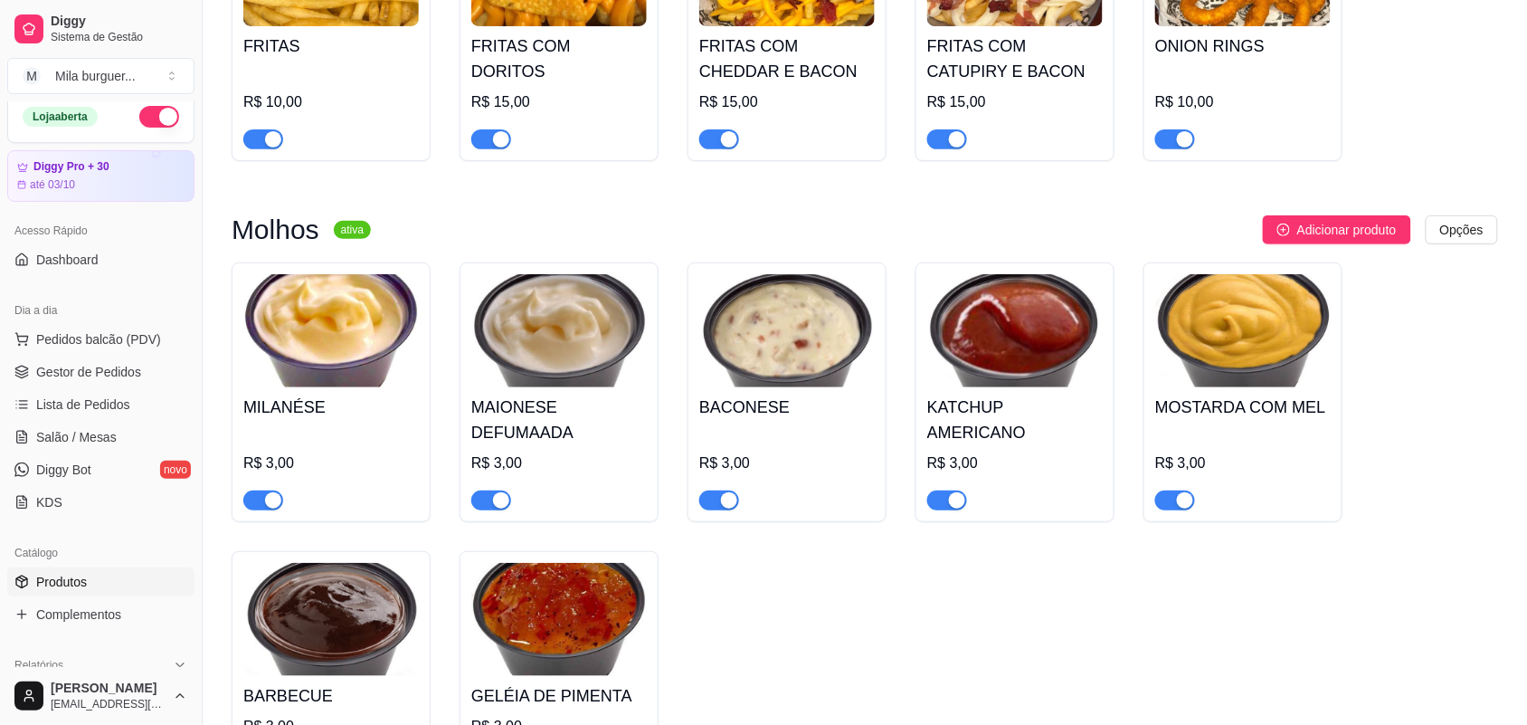
click at [1269, 59] on h4 "ONION RINGS" at bounding box center [1243, 45] width 176 height 25
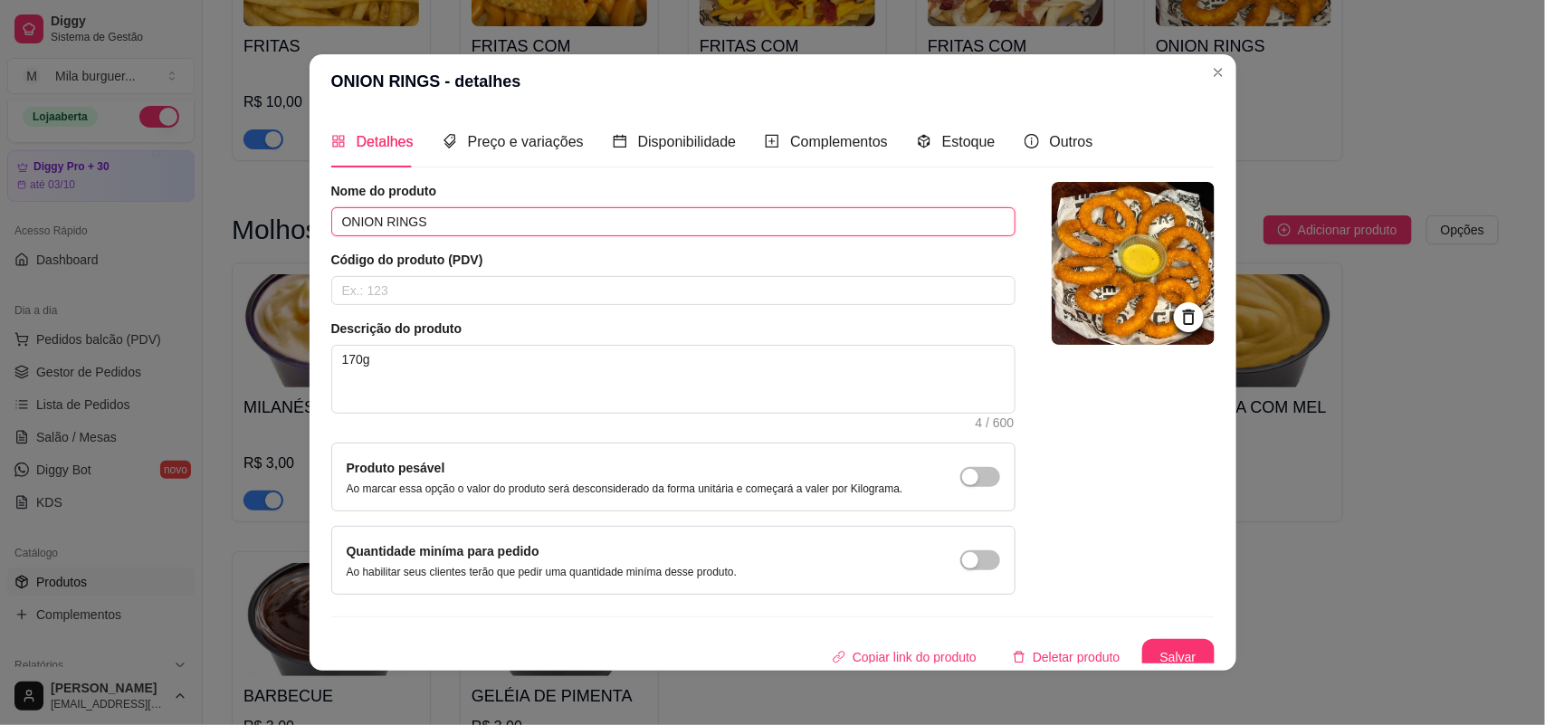
click at [436, 223] on input "ONION RINGS" at bounding box center [673, 221] width 684 height 29
type input "ONION RINGS Porção"
click at [1145, 658] on button "Salvar" at bounding box center [1178, 657] width 72 height 36
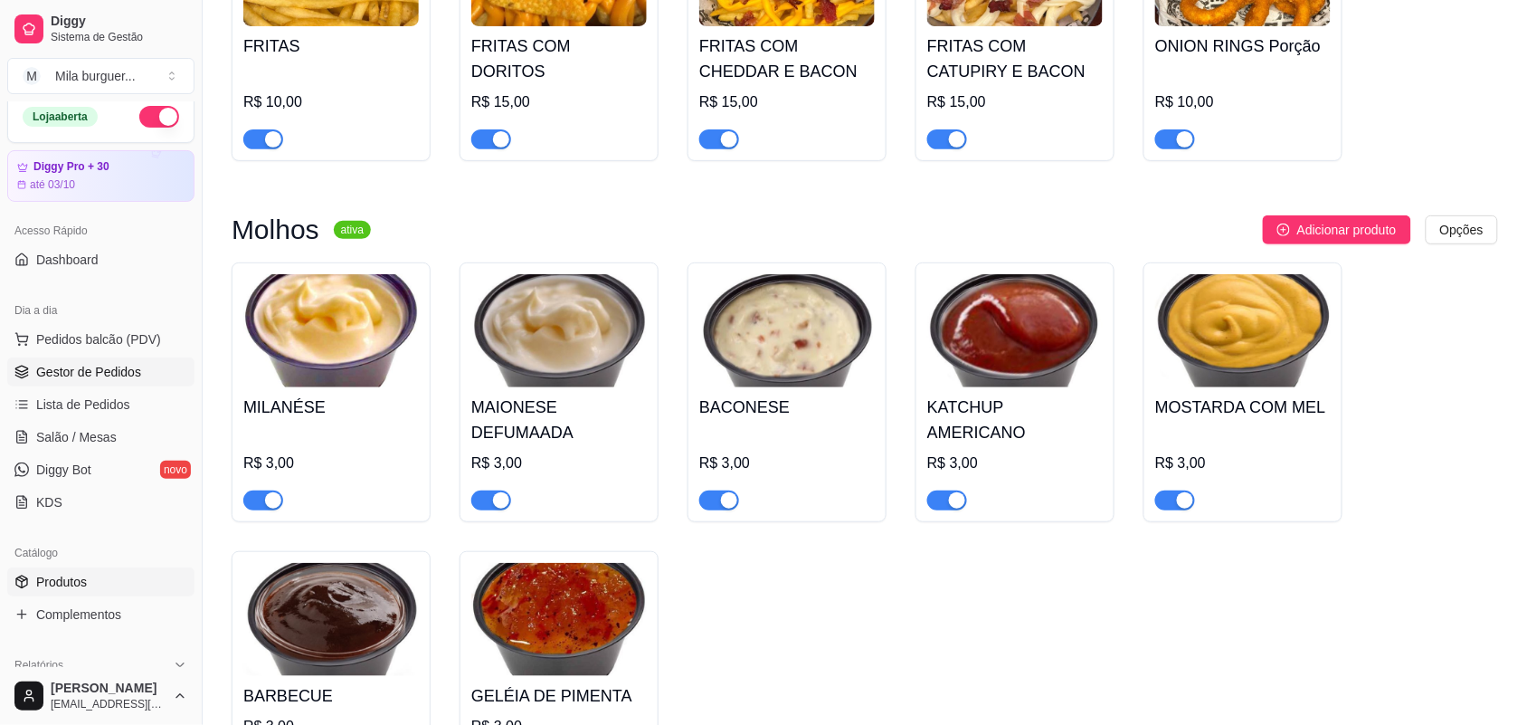
click at [91, 359] on link "Gestor de Pedidos" at bounding box center [100, 371] width 187 height 29
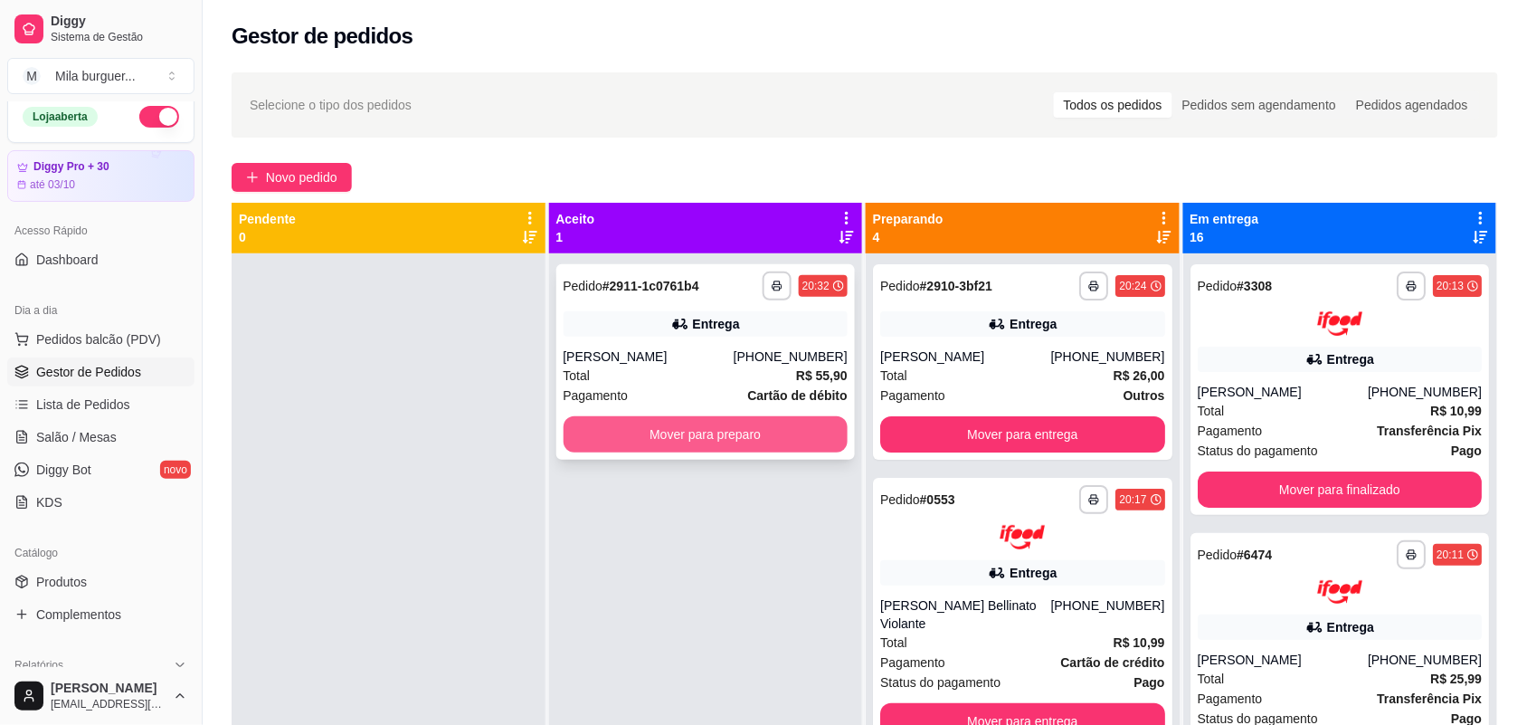
click at [666, 418] on button "Mover para preparo" at bounding box center [706, 434] width 285 height 36
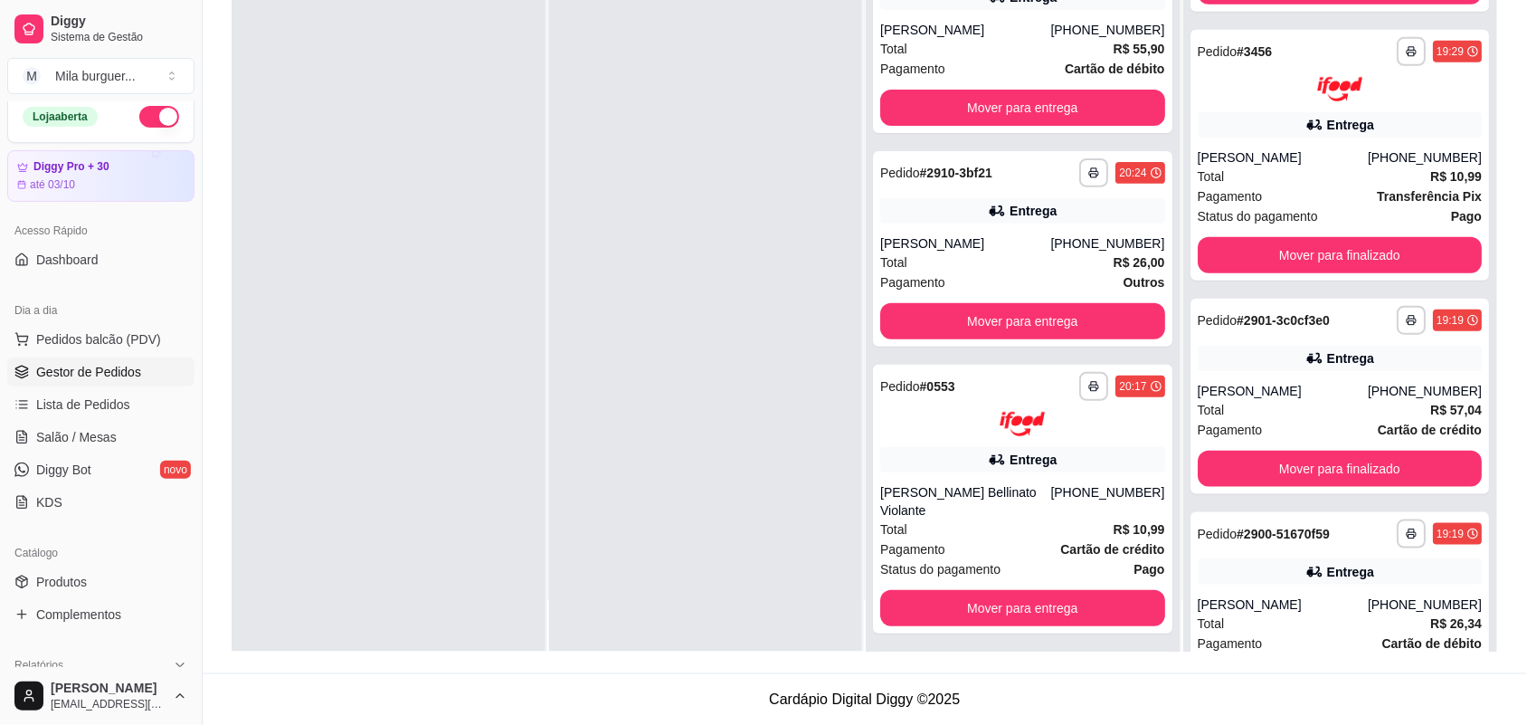
scroll to position [2982, 0]
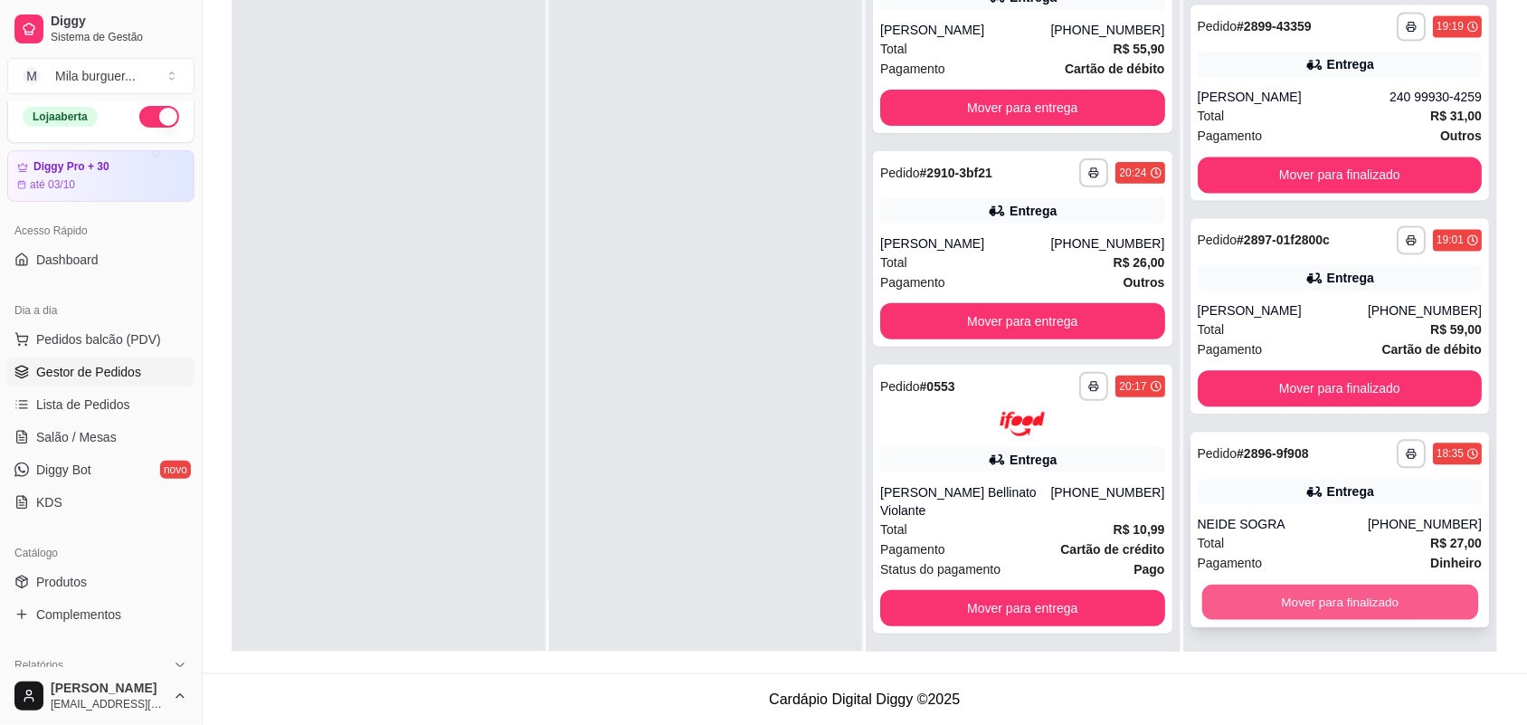
click at [1300, 591] on button "Mover para finalizado" at bounding box center [1340, 602] width 276 height 35
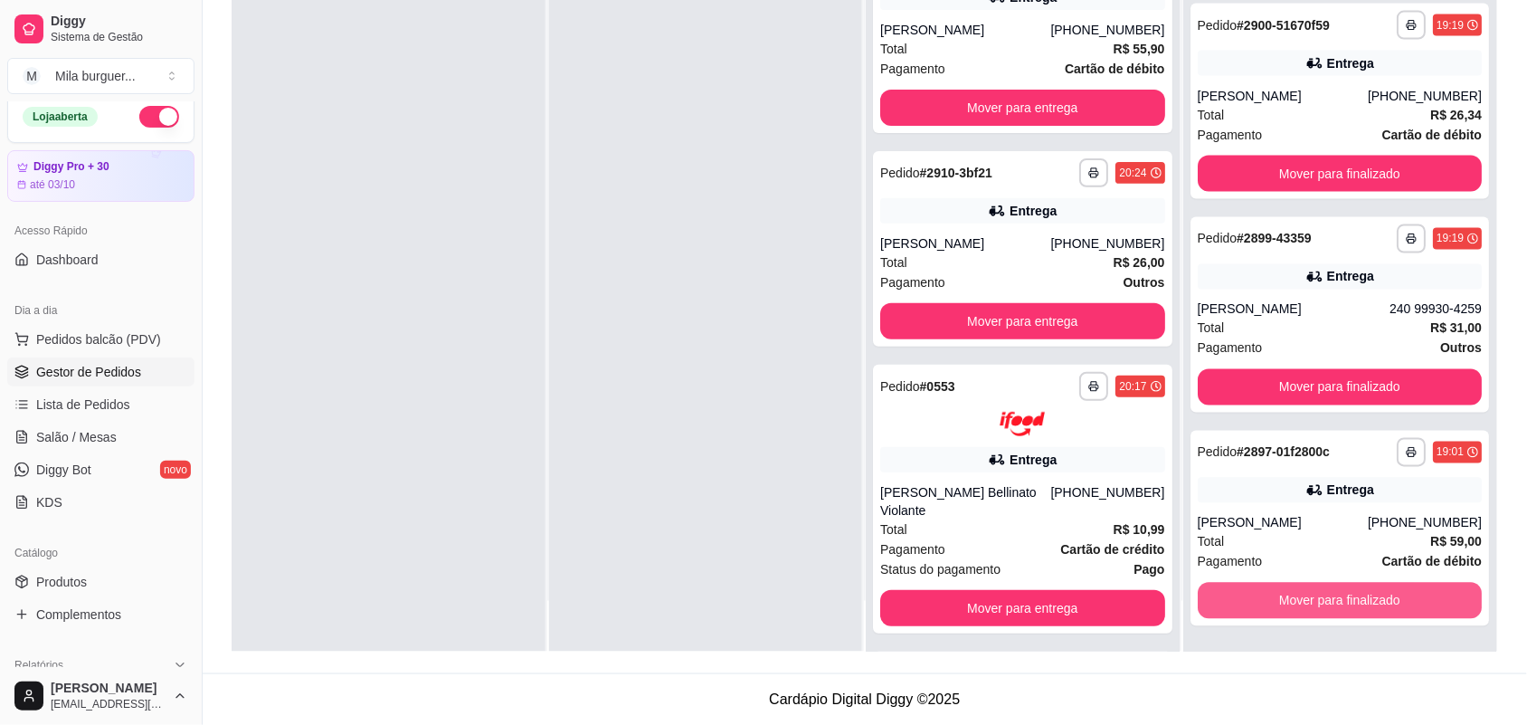
scroll to position [2769, 0]
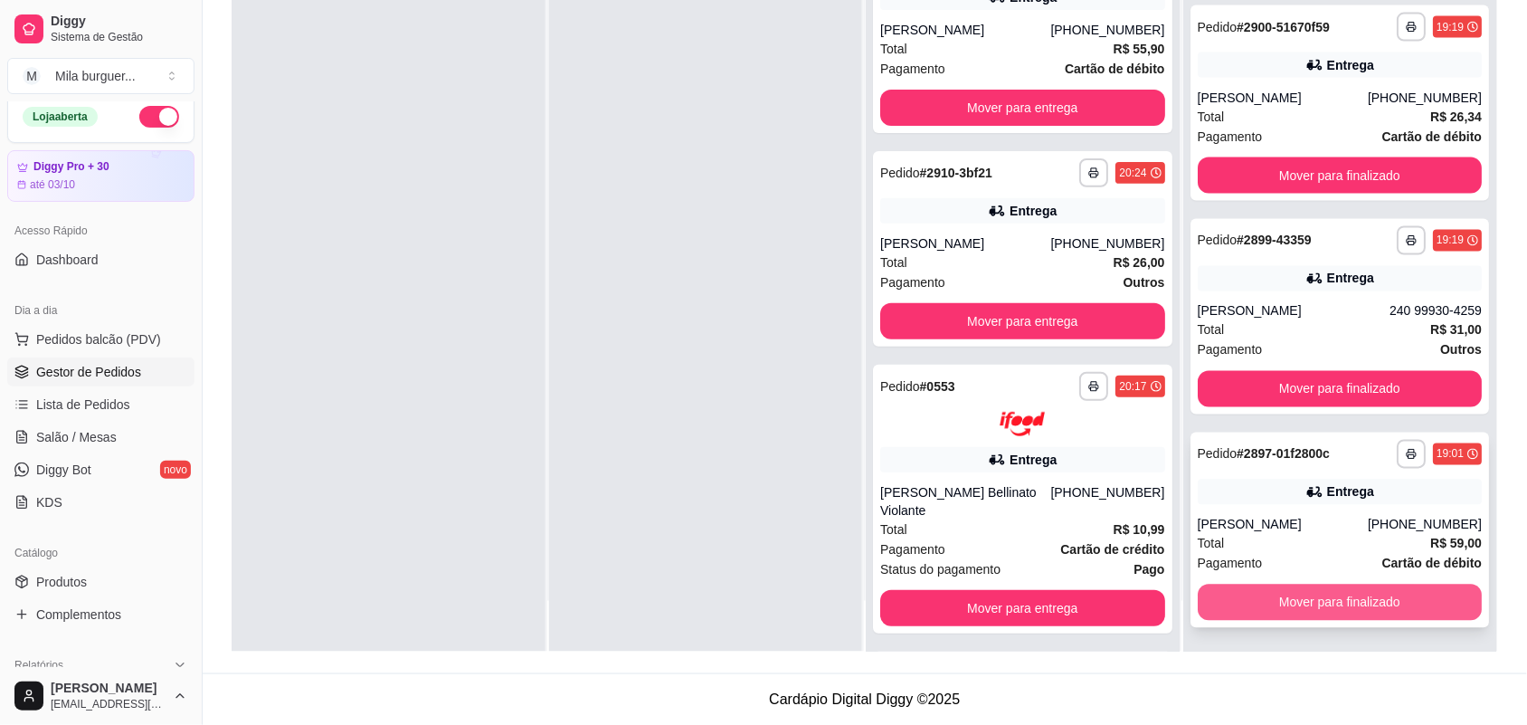
click at [1280, 599] on button "Mover para finalizado" at bounding box center [1340, 603] width 285 height 36
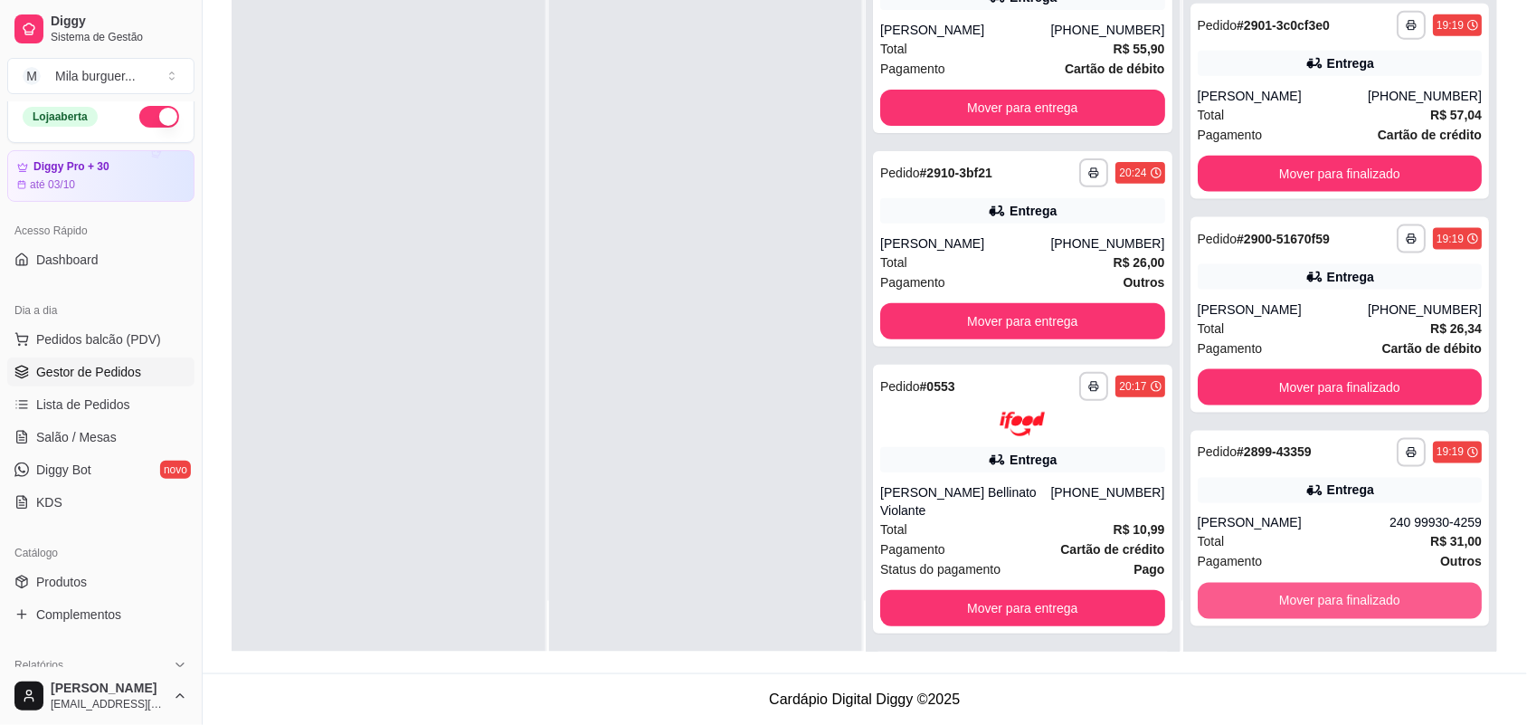
scroll to position [2554, 0]
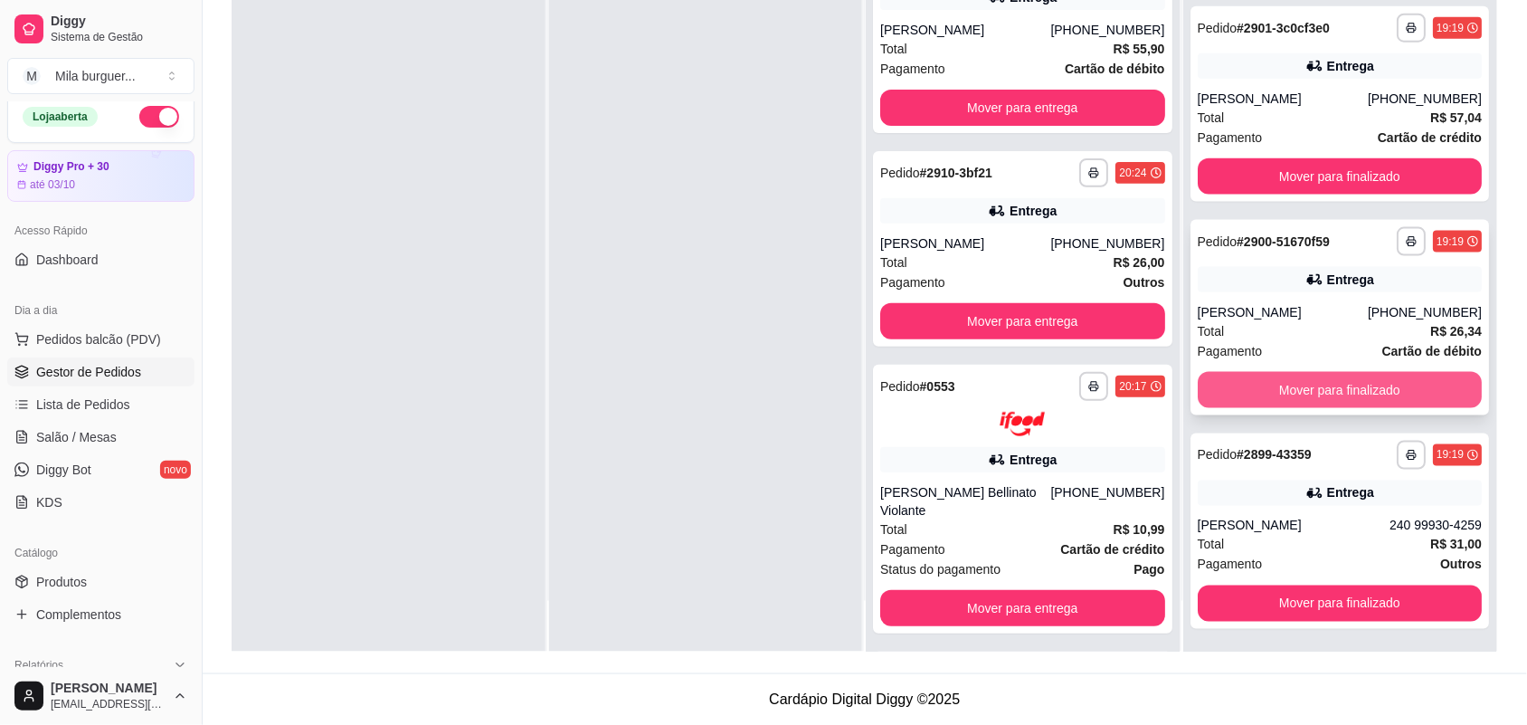
click at [1349, 385] on button "Mover para finalizado" at bounding box center [1340, 390] width 285 height 36
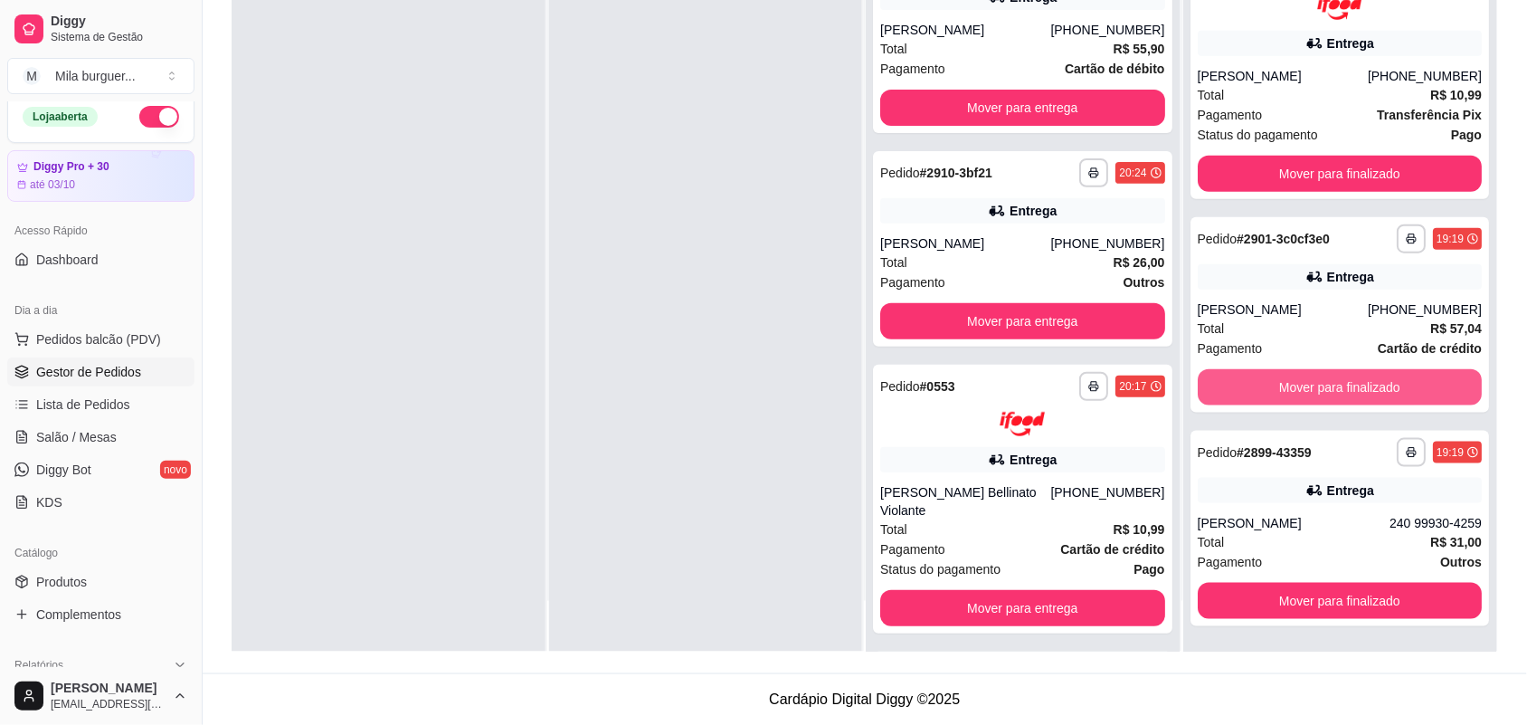
scroll to position [2342, 0]
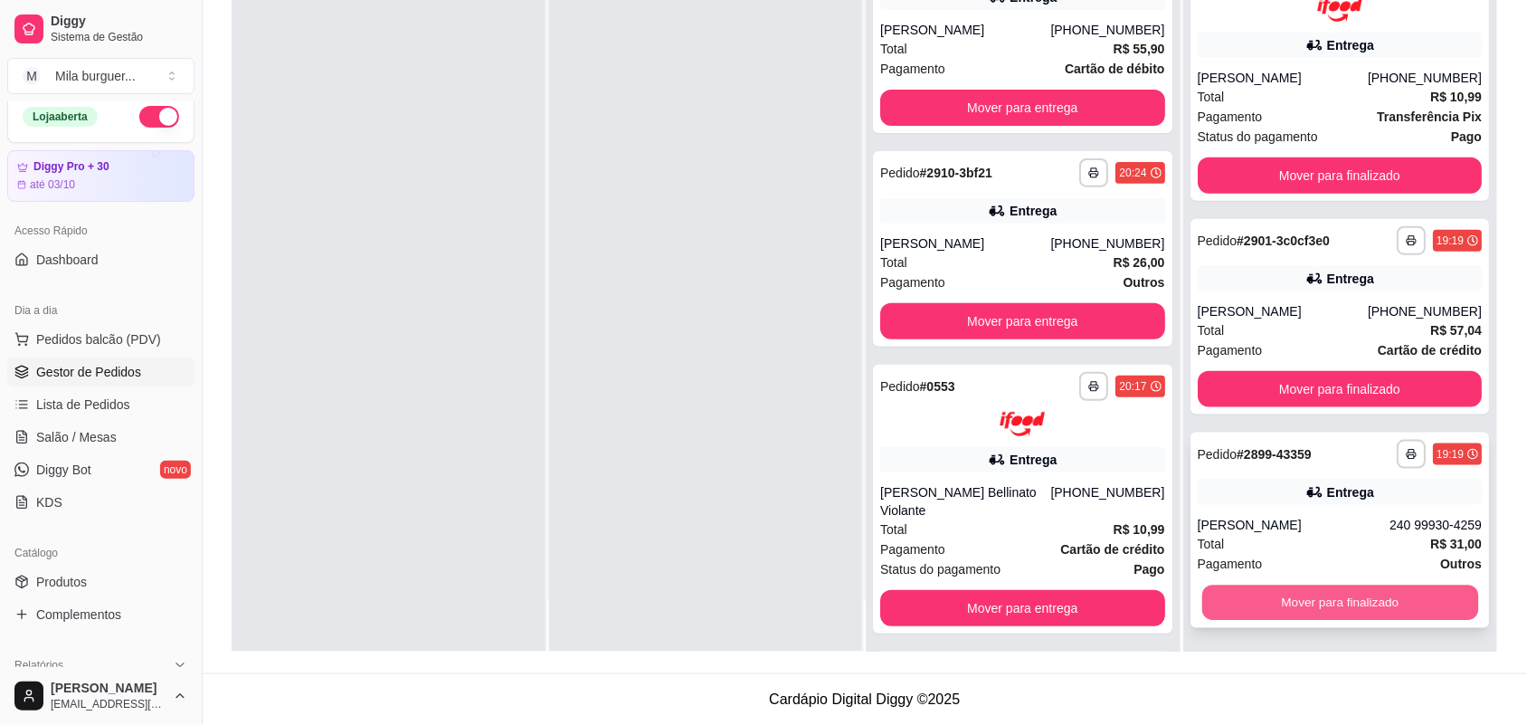
click at [1349, 591] on button "Mover para finalizado" at bounding box center [1340, 602] width 276 height 35
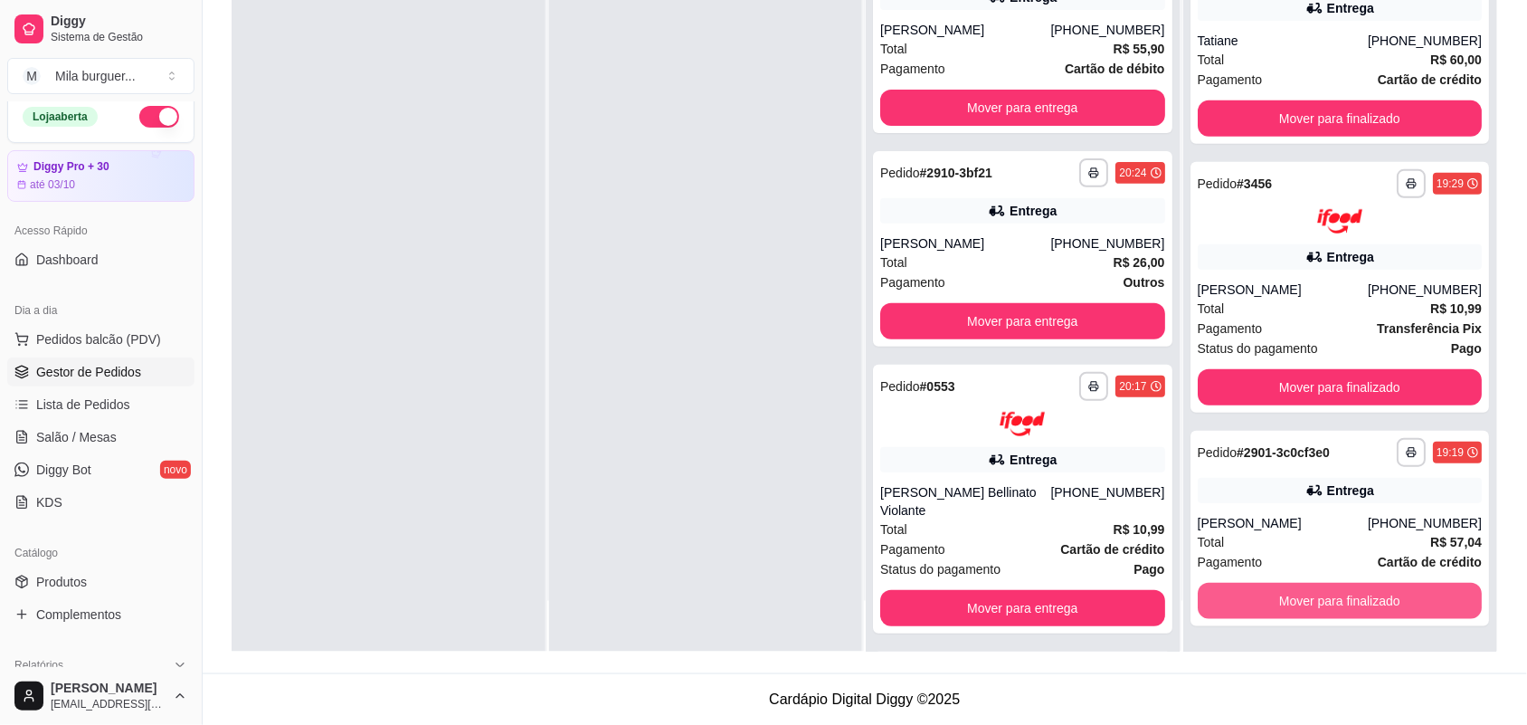
scroll to position [2128, 0]
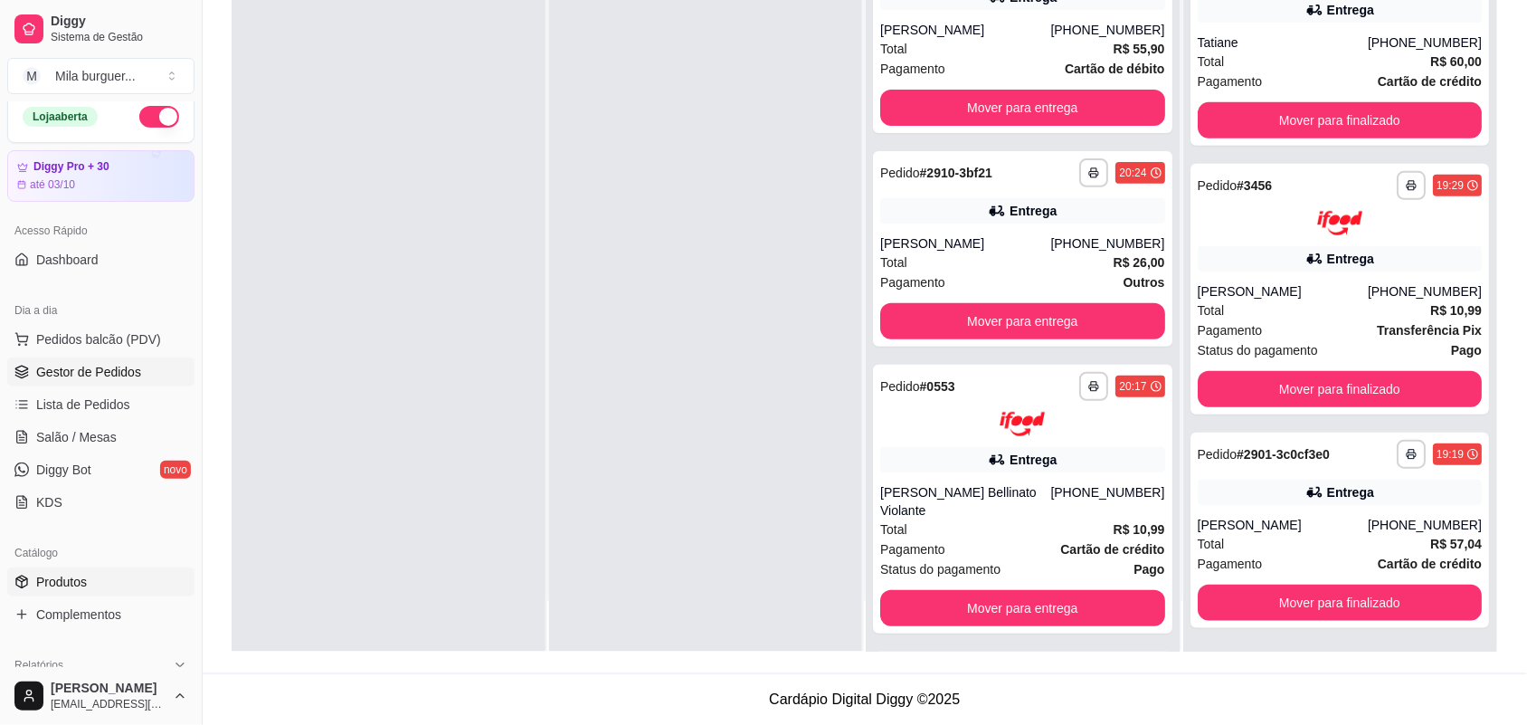
click at [68, 585] on span "Produtos" at bounding box center [61, 582] width 51 height 18
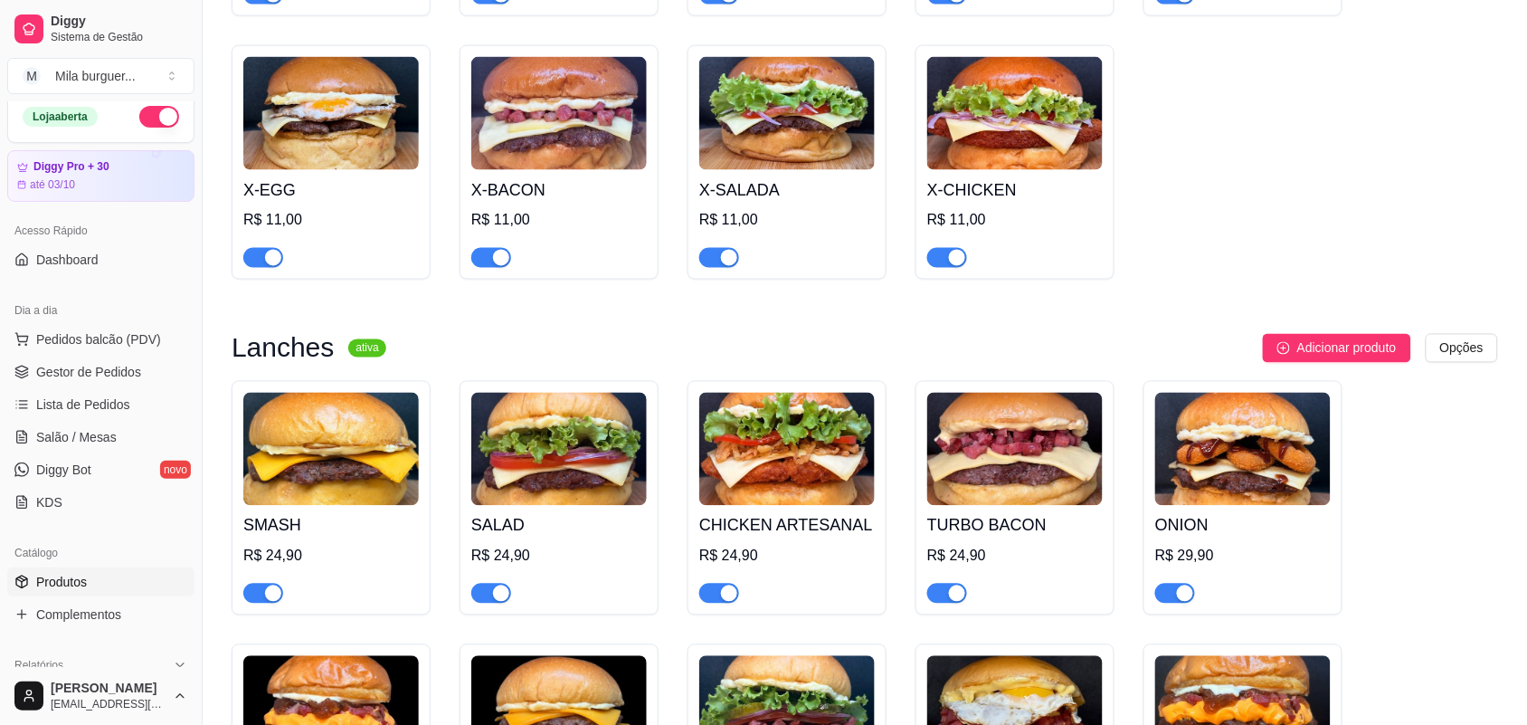
scroll to position [679, 0]
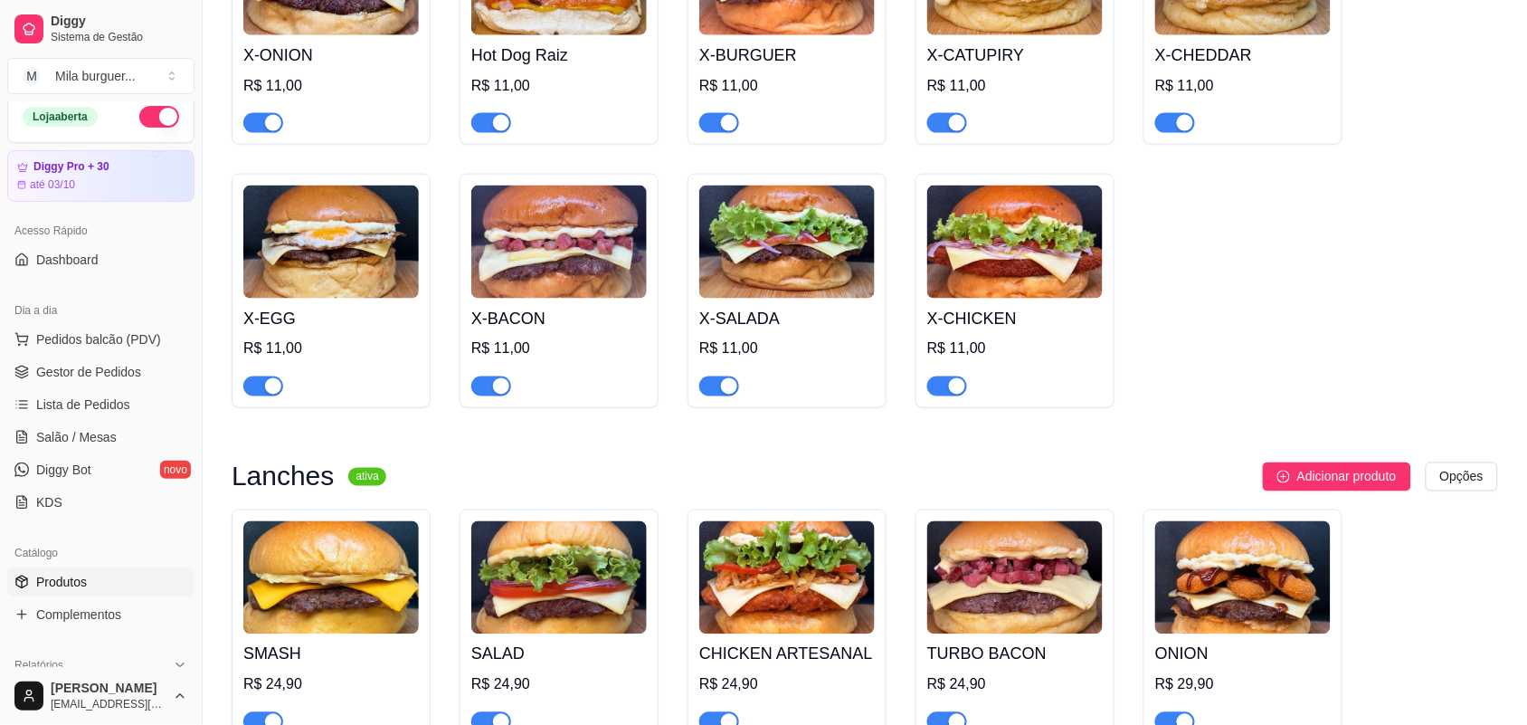
click at [268, 125] on div "button" at bounding box center [273, 123] width 16 height 16
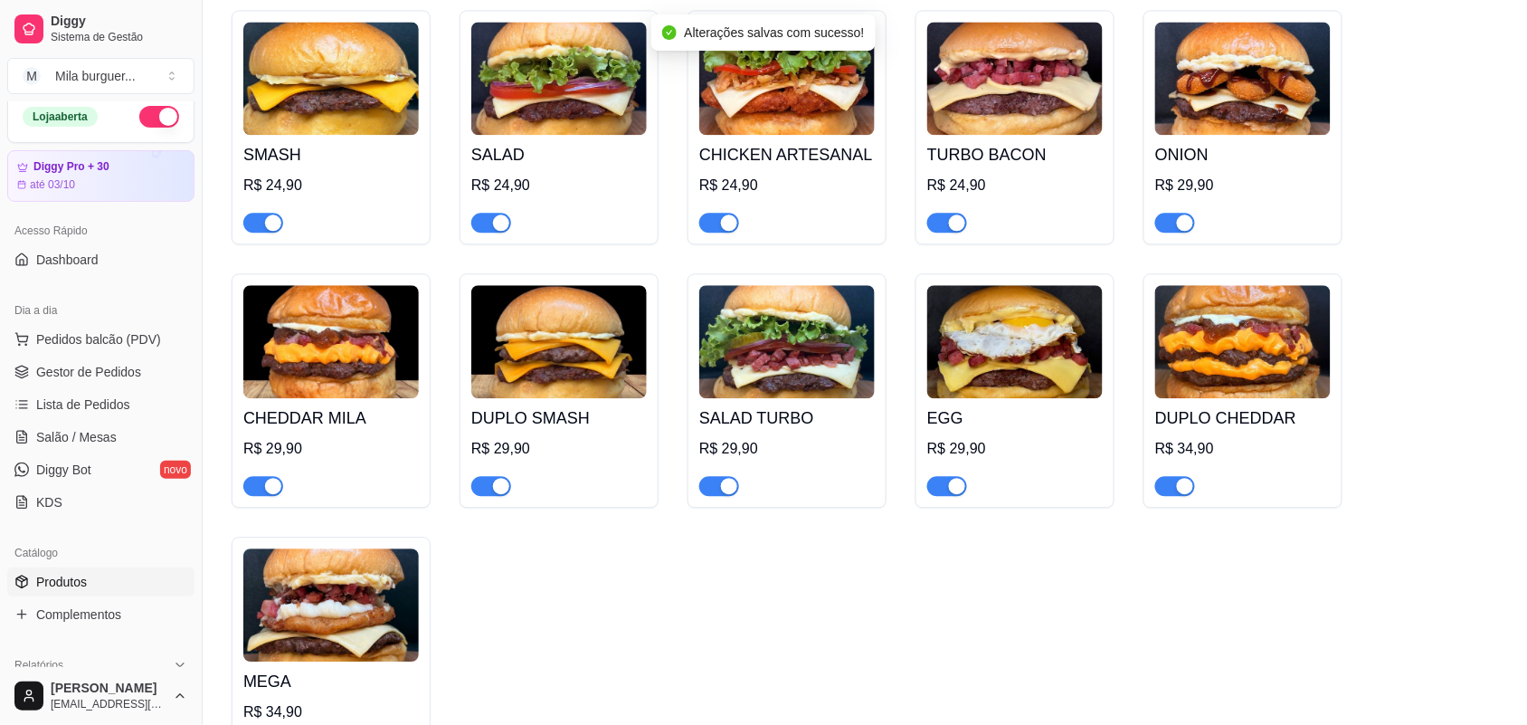
scroll to position [1244, 0]
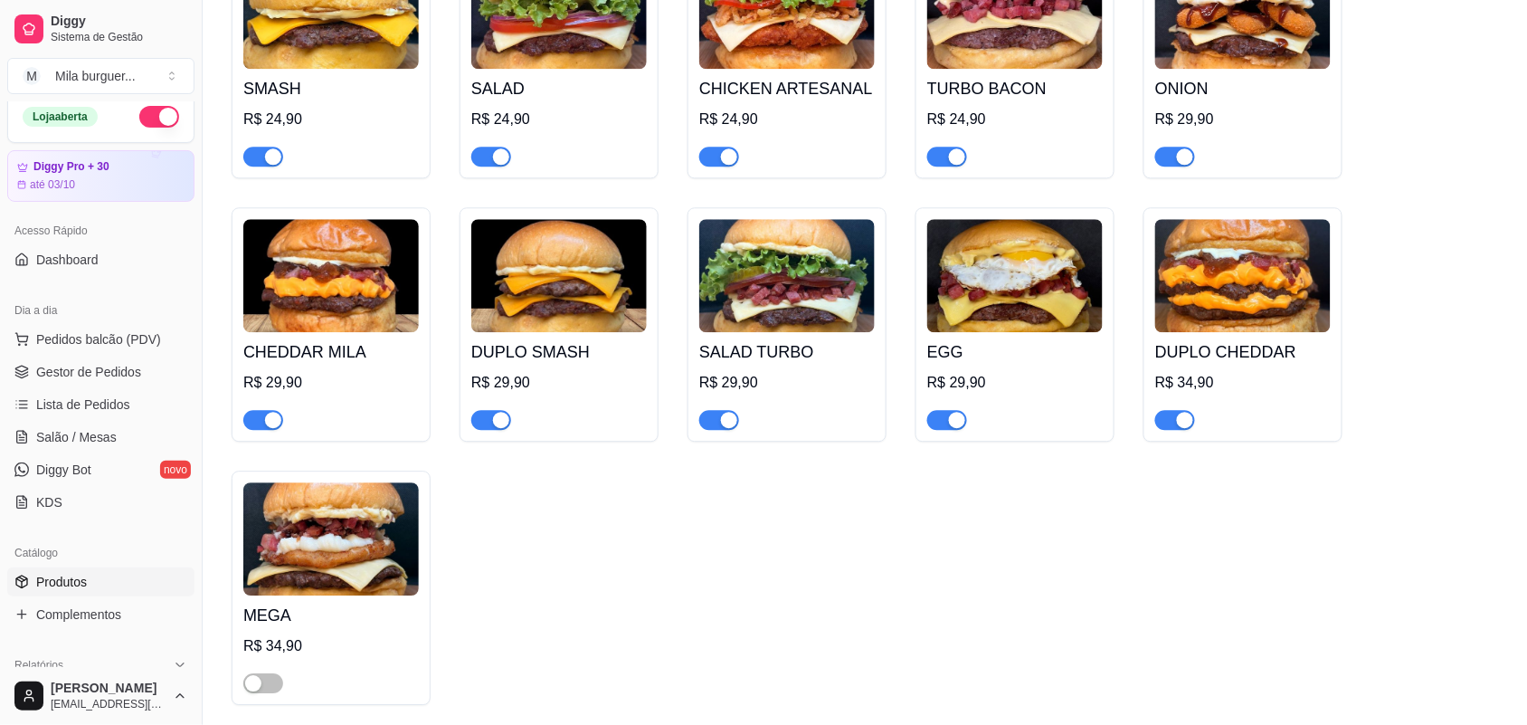
click at [1184, 159] on div "button" at bounding box center [1185, 156] width 16 height 16
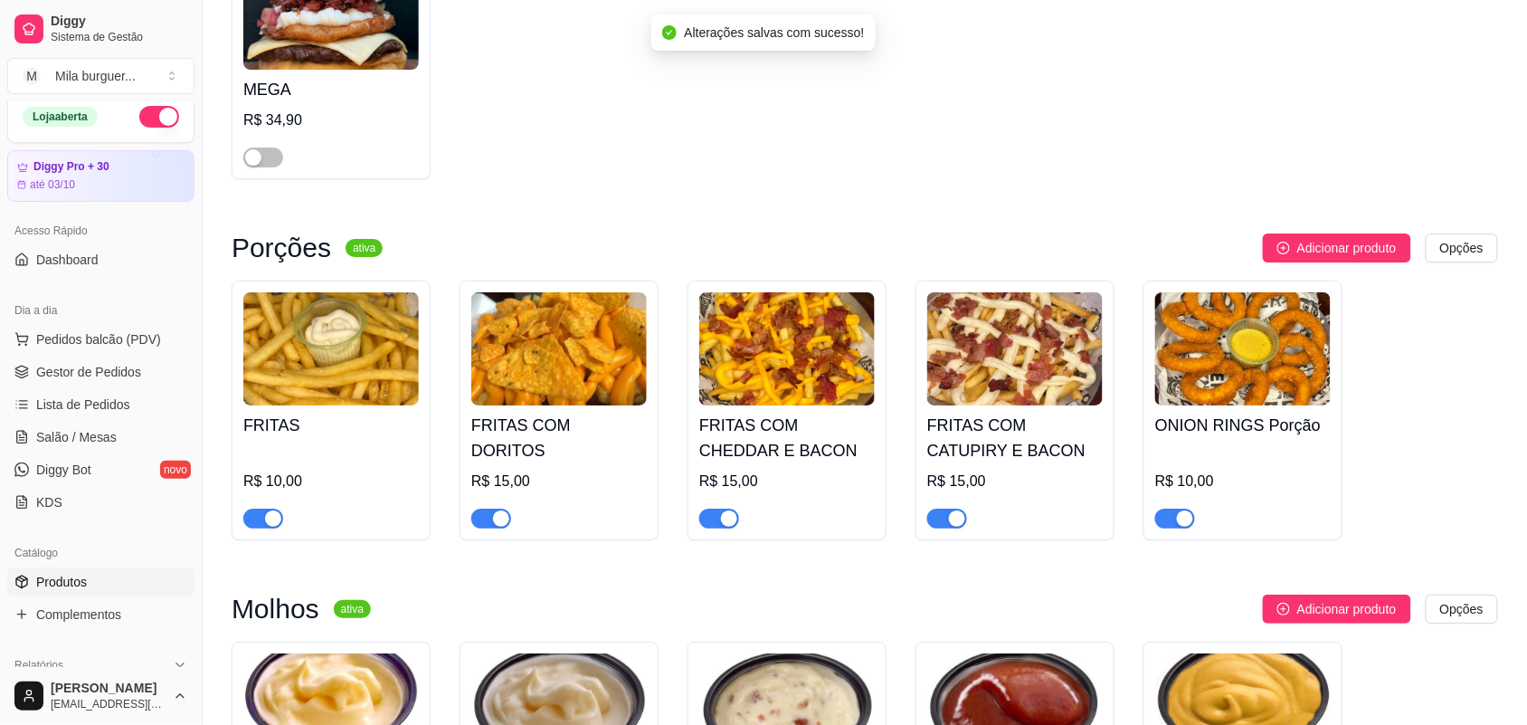
scroll to position [1810, 0]
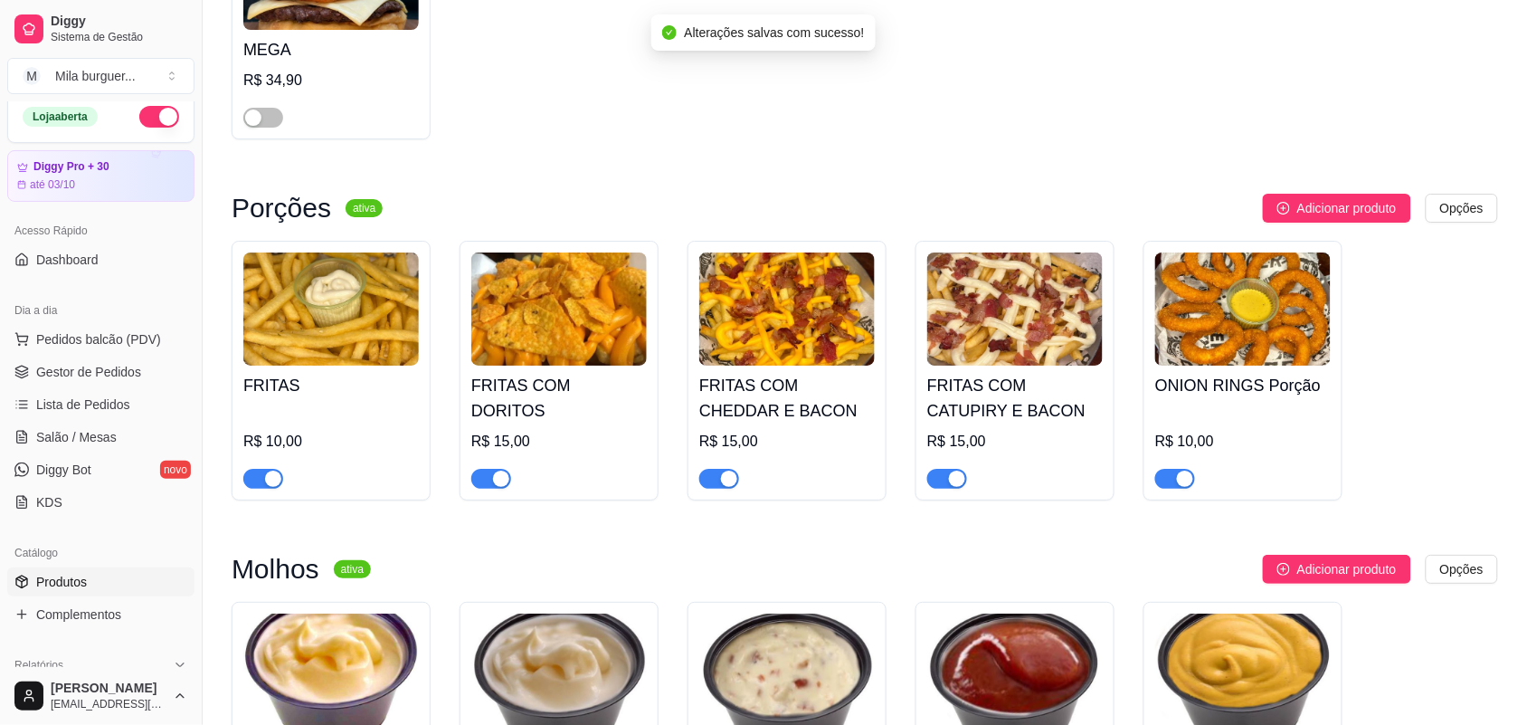
click at [1181, 487] on div "button" at bounding box center [1185, 479] width 16 height 16
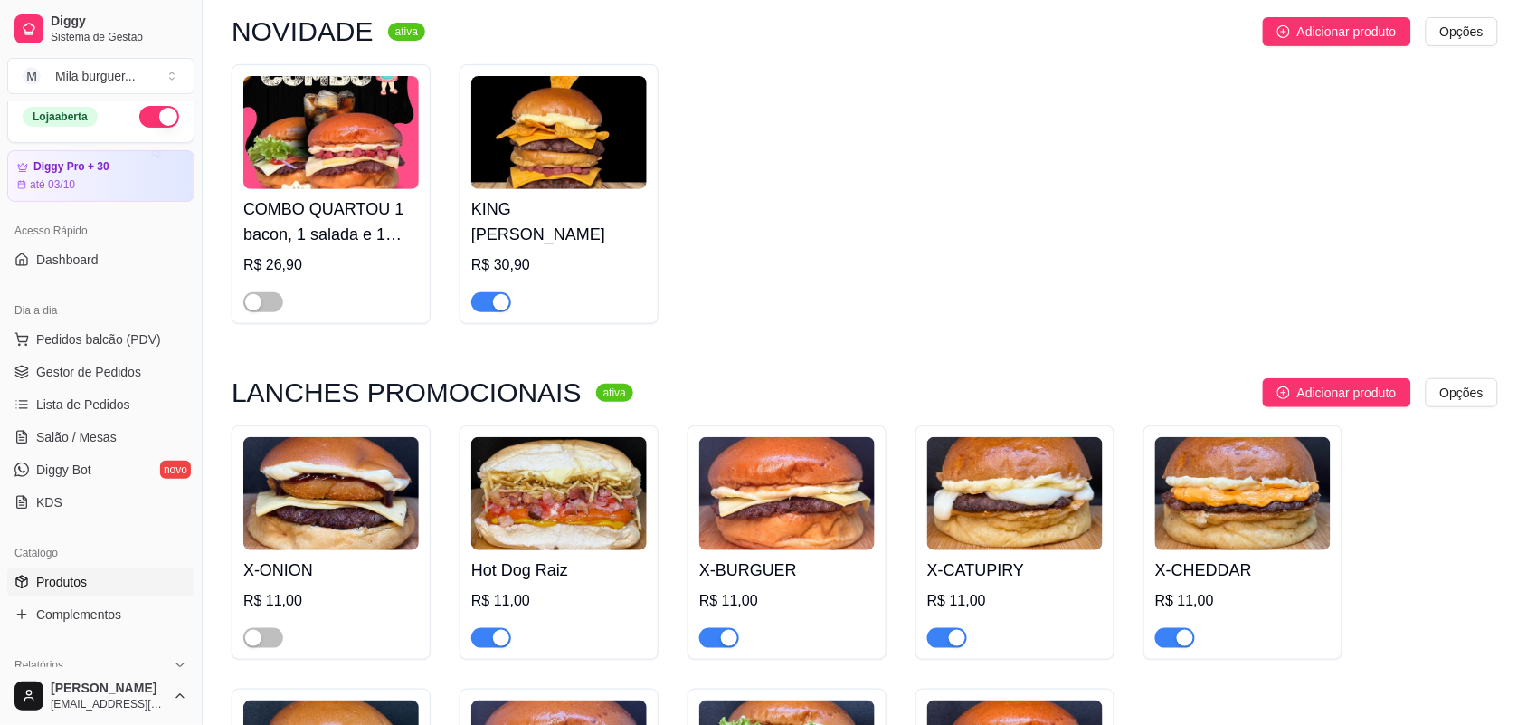
scroll to position [0, 0]
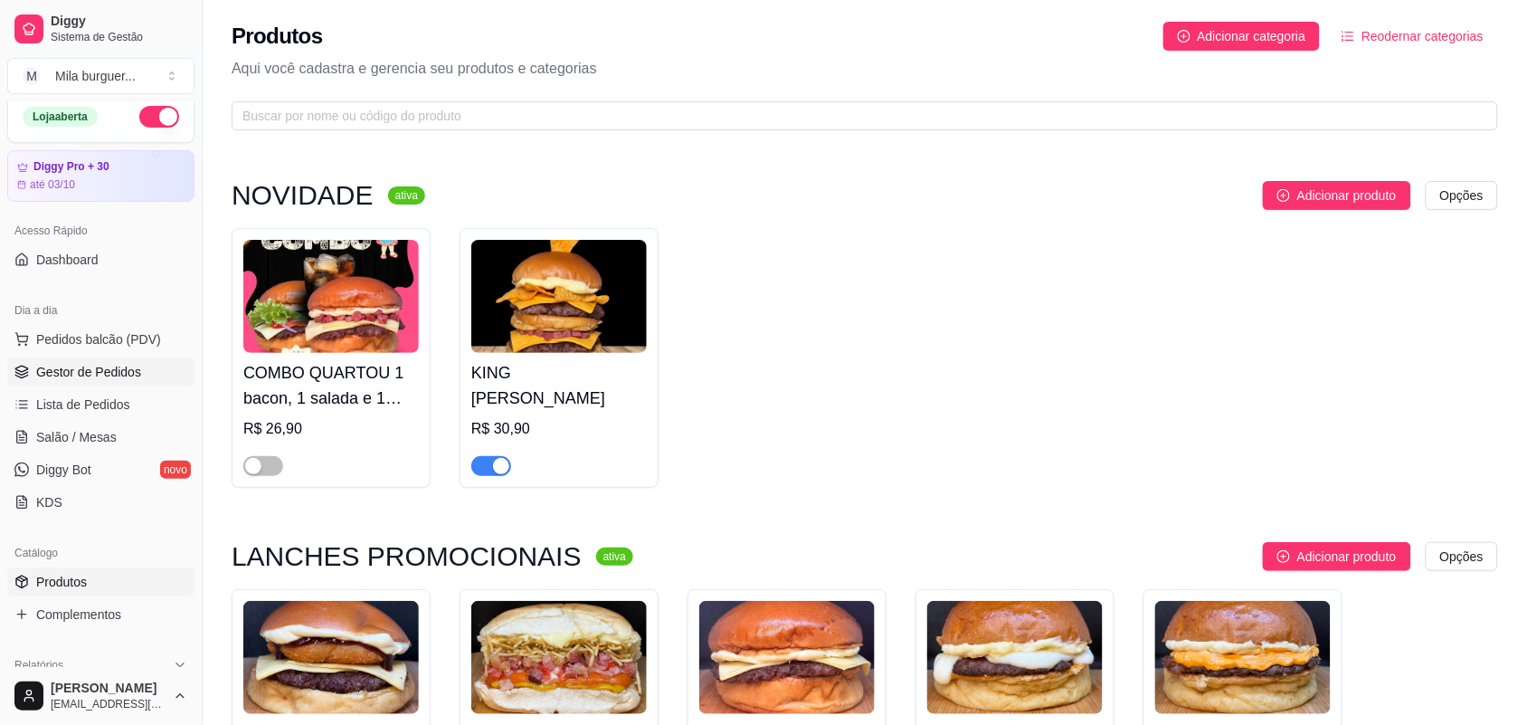
click at [111, 364] on span "Gestor de Pedidos" at bounding box center [88, 372] width 105 height 18
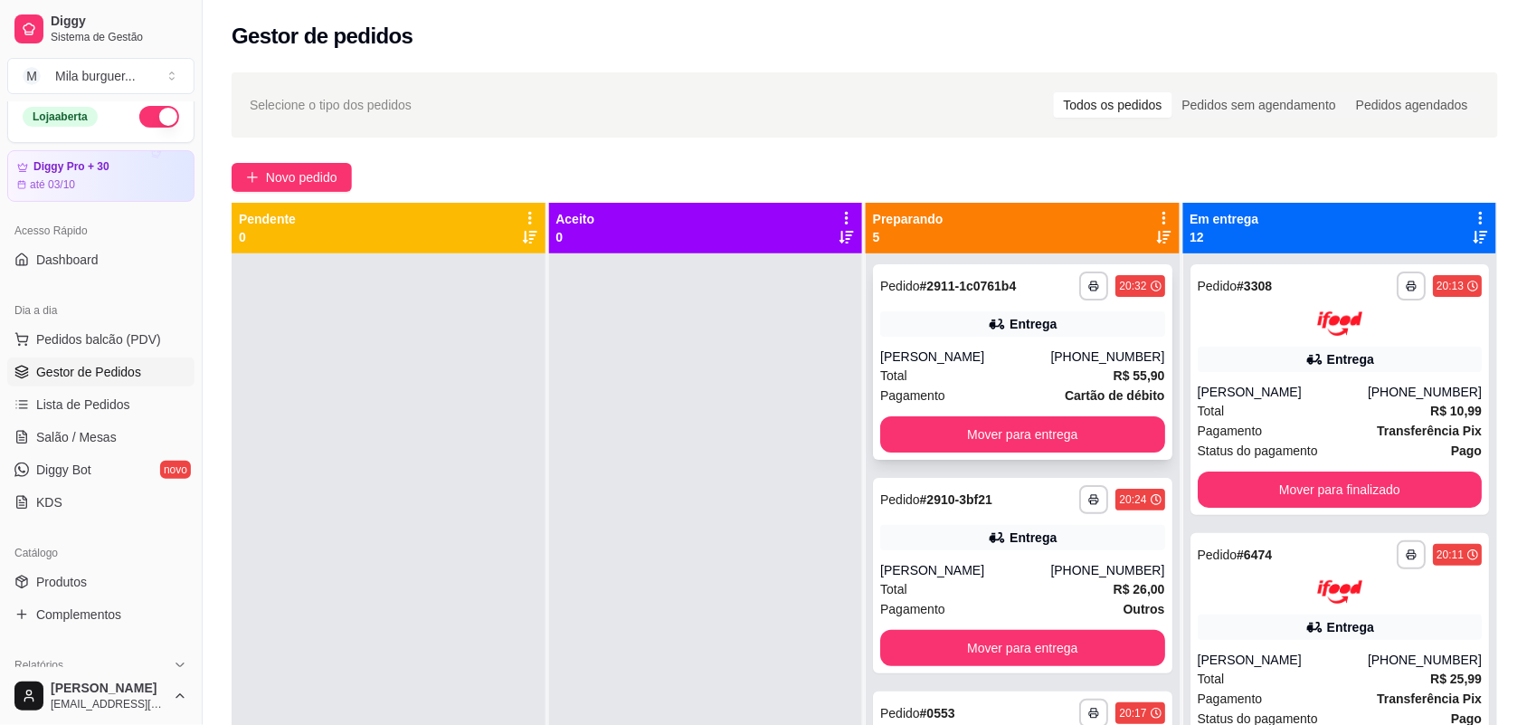
click at [946, 328] on div "Entrega" at bounding box center [1022, 323] width 285 height 25
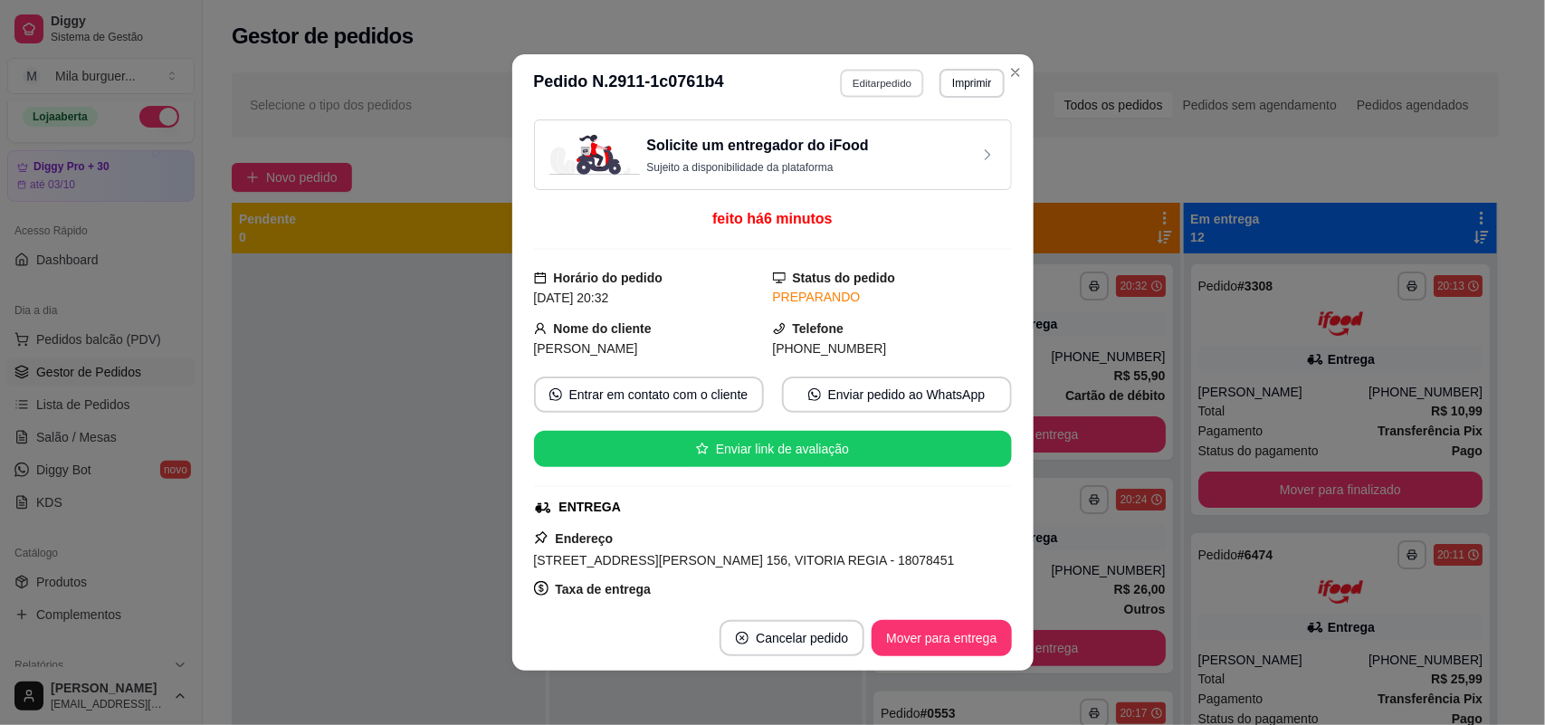
click at [865, 86] on button "Editar pedido" at bounding box center [882, 83] width 84 height 28
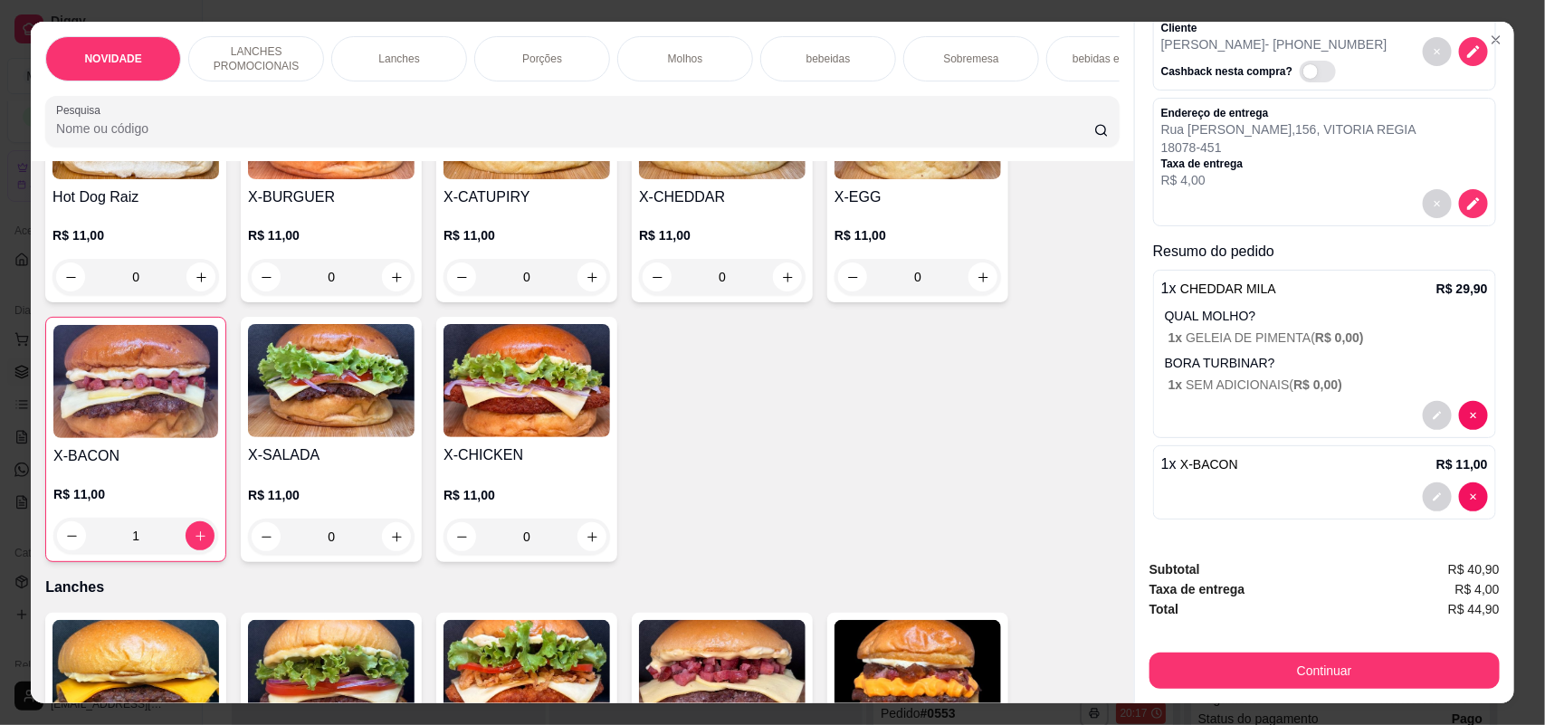
scroll to position [566, 0]
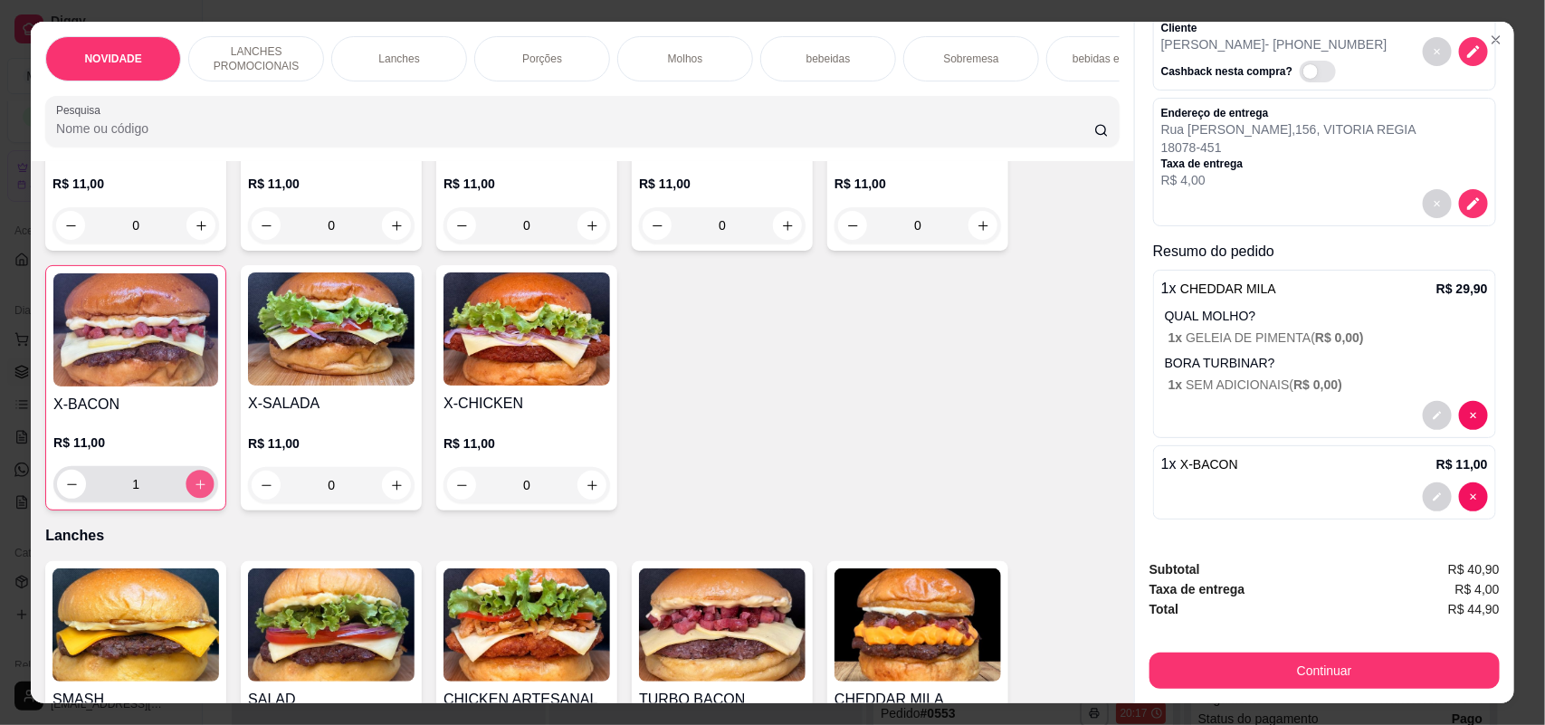
click at [194, 491] on icon "increase-product-quantity" at bounding box center [201, 485] width 14 height 14
type input "2"
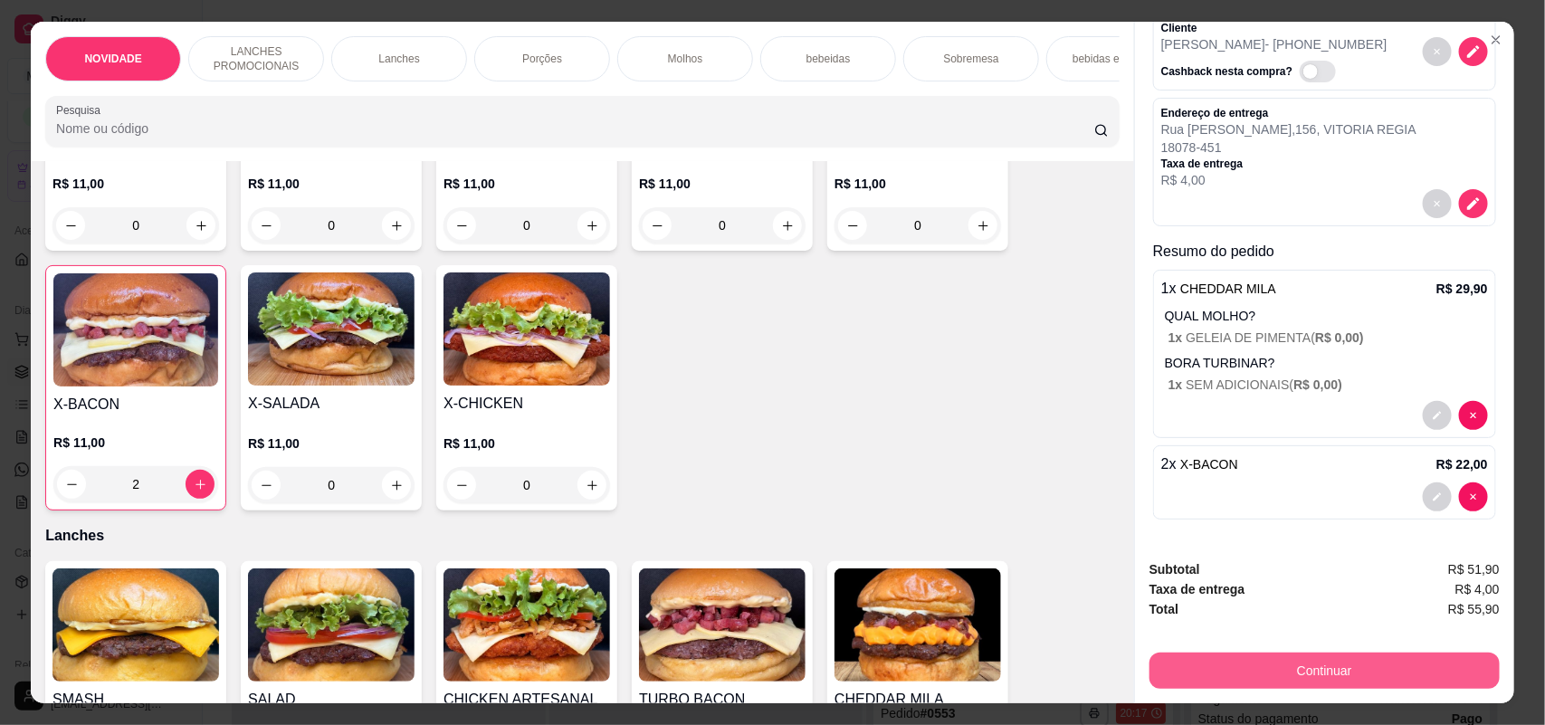
click at [1241, 666] on button "Continuar" at bounding box center [1324, 670] width 350 height 36
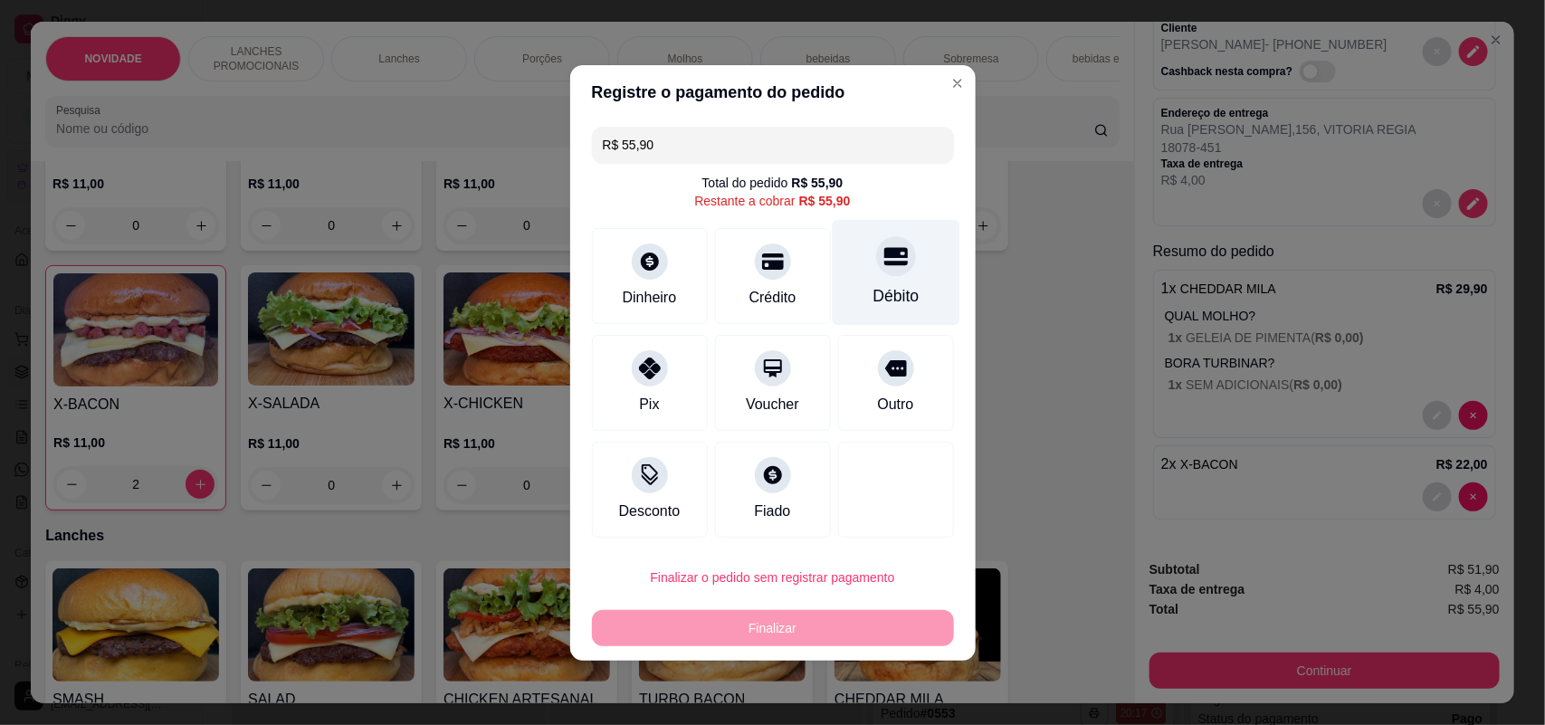
click at [875, 286] on div "Débito" at bounding box center [895, 296] width 46 height 24
type input "R$ 0,00"
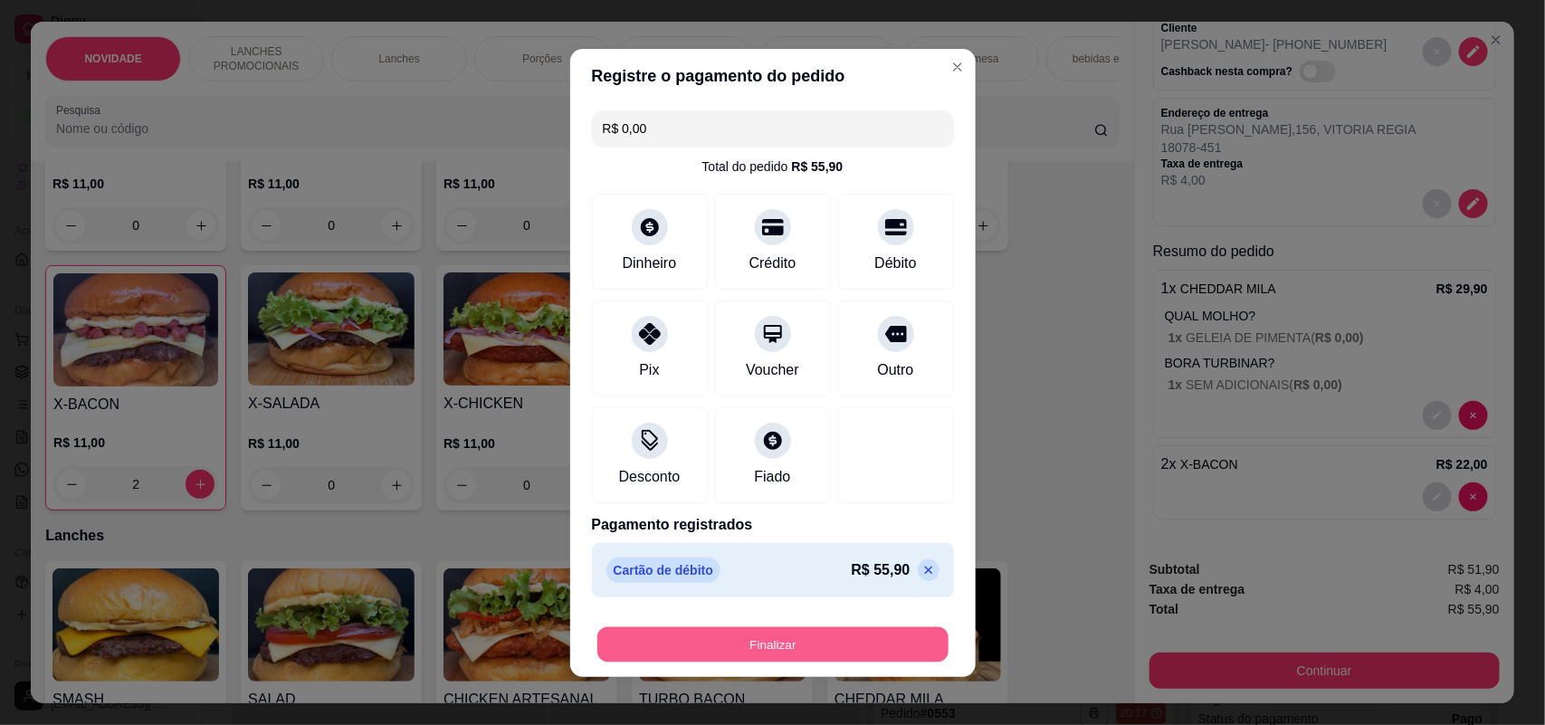
click at [851, 643] on button "Finalizar" at bounding box center [772, 643] width 351 height 35
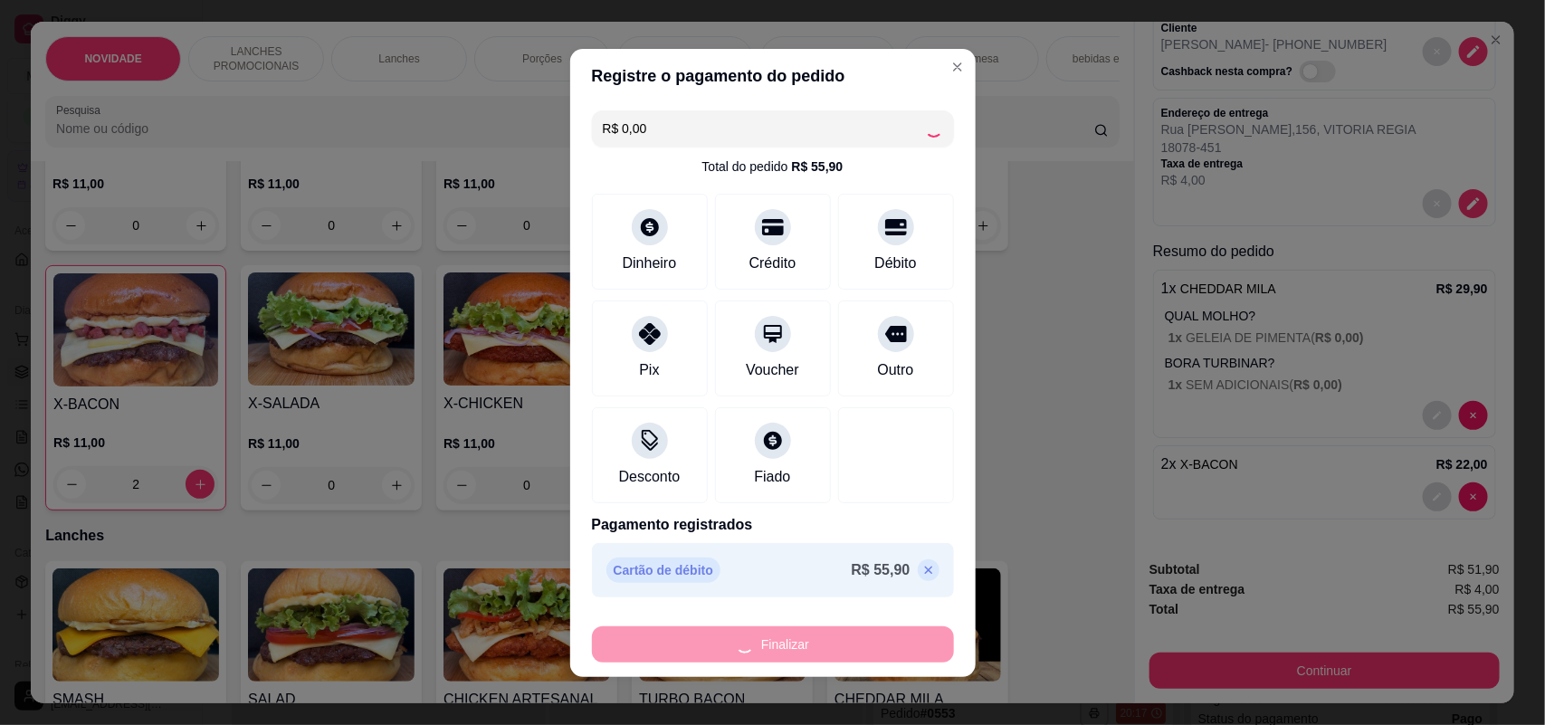
type input "0"
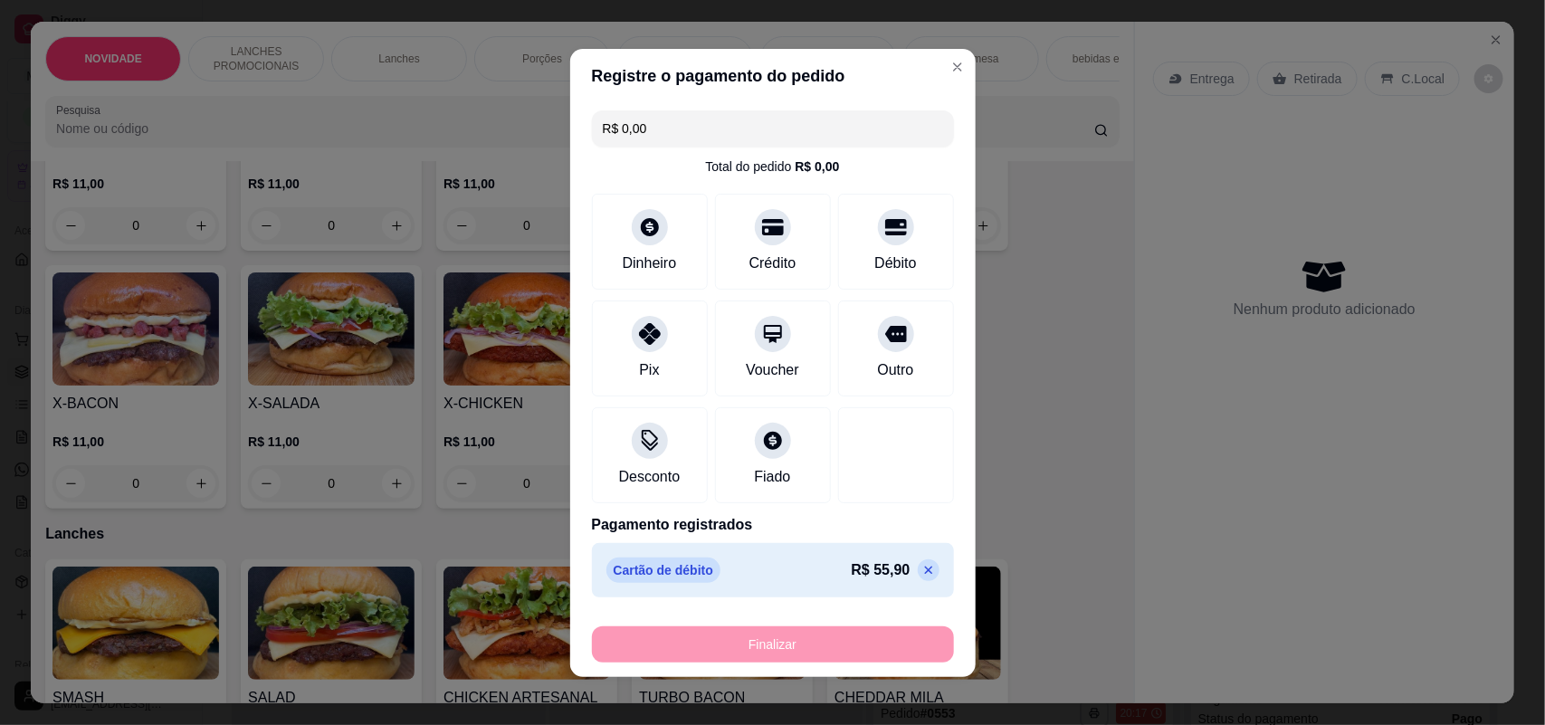
type input "-R$ 55,90"
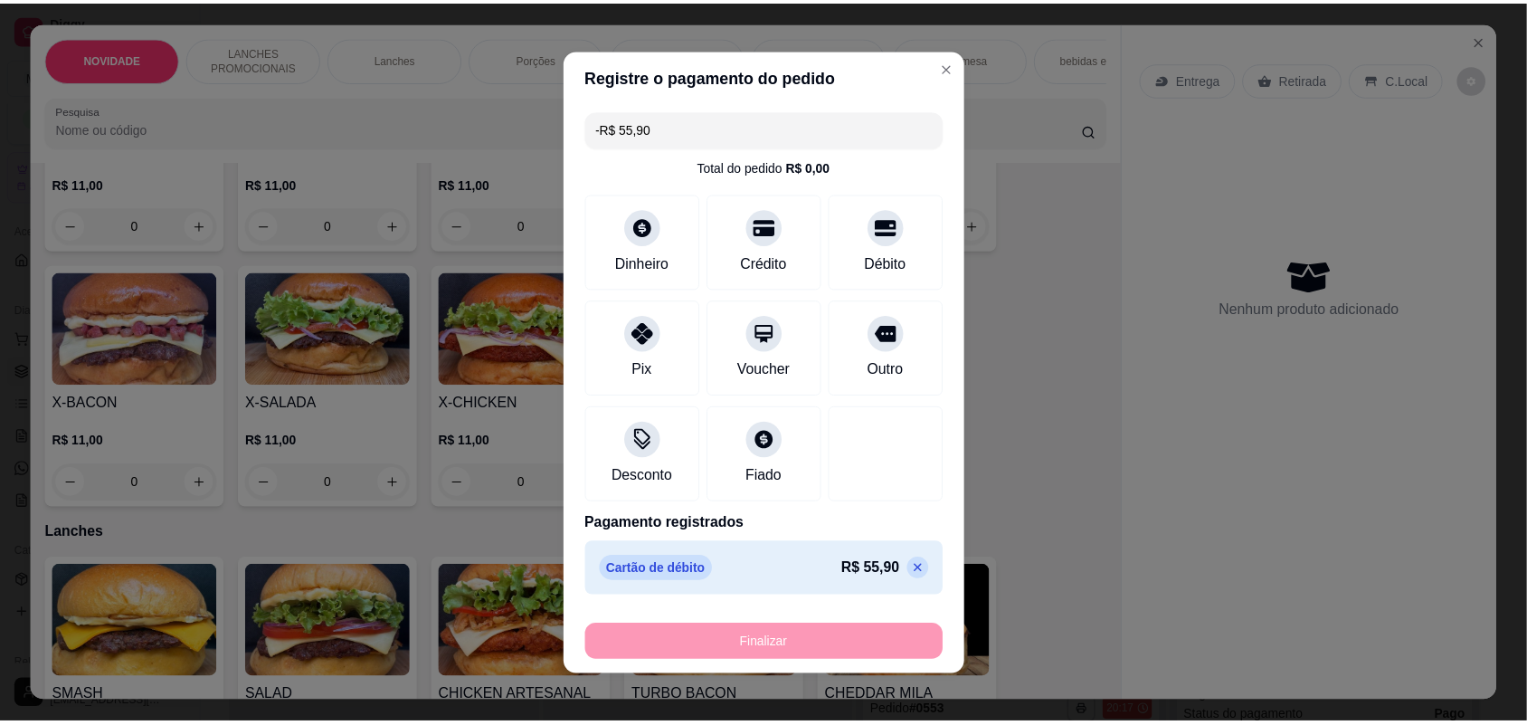
scroll to position [0, 0]
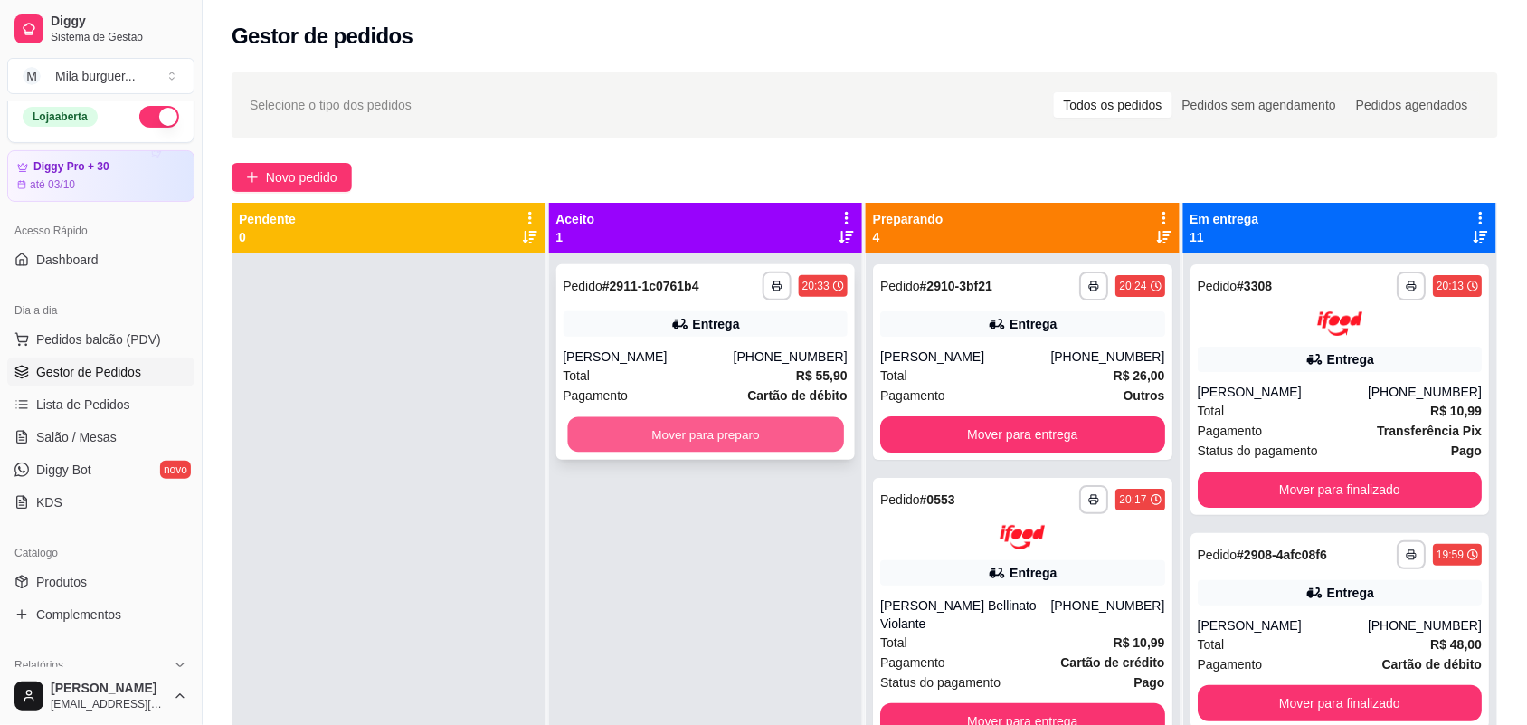
click at [772, 432] on button "Mover para preparo" at bounding box center [705, 434] width 276 height 35
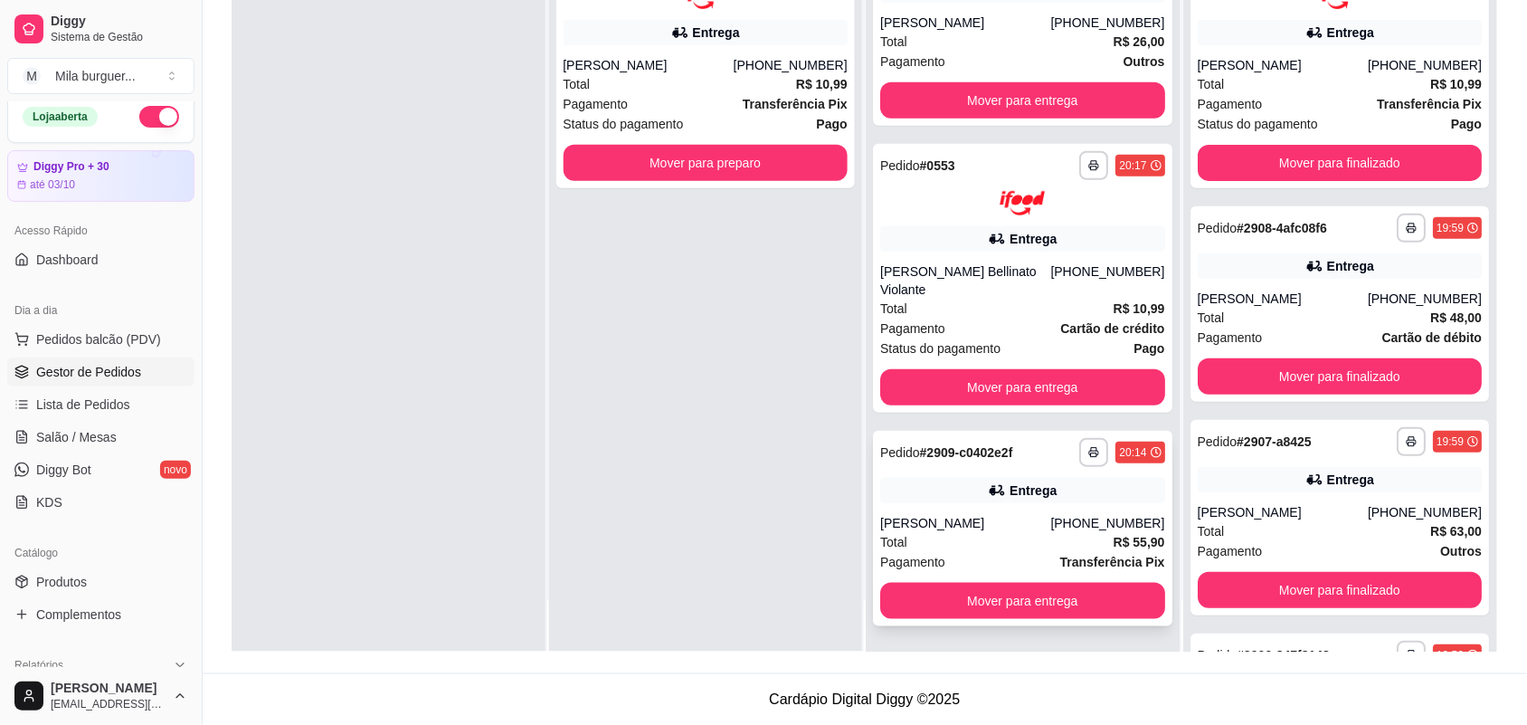
scroll to position [201, 0]
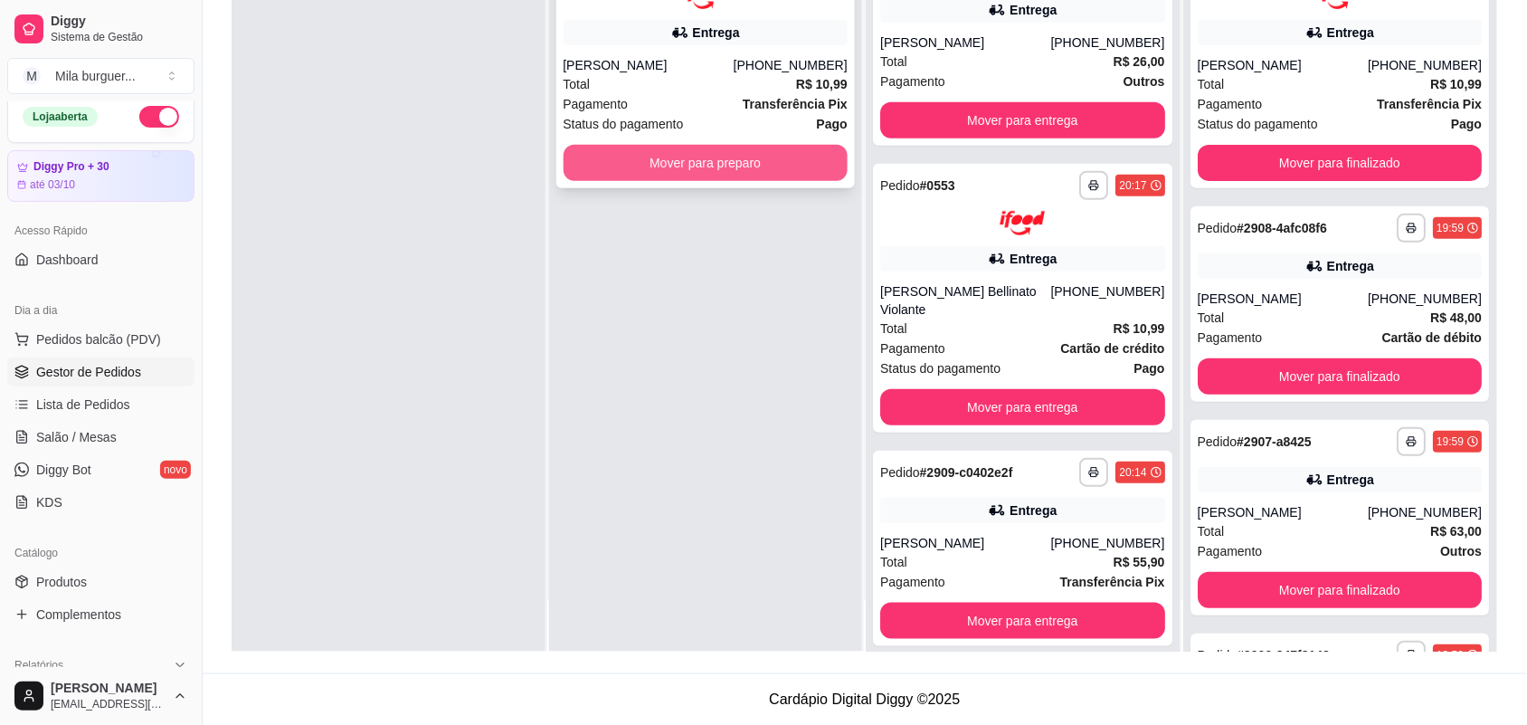
click at [799, 164] on button "Mover para preparo" at bounding box center [706, 163] width 285 height 36
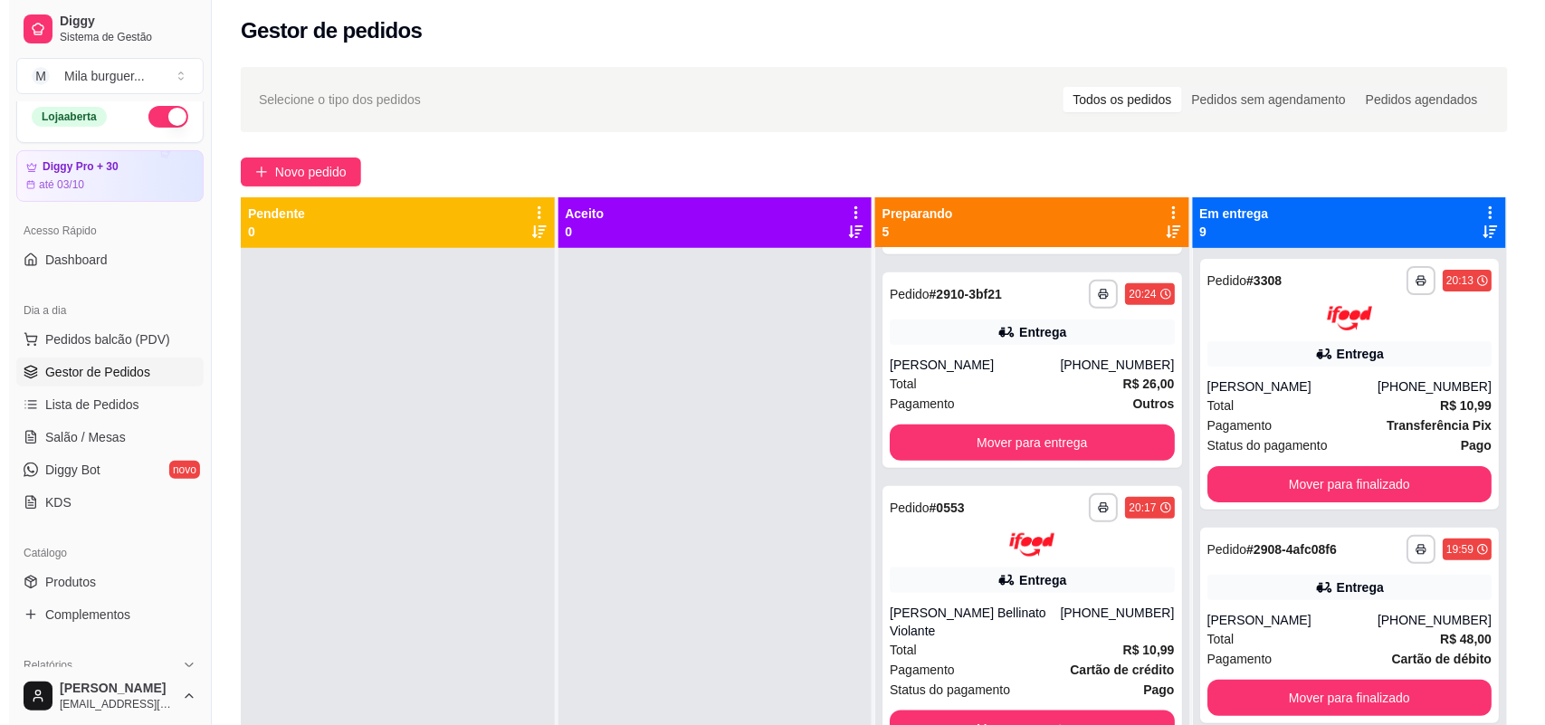
scroll to position [0, 0]
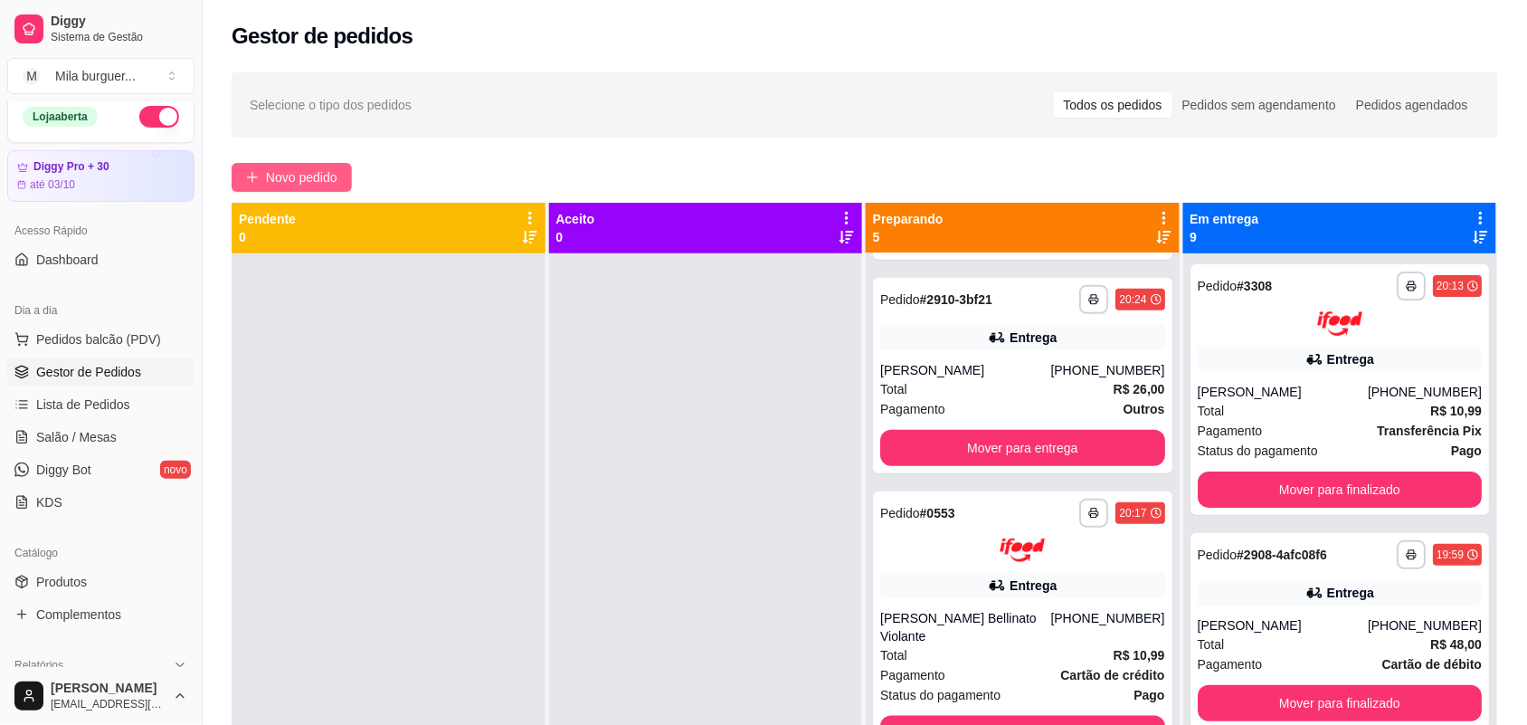
click at [288, 173] on span "Novo pedido" at bounding box center [301, 177] width 71 height 20
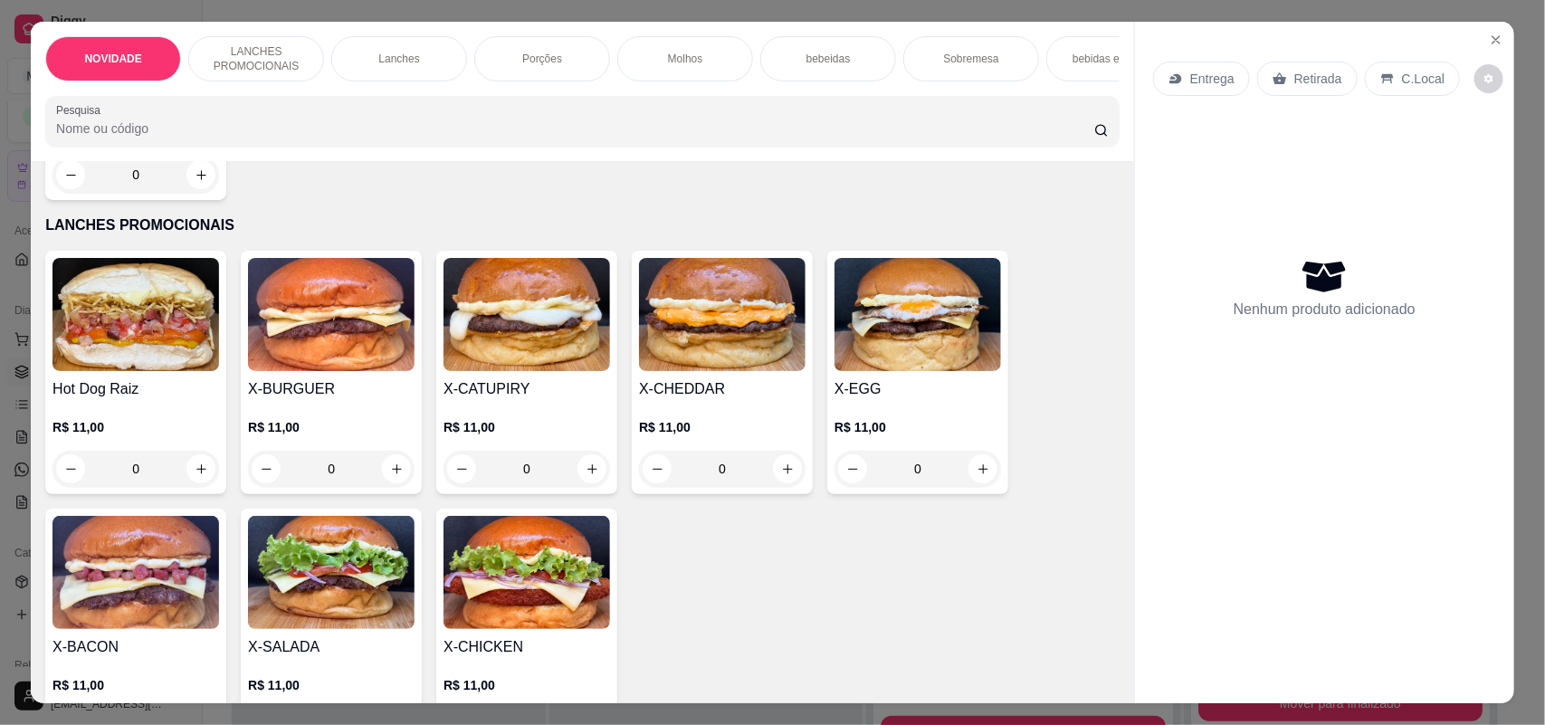
scroll to position [339, 0]
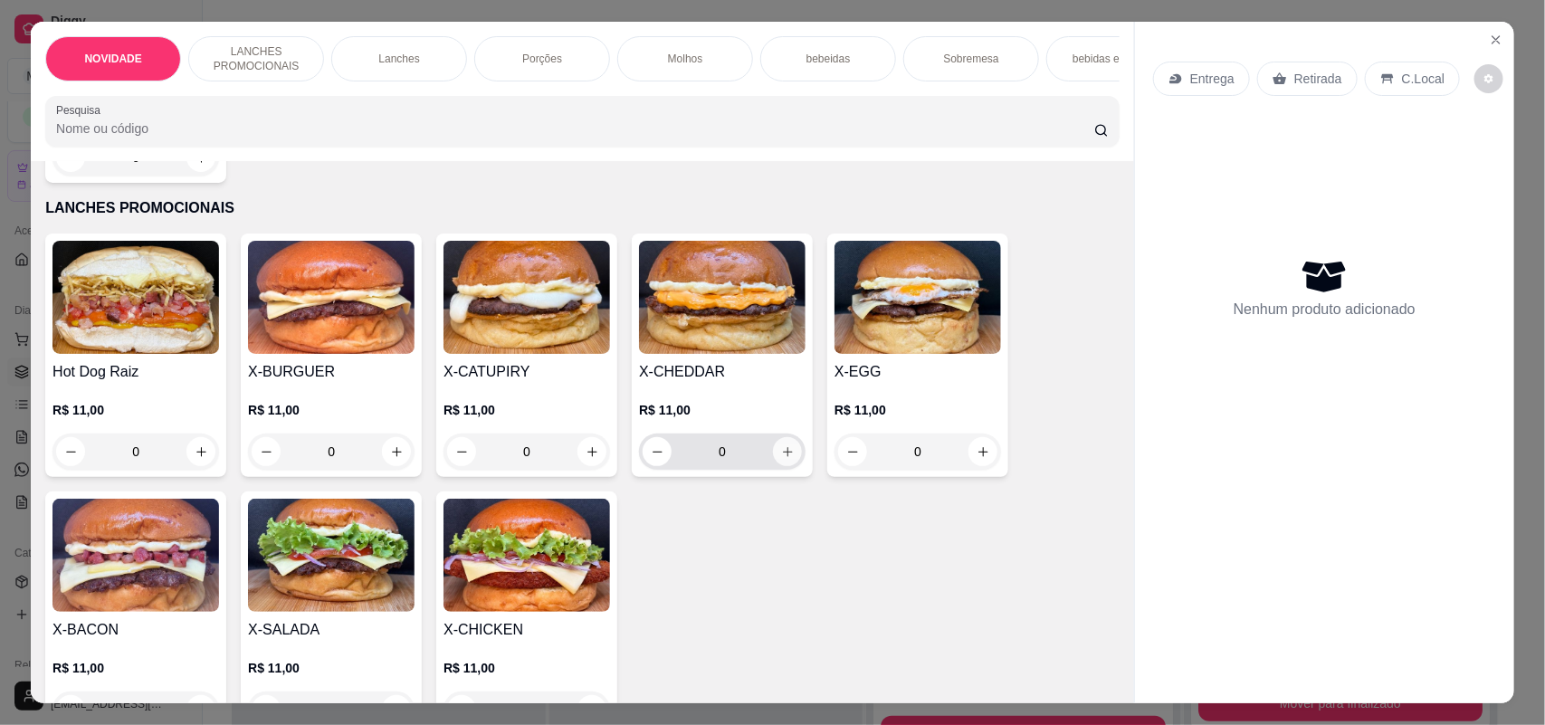
click at [783, 460] on button "increase-product-quantity" at bounding box center [787, 451] width 29 height 29
type input "1"
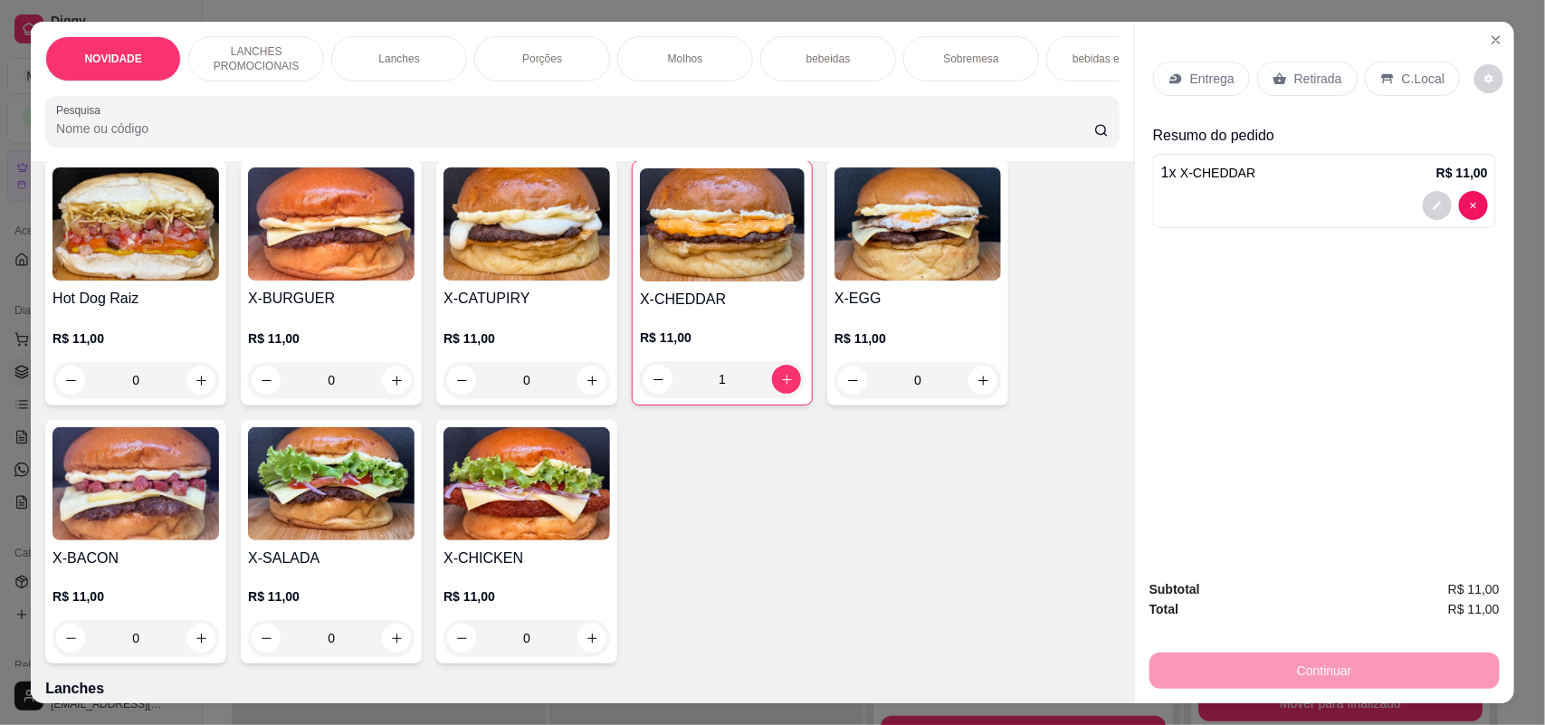
scroll to position [452, 0]
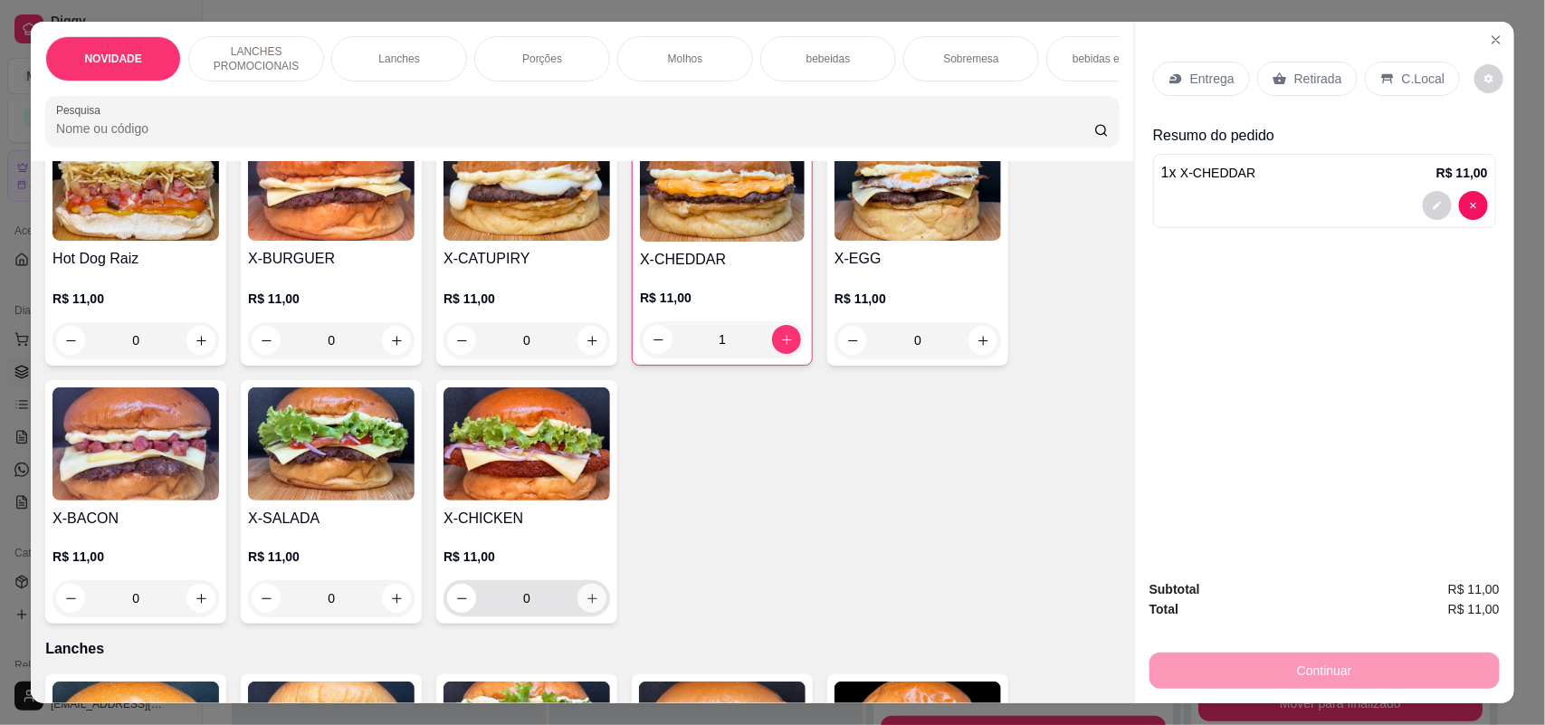
click at [585, 605] on icon "increase-product-quantity" at bounding box center [592, 599] width 14 height 14
type input "1"
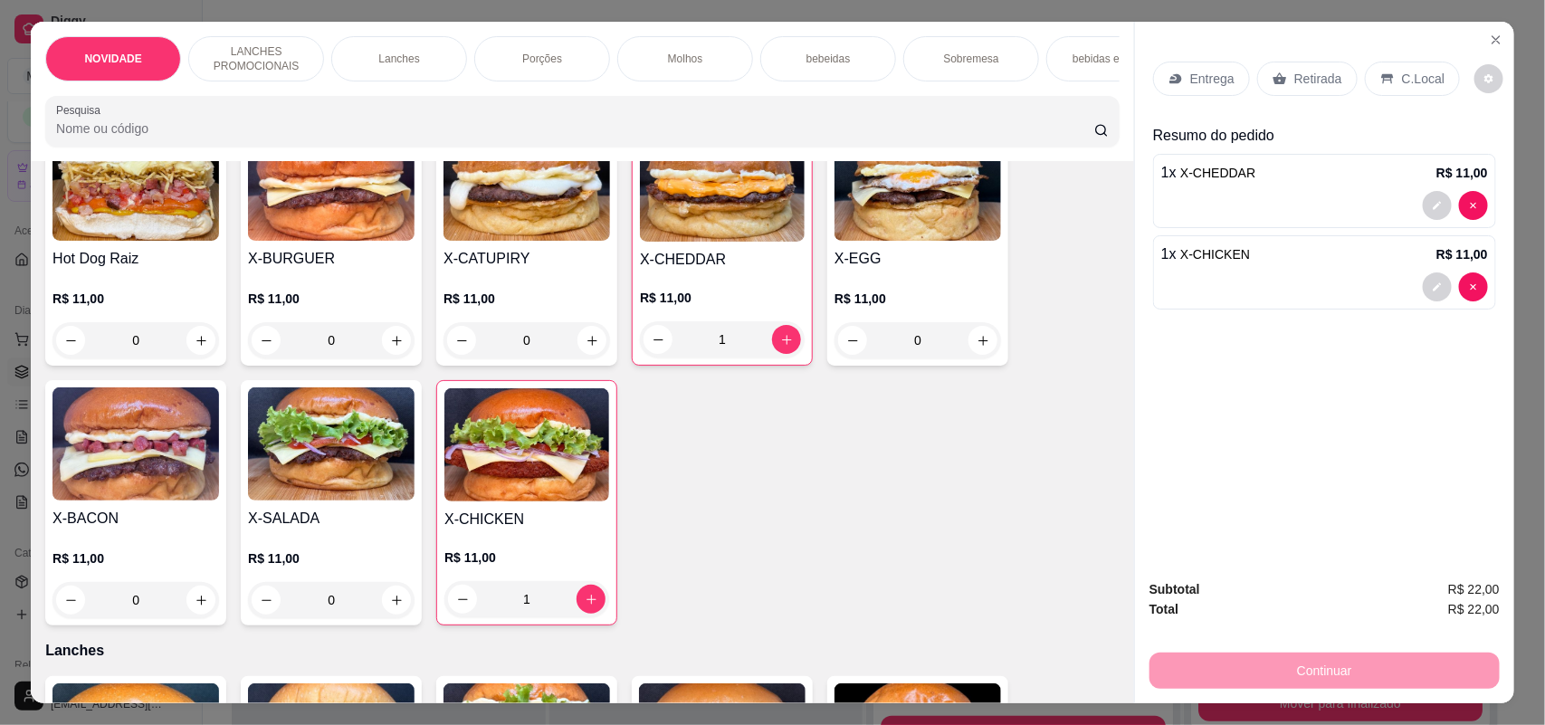
click at [1174, 70] on div "Entrega" at bounding box center [1201, 79] width 97 height 34
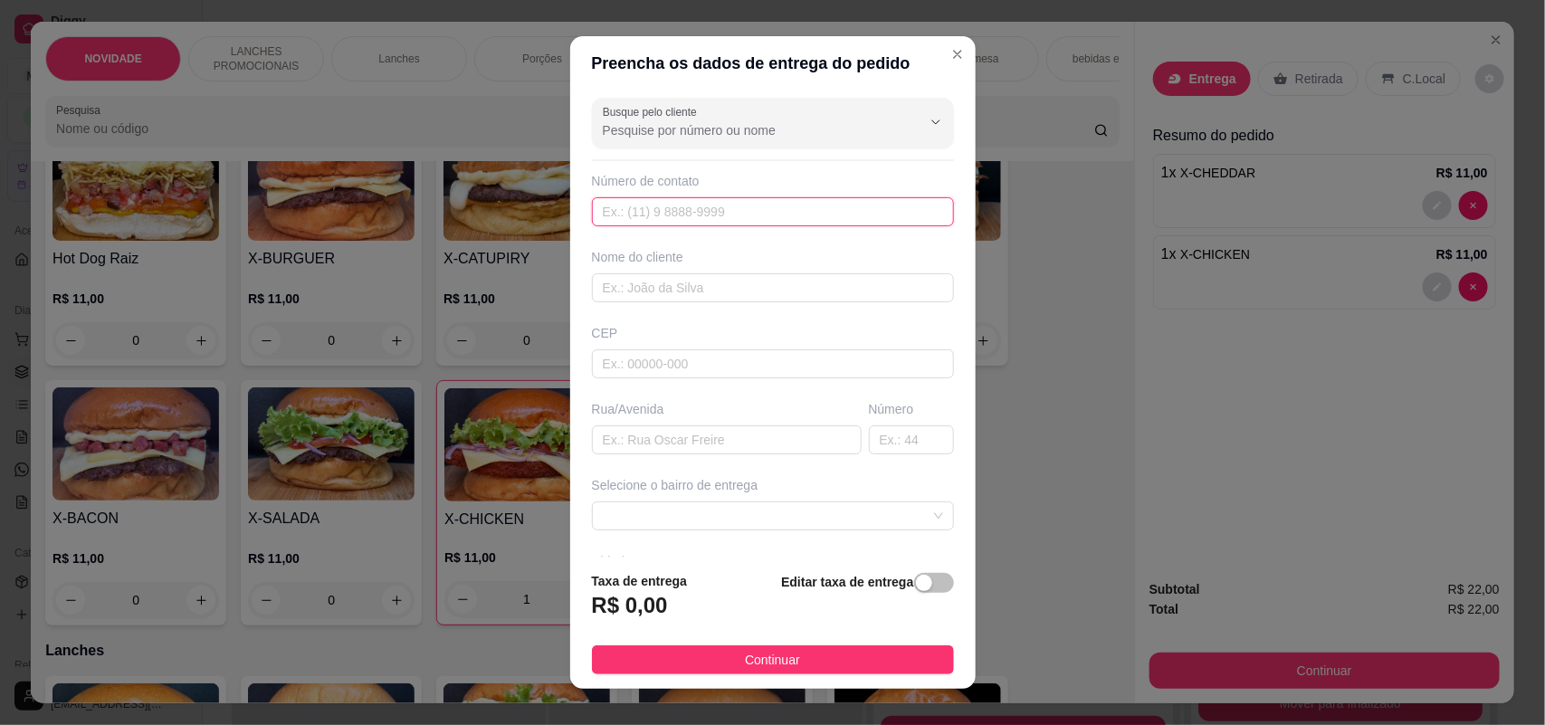
click at [774, 210] on input "text" at bounding box center [773, 211] width 362 height 29
type input "[PHONE_NUMBER]"
click at [745, 283] on input "text" at bounding box center [773, 287] width 362 height 29
type input "[PERSON_NAME]"
click at [670, 440] on input "text" at bounding box center [727, 439] width 270 height 29
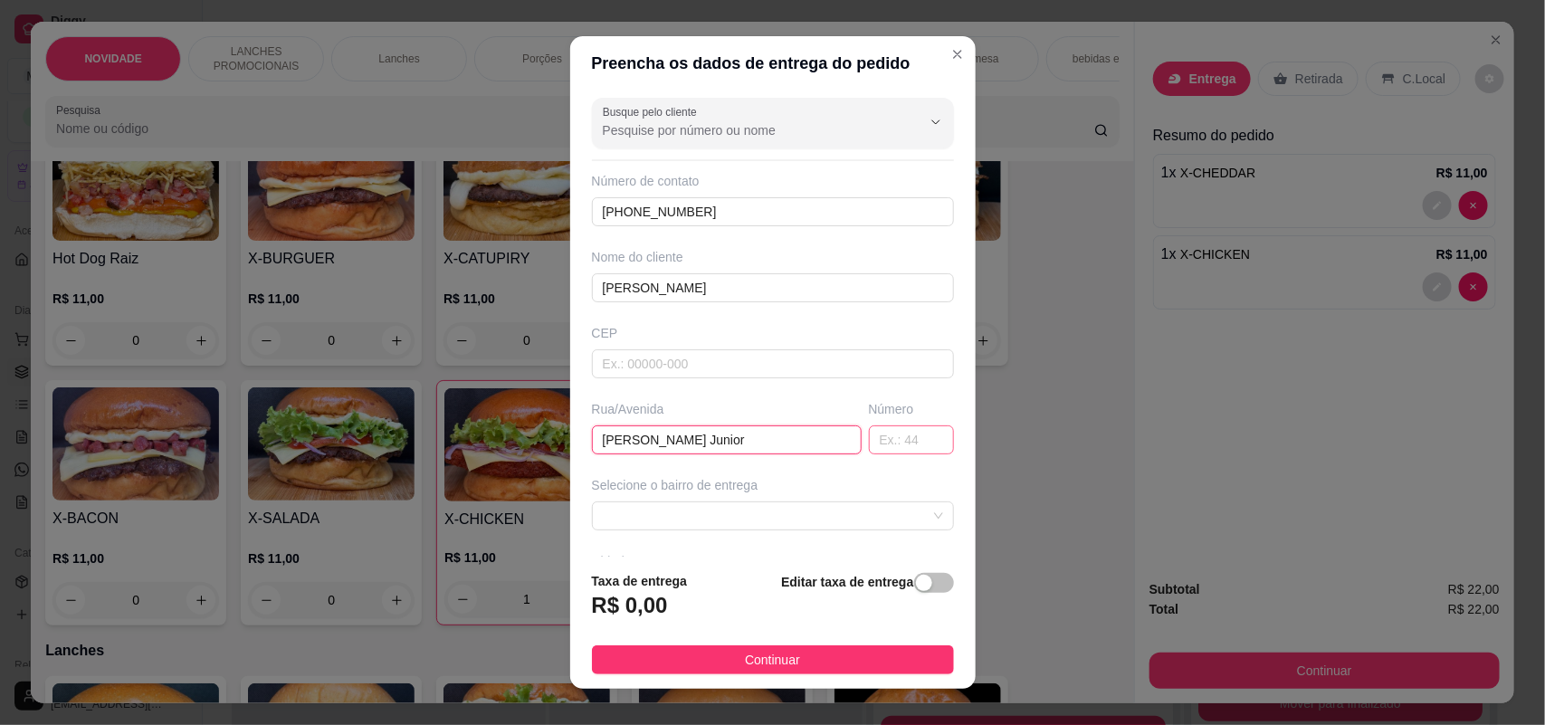
type input "[PERSON_NAME] Junior"
click at [869, 441] on input "text" at bounding box center [911, 439] width 85 height 29
click at [778, 518] on span at bounding box center [773, 515] width 340 height 27
type input "424"
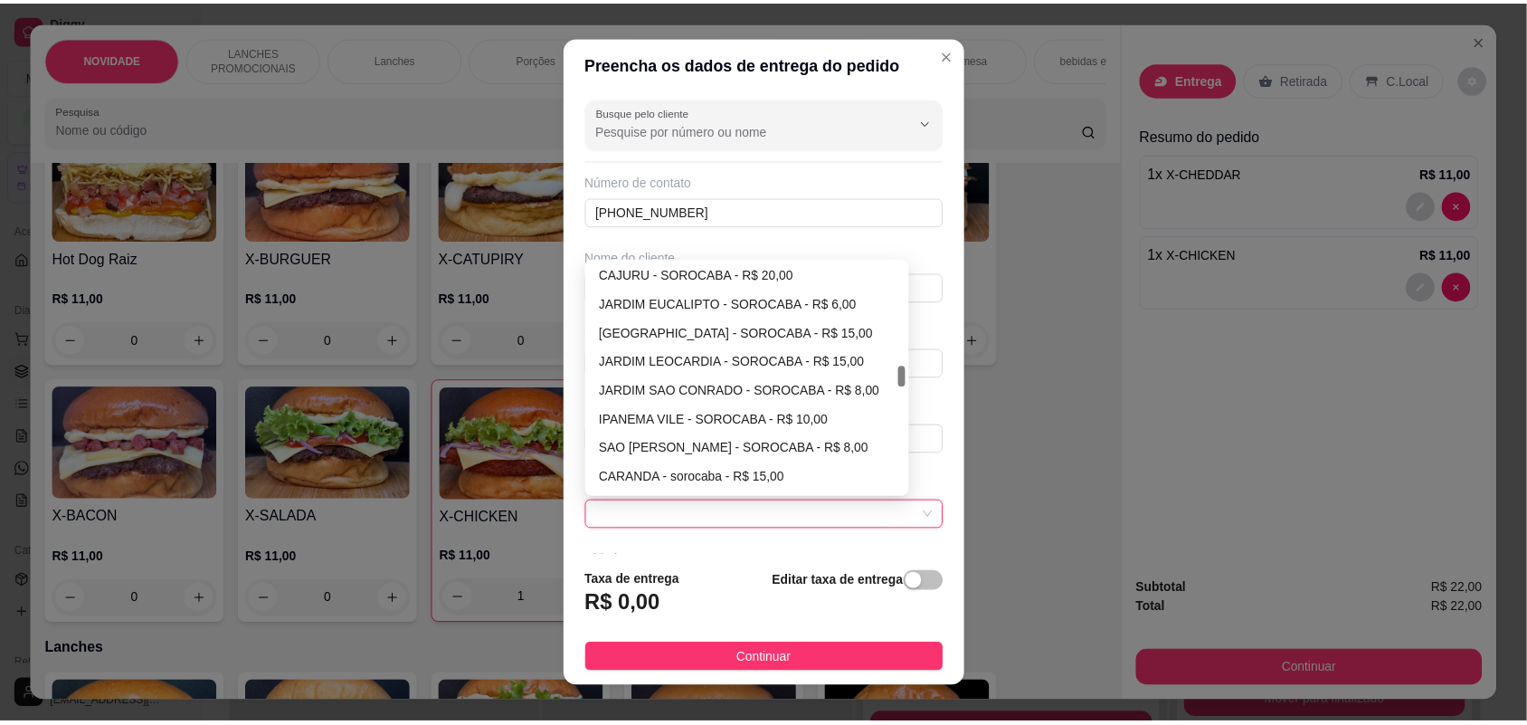
scroll to position [1244, 0]
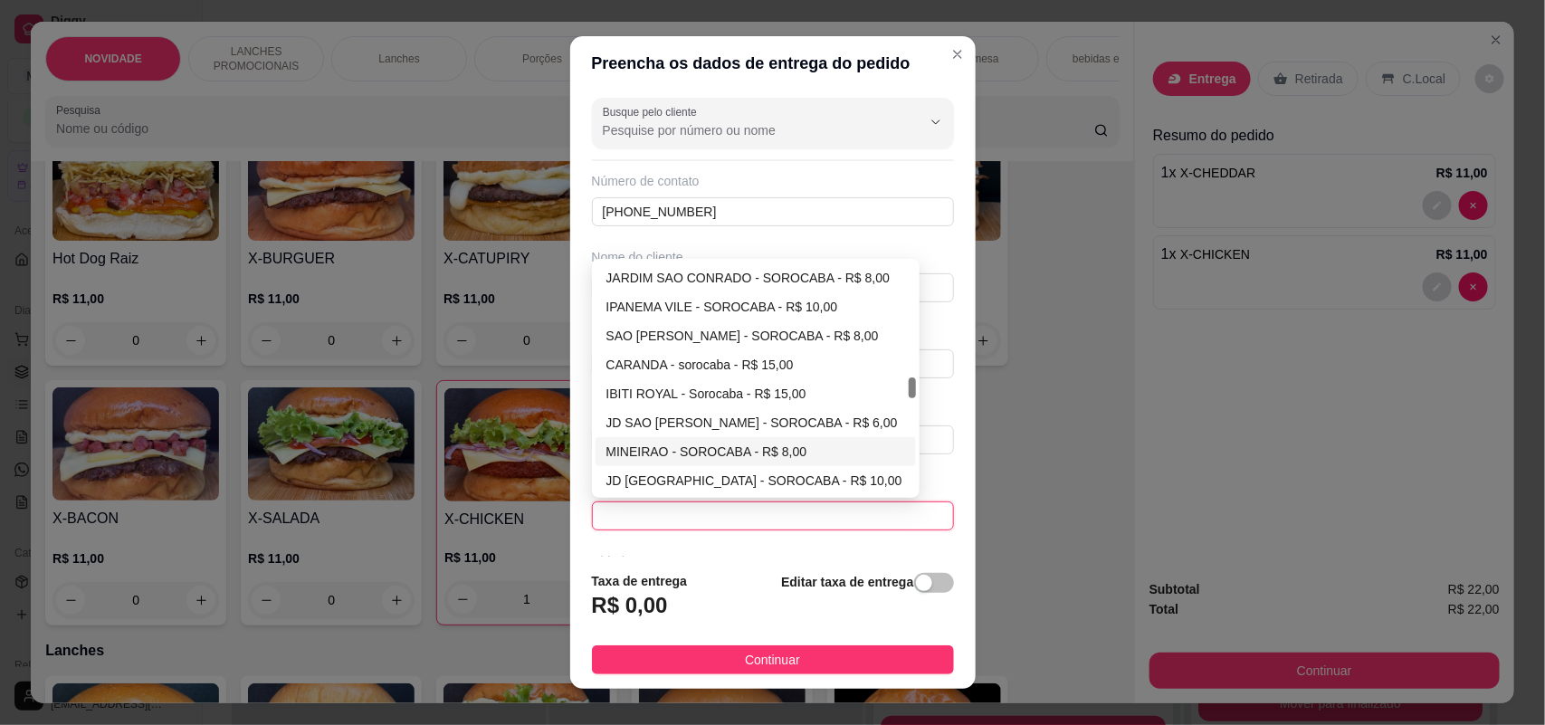
click at [748, 441] on div "MINEIRAO - SOROCABA - R$ 8,00" at bounding box center [755, 451] width 321 height 29
type input "SOROCABA"
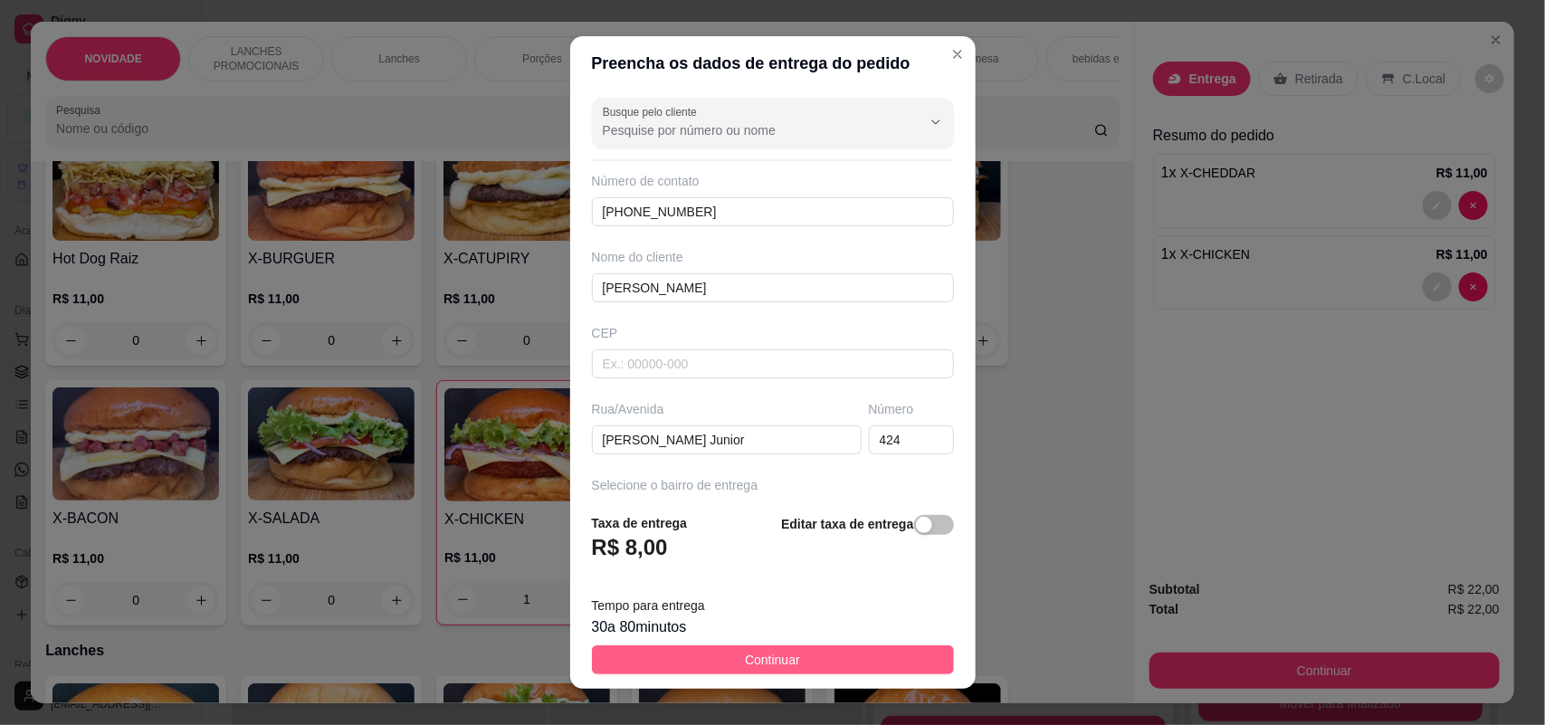
click at [724, 661] on button "Continuar" at bounding box center [773, 659] width 362 height 29
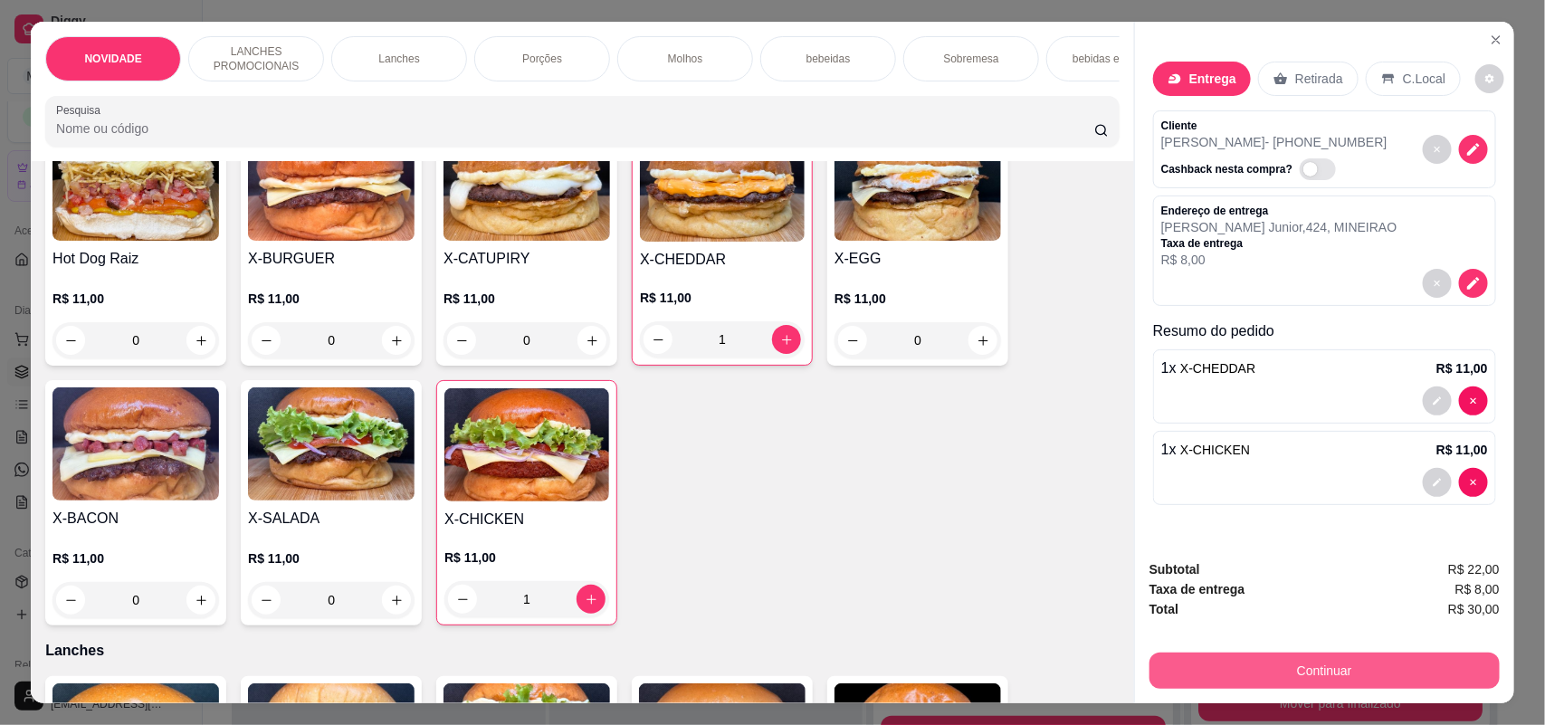
click at [1310, 677] on button "Continuar" at bounding box center [1324, 670] width 350 height 36
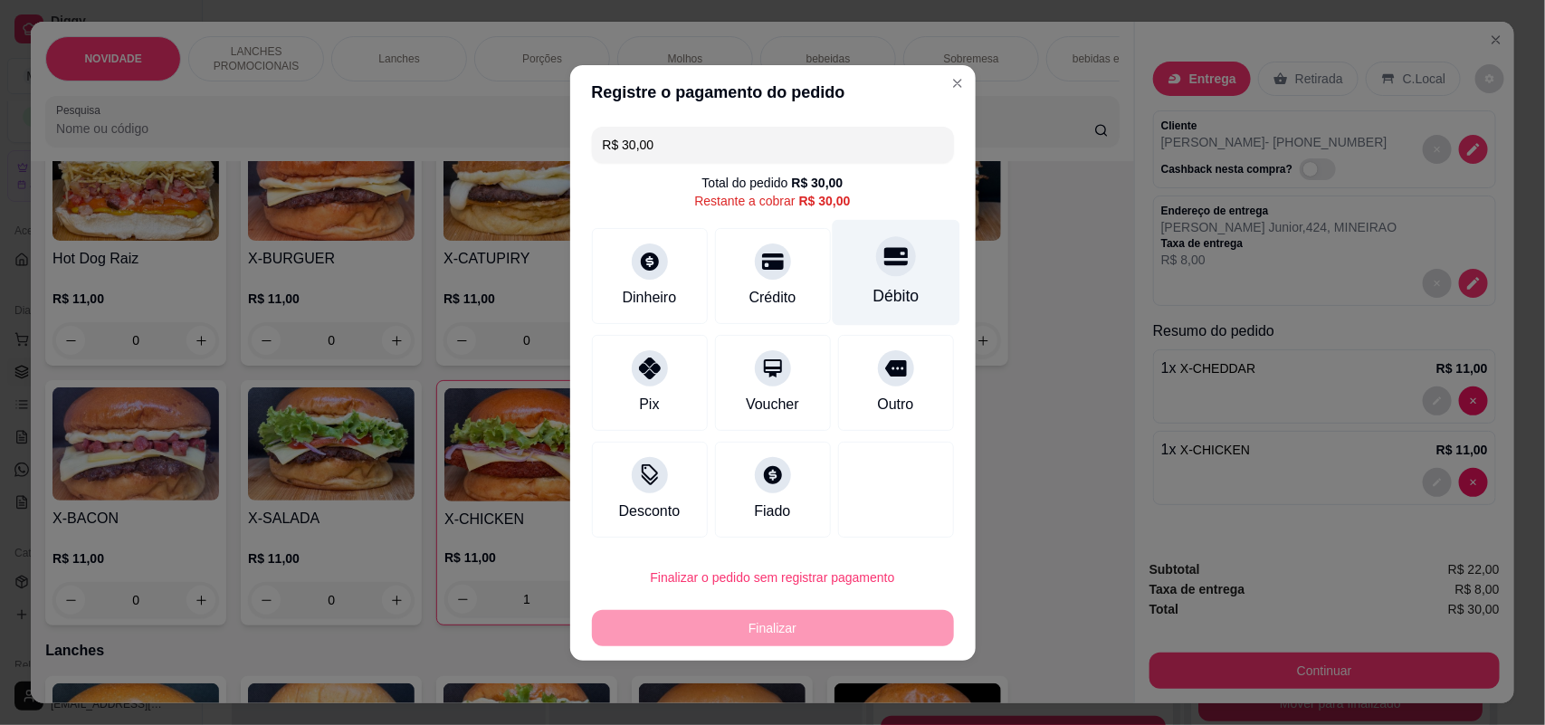
click at [883, 288] on div "Débito" at bounding box center [895, 296] width 46 height 24
type input "R$ 0,00"
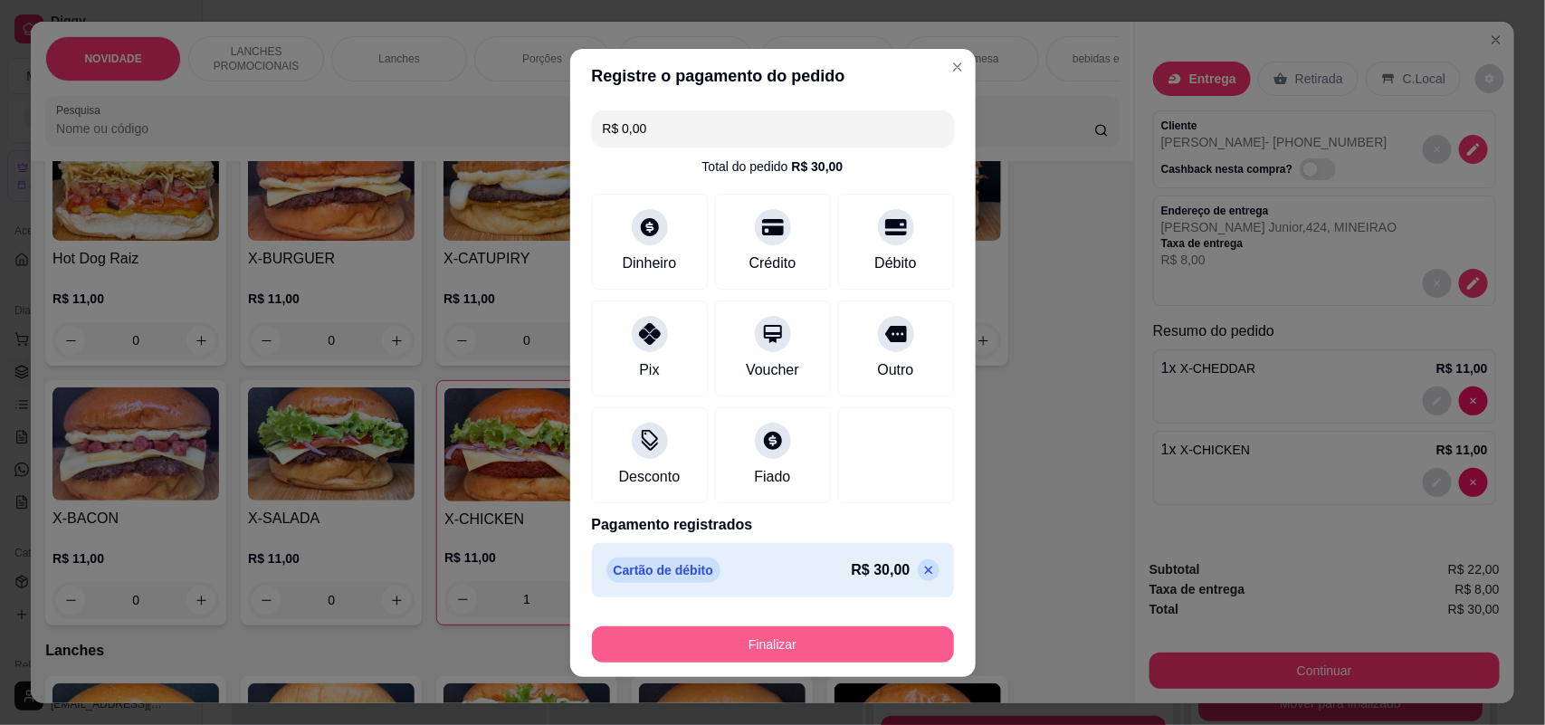
click at [830, 636] on button "Finalizar" at bounding box center [773, 644] width 362 height 36
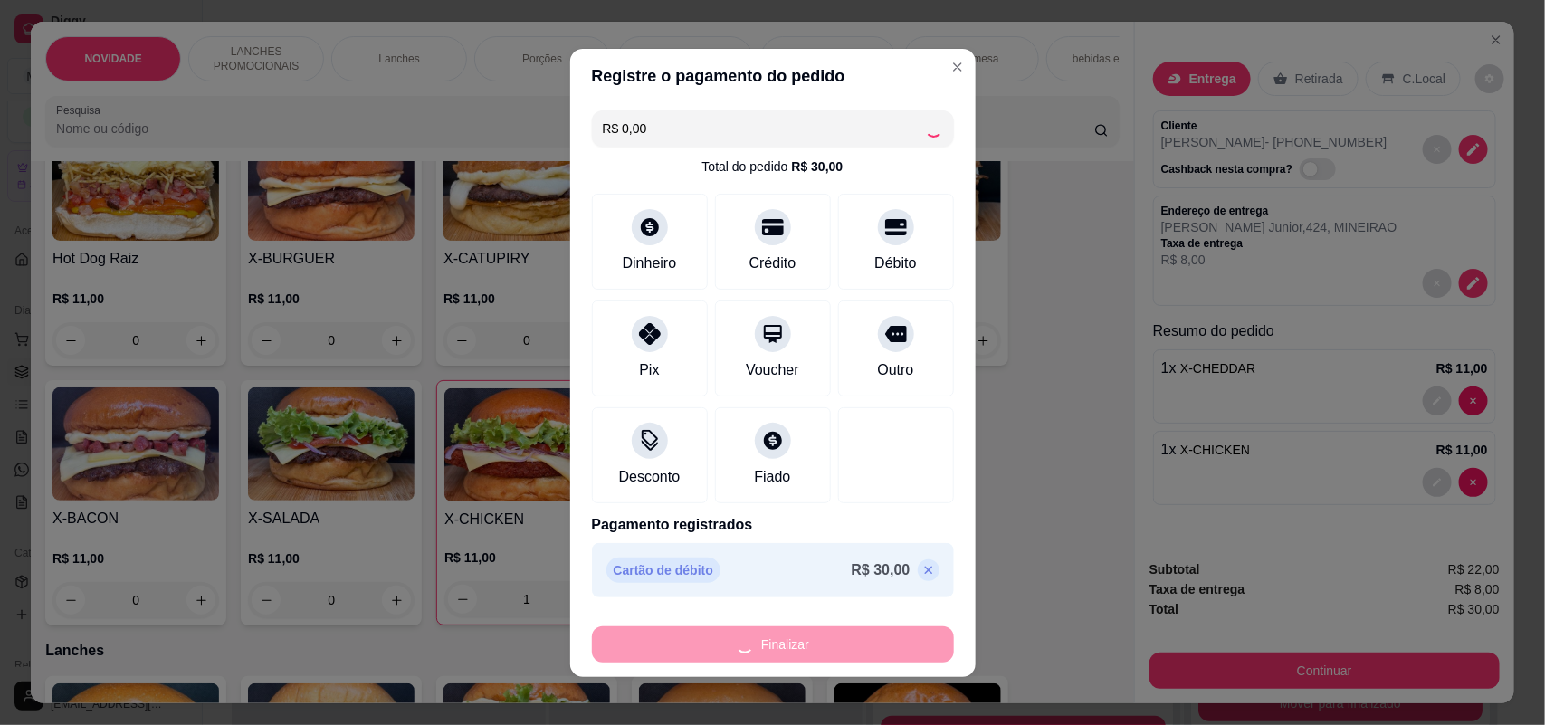
type input "0"
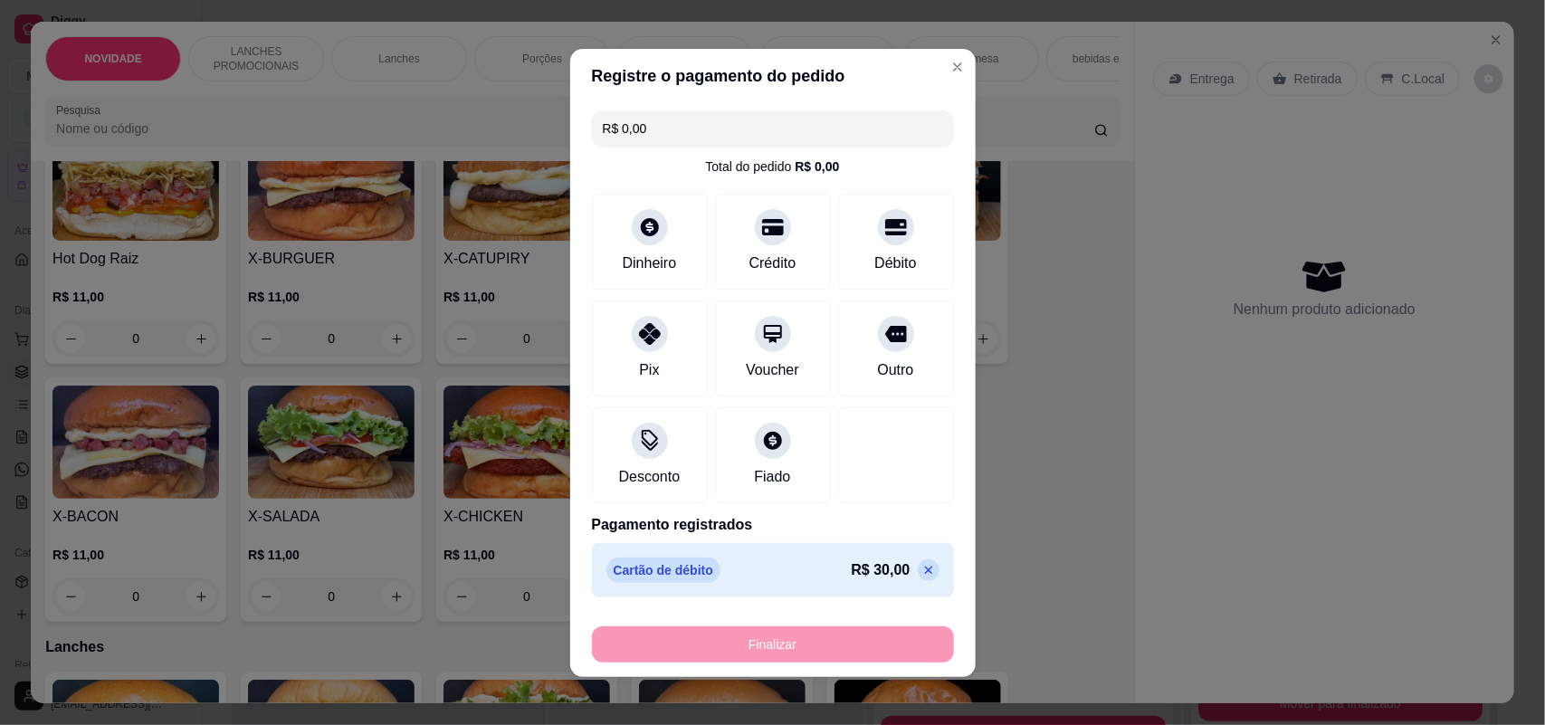
type input "-R$ 30,00"
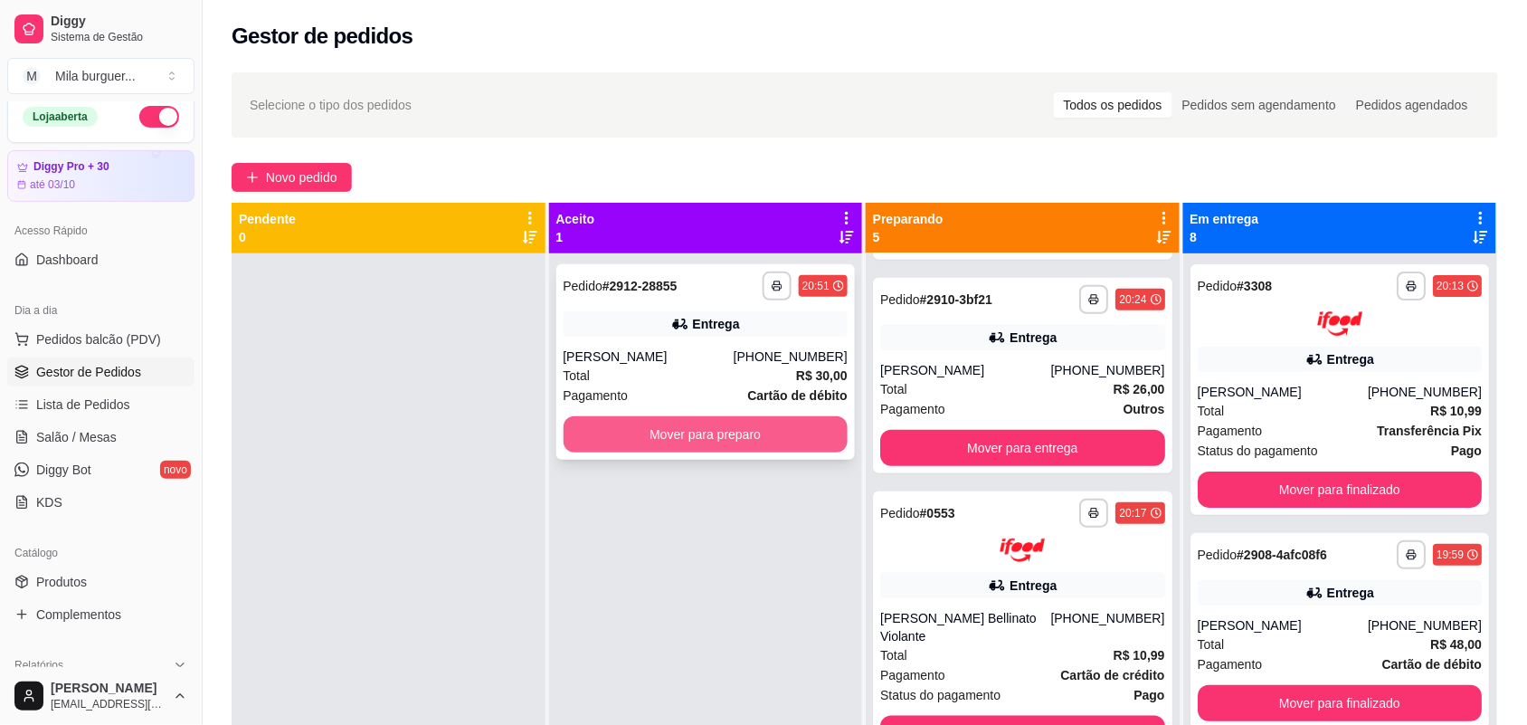
click at [629, 433] on button "Mover para preparo" at bounding box center [706, 434] width 285 height 36
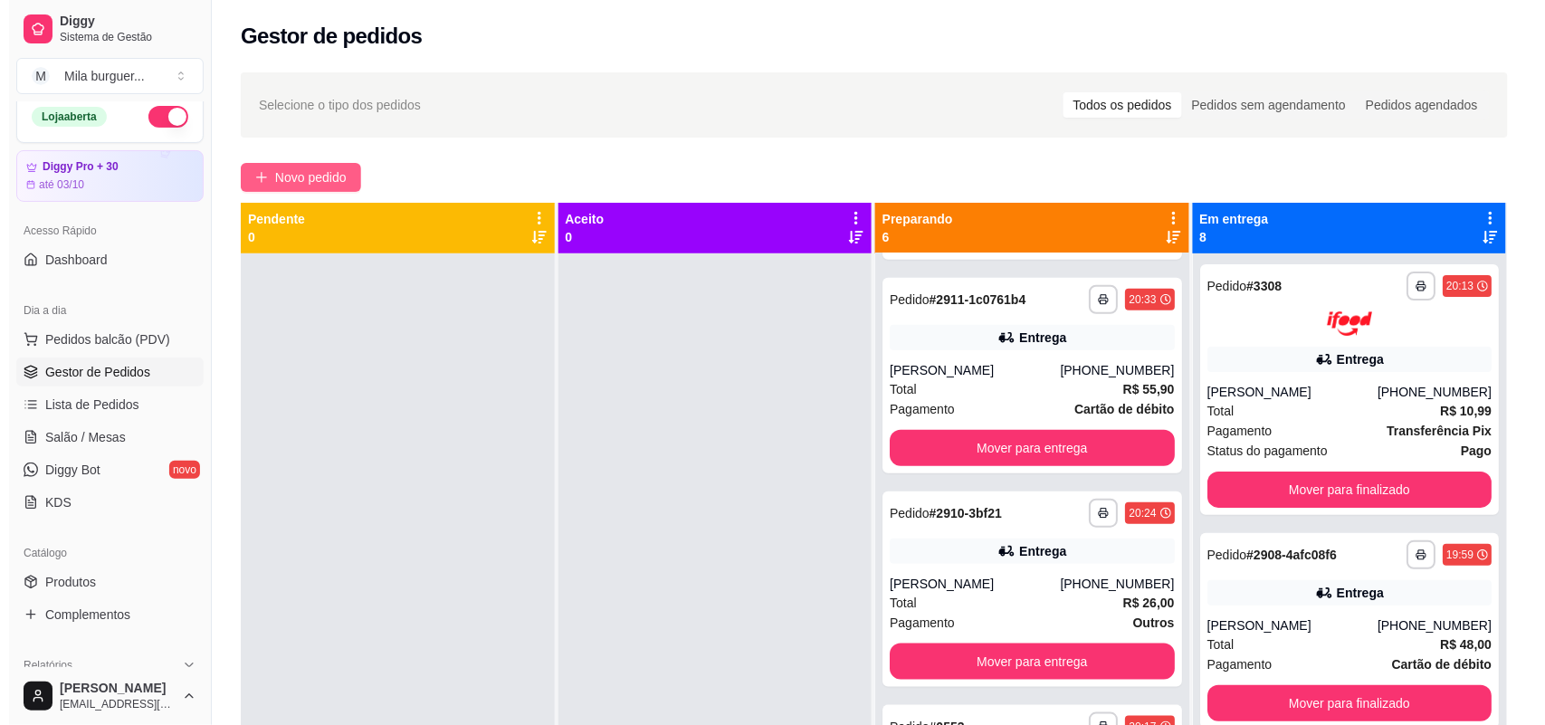
scroll to position [683, 0]
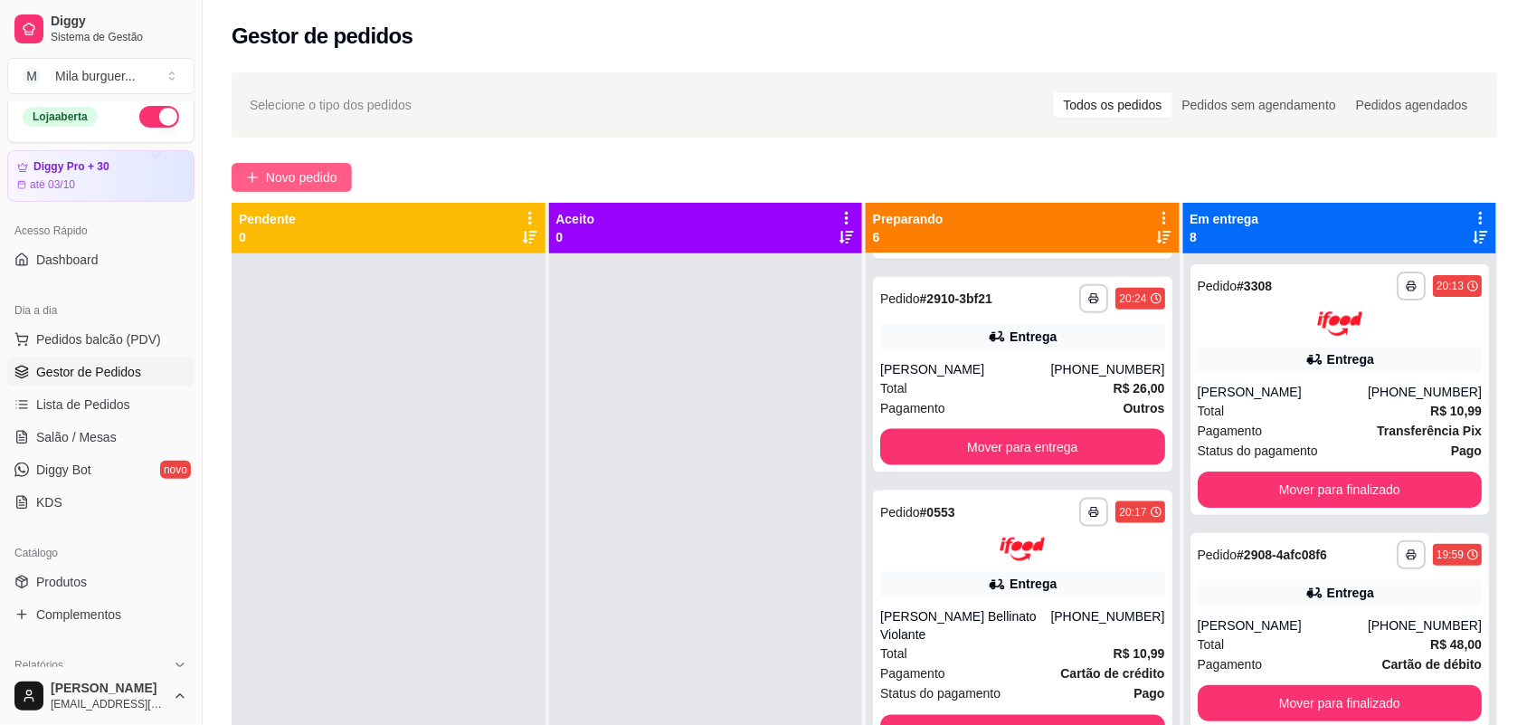
click at [319, 167] on span "Novo pedido" at bounding box center [301, 177] width 71 height 20
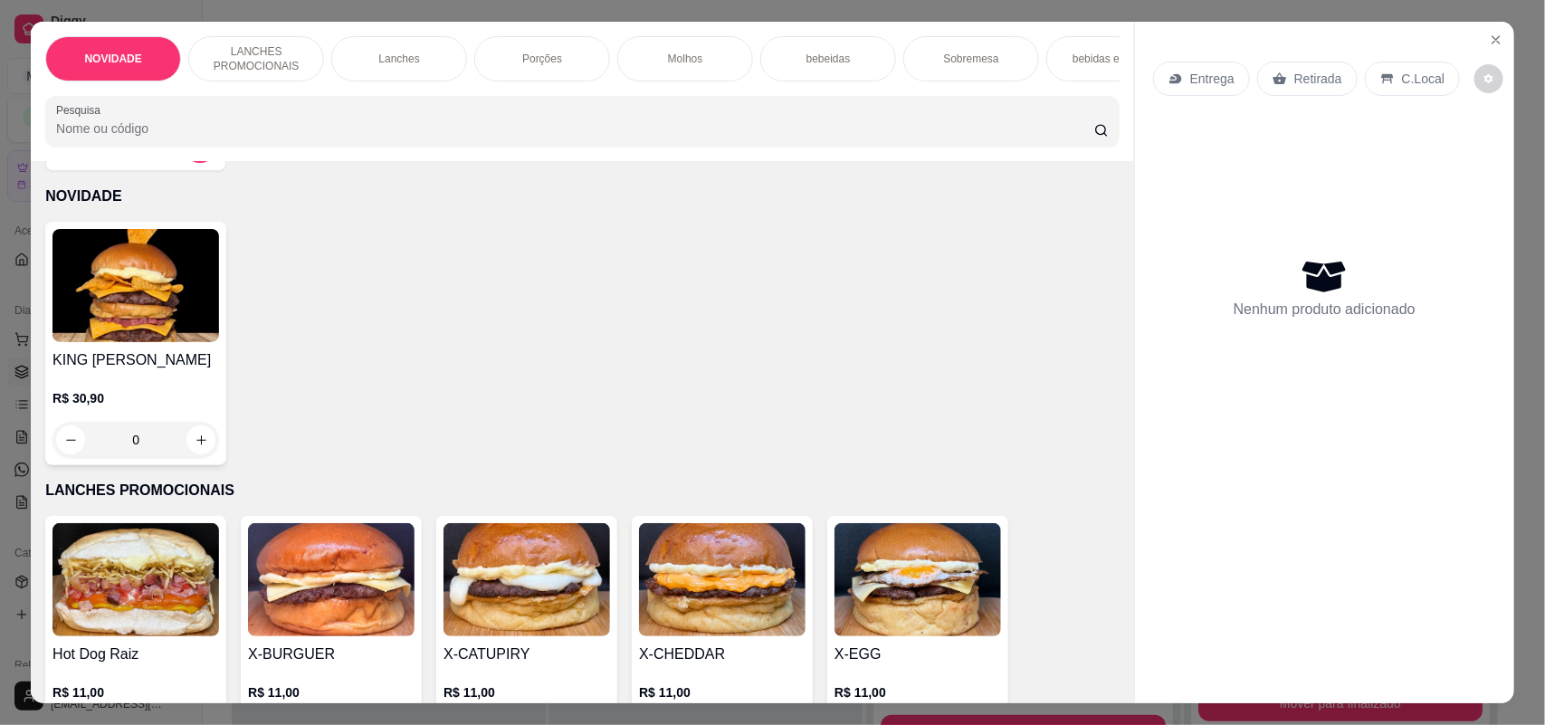
scroll to position [226, 0]
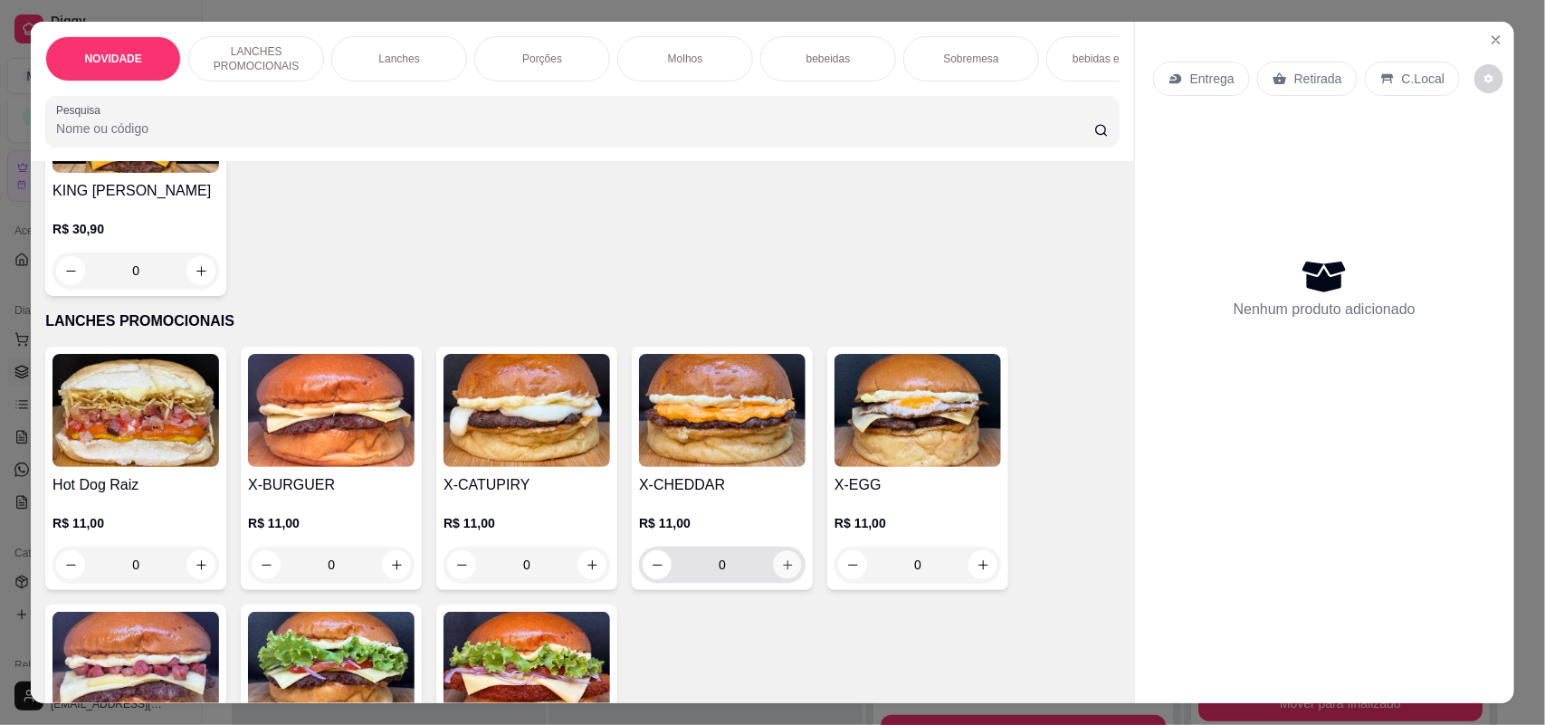
click at [781, 572] on icon "increase-product-quantity" at bounding box center [788, 565] width 14 height 14
type input "1"
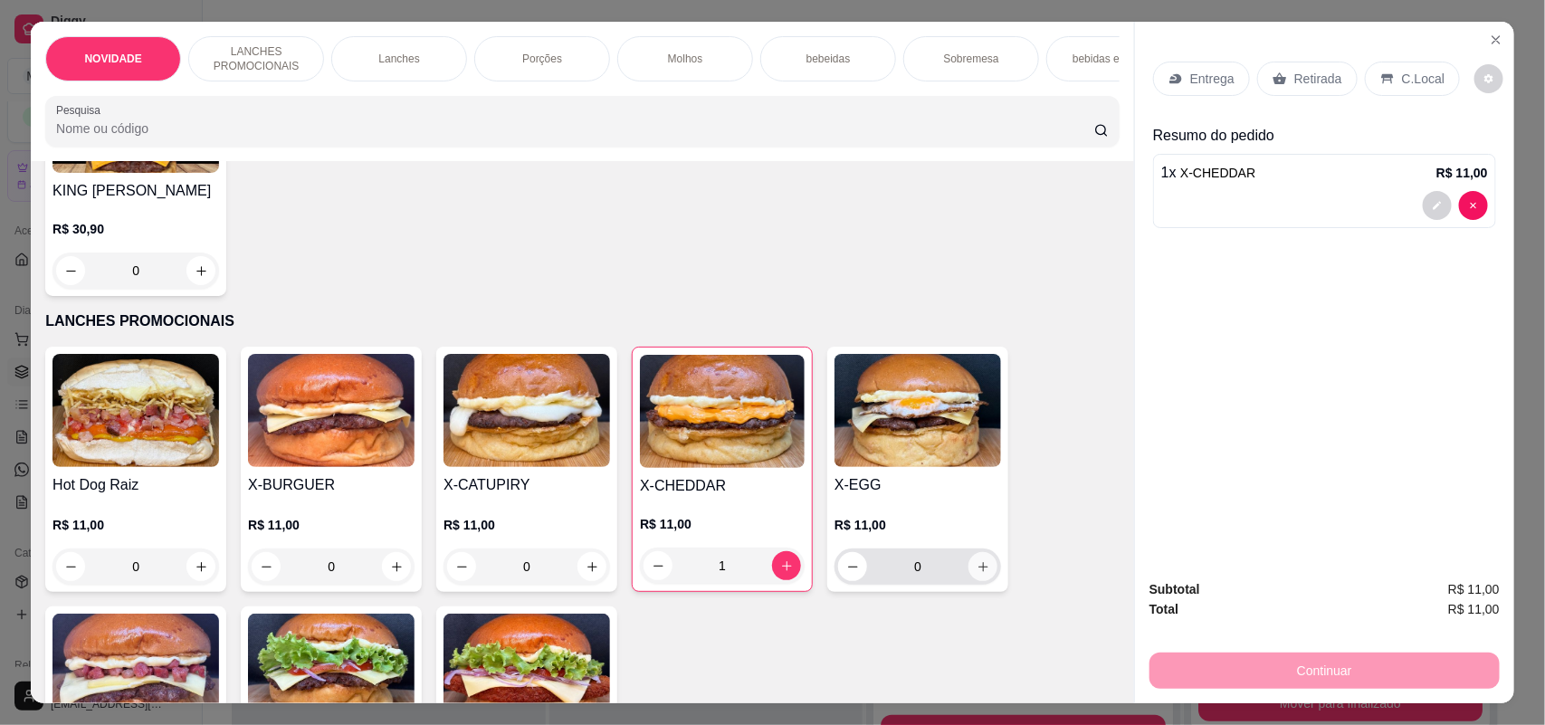
click at [968, 581] on button "increase-product-quantity" at bounding box center [982, 566] width 29 height 29
type input "1"
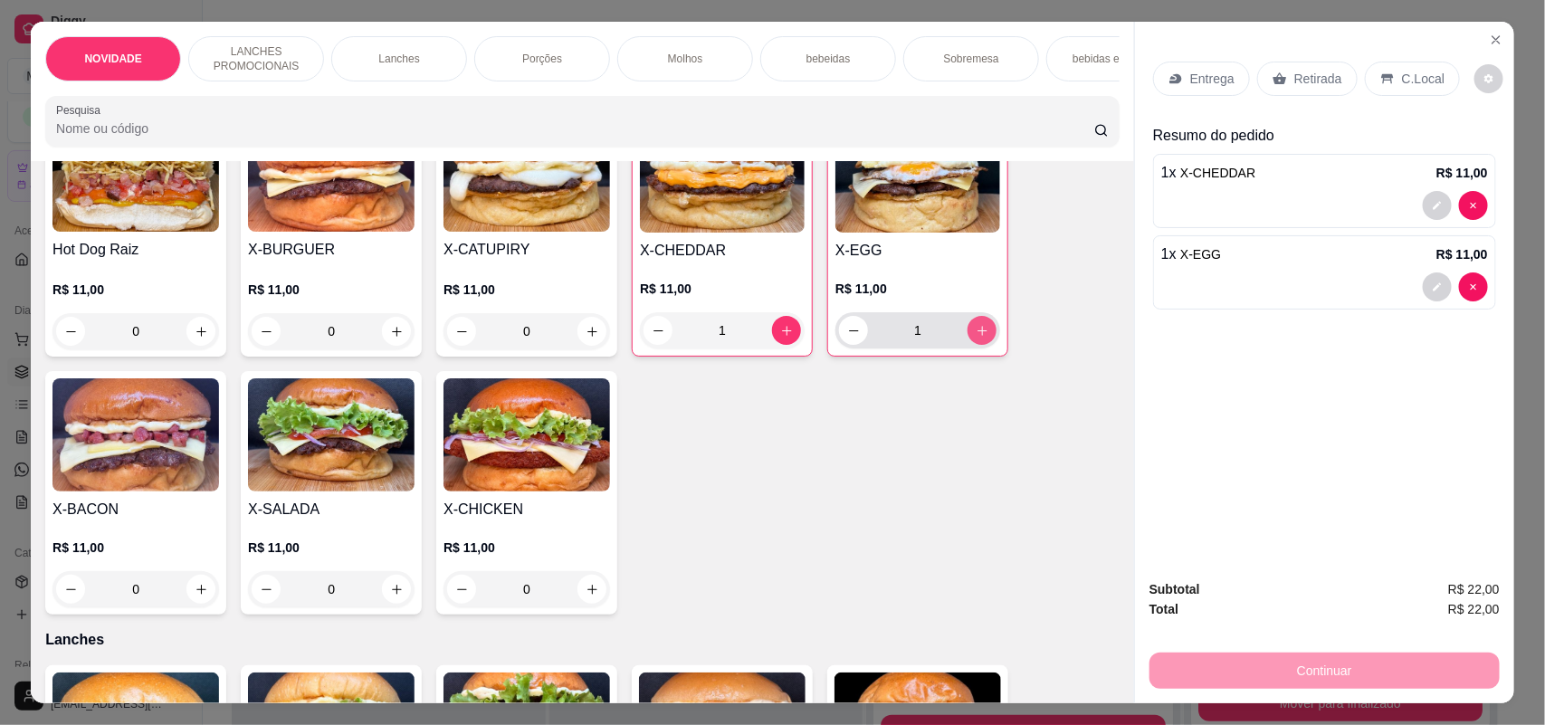
scroll to position [566, 0]
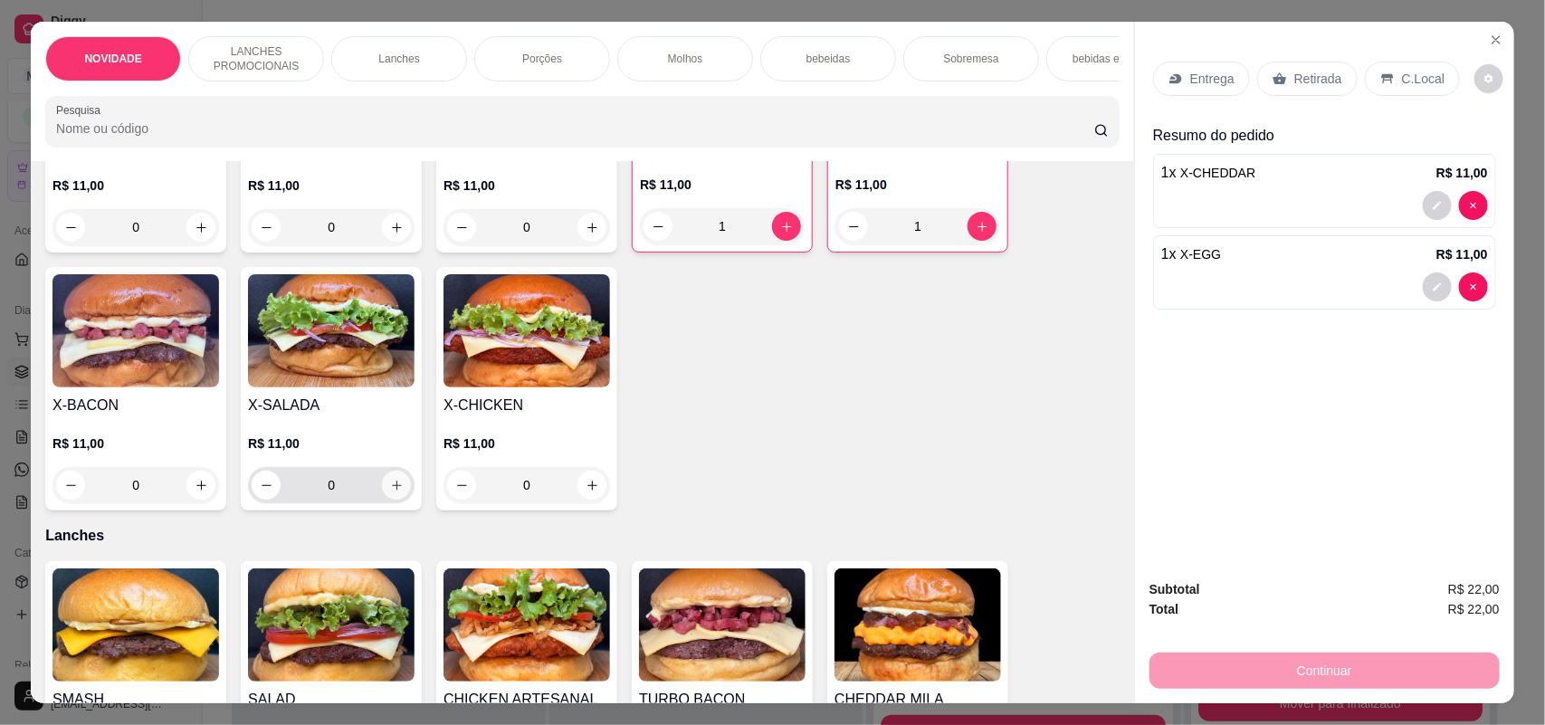
click at [390, 492] on icon "increase-product-quantity" at bounding box center [397, 486] width 14 height 14
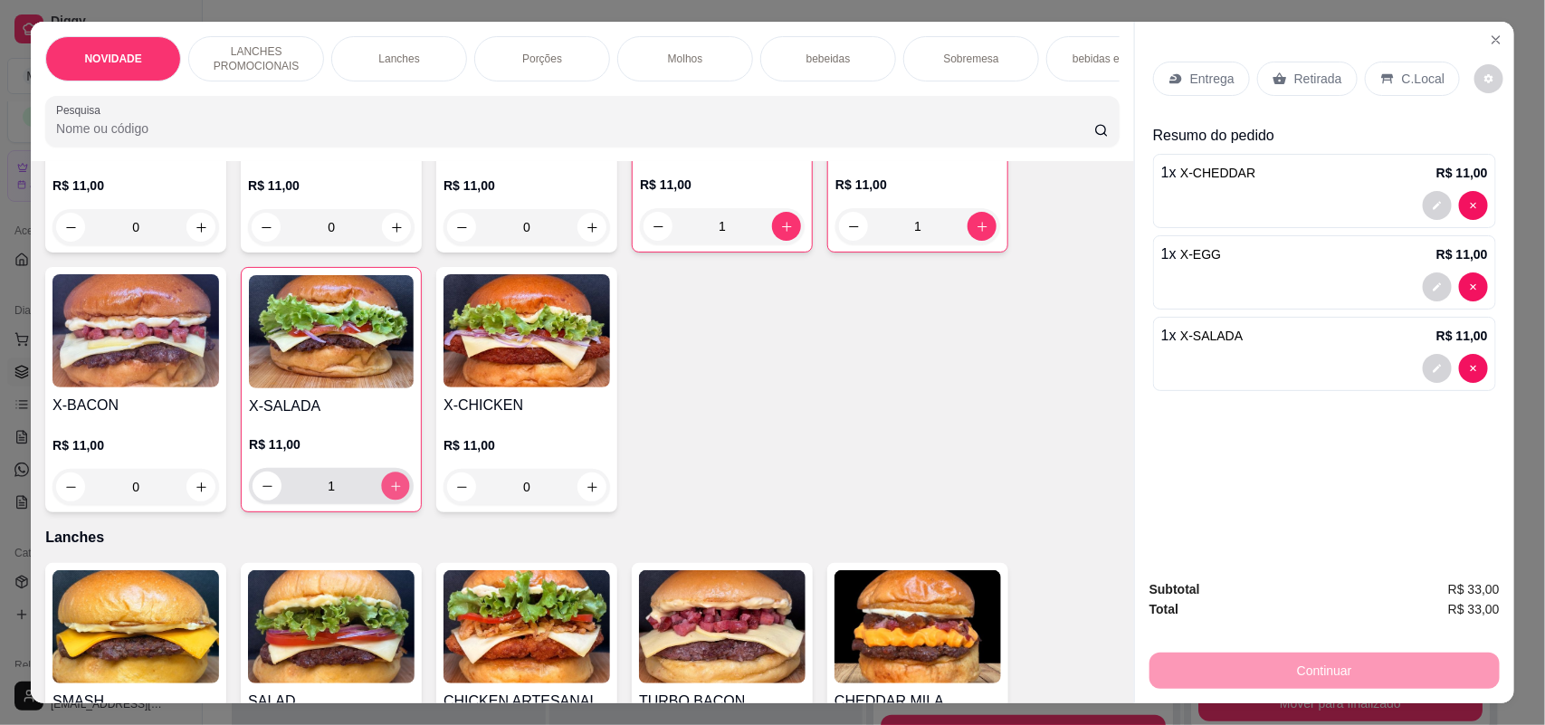
click at [389, 493] on icon "increase-product-quantity" at bounding box center [396, 487] width 14 height 14
type input "2"
click at [1190, 73] on p "Entrega" at bounding box center [1212, 79] width 44 height 18
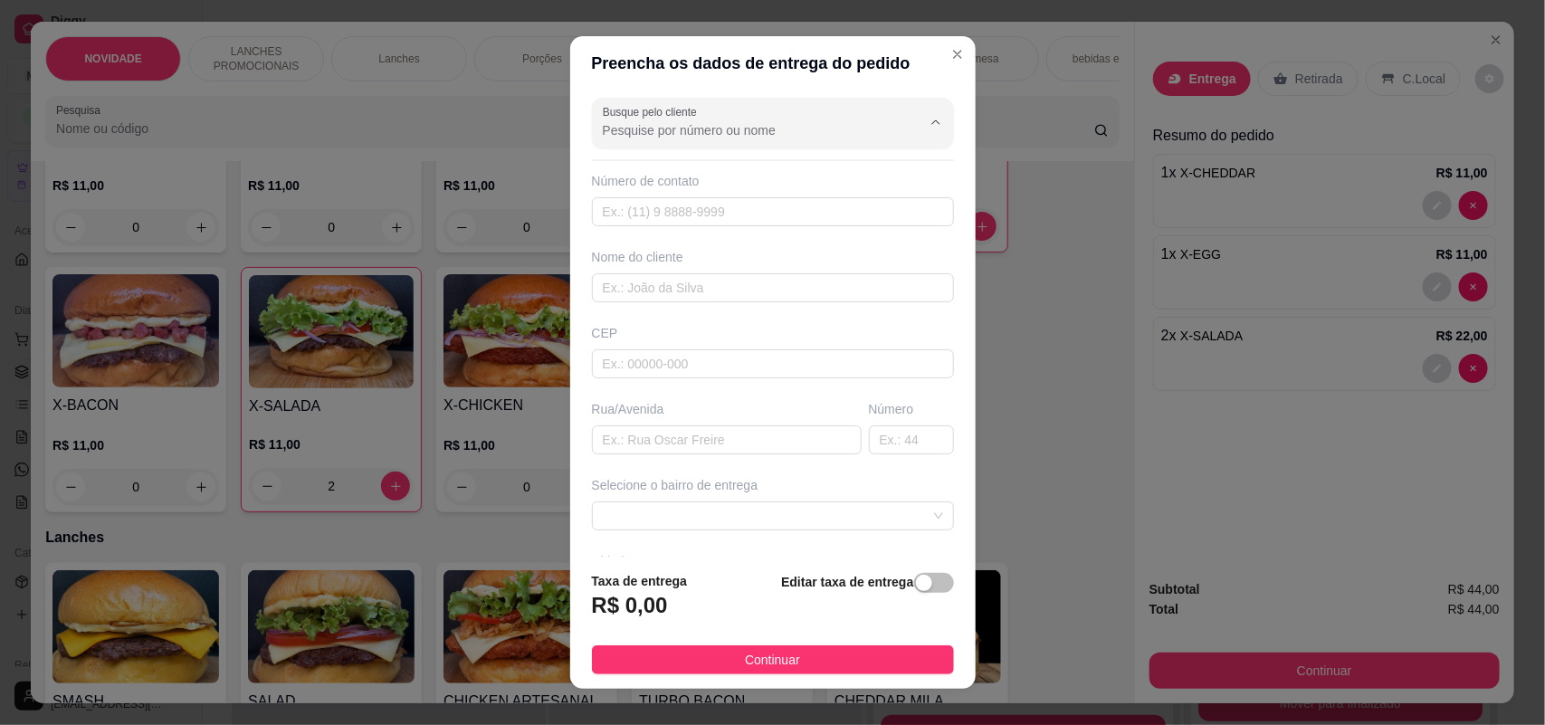
click at [713, 123] on input "Busque pelo cliente" at bounding box center [748, 130] width 290 height 18
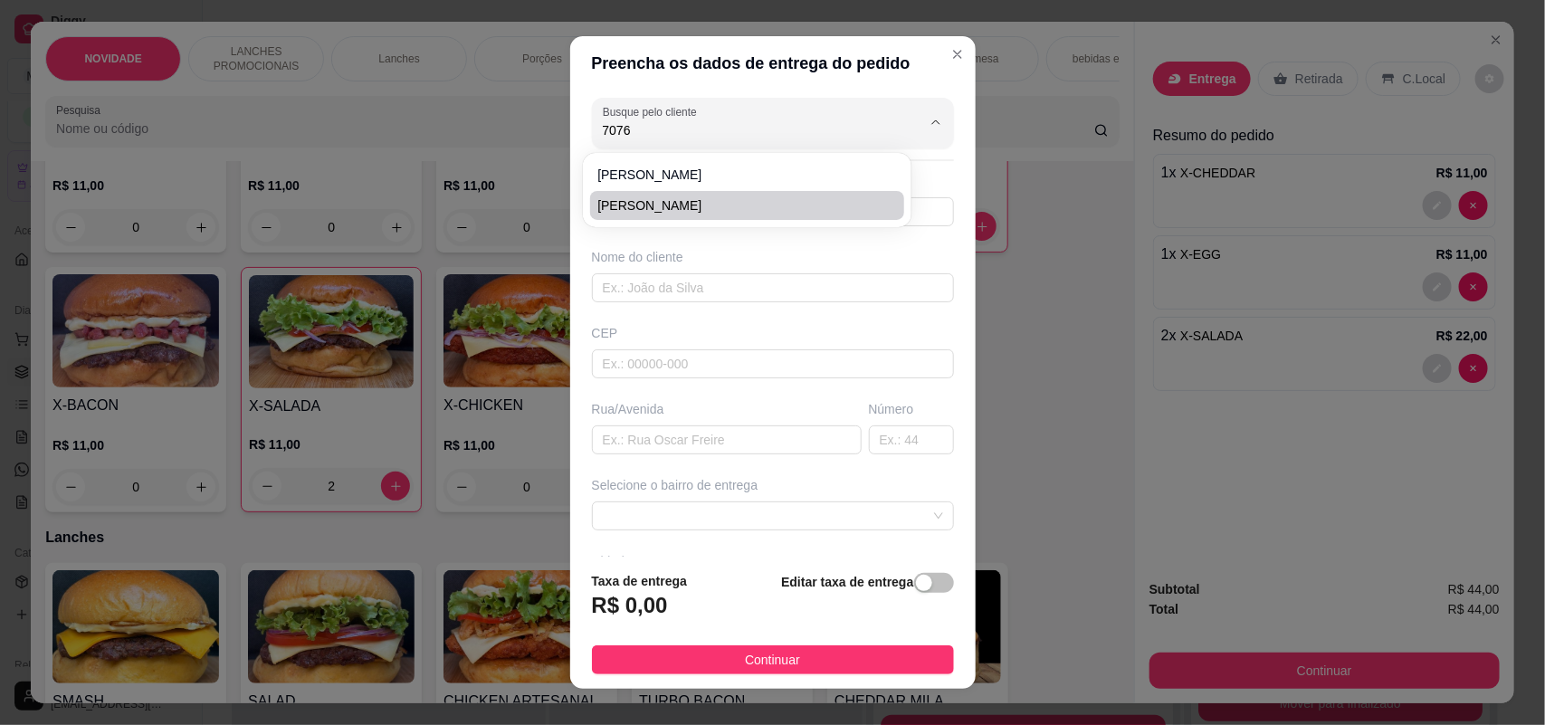
click at [731, 197] on span "[PERSON_NAME]" at bounding box center [737, 205] width 281 height 18
type input "[PERSON_NAME]"
type input "15981297076"
type input "[PERSON_NAME]"
type input "18078645"
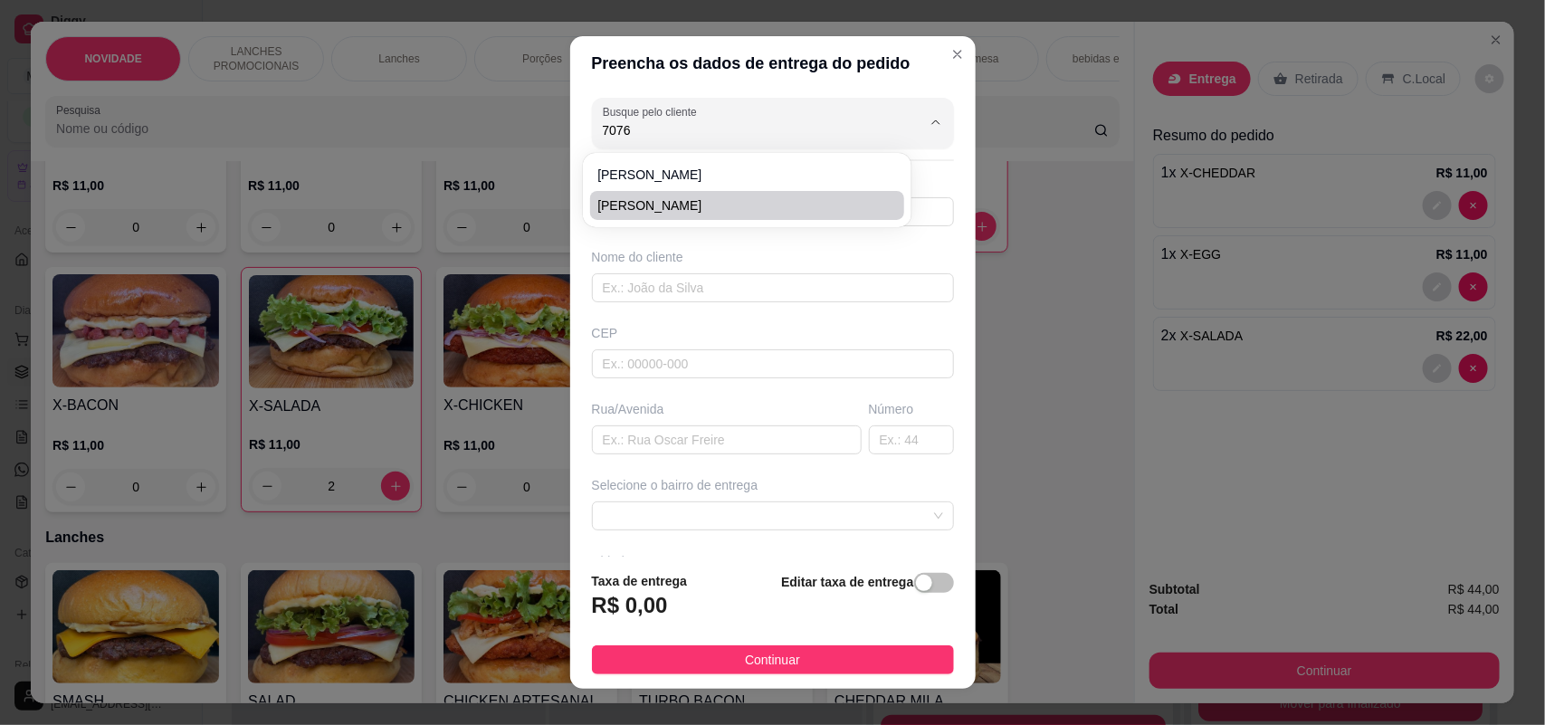
type input "Rua [PERSON_NAME]"
type input "135"
type input "Sorocaba"
type input "SANTA MARINA"
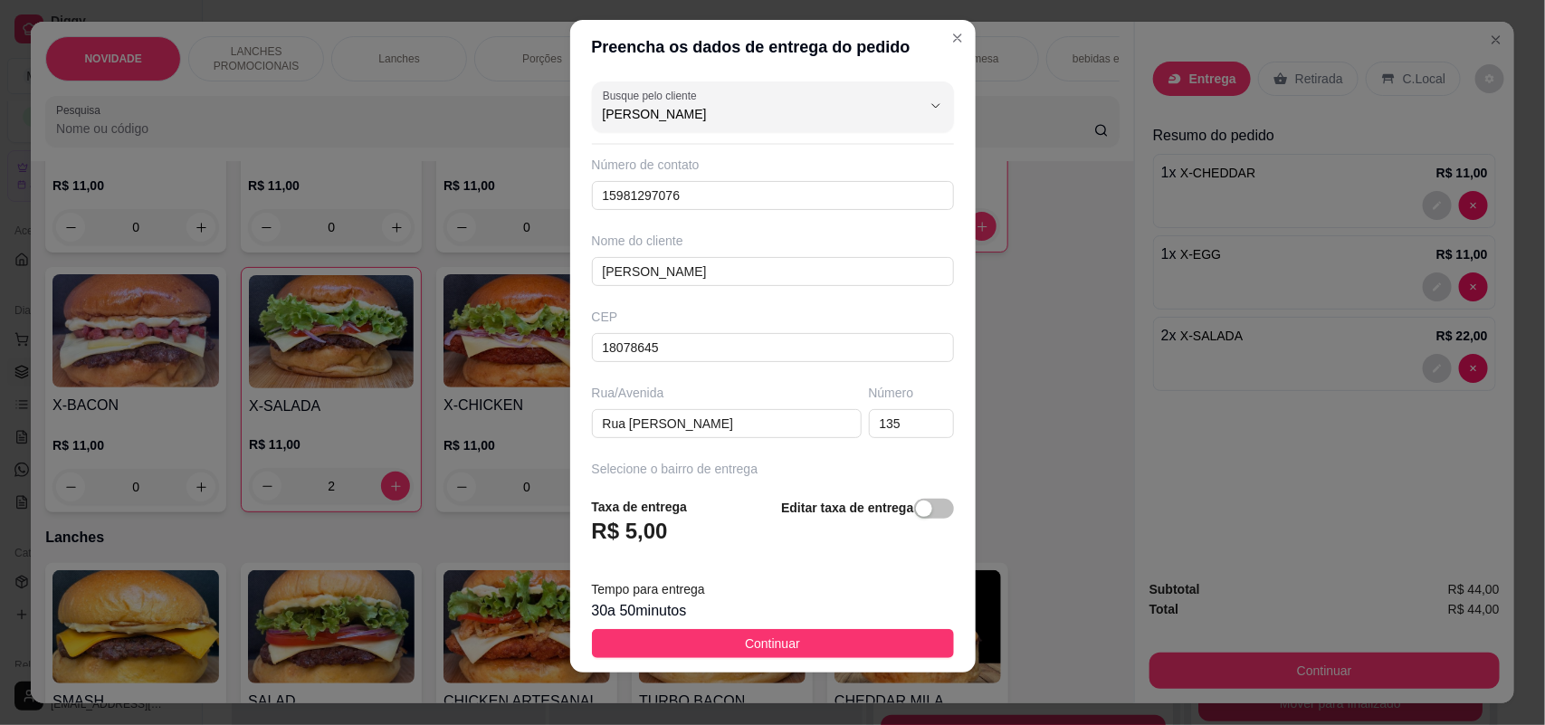
scroll to position [21, 0]
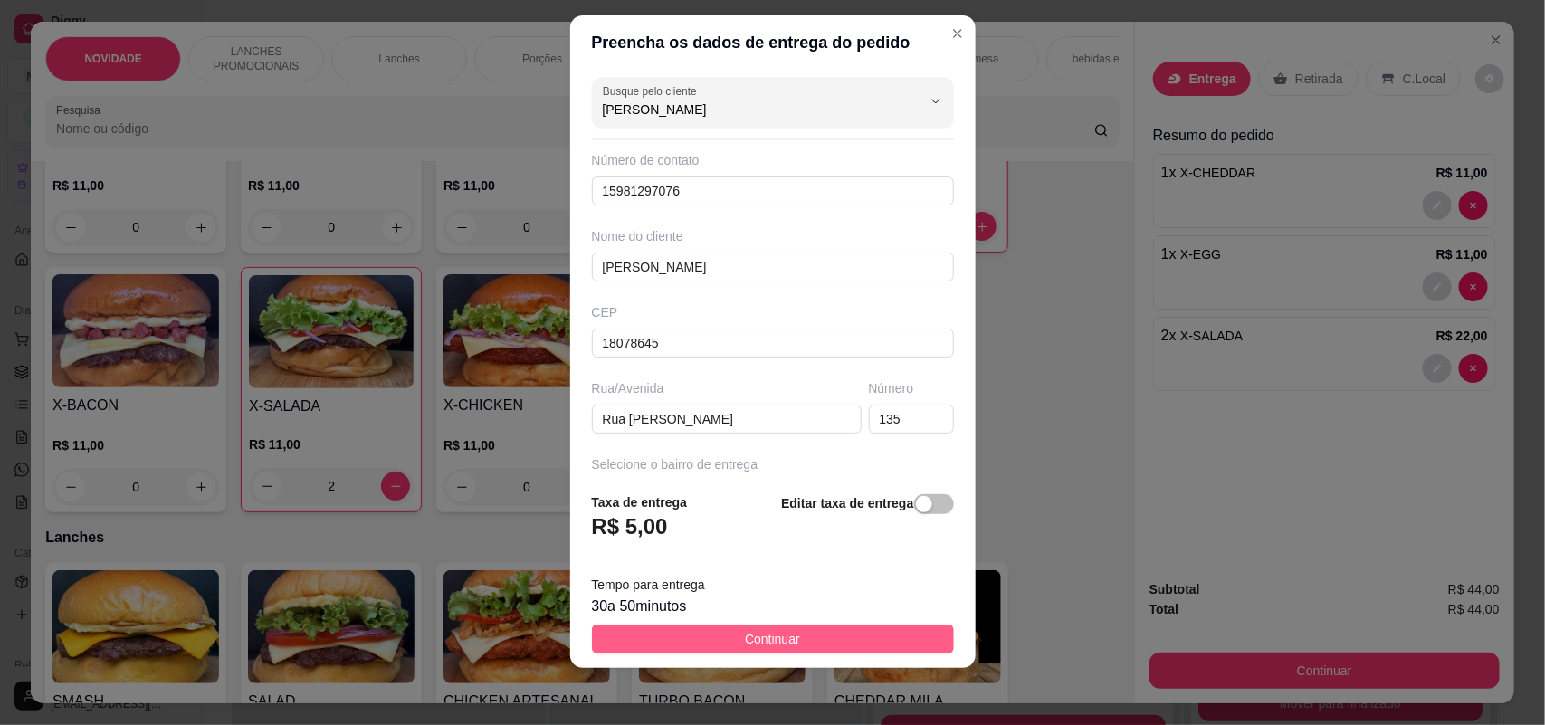
type input "[PERSON_NAME]"
click at [784, 640] on button "Continuar" at bounding box center [773, 638] width 362 height 29
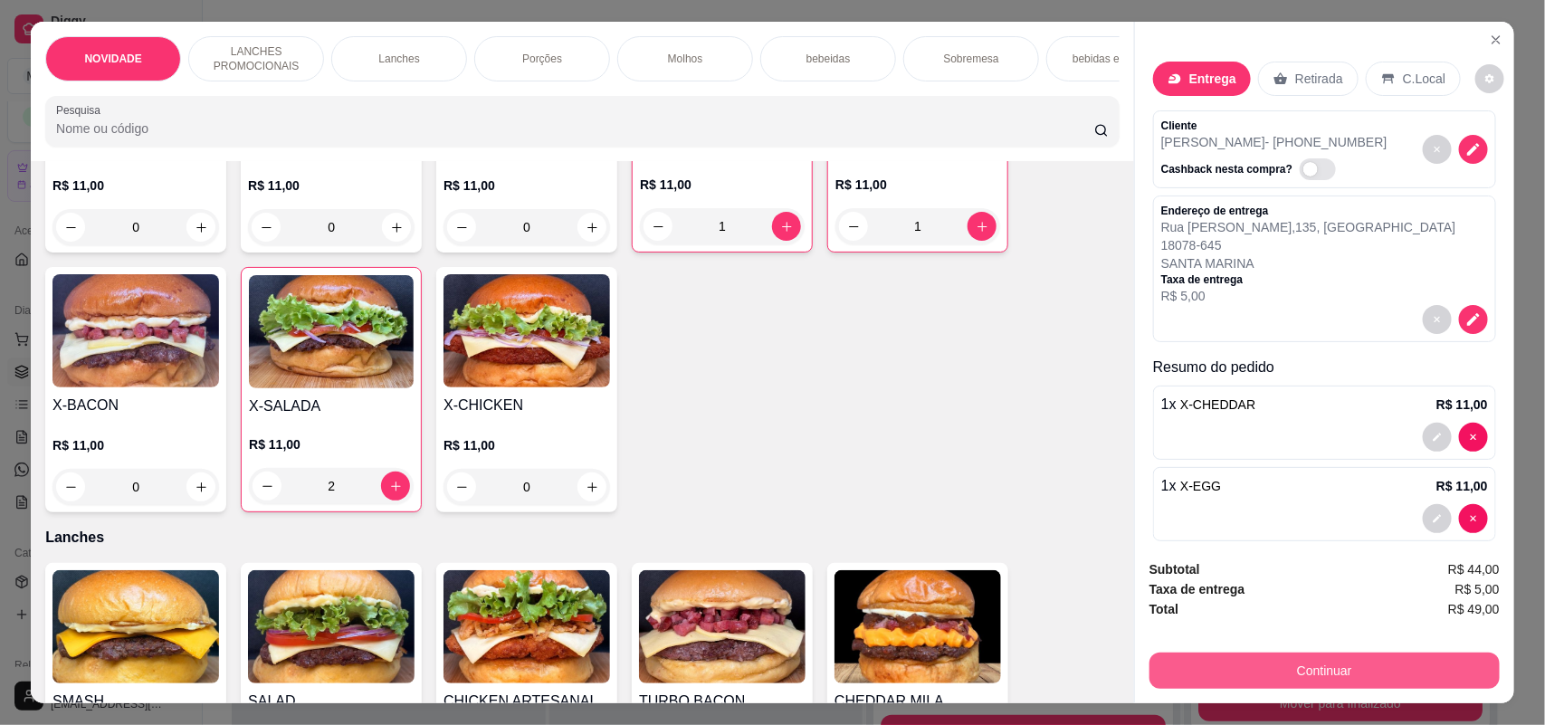
click at [1196, 667] on button "Continuar" at bounding box center [1324, 670] width 350 height 36
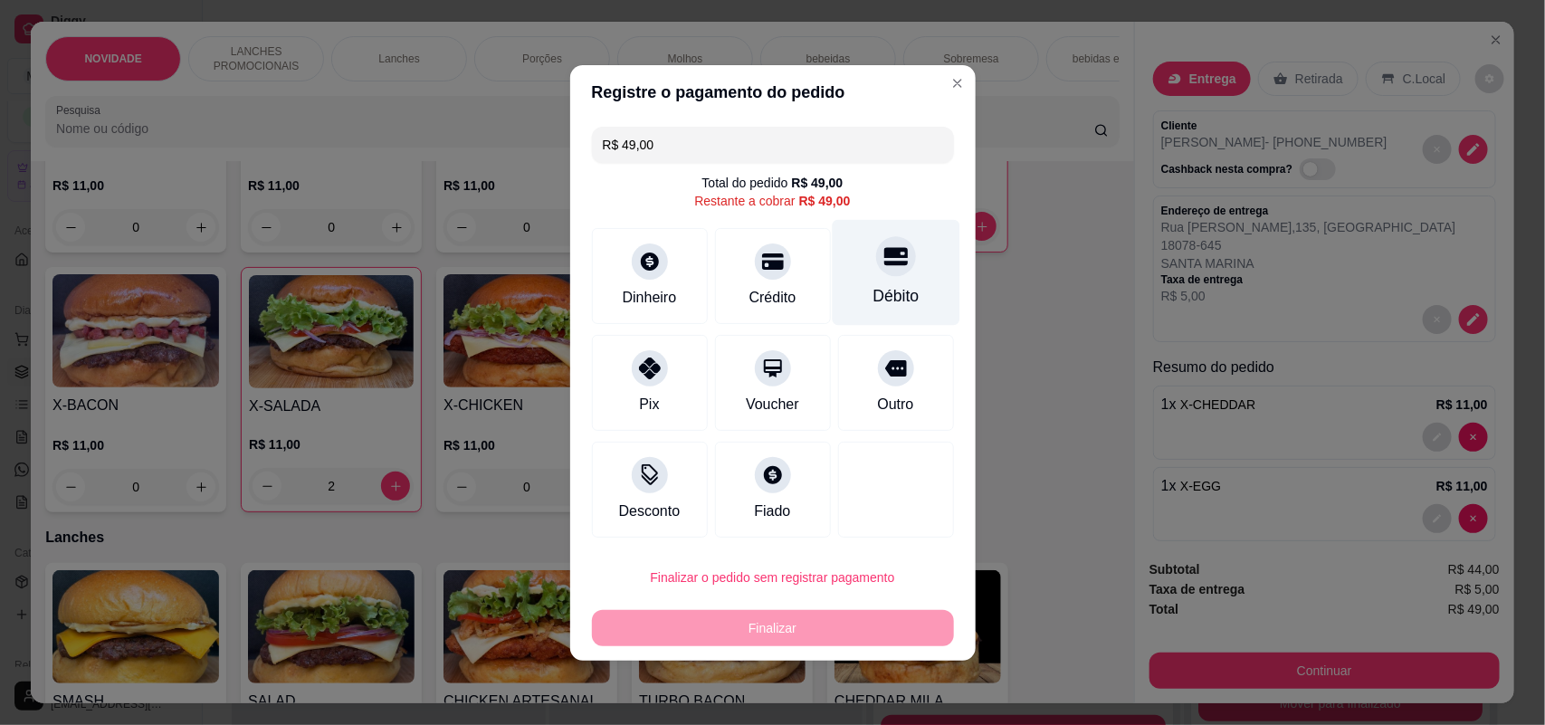
click at [889, 305] on div "Débito" at bounding box center [895, 296] width 46 height 24
type input "R$ 0,00"
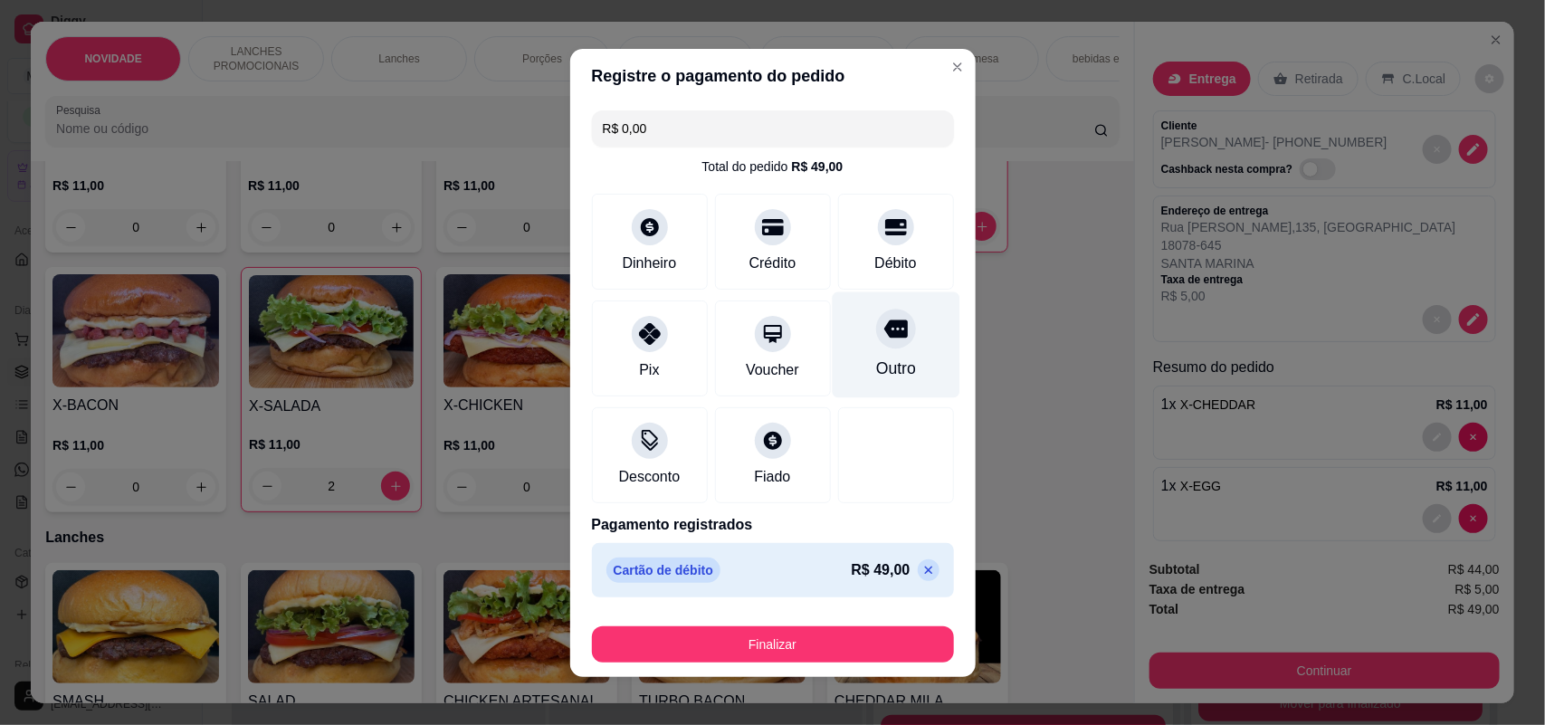
click at [889, 319] on div at bounding box center [896, 329] width 40 height 40
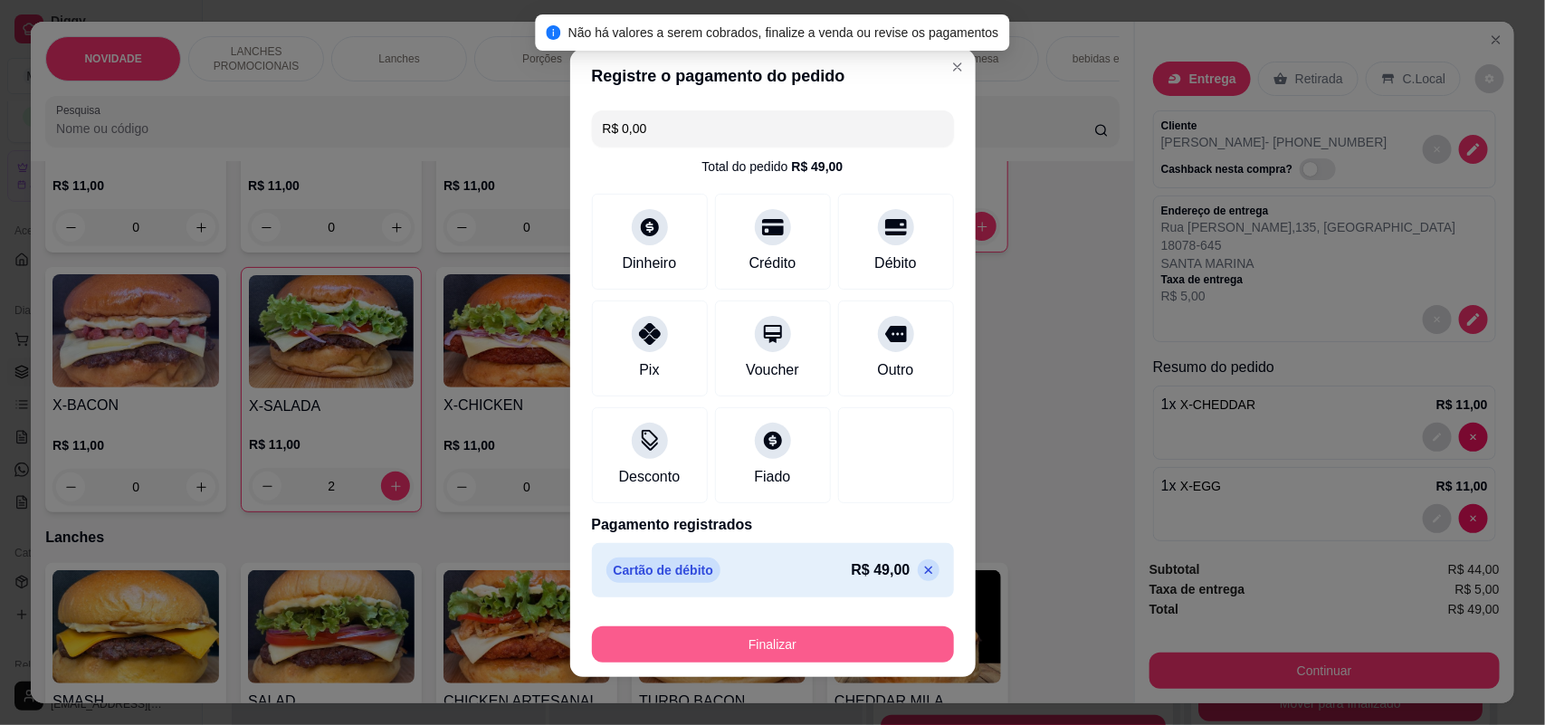
click at [899, 634] on button "Finalizar" at bounding box center [773, 644] width 362 height 36
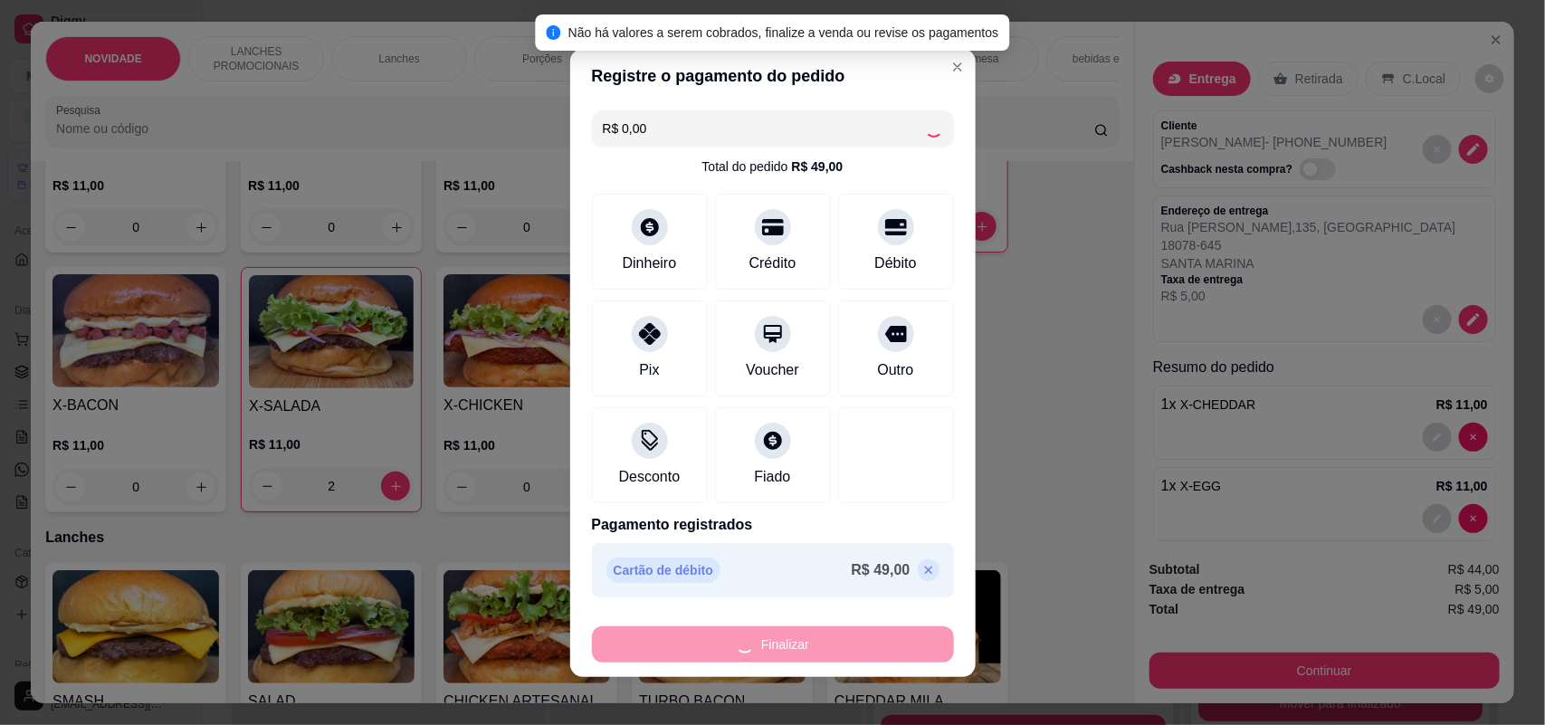
type input "0"
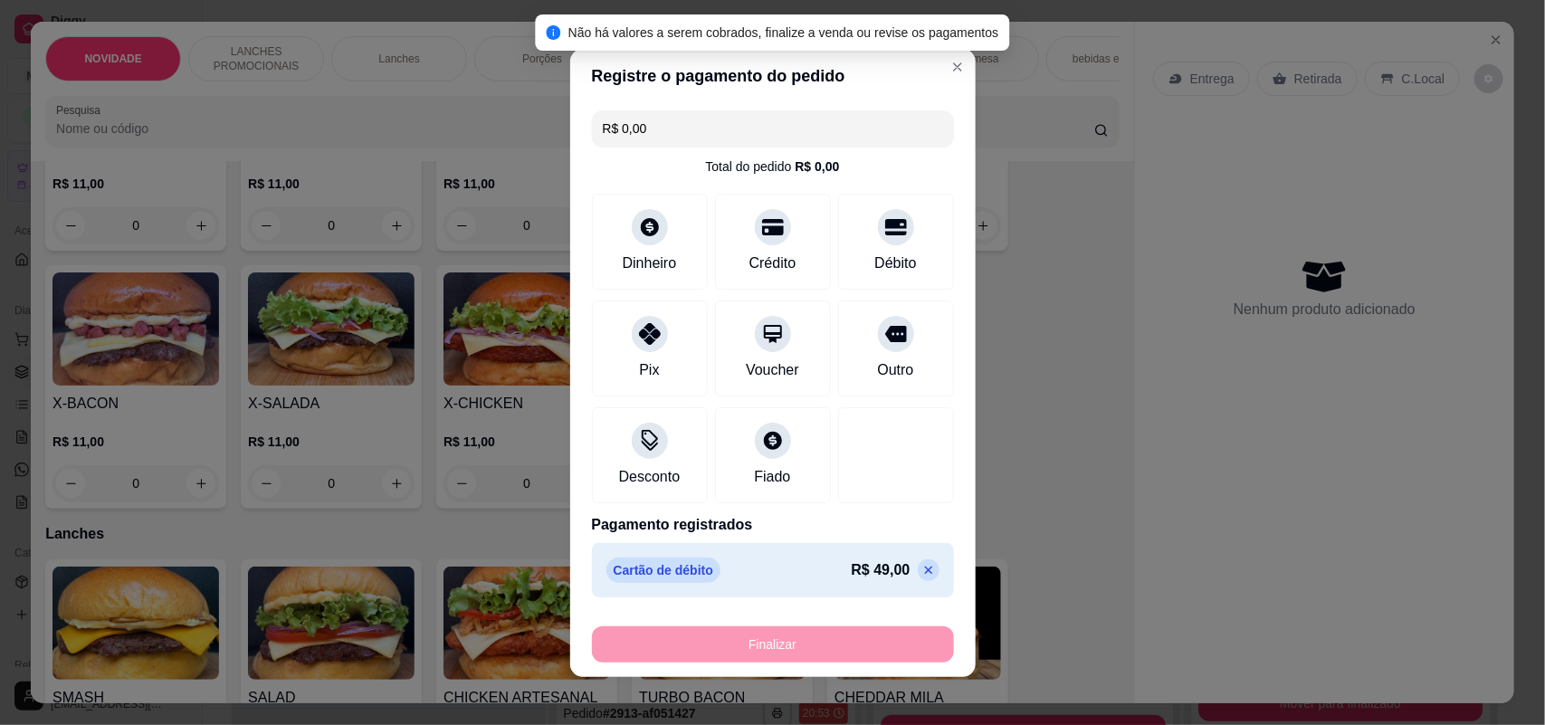
type input "-R$ 49,00"
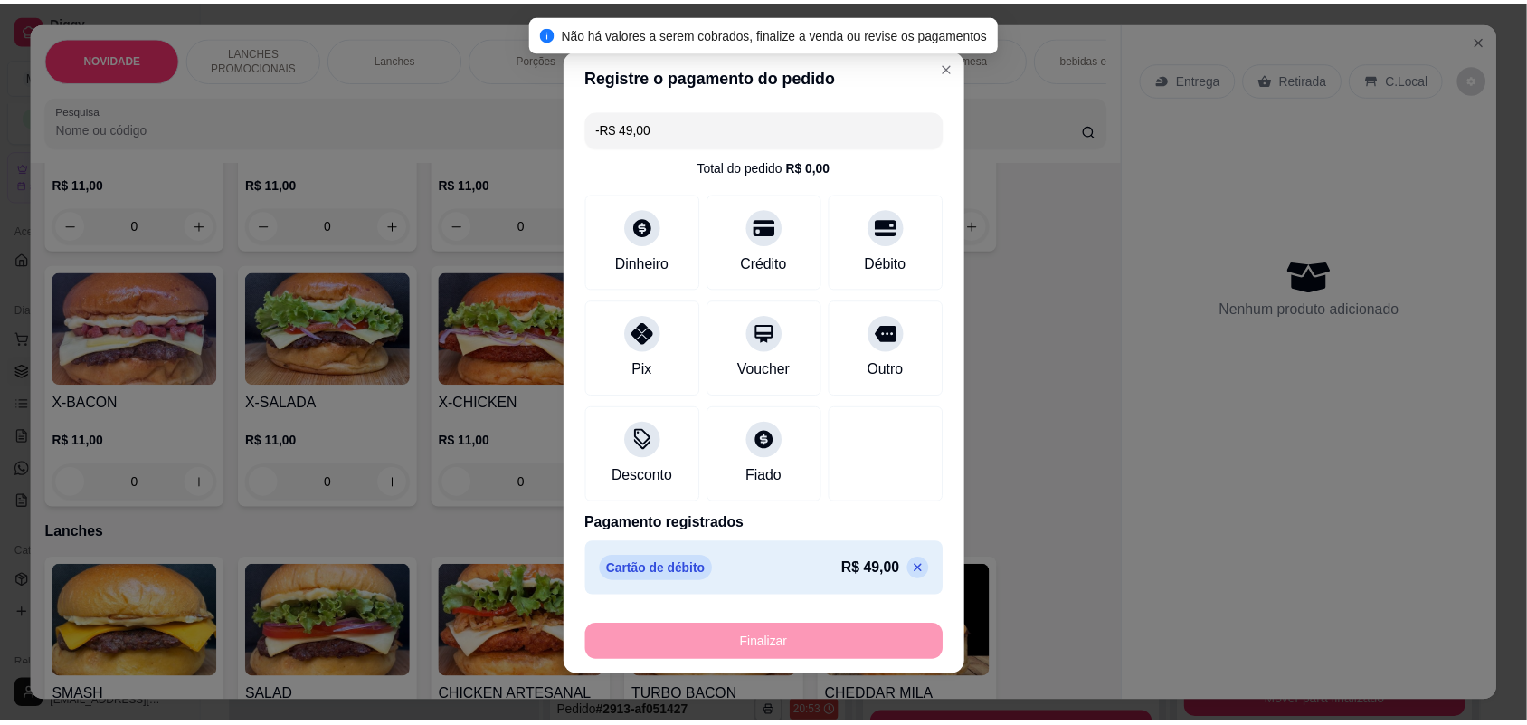
scroll to position [563, 0]
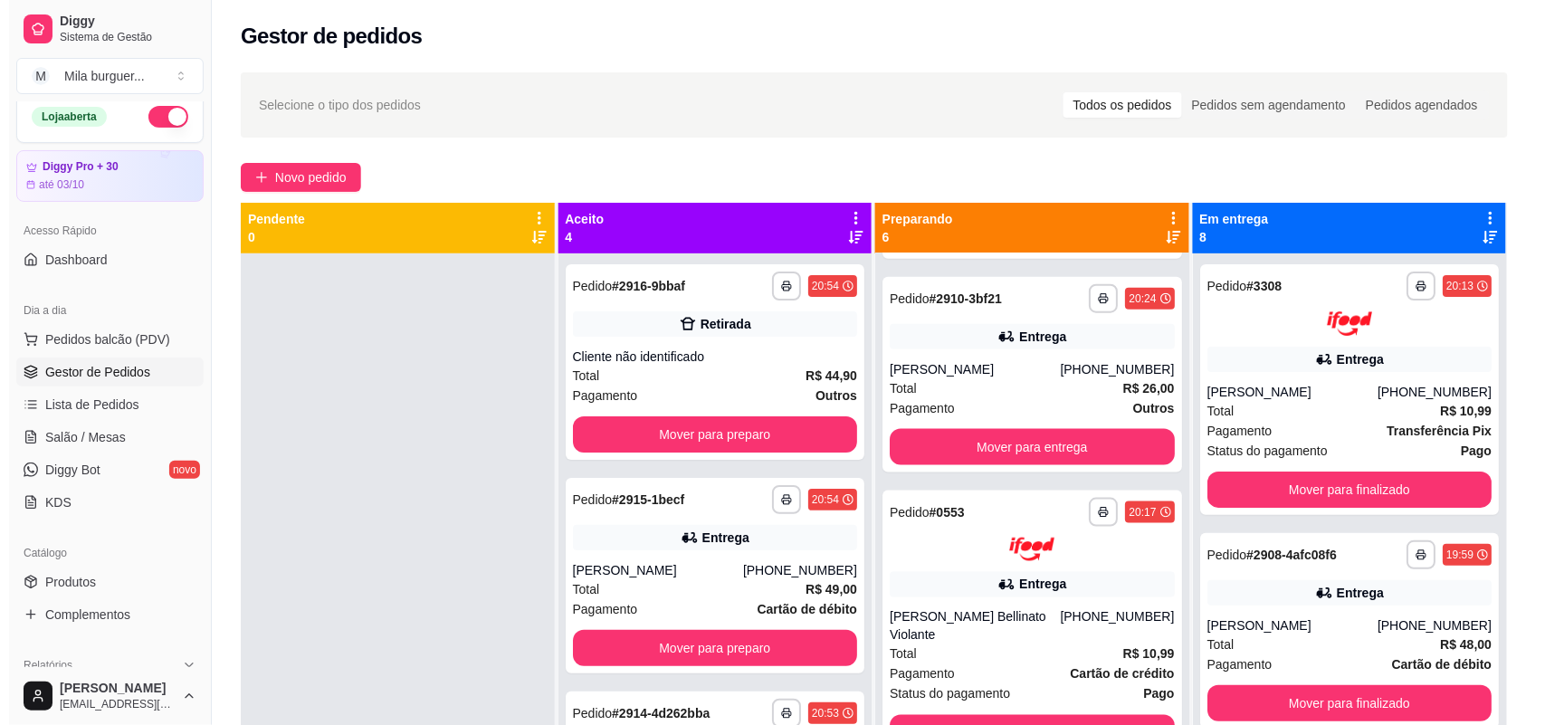
scroll to position [414, 0]
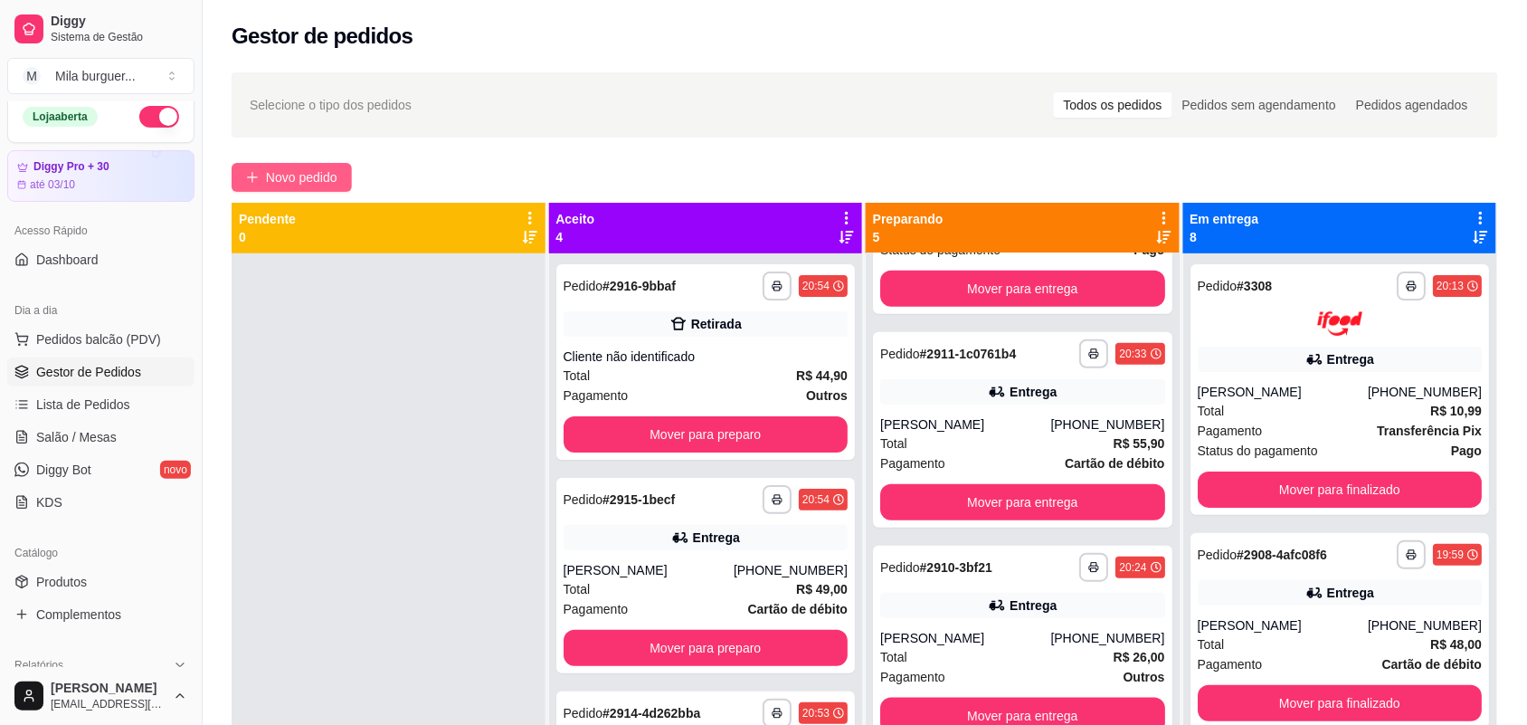
click at [279, 176] on span "Novo pedido" at bounding box center [301, 177] width 71 height 20
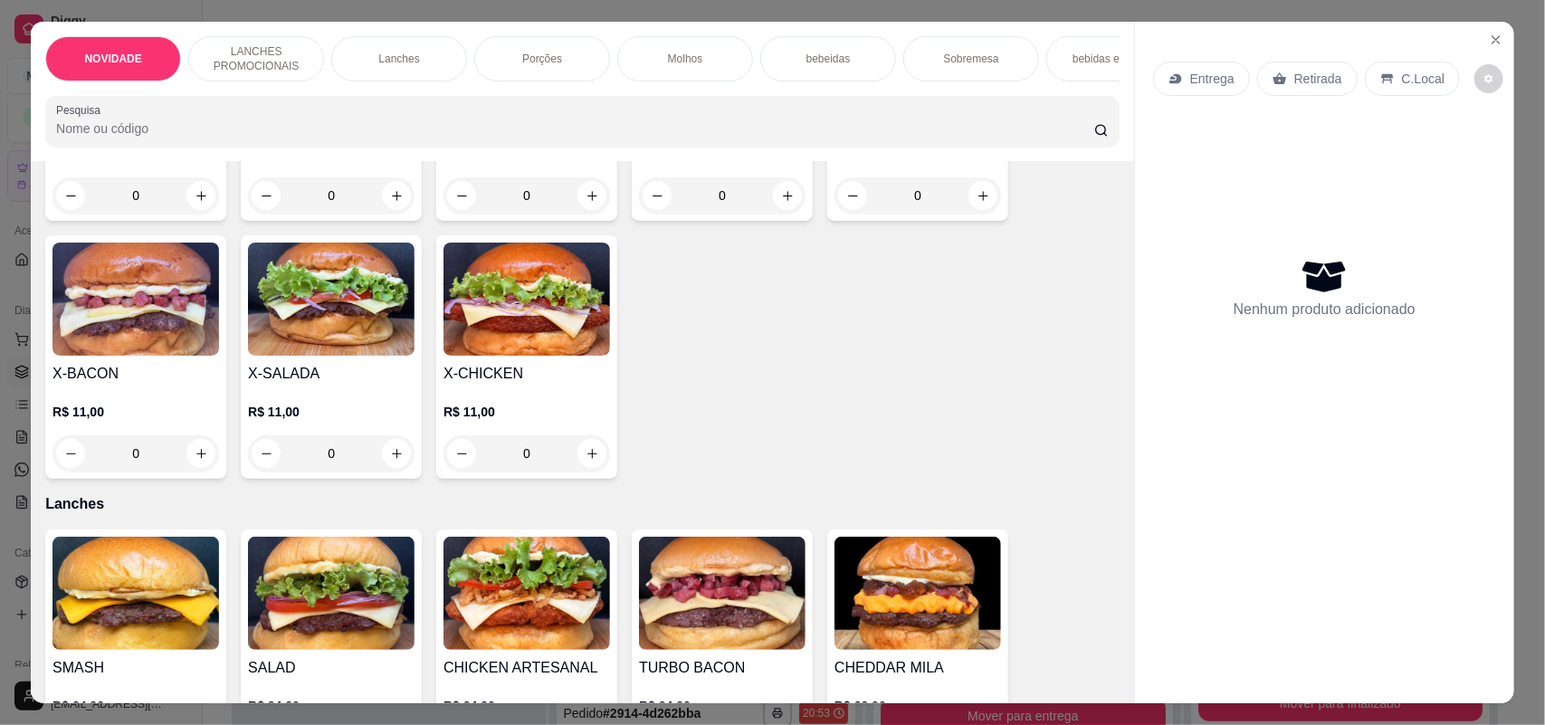
scroll to position [679, 0]
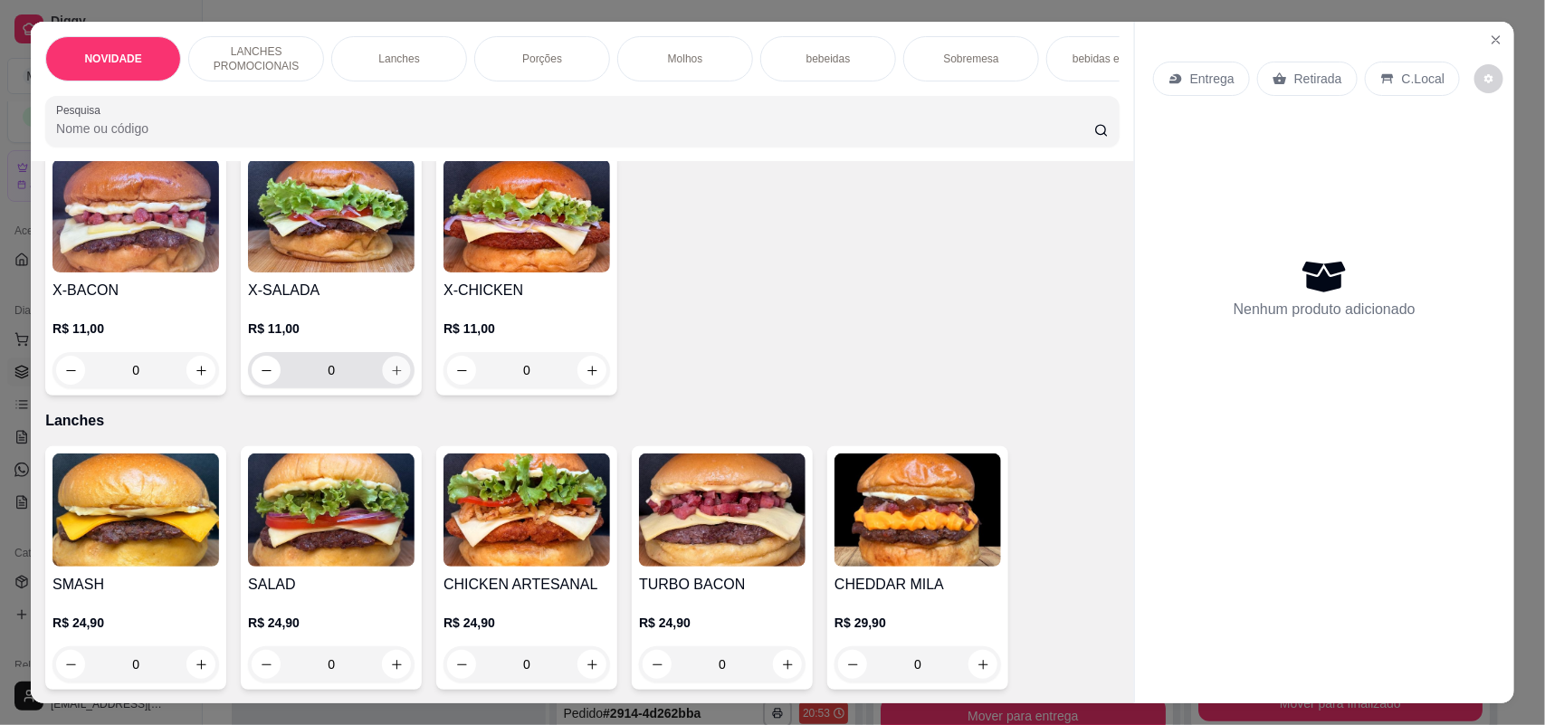
click at [390, 377] on icon "increase-product-quantity" at bounding box center [397, 371] width 14 height 14
type input "1"
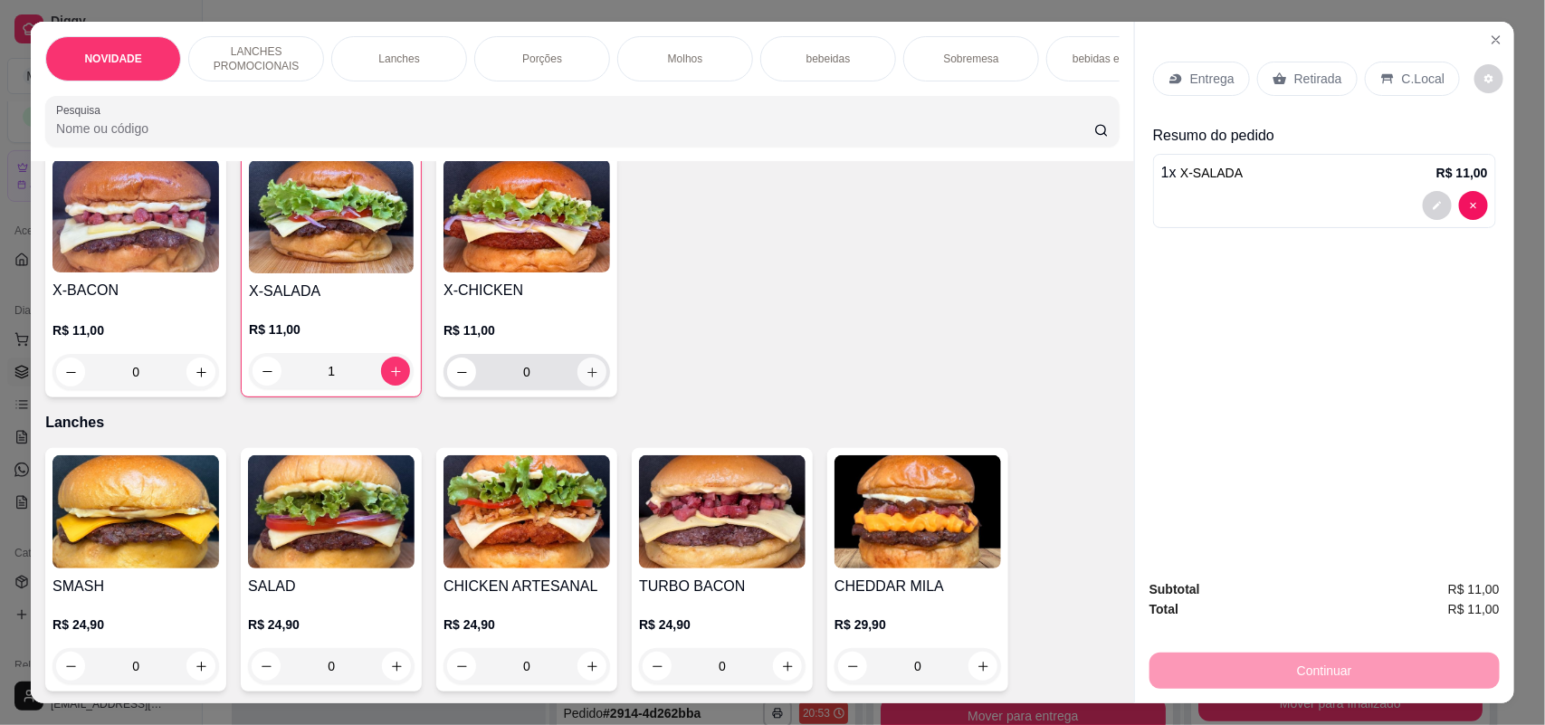
click at [587, 377] on icon "increase-product-quantity" at bounding box center [592, 372] width 10 height 10
type input "1"
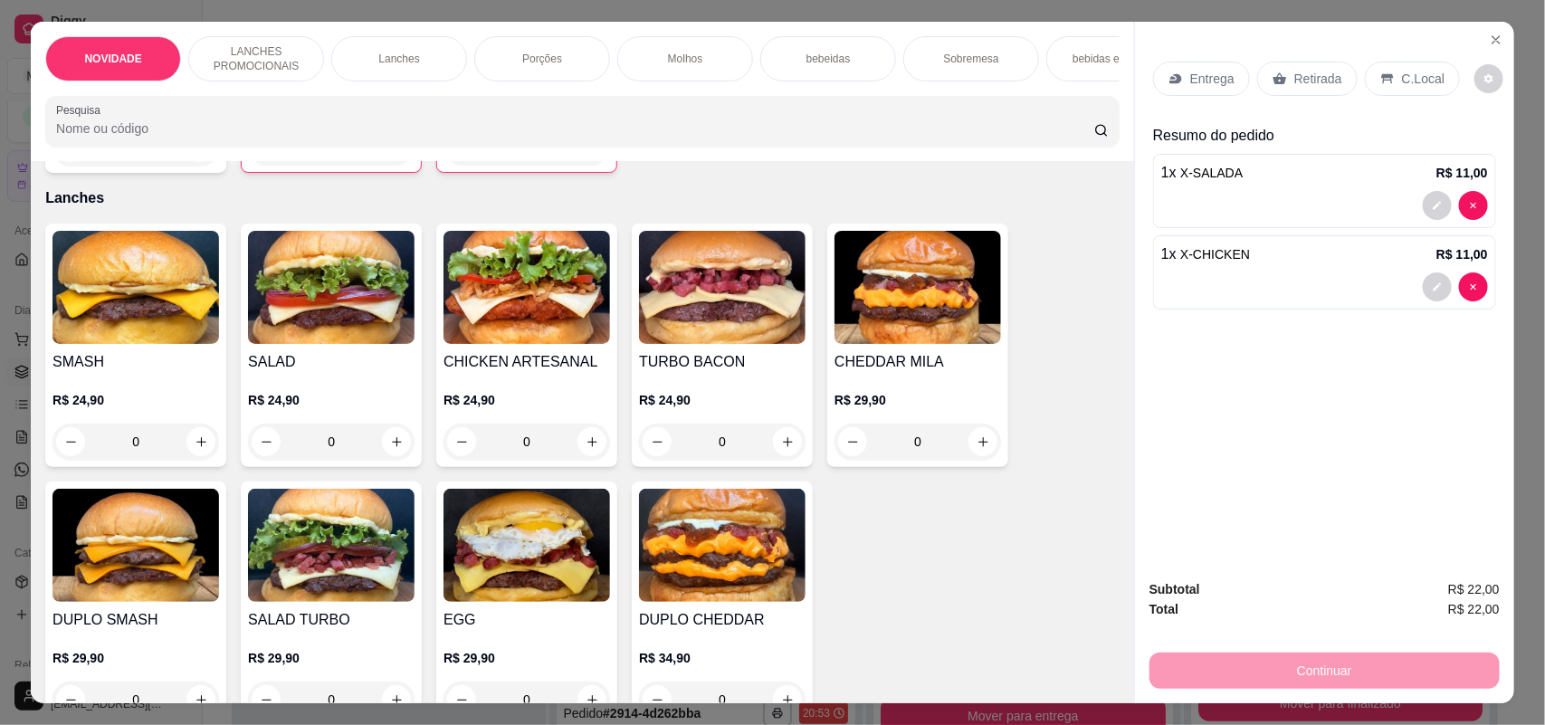
scroll to position [905, 0]
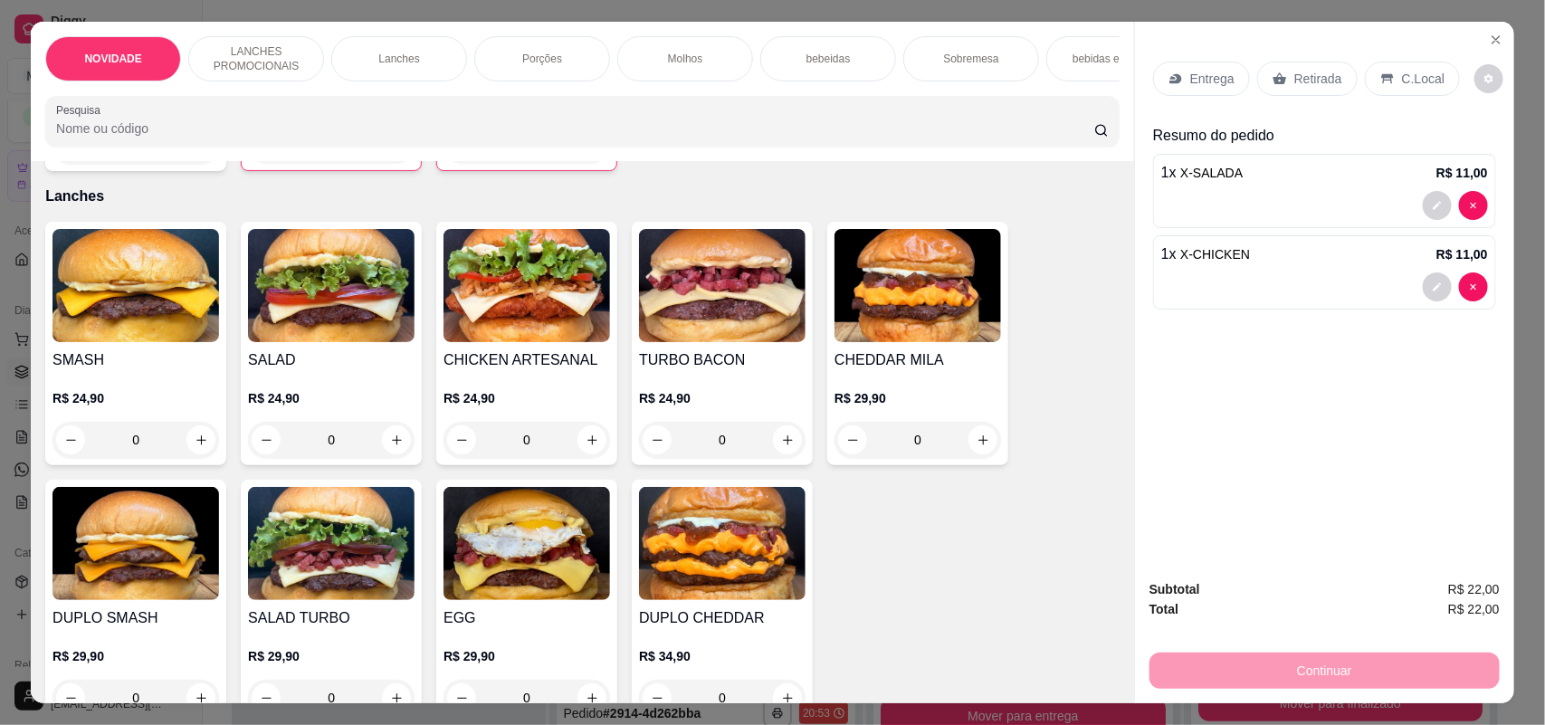
click at [576, 458] on div "0" at bounding box center [526, 440] width 166 height 36
click at [577, 443] on div "0" at bounding box center [526, 440] width 166 height 36
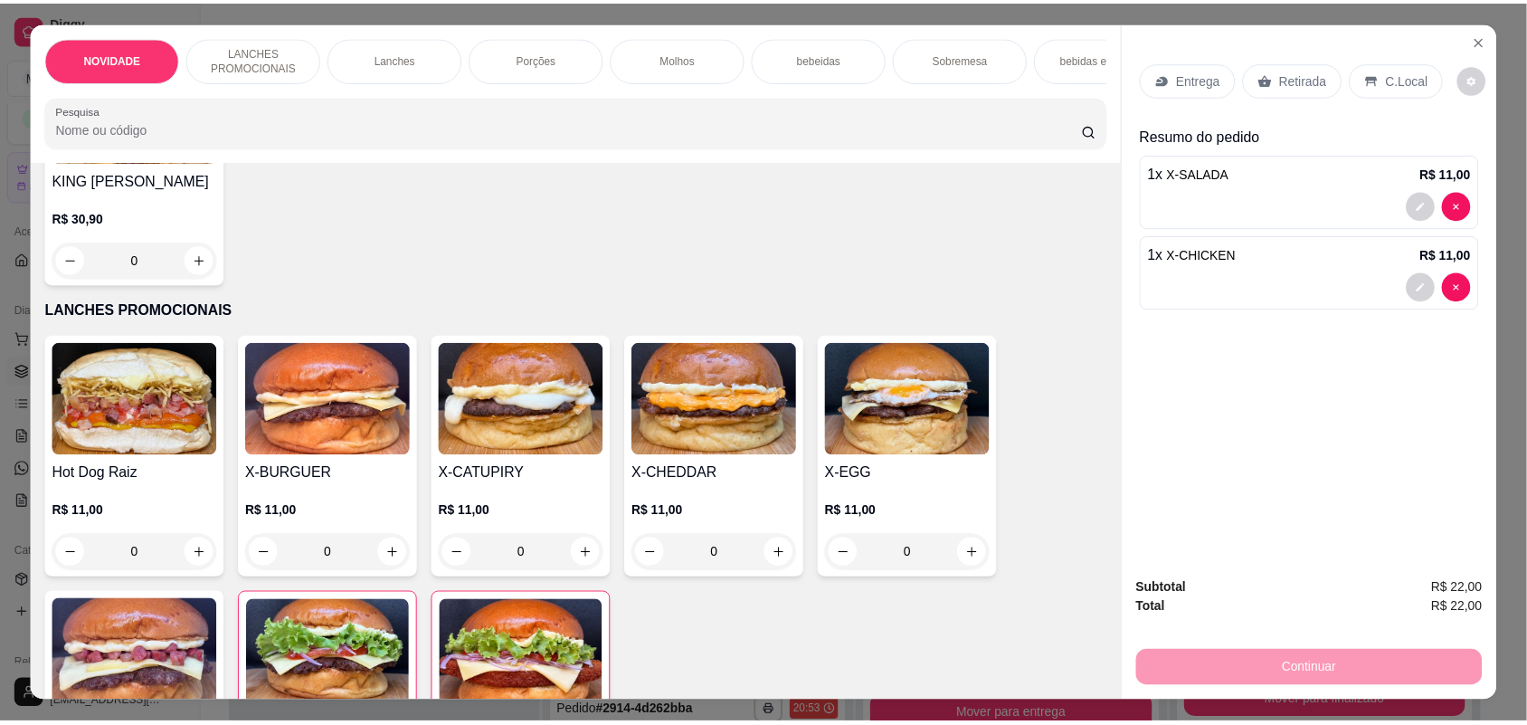
scroll to position [226, 0]
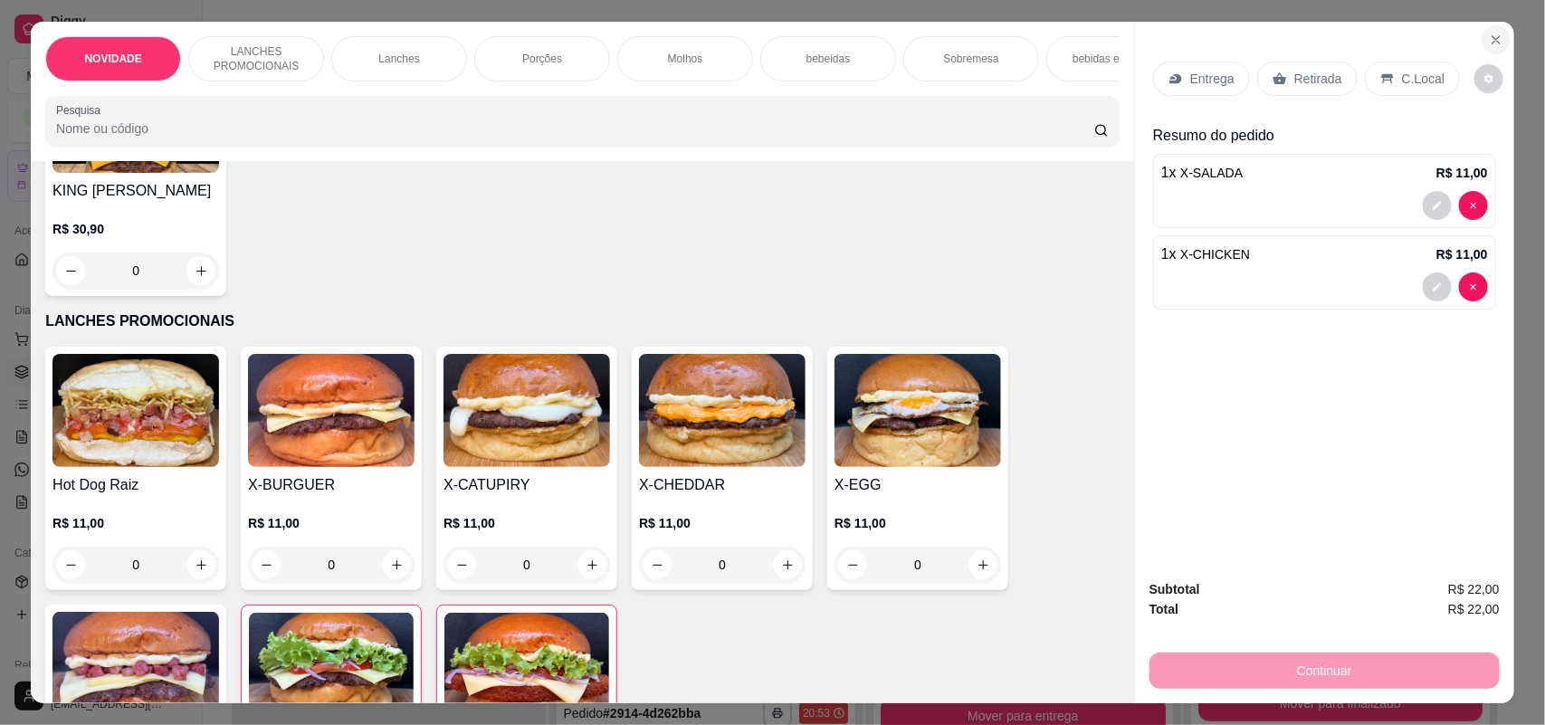
click at [1498, 33] on button "Close" at bounding box center [1495, 39] width 29 height 29
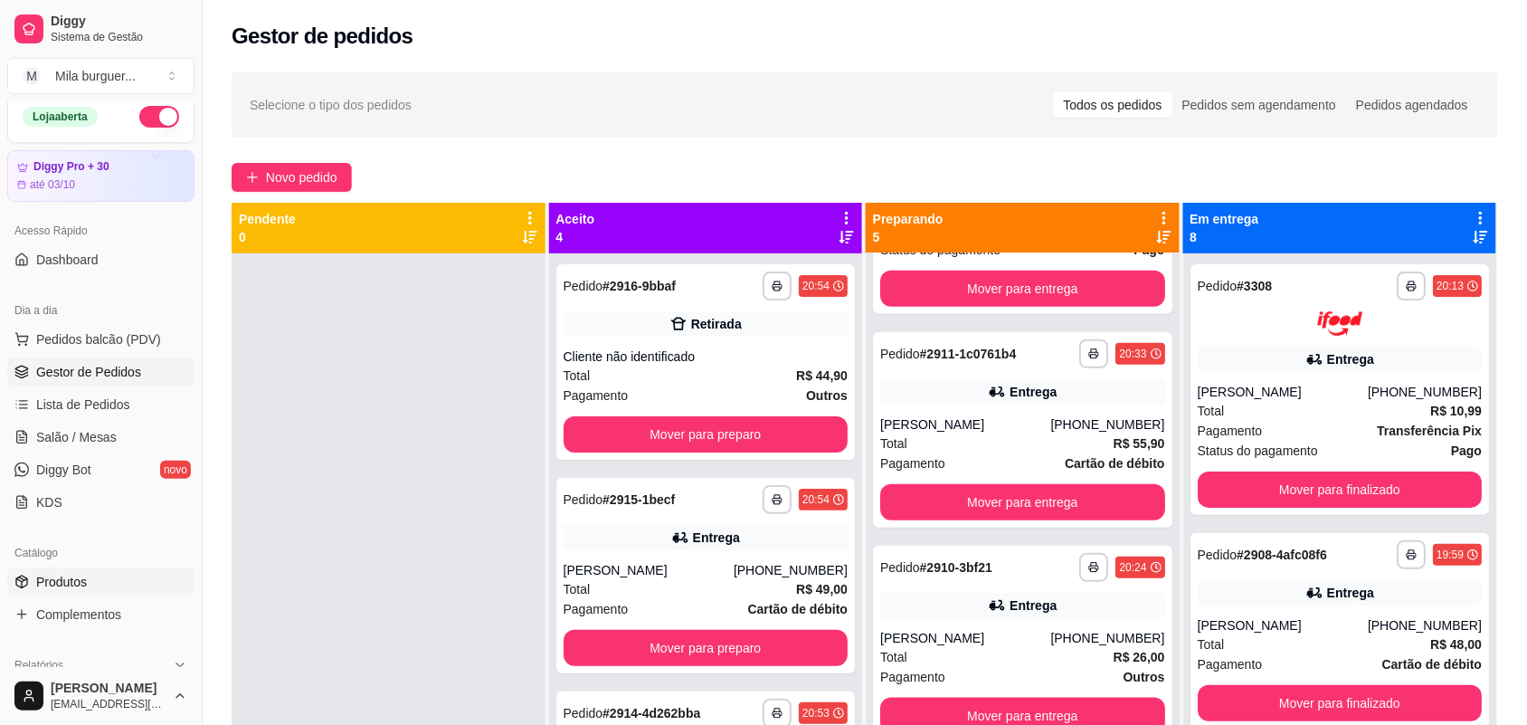
click at [68, 580] on span "Produtos" at bounding box center [61, 582] width 51 height 18
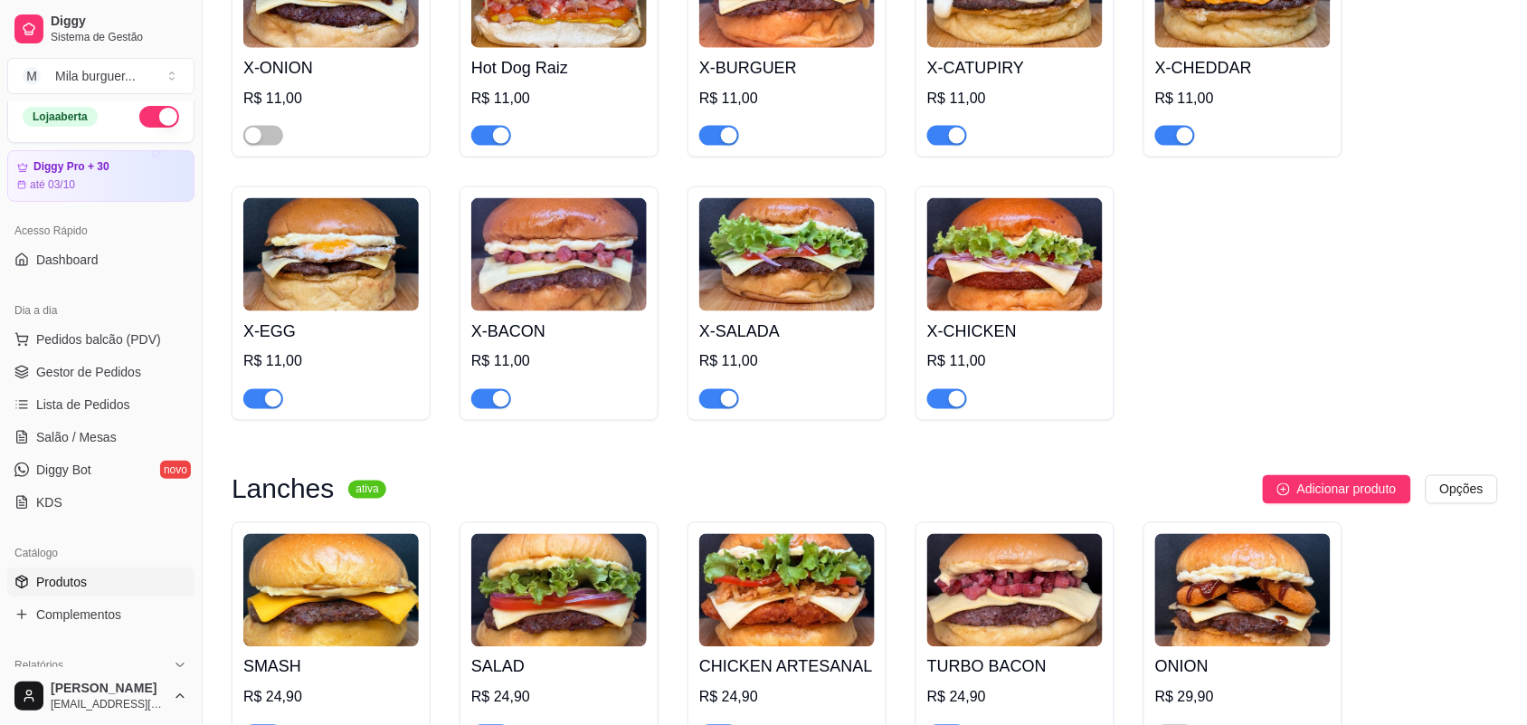
scroll to position [679, 0]
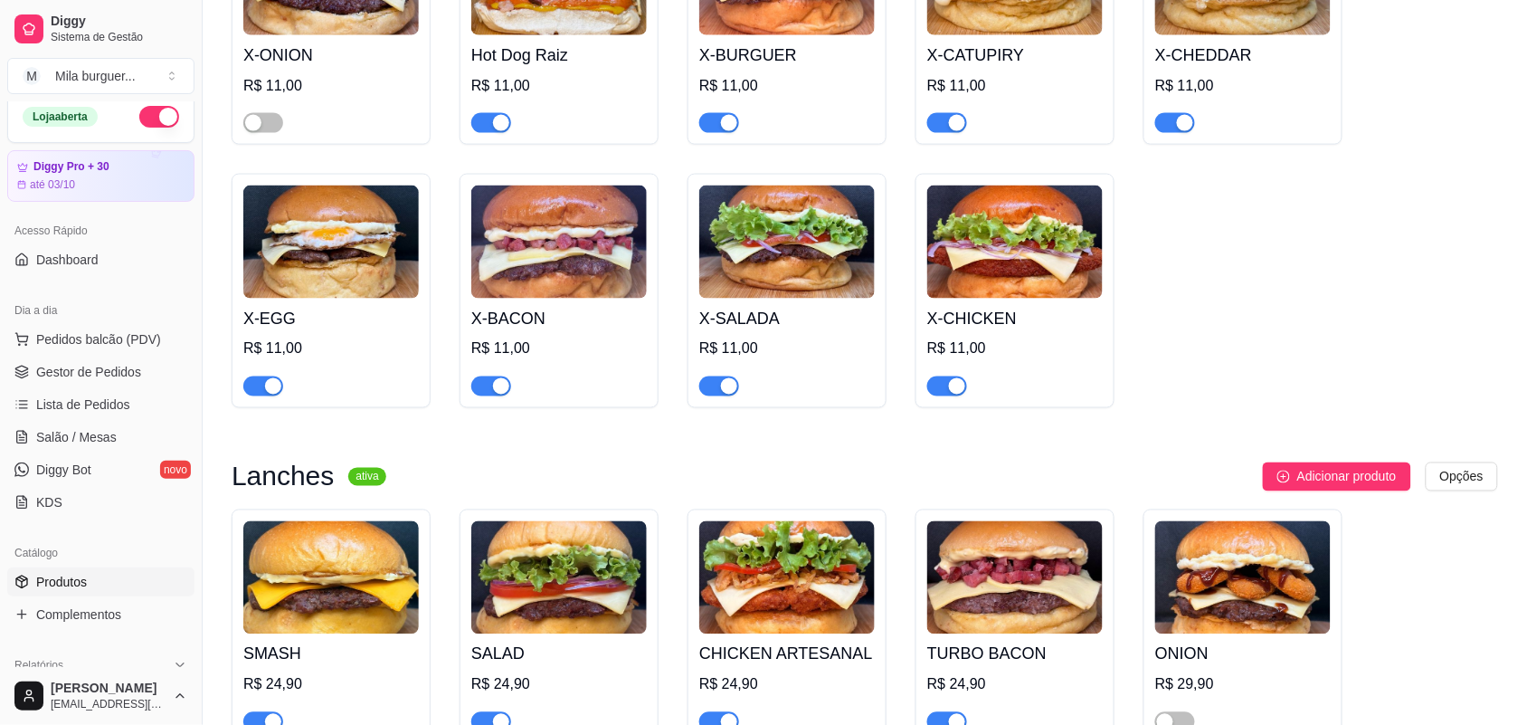
click at [733, 392] on div "button" at bounding box center [729, 386] width 16 height 16
click at [955, 389] on div "button" at bounding box center [957, 386] width 16 height 16
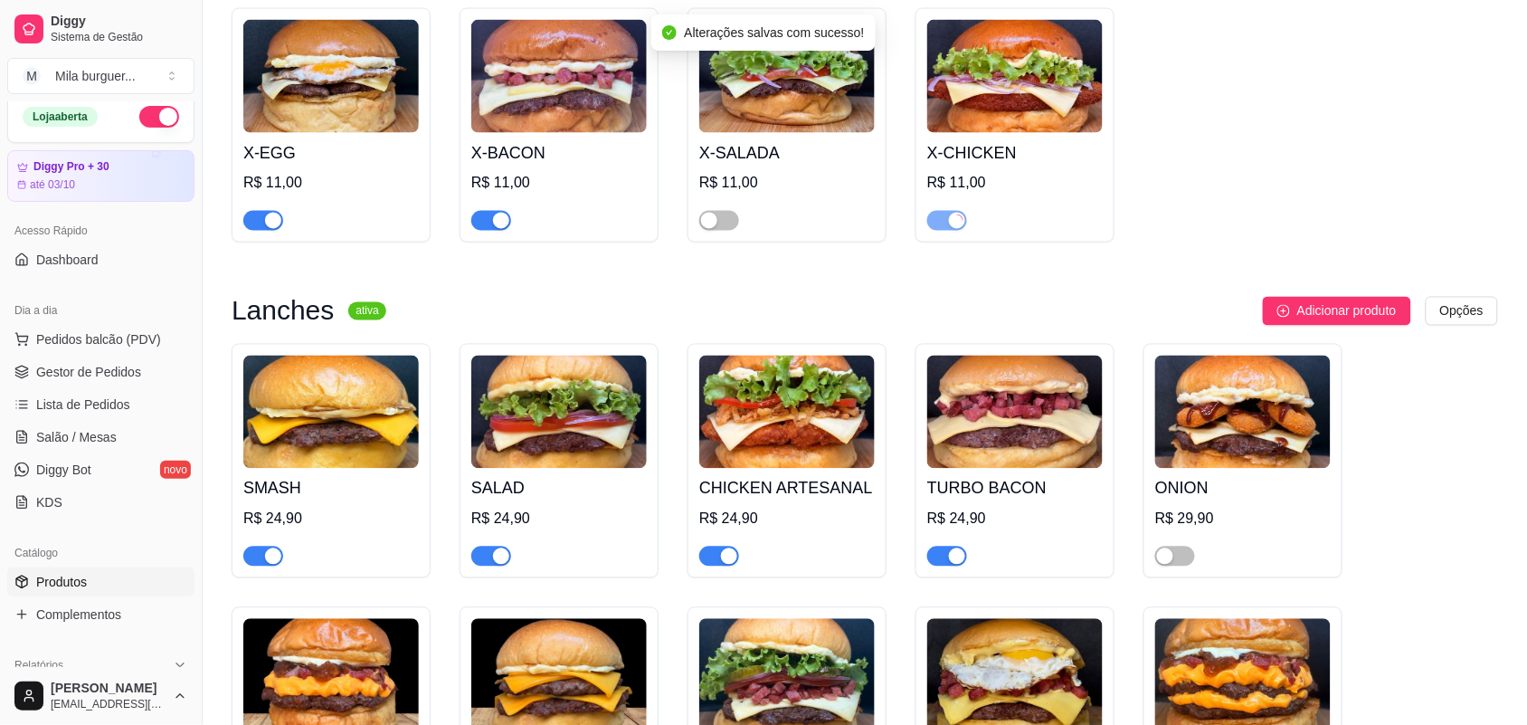
scroll to position [1018, 0]
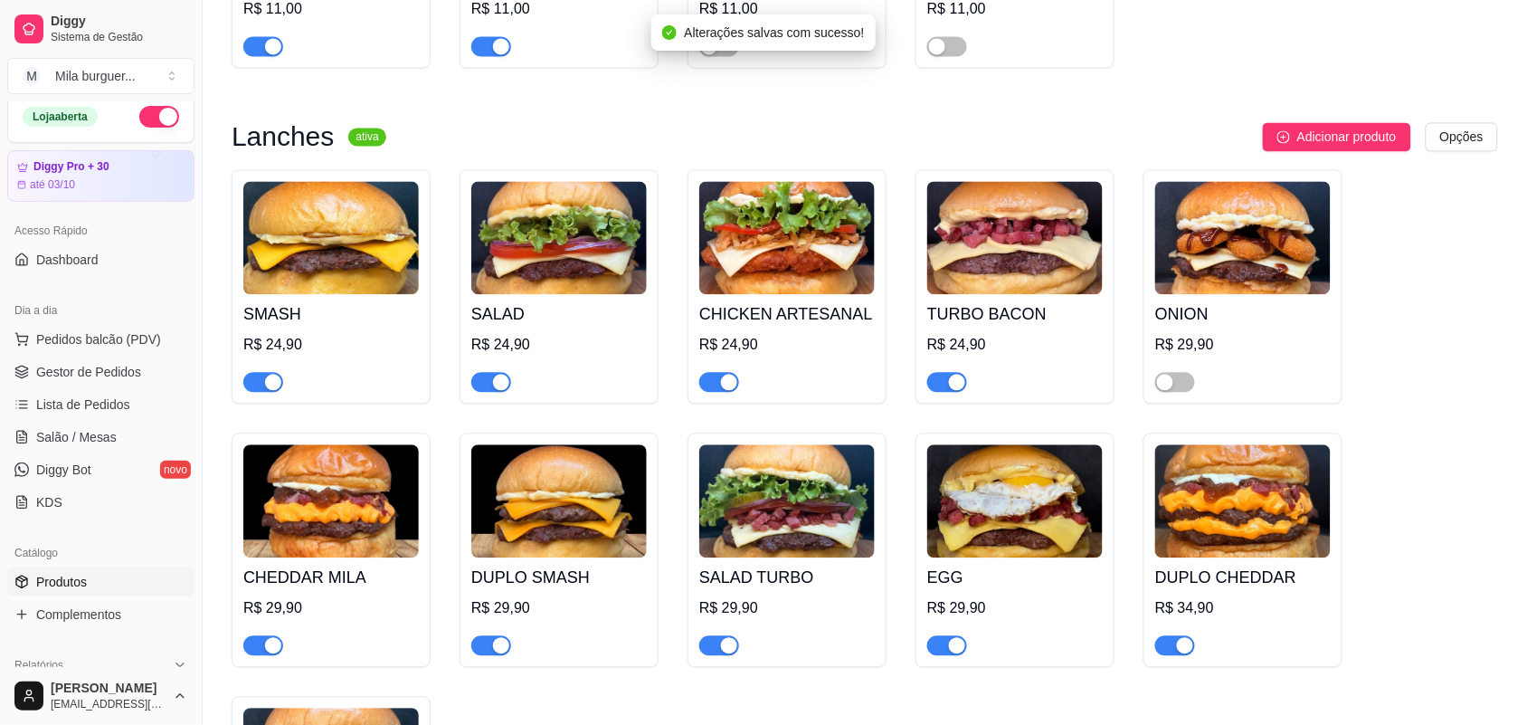
click at [728, 382] on div "button" at bounding box center [729, 383] width 16 height 16
click at [496, 387] on div "button" at bounding box center [501, 383] width 16 height 16
click at [728, 651] on div "button" at bounding box center [729, 646] width 16 height 16
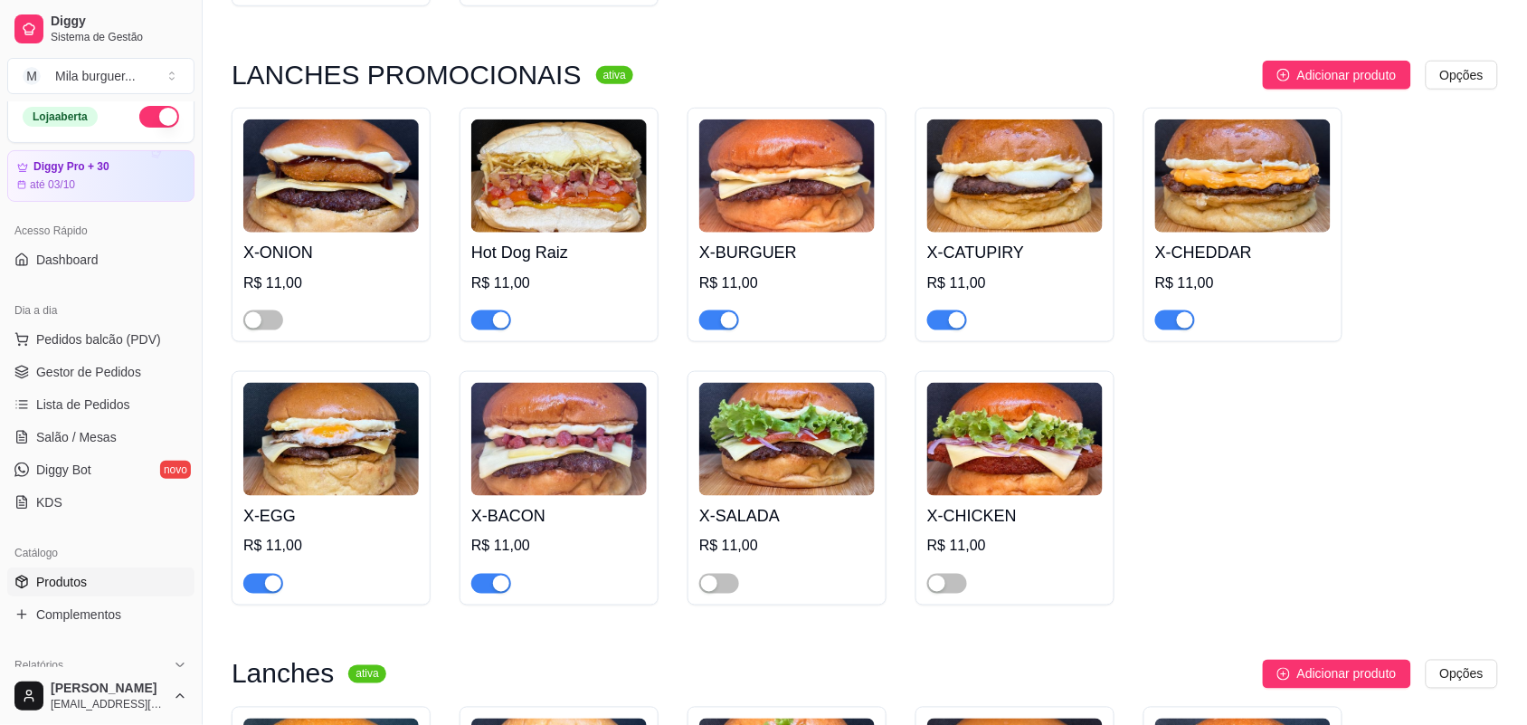
scroll to position [452, 0]
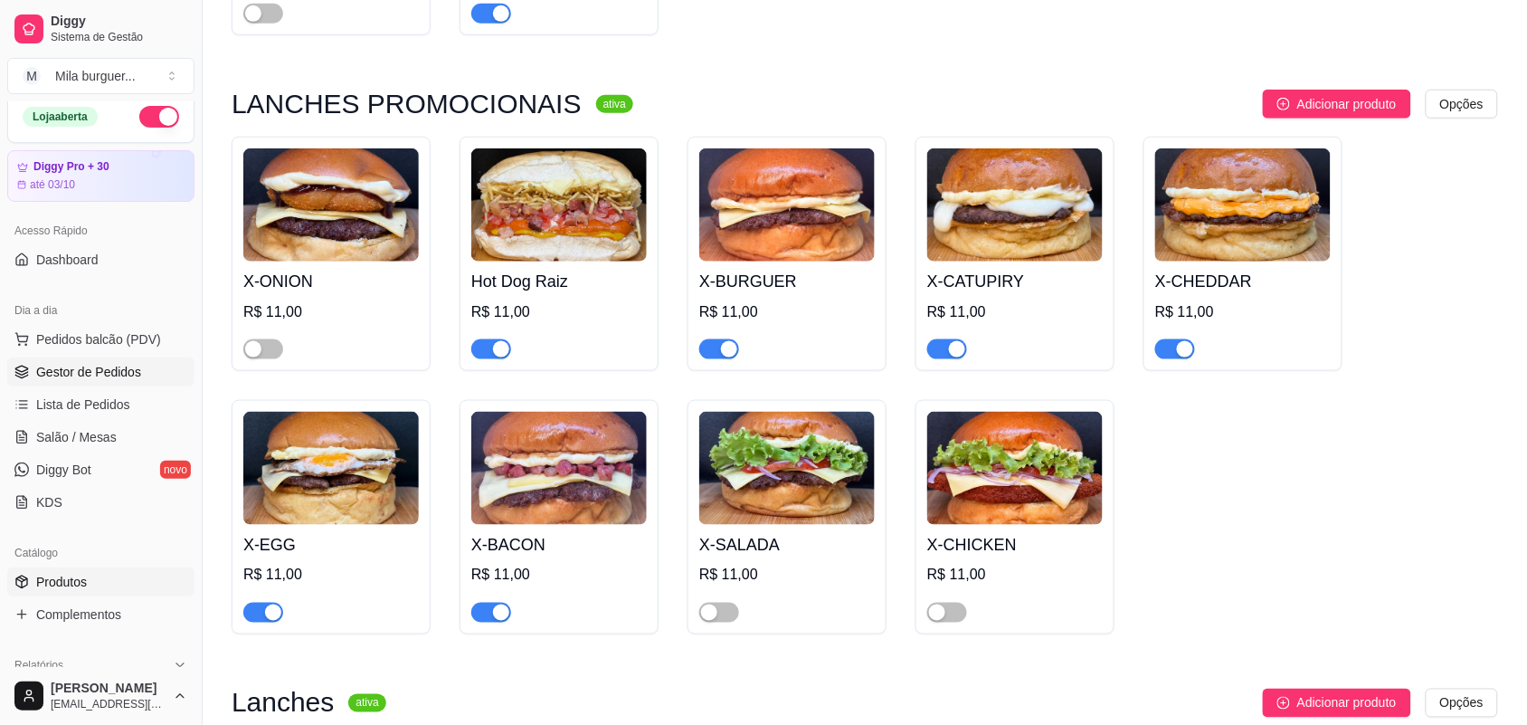
click at [116, 374] on span "Gestor de Pedidos" at bounding box center [88, 372] width 105 height 18
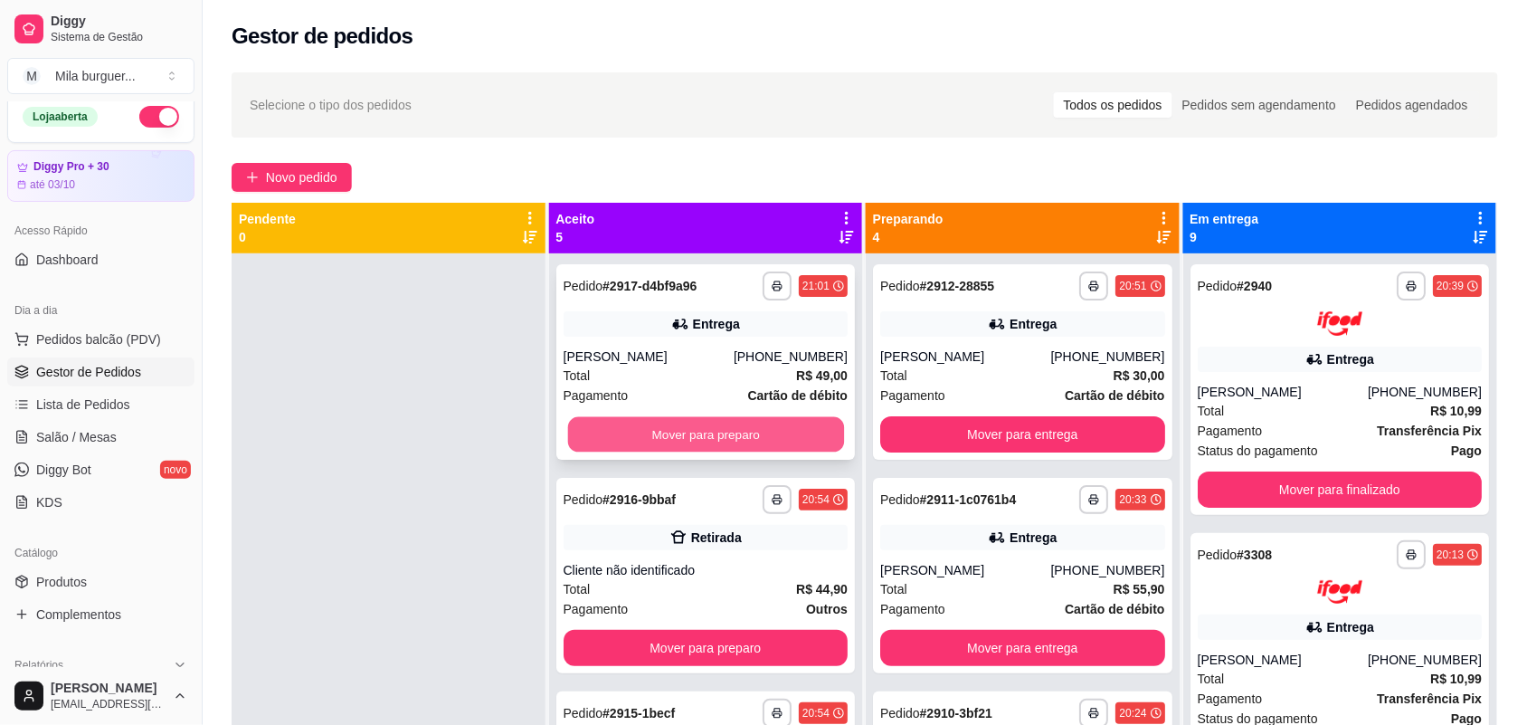
click at [618, 423] on button "Mover para preparo" at bounding box center [705, 434] width 276 height 35
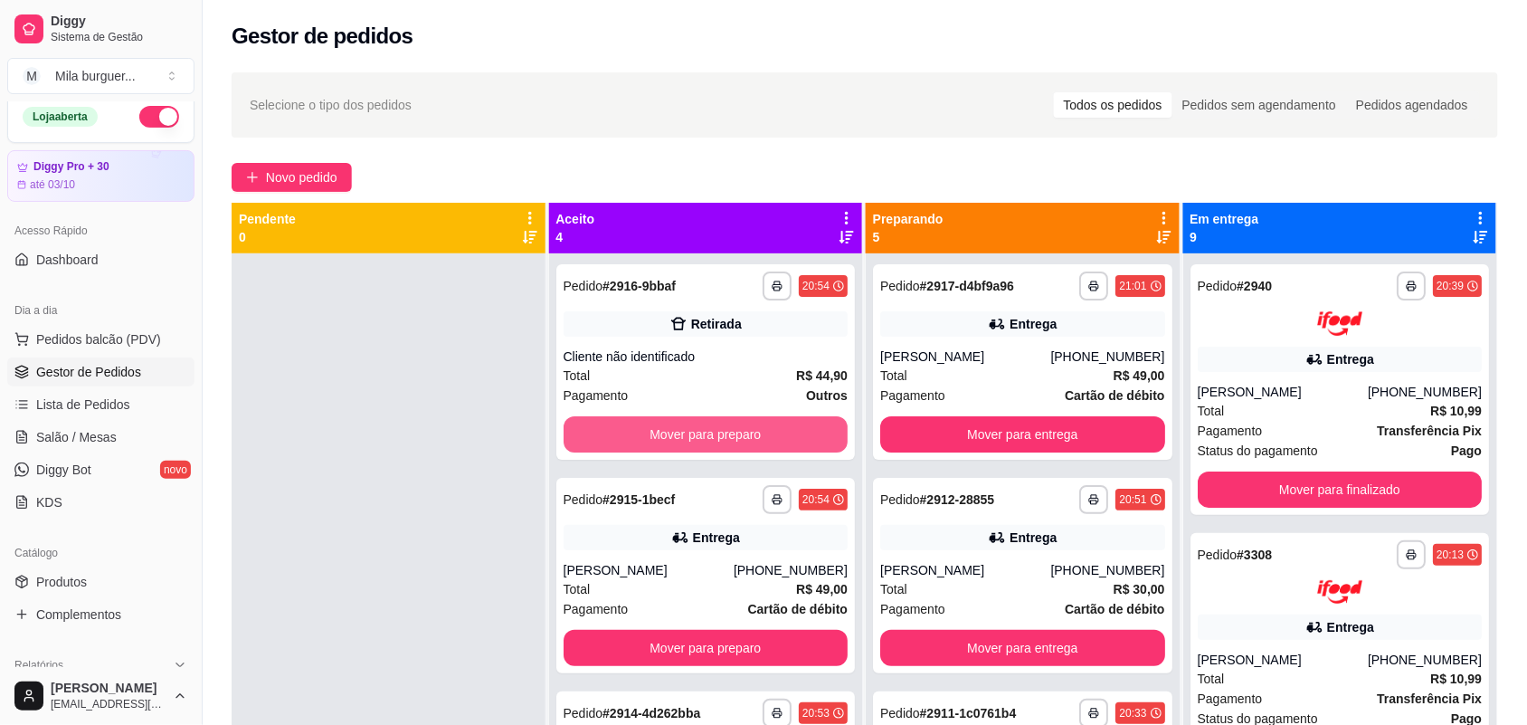
click at [618, 423] on button "Mover para preparo" at bounding box center [706, 434] width 285 height 36
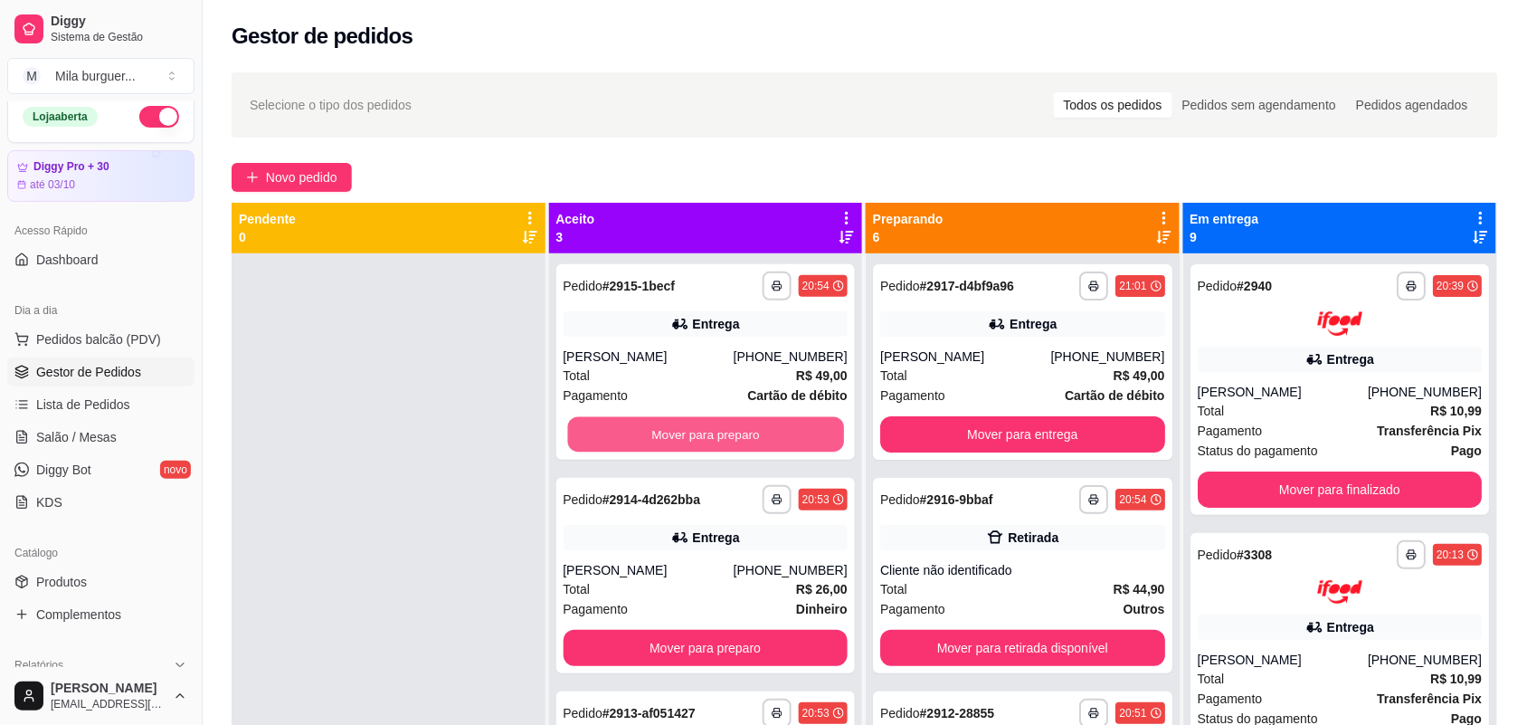
click at [618, 423] on button "Mover para preparo" at bounding box center [705, 434] width 276 height 35
click at [618, 423] on div "Mover para preparo" at bounding box center [706, 434] width 285 height 36
click at [617, 434] on button "Mover para preparo" at bounding box center [705, 434] width 276 height 35
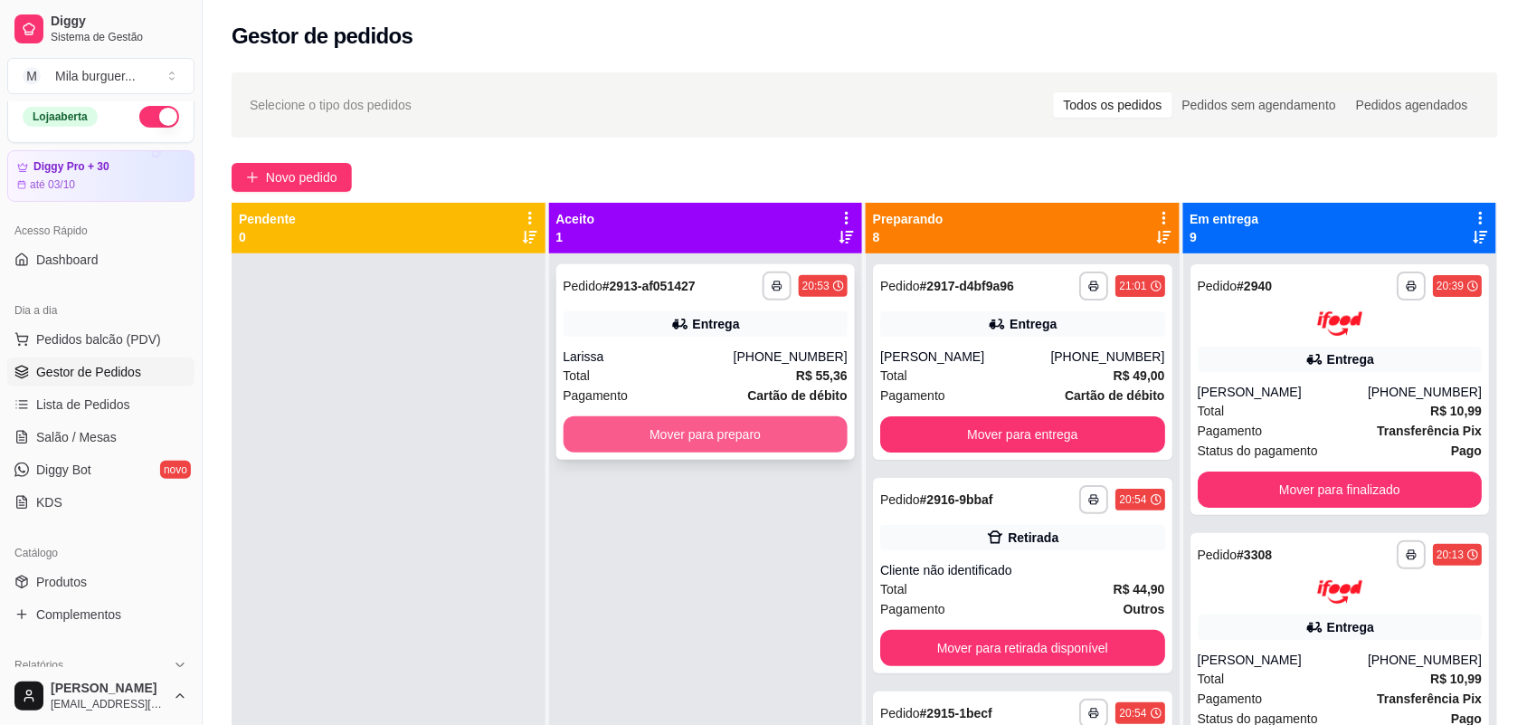
click at [701, 423] on button "Mover para preparo" at bounding box center [706, 434] width 285 height 36
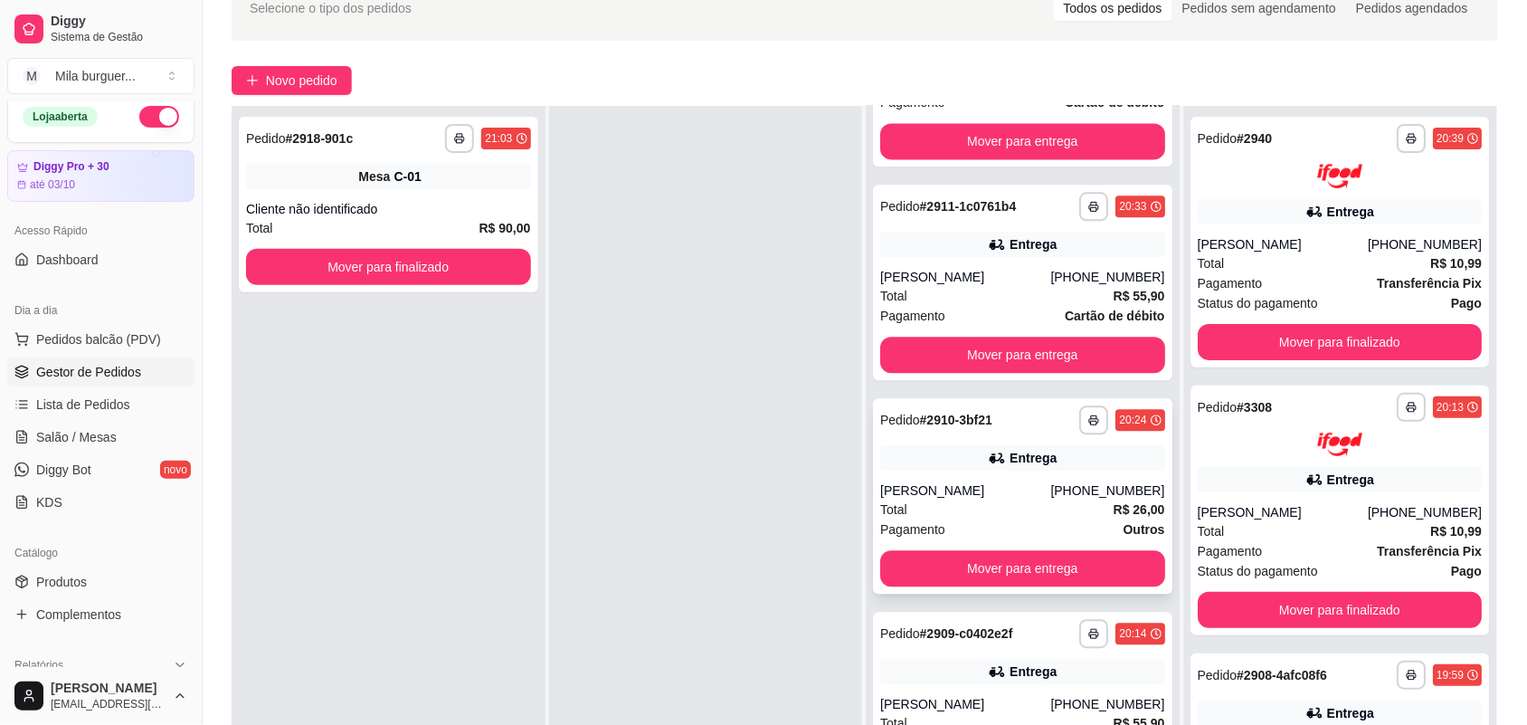
scroll to position [276, 0]
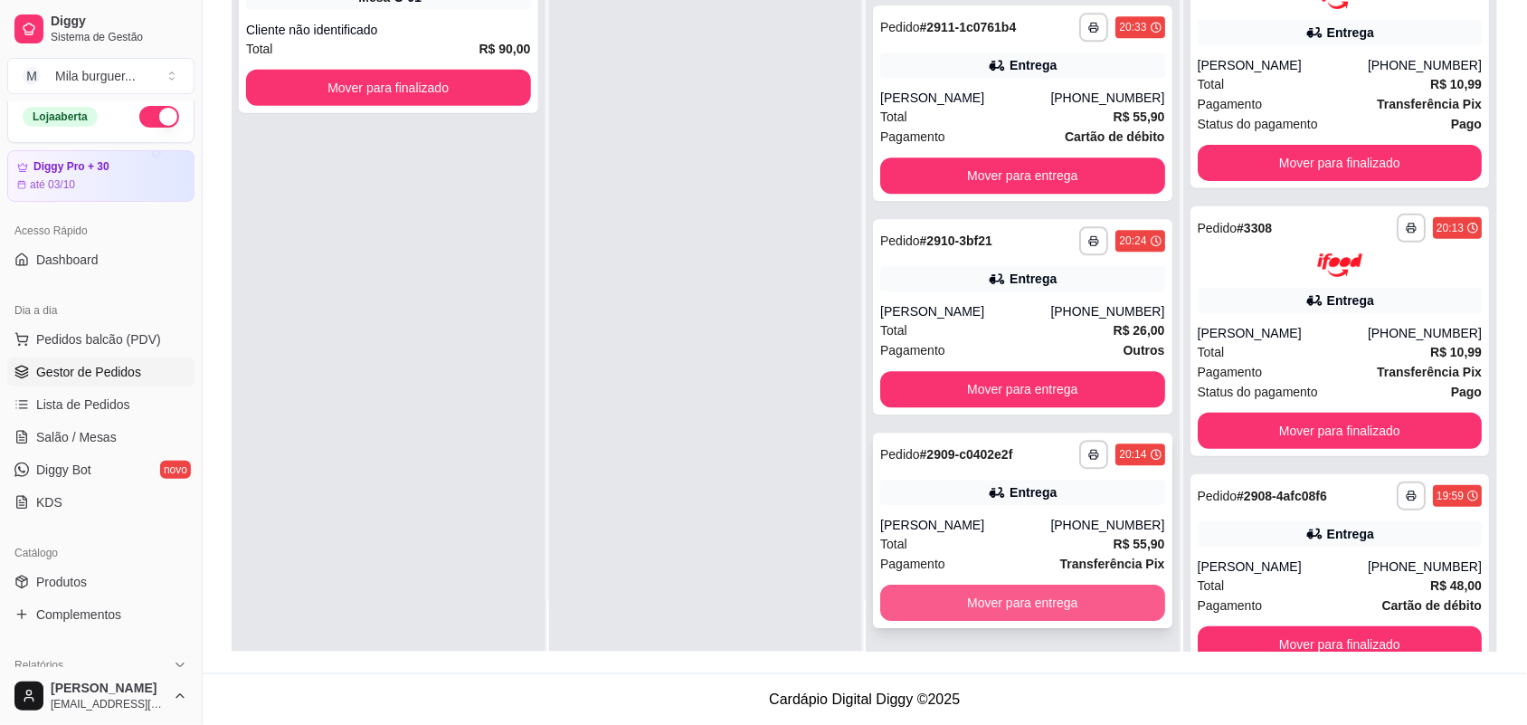
click at [979, 604] on button "Mover para entrega" at bounding box center [1022, 603] width 285 height 36
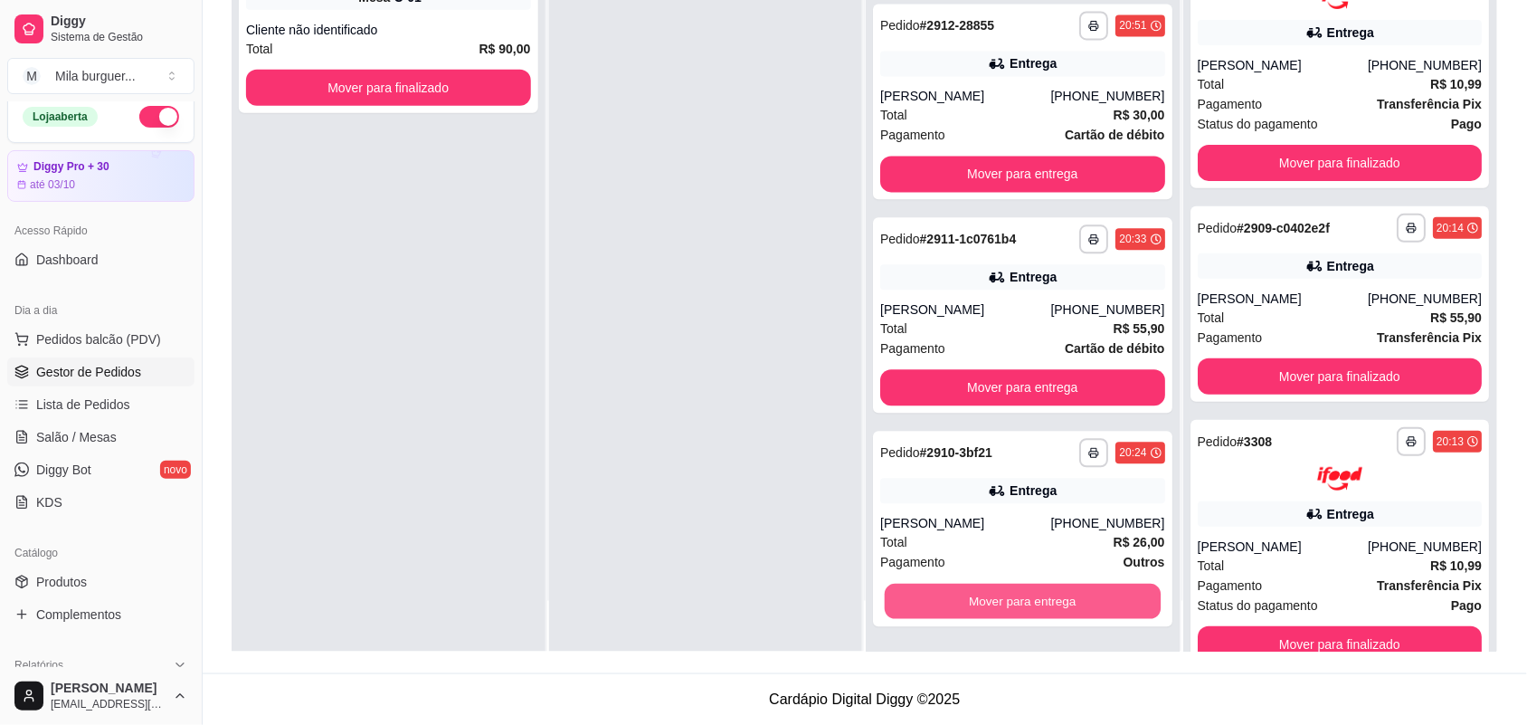
click at [979, 604] on button "Mover para entrega" at bounding box center [1023, 602] width 276 height 35
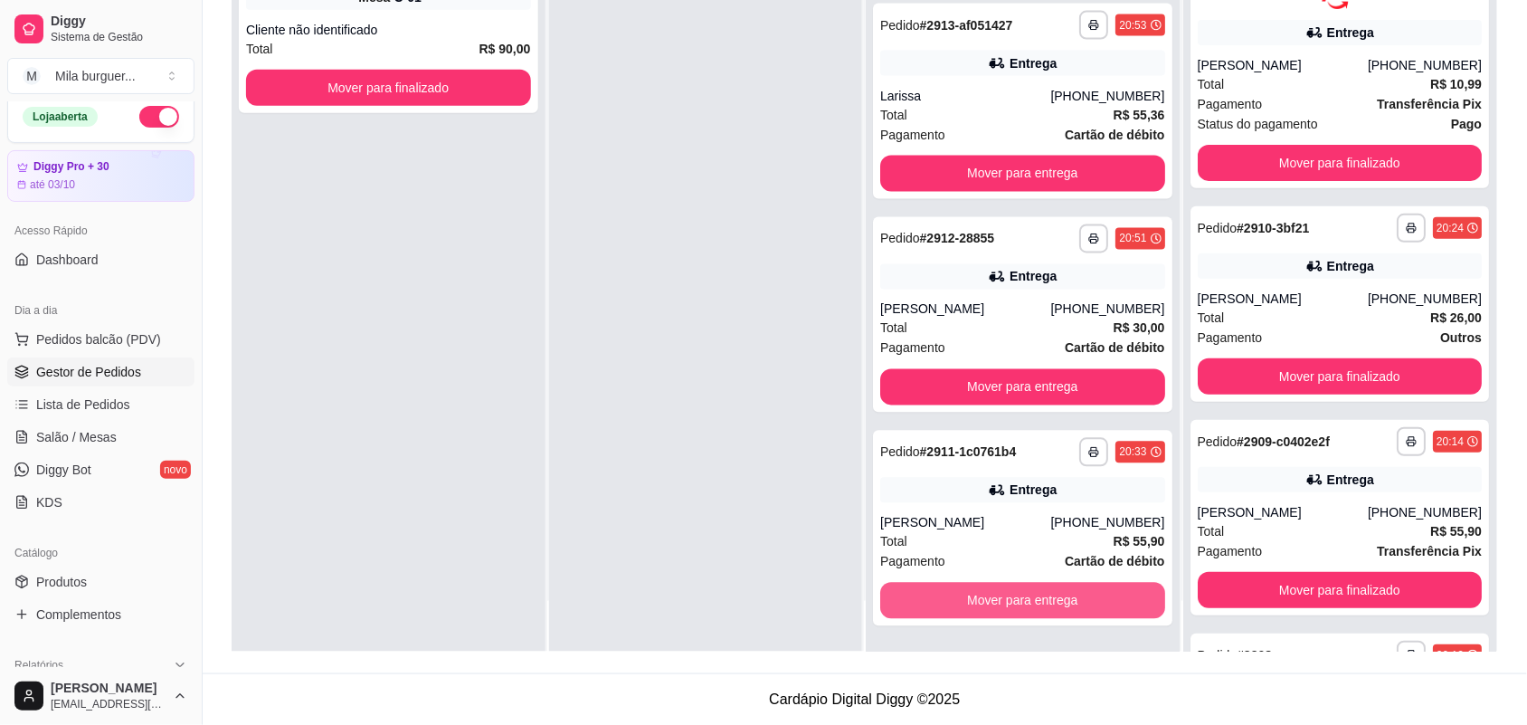
scroll to position [787, 0]
click at [979, 604] on button "Mover para entrega" at bounding box center [1022, 602] width 285 height 36
click at [979, 604] on button "Mover para entrega" at bounding box center [1022, 601] width 285 height 36
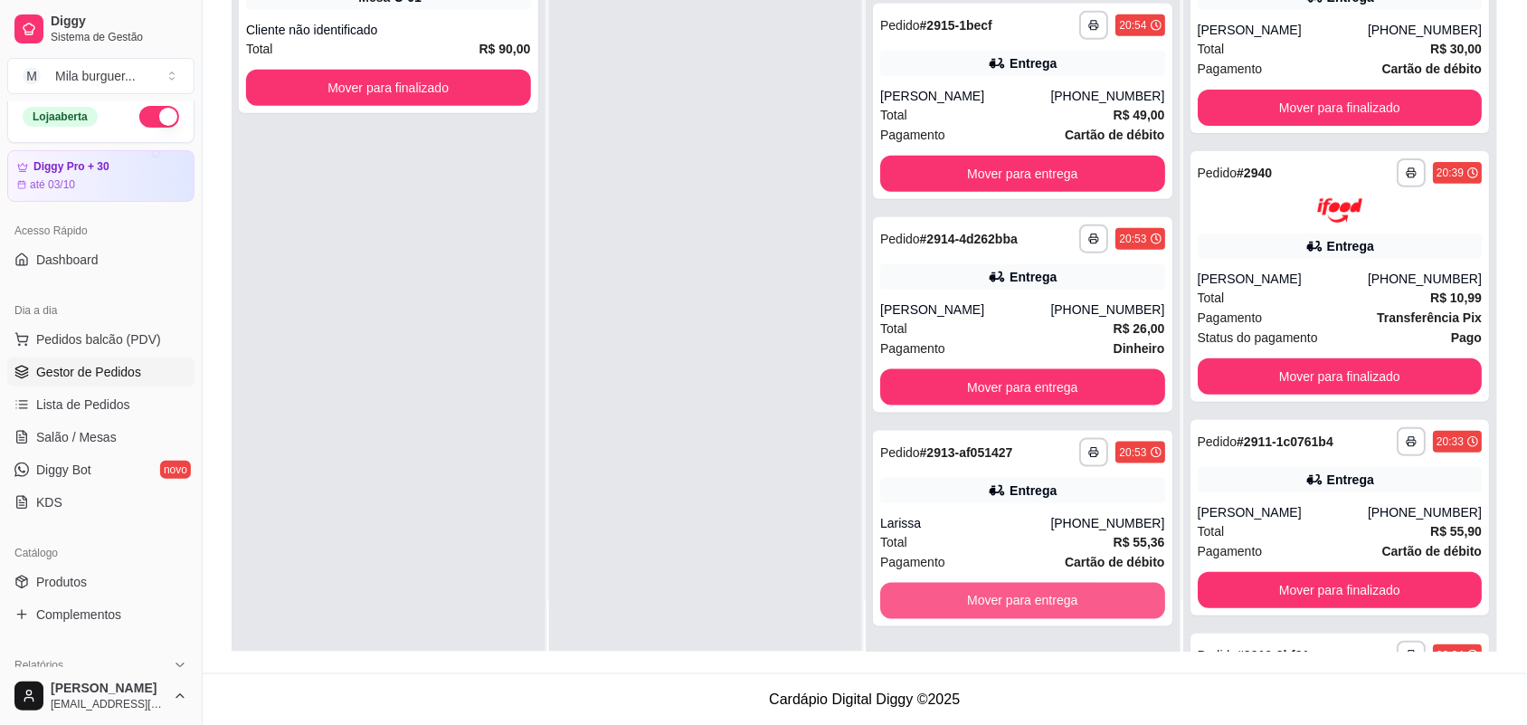
scroll to position [360, 0]
click at [979, 604] on button "Mover para entrega" at bounding box center [1022, 602] width 285 height 36
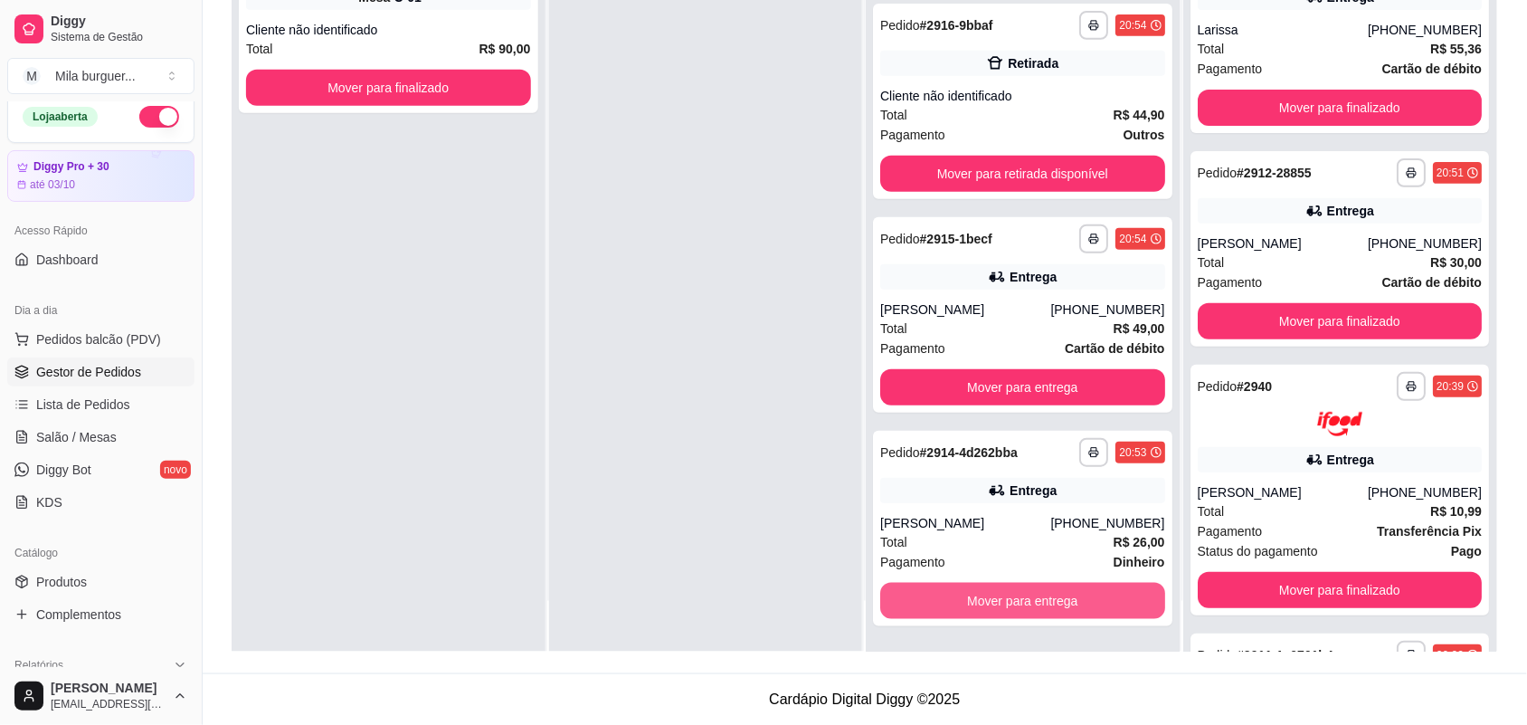
scroll to position [147, 0]
click at [979, 604] on button "Mover para entrega" at bounding box center [1023, 602] width 276 height 35
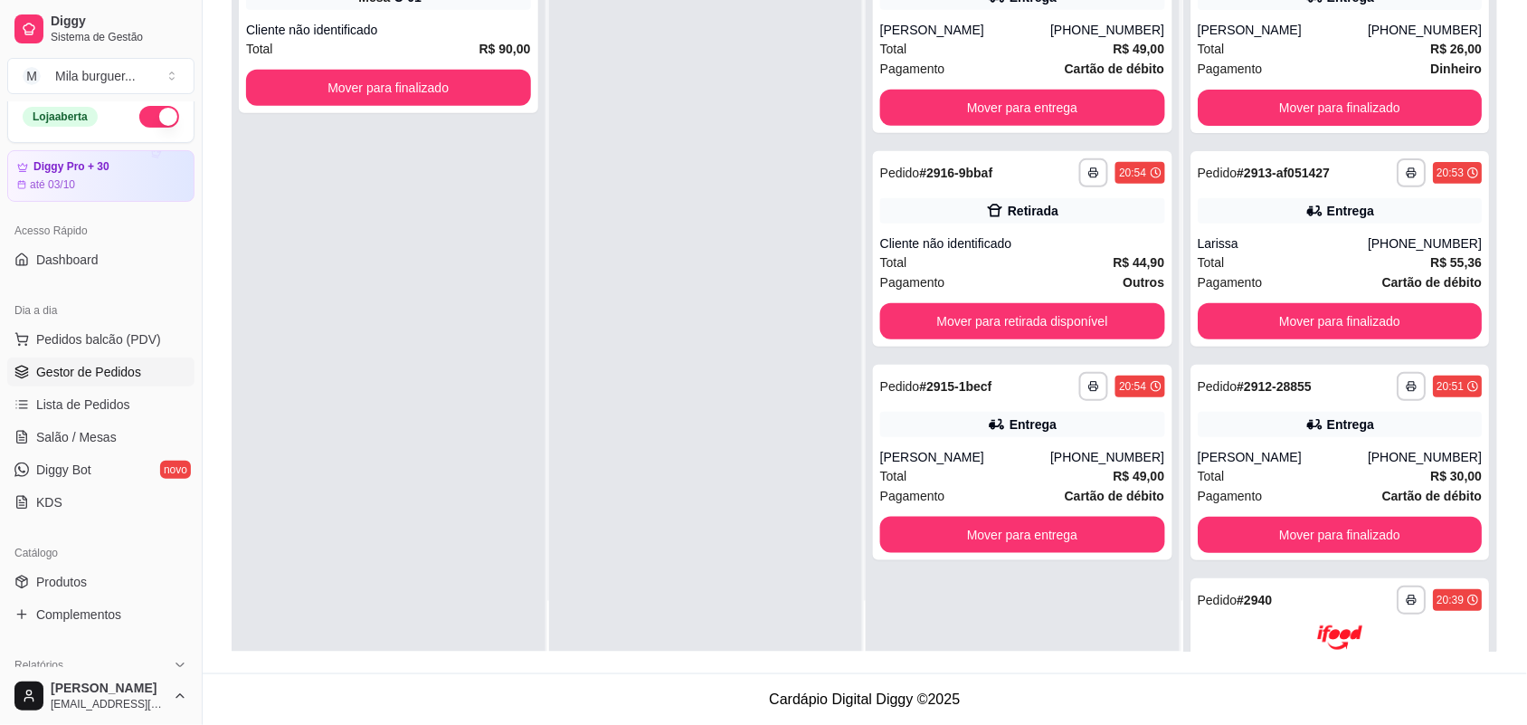
scroll to position [0, 0]
click at [970, 305] on button "Mover para retirada disponível" at bounding box center [1023, 321] width 276 height 35
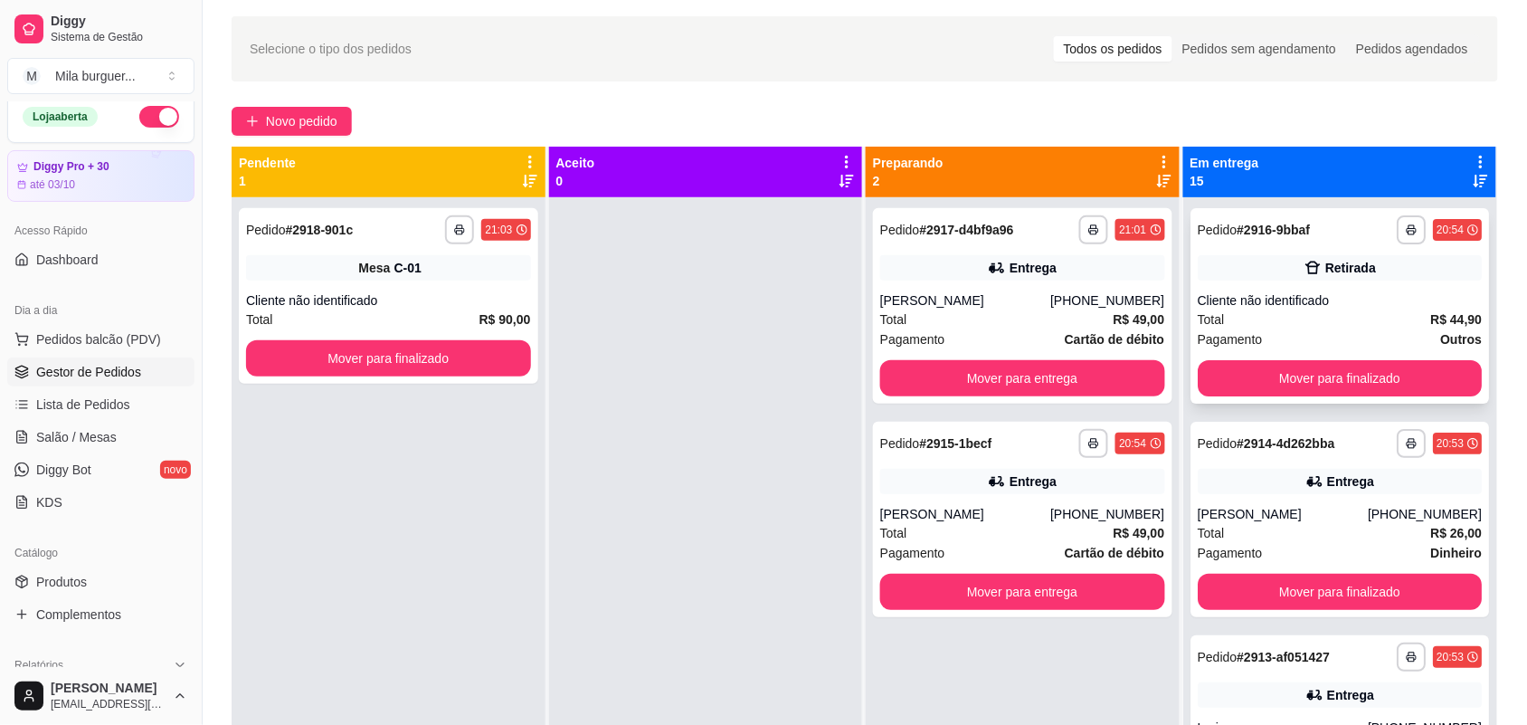
scroll to position [50, 0]
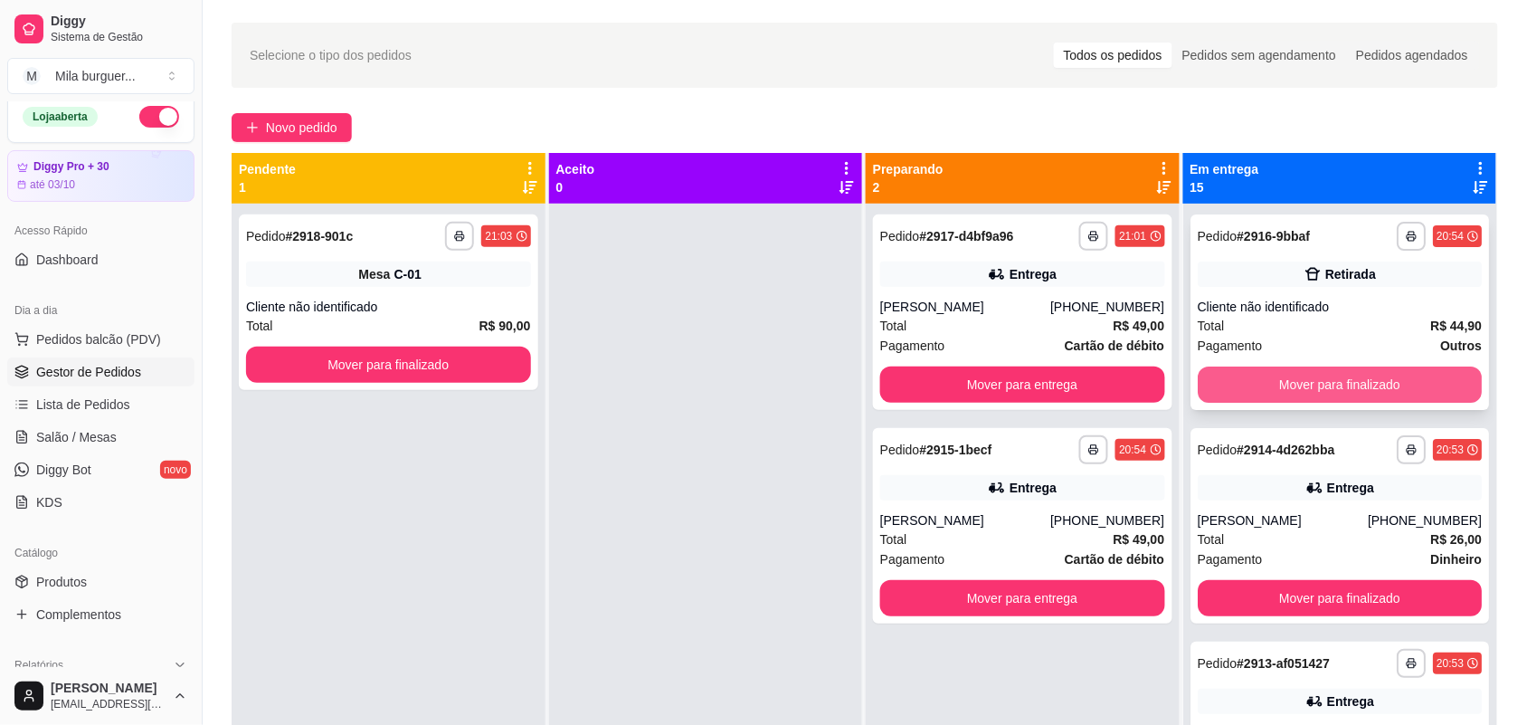
click at [1290, 390] on button "Mover para finalizado" at bounding box center [1340, 384] width 285 height 36
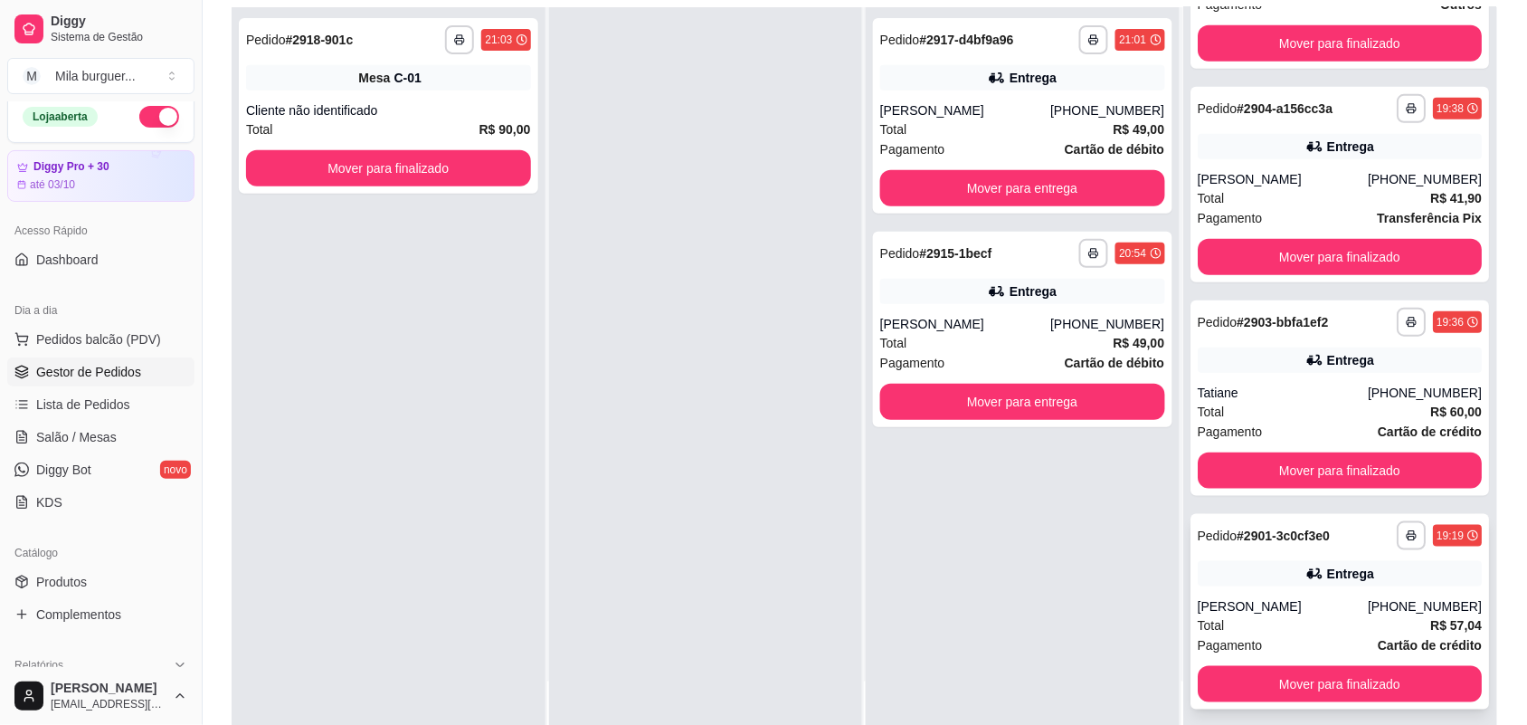
scroll to position [276, 0]
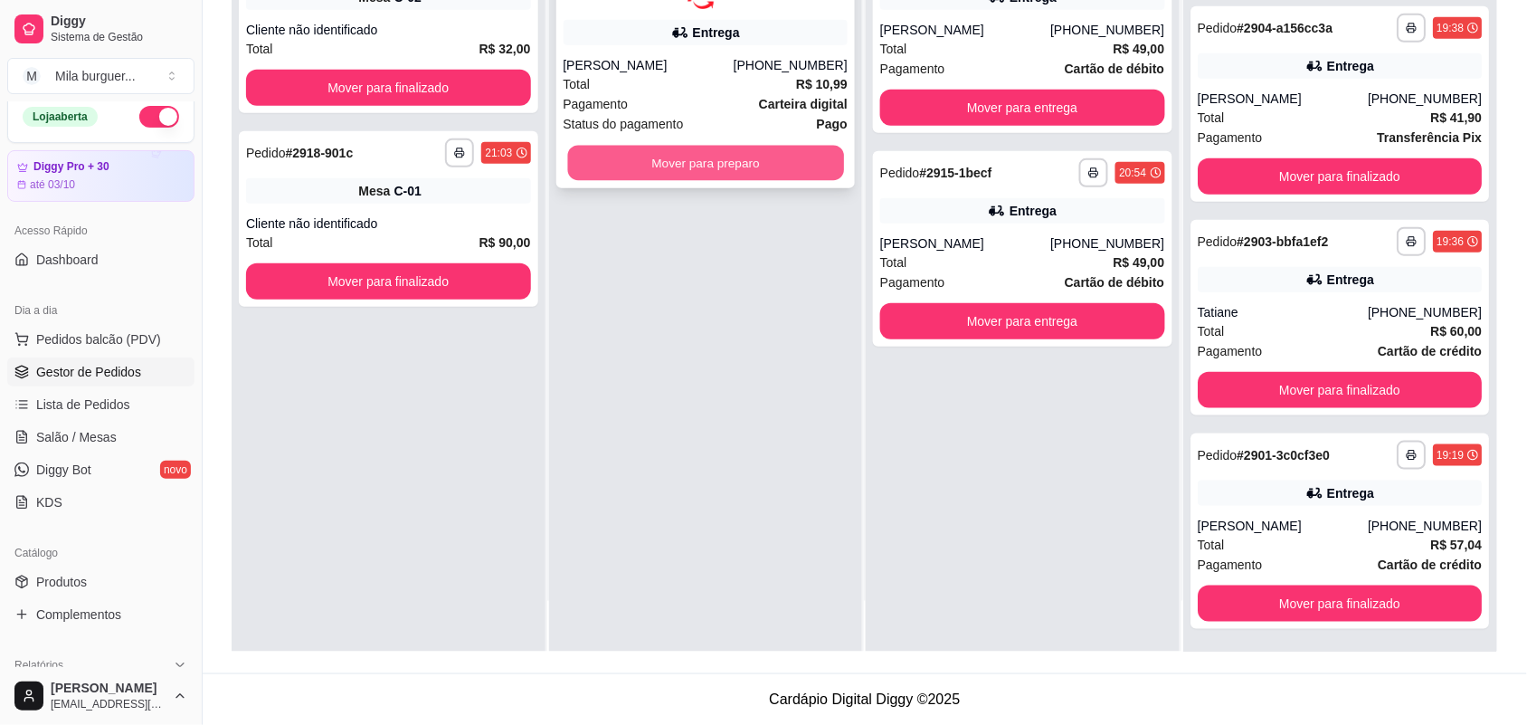
click at [676, 151] on button "Mover para preparo" at bounding box center [705, 162] width 276 height 35
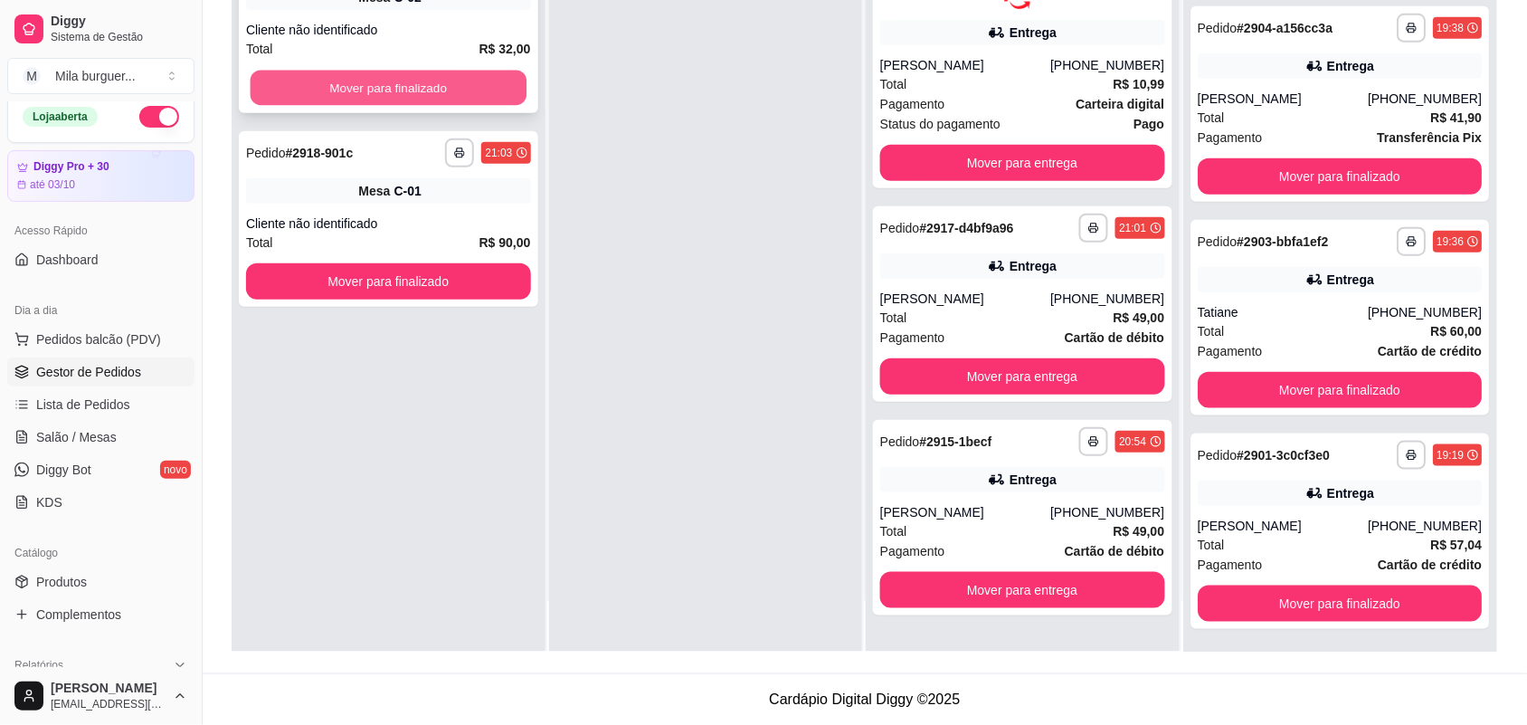
click at [288, 87] on button "Mover para finalizado" at bounding box center [389, 88] width 276 height 35
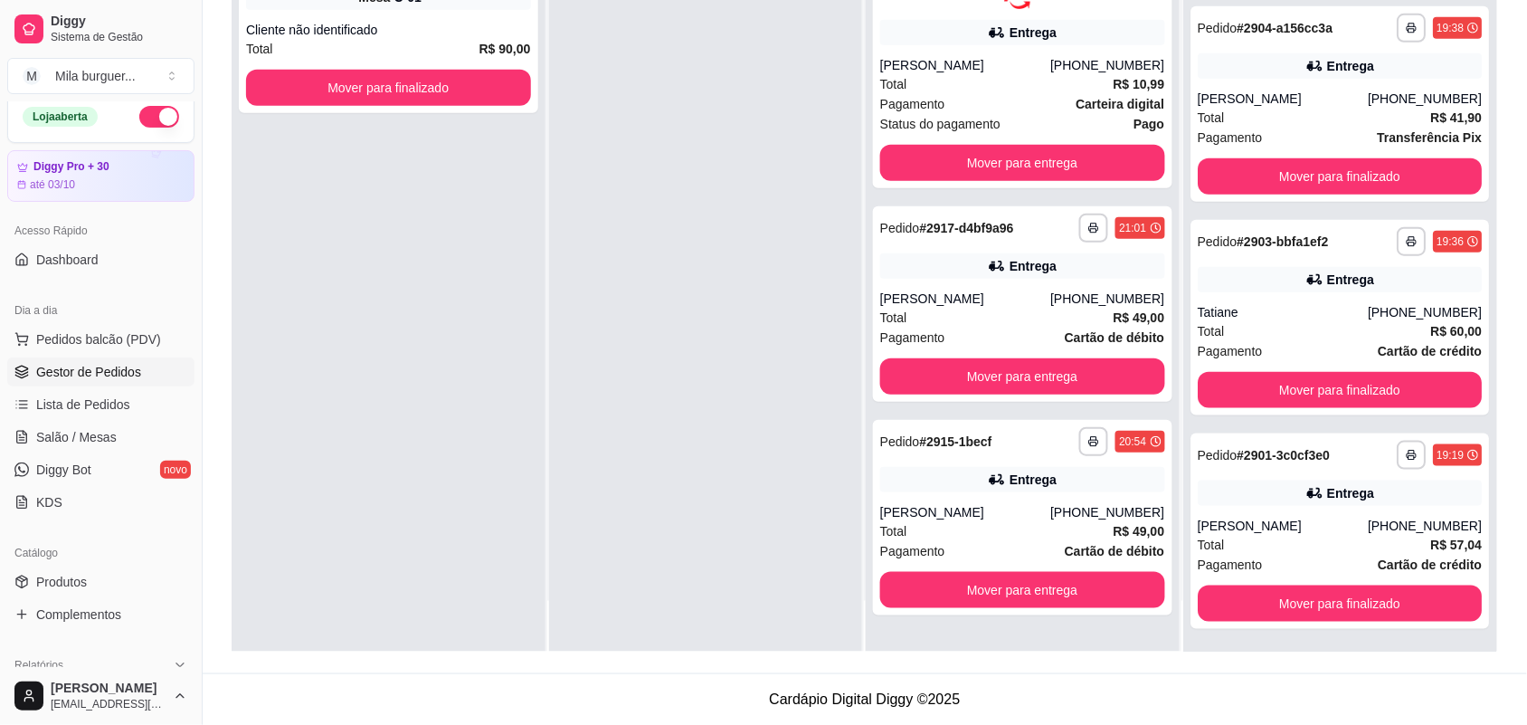
scroll to position [0, 0]
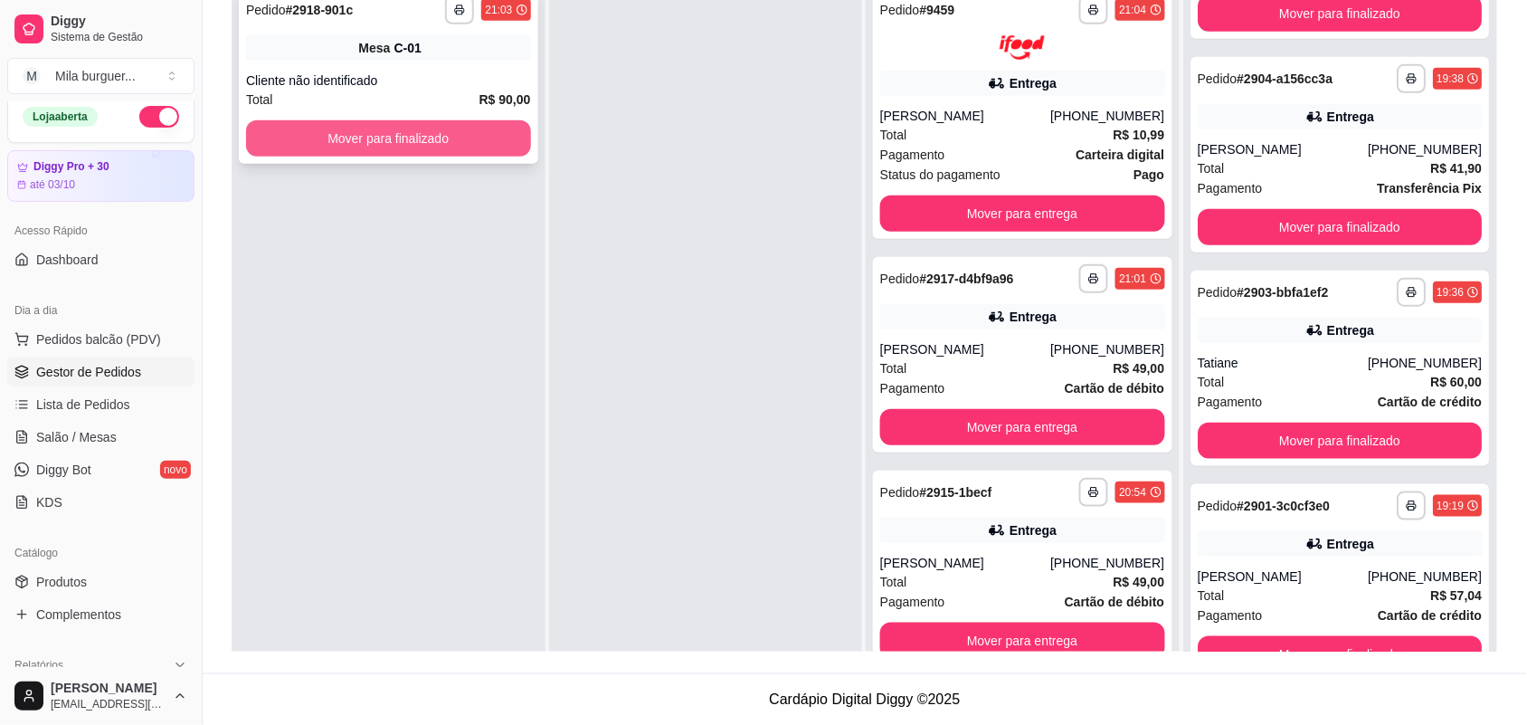
click at [308, 124] on button "Mover para finalizado" at bounding box center [388, 138] width 285 height 36
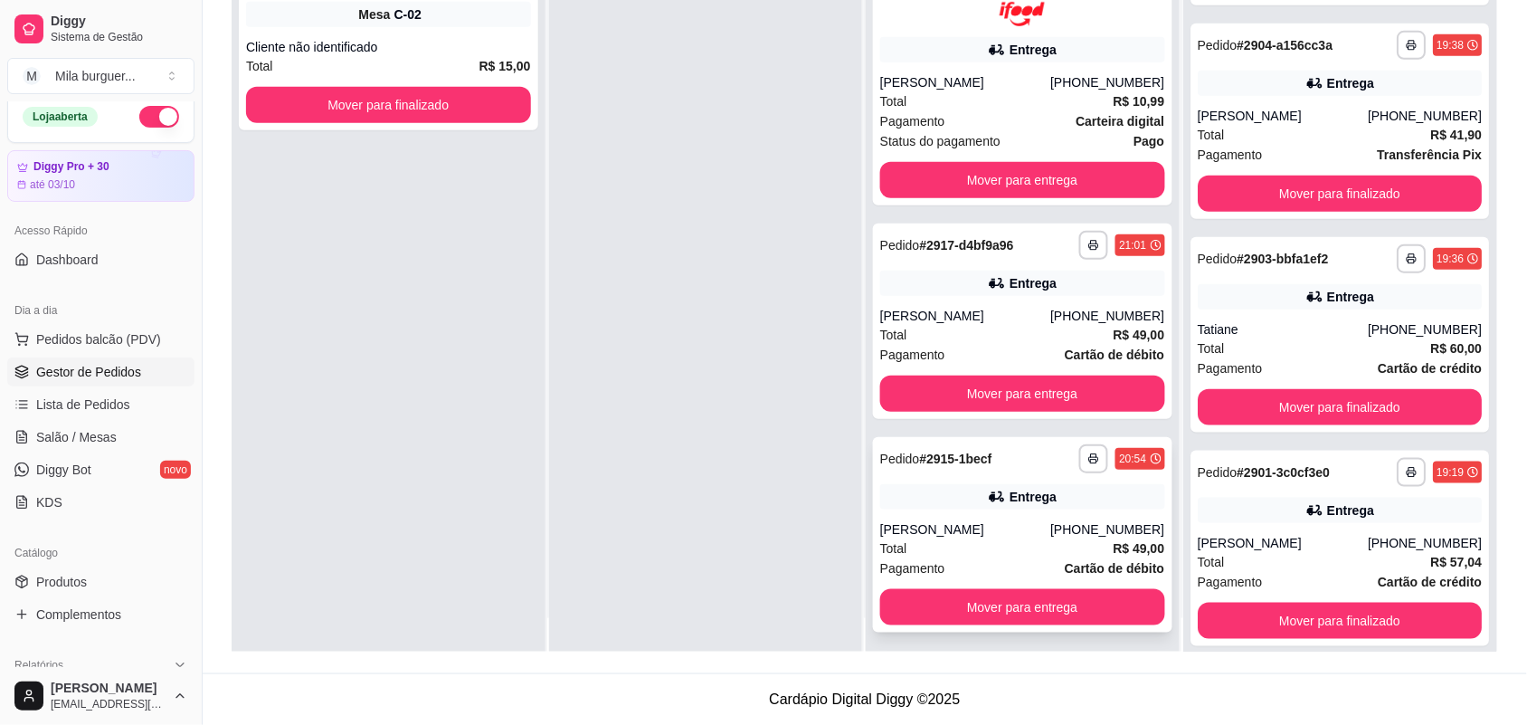
scroll to position [51, 0]
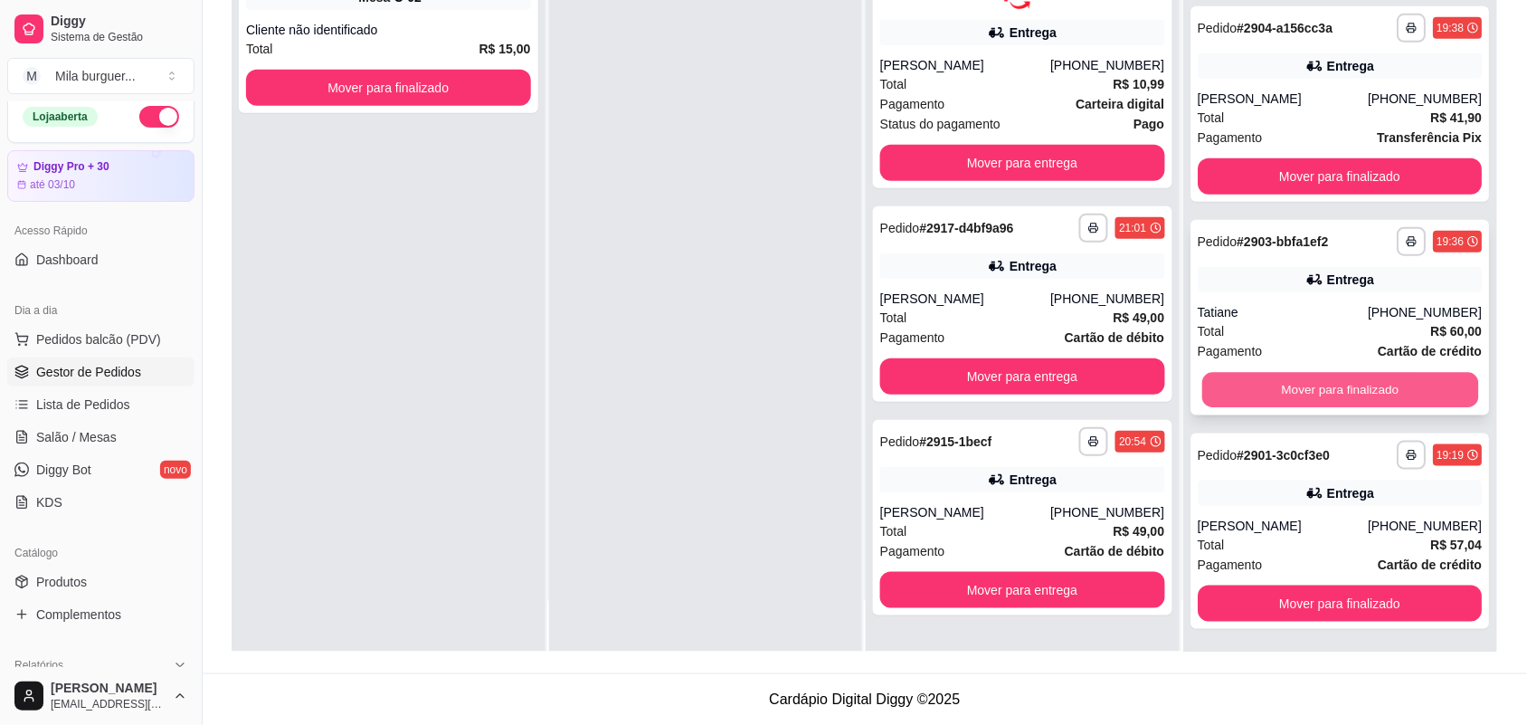
click at [1297, 373] on button "Mover para finalizado" at bounding box center [1340, 389] width 276 height 35
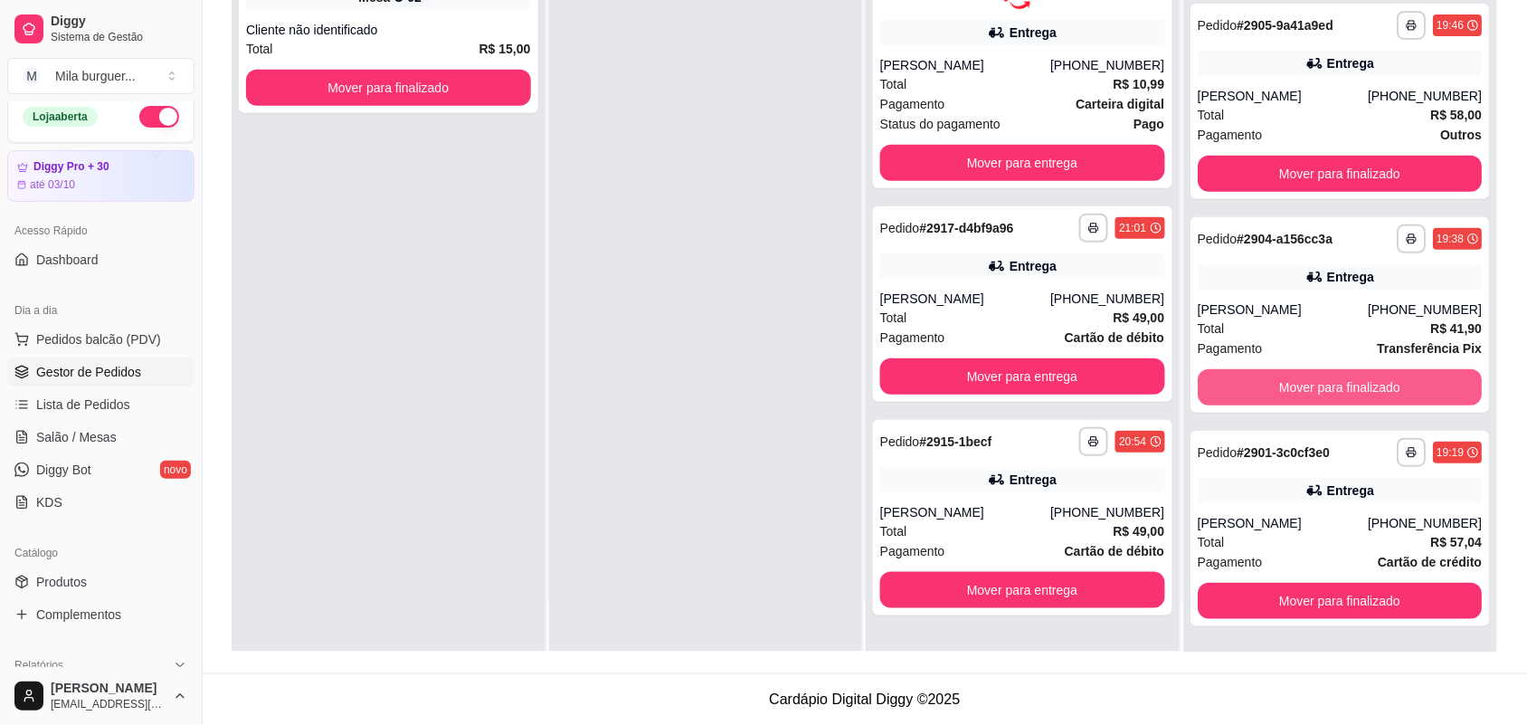
scroll to position [2123, 0]
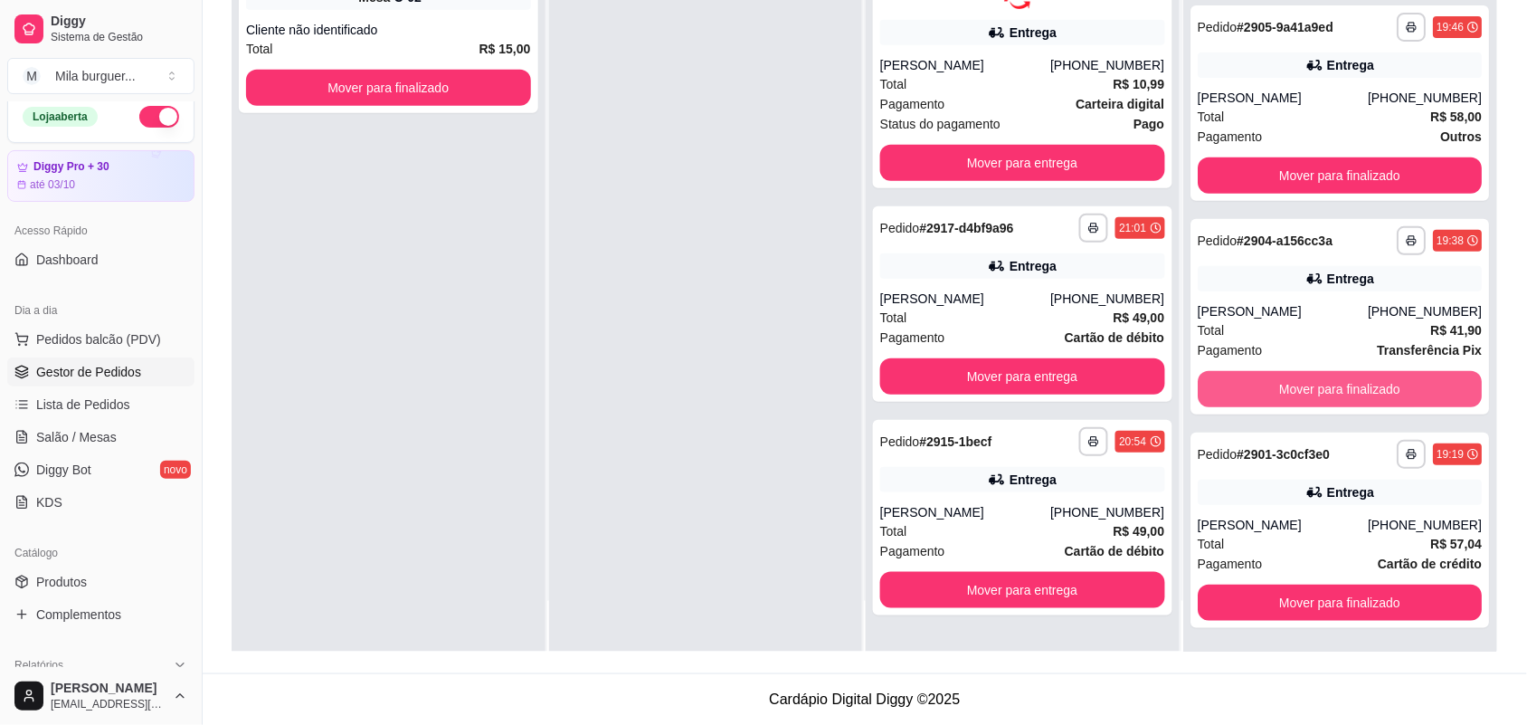
click at [1297, 373] on button "Mover para finalizado" at bounding box center [1340, 389] width 285 height 36
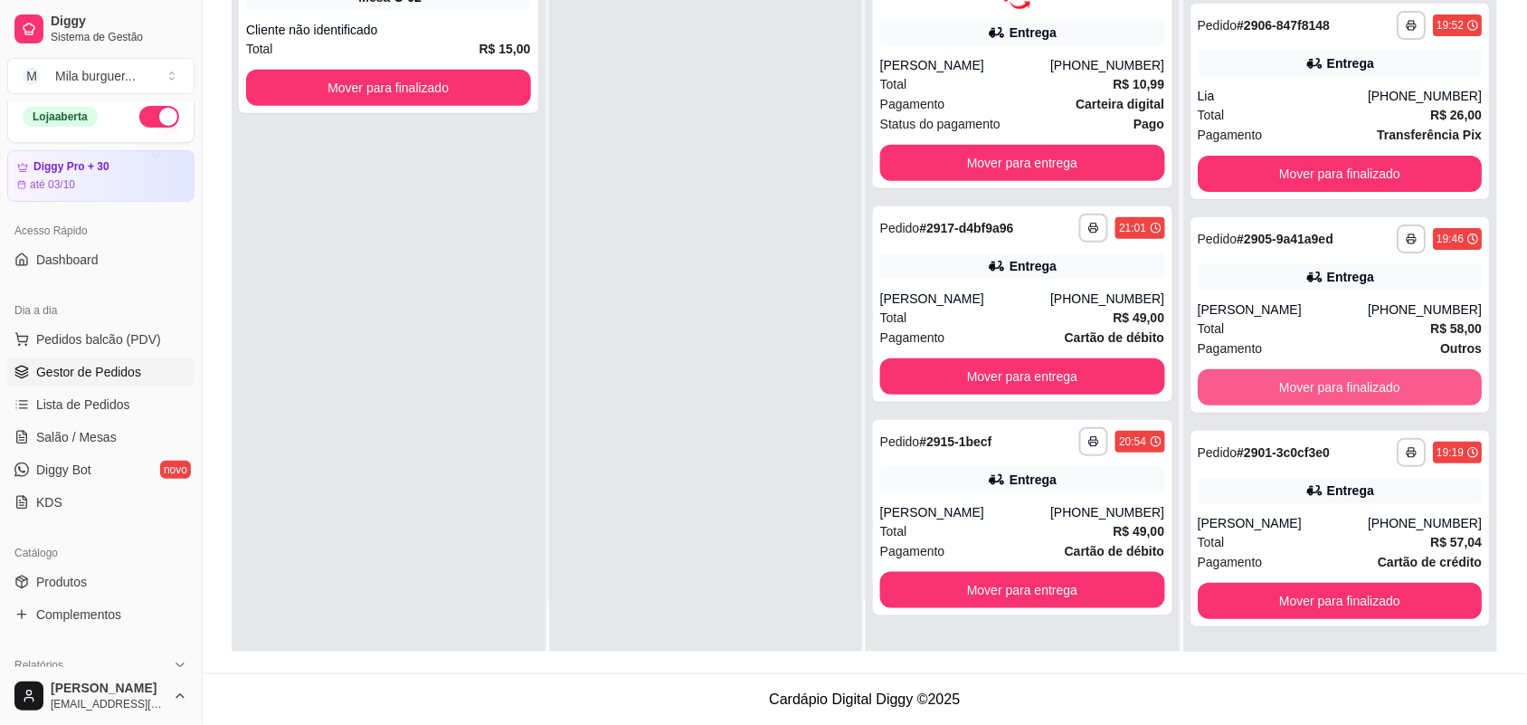
scroll to position [1909, 0]
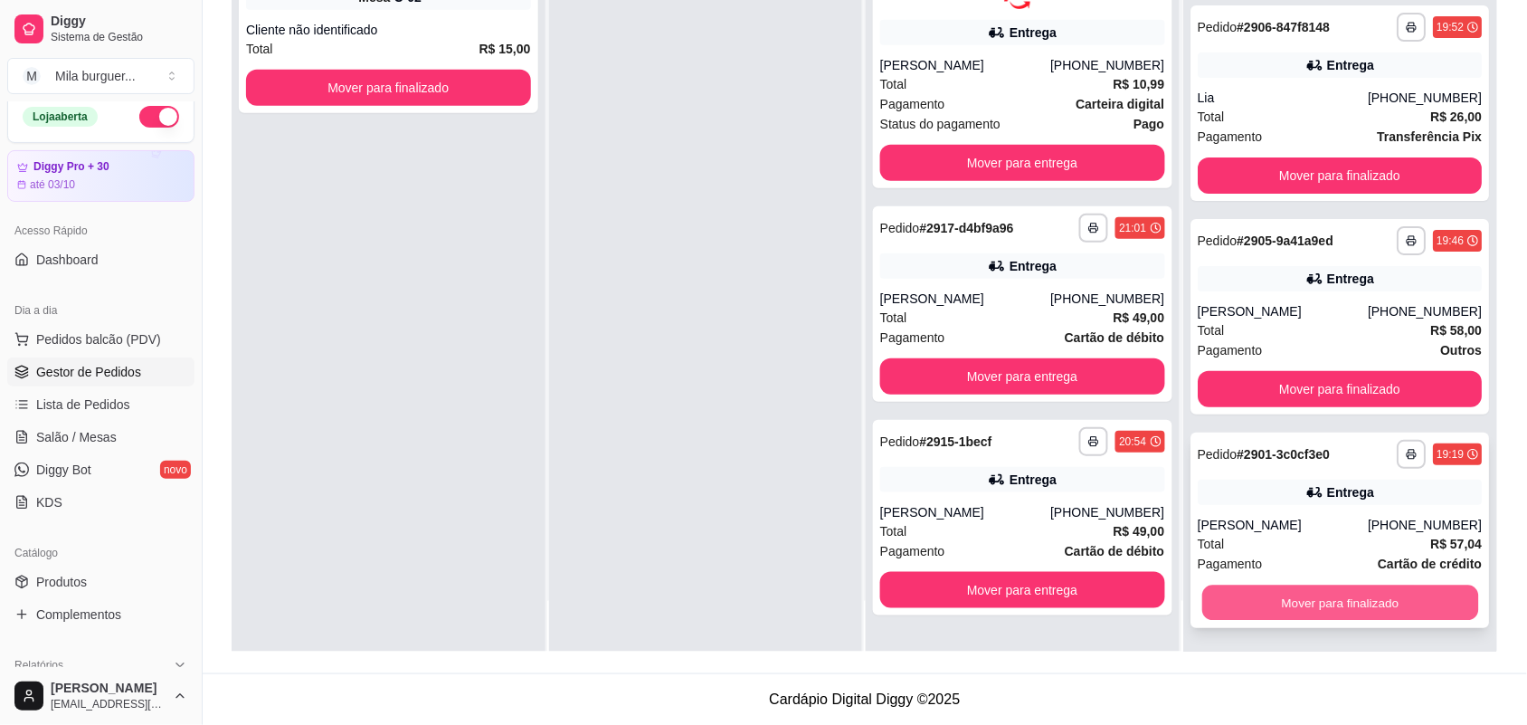
click at [1297, 600] on button "Mover para finalizado" at bounding box center [1340, 602] width 276 height 35
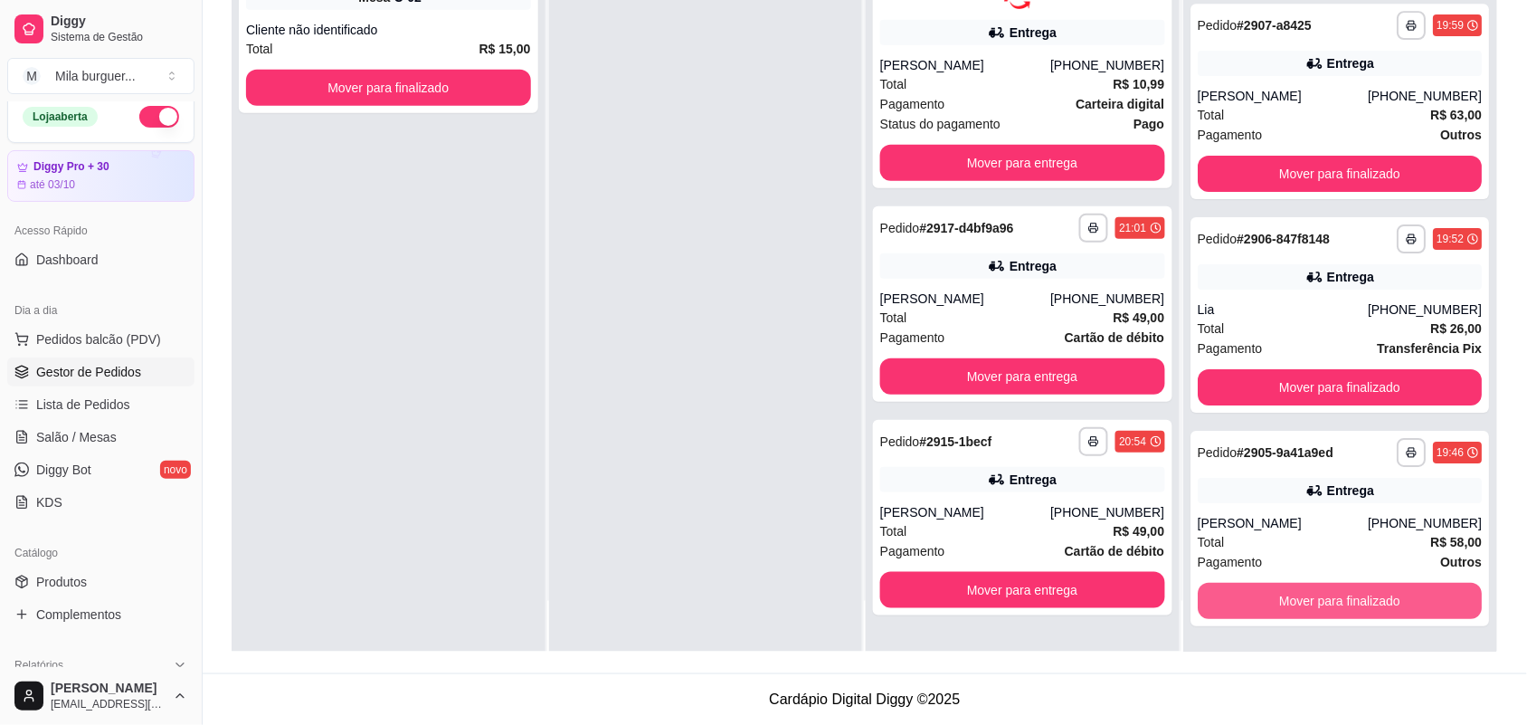
scroll to position [1695, 0]
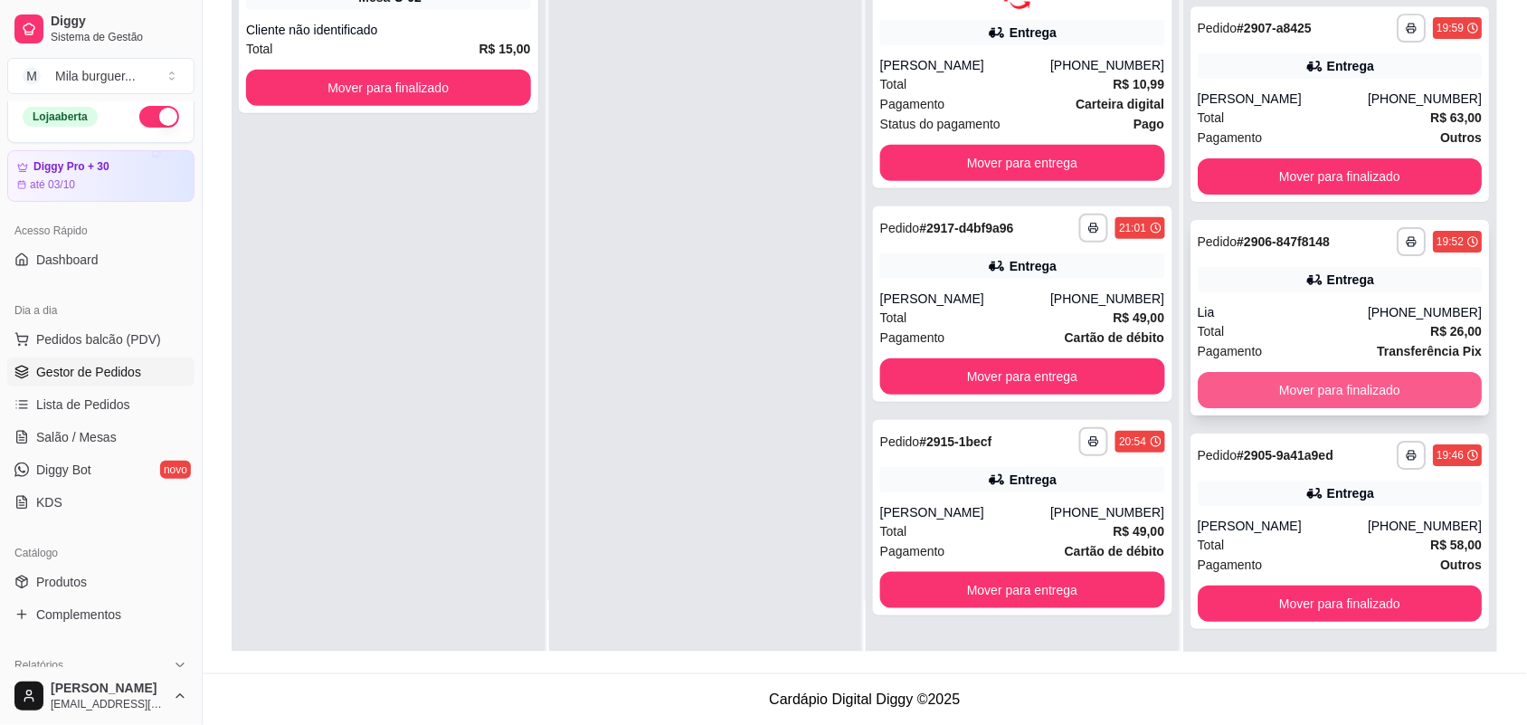
click at [1308, 383] on button "Mover para finalizado" at bounding box center [1340, 390] width 285 height 36
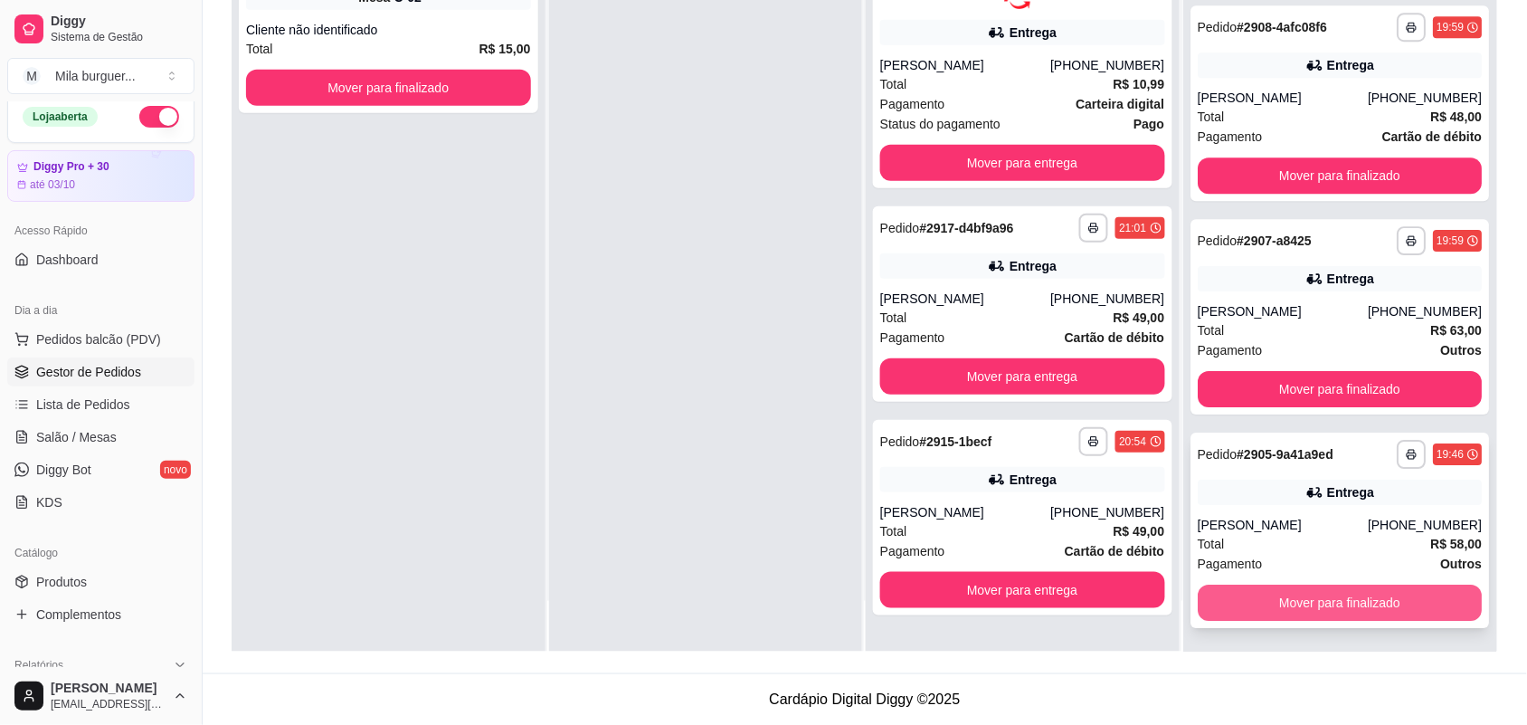
click at [1363, 591] on button "Mover para finalizado" at bounding box center [1340, 603] width 285 height 36
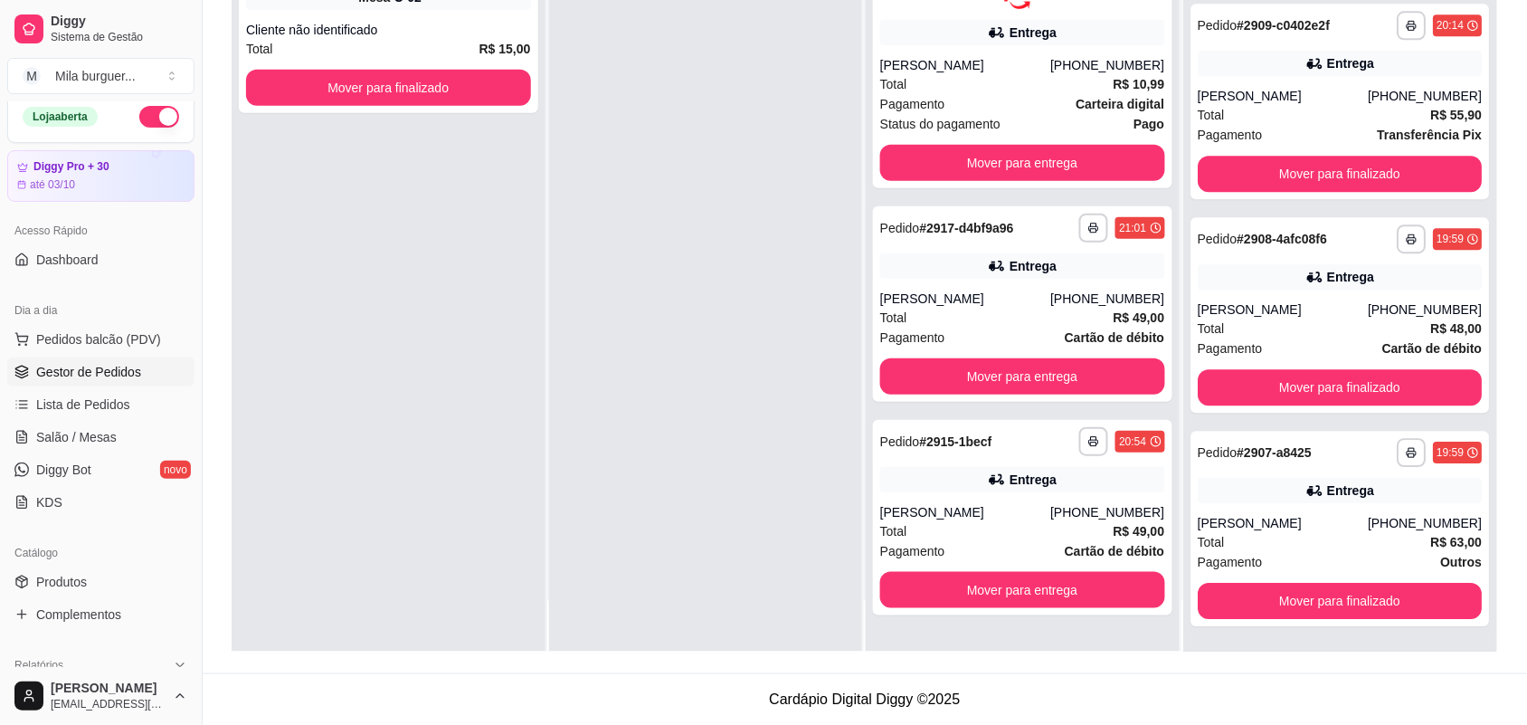
scroll to position [1269, 0]
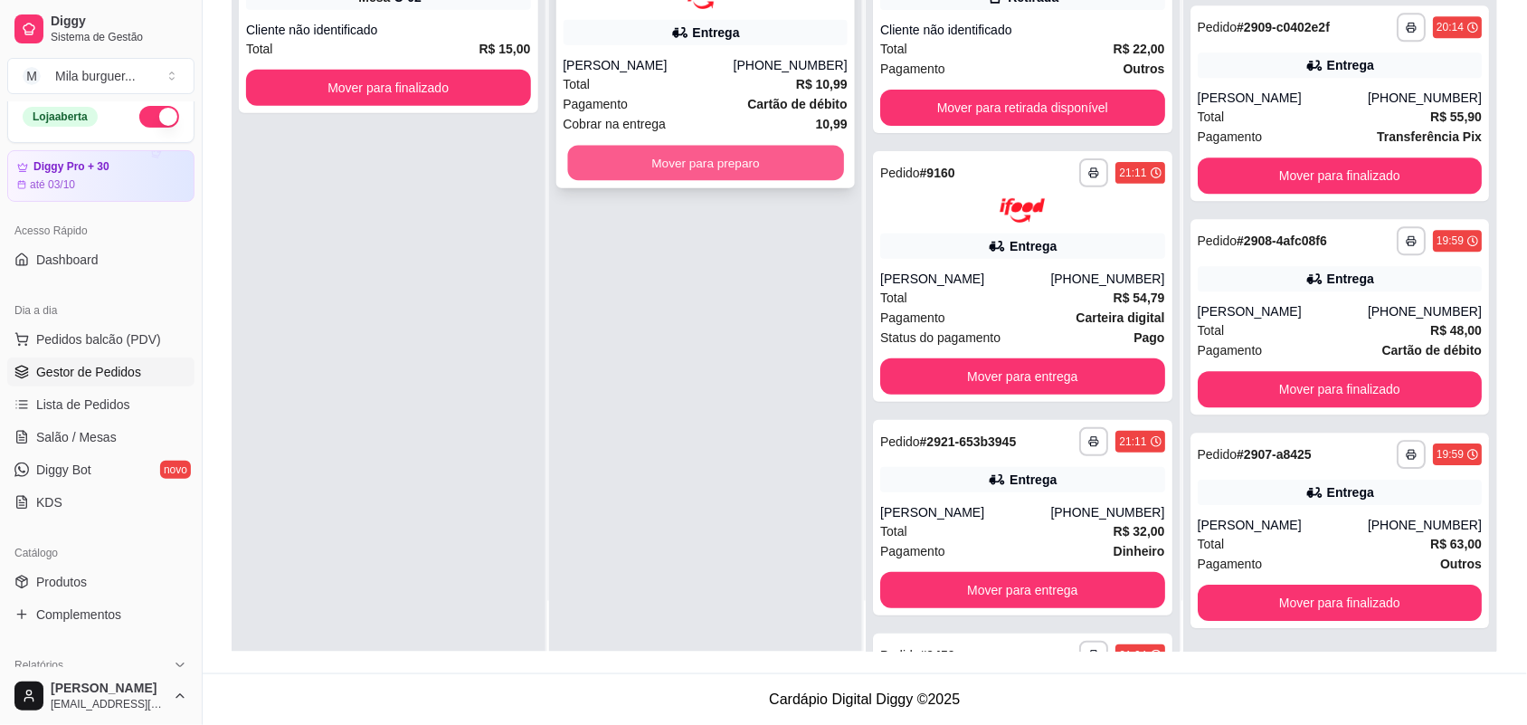
click at [666, 173] on button "Mover para preparo" at bounding box center [705, 162] width 276 height 35
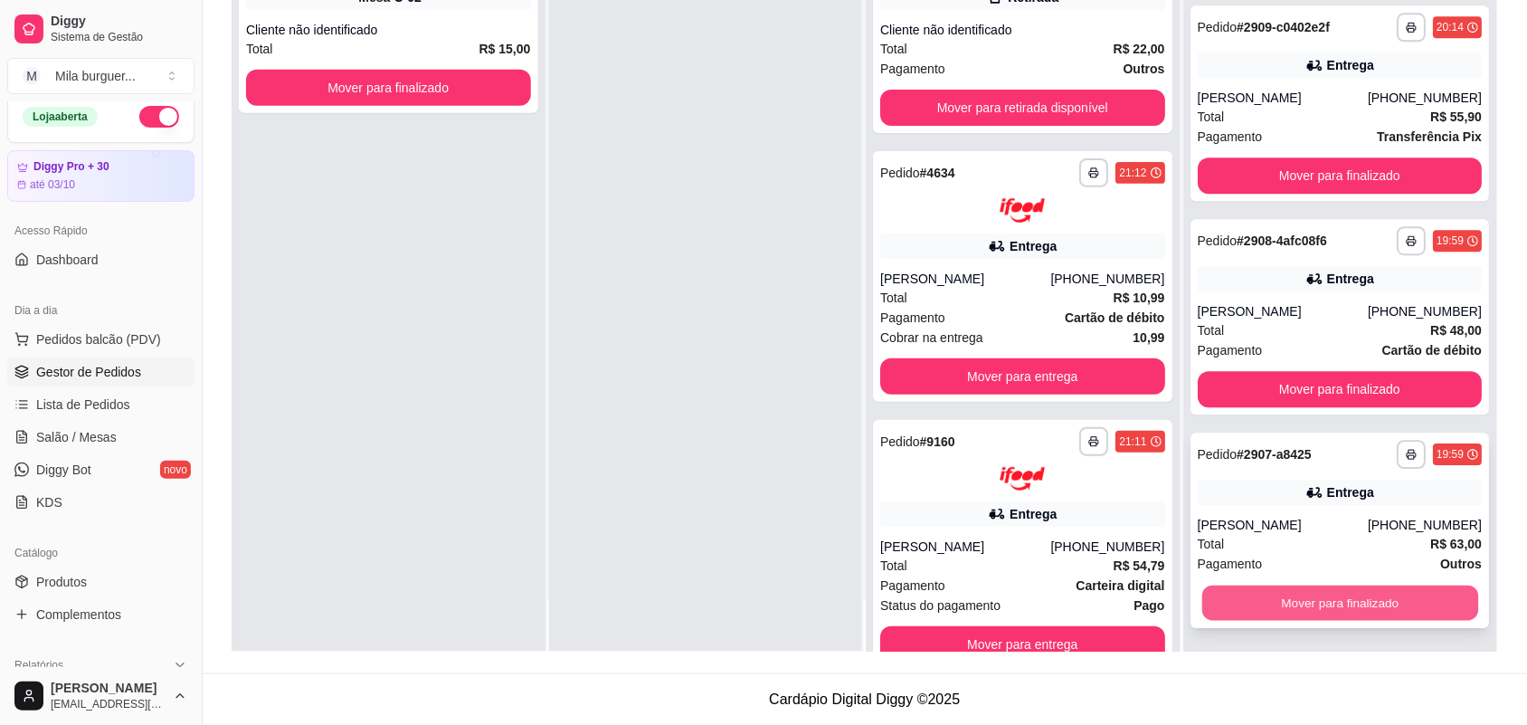
click at [1289, 600] on button "Mover para finalizado" at bounding box center [1340, 602] width 276 height 35
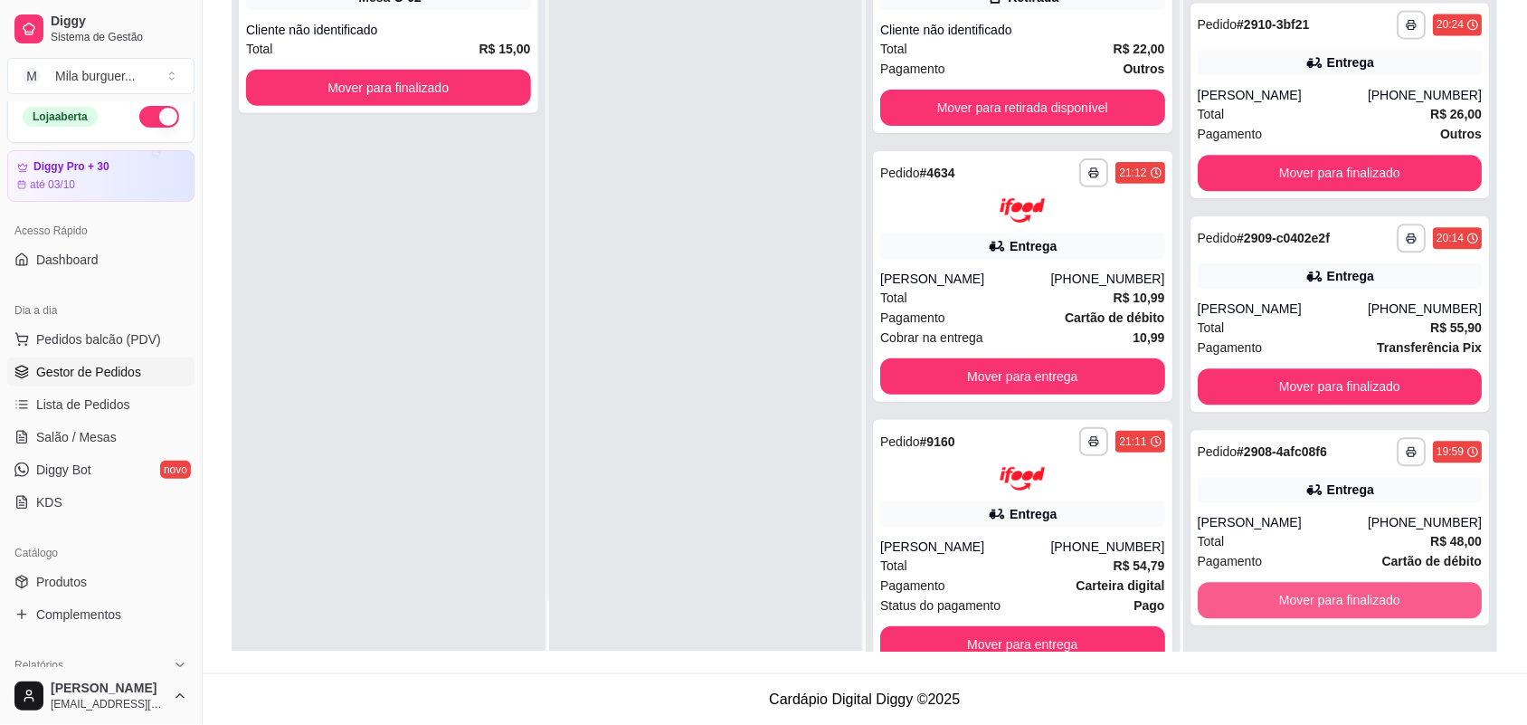
scroll to position [1055, 0]
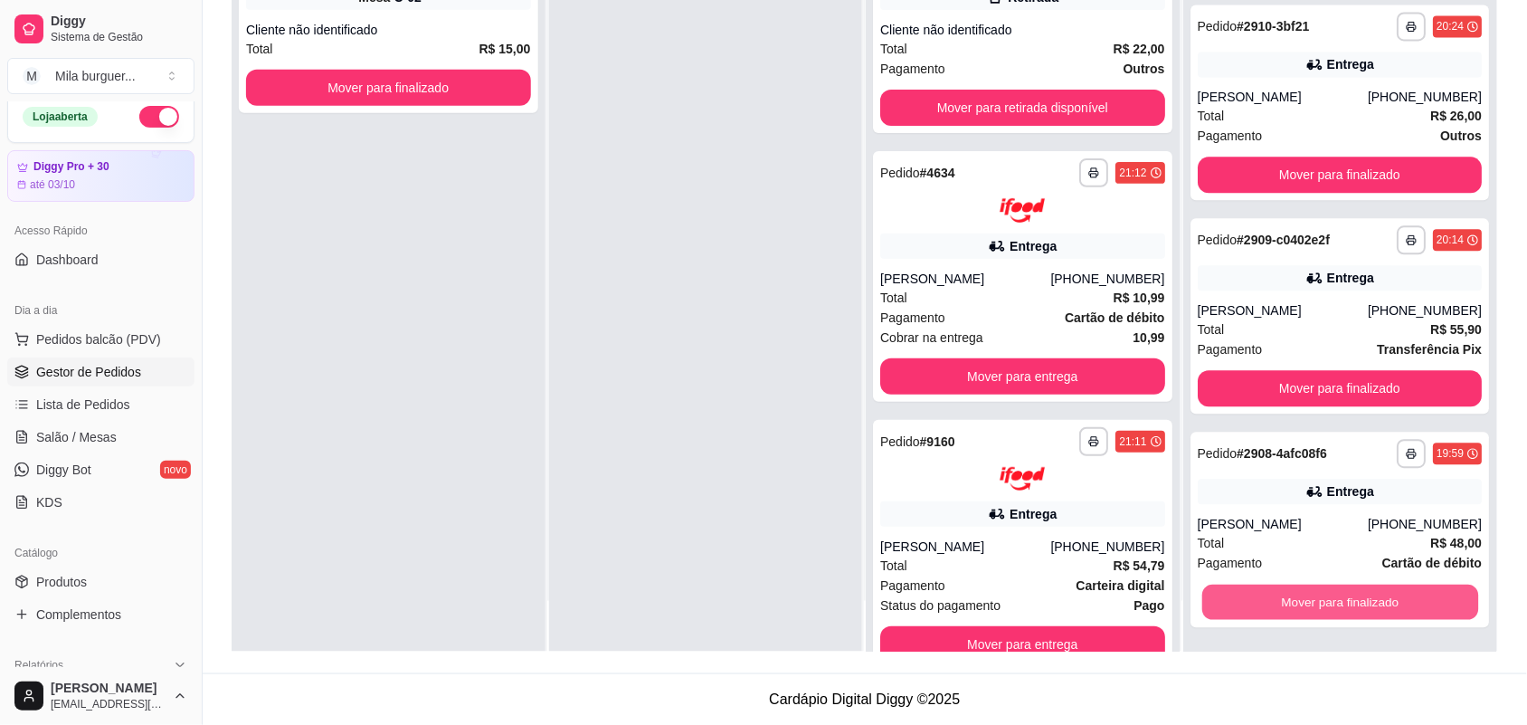
click at [1289, 600] on button "Mover para finalizado" at bounding box center [1340, 602] width 276 height 35
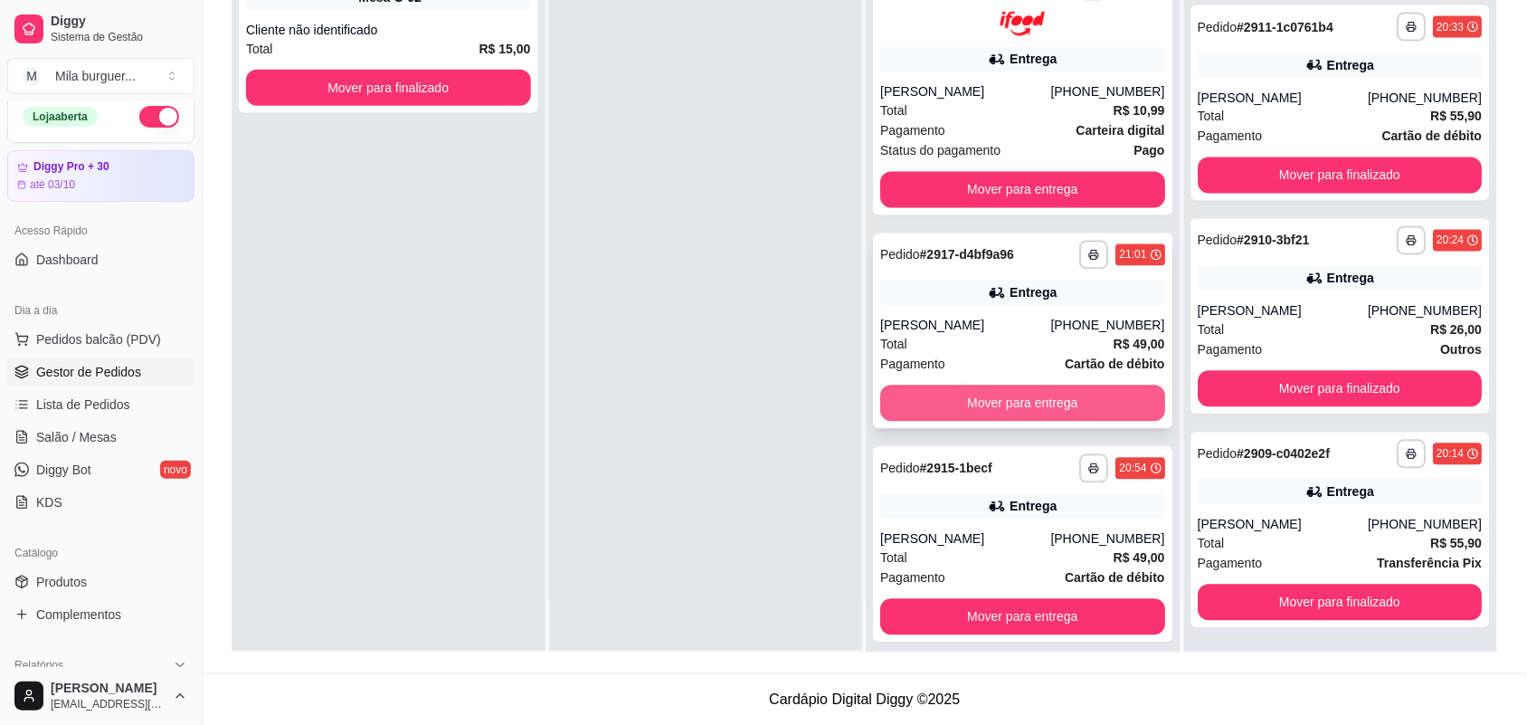
scroll to position [951, 0]
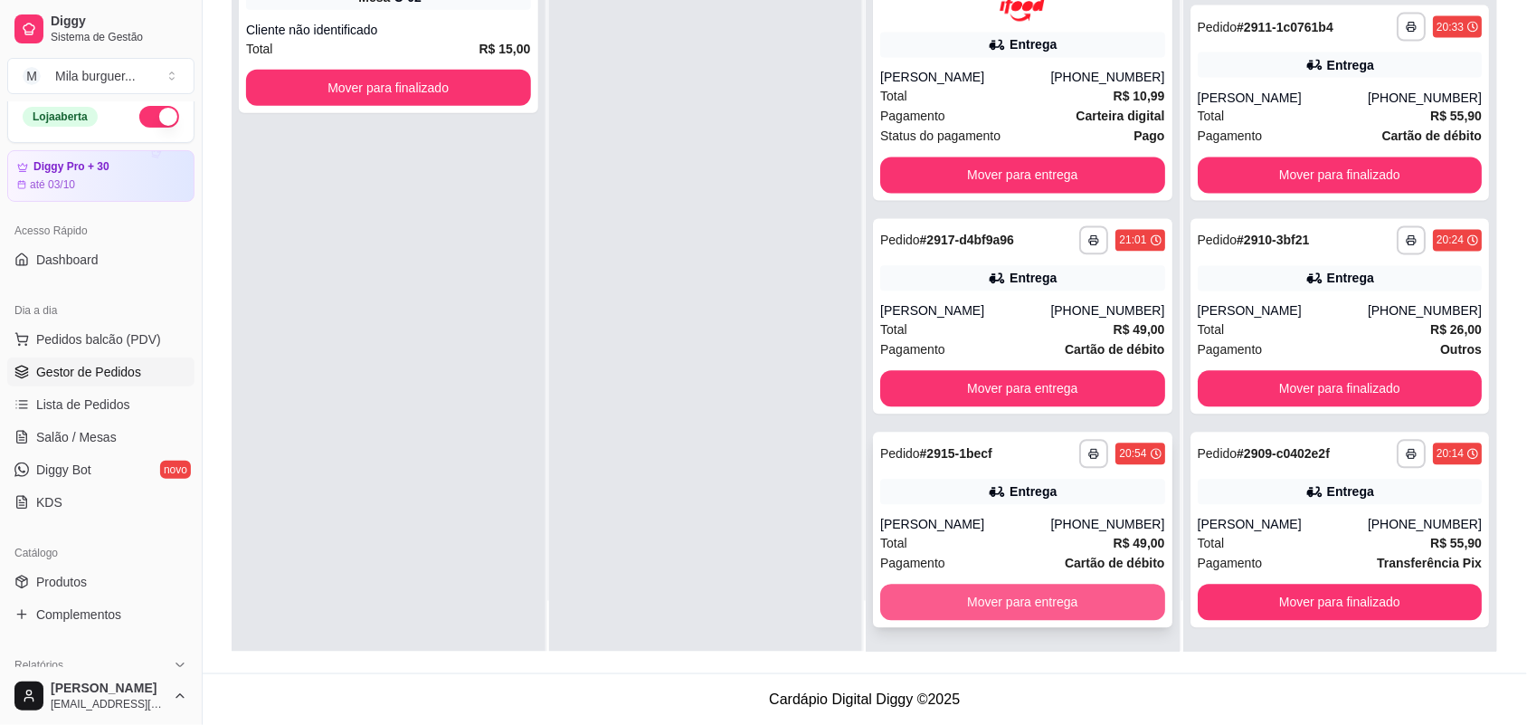
click at [978, 585] on div "Mover para entrega" at bounding box center [1022, 603] width 285 height 36
click at [1052, 593] on button "Mover para entrega" at bounding box center [1023, 602] width 276 height 35
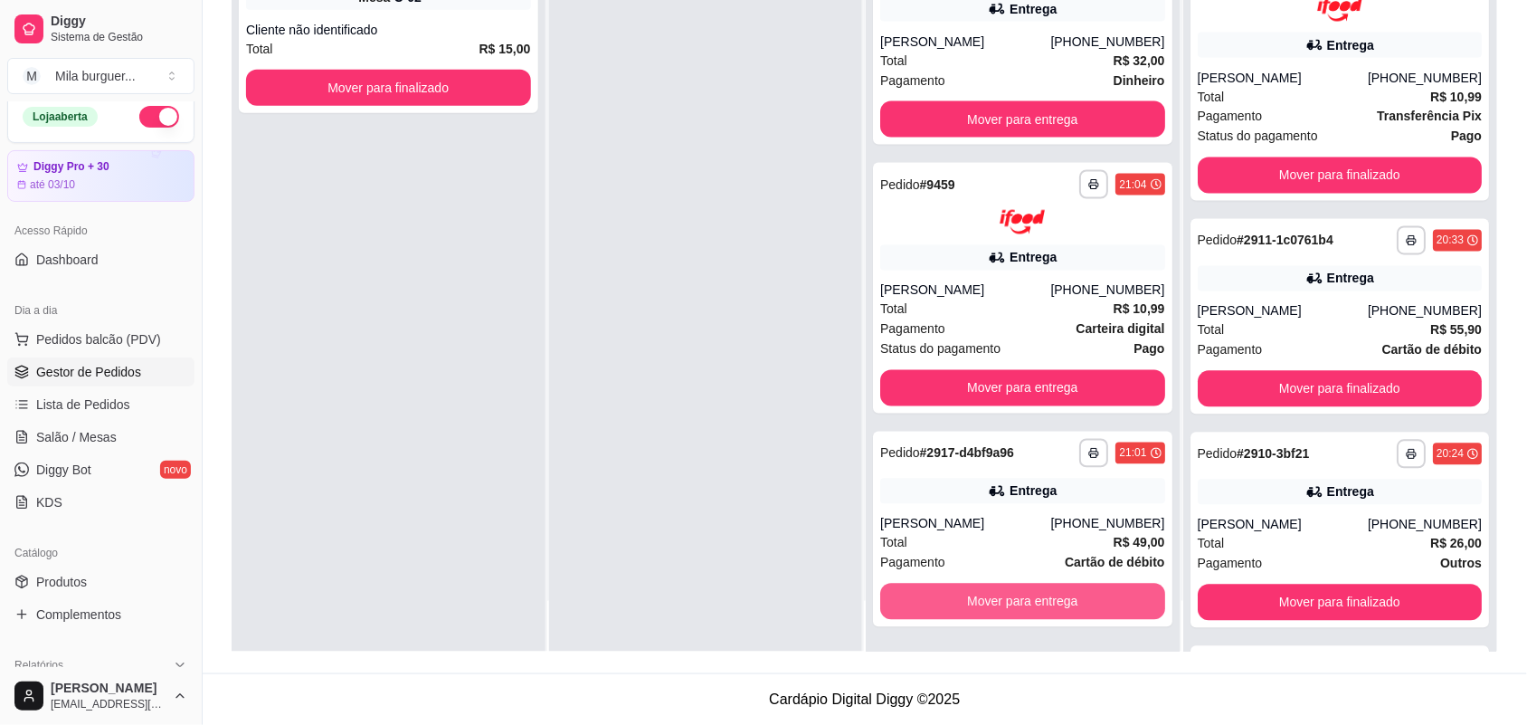
scroll to position [1055, 0]
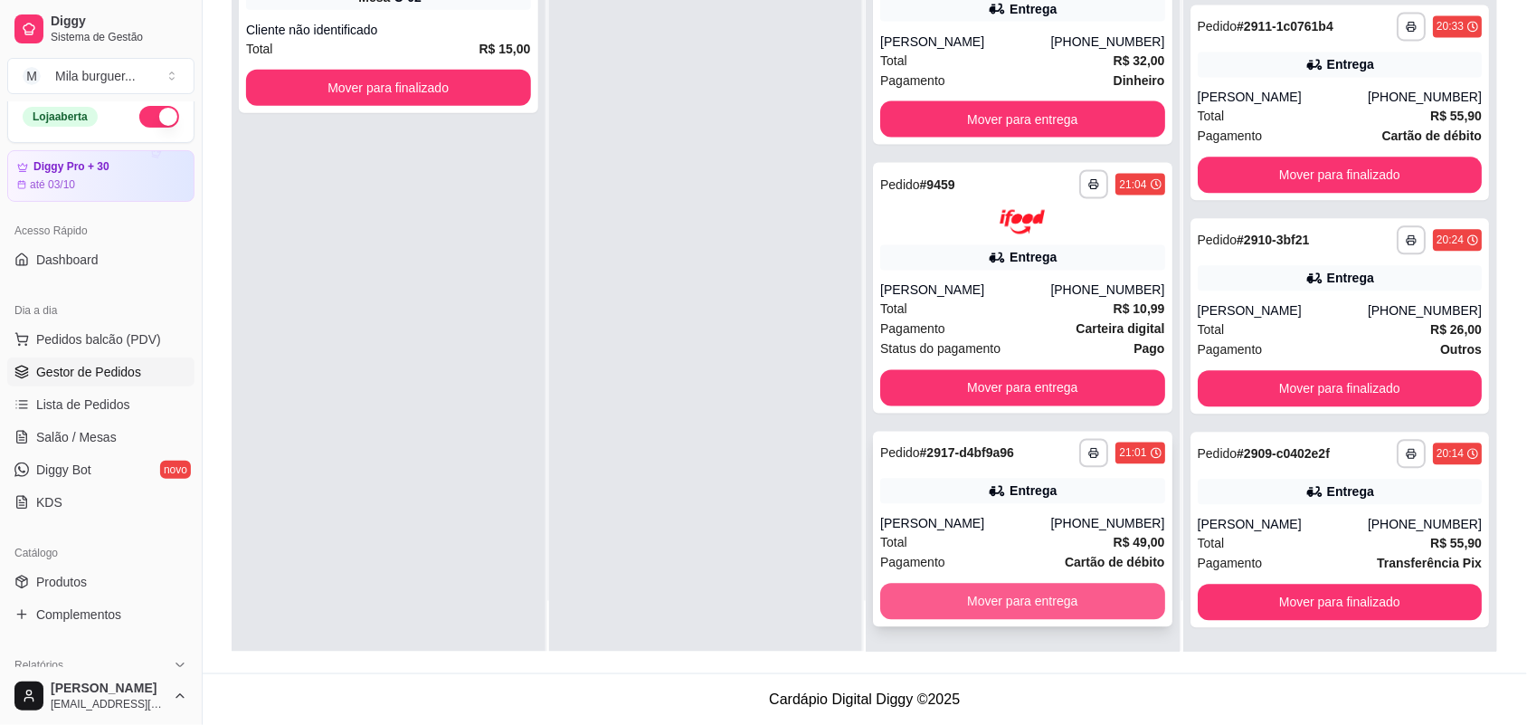
click at [1015, 595] on button "Mover para entrega" at bounding box center [1022, 602] width 285 height 36
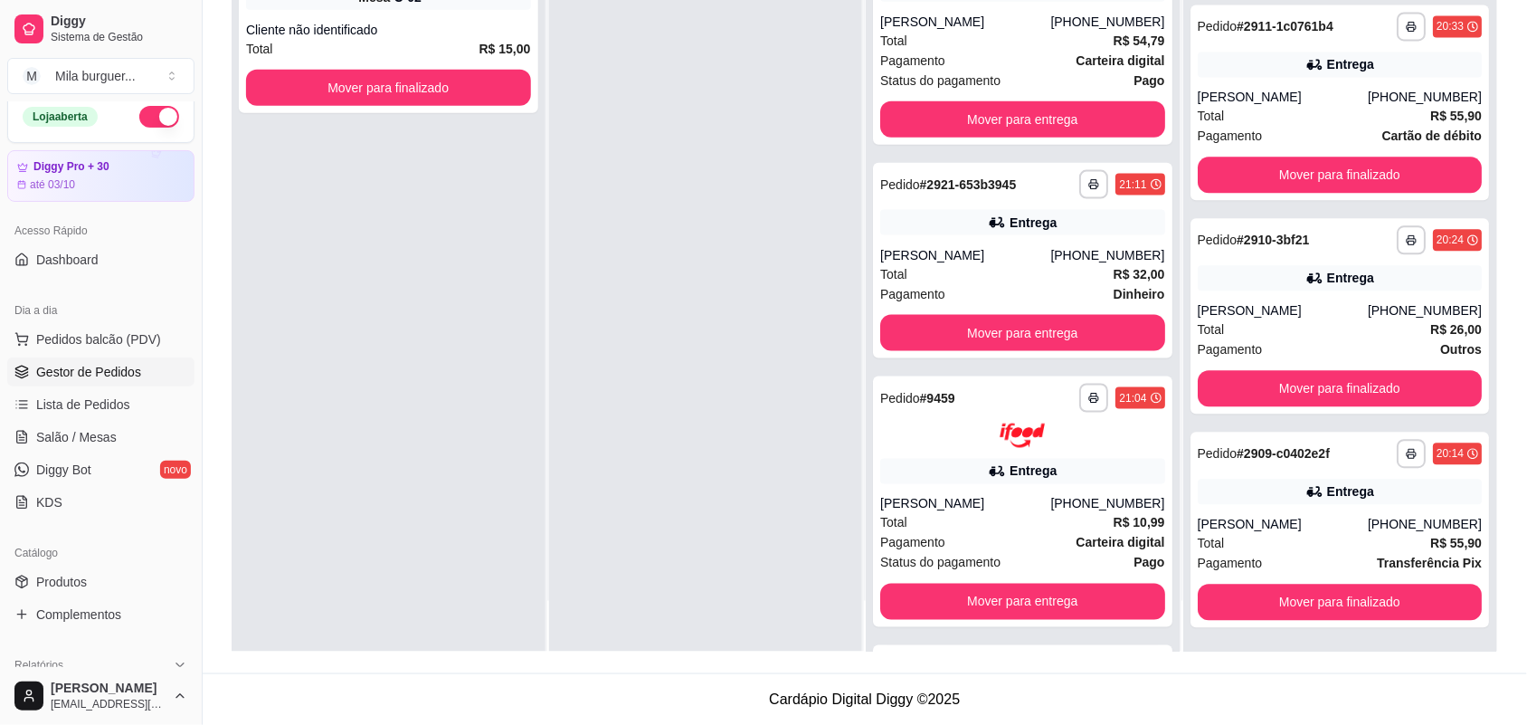
scroll to position [1269, 0]
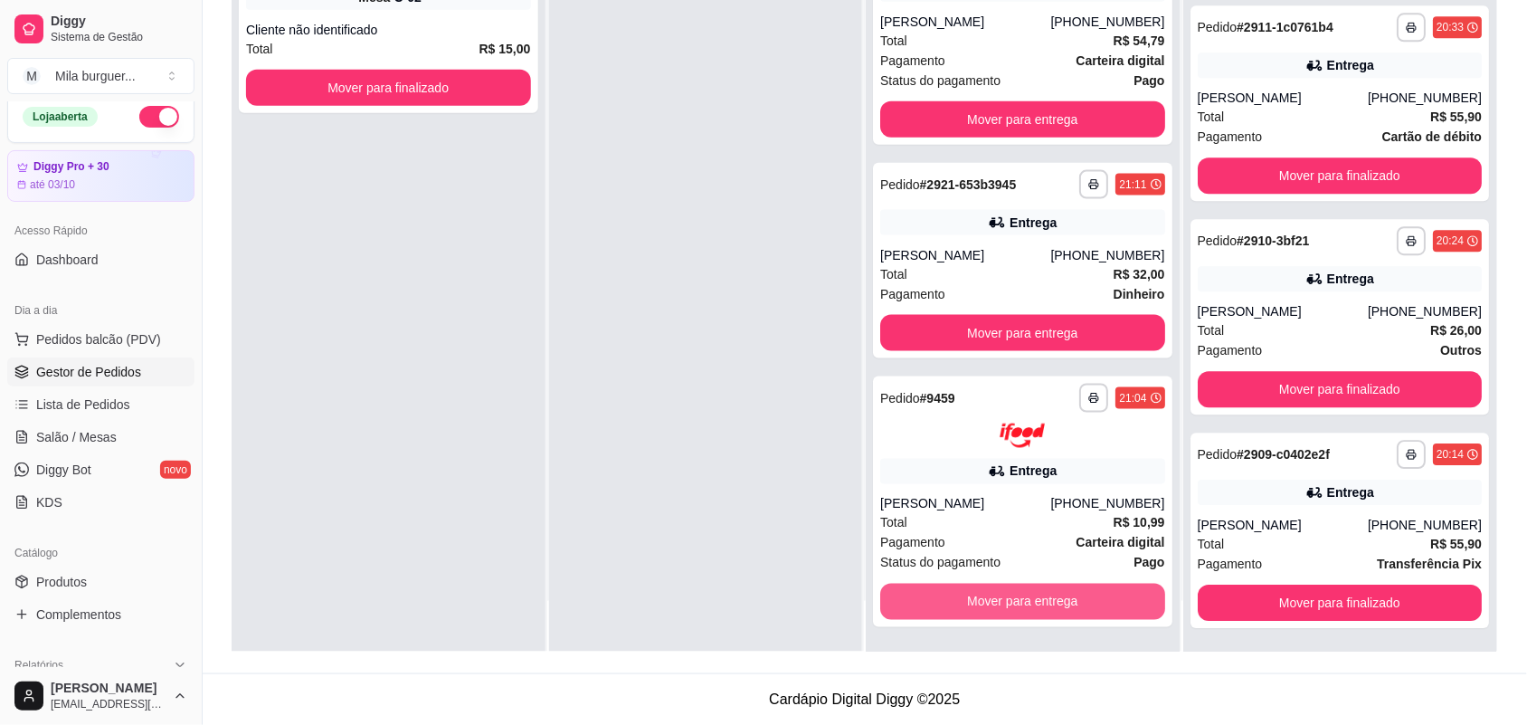
click at [1012, 590] on button "Mover para entrega" at bounding box center [1022, 602] width 285 height 36
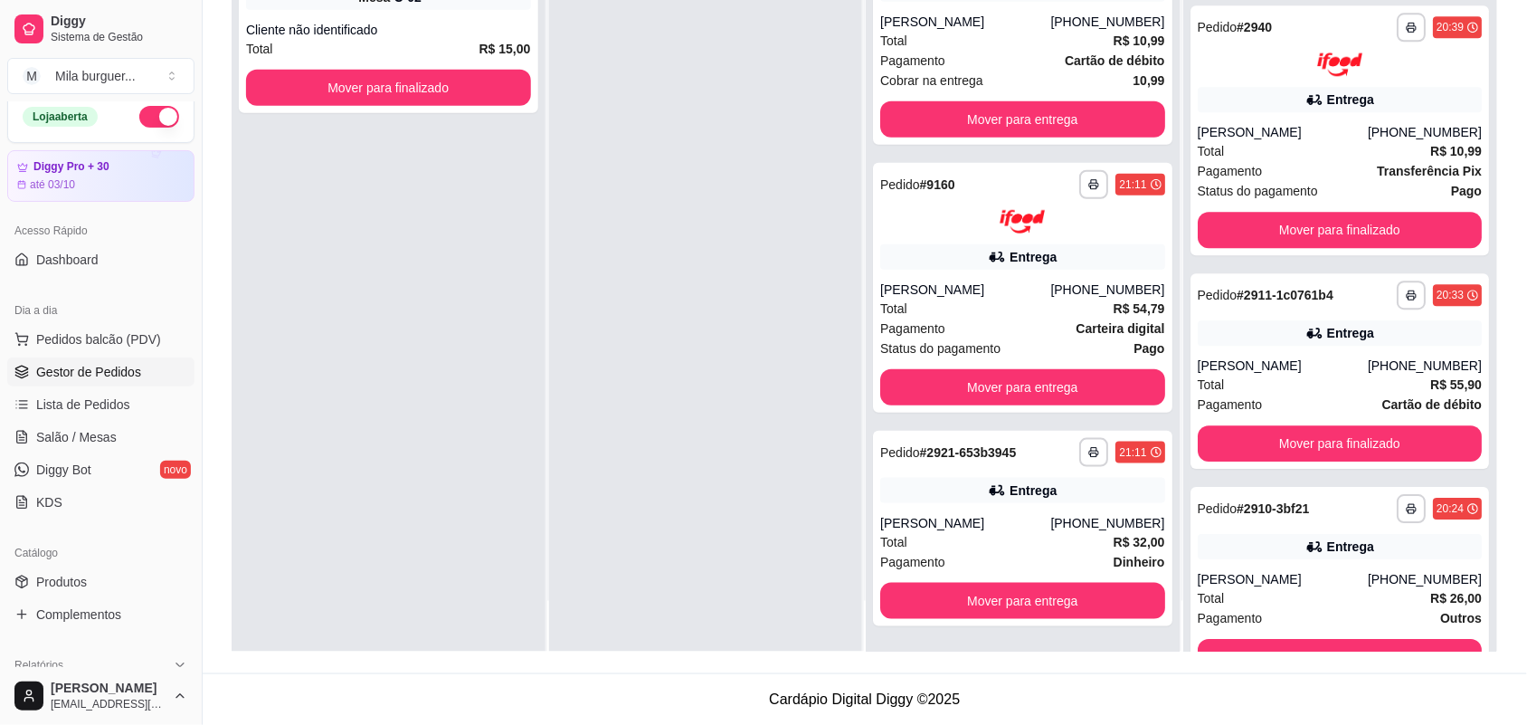
scroll to position [1536, 0]
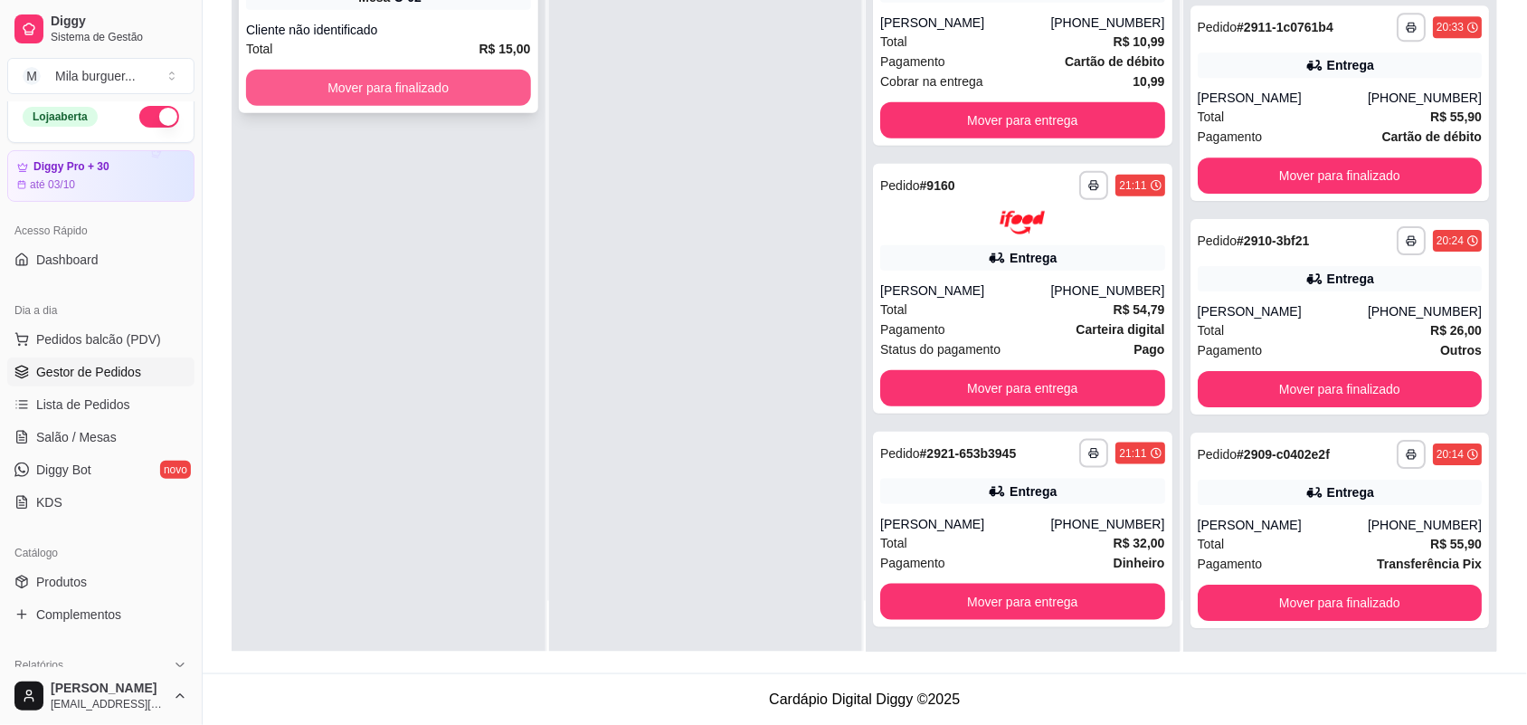
click at [315, 80] on button "Mover para finalizado" at bounding box center [388, 88] width 285 height 36
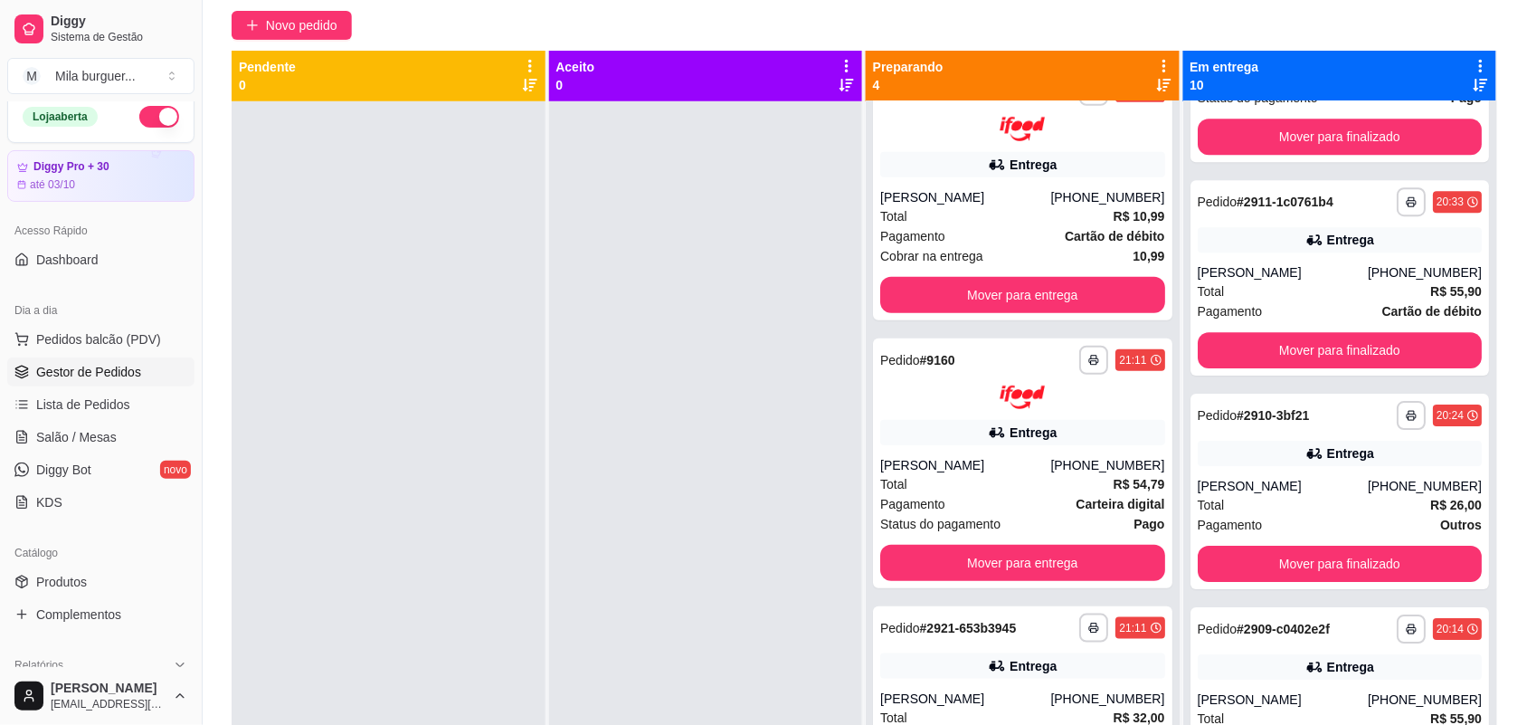
scroll to position [0, 0]
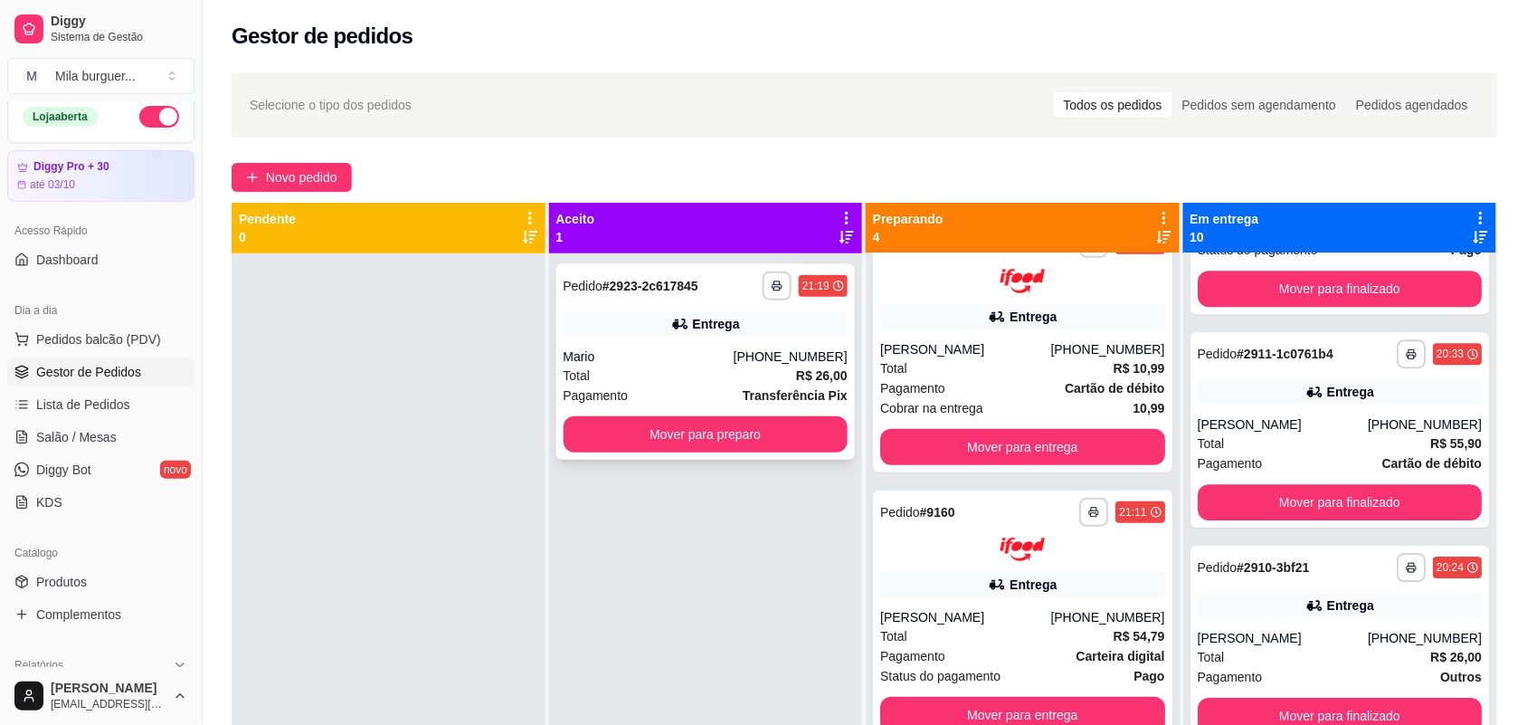
click at [727, 425] on button "Mover para preparo" at bounding box center [706, 434] width 285 height 36
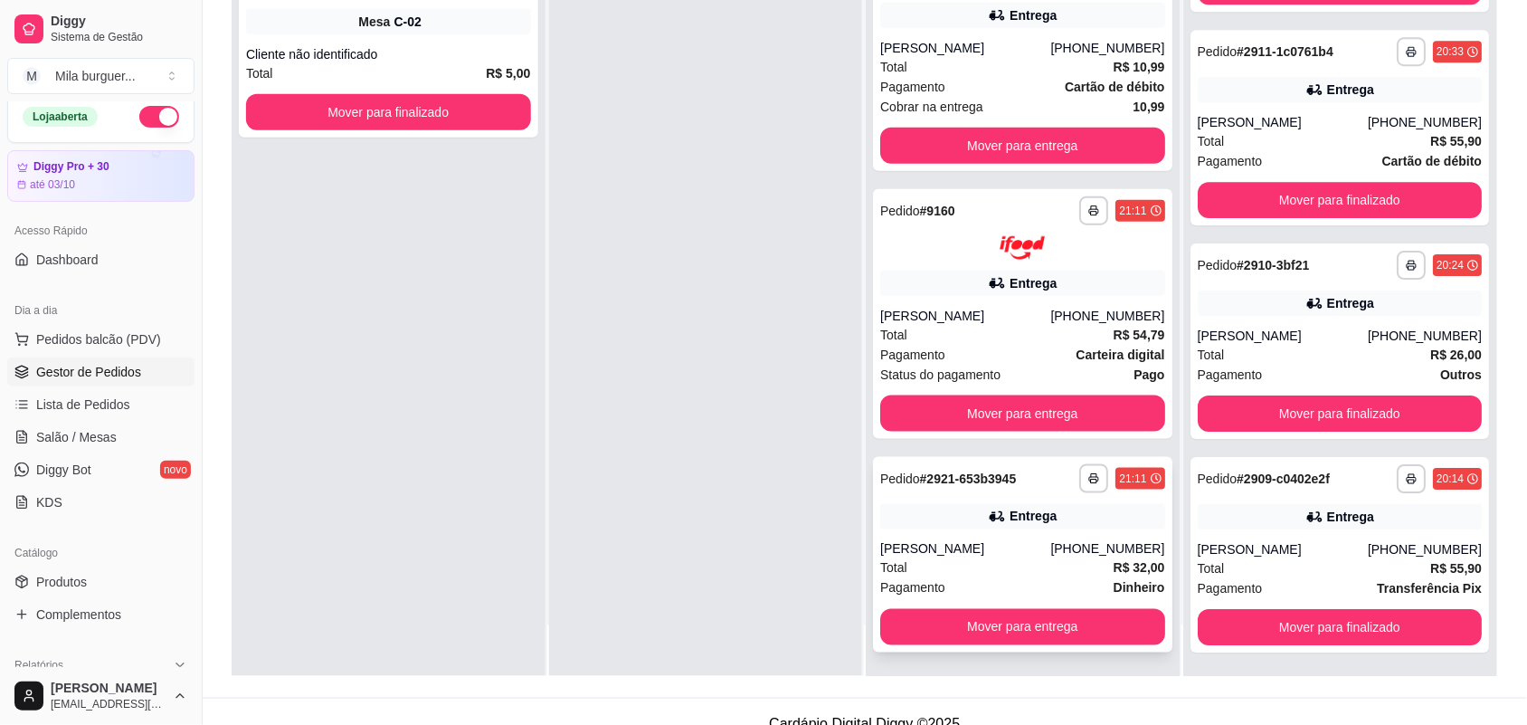
scroll to position [276, 0]
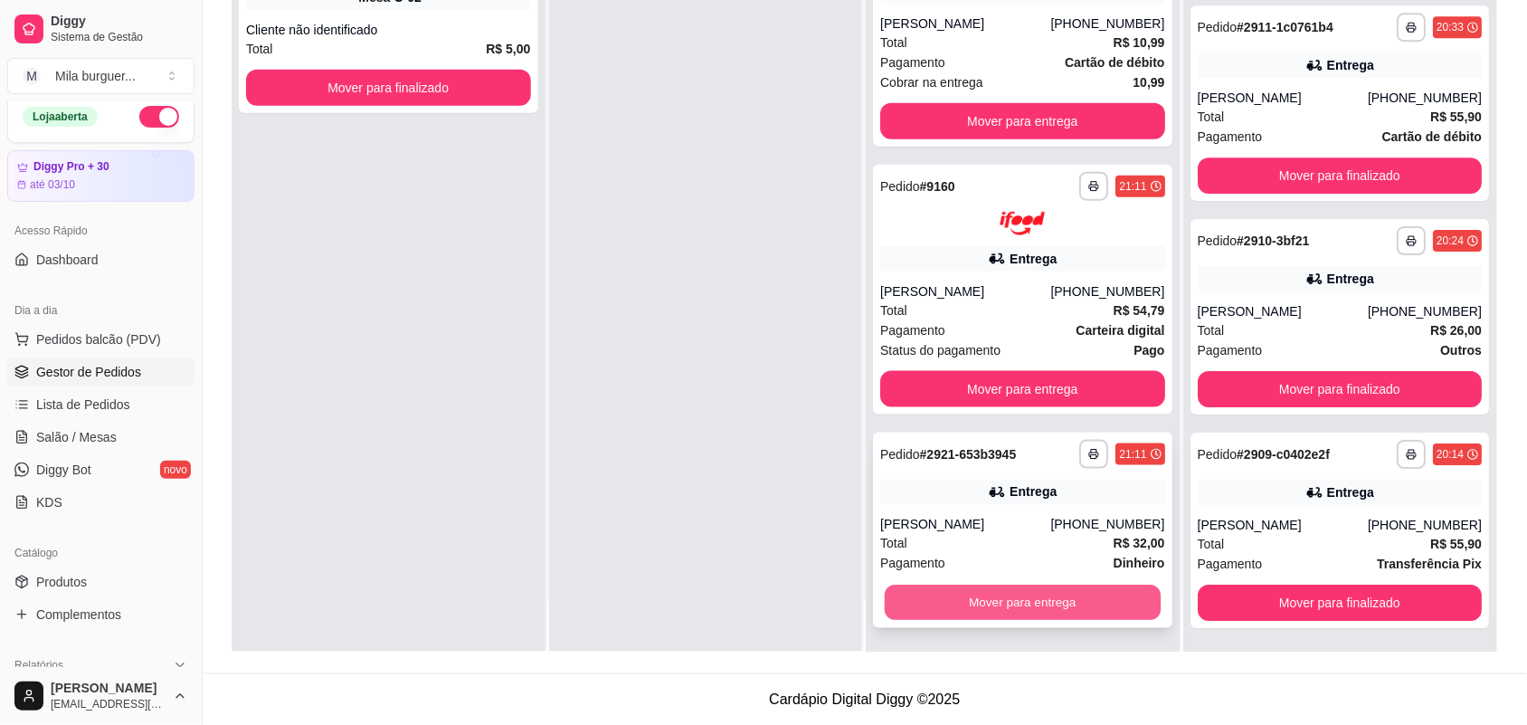
click at [1007, 593] on button "Mover para entrega" at bounding box center [1023, 602] width 276 height 35
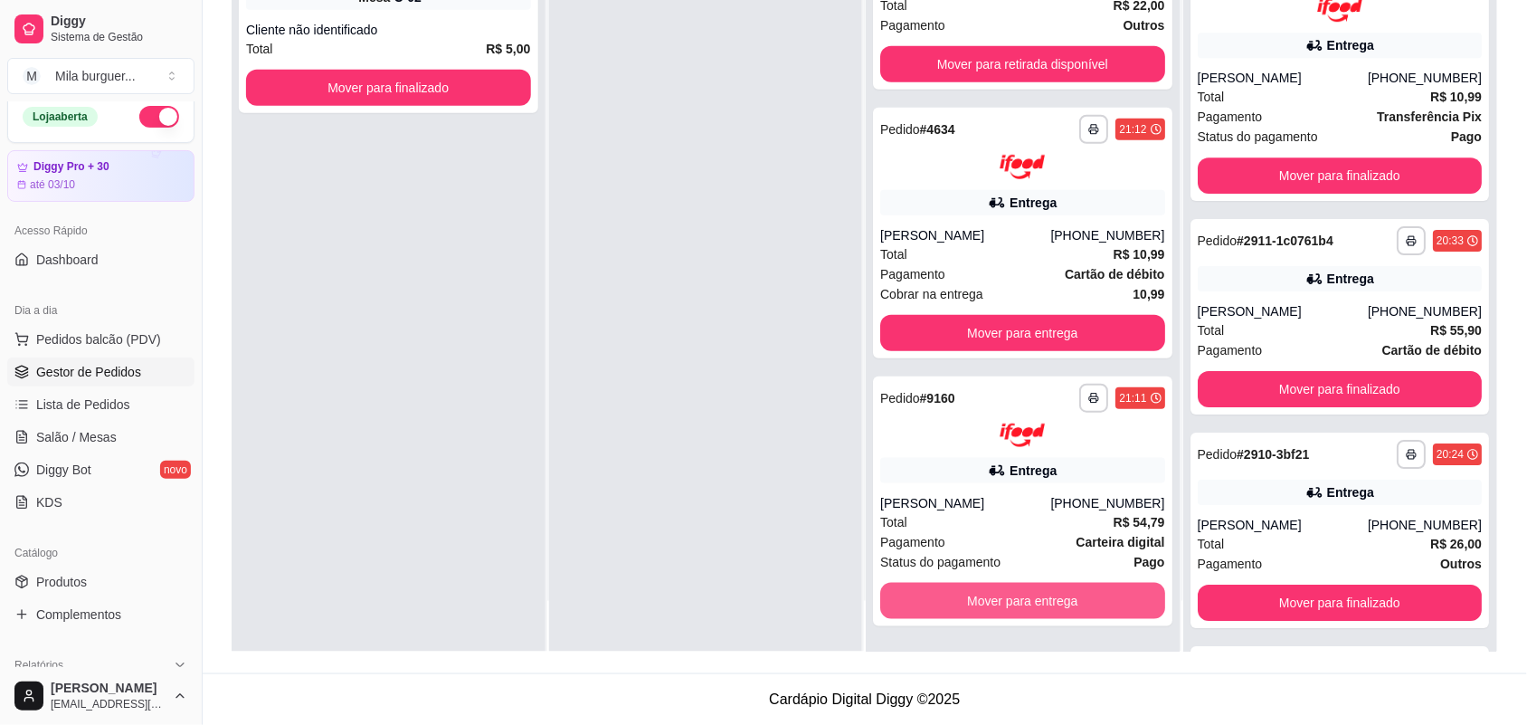
scroll to position [1751, 0]
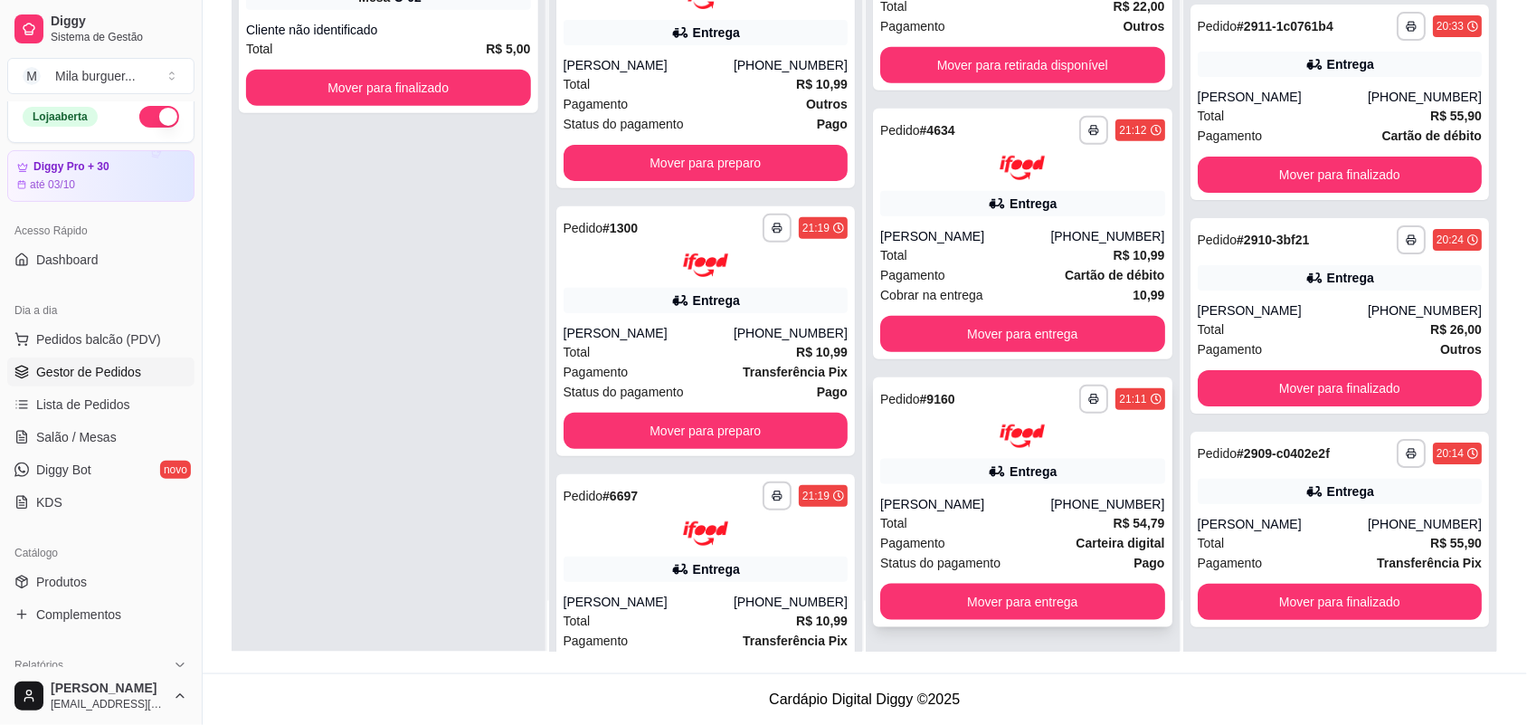
click at [490, 467] on div "**********" at bounding box center [389, 289] width 314 height 725
click at [740, 124] on div "Status do pagamento Pago" at bounding box center [706, 124] width 285 height 20
click at [671, 132] on span "Status do pagamento" at bounding box center [624, 124] width 120 height 20
click at [644, 158] on button "Mover para preparo" at bounding box center [705, 162] width 276 height 35
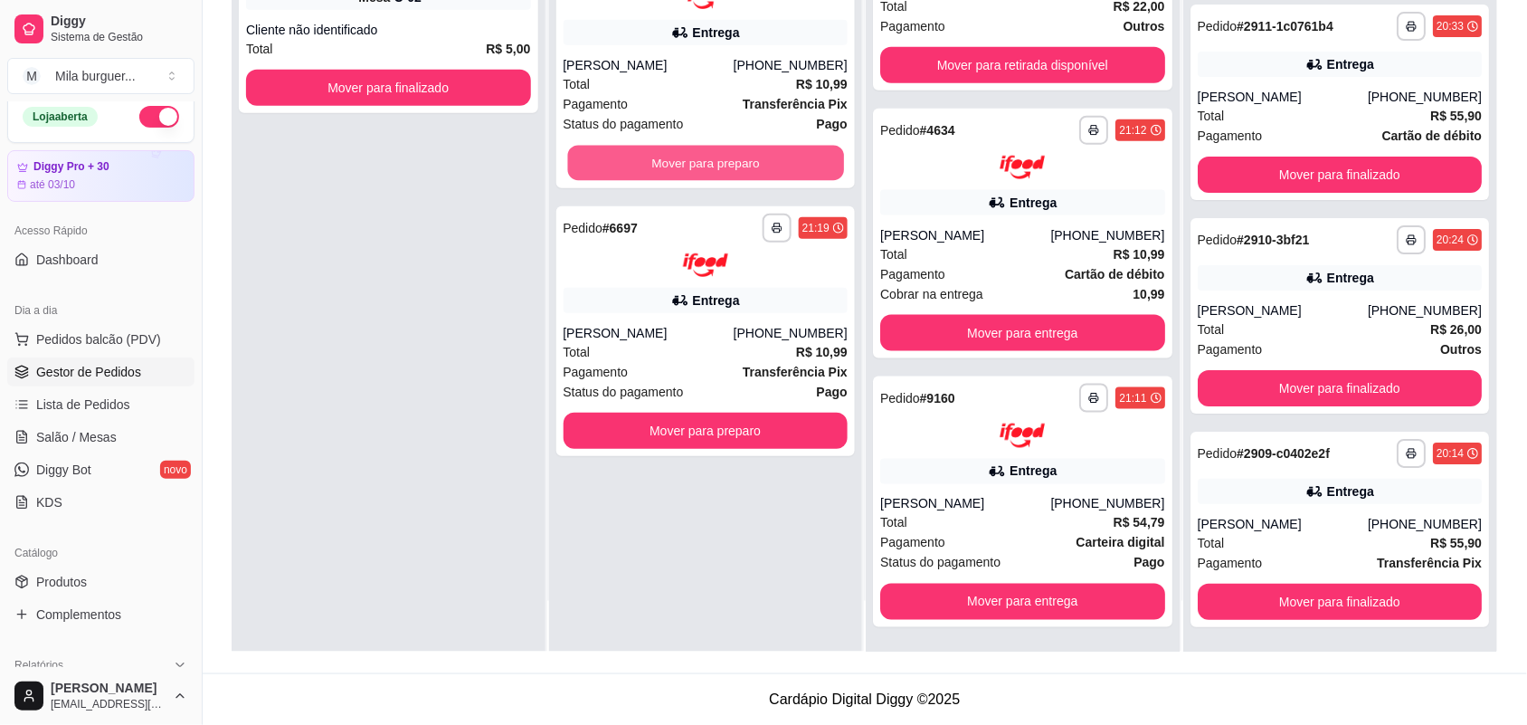
click at [644, 158] on button "Mover para preparo" at bounding box center [705, 162] width 276 height 35
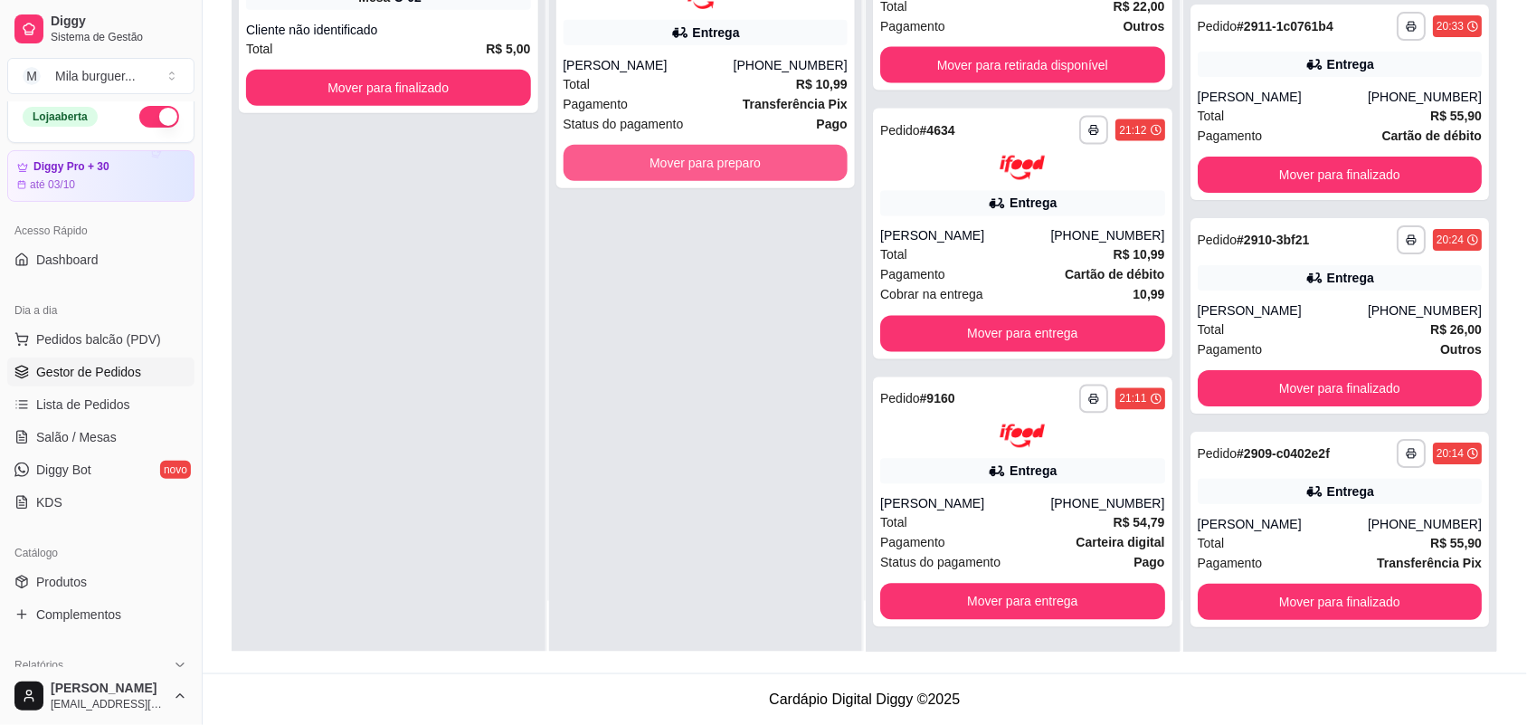
click at [644, 158] on button "Mover para preparo" at bounding box center [706, 163] width 285 height 36
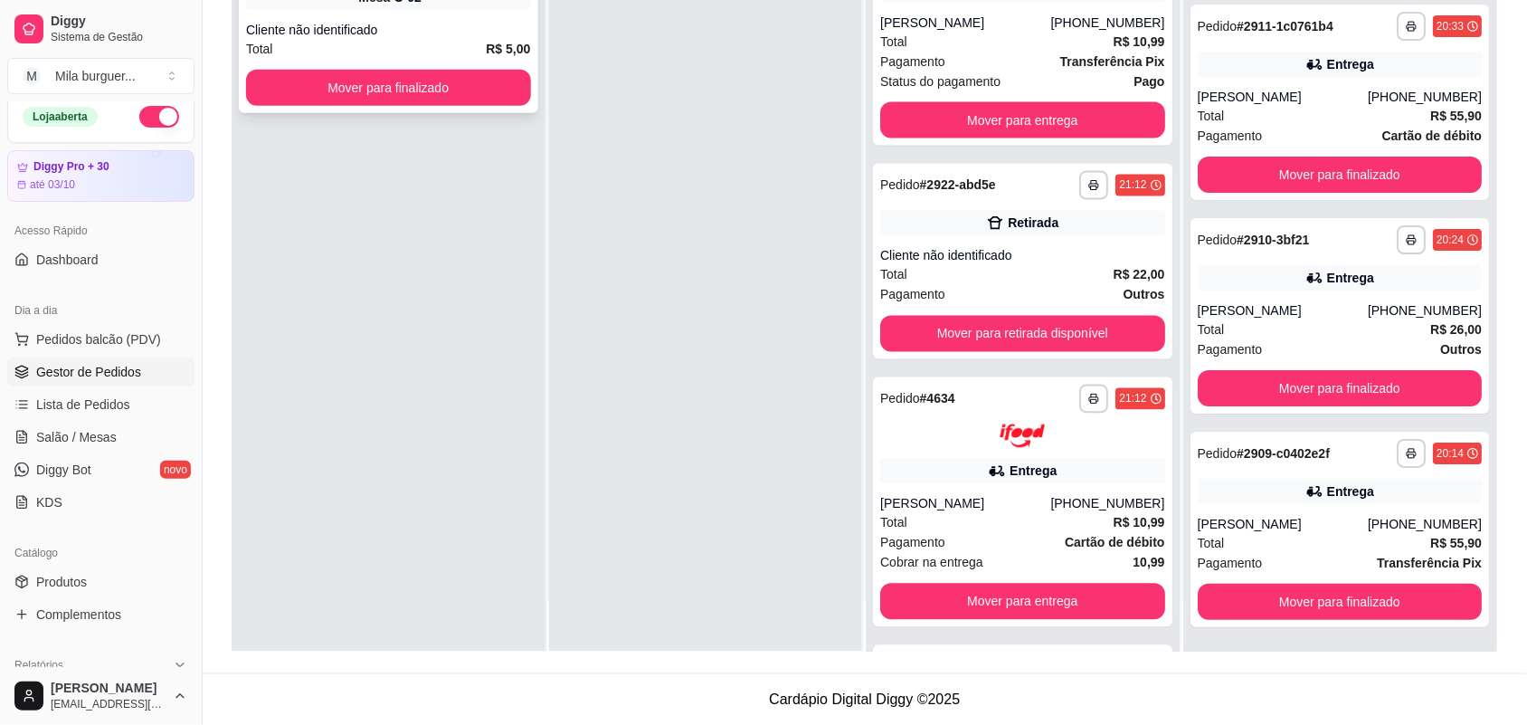
scroll to position [1060, 0]
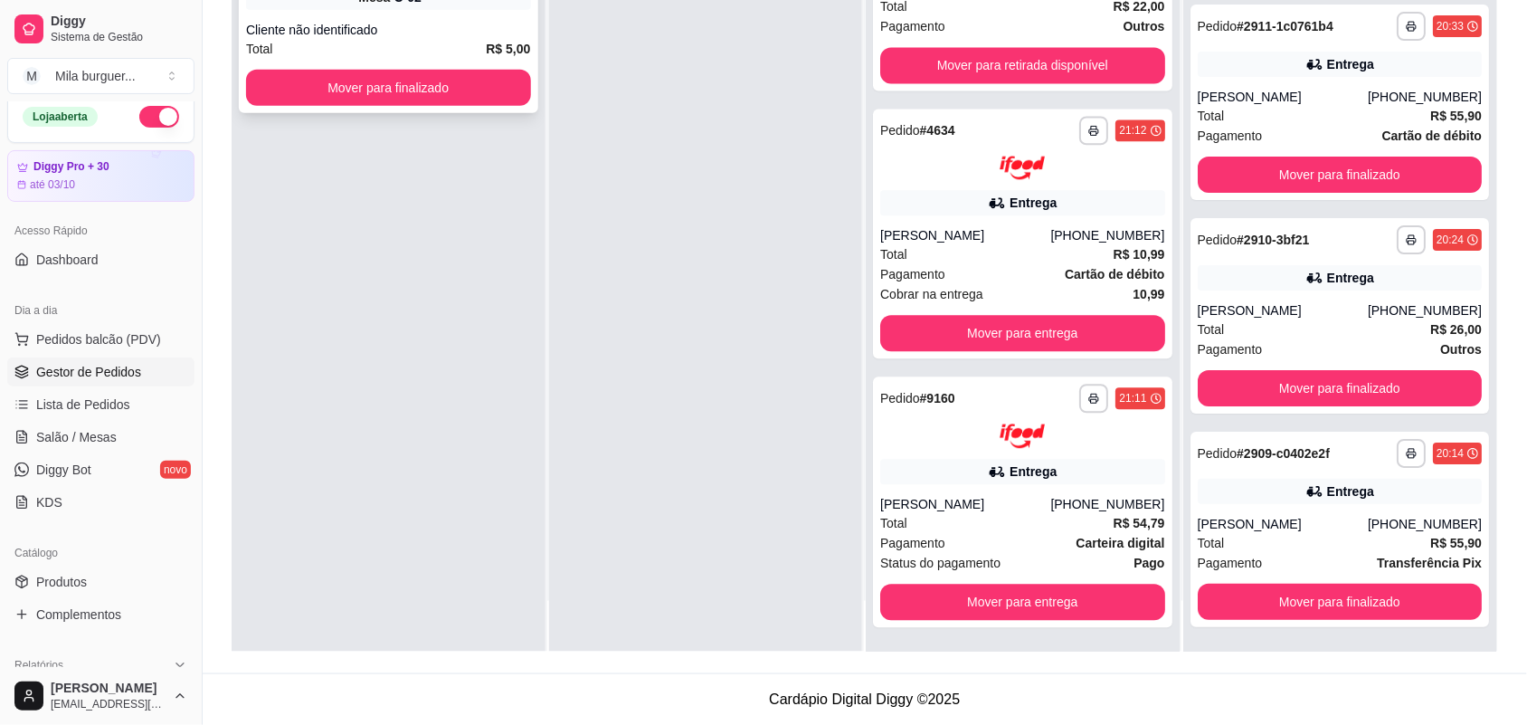
click at [435, 63] on div "**********" at bounding box center [389, 26] width 300 height 176
click at [481, 91] on button "Mover para finalizado" at bounding box center [388, 88] width 285 height 36
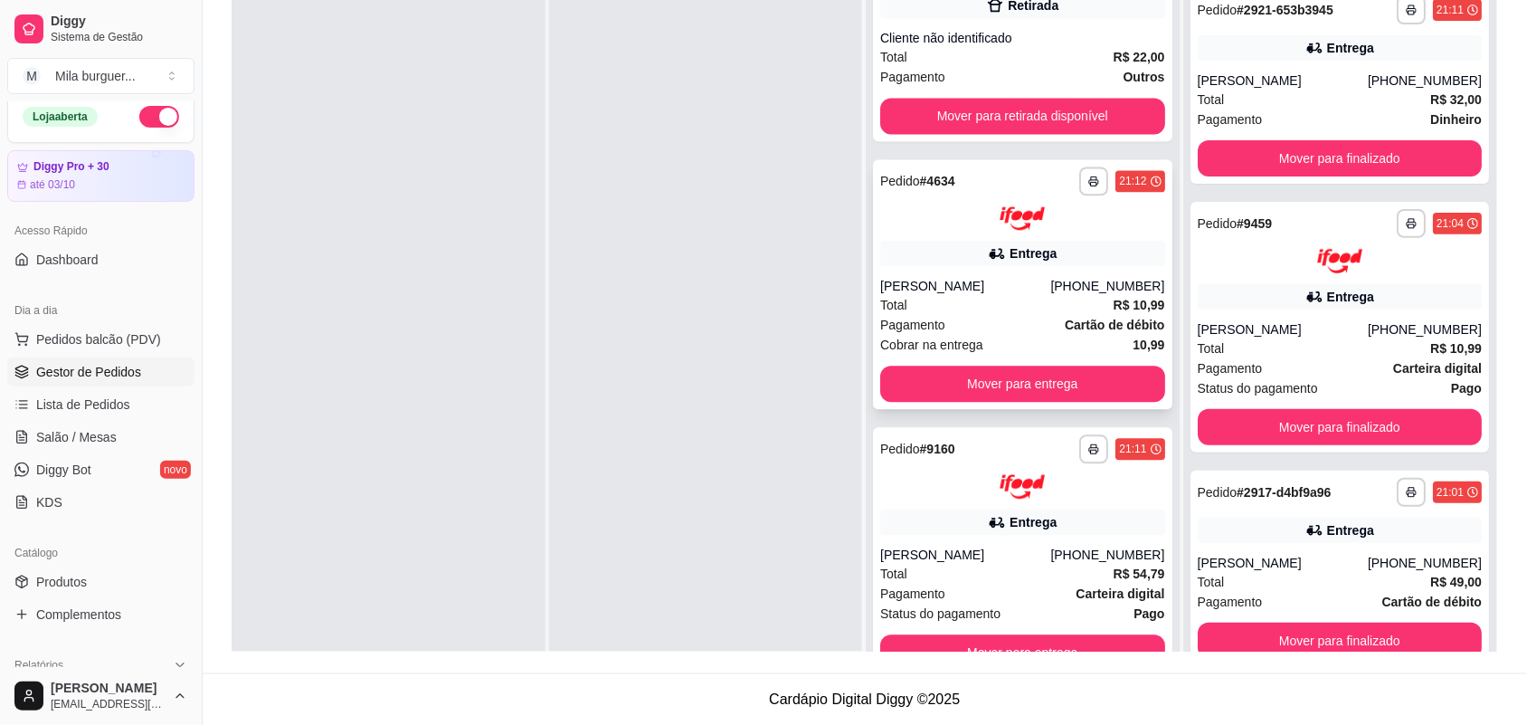
scroll to position [947, 0]
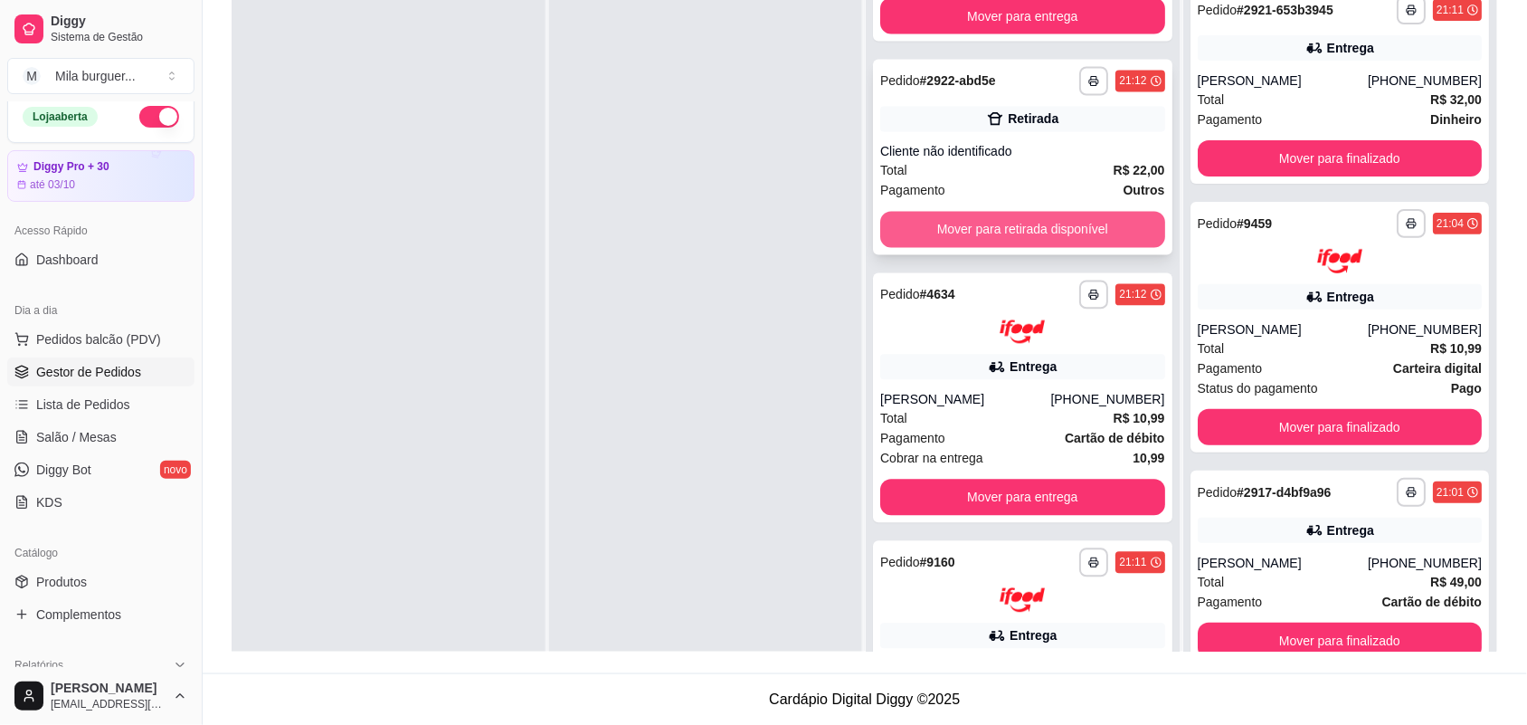
click at [966, 238] on button "Mover para retirada disponível" at bounding box center [1022, 230] width 285 height 36
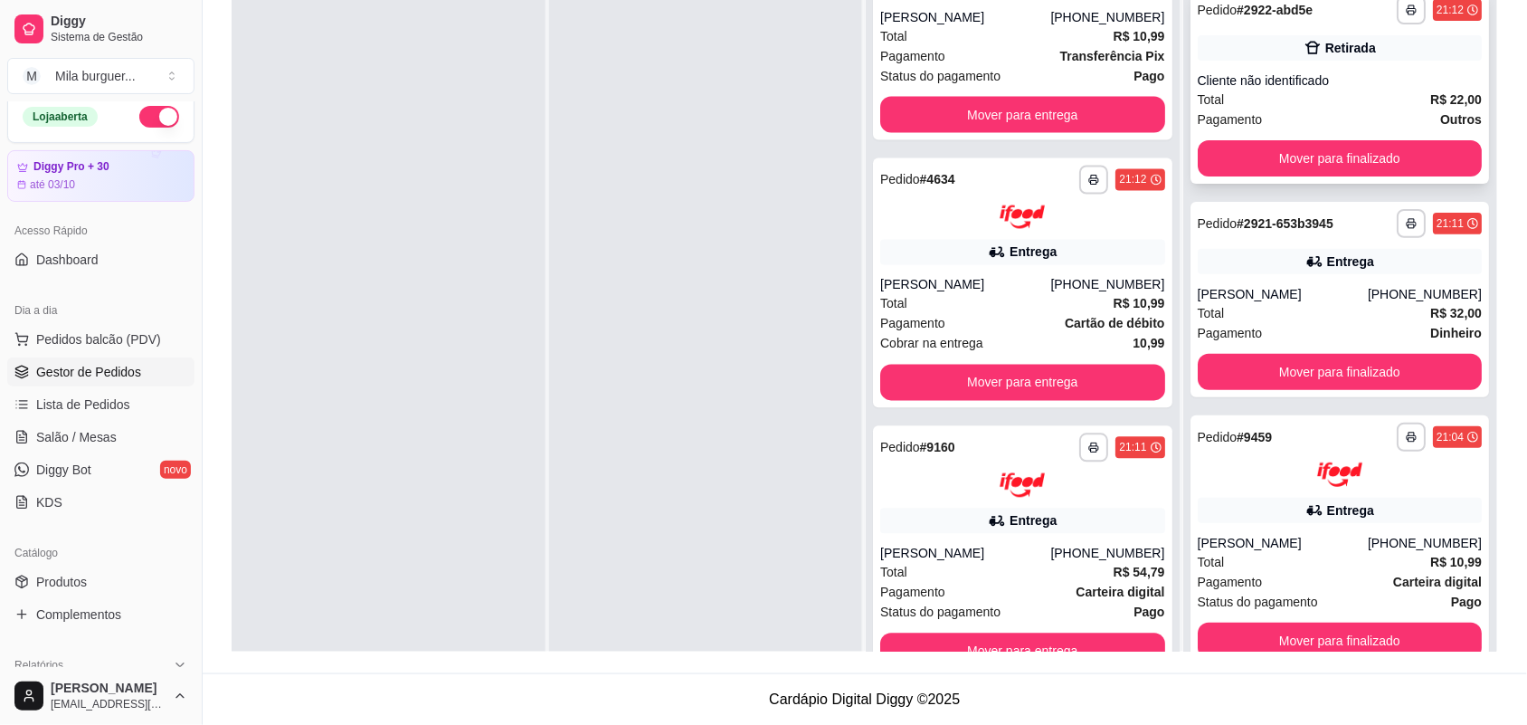
scroll to position [848, 0]
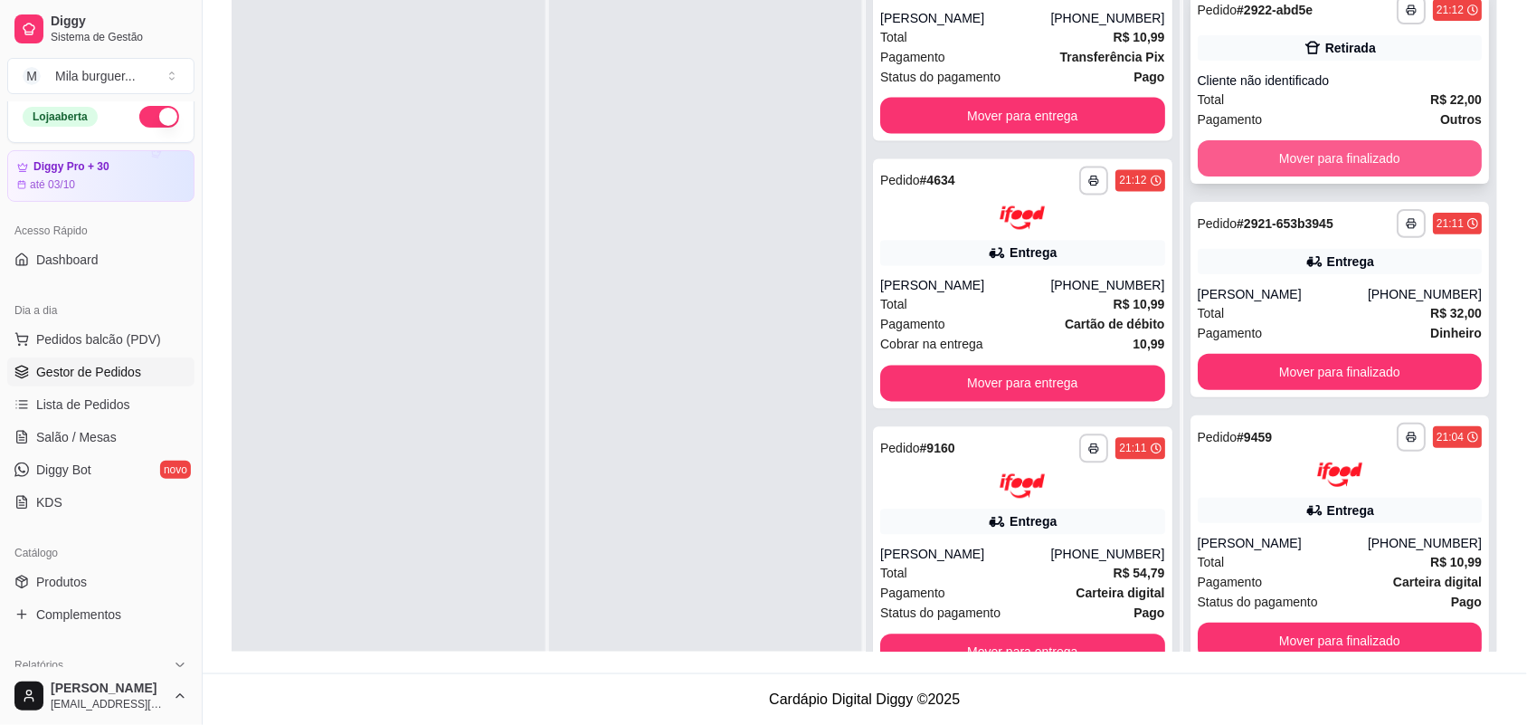
click at [1258, 165] on button "Mover para finalizado" at bounding box center [1340, 158] width 285 height 36
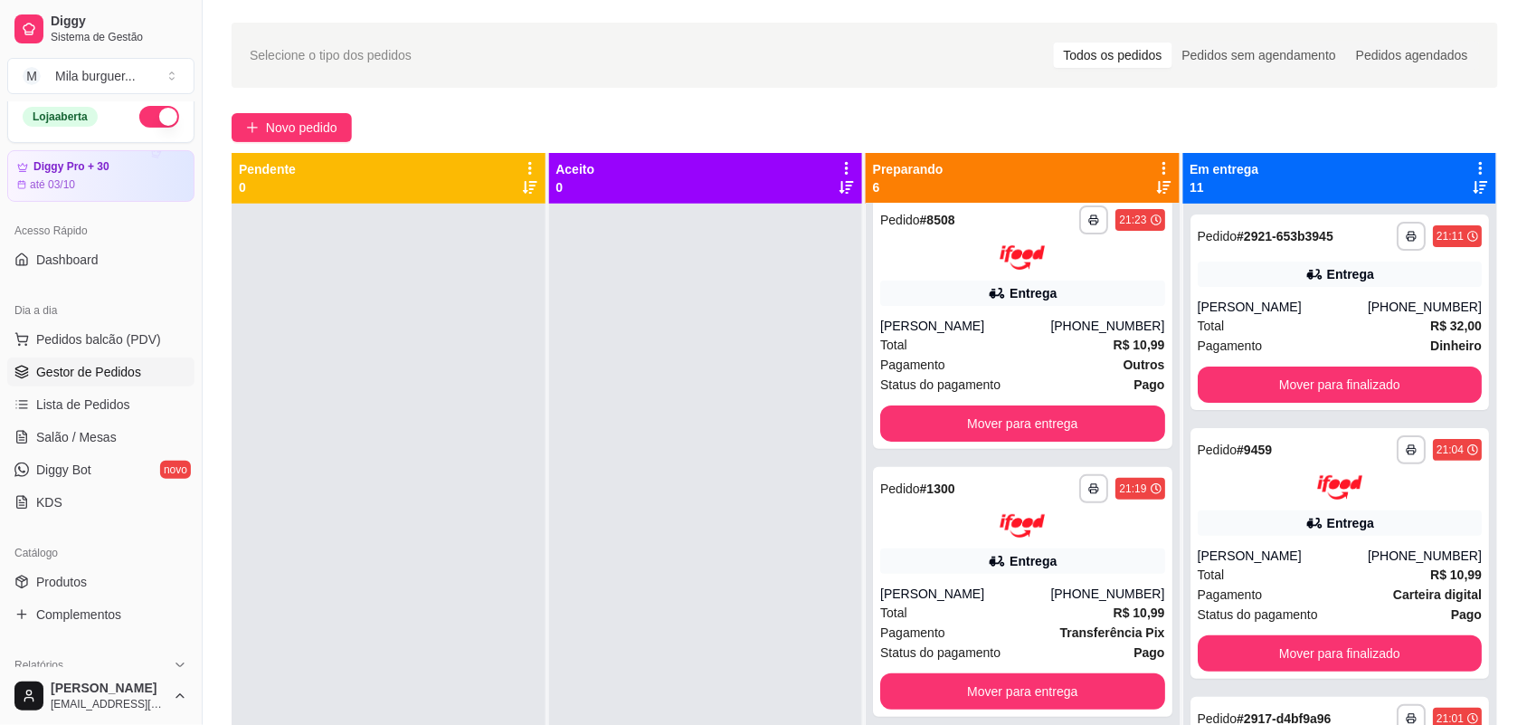
scroll to position [0, 0]
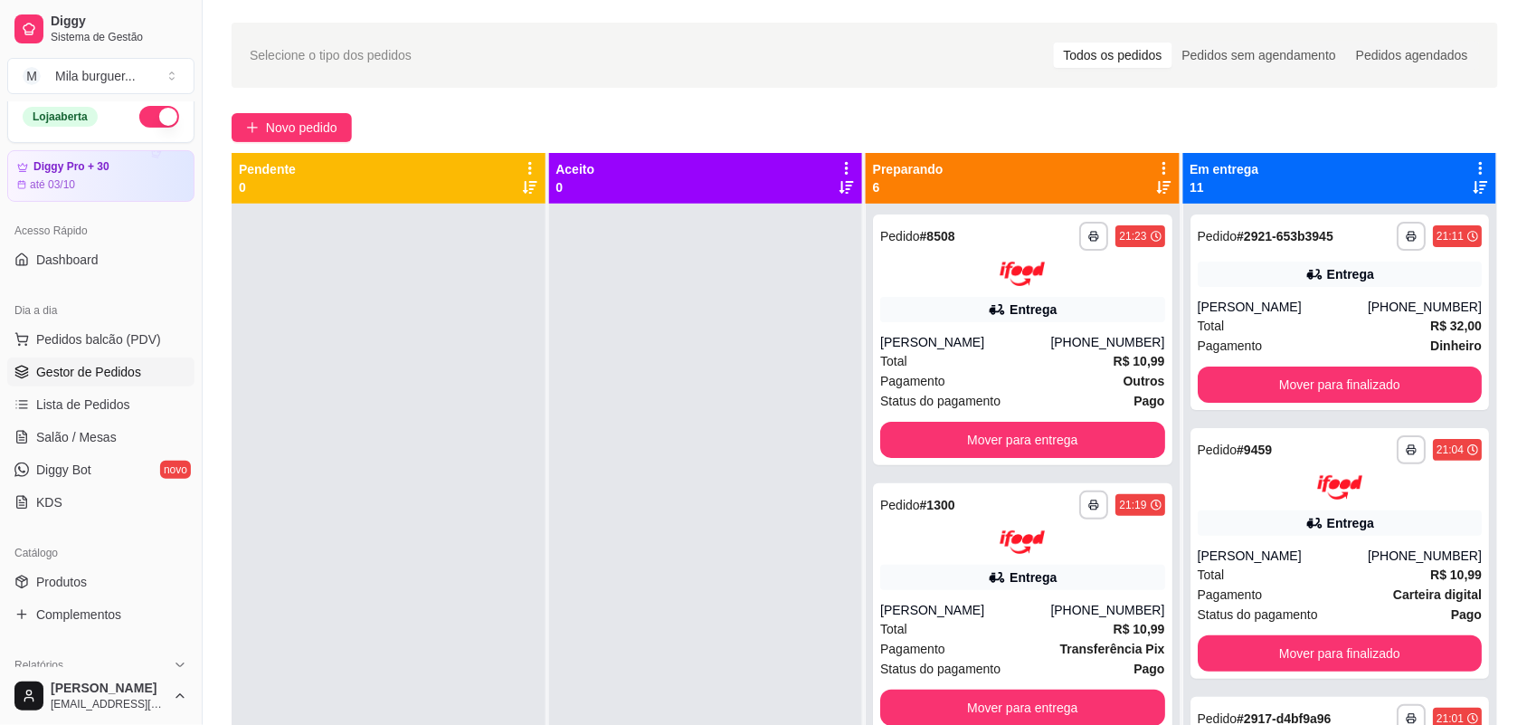
click at [747, 244] on div at bounding box center [706, 566] width 314 height 725
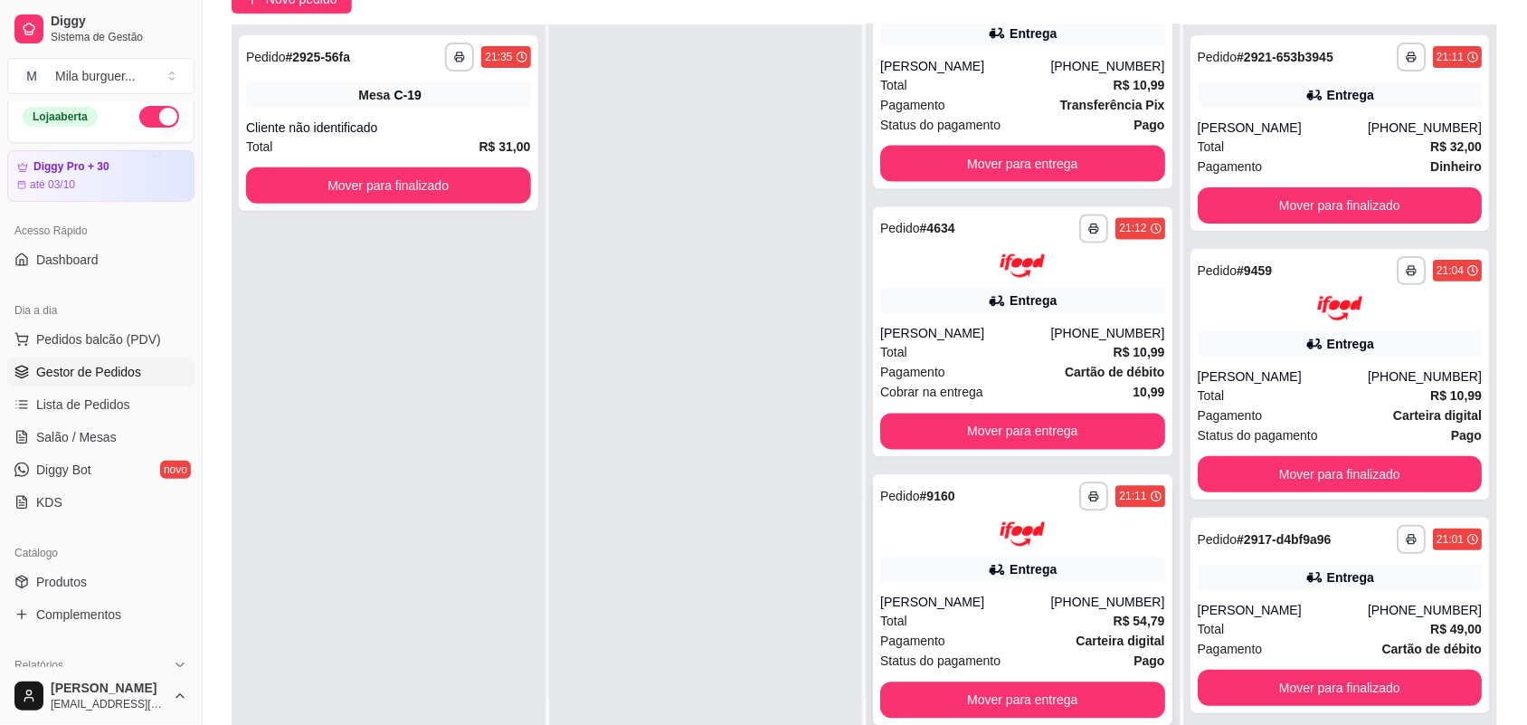
scroll to position [276, 0]
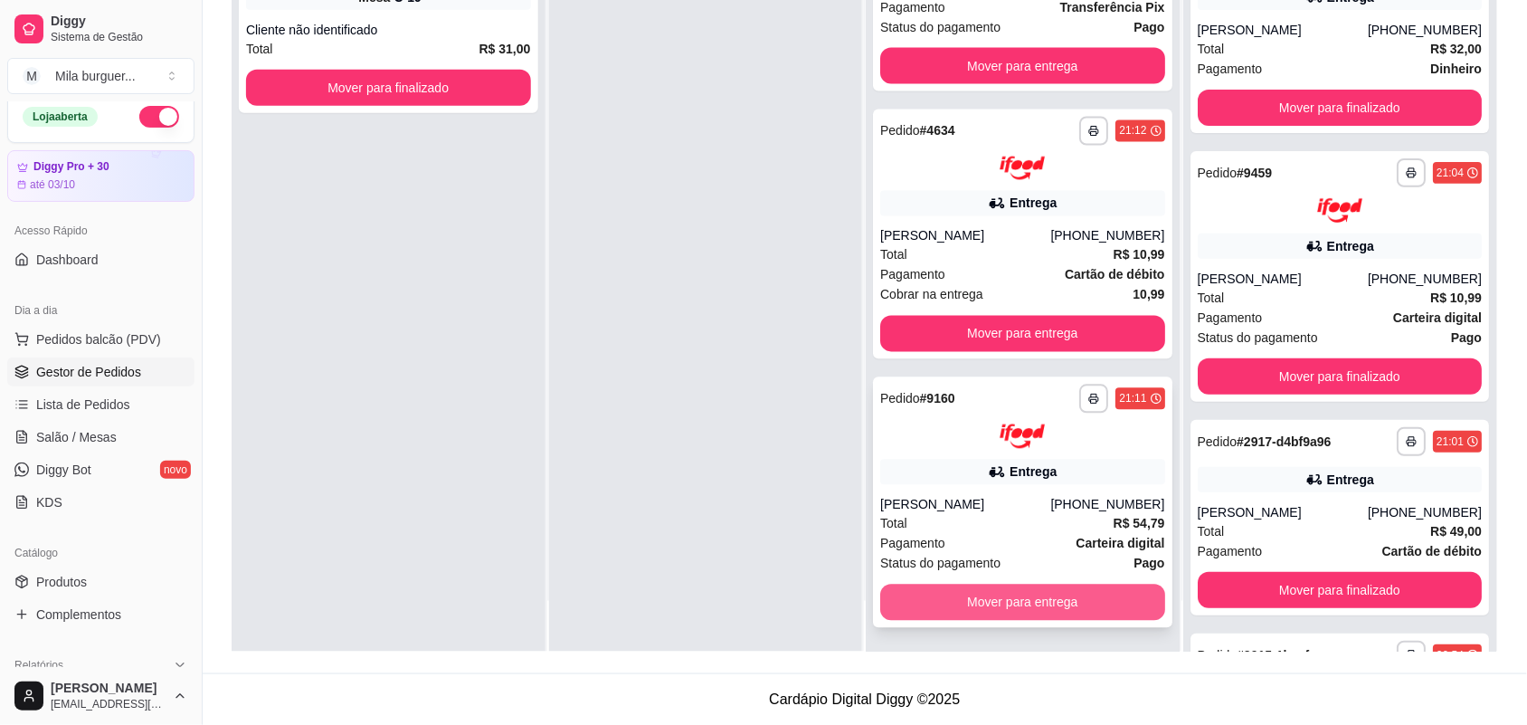
click at [991, 603] on button "Mover para entrega" at bounding box center [1022, 603] width 285 height 36
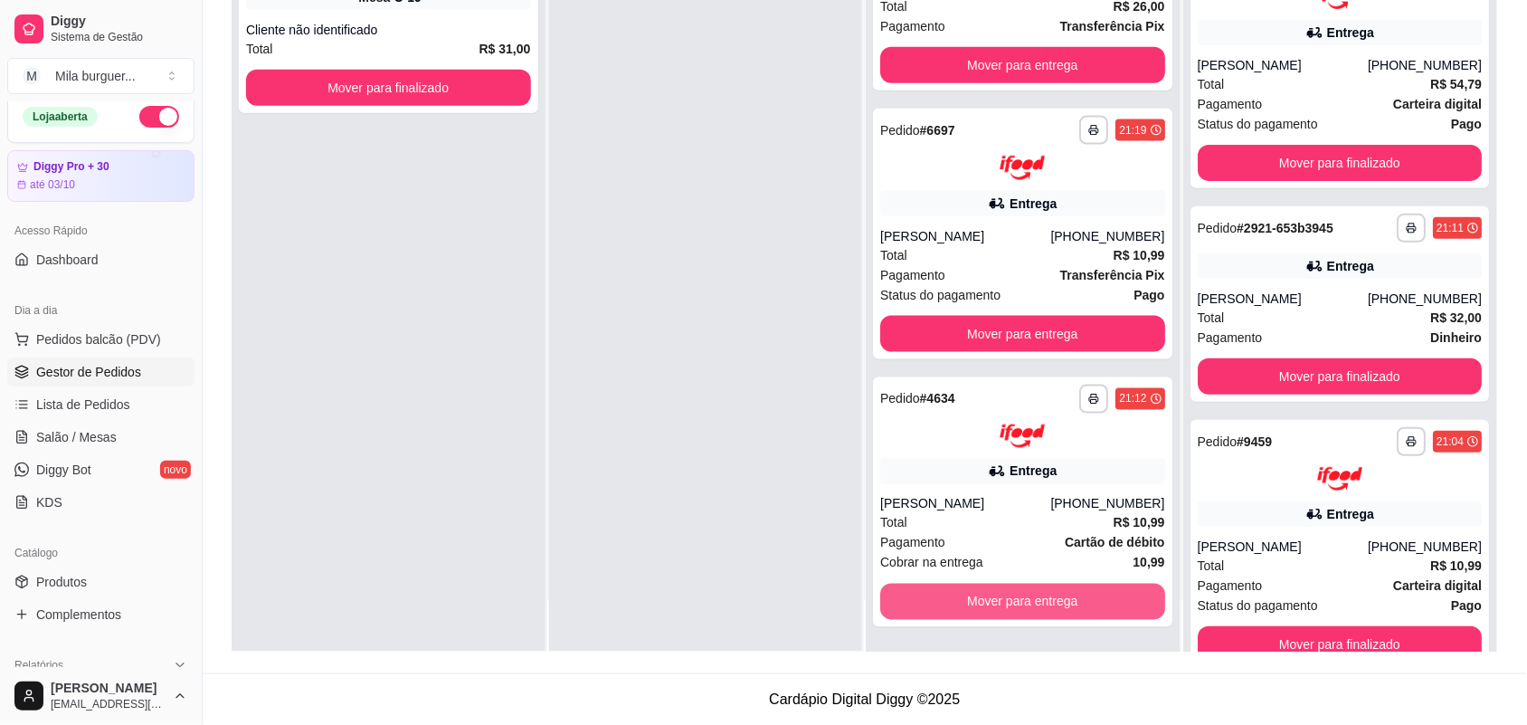
click at [991, 599] on button "Mover para entrega" at bounding box center [1022, 602] width 285 height 36
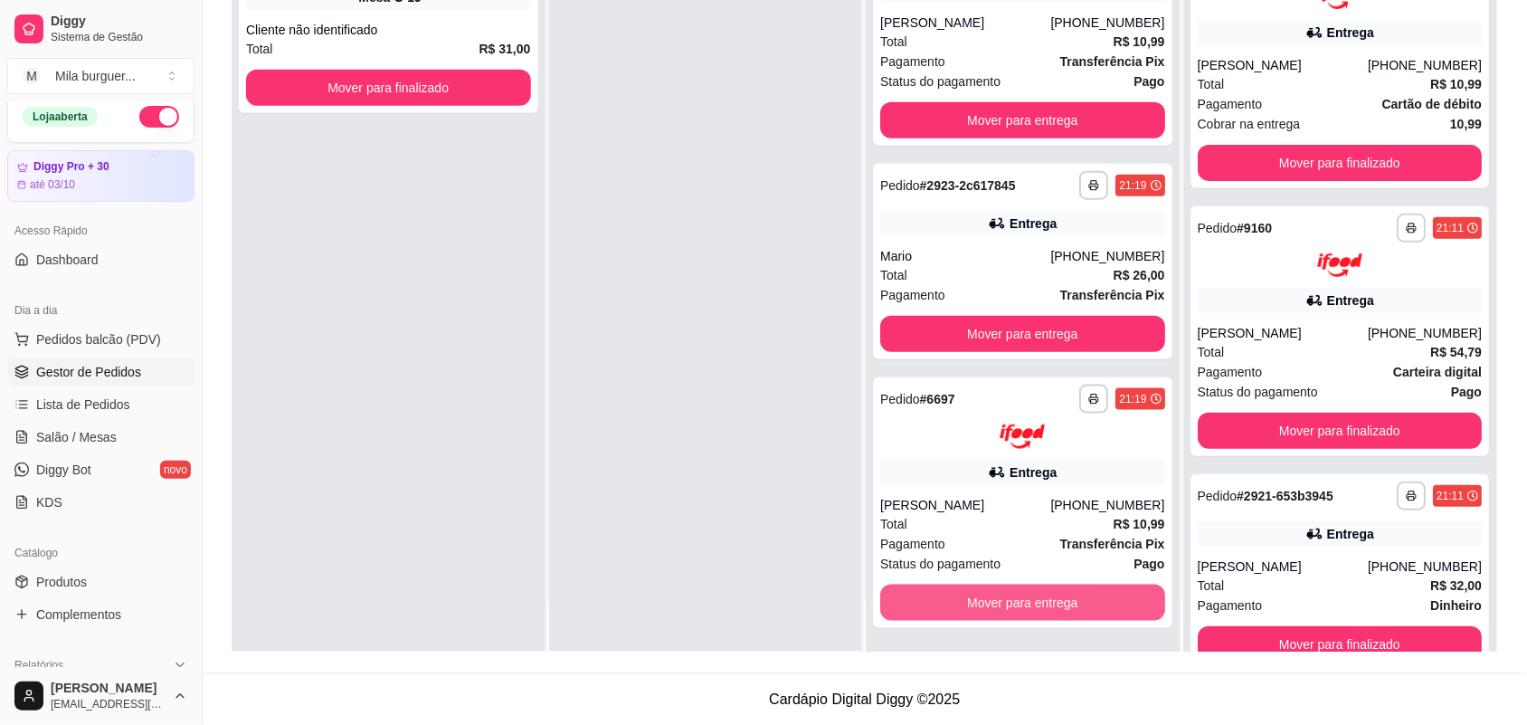
click at [991, 599] on button "Mover para entrega" at bounding box center [1022, 603] width 285 height 36
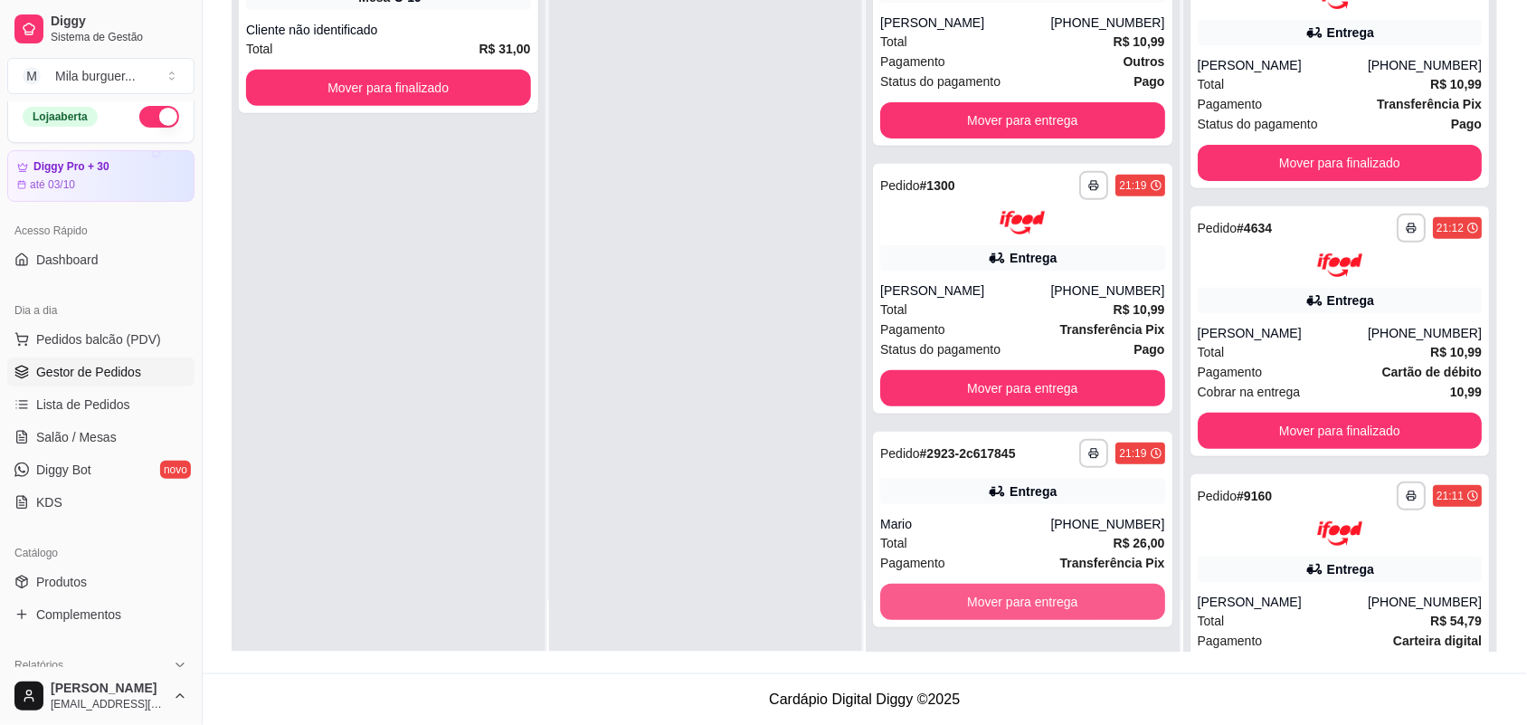
click at [991, 599] on button "Mover para entrega" at bounding box center [1022, 602] width 285 height 36
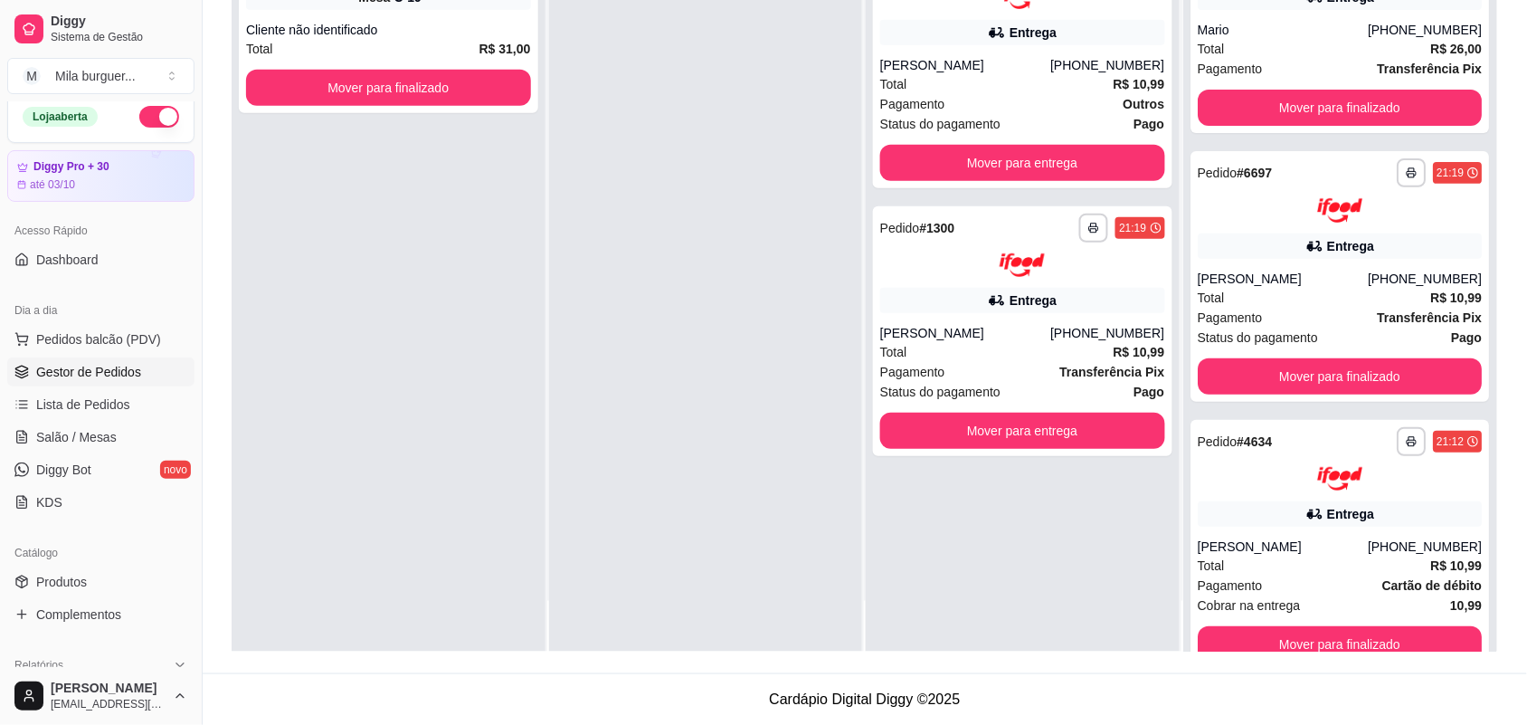
scroll to position [0, 0]
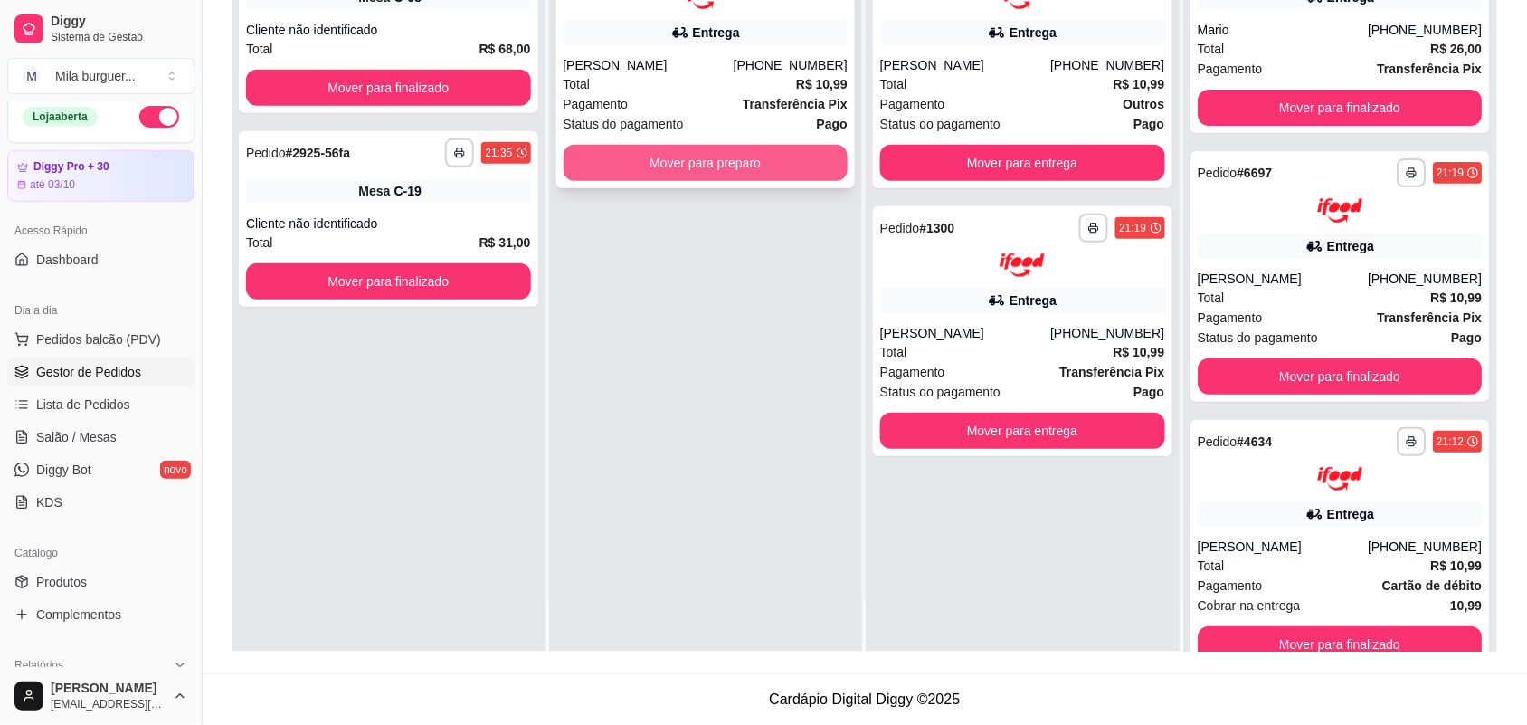
click at [642, 155] on button "Mover para preparo" at bounding box center [706, 163] width 285 height 36
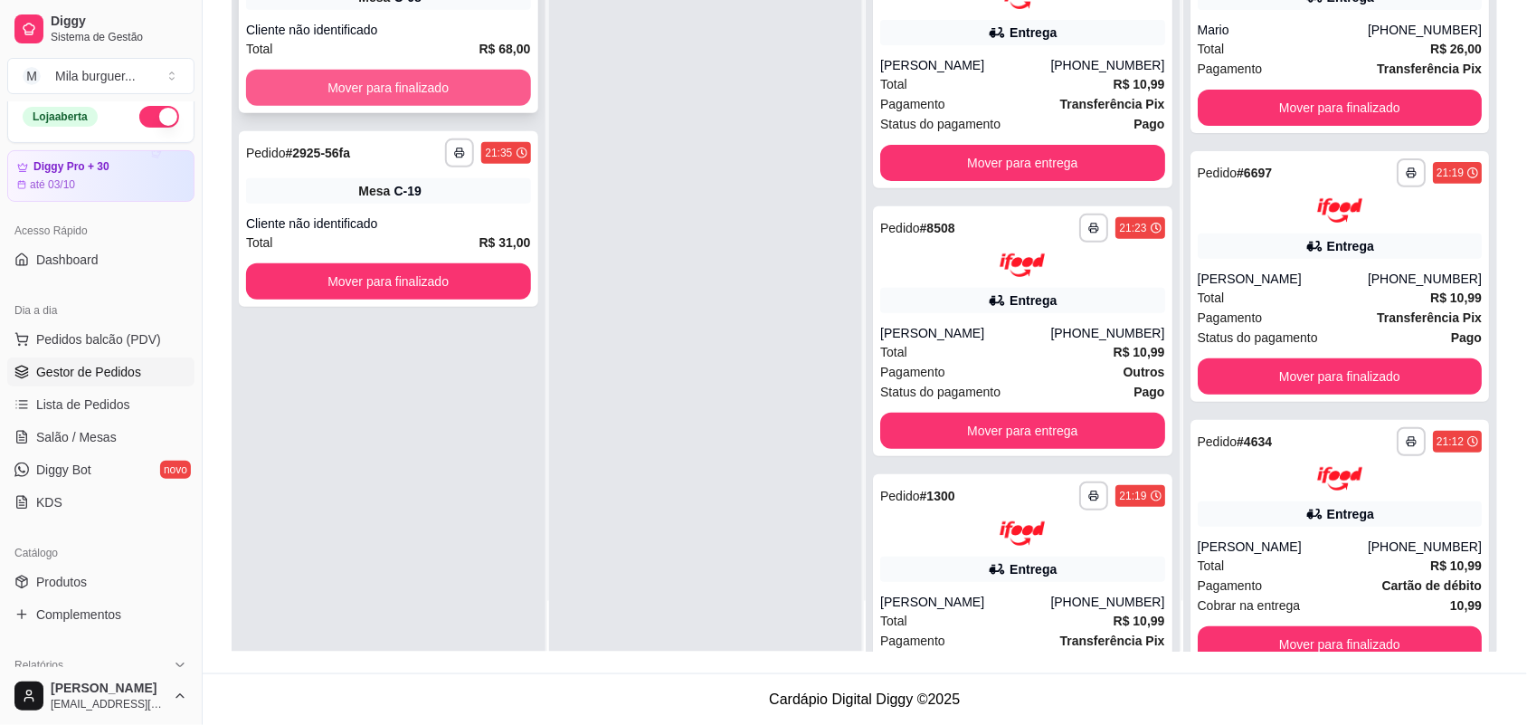
click at [493, 78] on button "Mover para finalizado" at bounding box center [388, 88] width 285 height 36
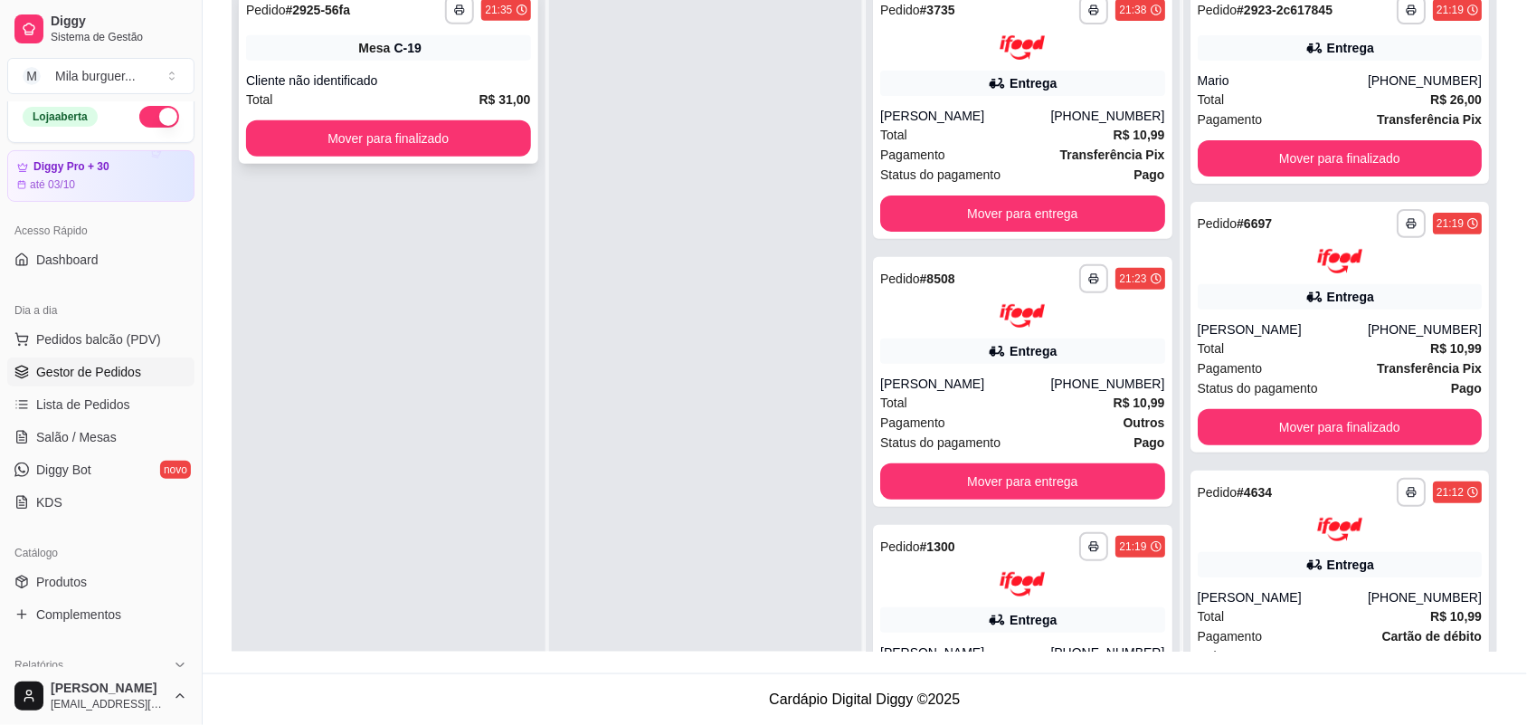
click at [461, 159] on div "**********" at bounding box center [389, 76] width 300 height 176
click at [442, 157] on div "**********" at bounding box center [389, 76] width 300 height 176
click at [412, 133] on button "Mover para finalizado" at bounding box center [388, 138] width 285 height 36
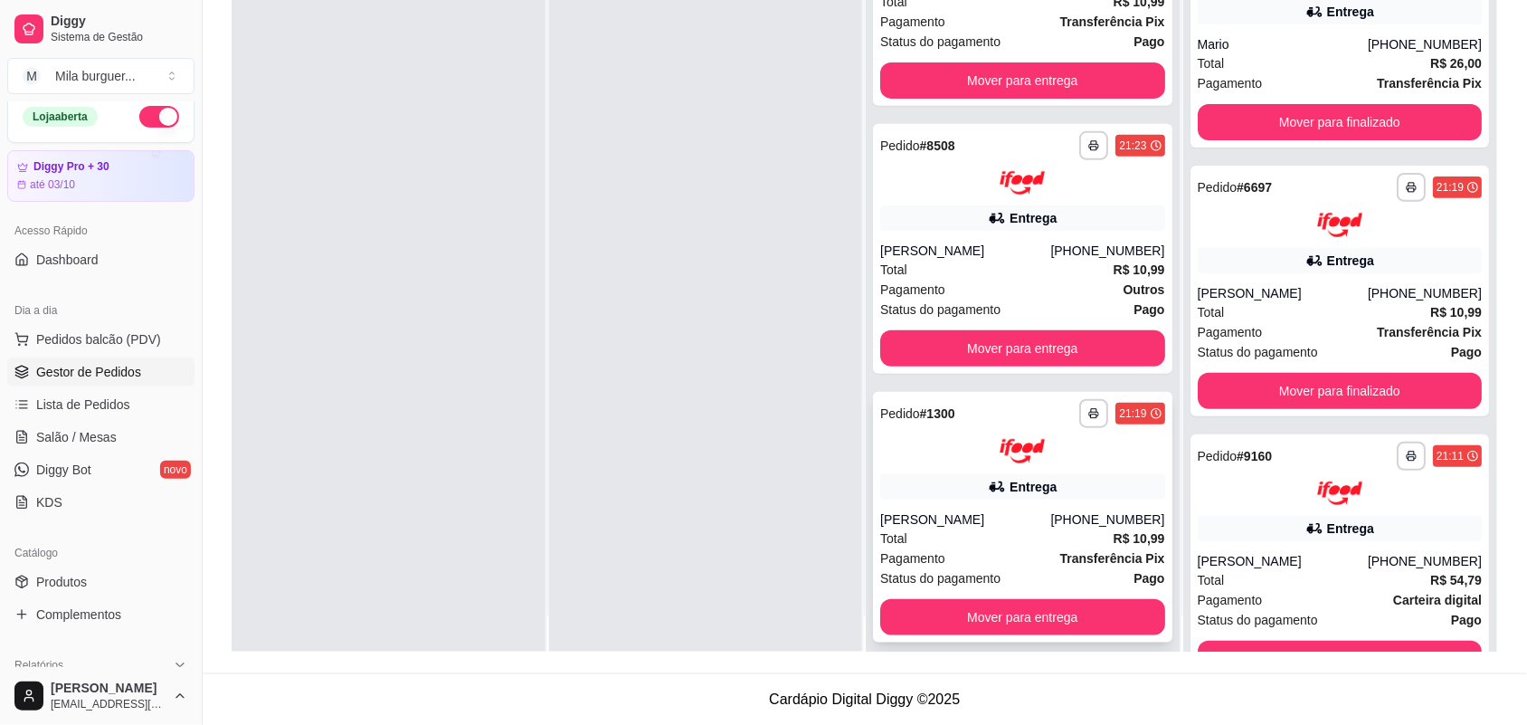
scroll to position [51, 0]
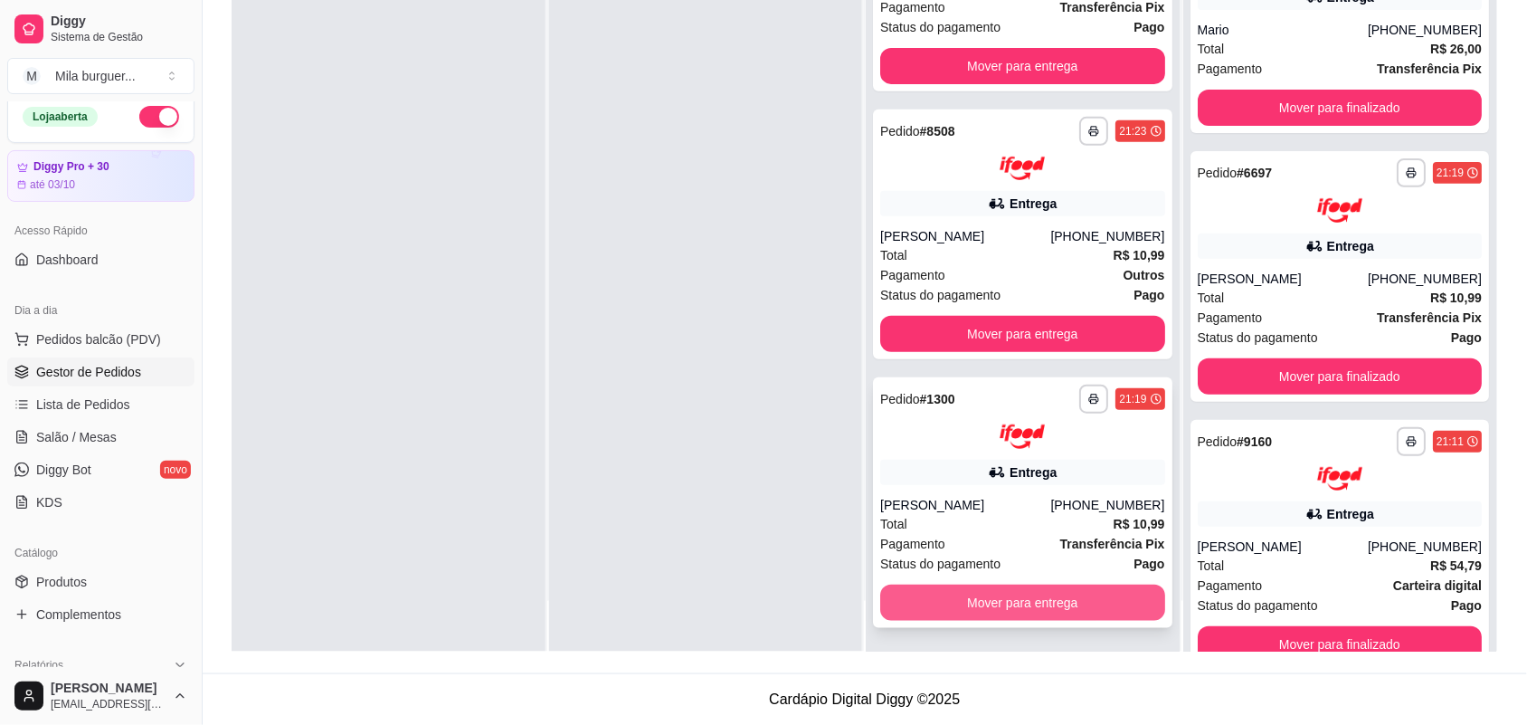
click at [1014, 604] on button "Mover para entrega" at bounding box center [1022, 603] width 285 height 36
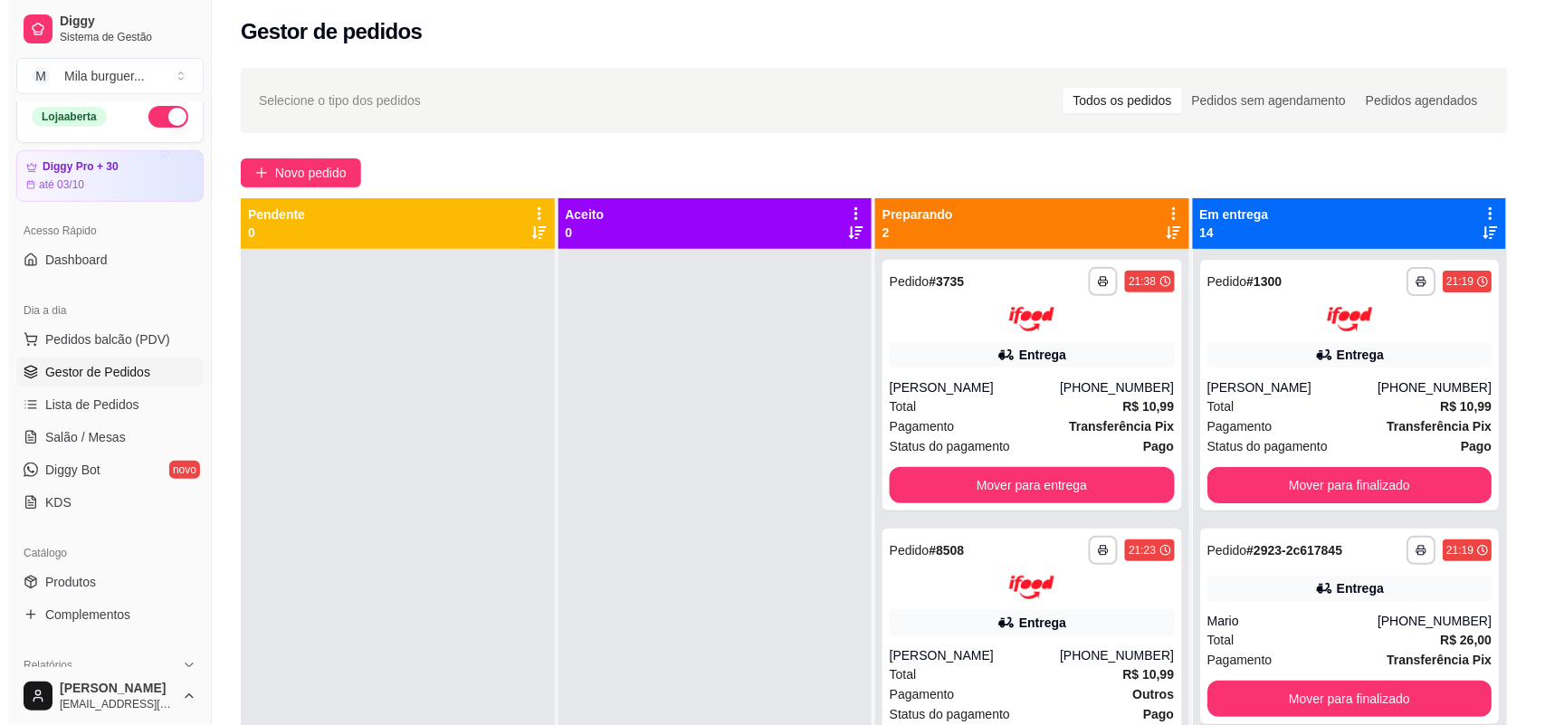
scroll to position [0, 0]
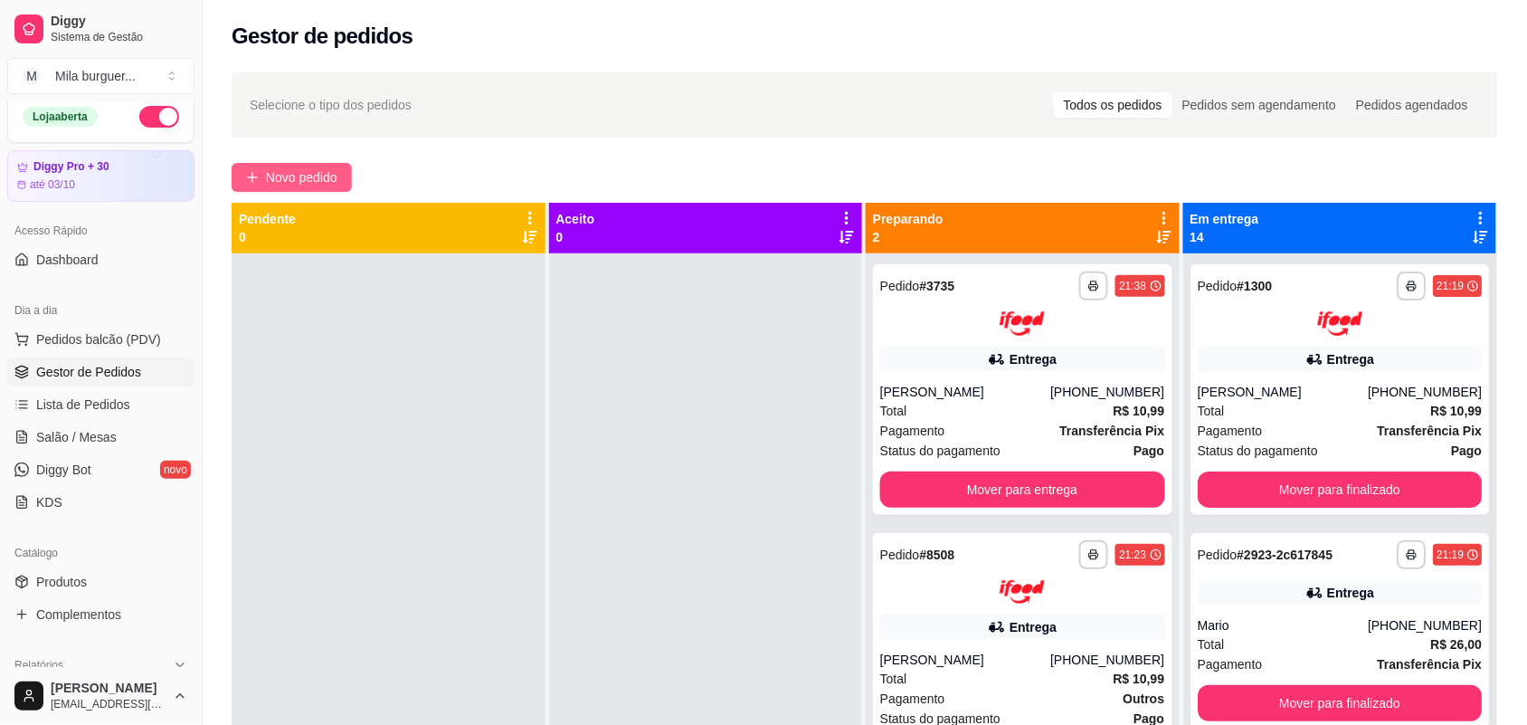
click at [328, 170] on span "Novo pedido" at bounding box center [301, 177] width 71 height 20
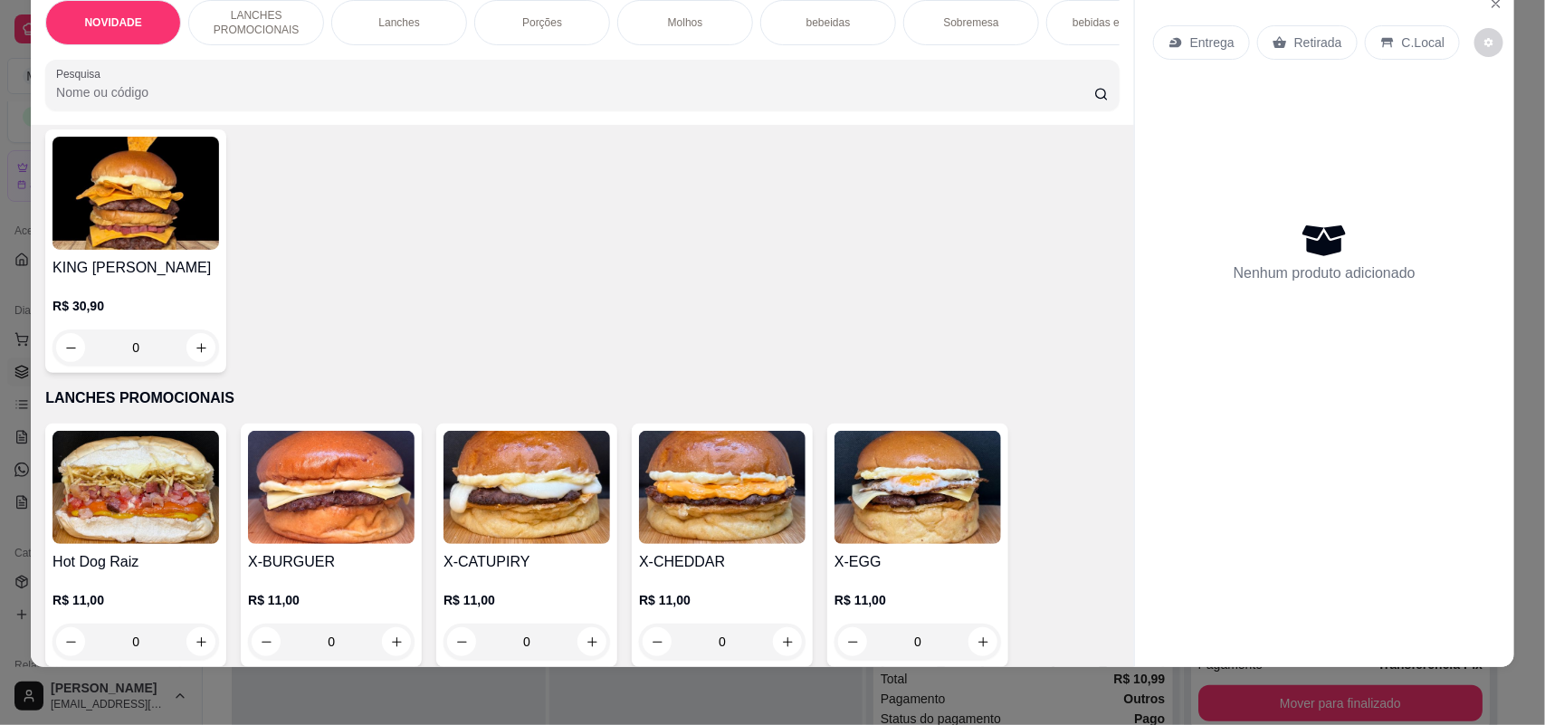
scroll to position [339, 0]
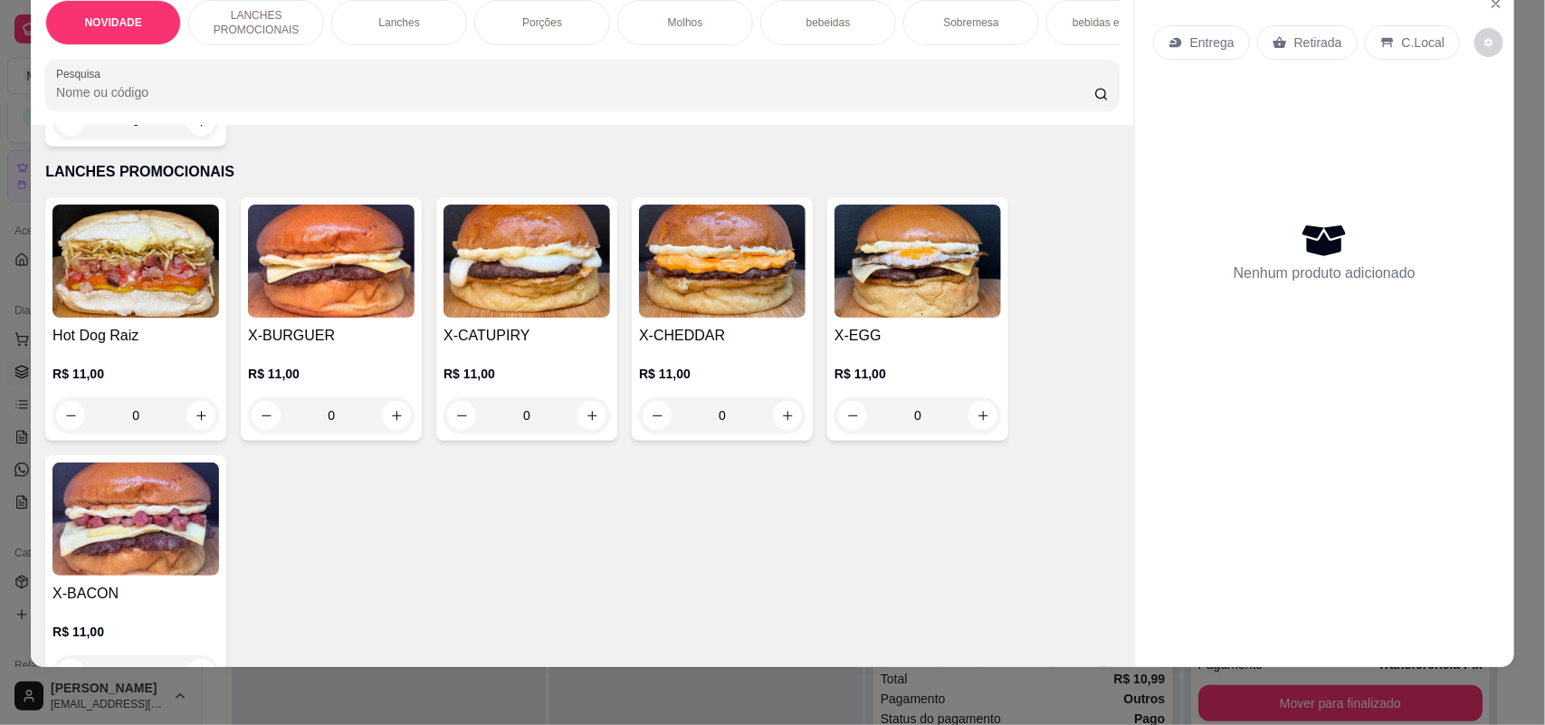
click at [190, 430] on div "0" at bounding box center [135, 415] width 166 height 36
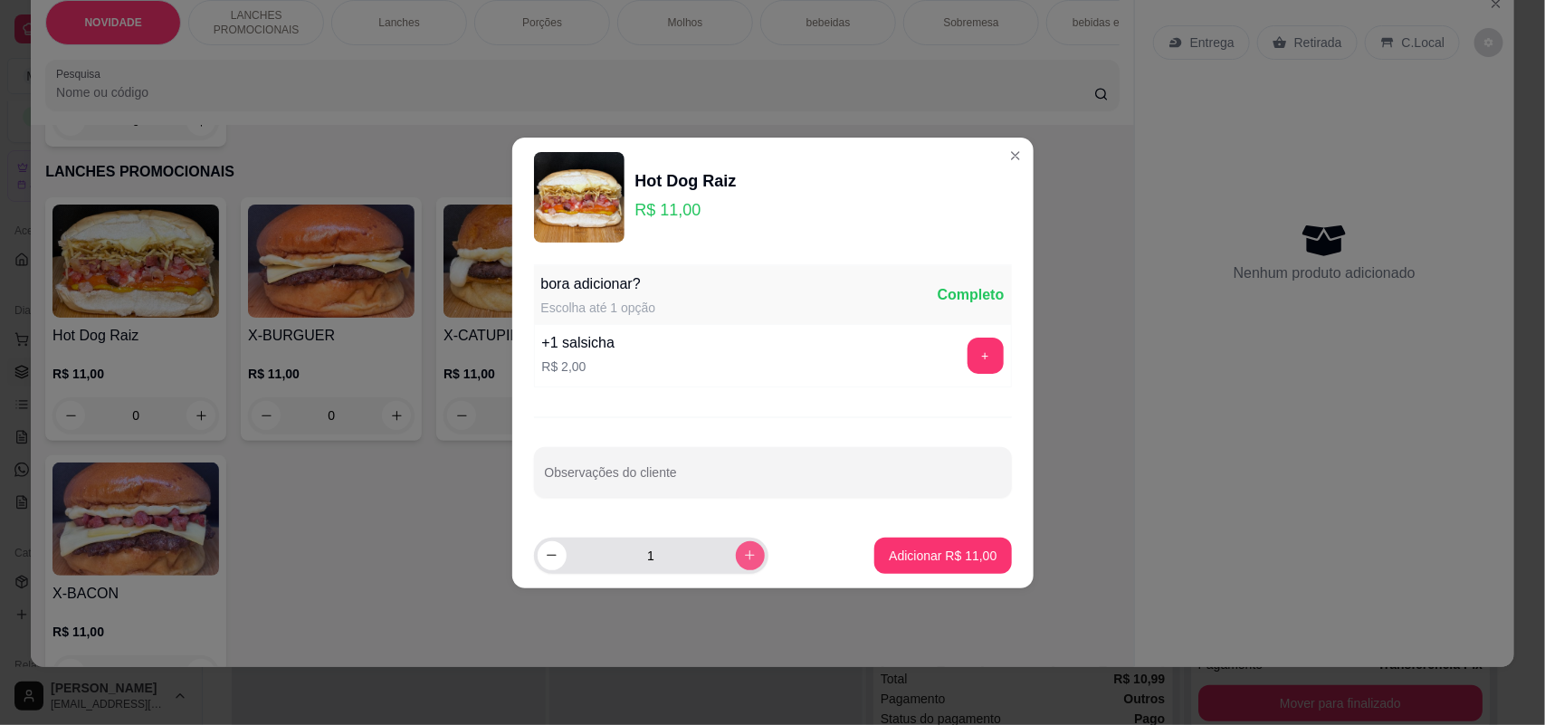
click at [736, 548] on button "increase-product-quantity" at bounding box center [750, 555] width 29 height 29
type input "2"
click at [938, 557] on p "Adicionar R$ 22,00" at bounding box center [943, 556] width 108 height 18
type input "2"
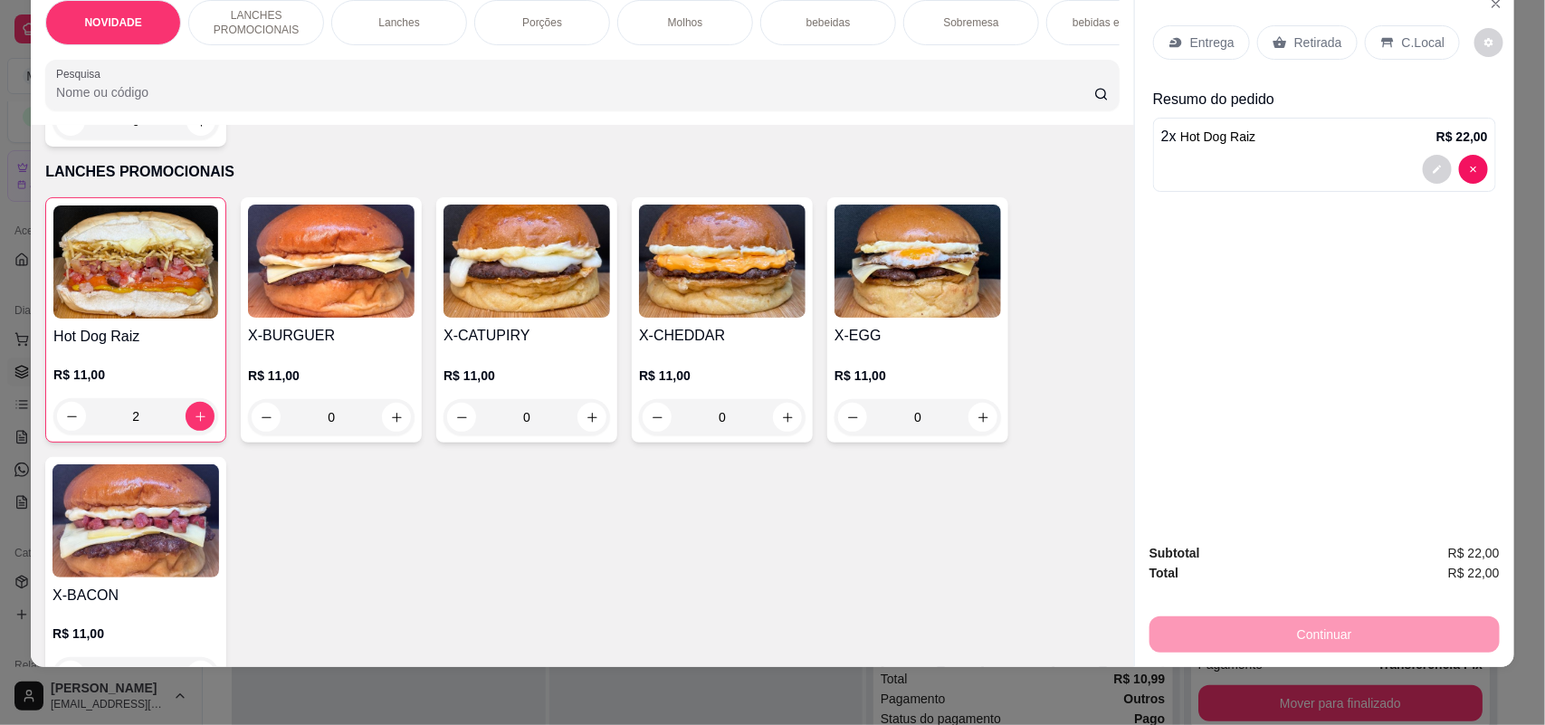
click at [1211, 39] on p "Entrega" at bounding box center [1212, 42] width 44 height 18
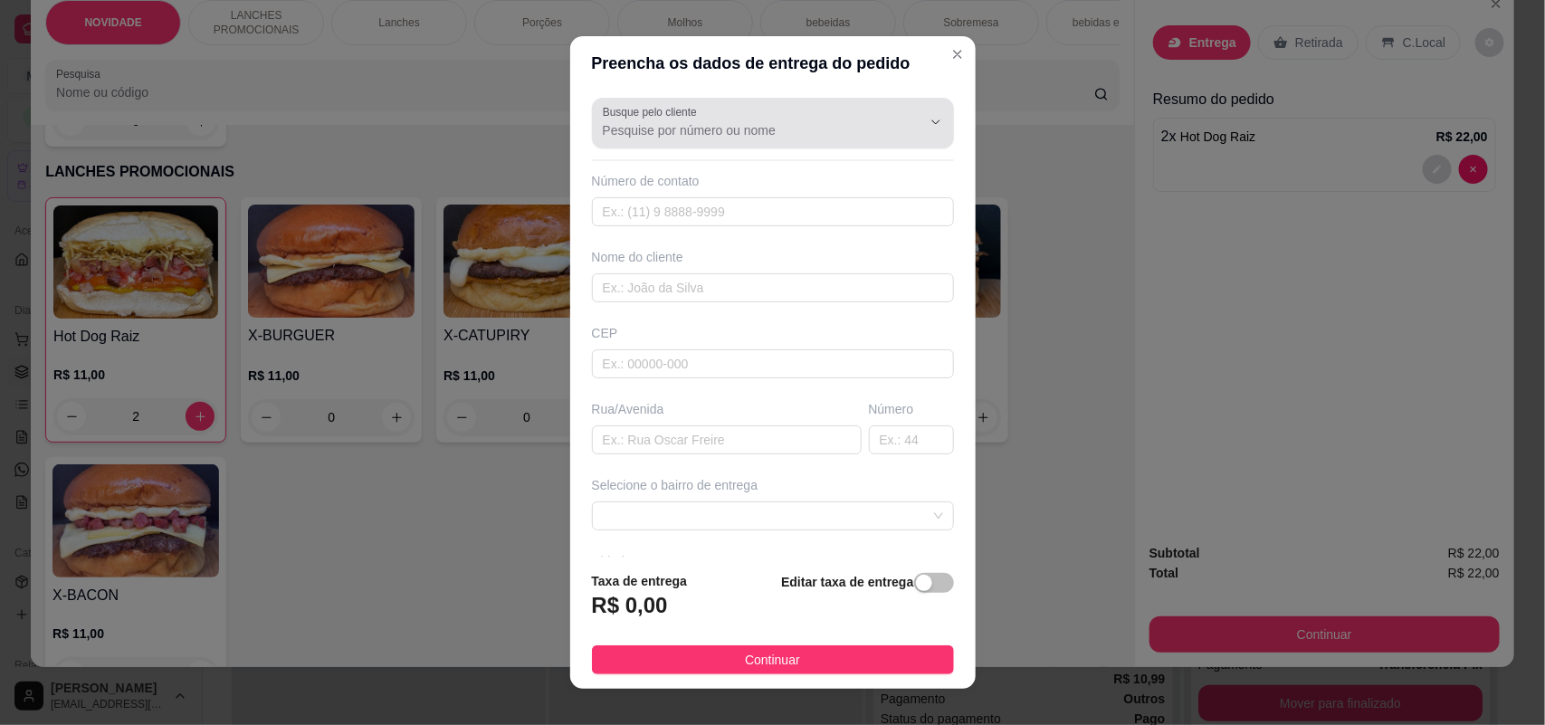
click at [661, 124] on input "Busque pelo cliente" at bounding box center [748, 130] width 290 height 18
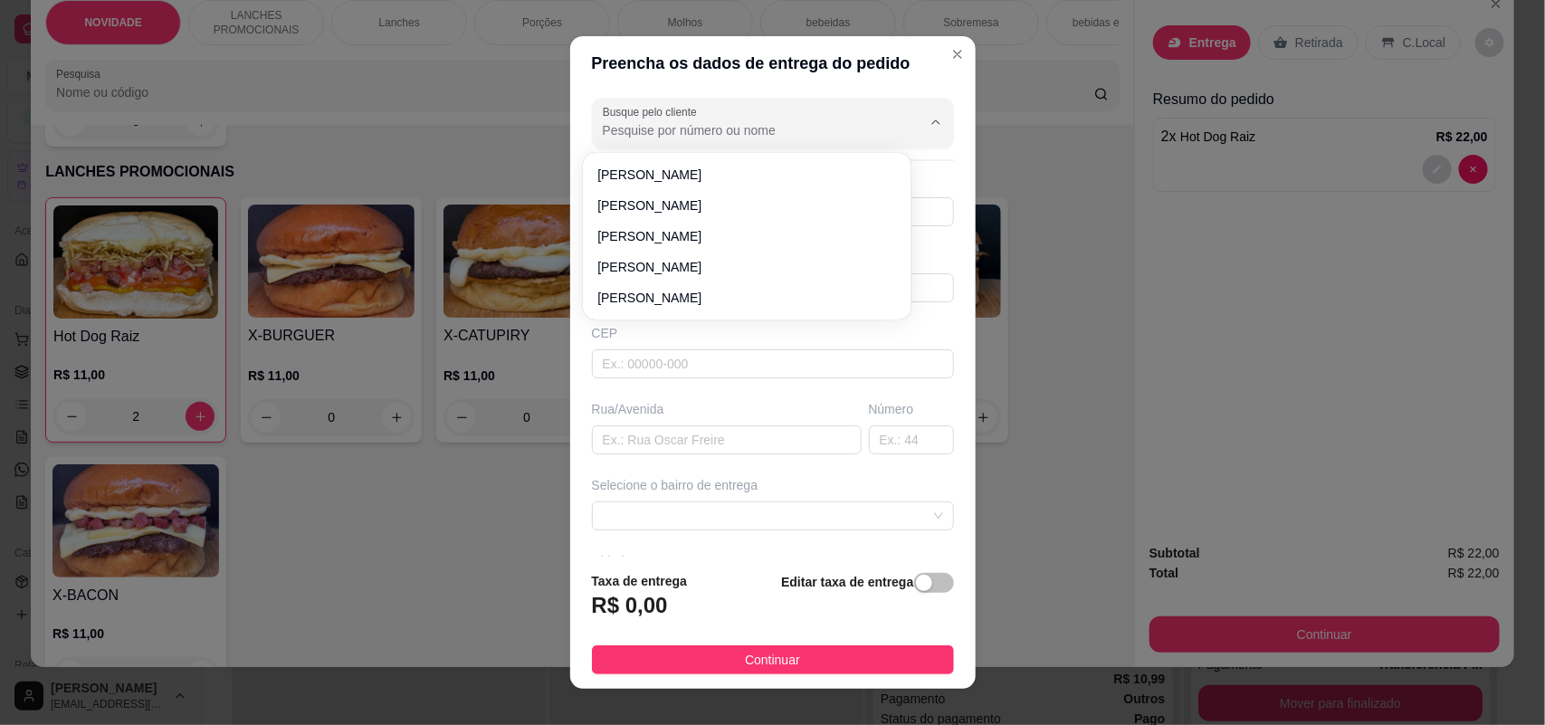
click at [671, 118] on label "Busque pelo cliente" at bounding box center [653, 111] width 100 height 15
click at [671, 121] on input "Busque pelo cliente" at bounding box center [748, 130] width 290 height 18
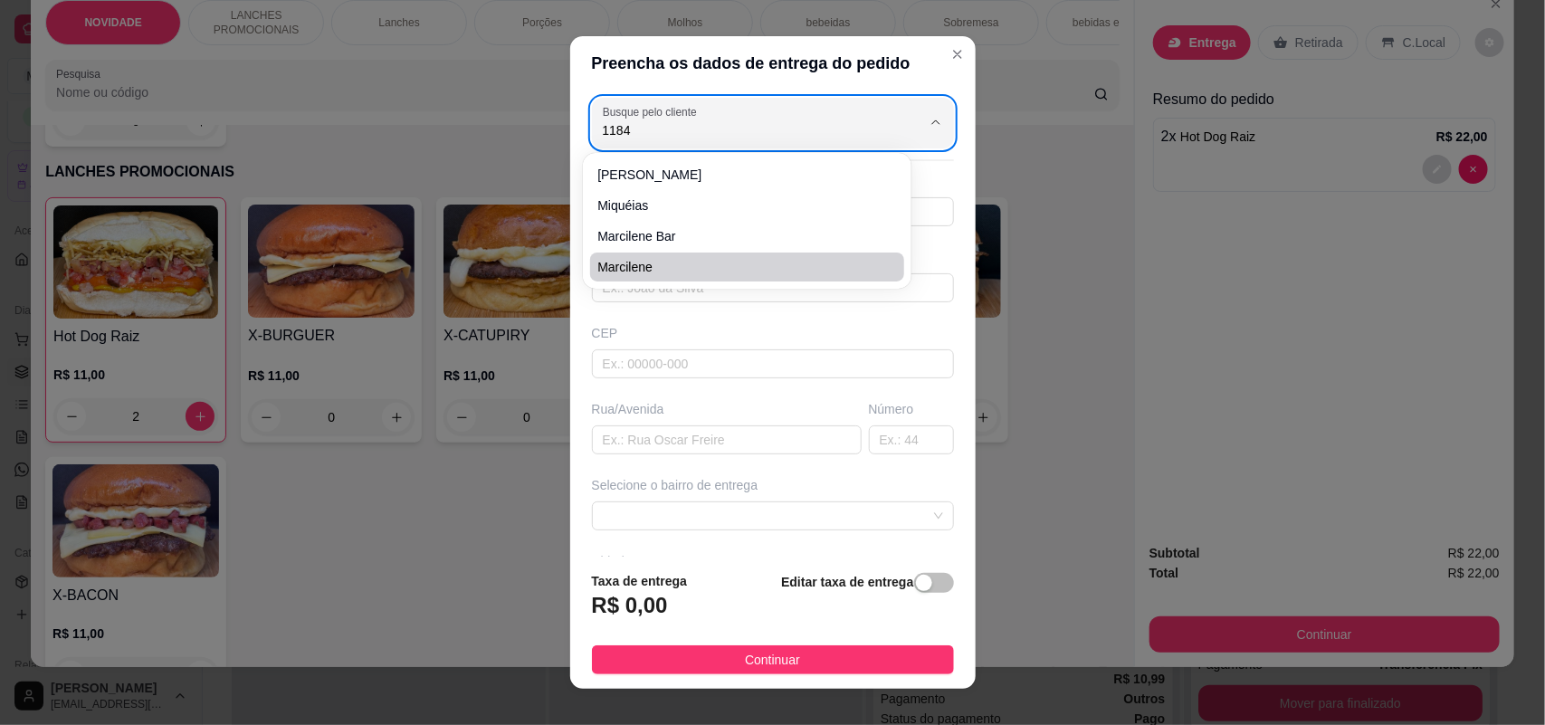
click at [724, 259] on span "Marcilene" at bounding box center [737, 267] width 281 height 18
type input "Marcilene"
type input "15981751184"
type input "Marcilene"
type input "[STREET_ADDRESS][PERSON_NAME]"
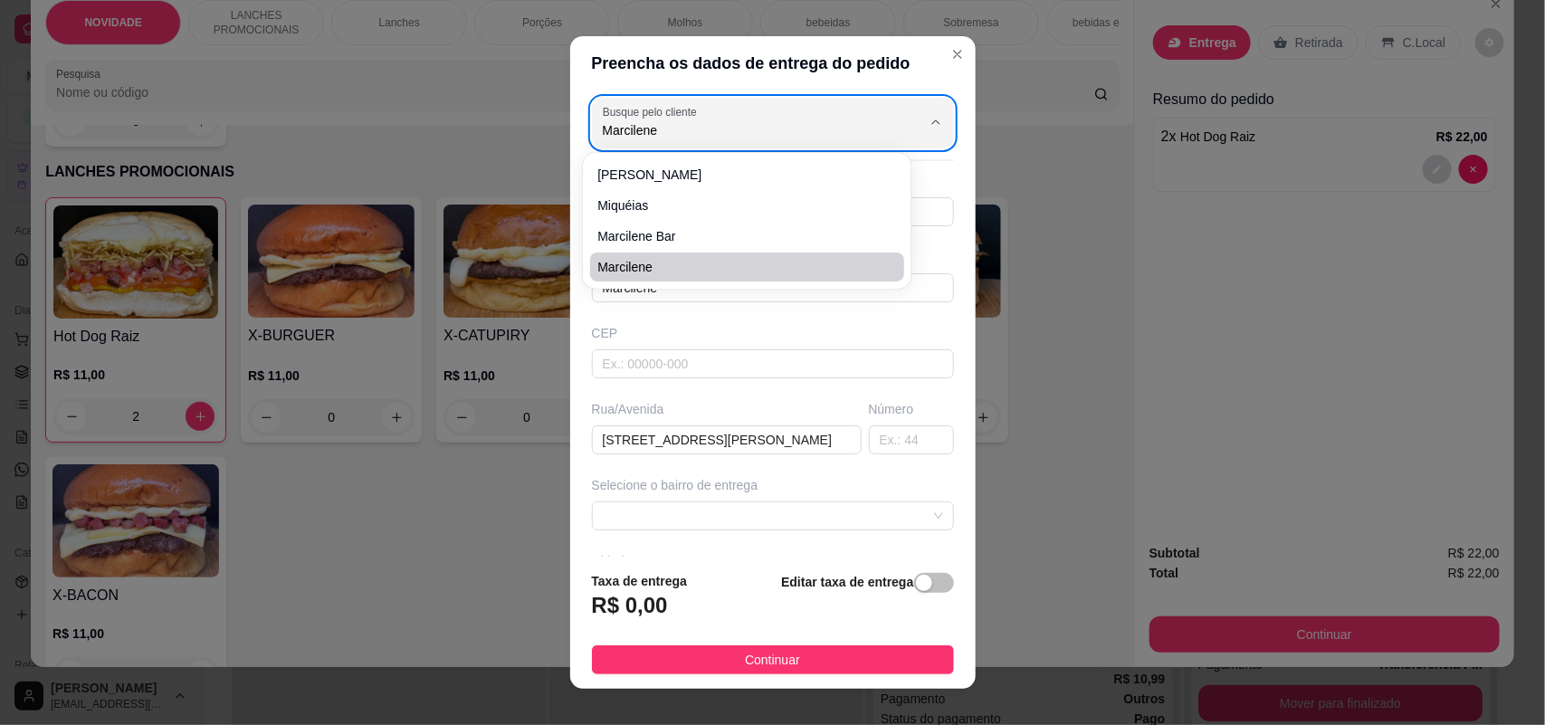
type input "380"
type input "SOROCABA"
type input "Casa"
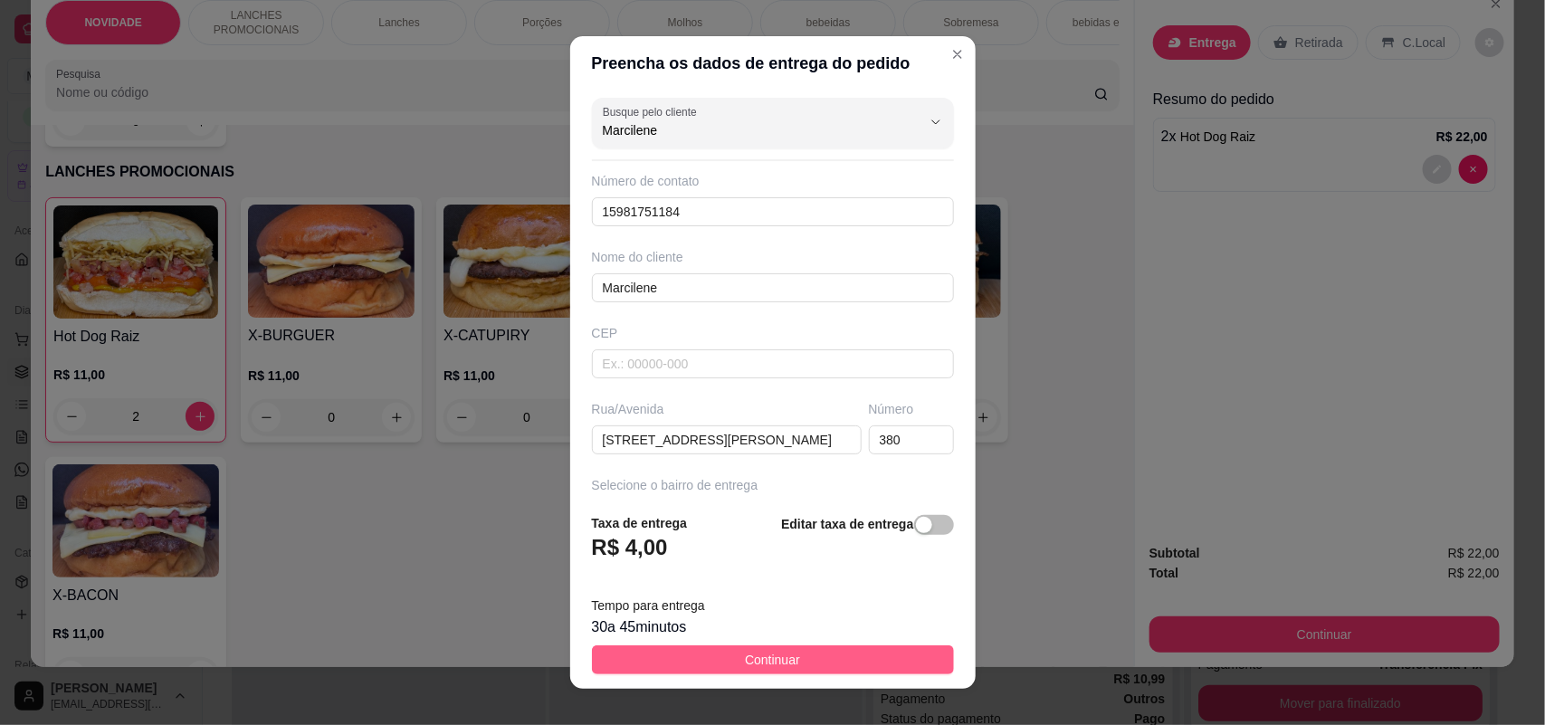
type input "Marcilene"
click at [772, 658] on span "Continuar" at bounding box center [772, 660] width 55 height 20
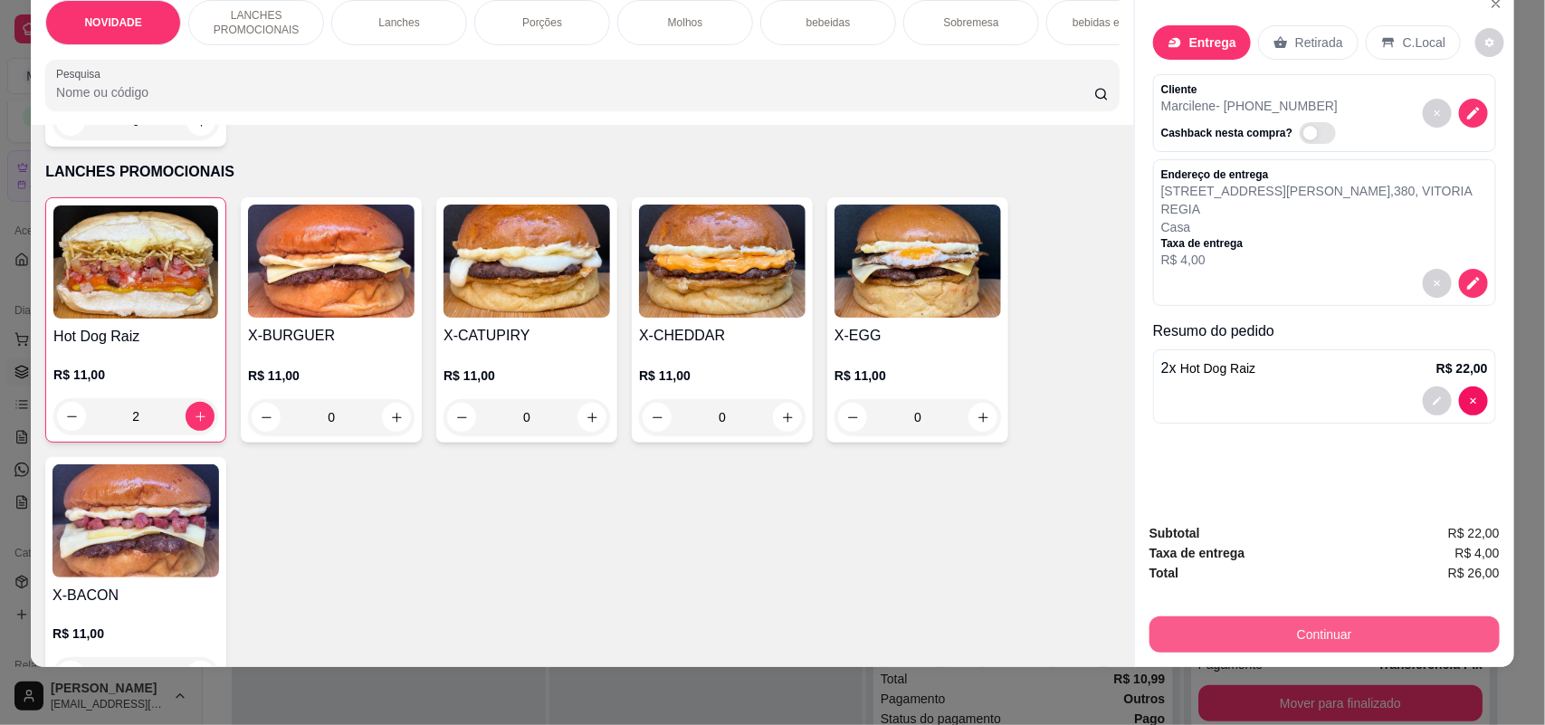
click at [1328, 621] on button "Continuar" at bounding box center [1324, 634] width 350 height 36
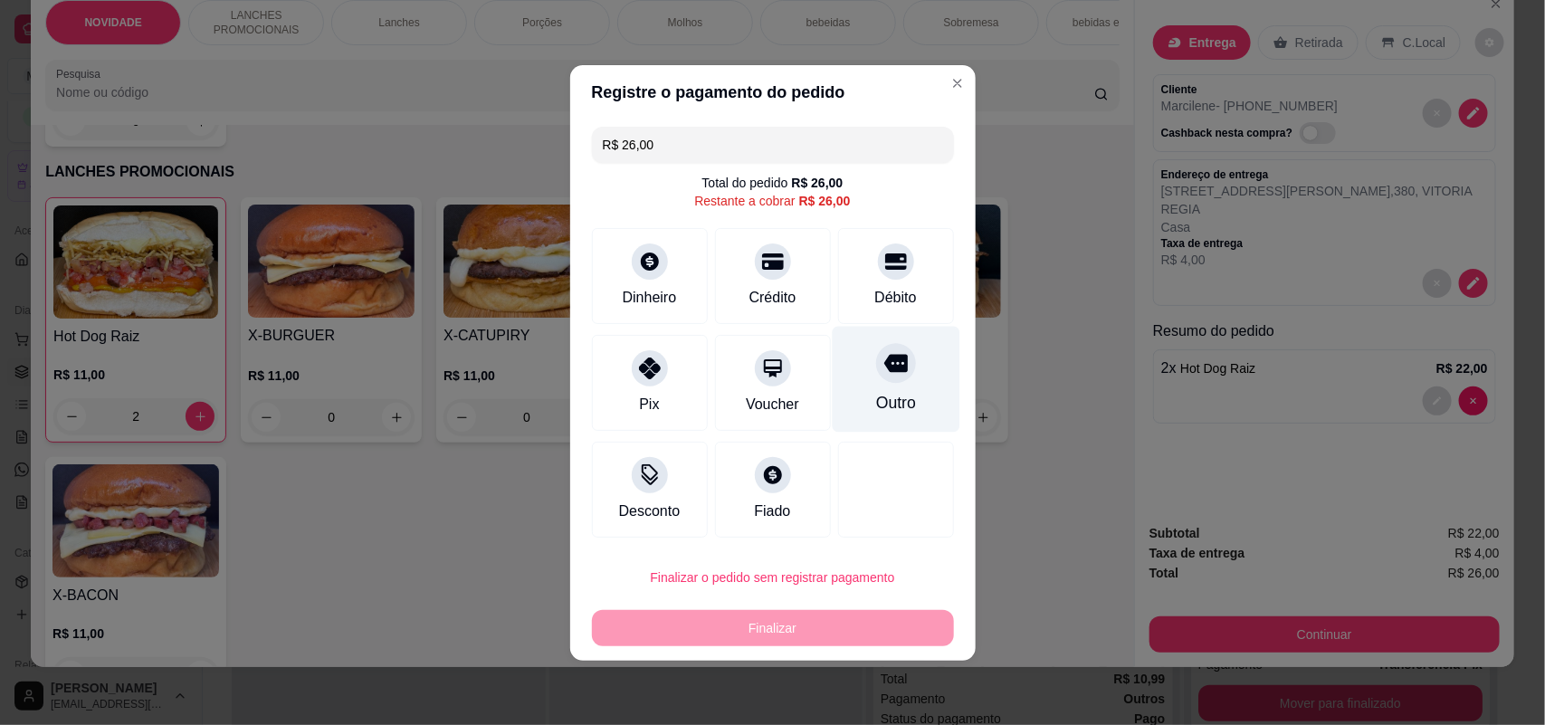
click at [876, 369] on div at bounding box center [896, 363] width 40 height 40
type input "R$ 0,00"
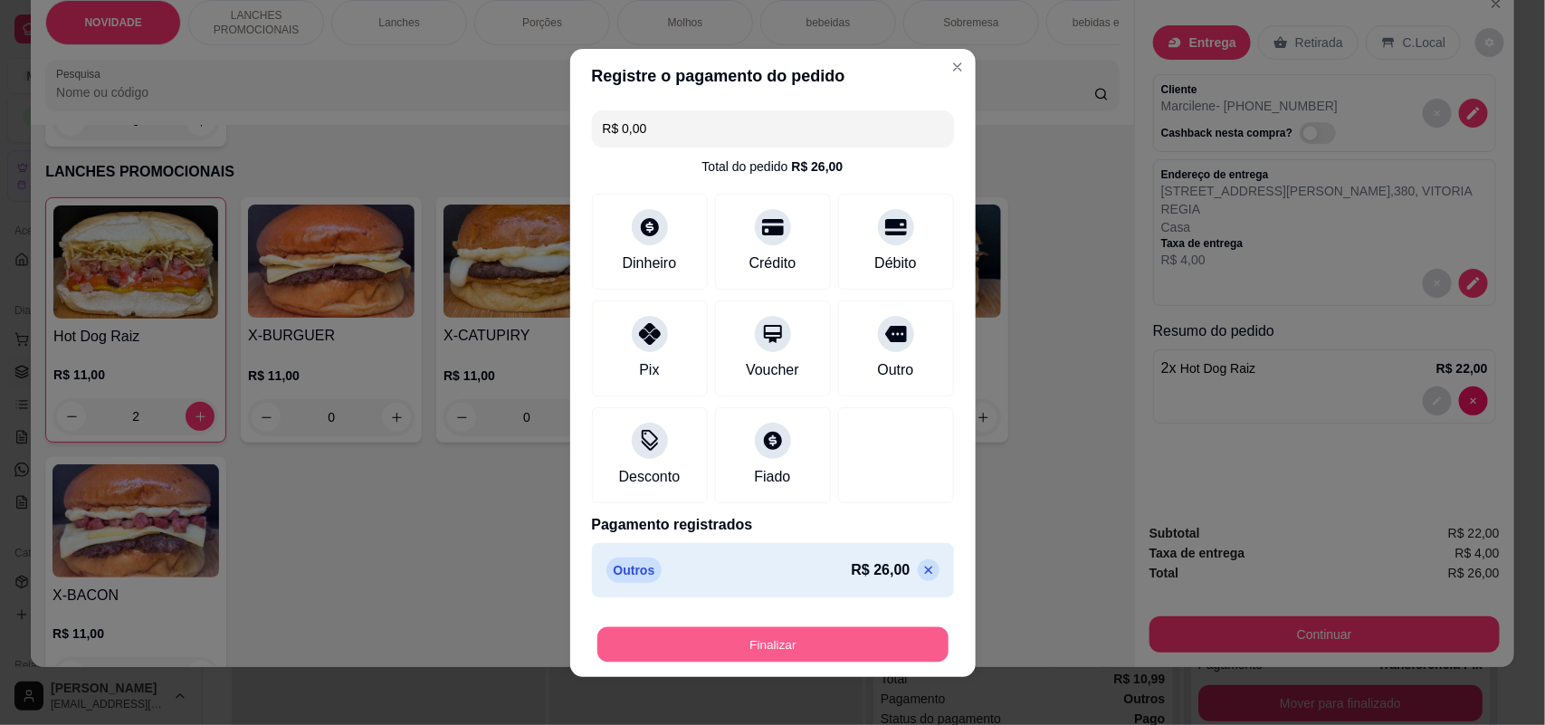
click at [832, 638] on button "Finalizar" at bounding box center [772, 643] width 351 height 35
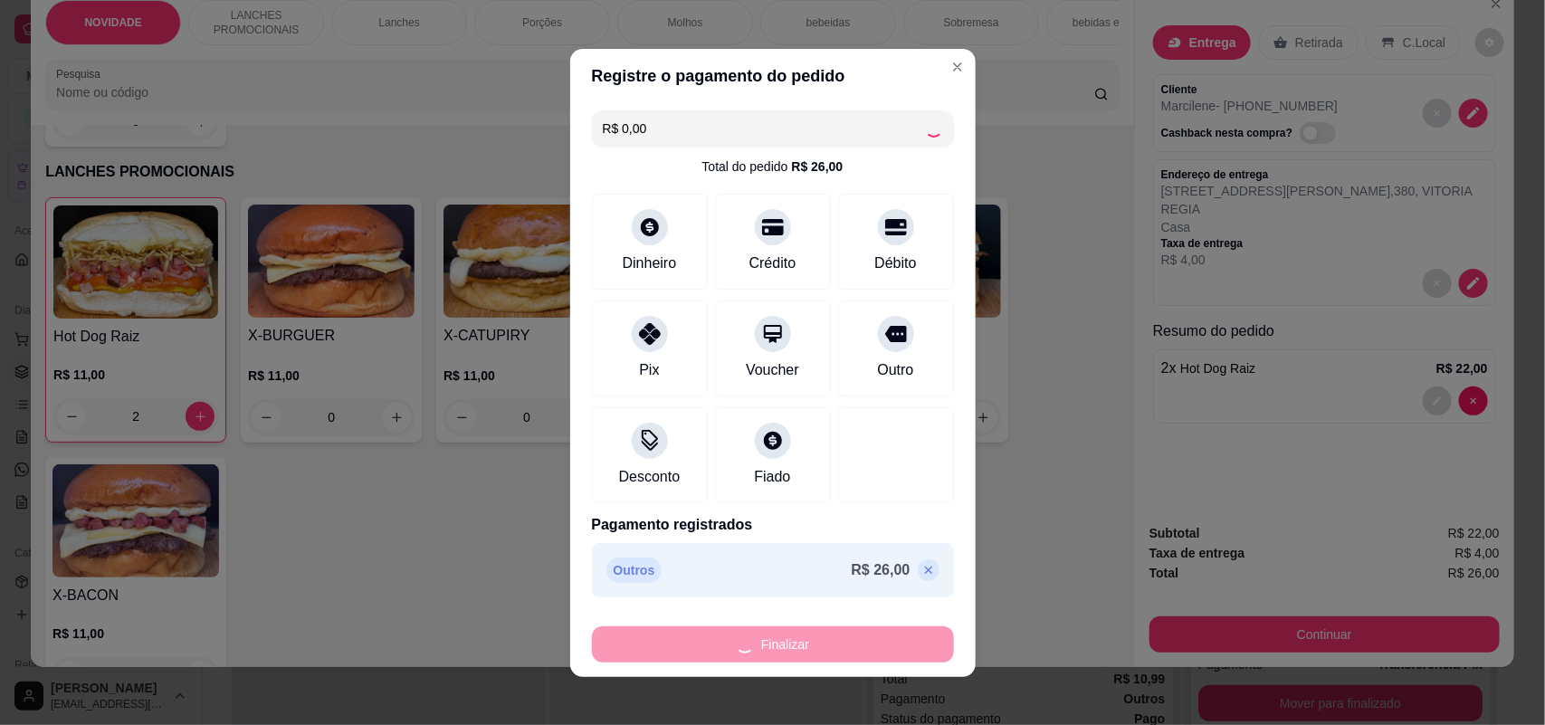
type input "0"
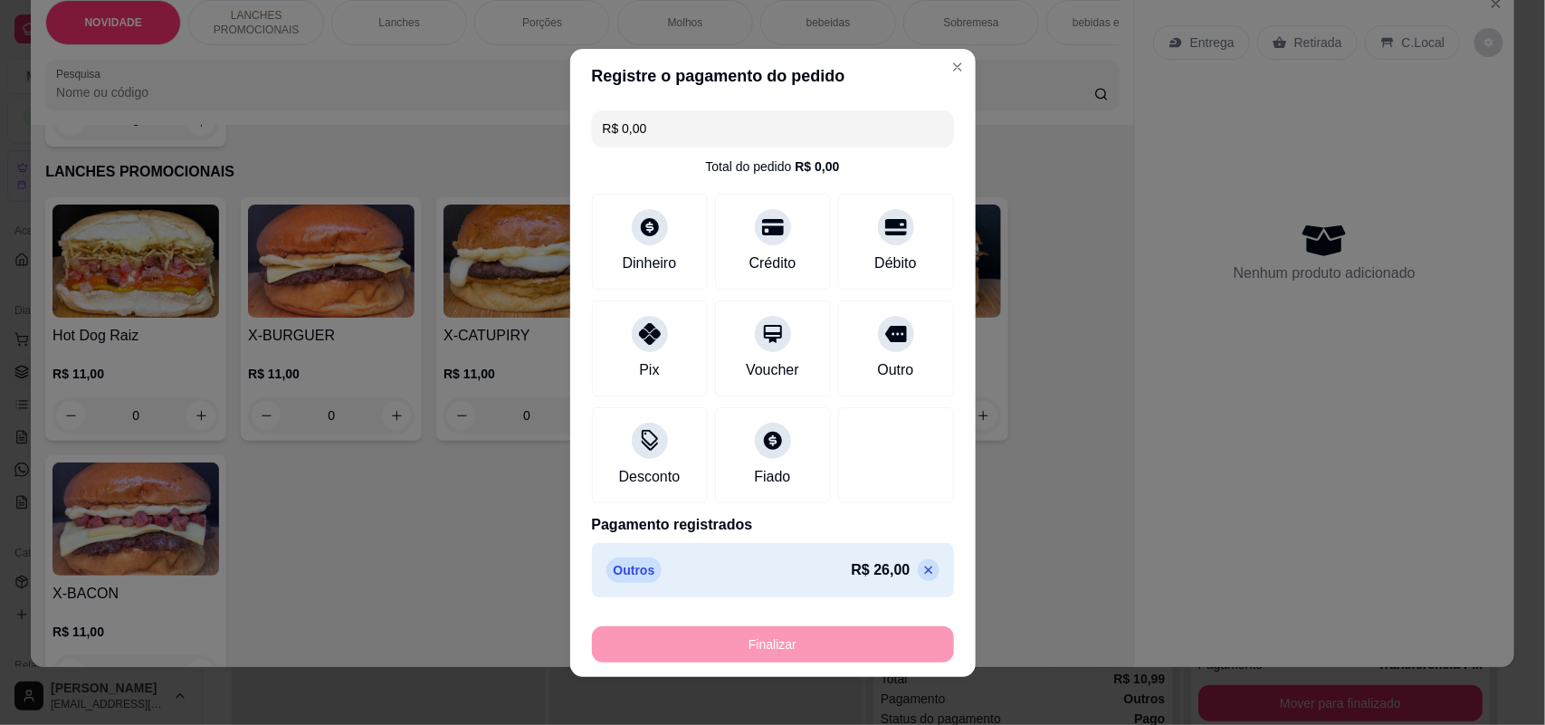
type input "-R$ 26,00"
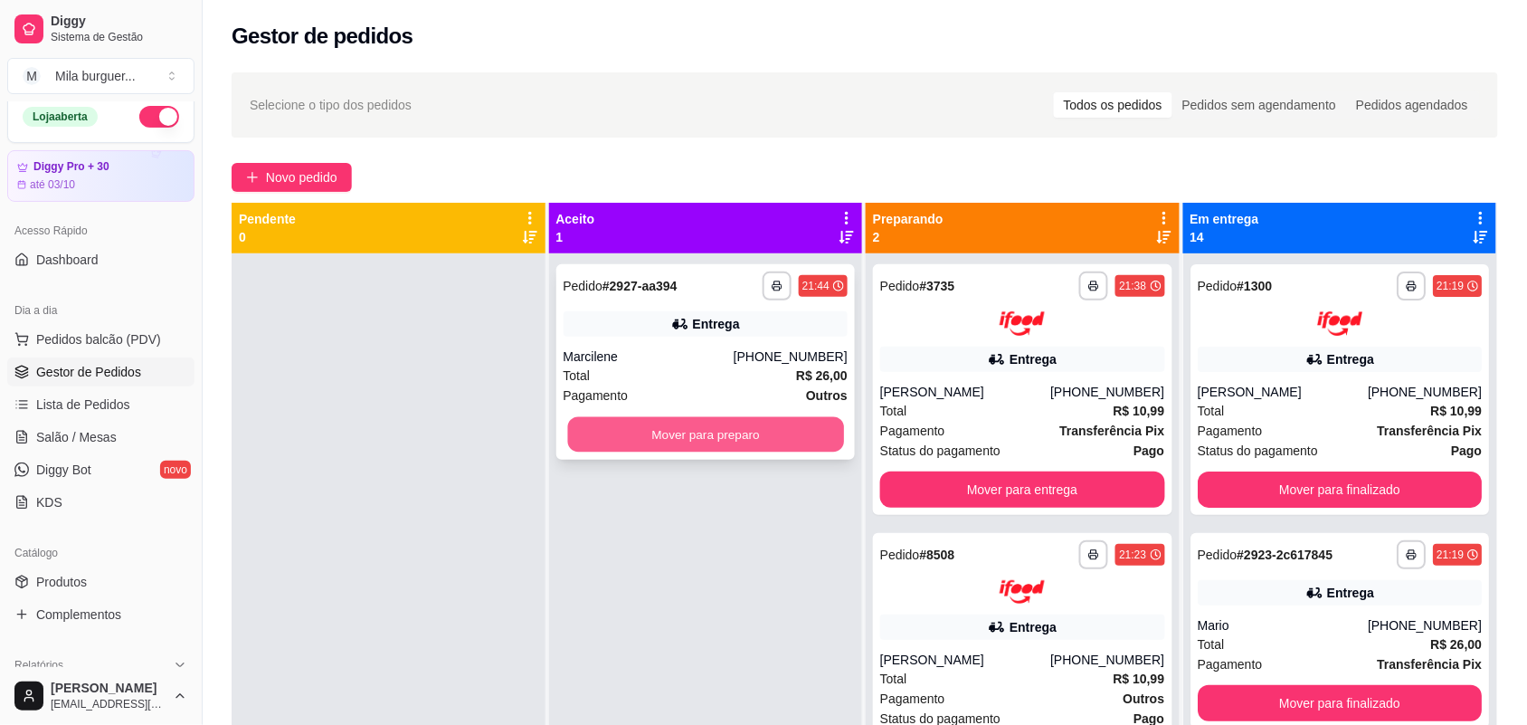
click at [675, 448] on button "Mover para preparo" at bounding box center [705, 434] width 276 height 35
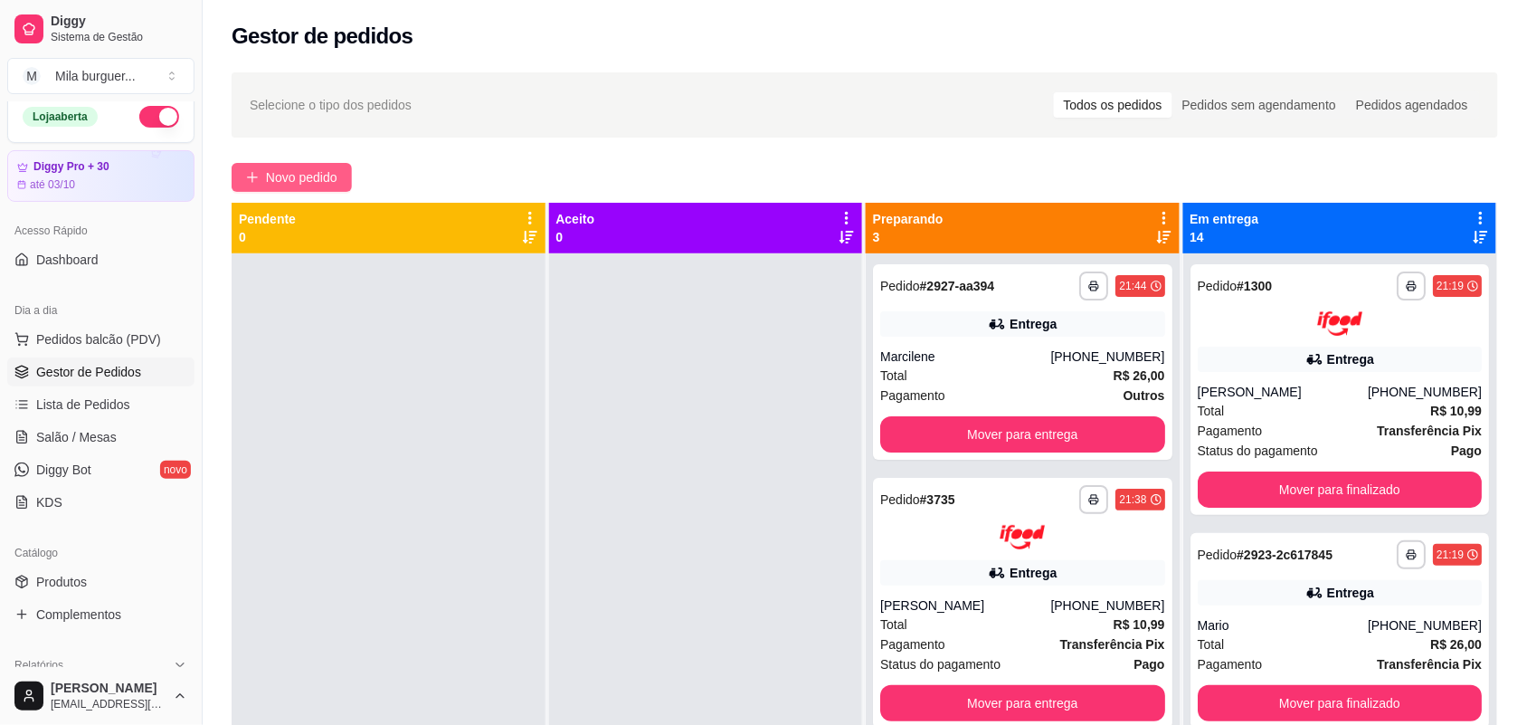
click at [279, 174] on span "Novo pedido" at bounding box center [301, 177] width 71 height 20
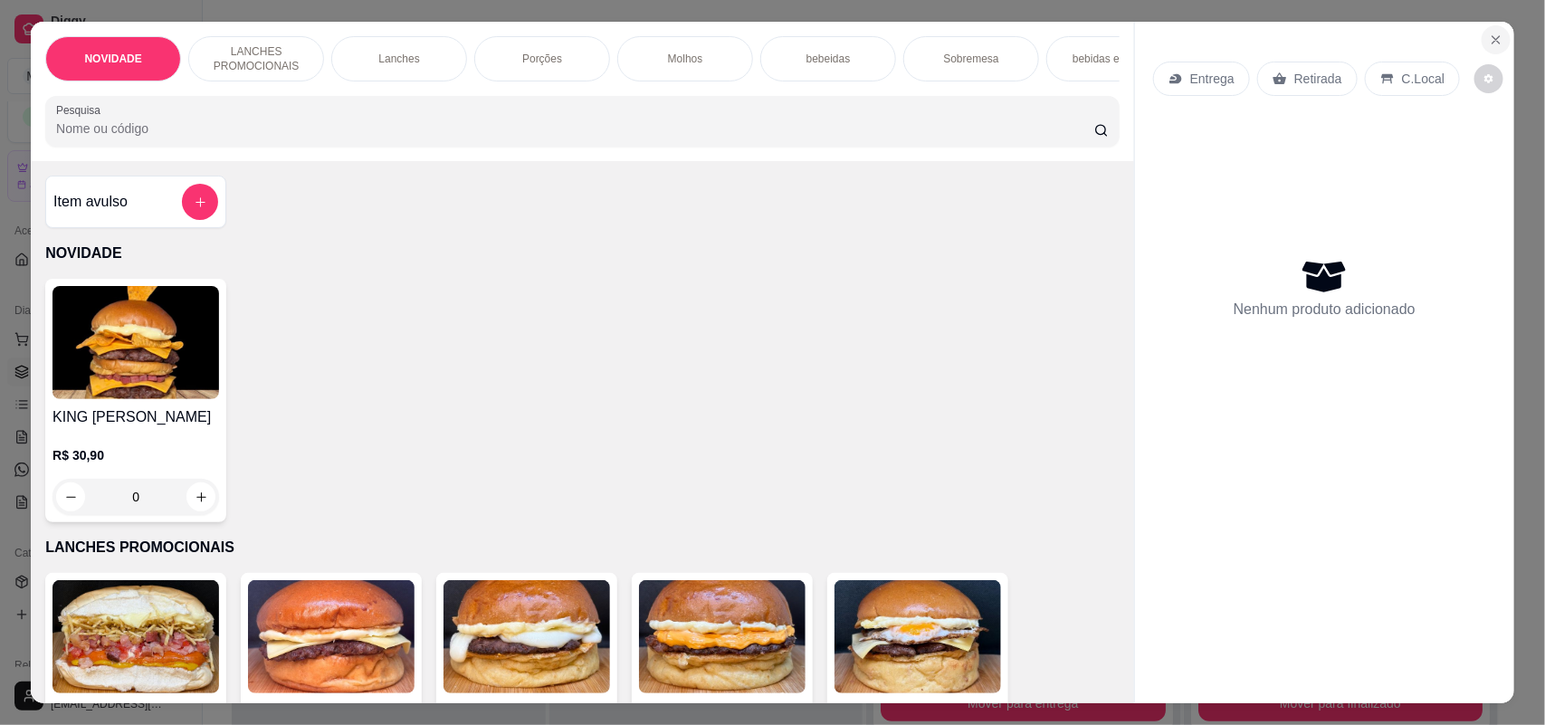
click at [1487, 48] on button "Close" at bounding box center [1495, 39] width 29 height 29
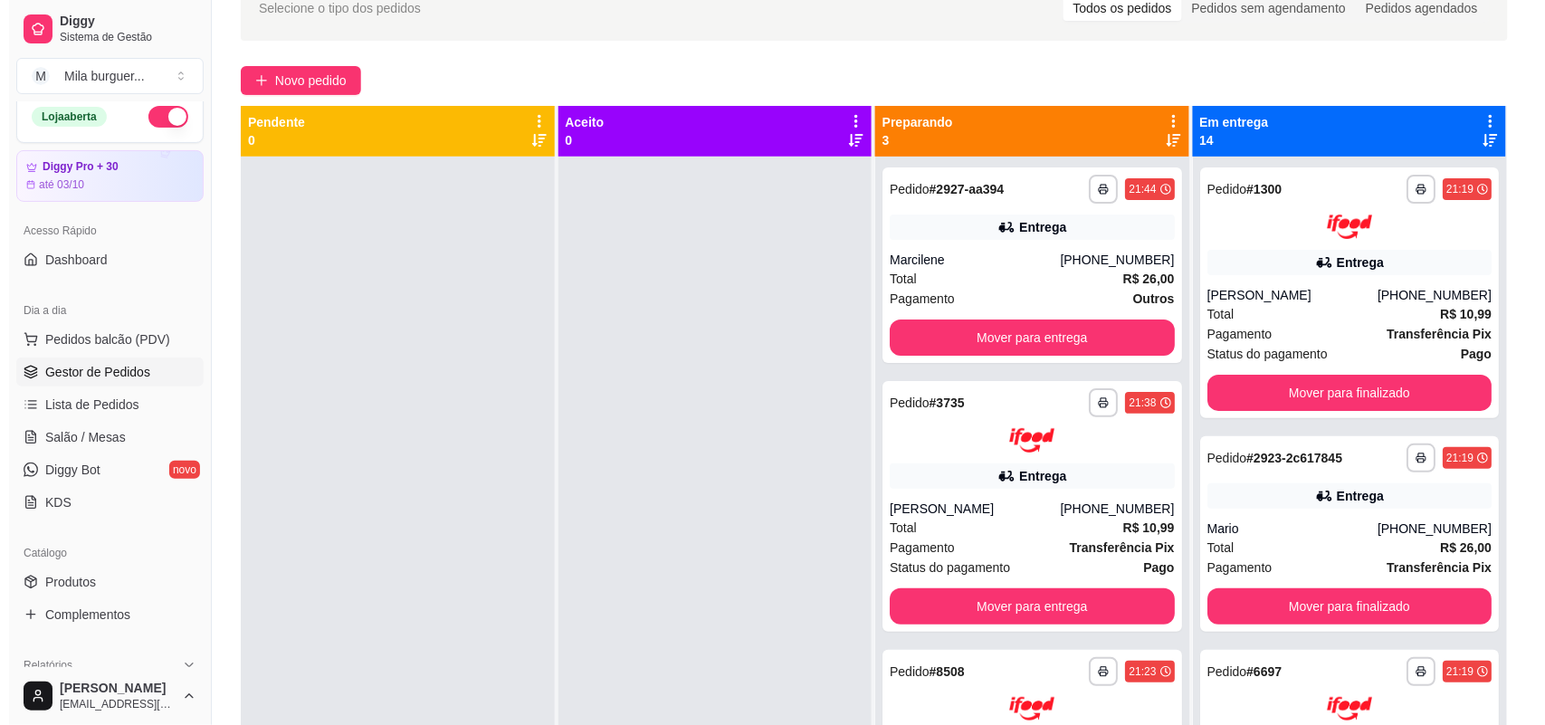
scroll to position [50, 0]
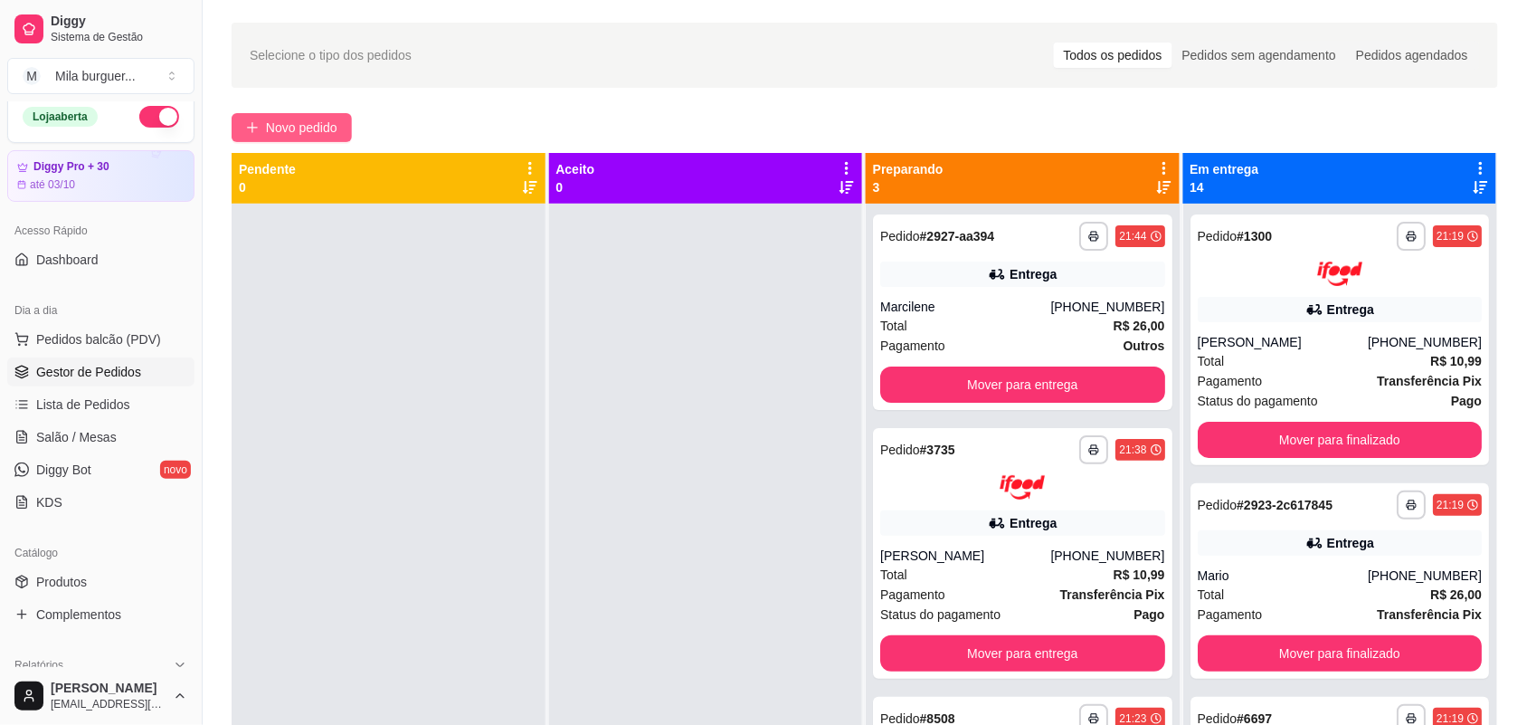
click at [304, 131] on span "Novo pedido" at bounding box center [301, 128] width 71 height 20
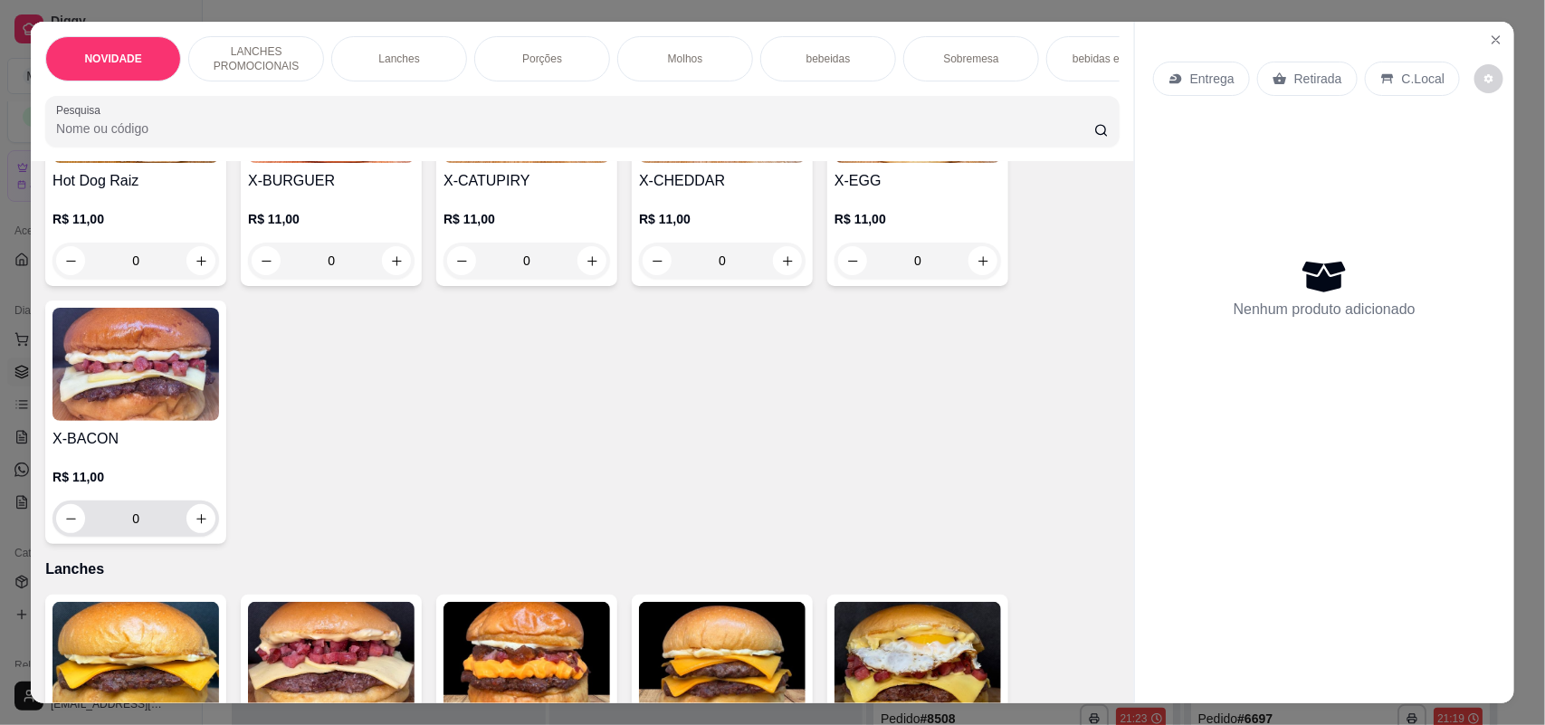
scroll to position [566, 0]
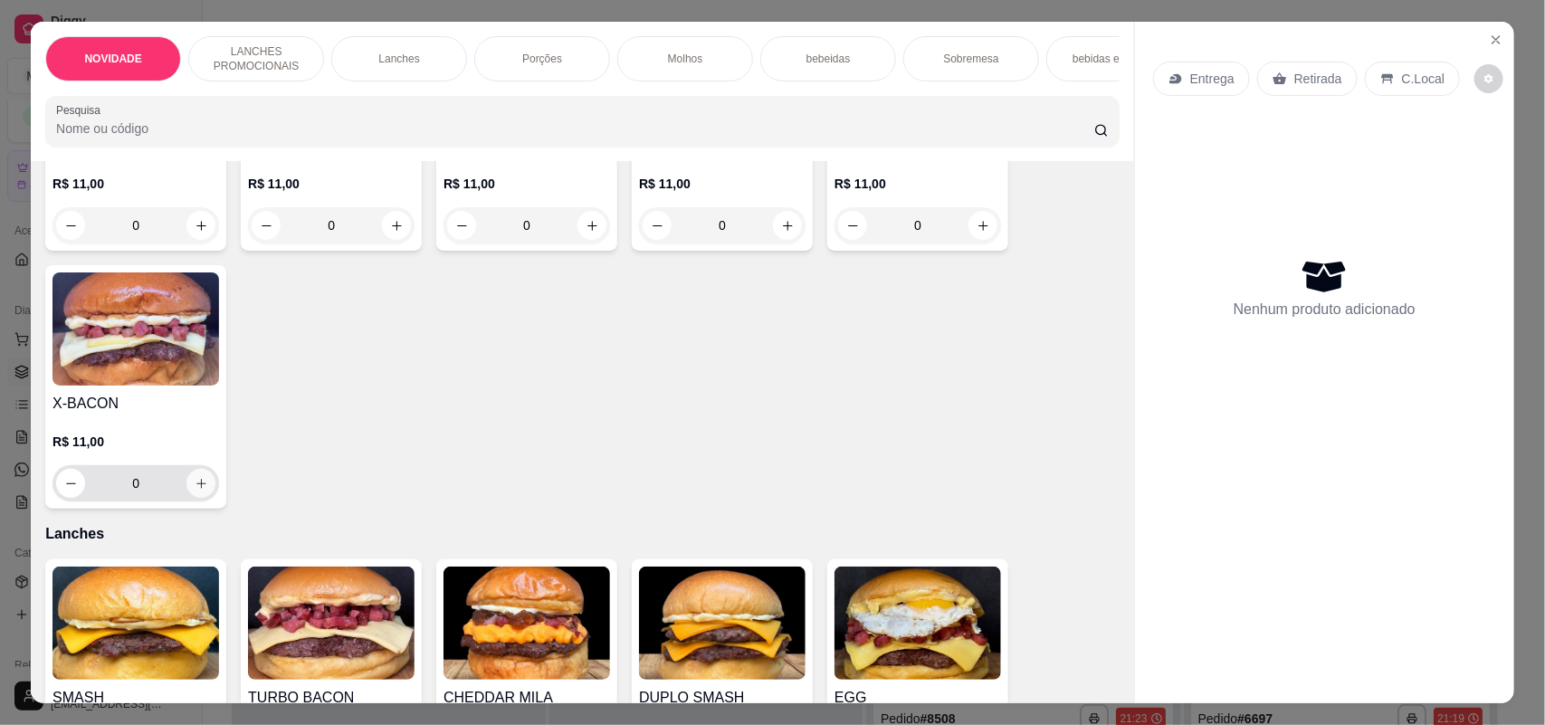
click at [196, 489] on icon "increase-product-quantity" at bounding box center [201, 484] width 10 height 10
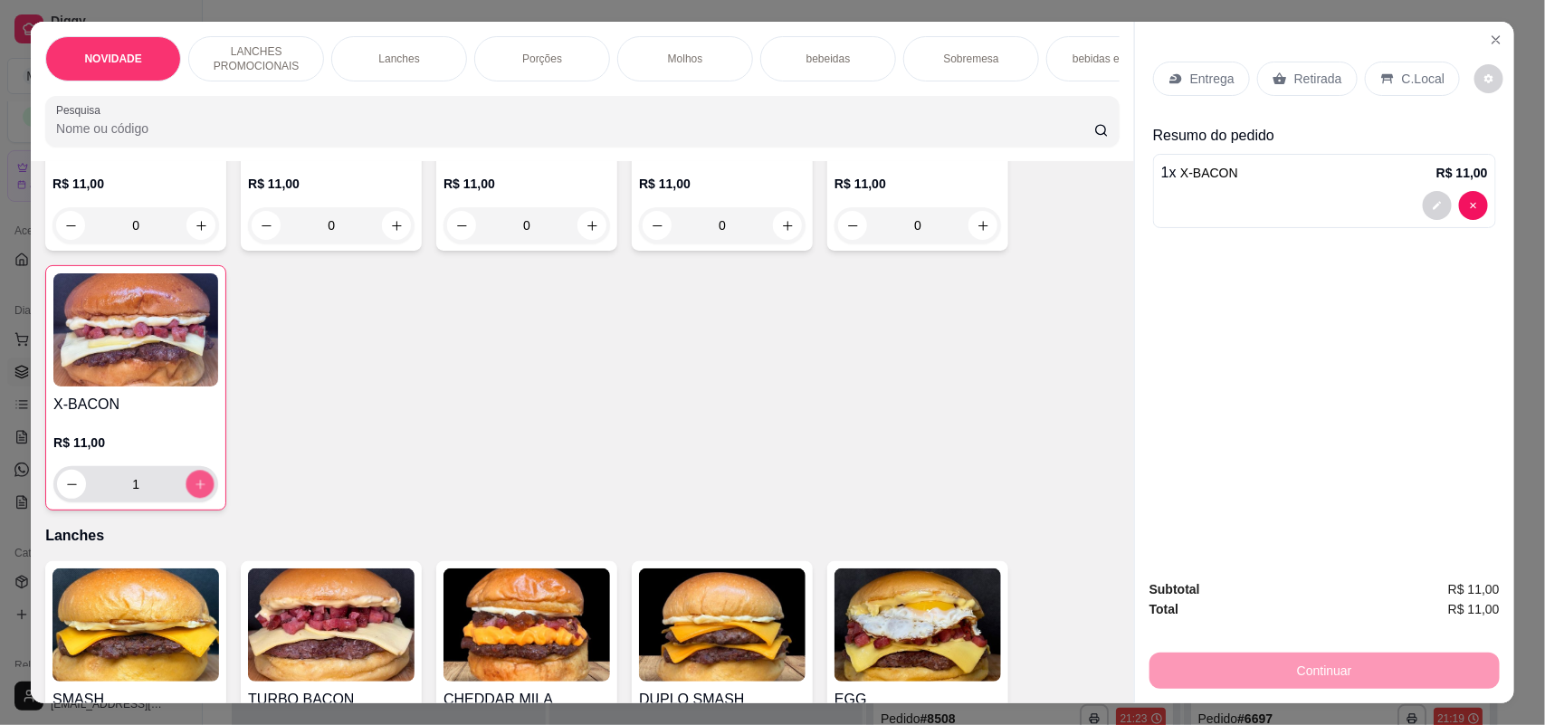
click at [194, 491] on icon "increase-product-quantity" at bounding box center [201, 485] width 14 height 14
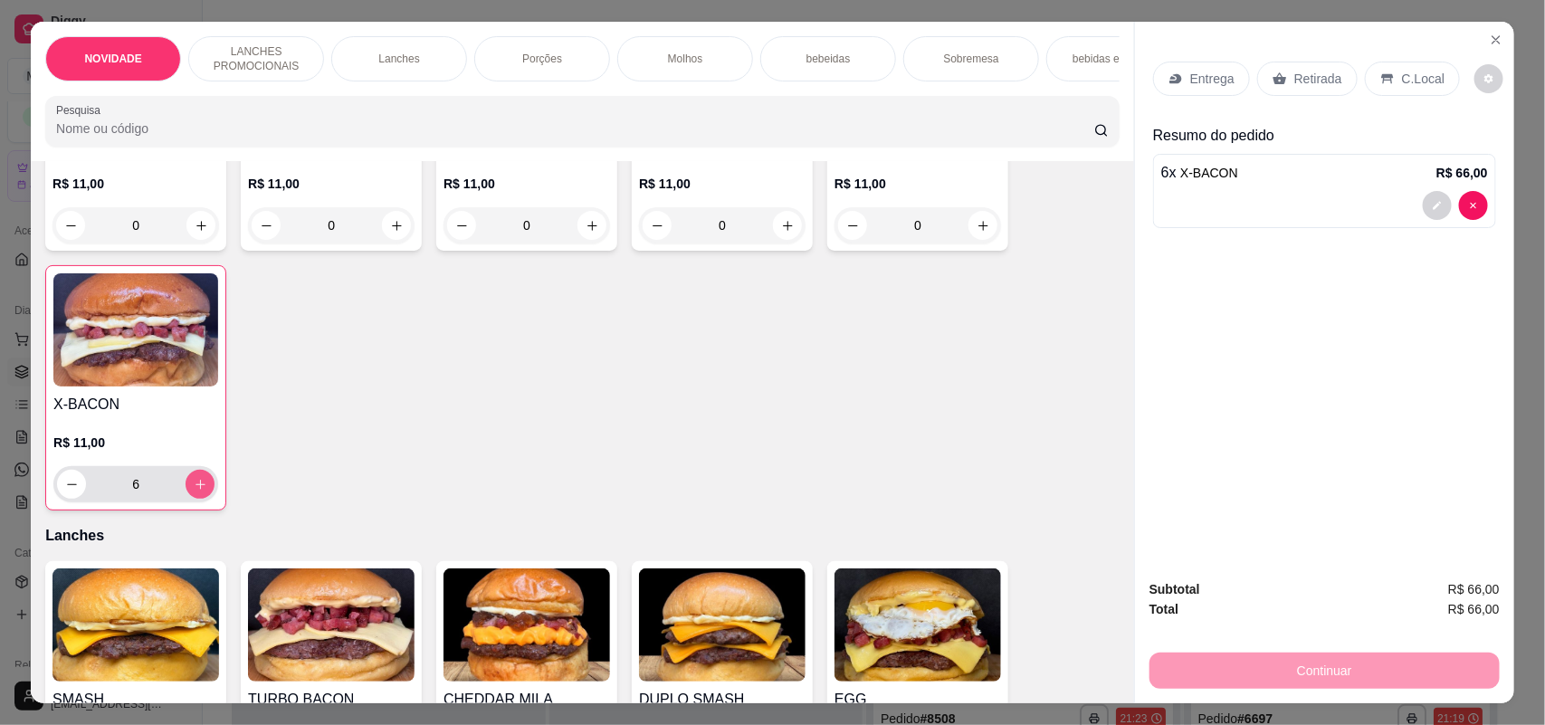
click at [194, 491] on icon "increase-product-quantity" at bounding box center [201, 485] width 14 height 14
type input "7"
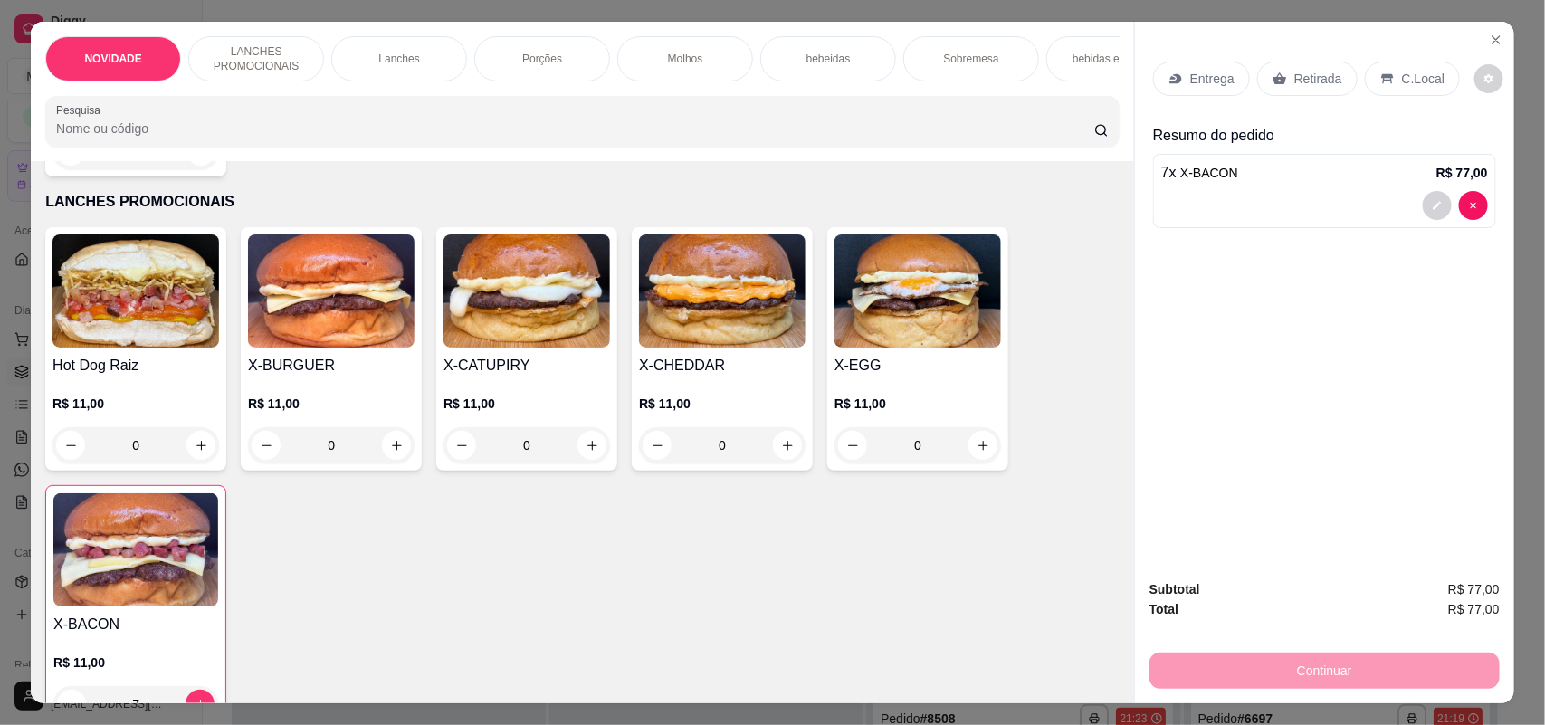
scroll to position [339, 0]
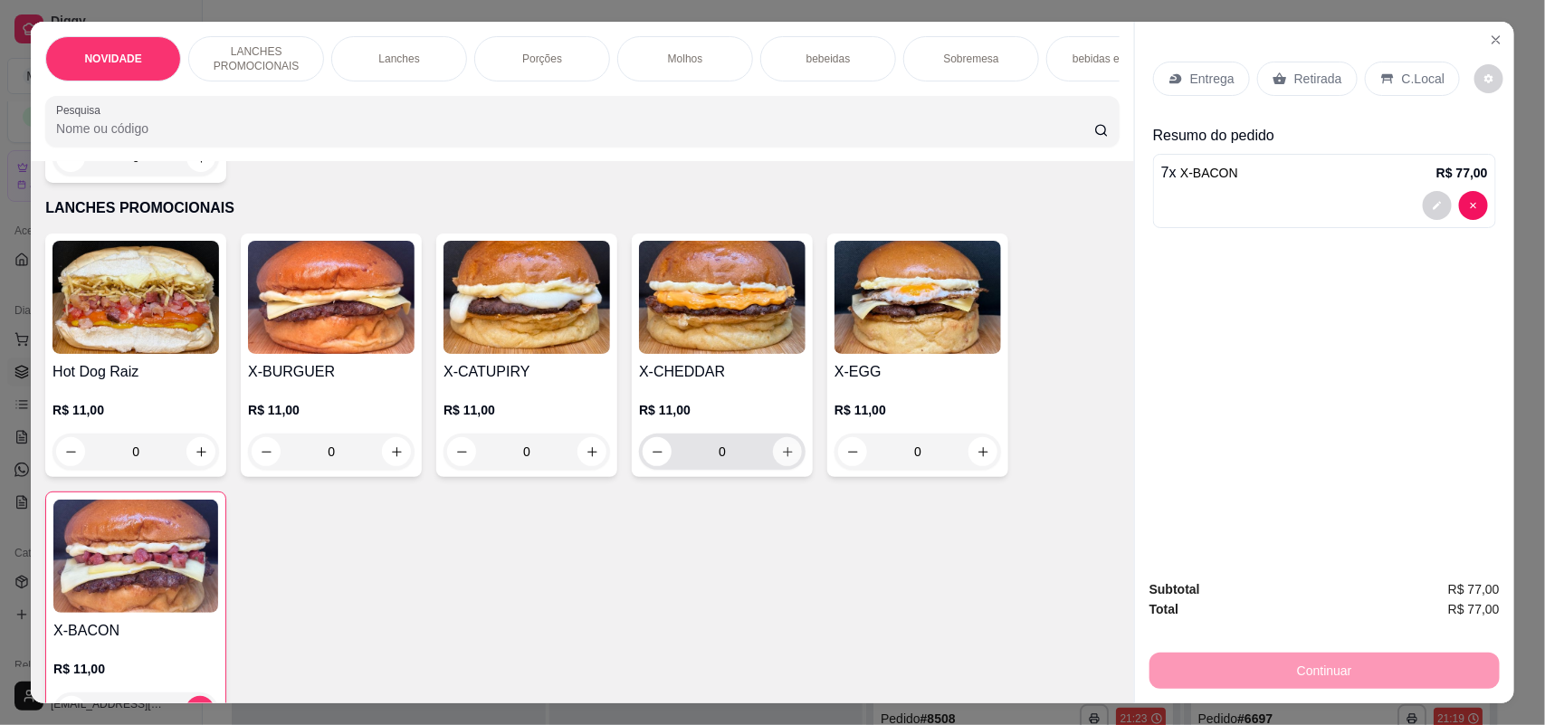
click at [781, 459] on icon "increase-product-quantity" at bounding box center [788, 452] width 14 height 14
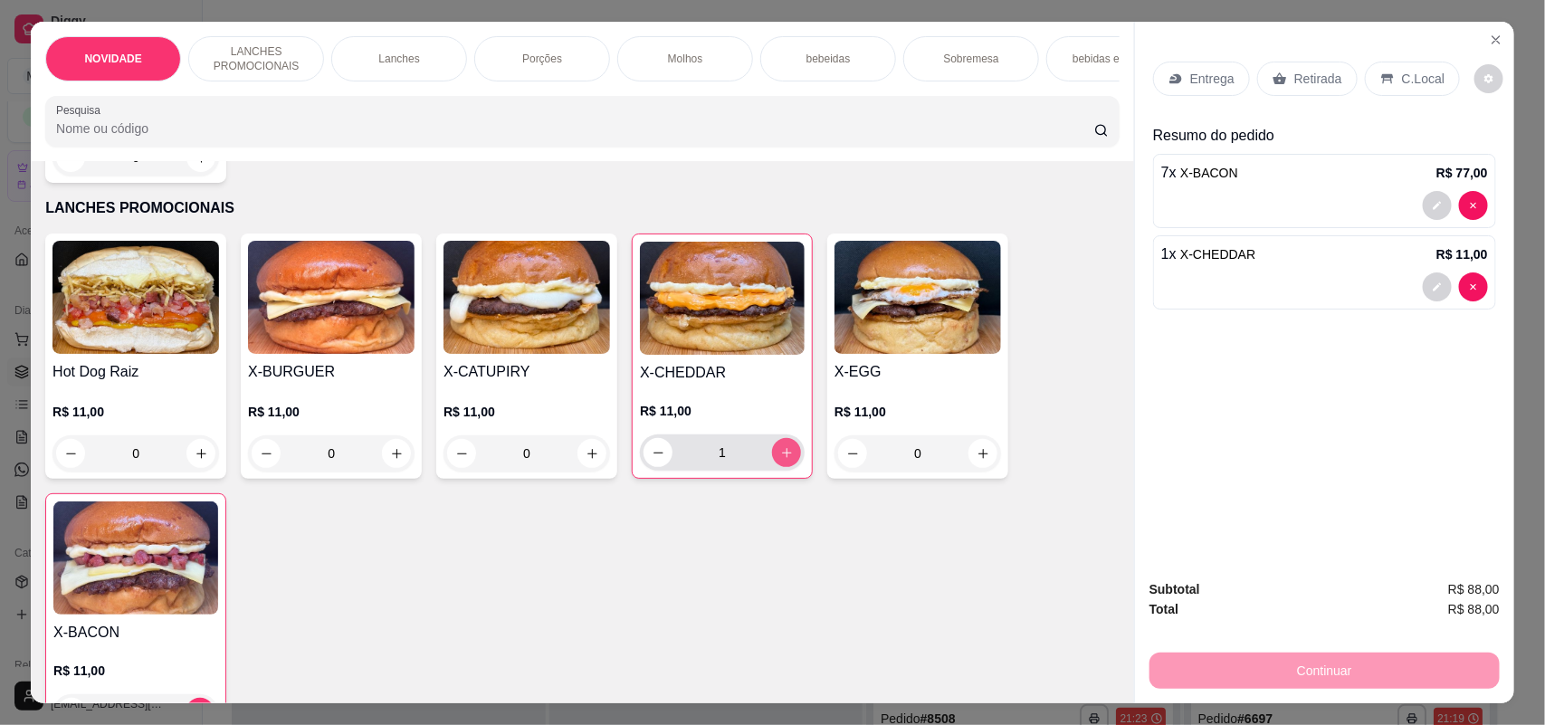
type input "1"
click at [1203, 72] on p "Entrega" at bounding box center [1212, 79] width 44 height 18
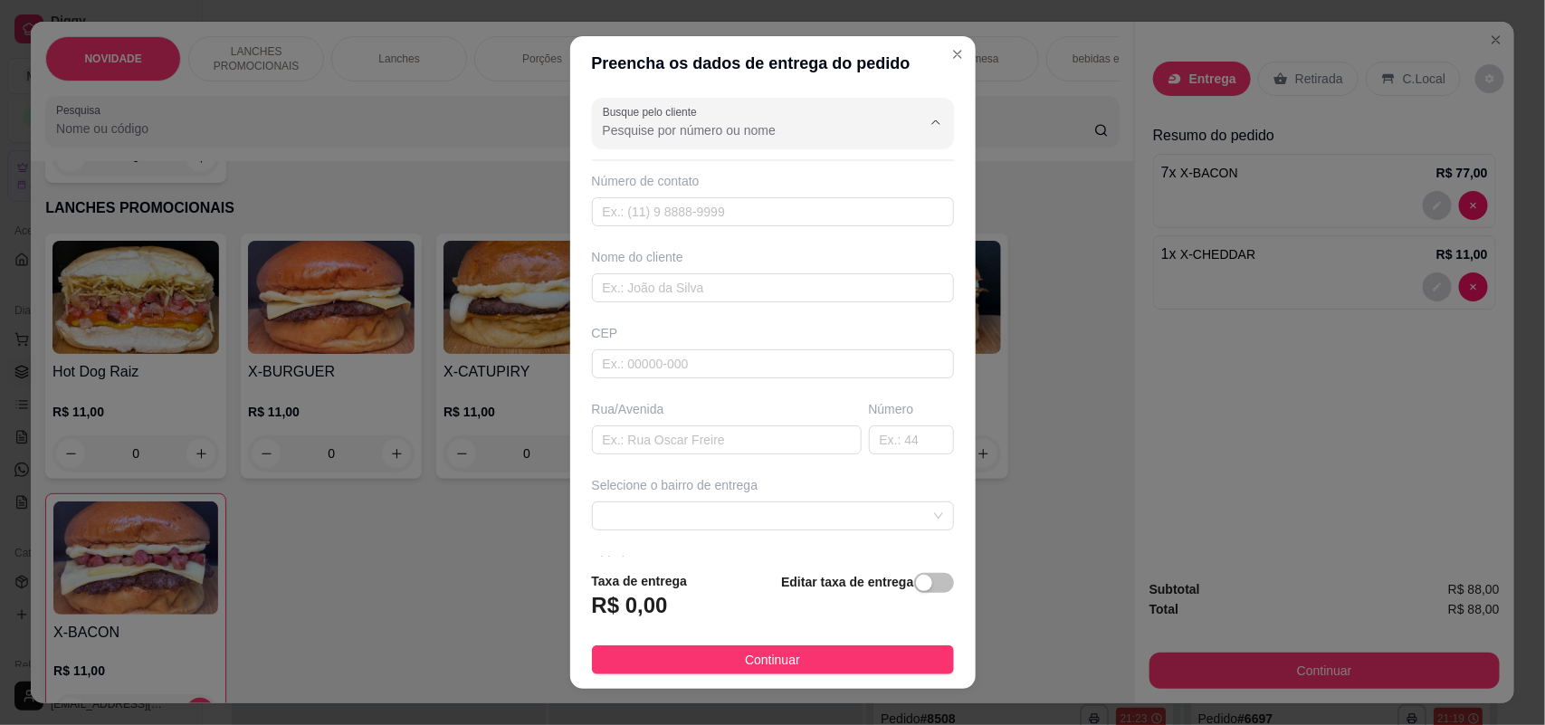
click at [710, 121] on input "Busque pelo cliente" at bounding box center [748, 130] width 290 height 18
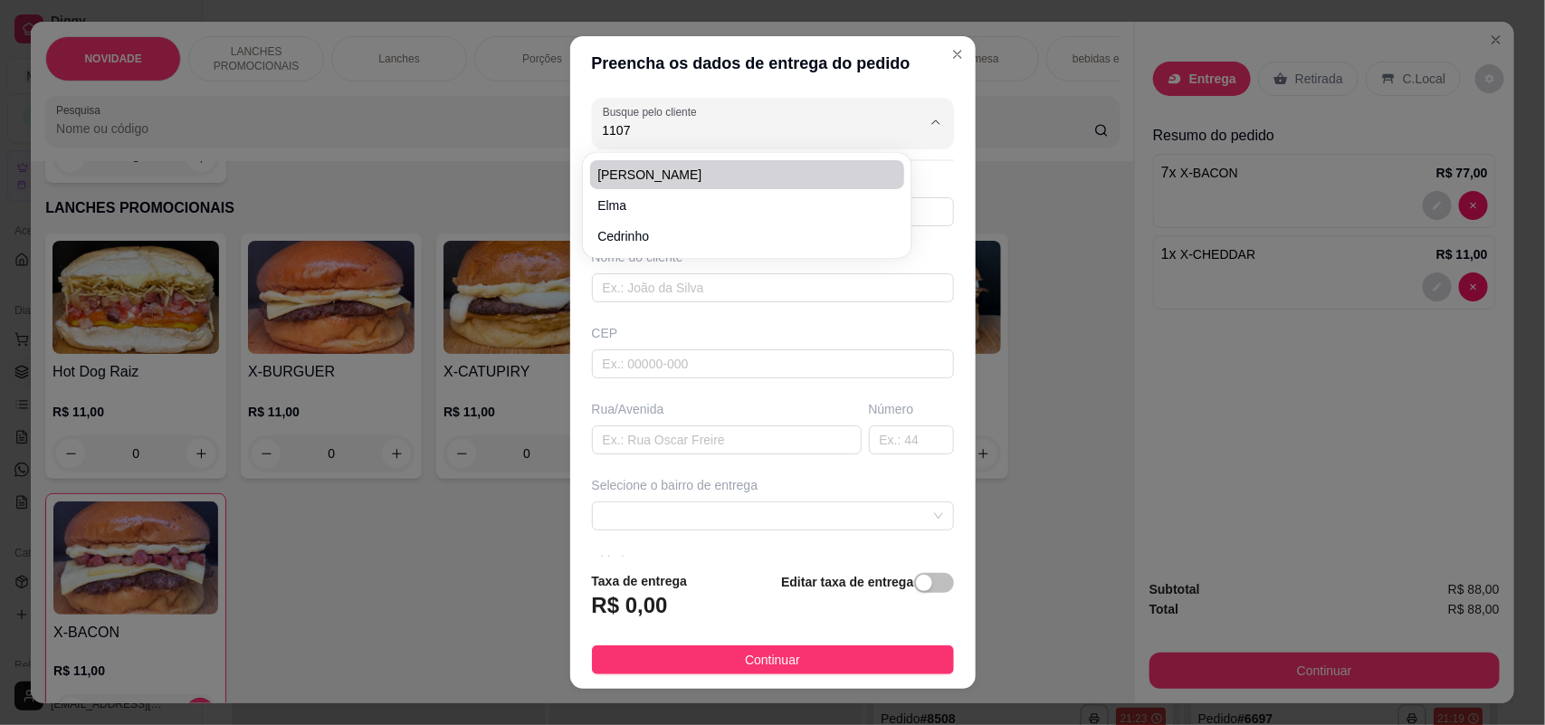
click at [706, 169] on span "[PERSON_NAME]" at bounding box center [737, 175] width 281 height 18
type input "[PERSON_NAME]"
type input "15997561107"
type input "[PERSON_NAME]"
type input "18071059"
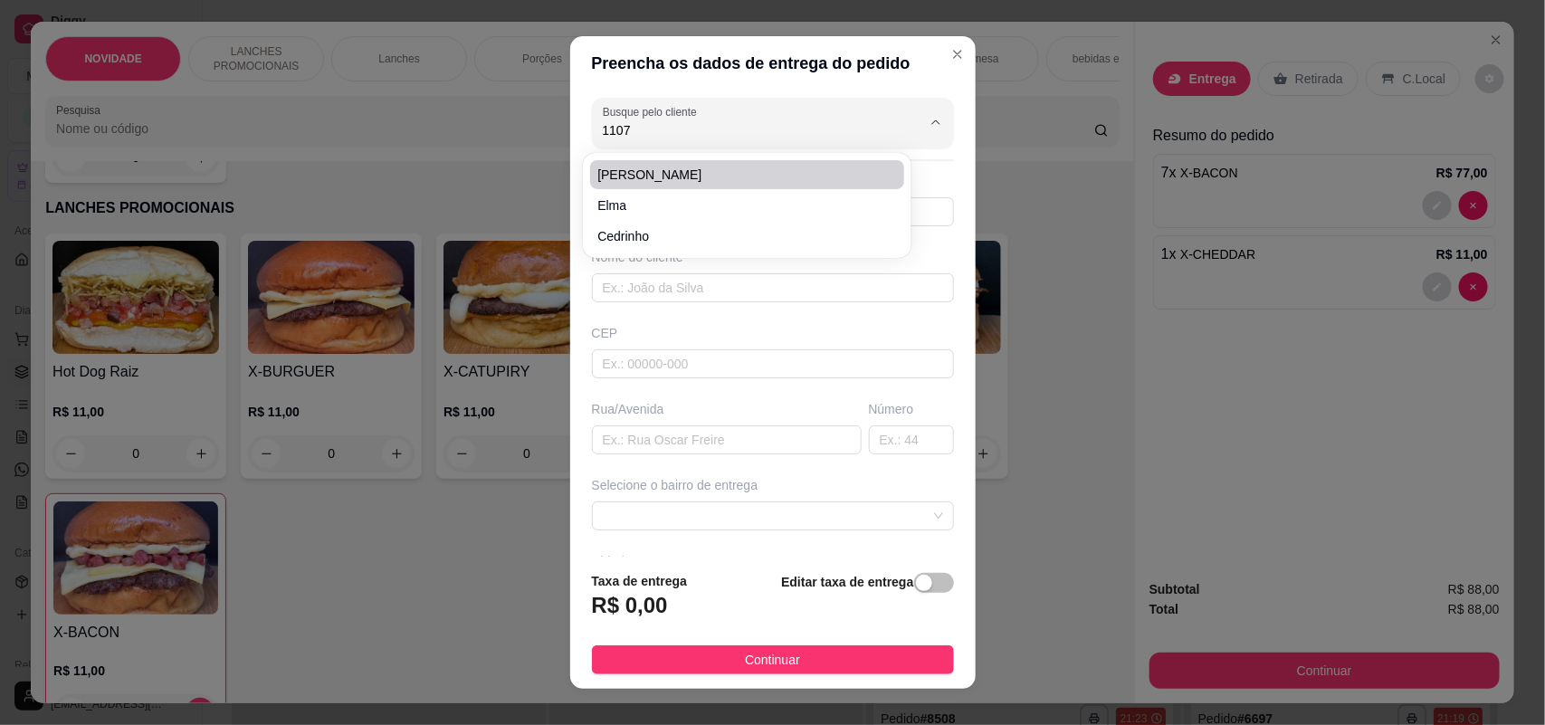
type input "Rua Doutor [PERSON_NAME]"
type input "171"
type input "SOROCABA"
type input "Ao lado do 169"
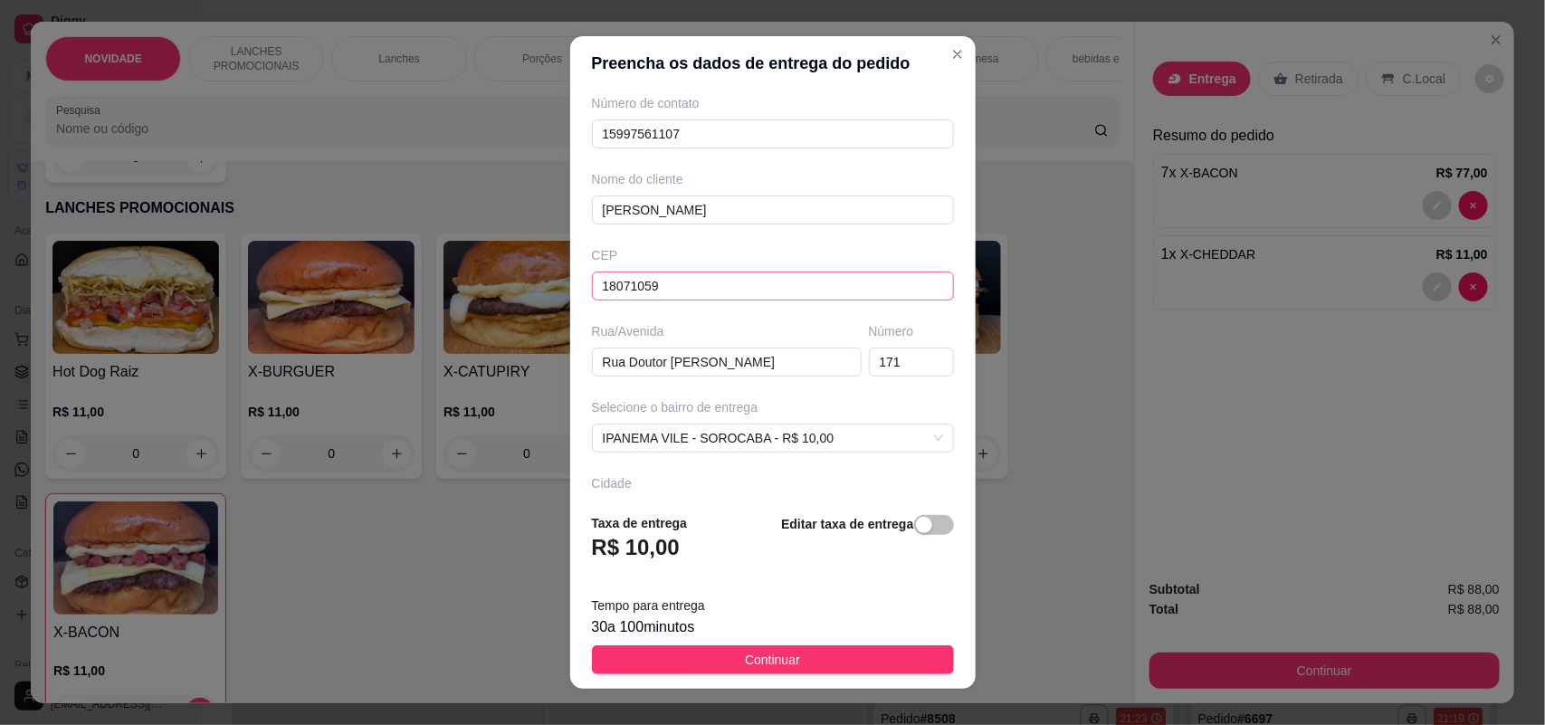
scroll to position [113, 0]
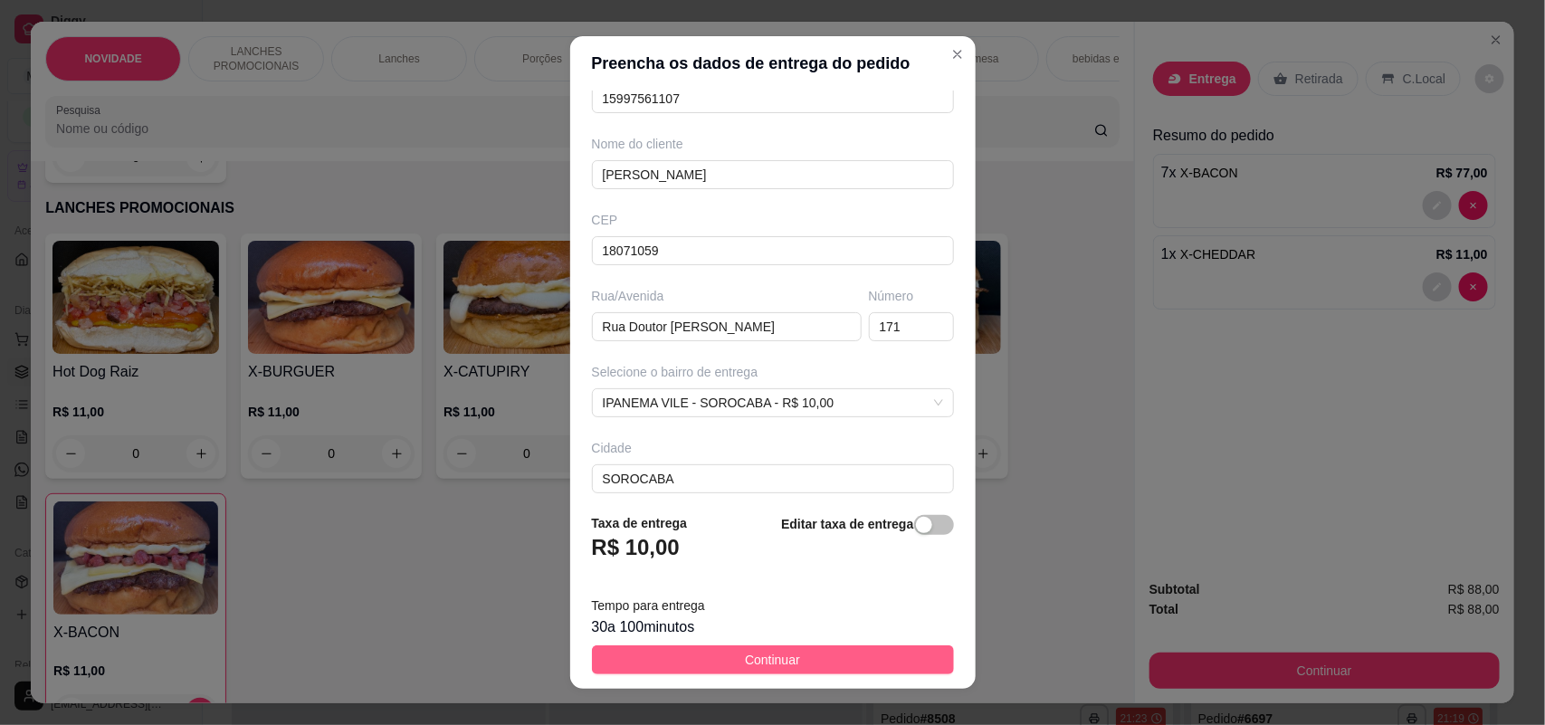
type input "[PERSON_NAME]"
click at [716, 645] on button "Continuar" at bounding box center [773, 659] width 362 height 29
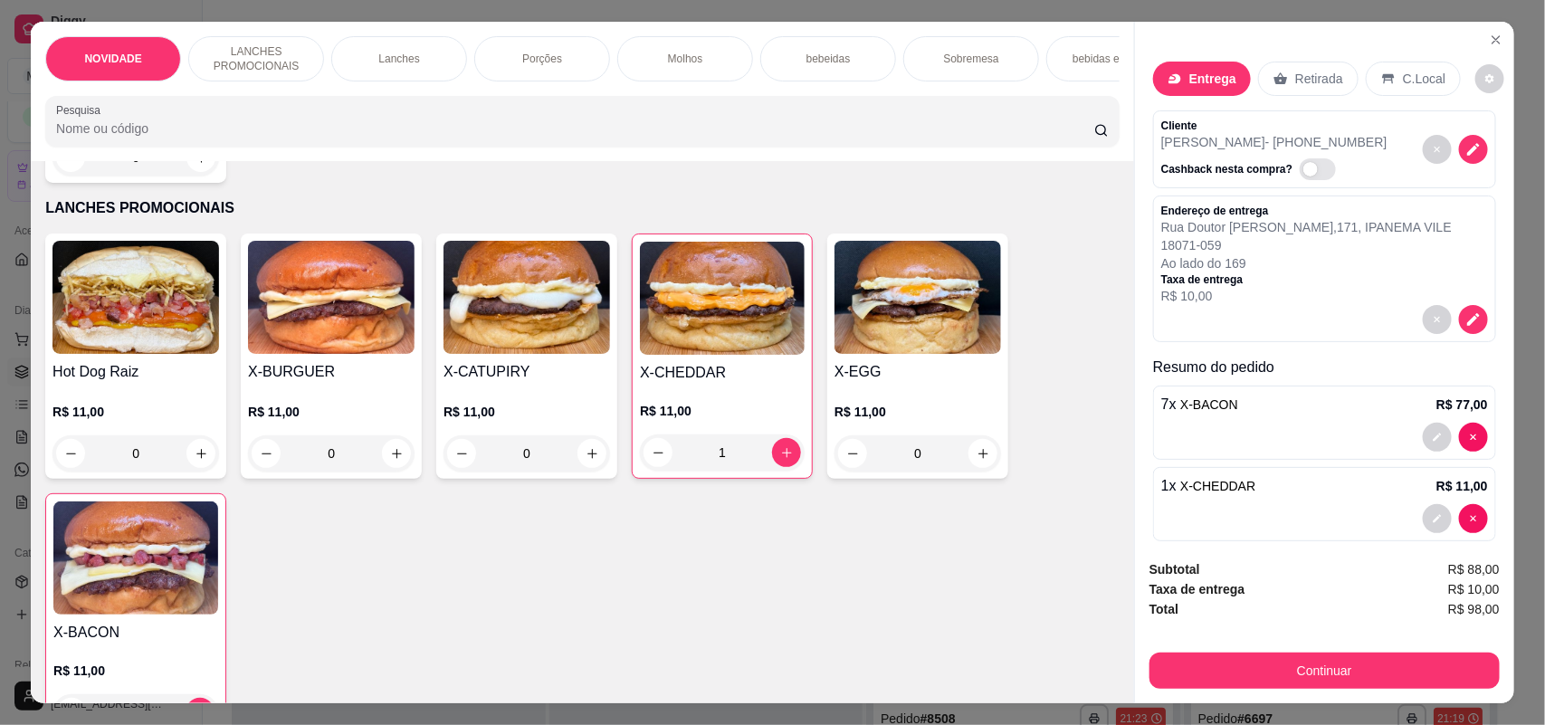
click at [846, 60] on div "bebeidas" at bounding box center [828, 58] width 136 height 45
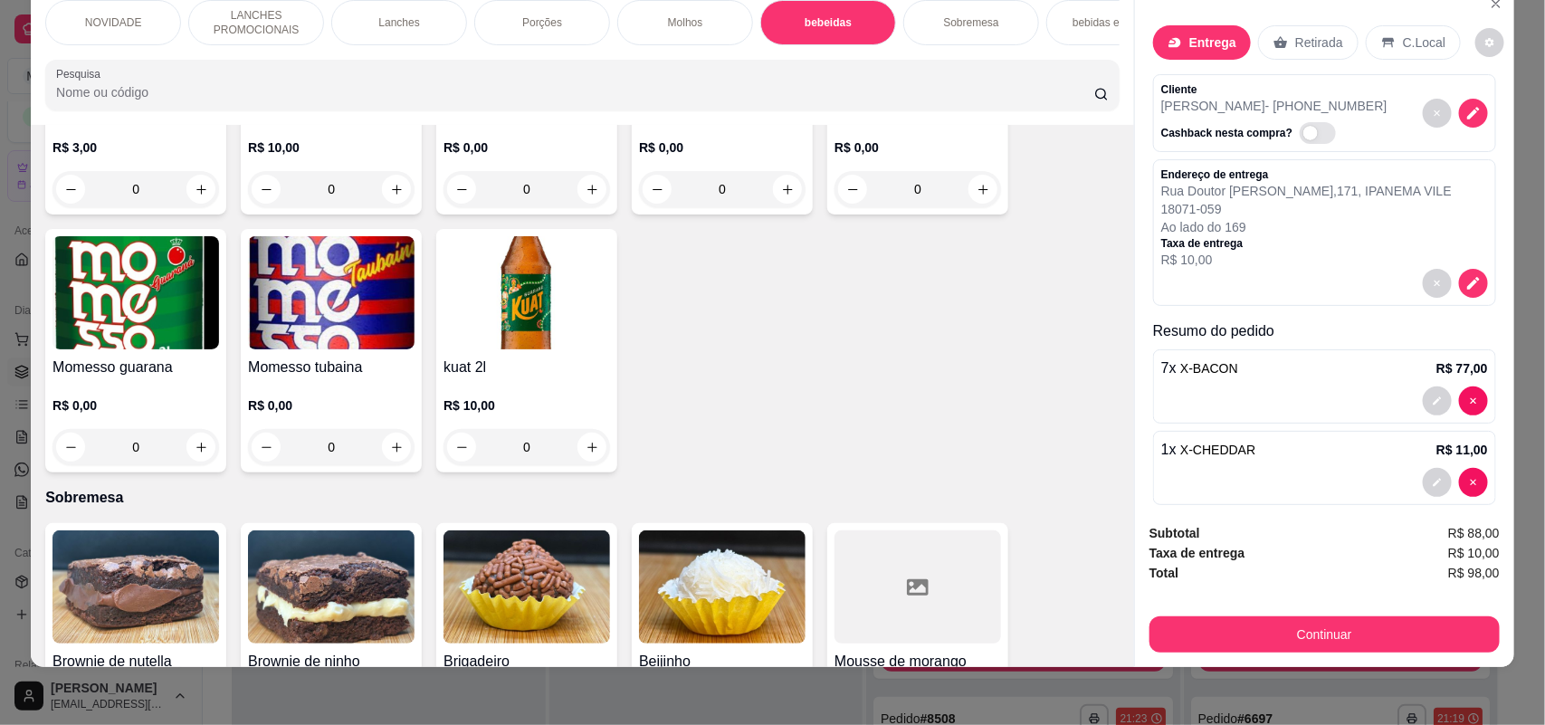
scroll to position [2577, 0]
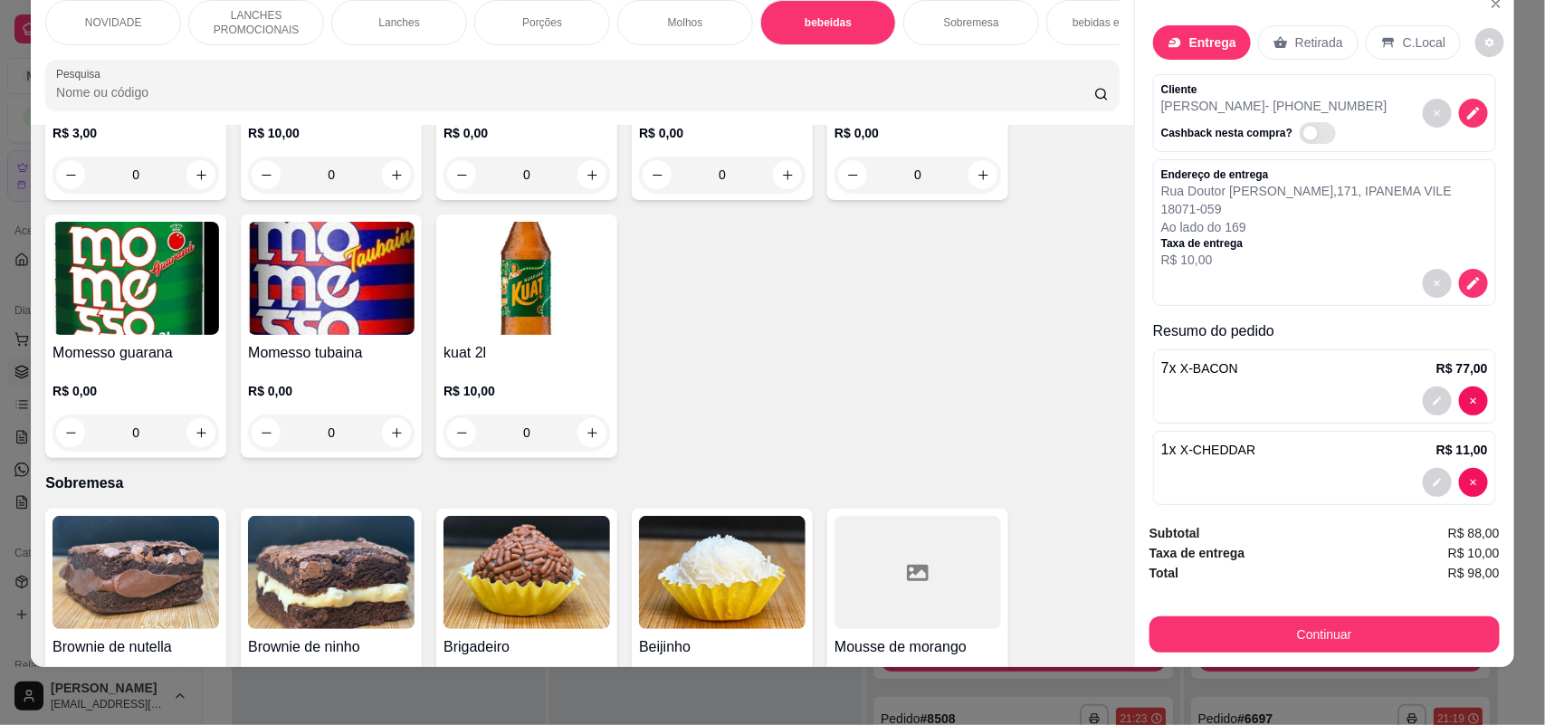
click at [387, 421] on div "0" at bounding box center [331, 432] width 166 height 36
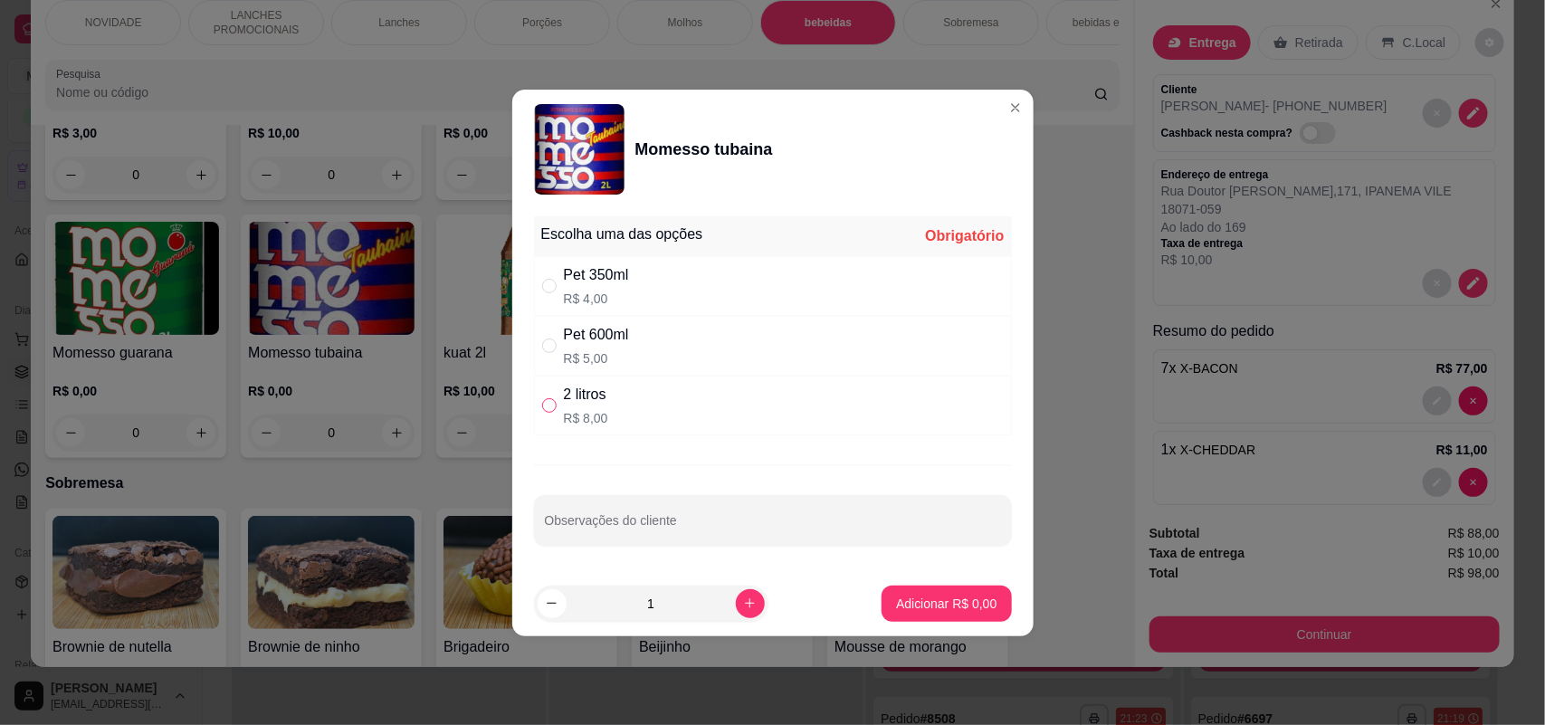
click at [543, 403] on input "" at bounding box center [549, 405] width 14 height 14
radio input "true"
click at [906, 607] on p "Adicionar R$ 8,00" at bounding box center [946, 603] width 100 height 18
type input "1"
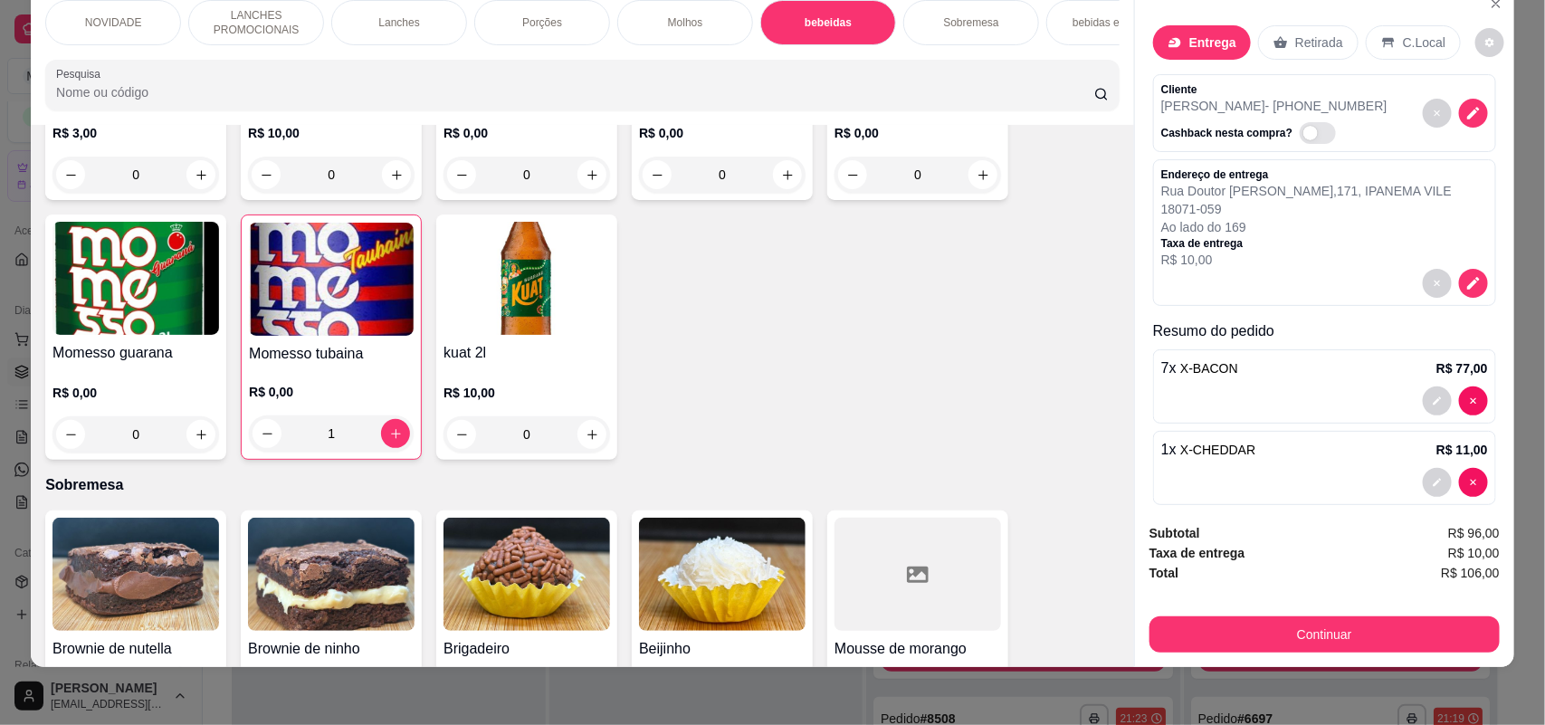
click at [1403, 612] on div "Continuar" at bounding box center [1324, 632] width 350 height 41
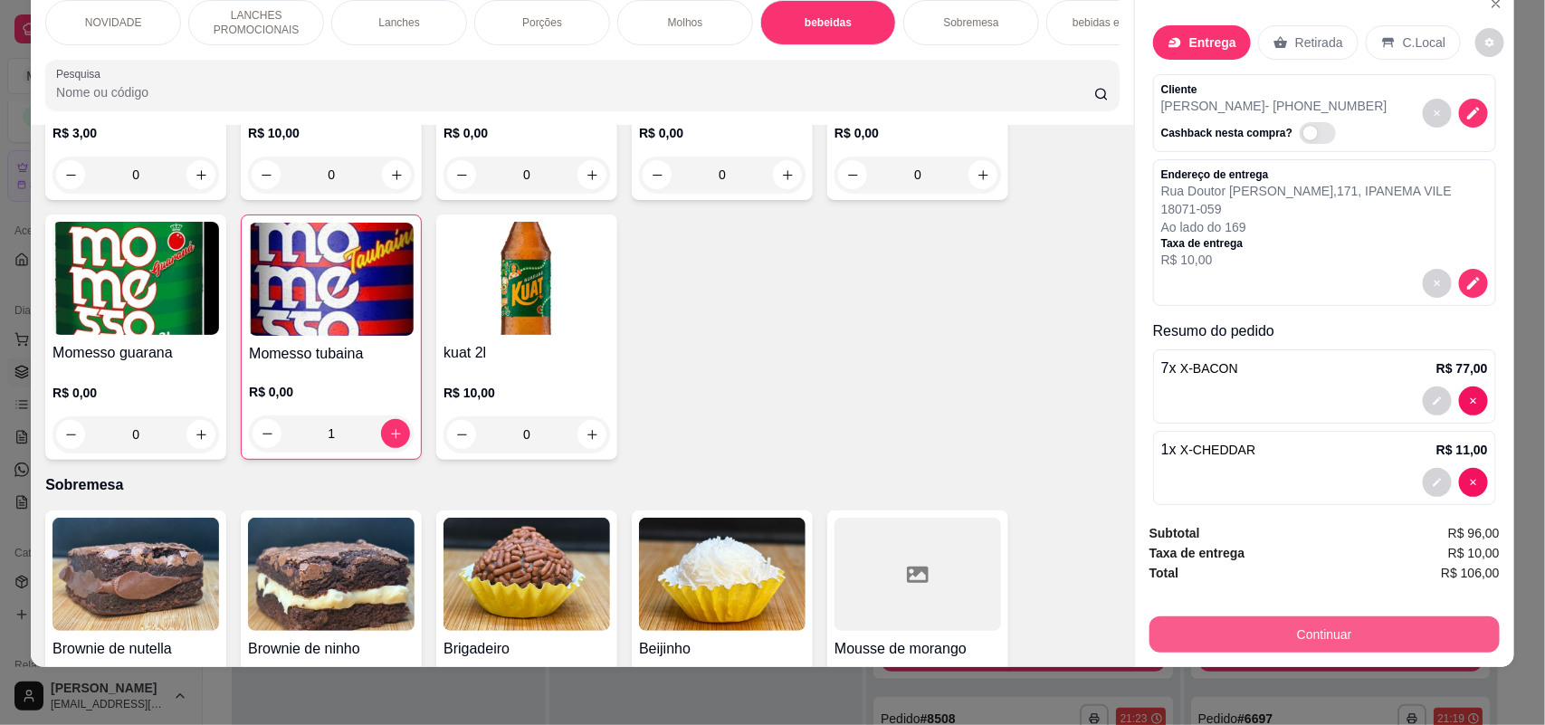
click at [1401, 626] on button "Continuar" at bounding box center [1324, 634] width 350 height 36
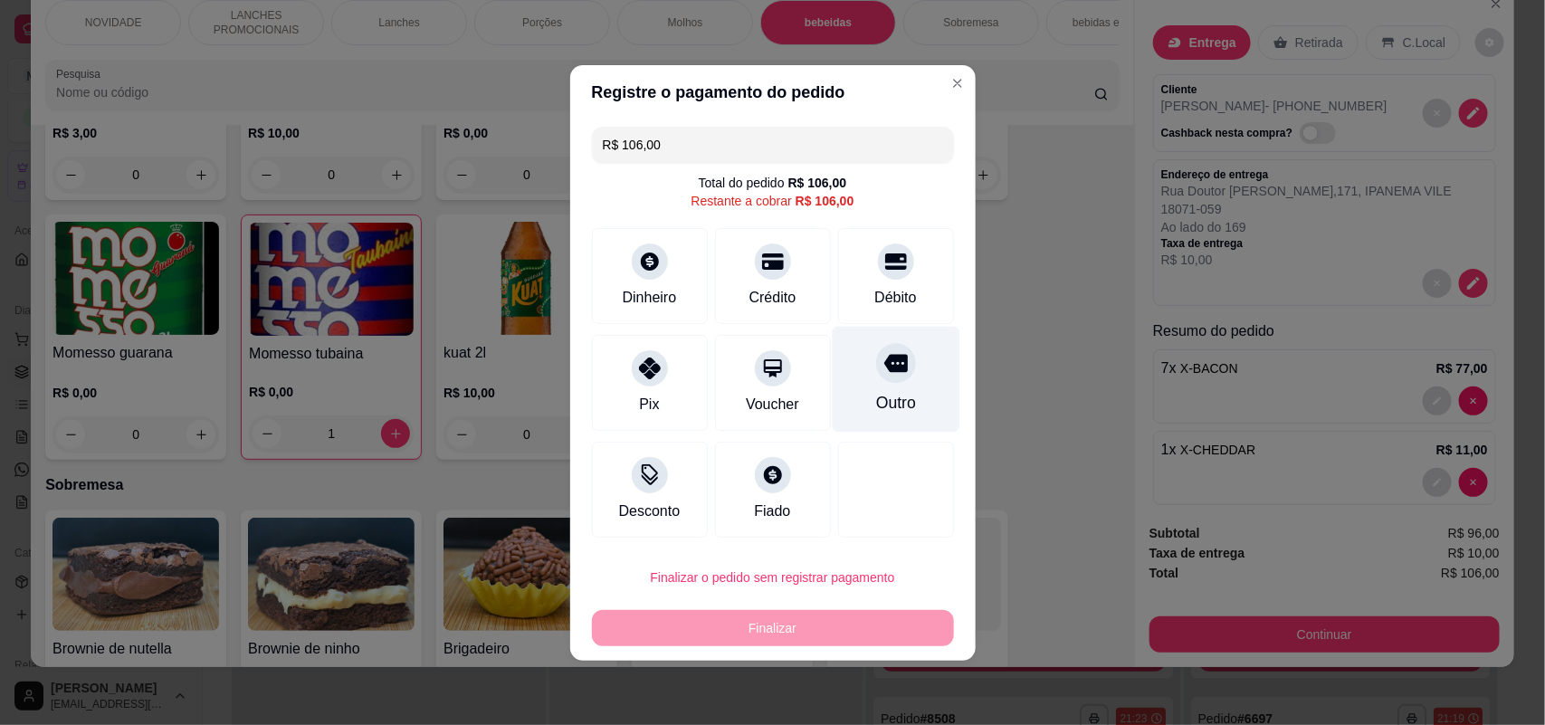
click at [908, 328] on div "Outro" at bounding box center [896, 379] width 128 height 106
type input "R$ 0,00"
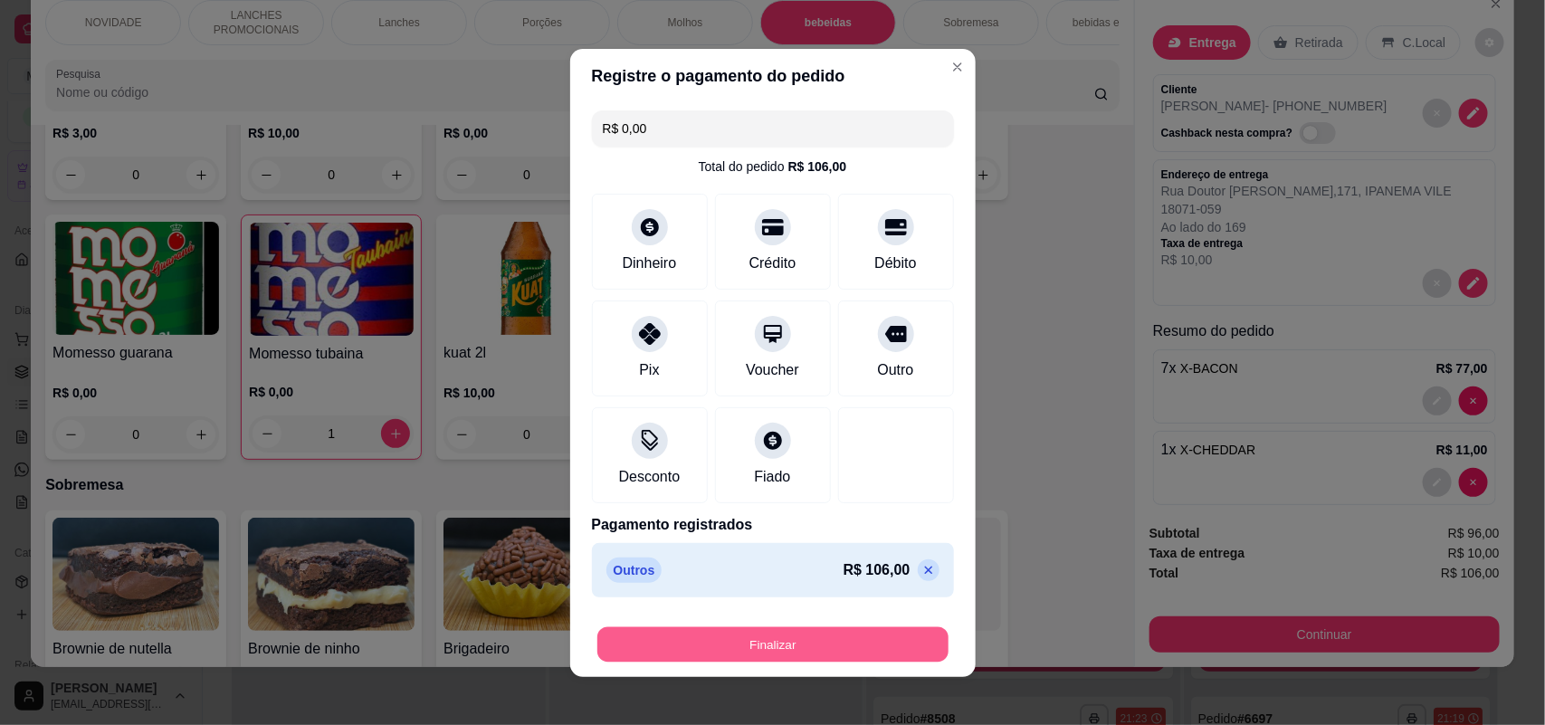
click at [788, 638] on button "Finalizar" at bounding box center [772, 643] width 351 height 35
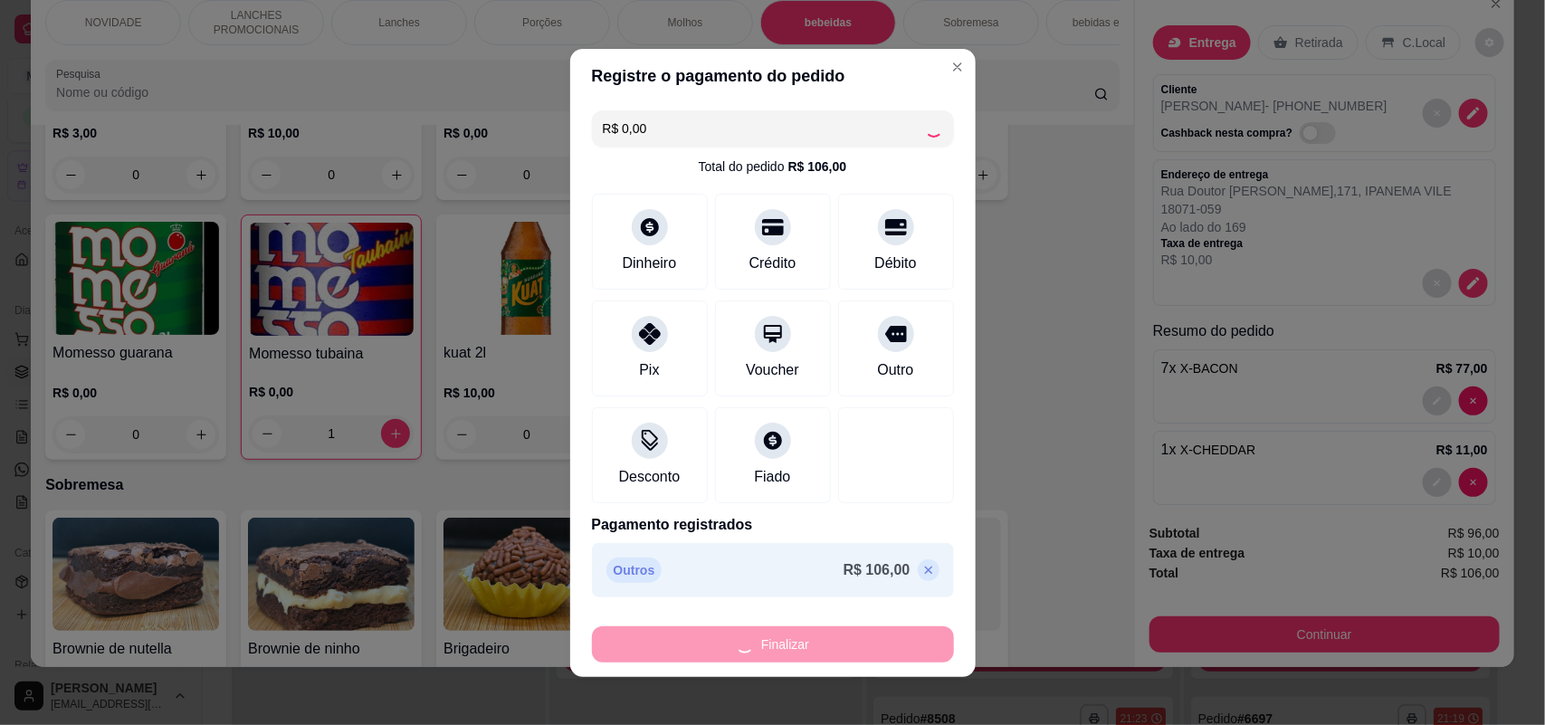
type input "0"
type input "-R$ 106,00"
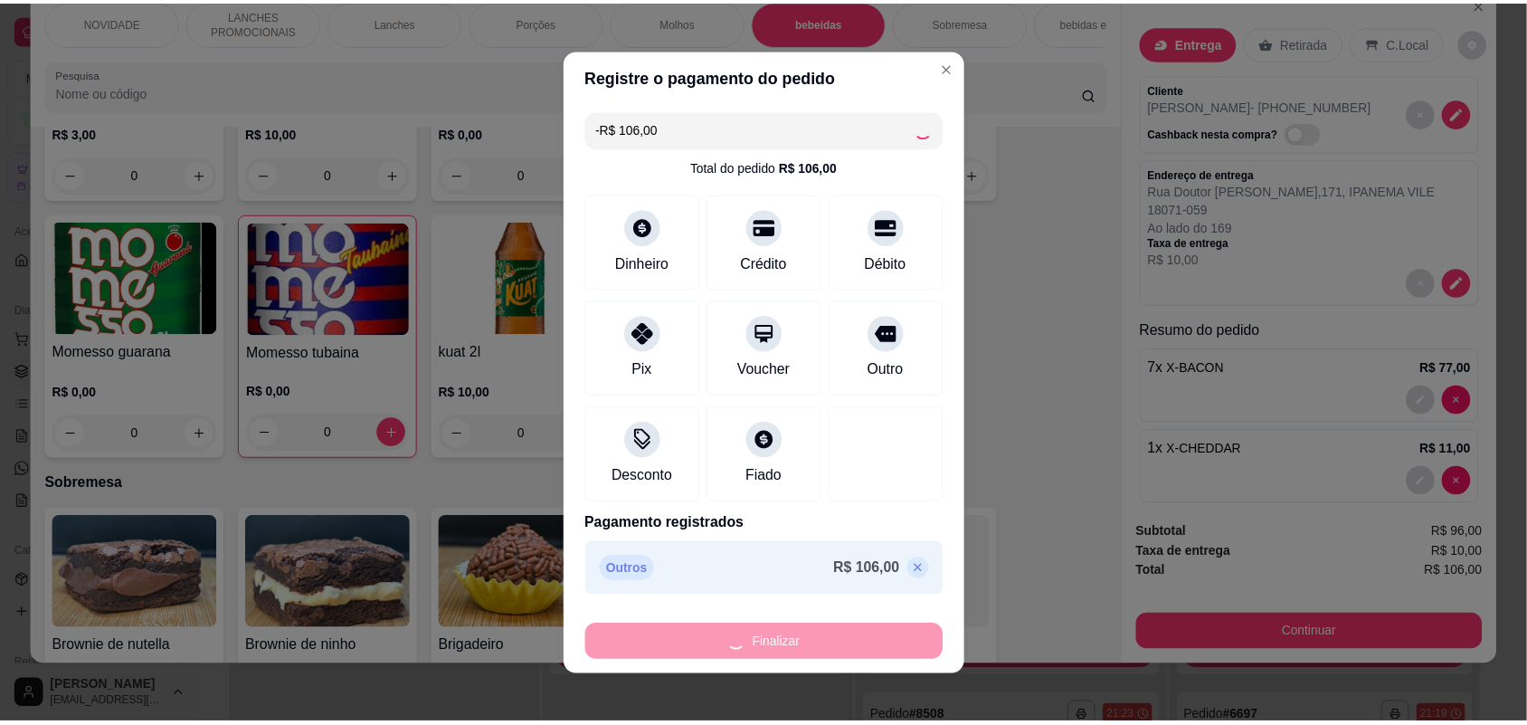
scroll to position [2572, 0]
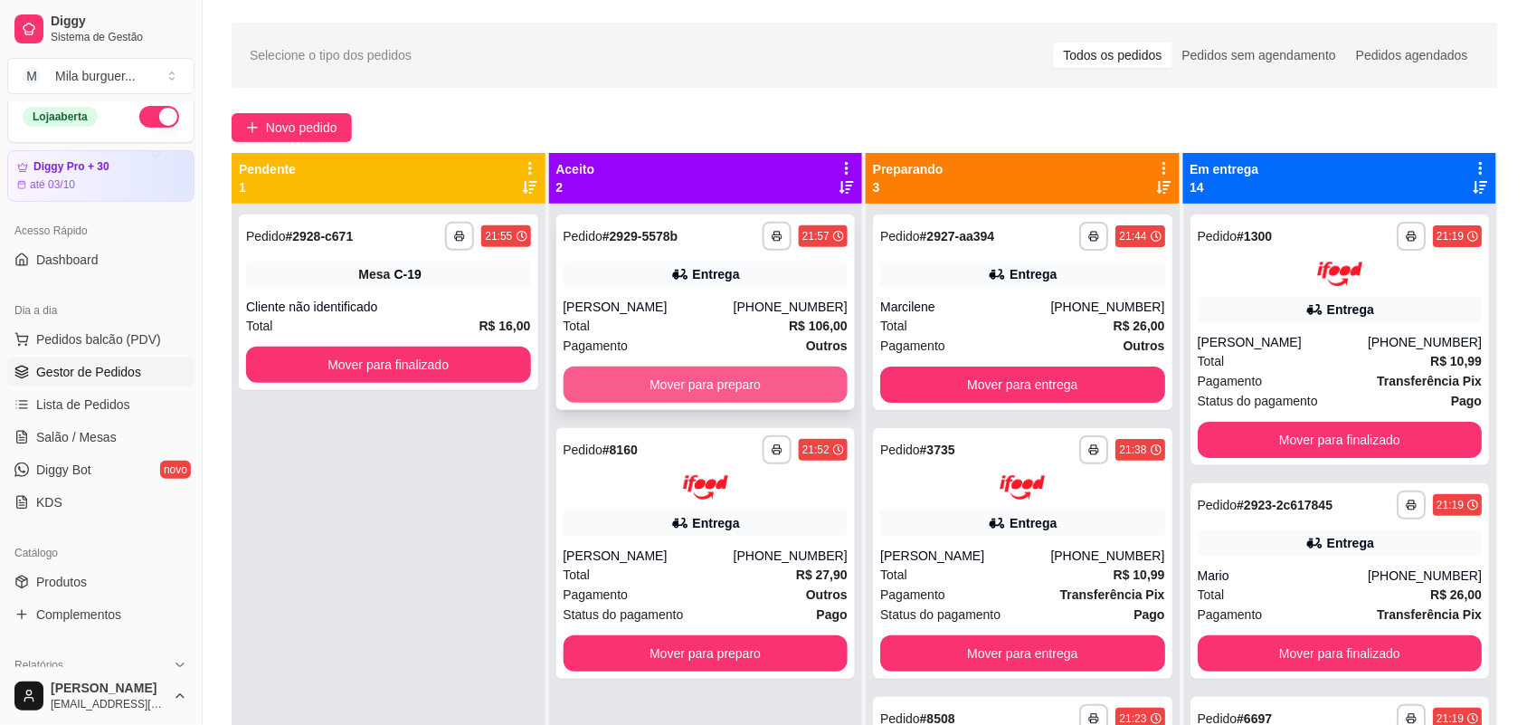
click at [674, 389] on button "Mover para preparo" at bounding box center [706, 384] width 285 height 36
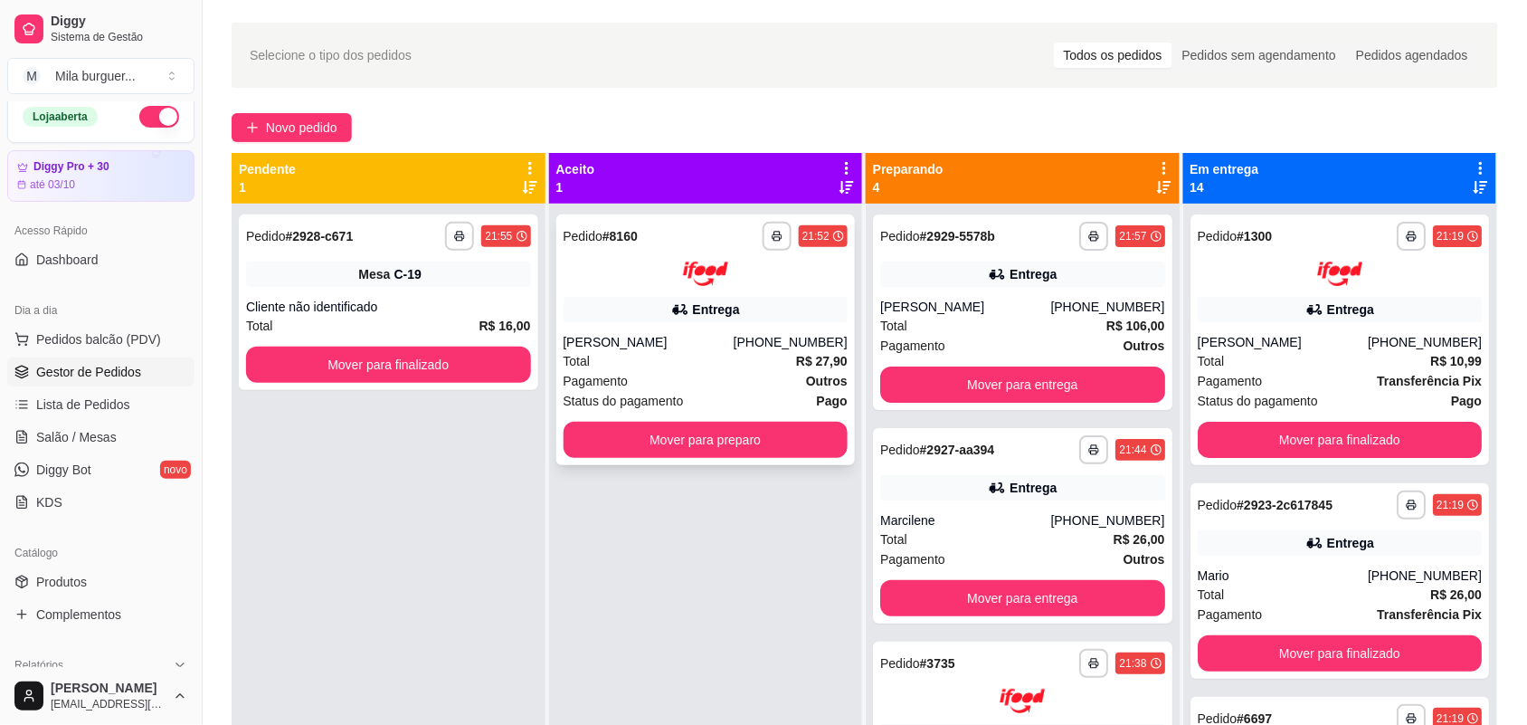
click at [680, 419] on div "**********" at bounding box center [706, 339] width 300 height 251
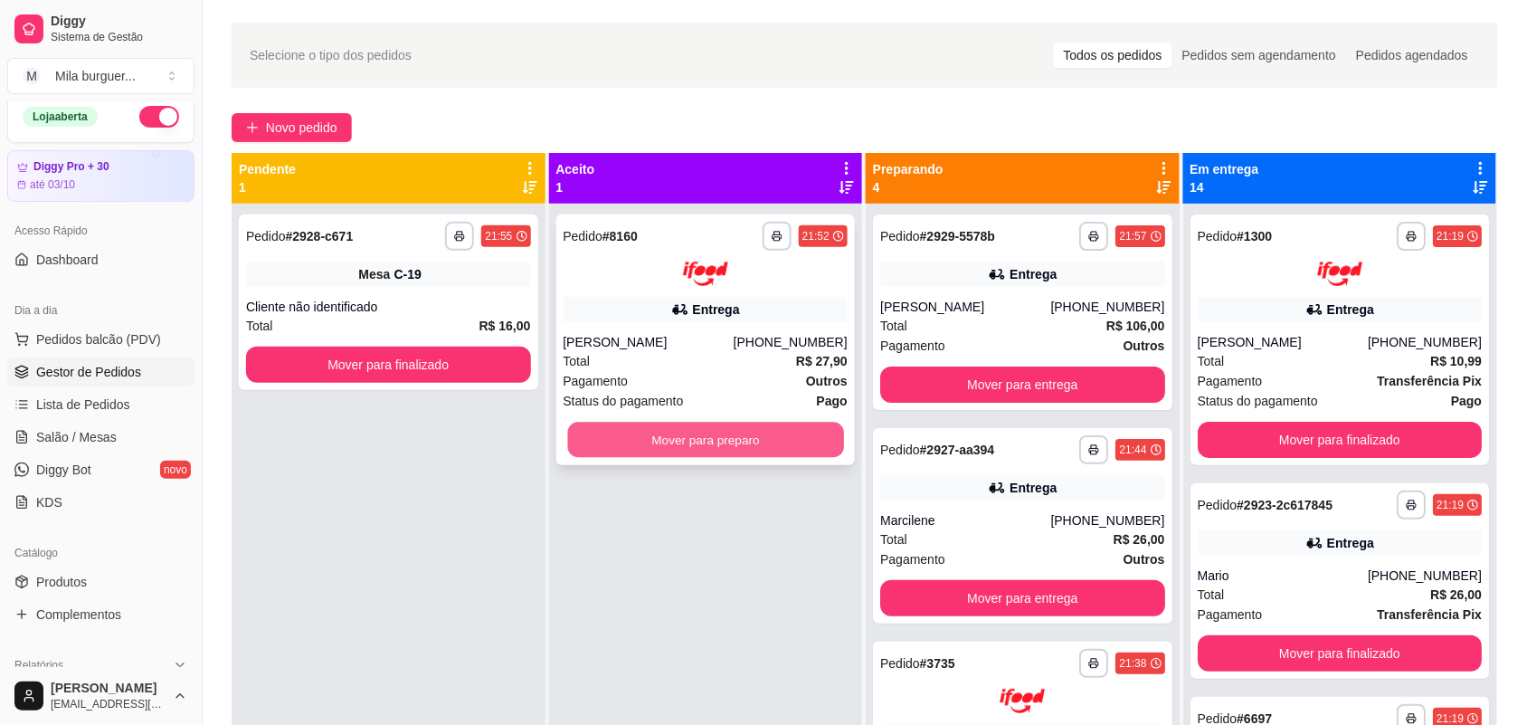
click at [631, 437] on button "Mover para preparo" at bounding box center [705, 439] width 276 height 35
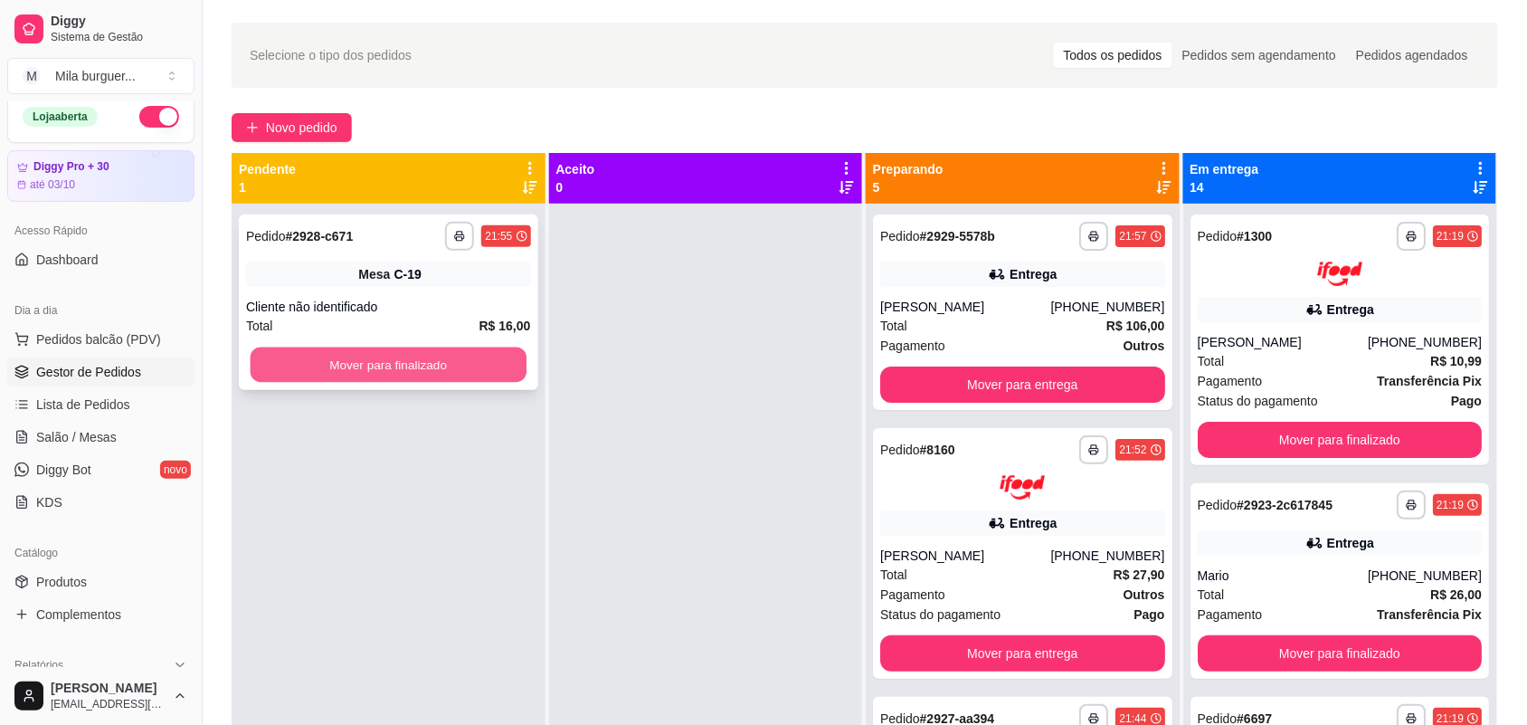
click at [473, 349] on button "Mover para finalizado" at bounding box center [389, 364] width 276 height 35
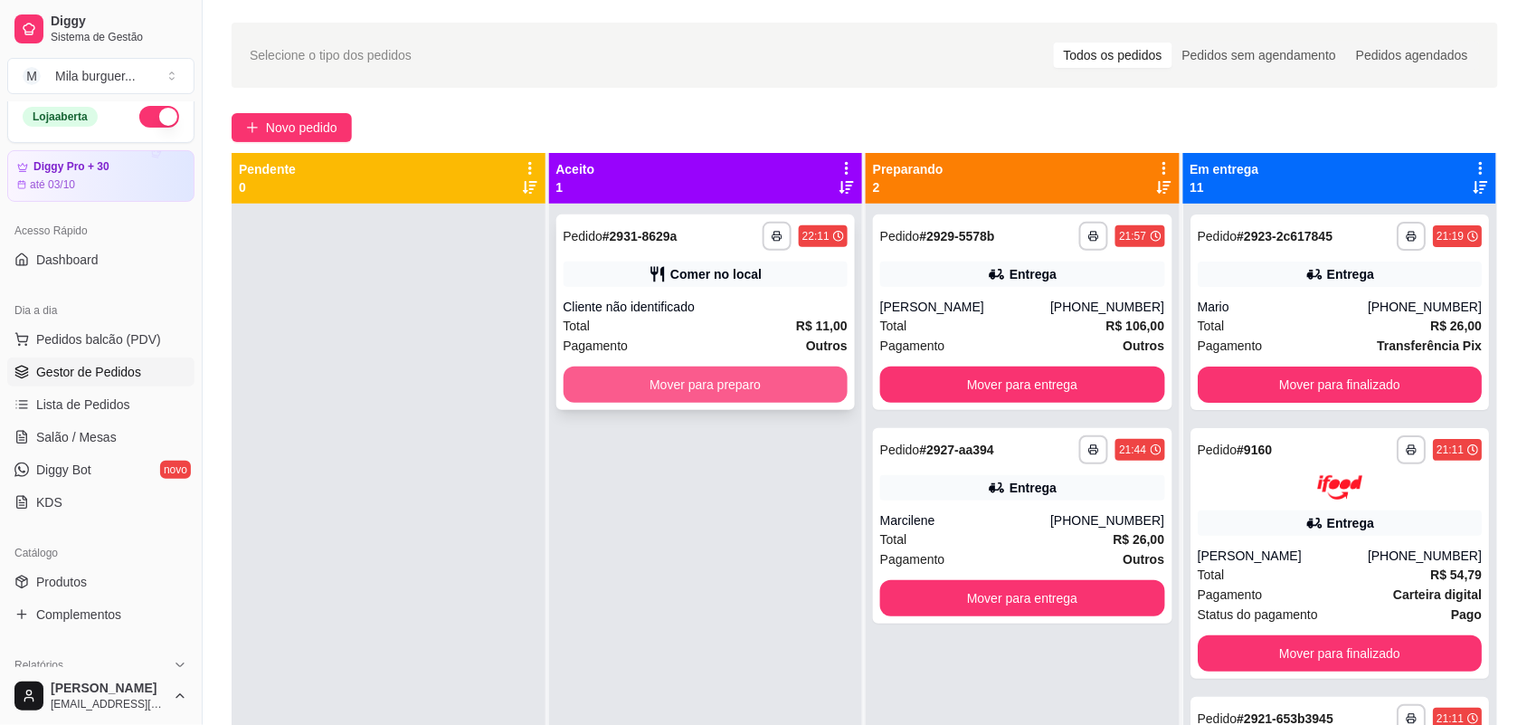
click at [747, 383] on button "Mover para preparo" at bounding box center [706, 384] width 285 height 36
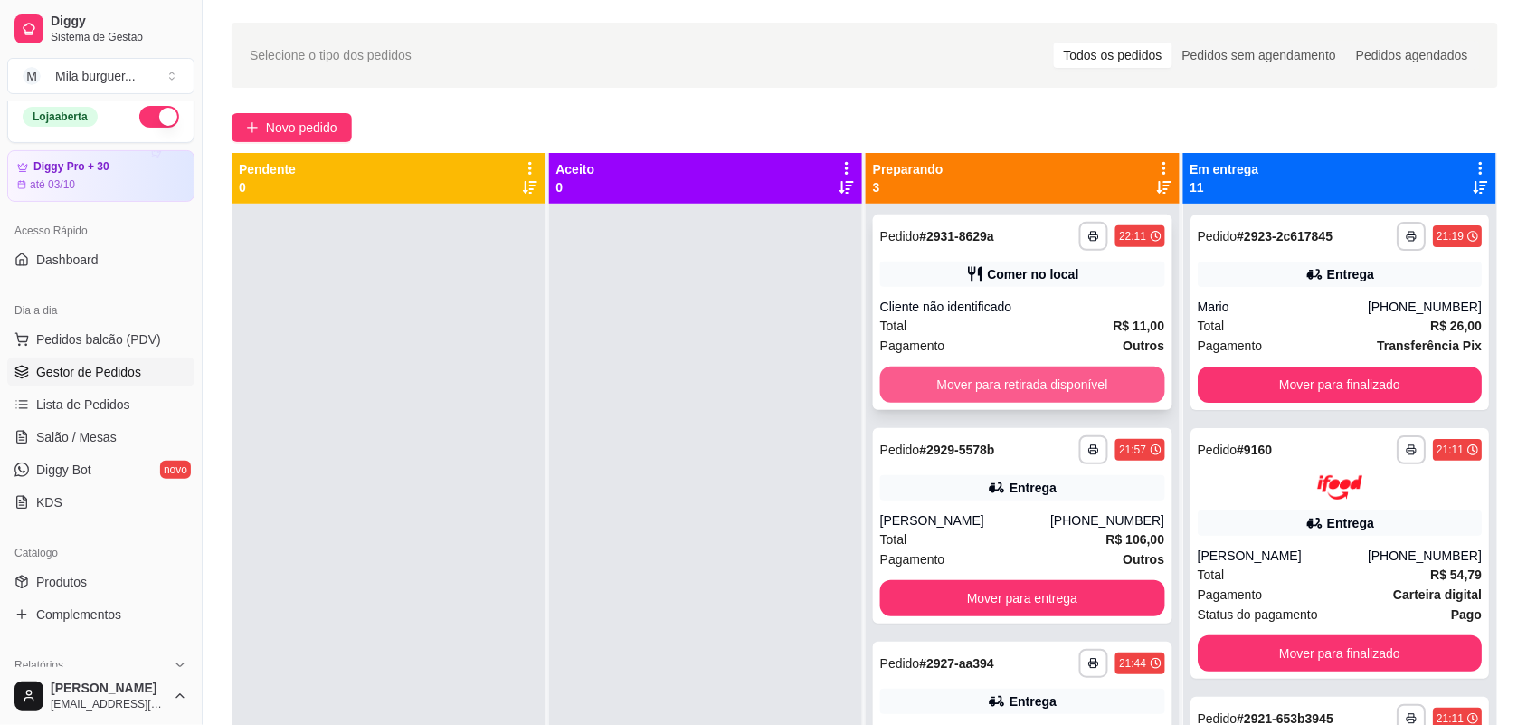
click at [1030, 381] on button "Mover para retirada disponível" at bounding box center [1022, 384] width 285 height 36
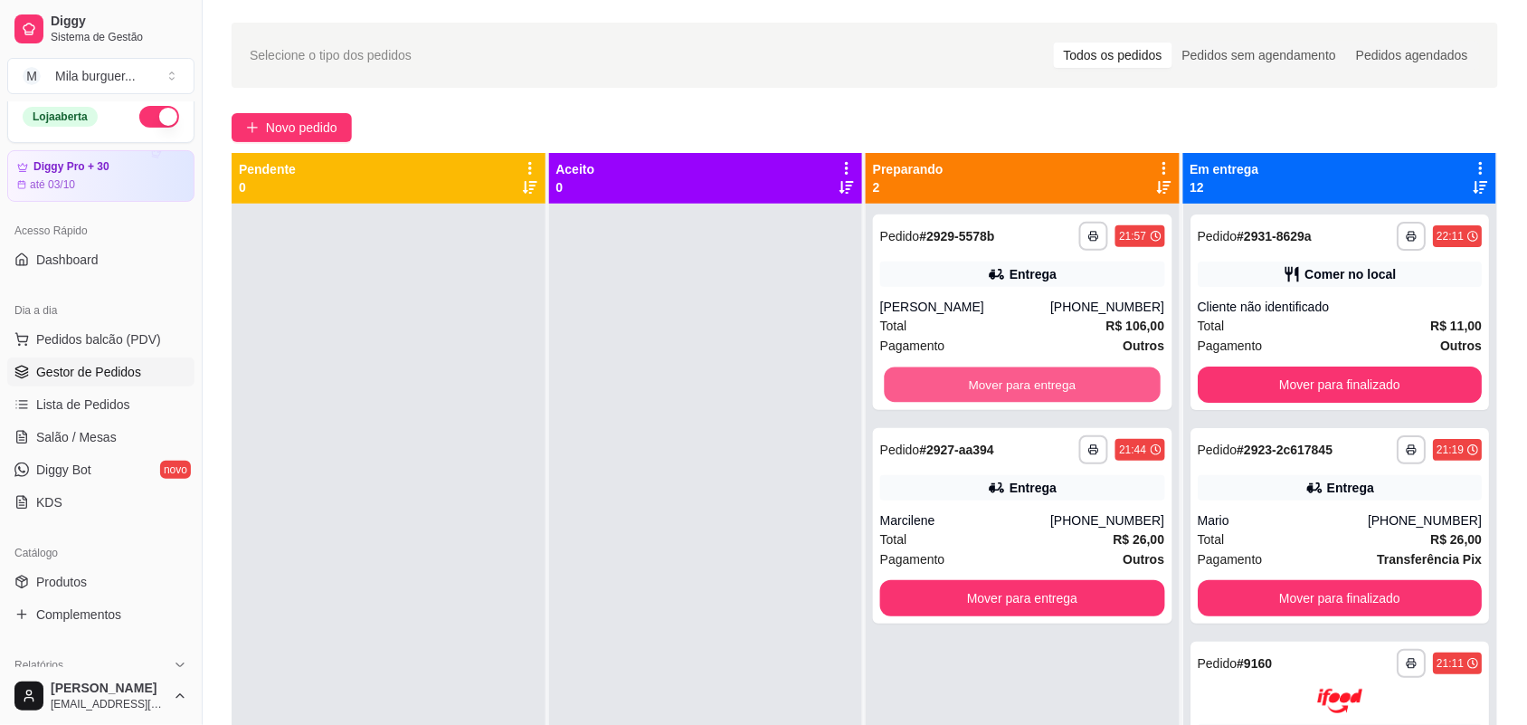
click at [1030, 381] on button "Mover para entrega" at bounding box center [1023, 384] width 276 height 35
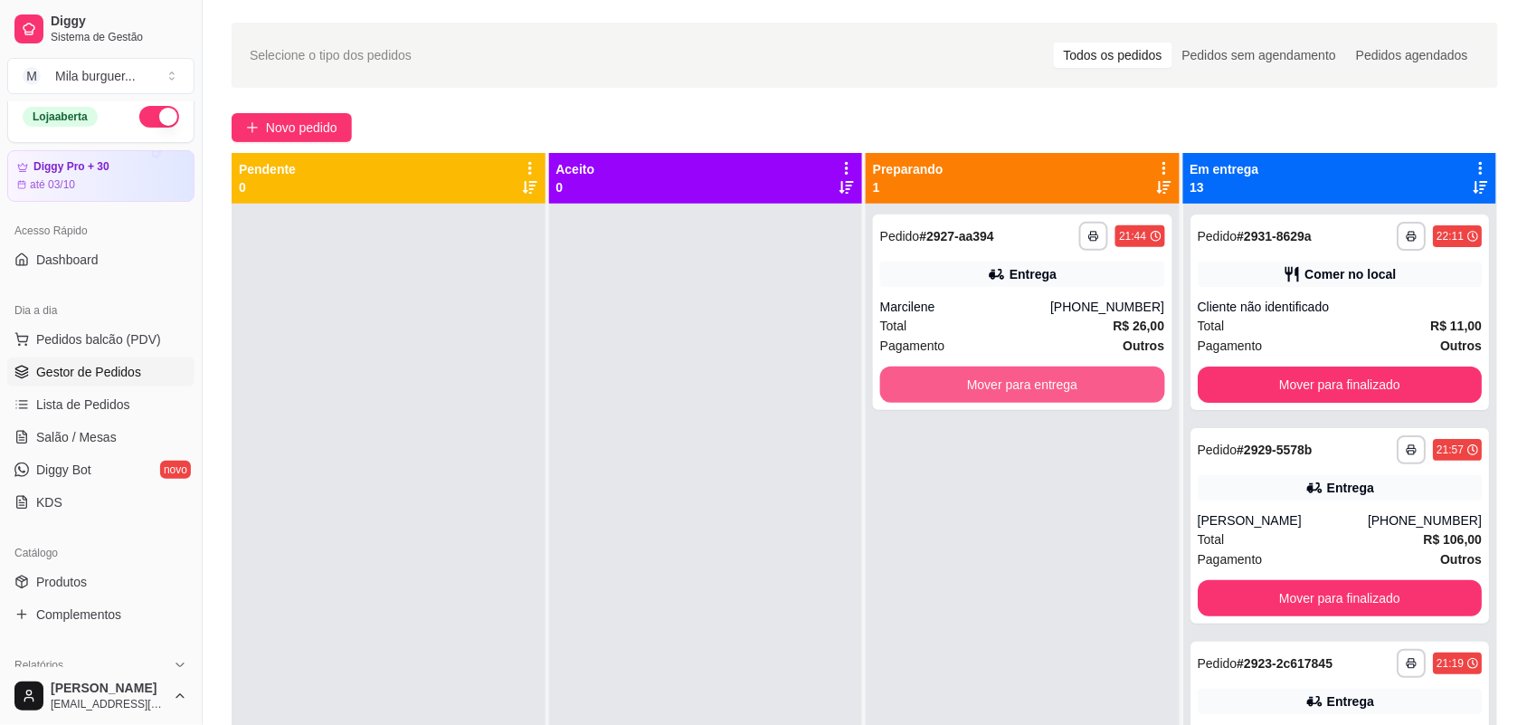
click at [1030, 381] on button "Mover para entrega" at bounding box center [1022, 384] width 285 height 36
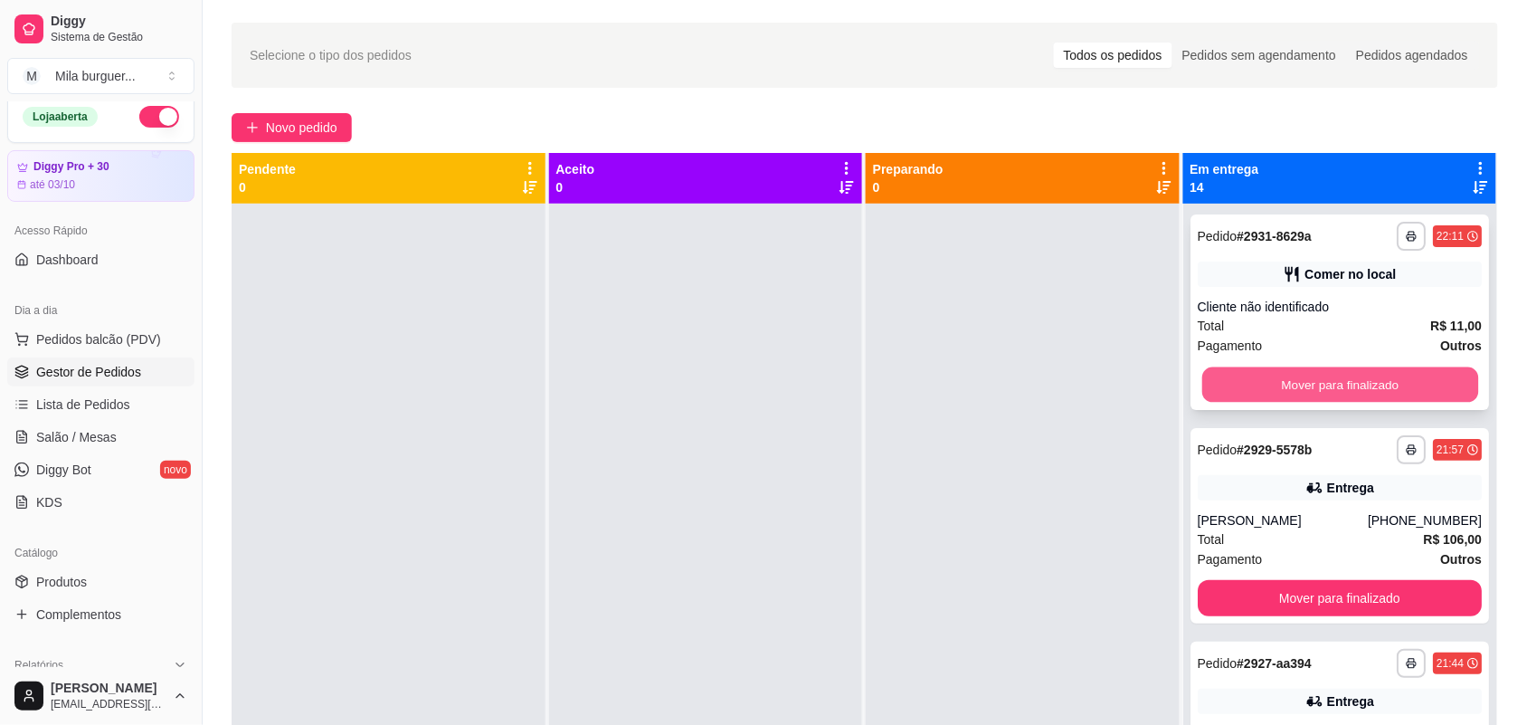
click at [1255, 374] on button "Mover para finalizado" at bounding box center [1340, 384] width 276 height 35
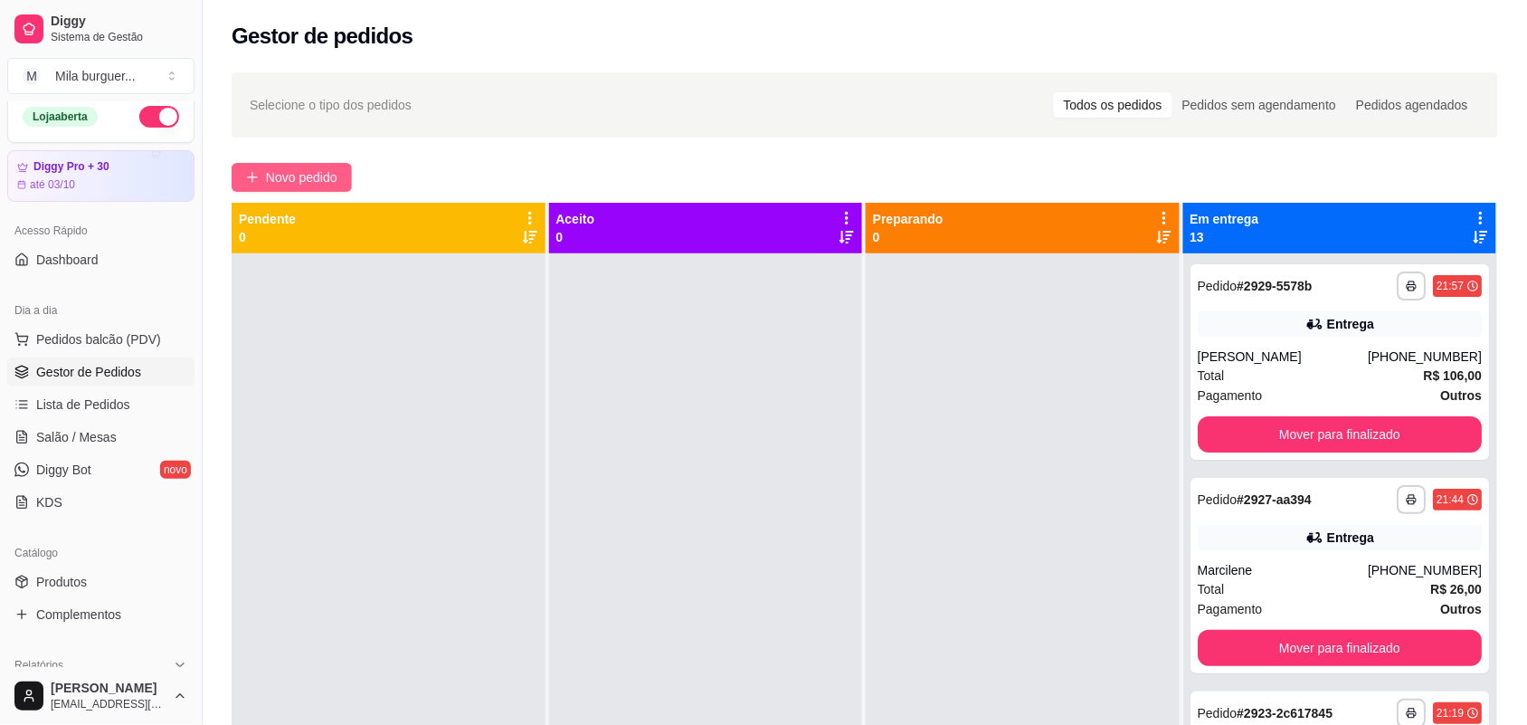
click at [306, 169] on span "Novo pedido" at bounding box center [301, 177] width 71 height 20
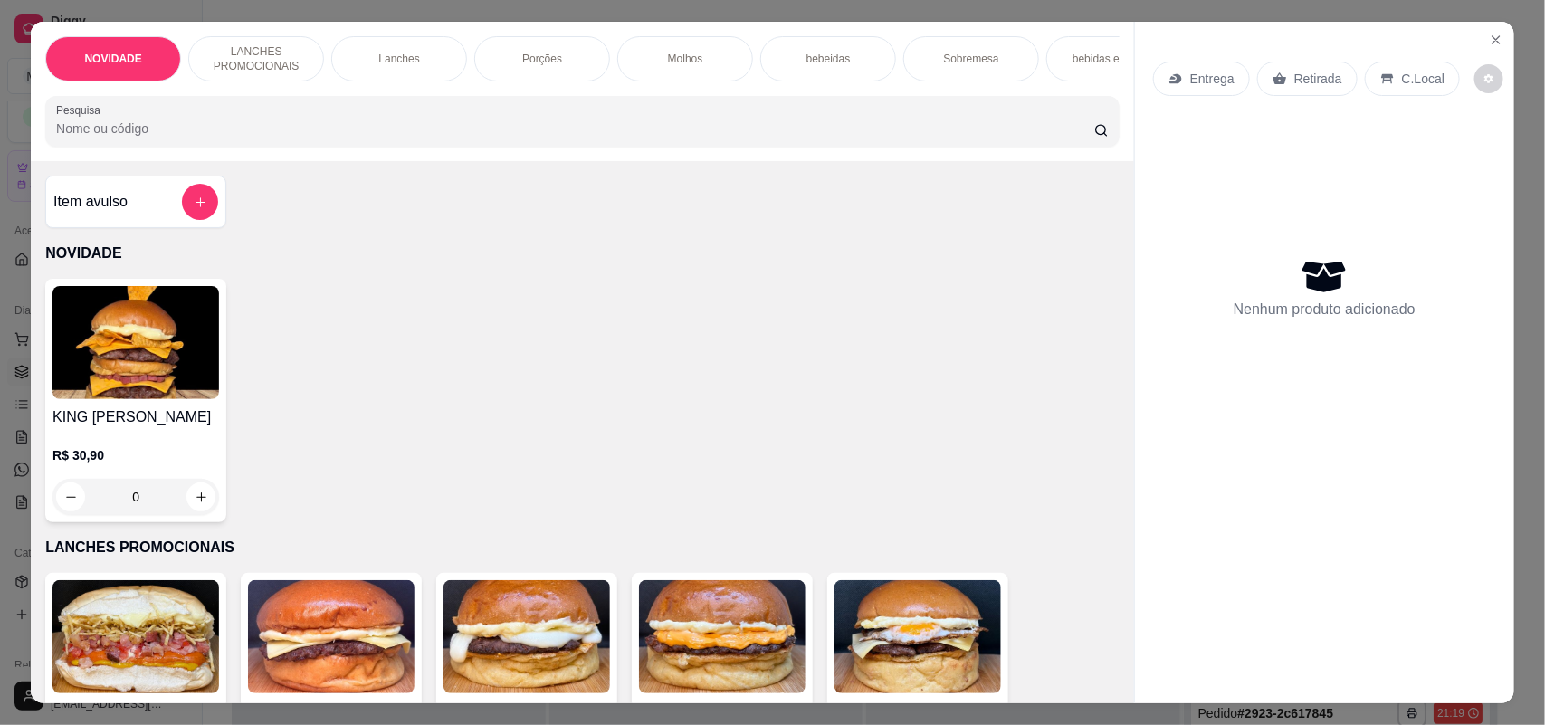
click at [1305, 84] on p "Retirada" at bounding box center [1318, 79] width 48 height 18
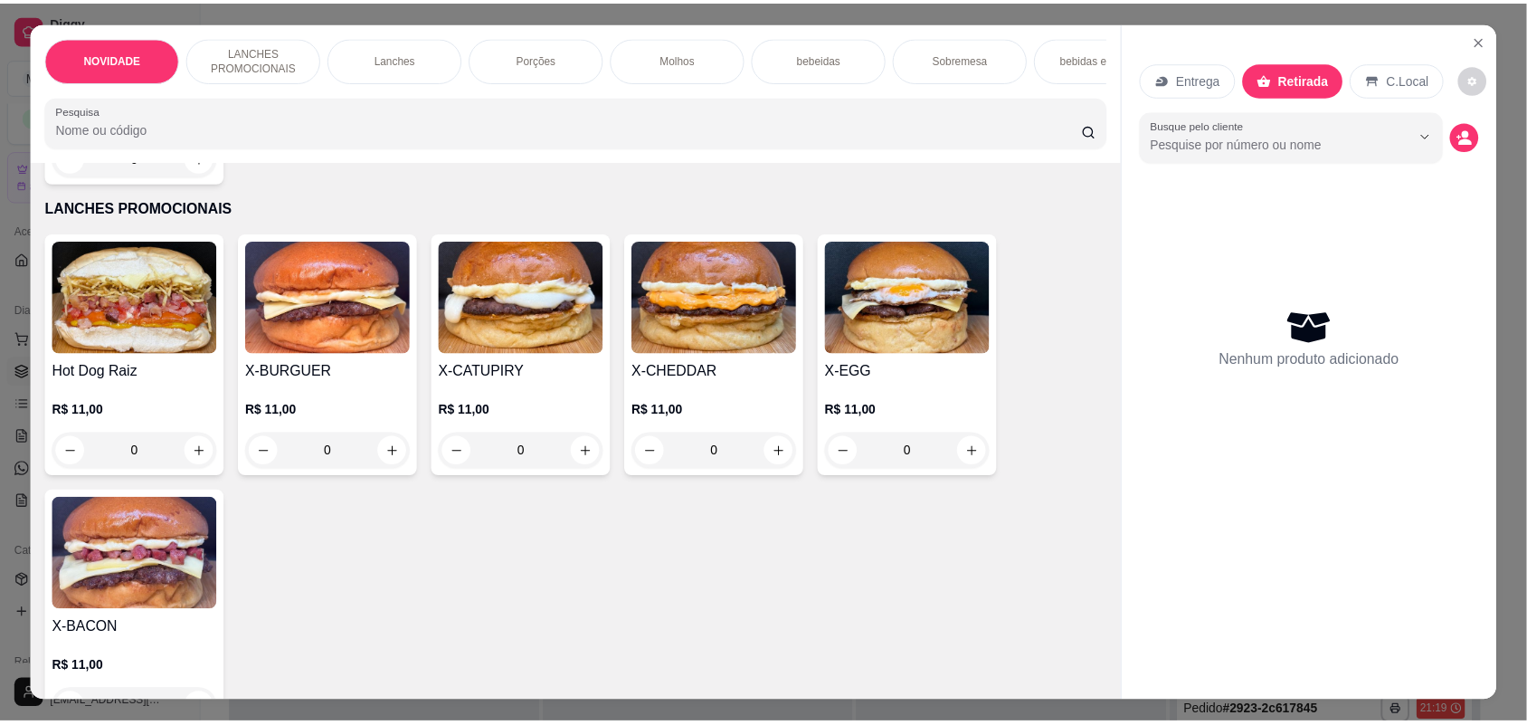
scroll to position [452, 0]
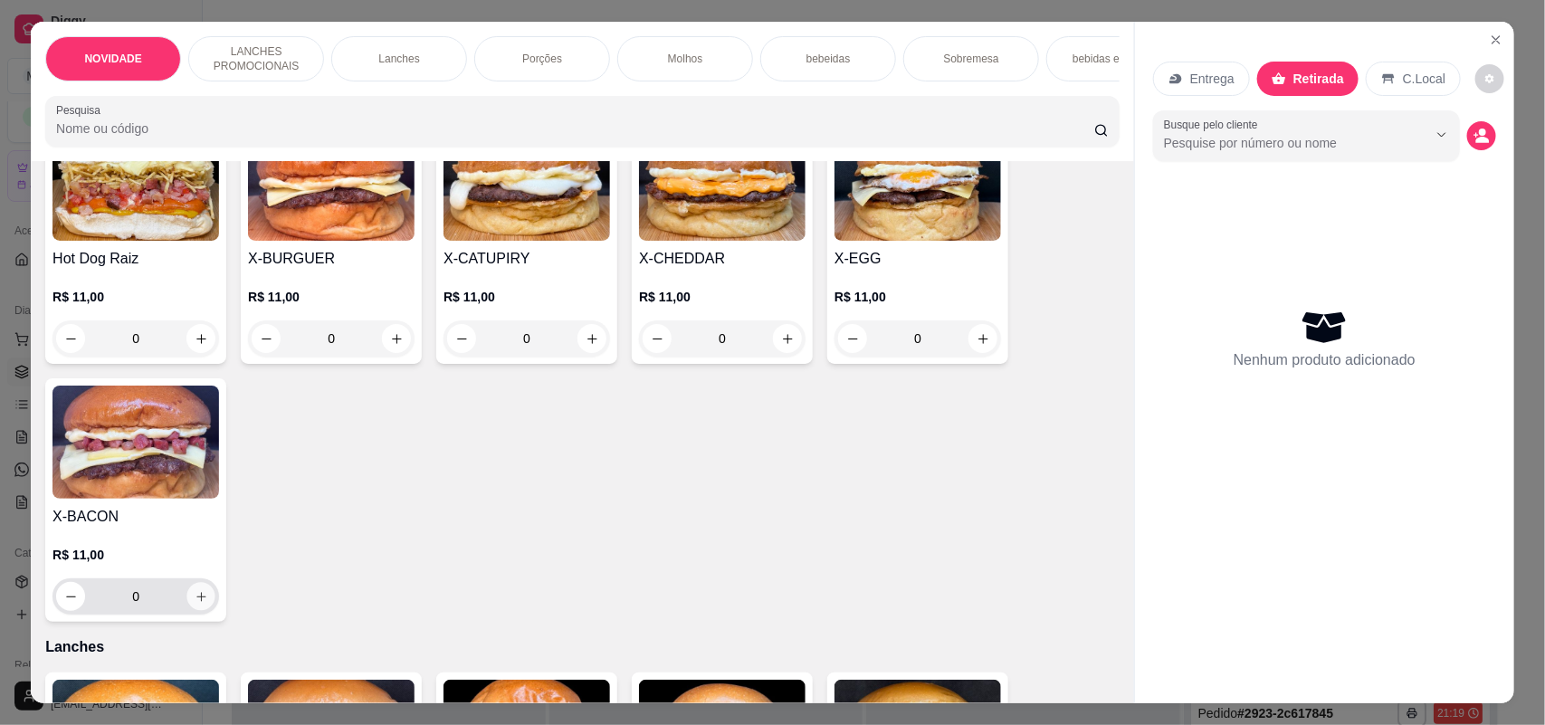
click at [187, 611] on button "increase-product-quantity" at bounding box center [201, 597] width 28 height 28
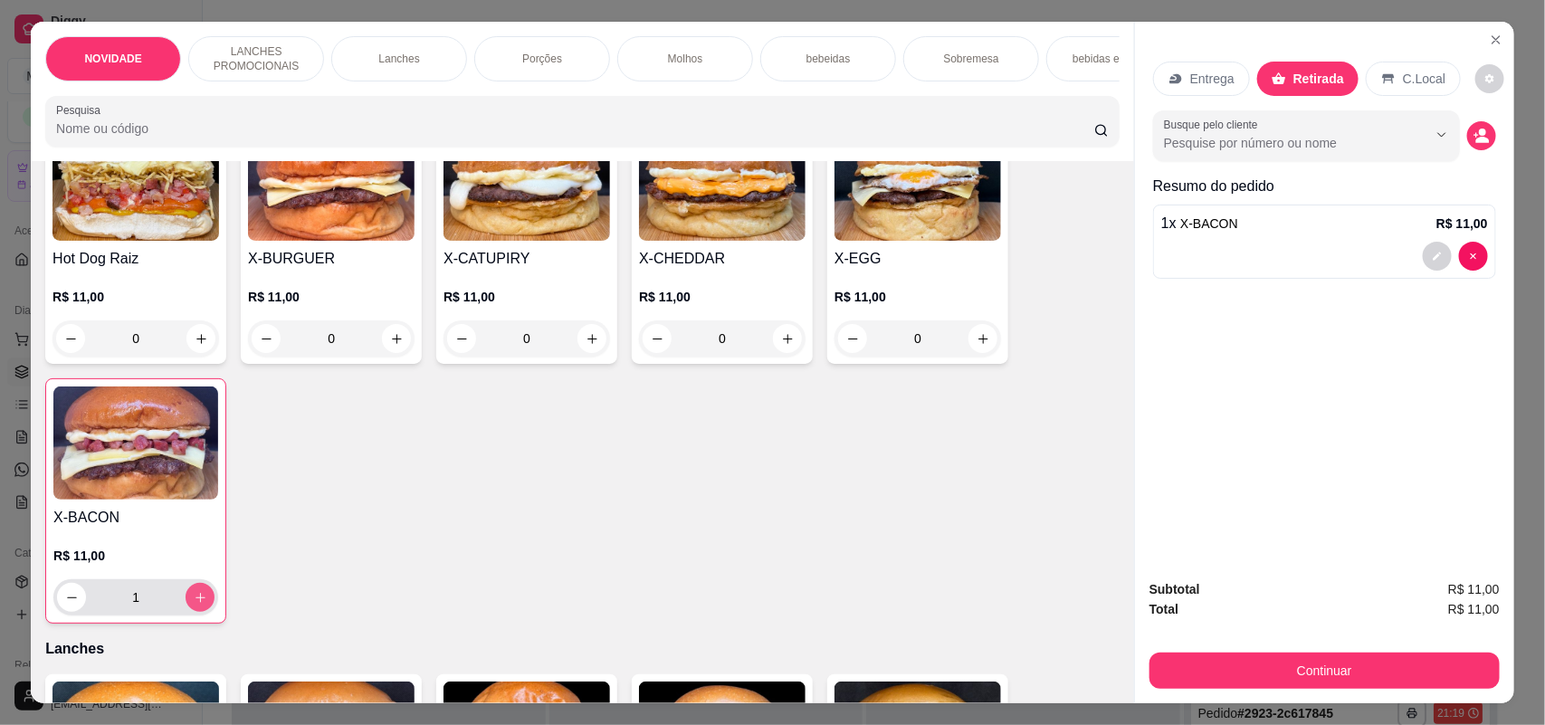
click at [194, 604] on icon "increase-product-quantity" at bounding box center [201, 598] width 14 height 14
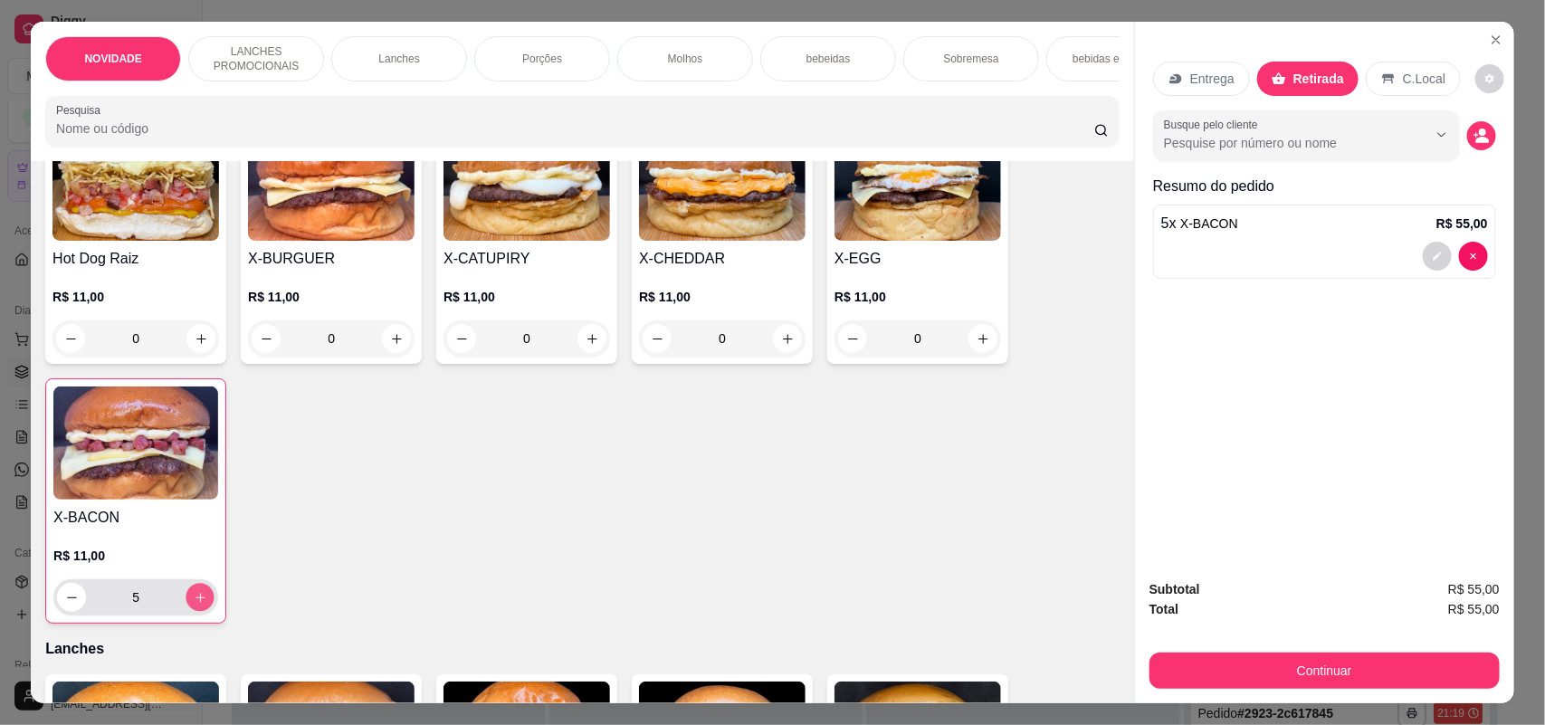
type input "6"
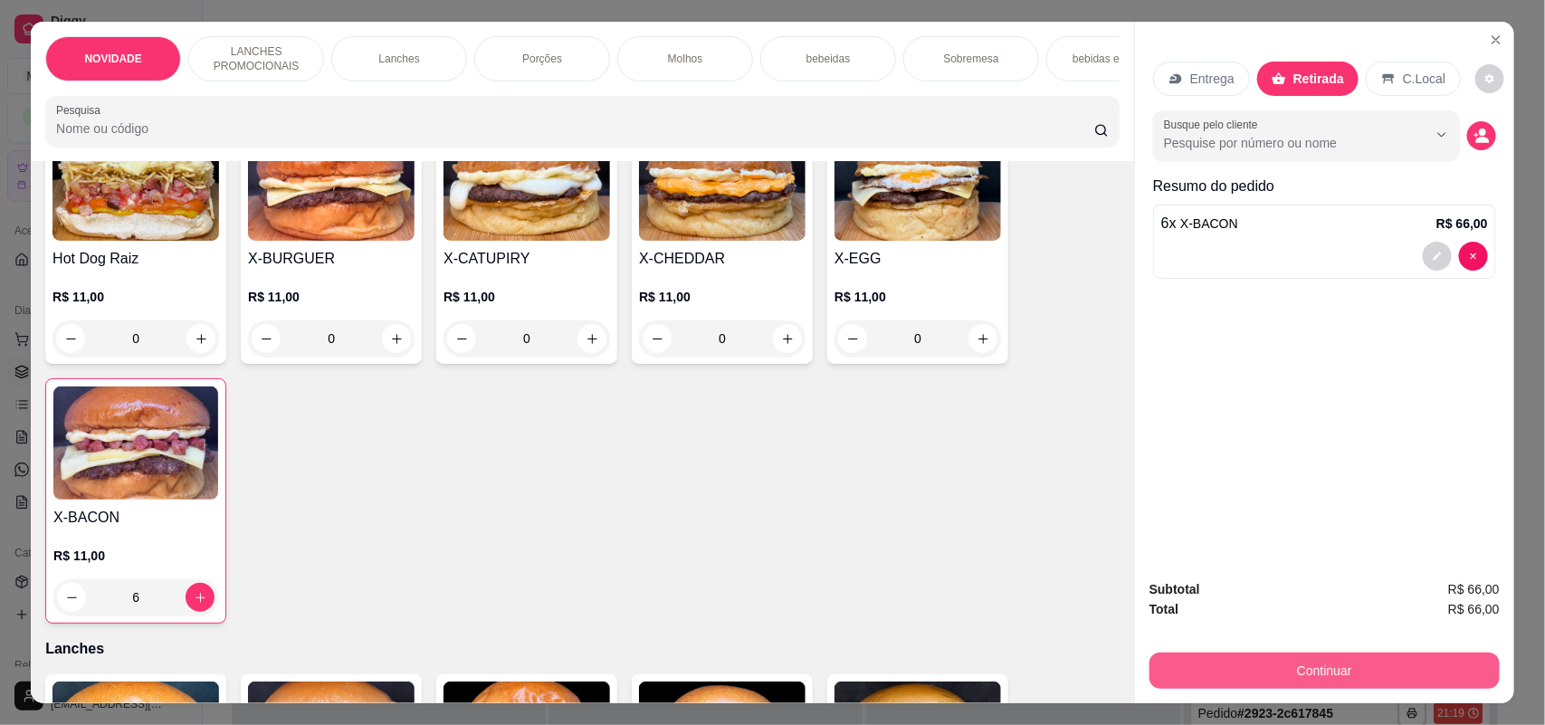
click at [1296, 670] on button "Continuar" at bounding box center [1324, 670] width 350 height 36
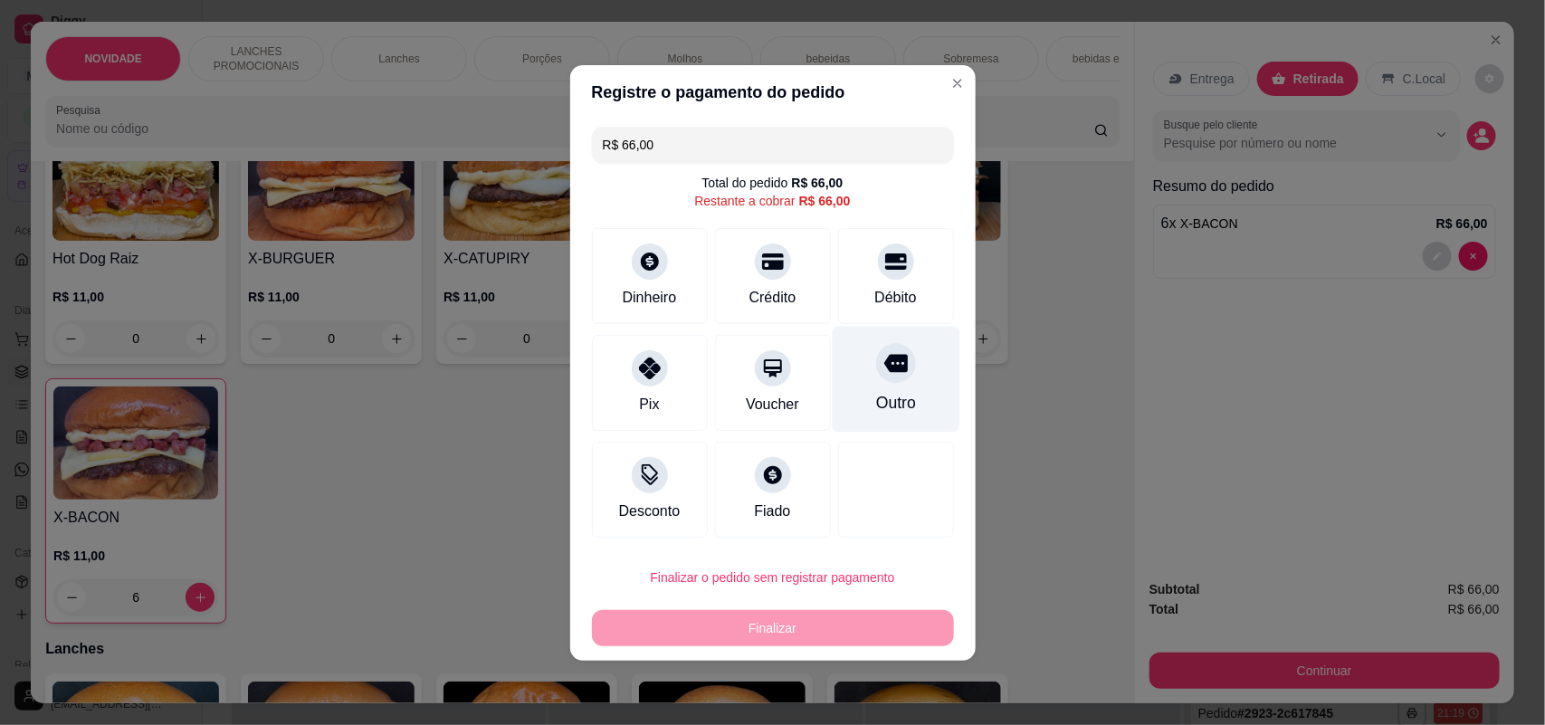
click at [884, 355] on icon at bounding box center [895, 363] width 24 height 18
type input "R$ 0,00"
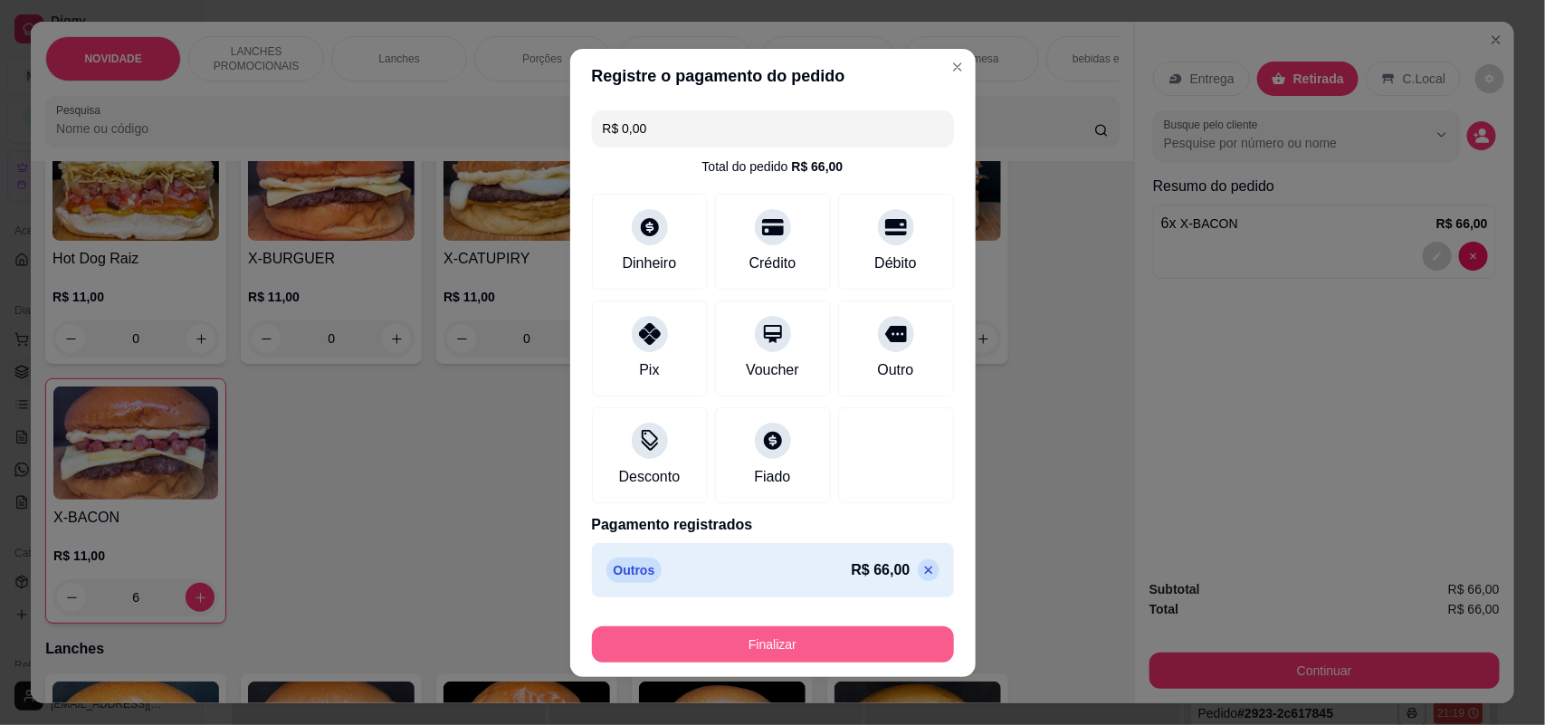
click at [812, 643] on button "Finalizar" at bounding box center [773, 644] width 362 height 36
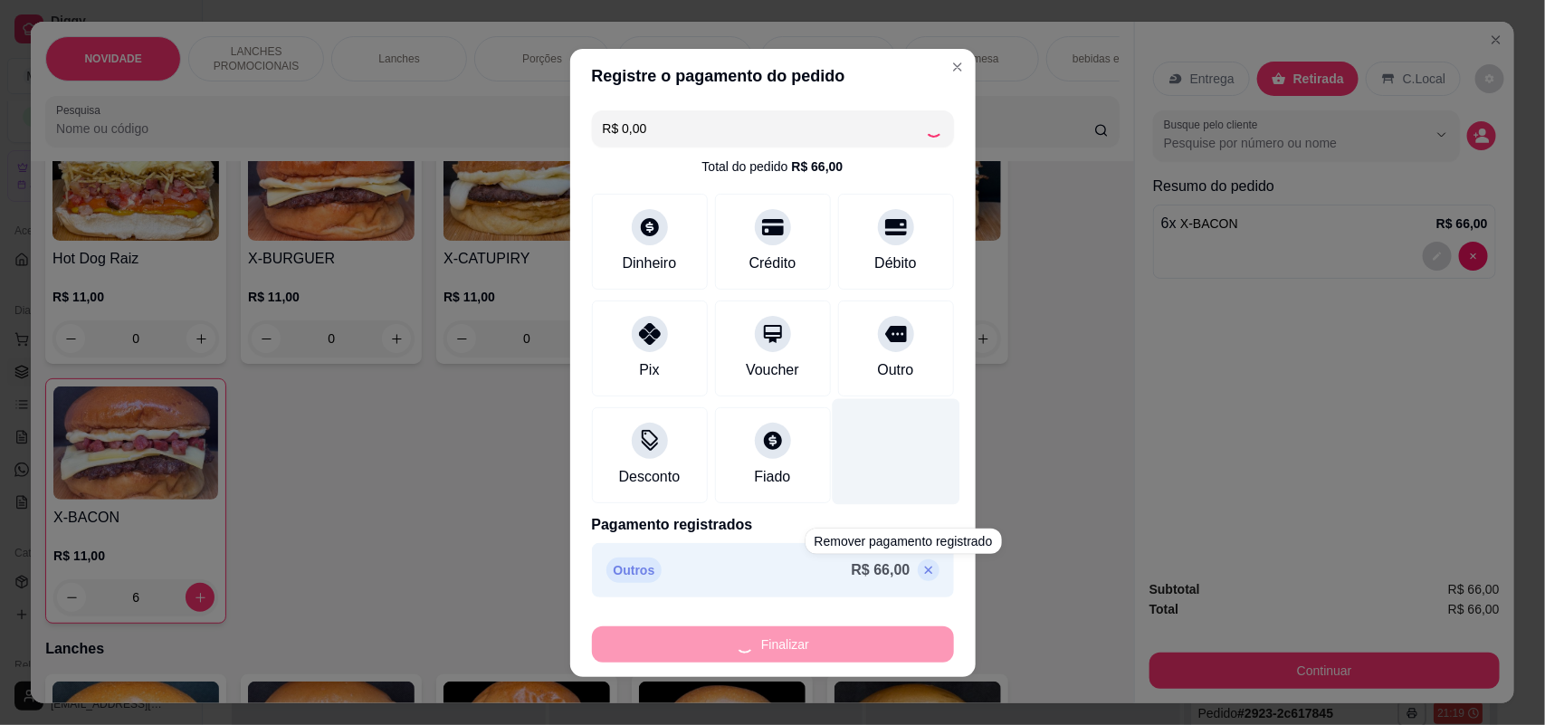
type input "0"
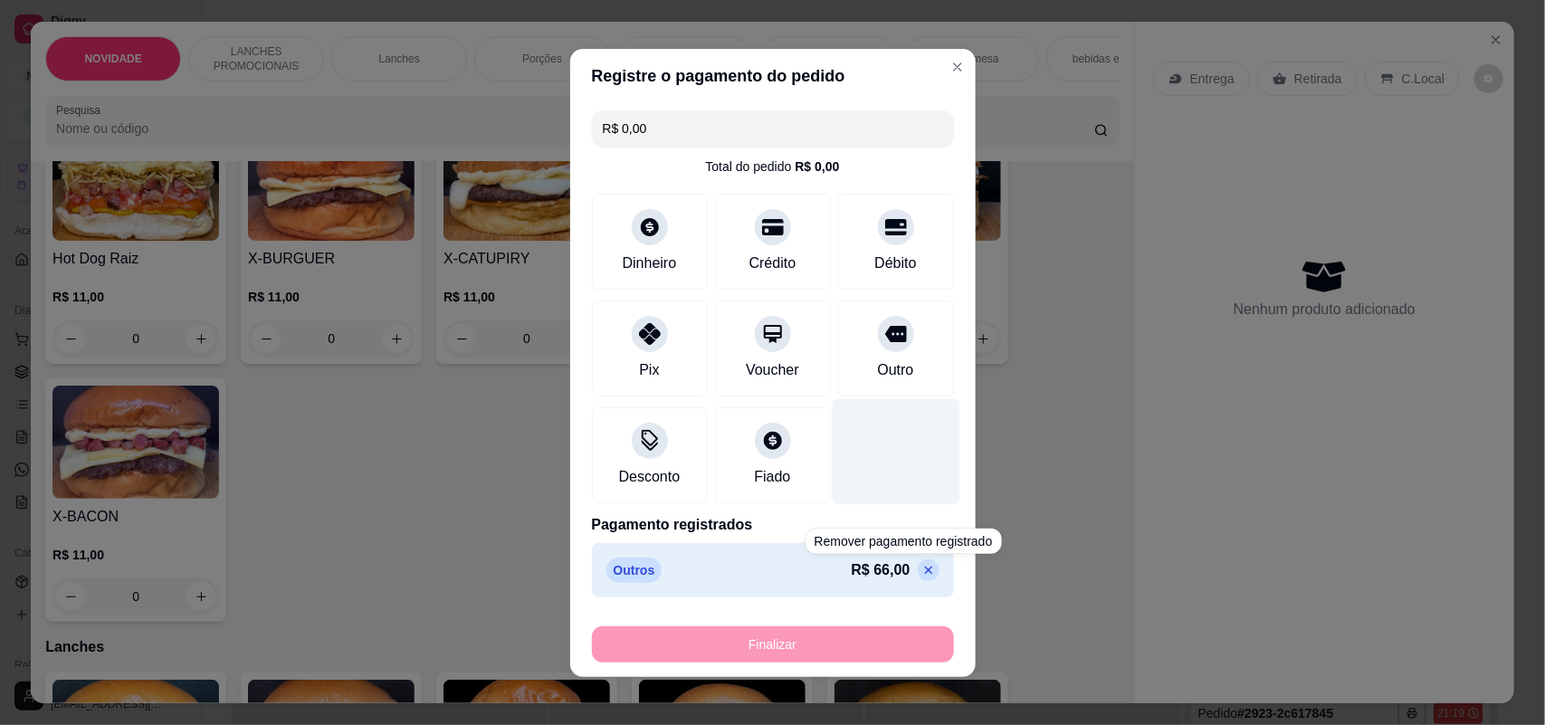
type input "-R$ 66,00"
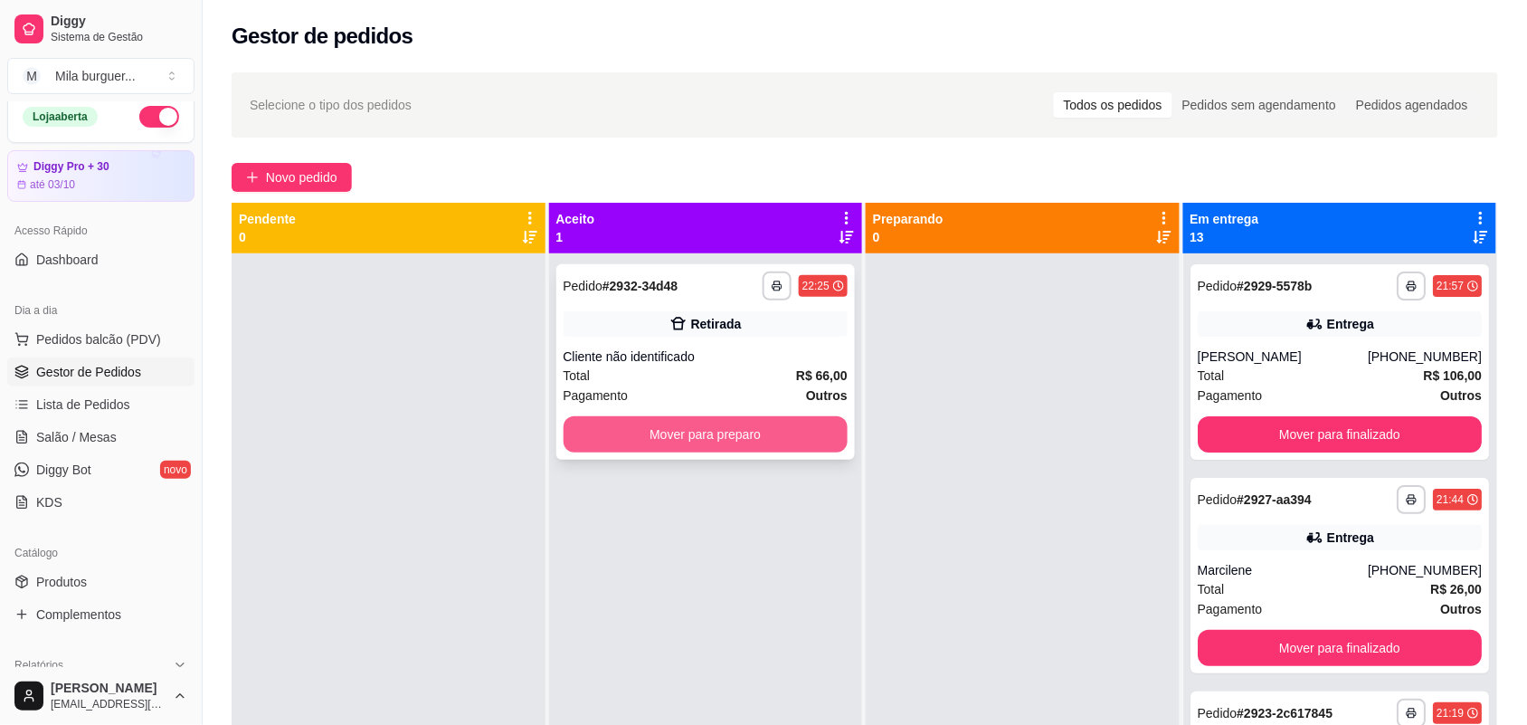
click at [813, 432] on button "Mover para preparo" at bounding box center [706, 434] width 285 height 36
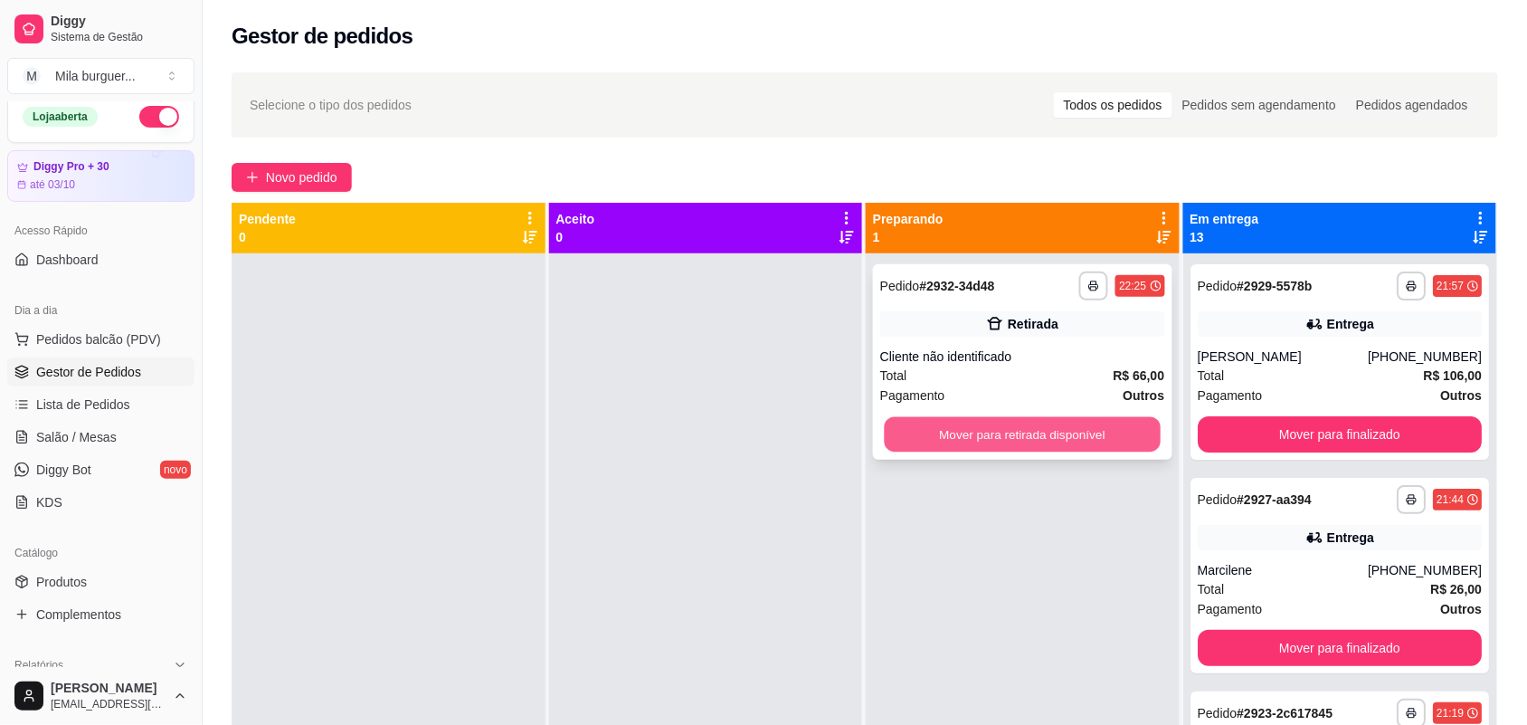
click at [1034, 451] on button "Mover para retirada disponível" at bounding box center [1023, 434] width 276 height 35
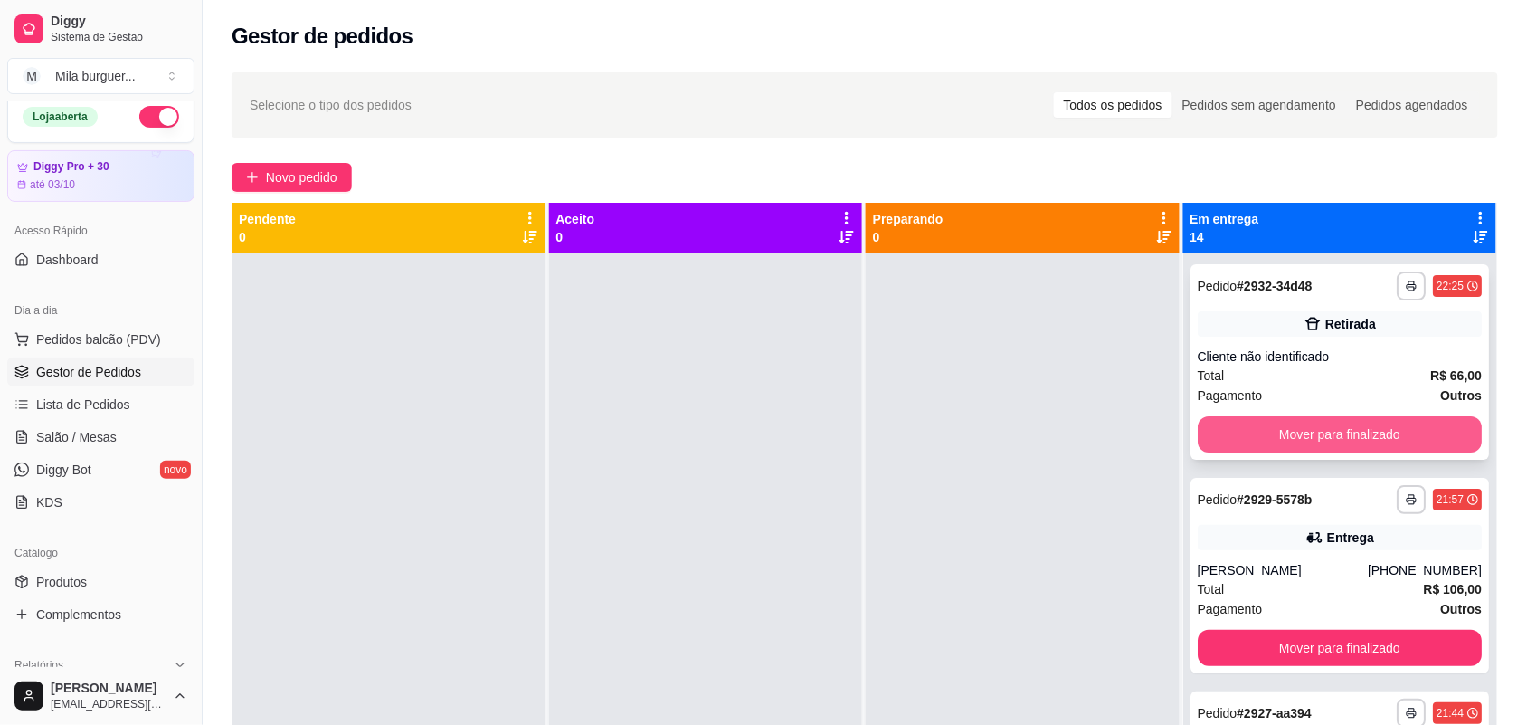
click at [1317, 421] on button "Mover para finalizado" at bounding box center [1340, 434] width 285 height 36
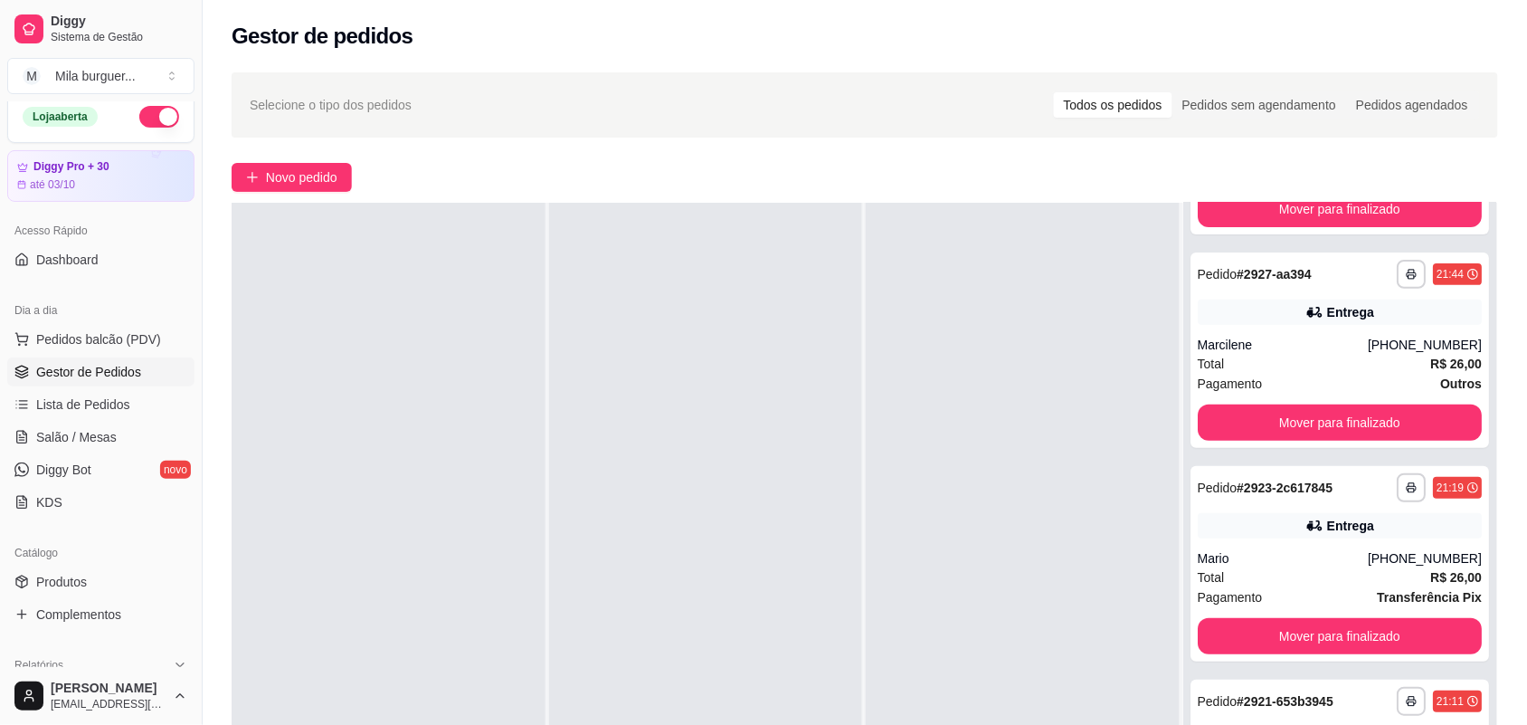
scroll to position [158, 0]
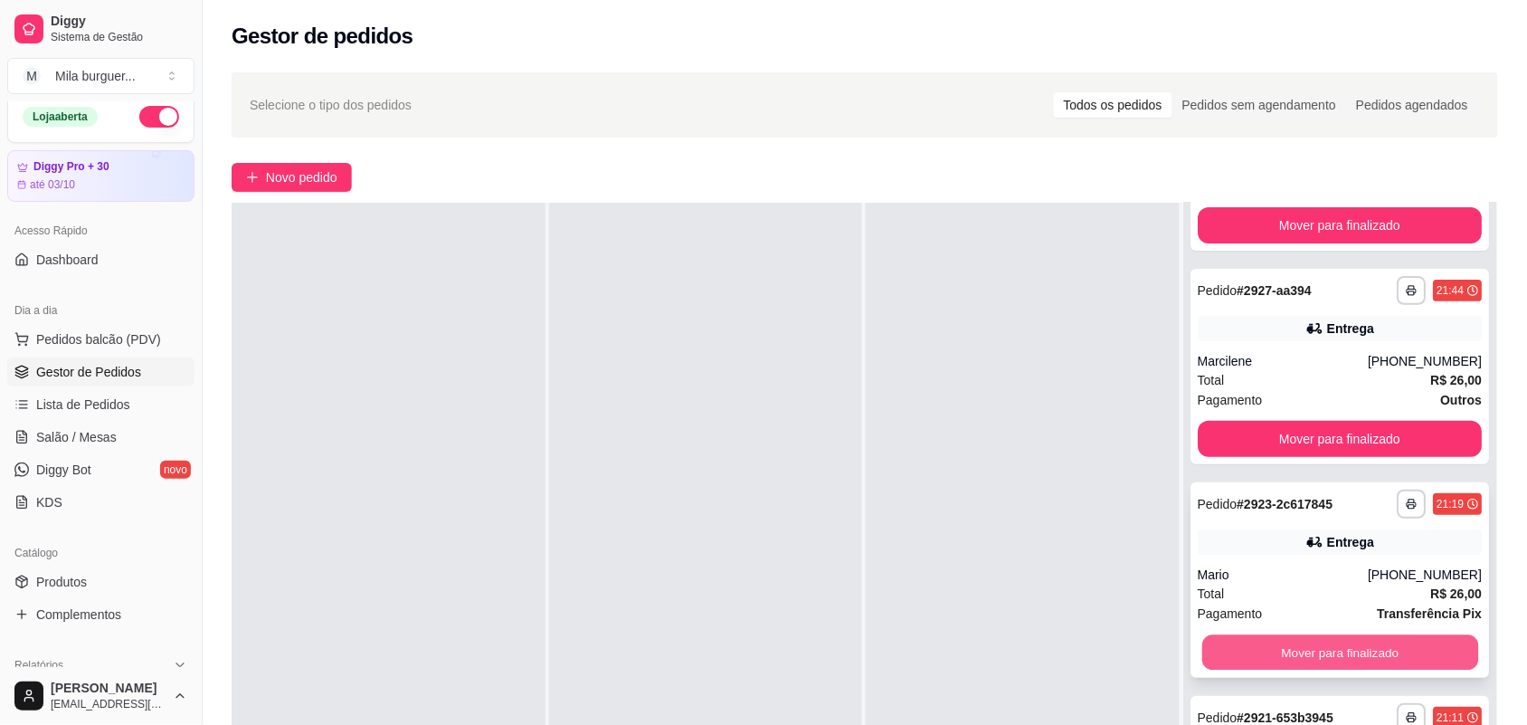
click at [1287, 643] on button "Mover para finalizado" at bounding box center [1340, 652] width 276 height 35
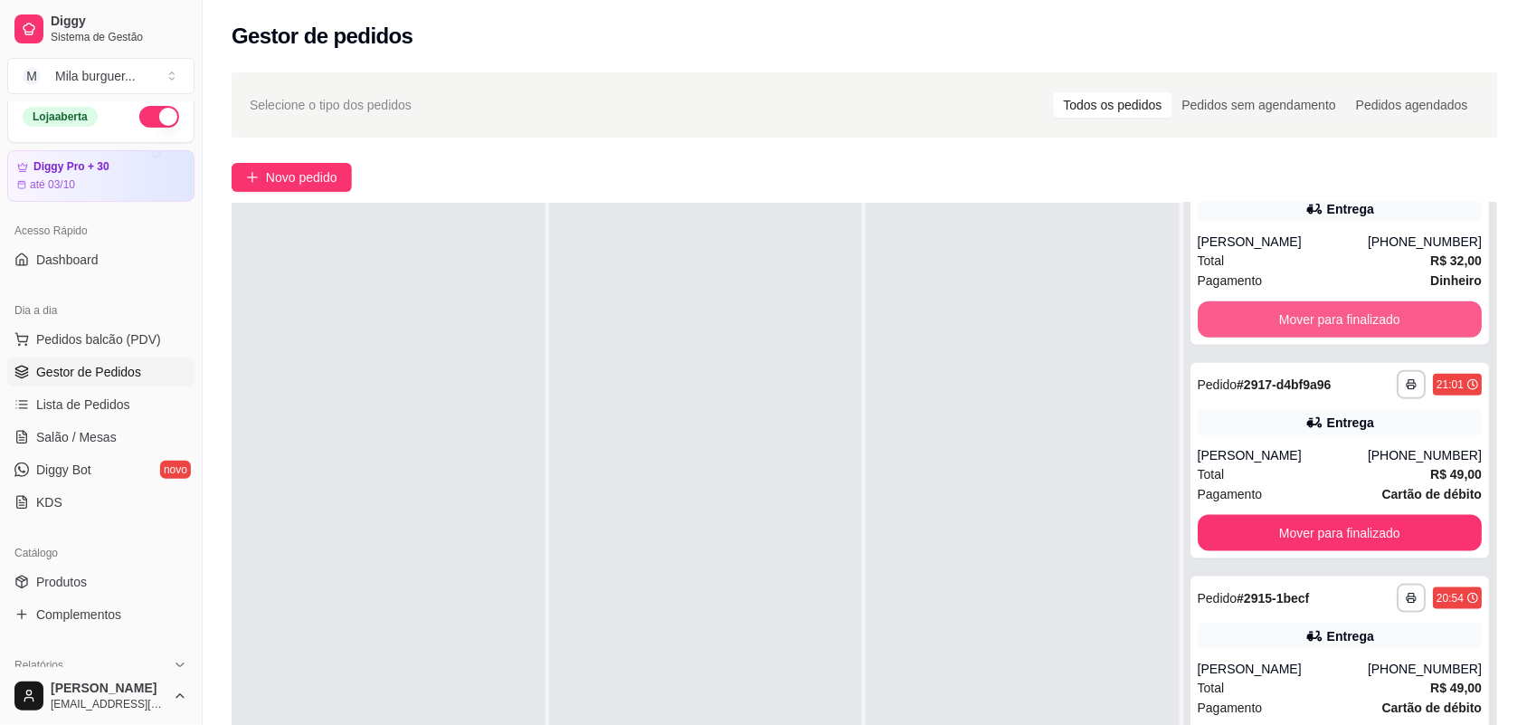
scroll to position [498, 0]
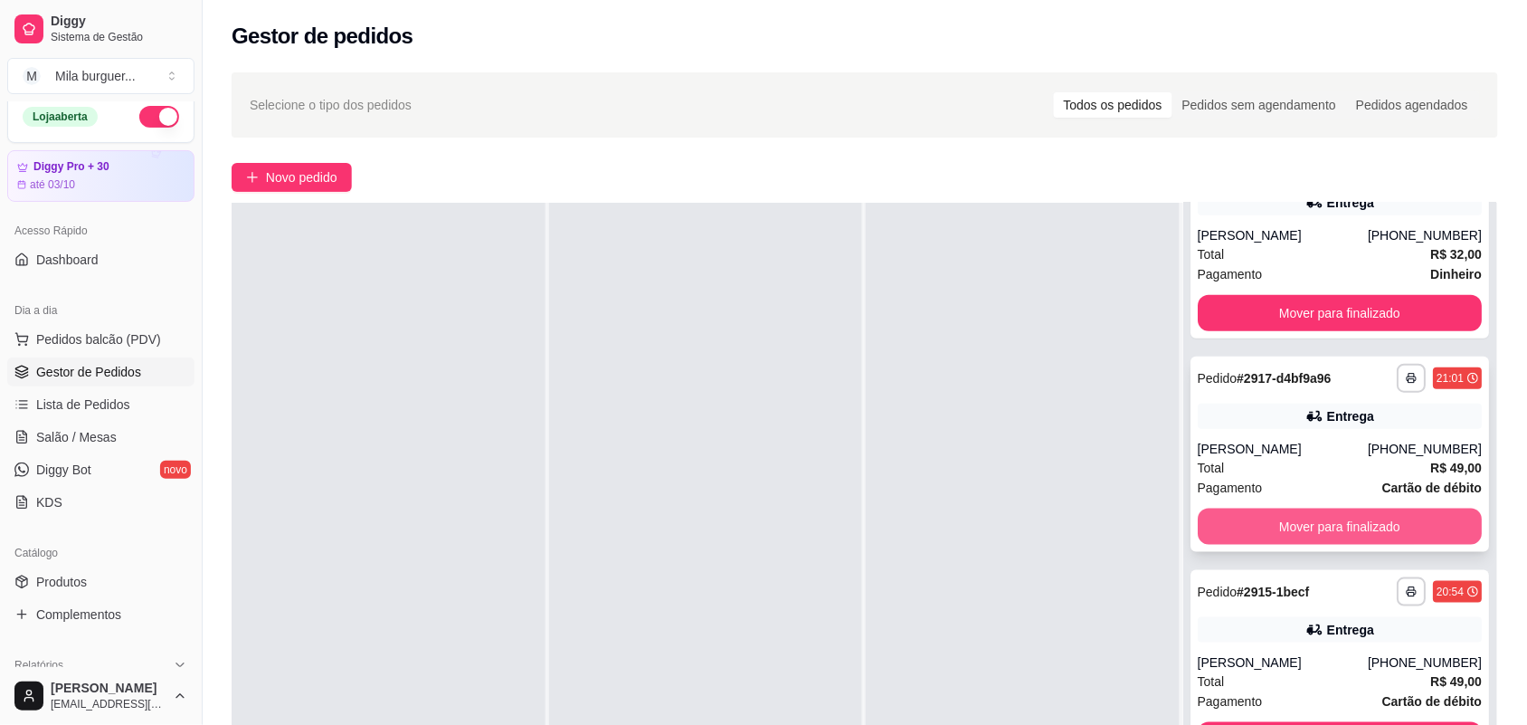
click at [1331, 527] on button "Mover para finalizado" at bounding box center [1340, 527] width 285 height 36
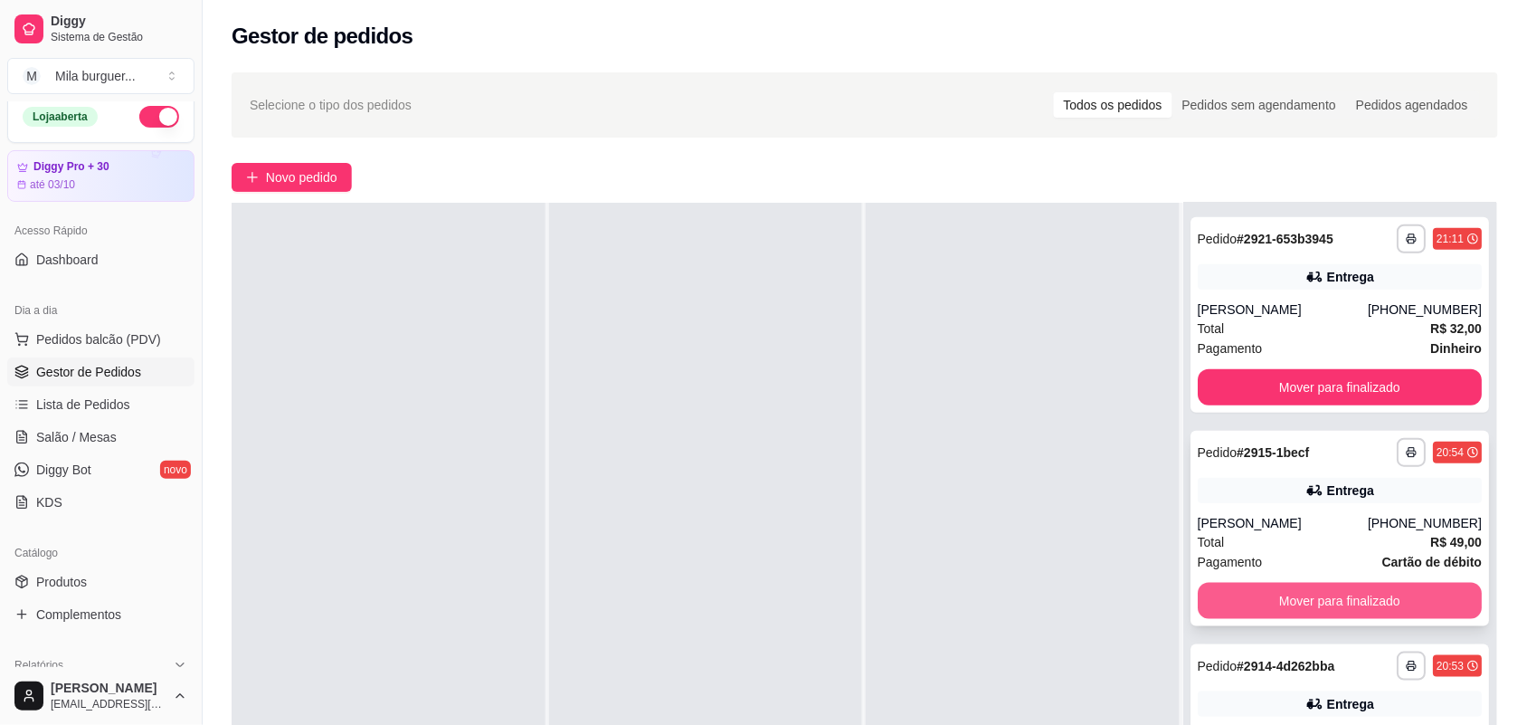
scroll to position [385, 0]
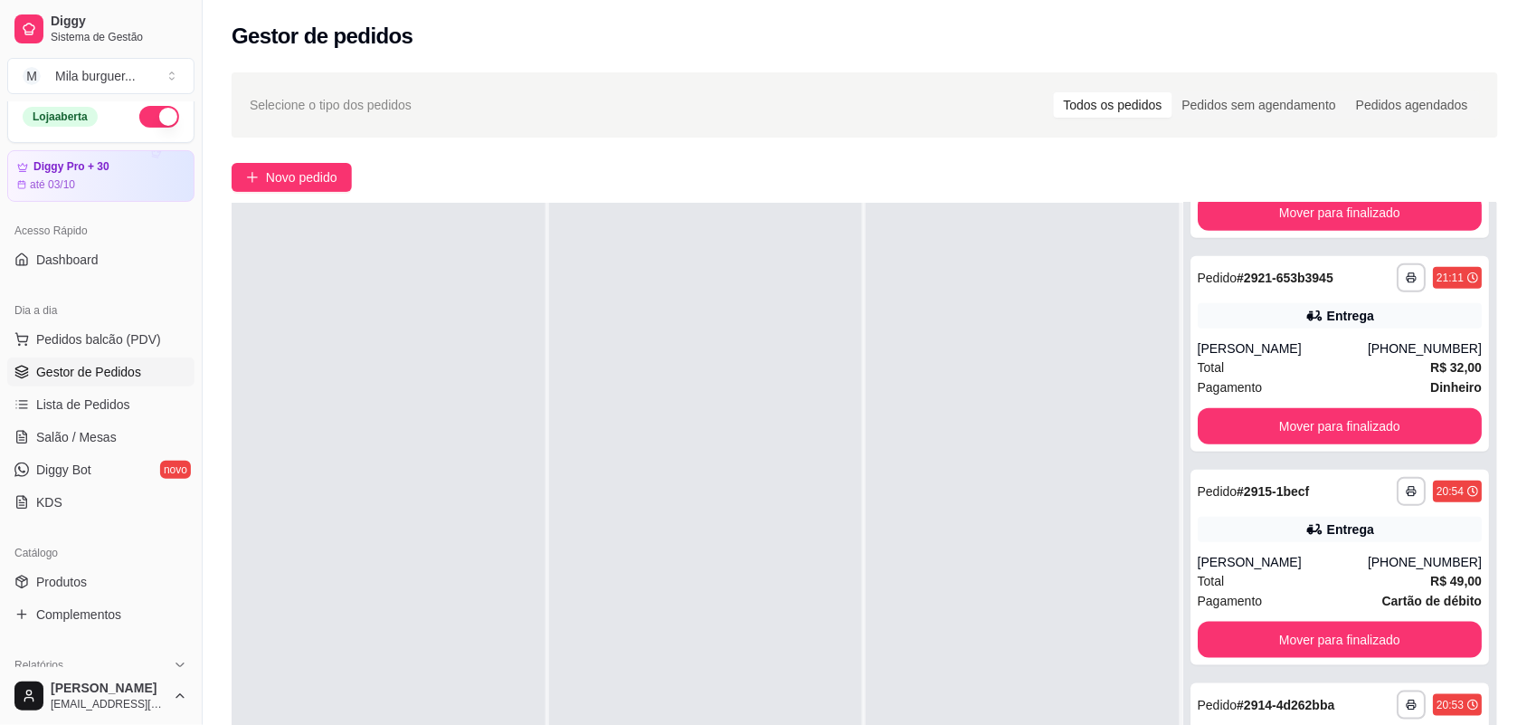
drag, startPoint x: 1339, startPoint y: 537, endPoint x: 1490, endPoint y: 68, distance: 492.5
click at [1493, 68] on div "**********" at bounding box center [865, 506] width 1325 height 888
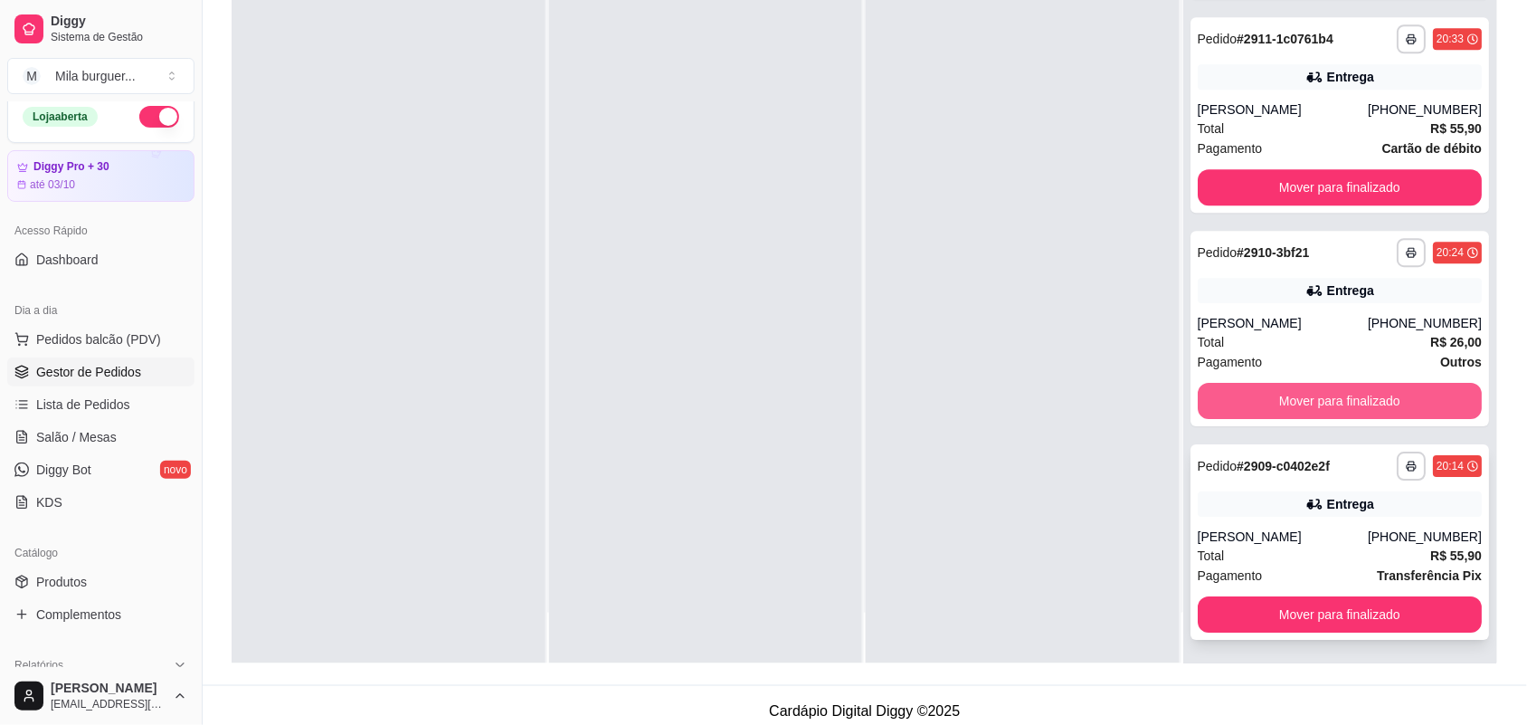
scroll to position [276, 0]
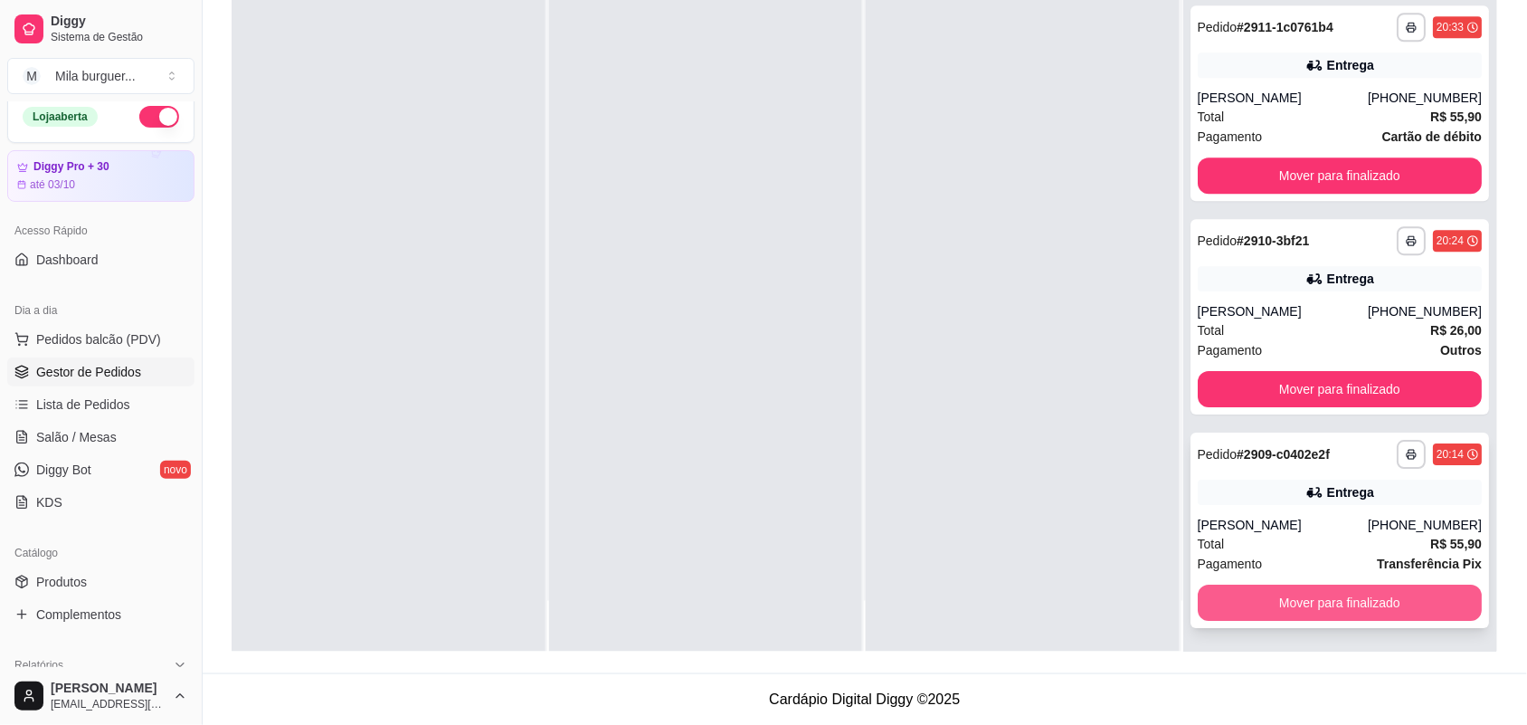
click at [1232, 613] on button "Mover para finalizado" at bounding box center [1340, 603] width 285 height 36
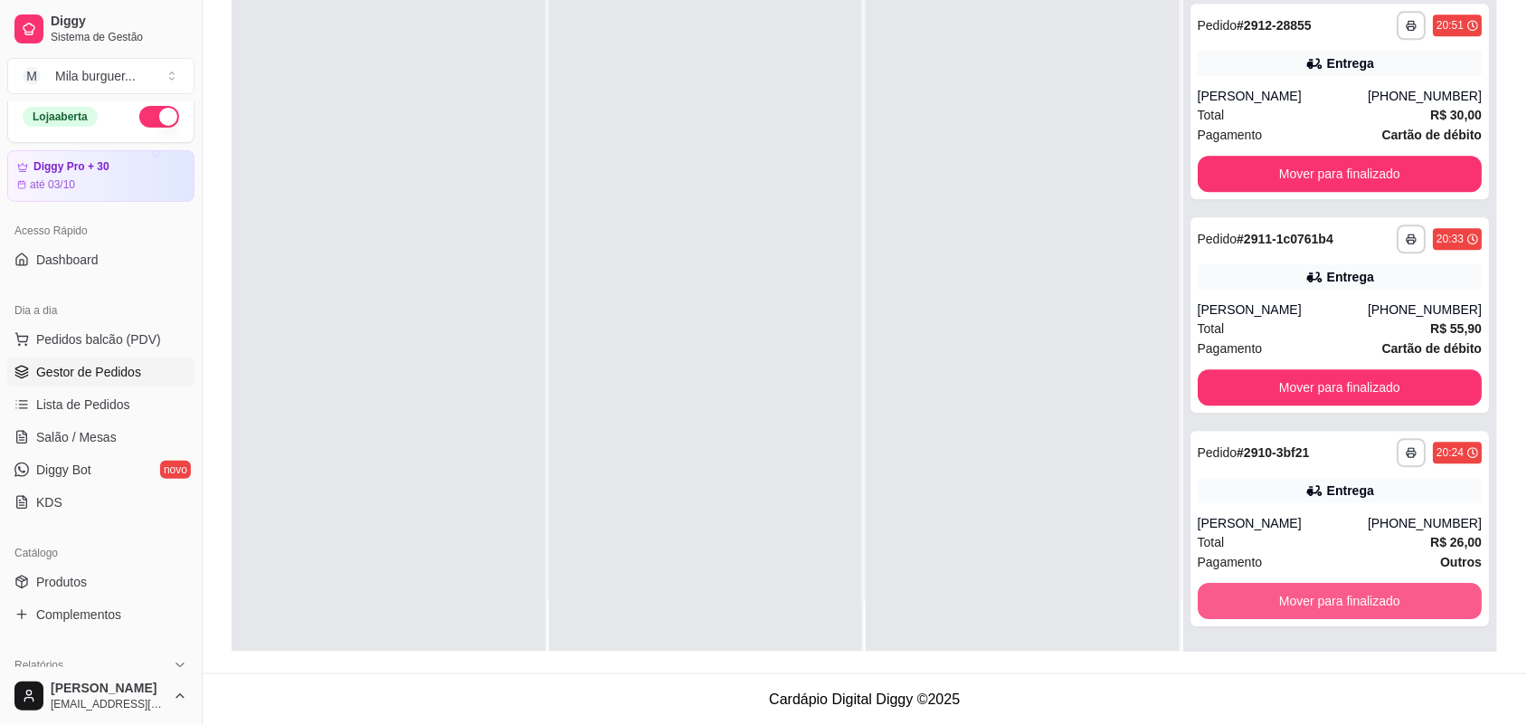
scroll to position [1213, 0]
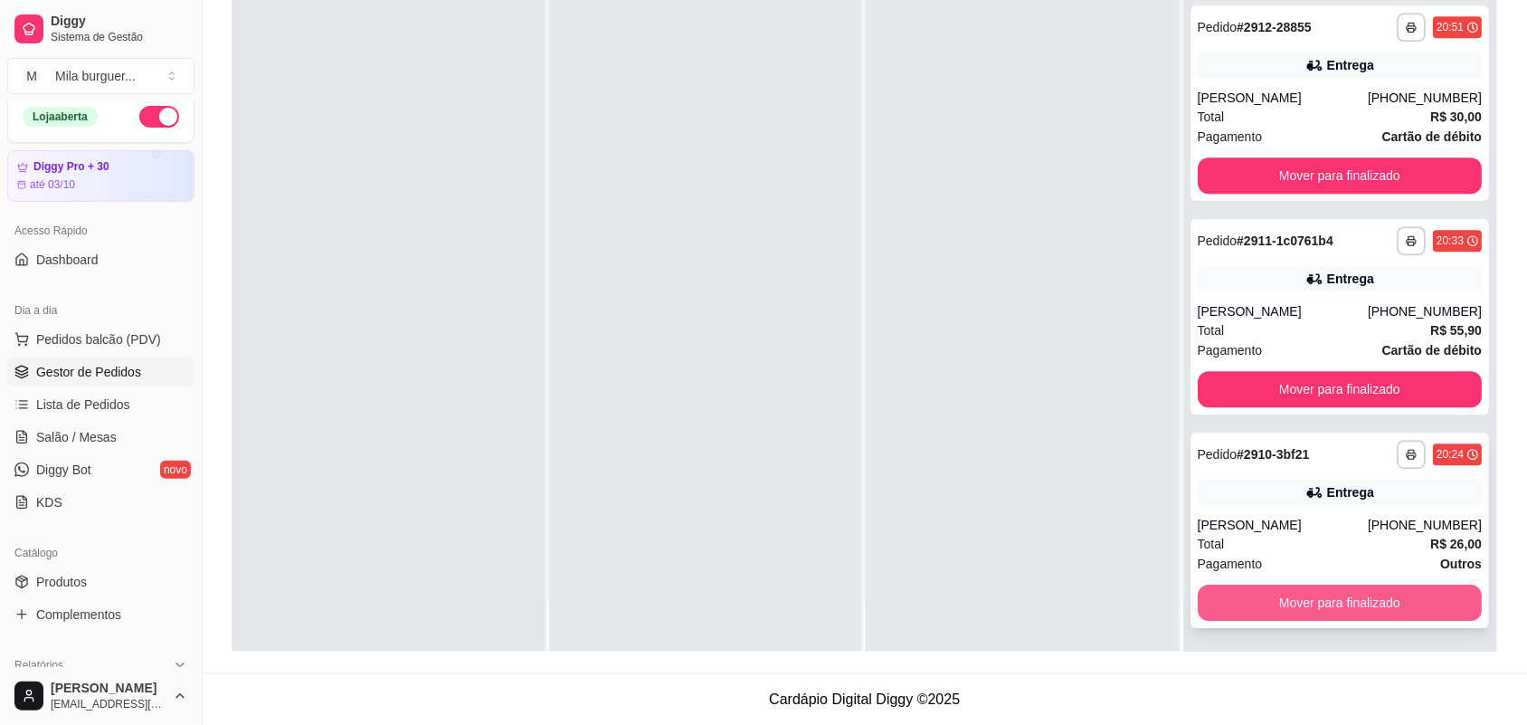
click at [1233, 615] on button "Mover para finalizado" at bounding box center [1340, 603] width 285 height 36
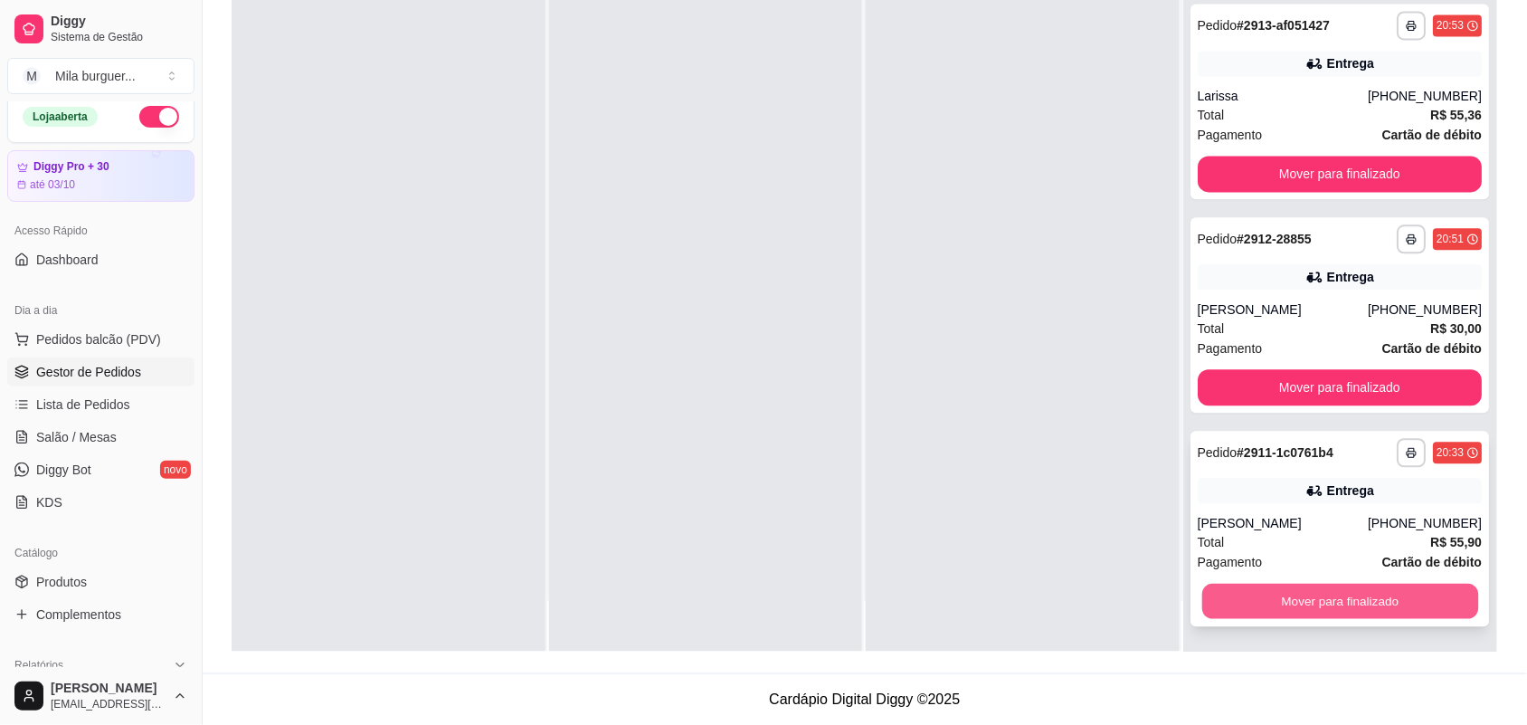
click at [1241, 600] on button "Mover para finalizado" at bounding box center [1340, 602] width 276 height 35
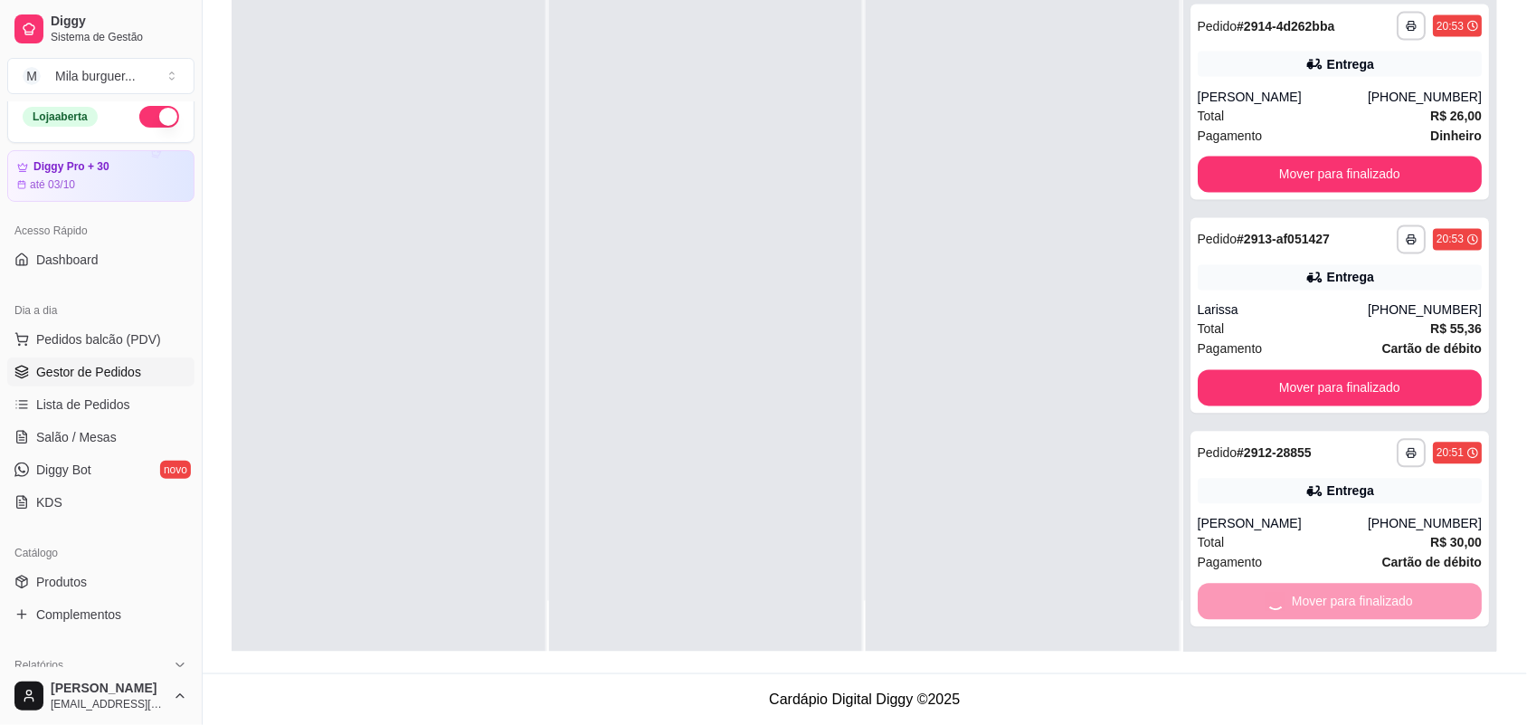
scroll to position [573, 0]
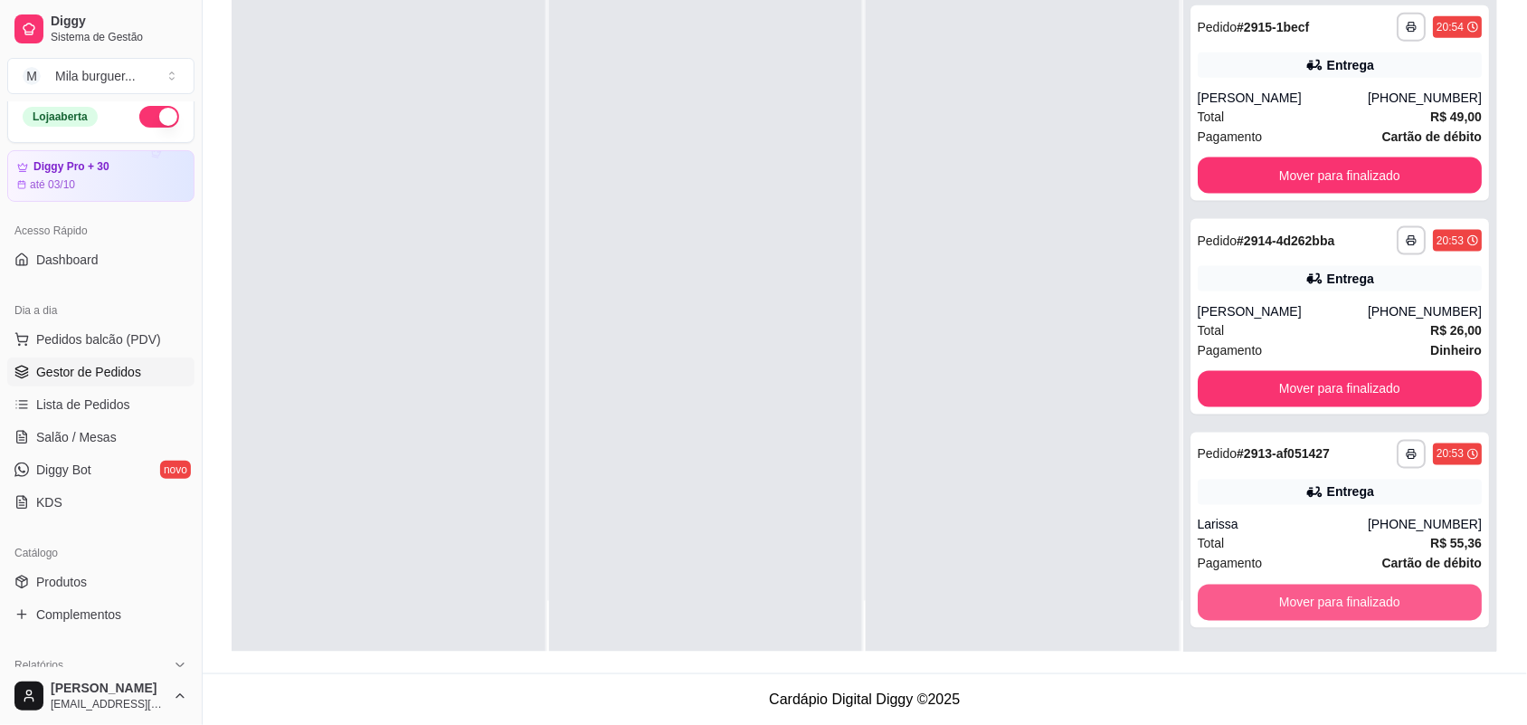
click at [1241, 600] on button "Mover para finalizado" at bounding box center [1340, 603] width 285 height 36
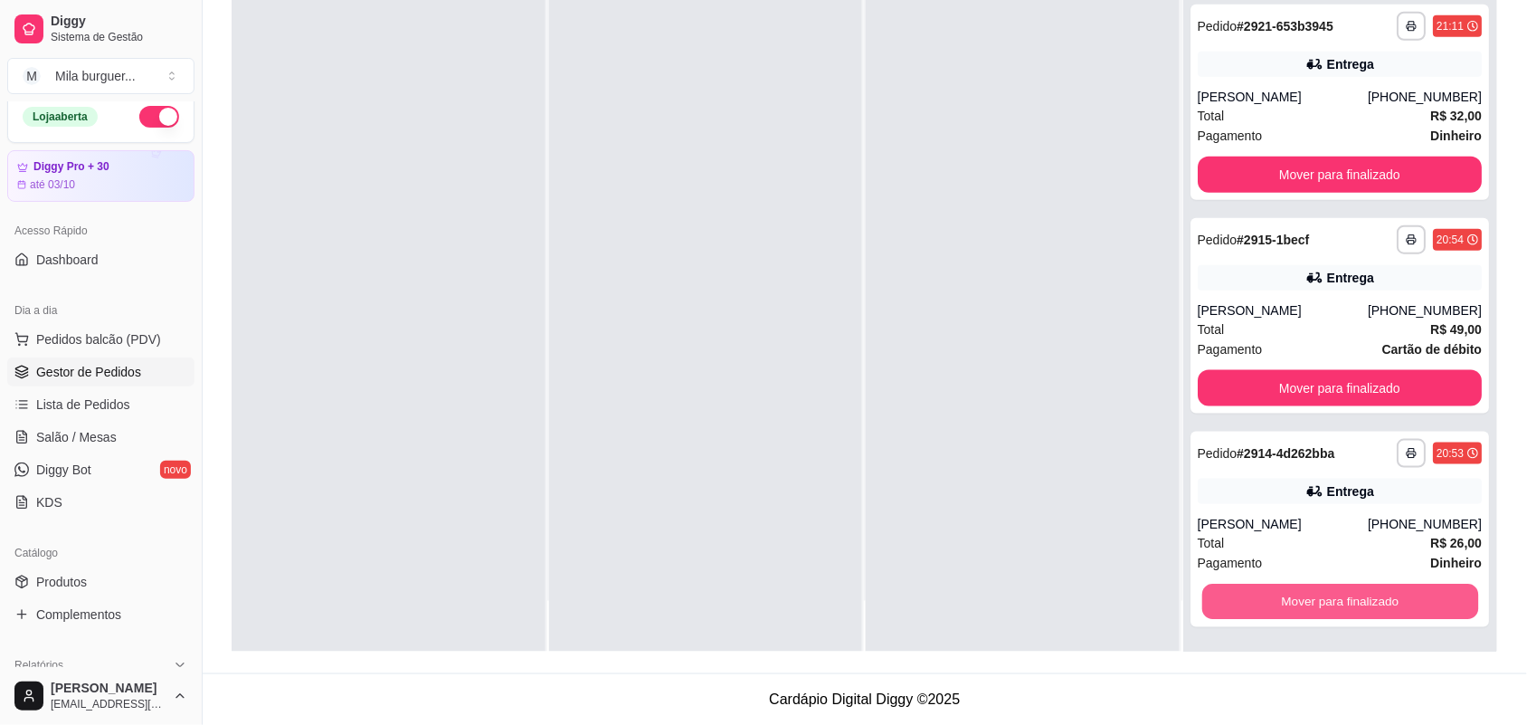
click at [1241, 600] on button "Mover para finalizado" at bounding box center [1340, 602] width 276 height 35
click at [1241, 600] on button "Mover para finalizado" at bounding box center [1340, 602] width 285 height 36
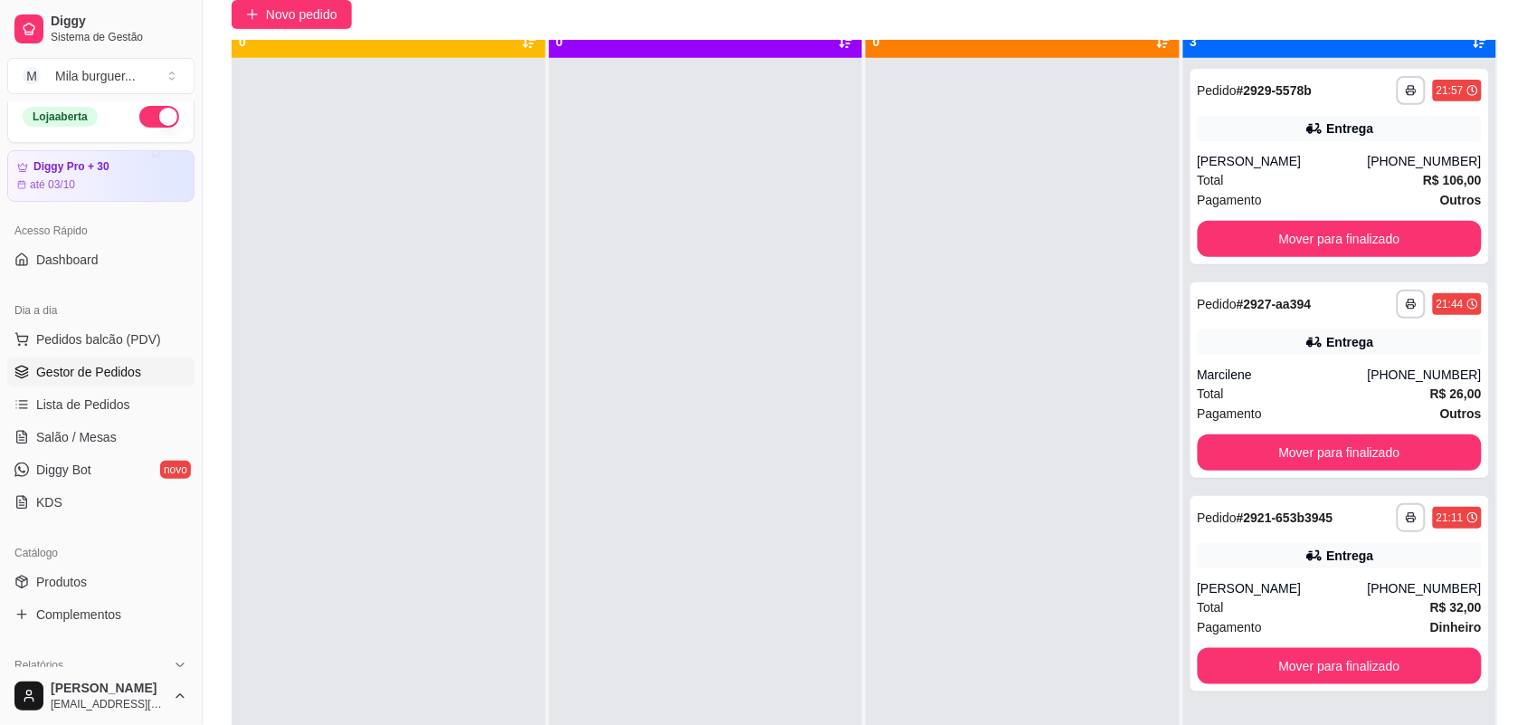
scroll to position [51, 0]
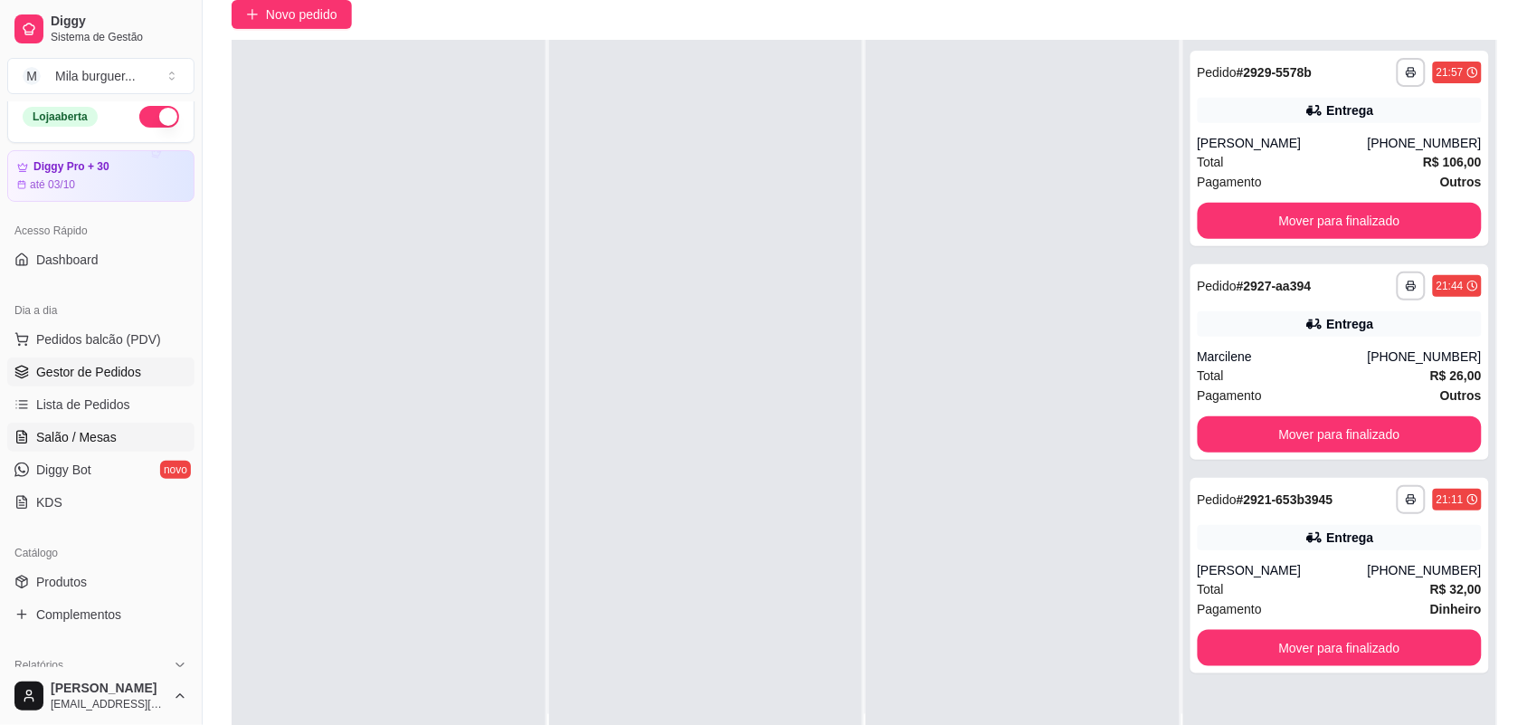
click at [100, 423] on link "Salão / Mesas" at bounding box center [100, 437] width 187 height 29
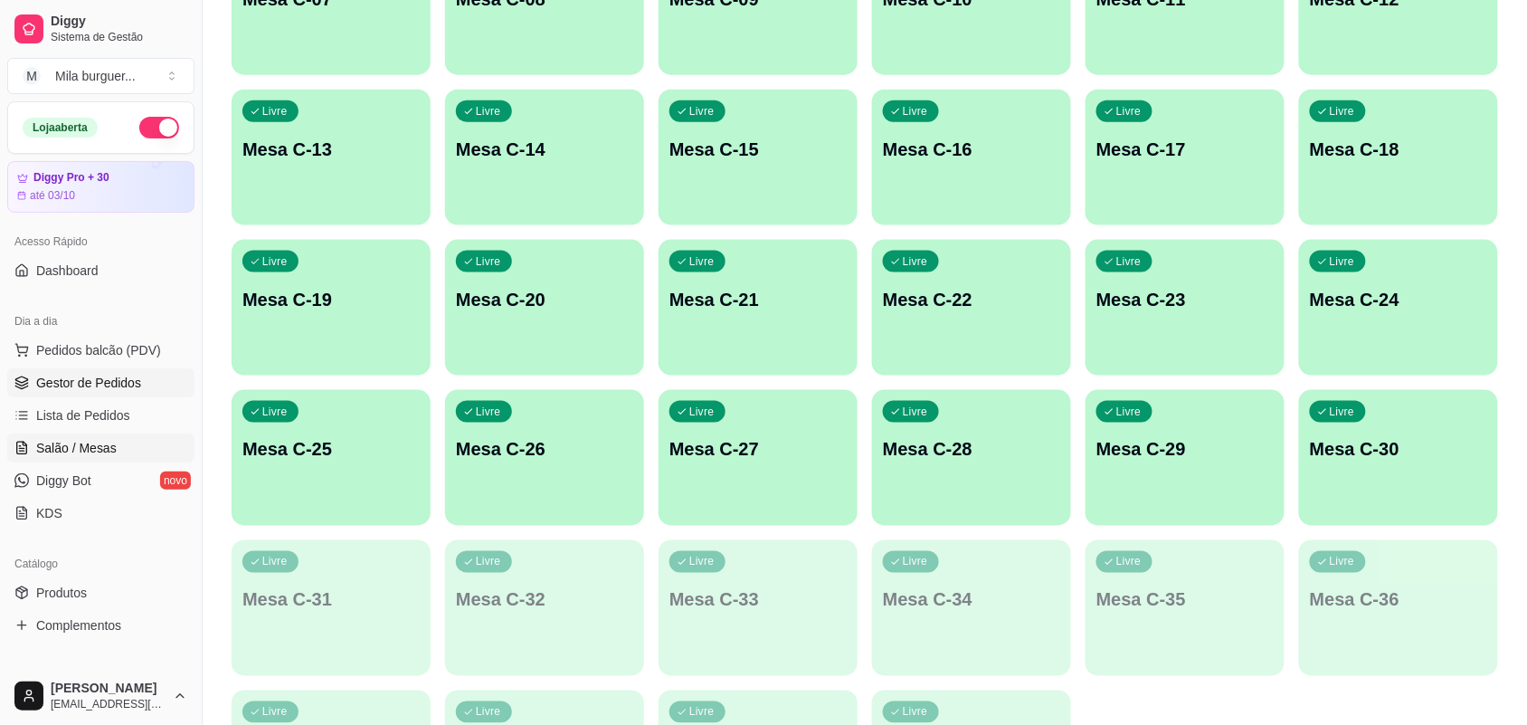
click at [100, 390] on span "Gestor de Pedidos" at bounding box center [88, 383] width 105 height 18
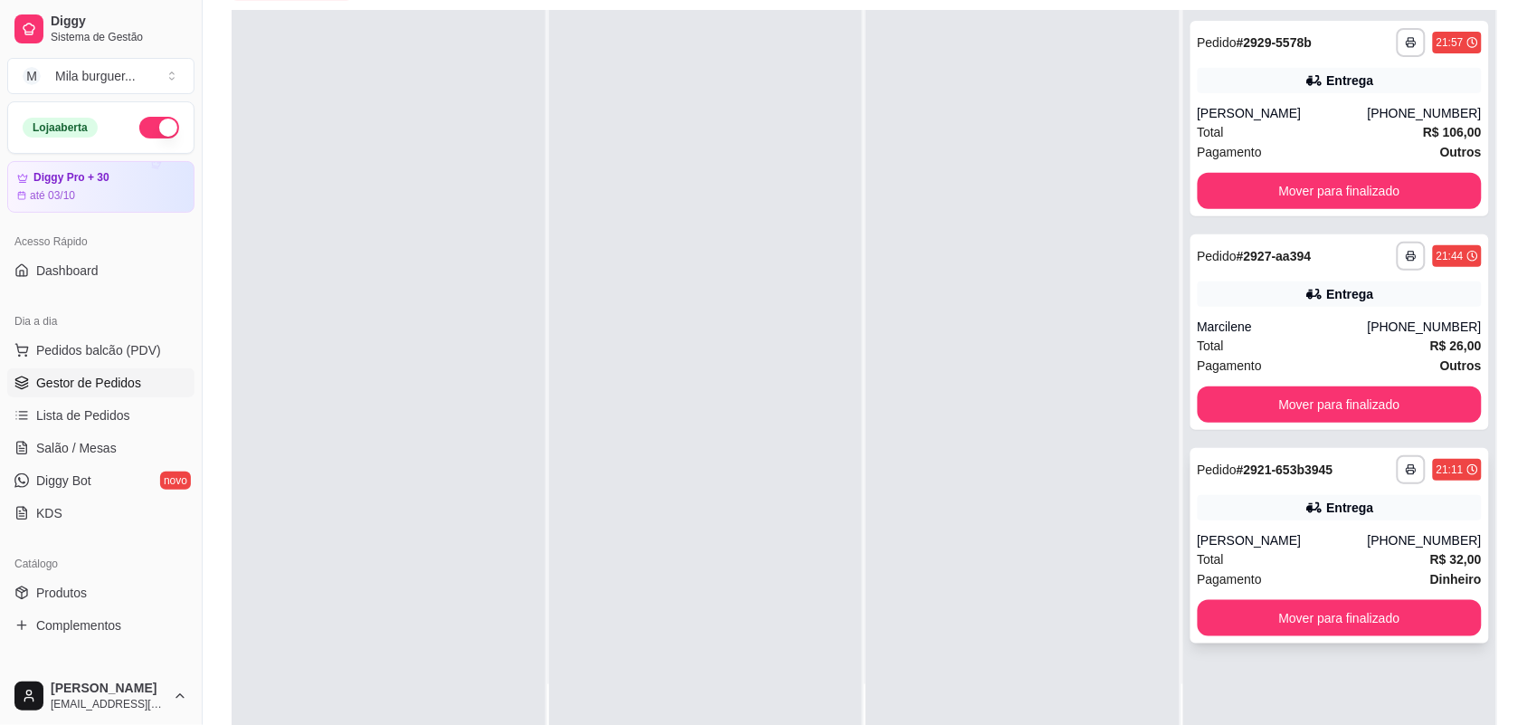
scroll to position [276, 0]
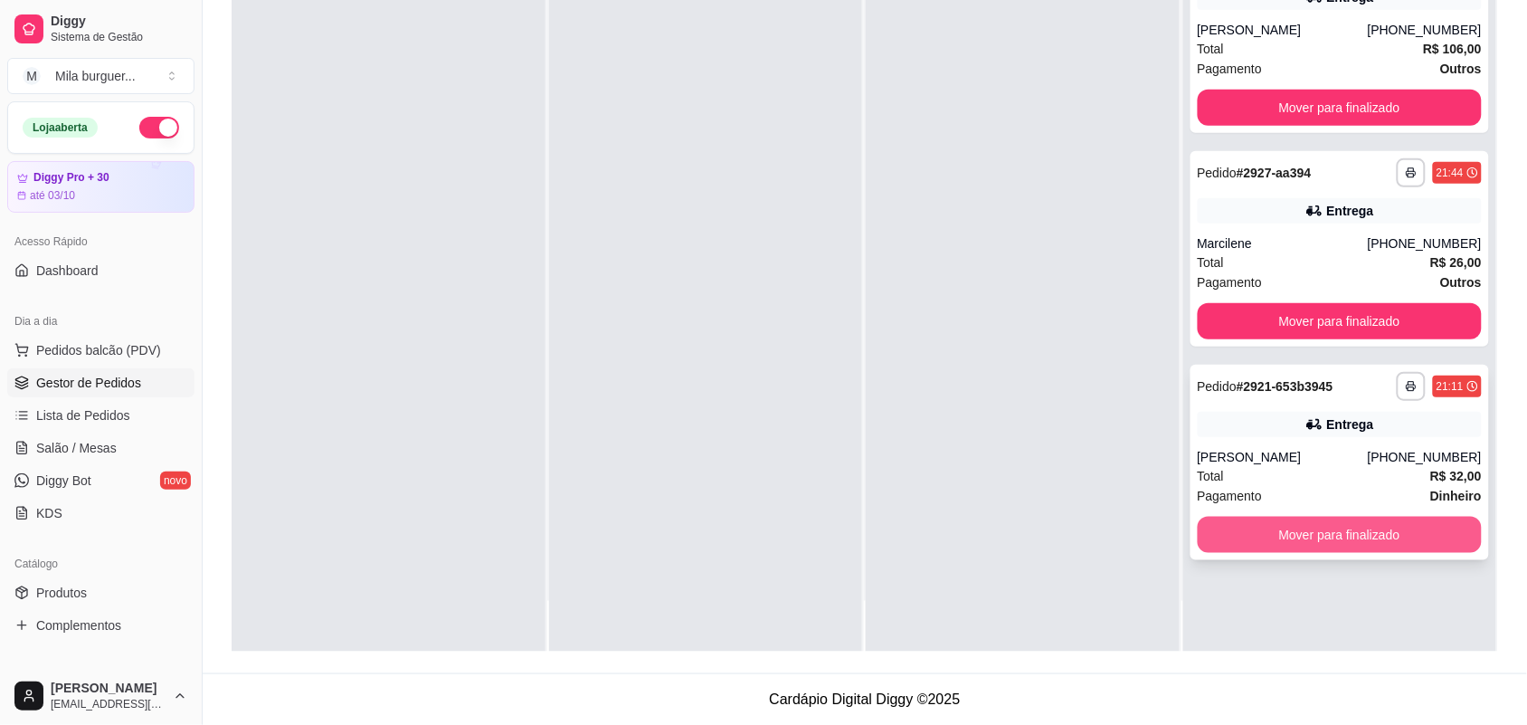
click at [1358, 529] on button "Mover para finalizado" at bounding box center [1340, 535] width 285 height 36
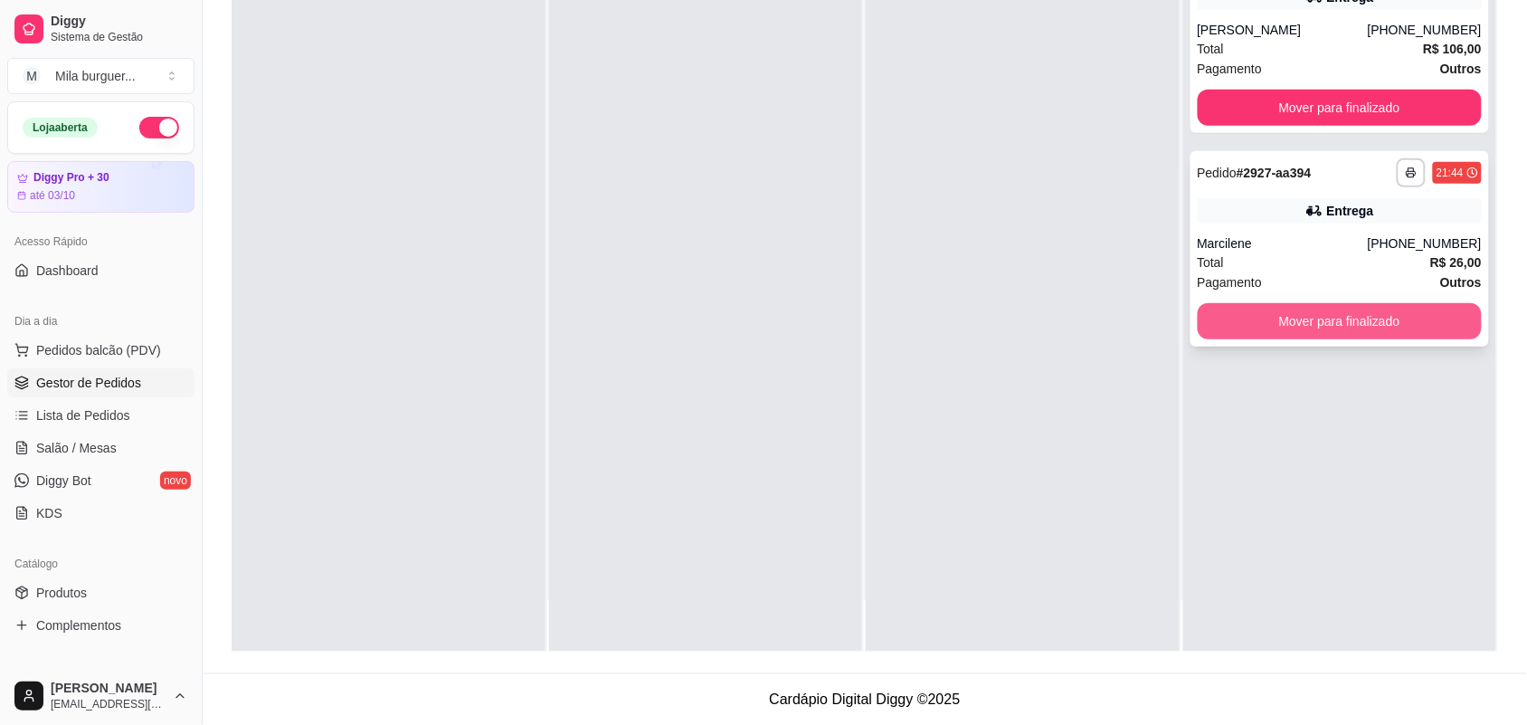
click at [1309, 309] on button "Mover para finalizado" at bounding box center [1340, 321] width 285 height 36
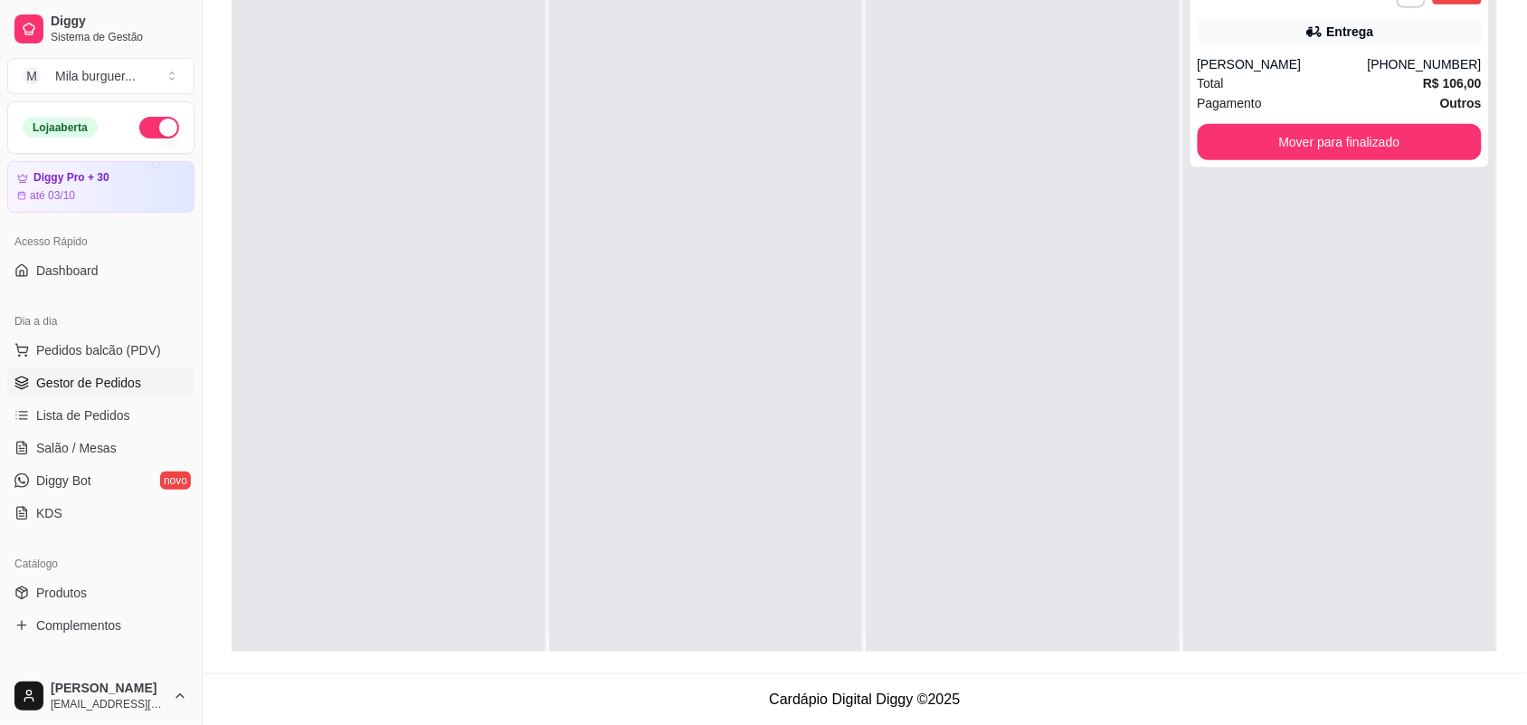
scroll to position [0, 0]
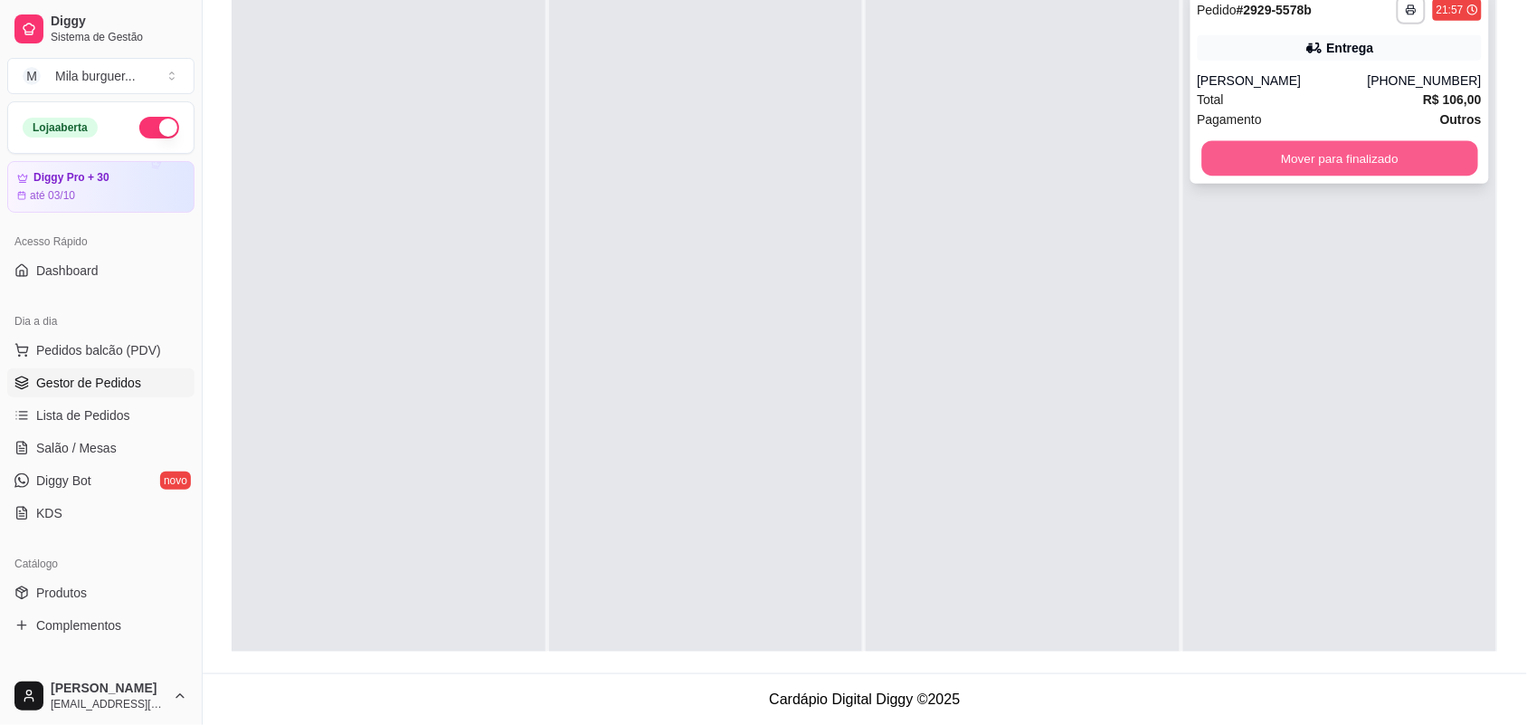
click at [1322, 158] on button "Mover para finalizado" at bounding box center [1340, 158] width 276 height 35
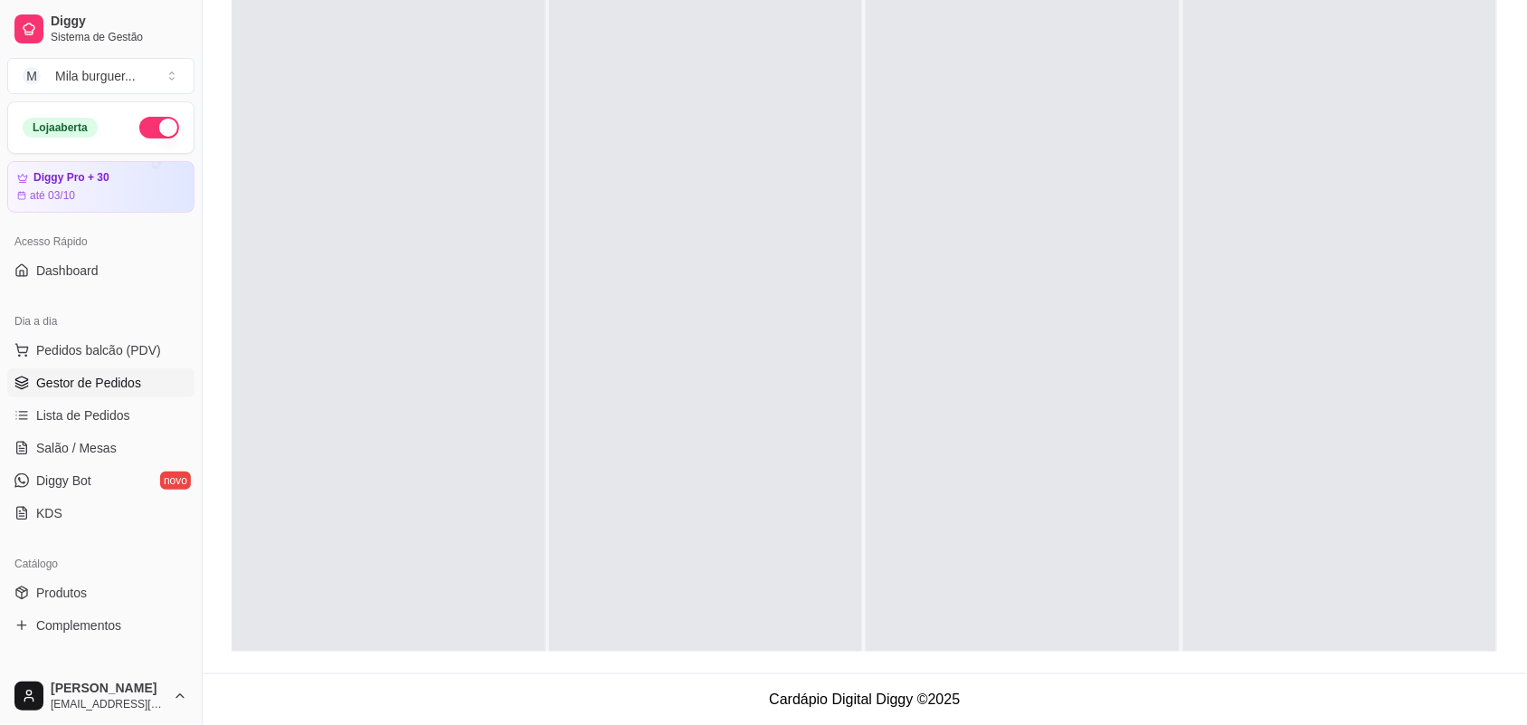
click at [116, 371] on link "Gestor de Pedidos" at bounding box center [100, 382] width 187 height 29
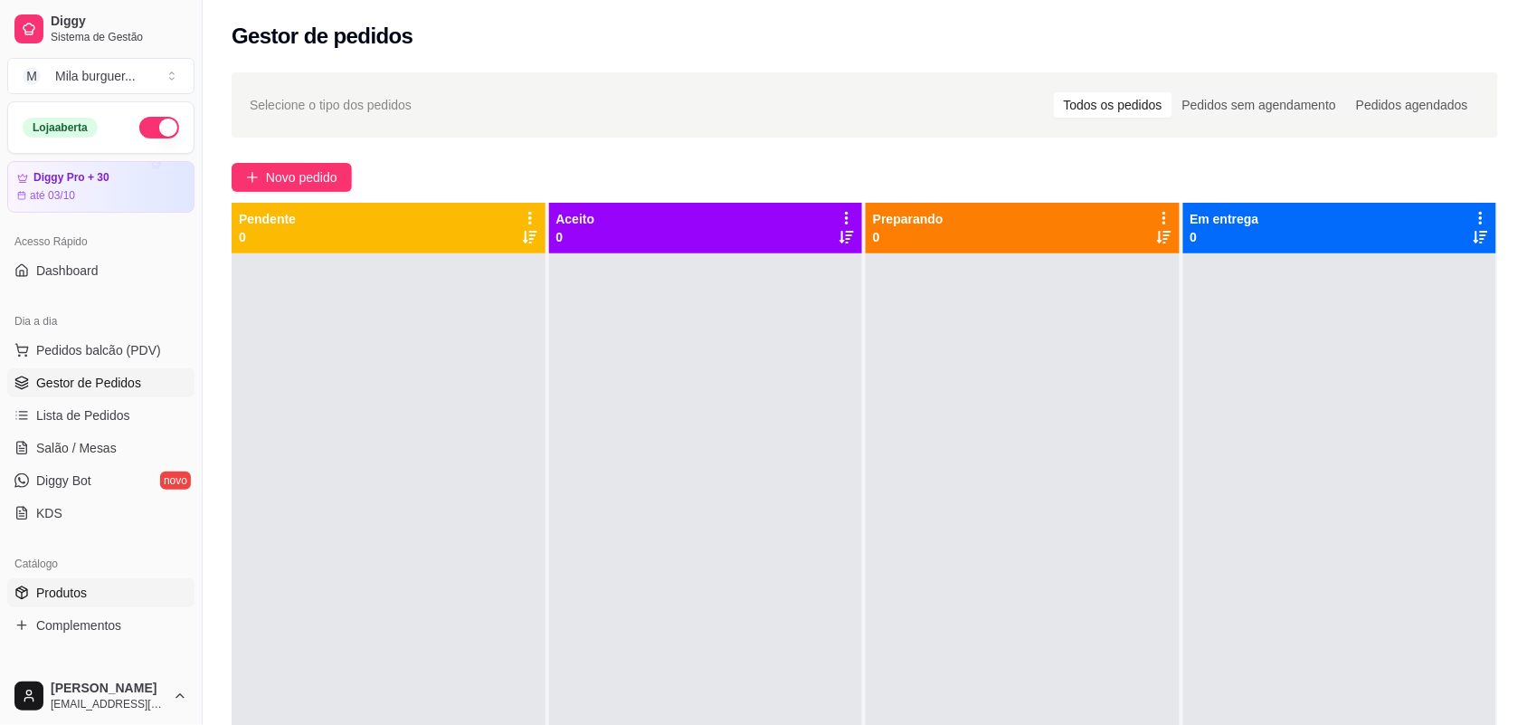
click at [79, 591] on span "Produtos" at bounding box center [61, 593] width 51 height 18
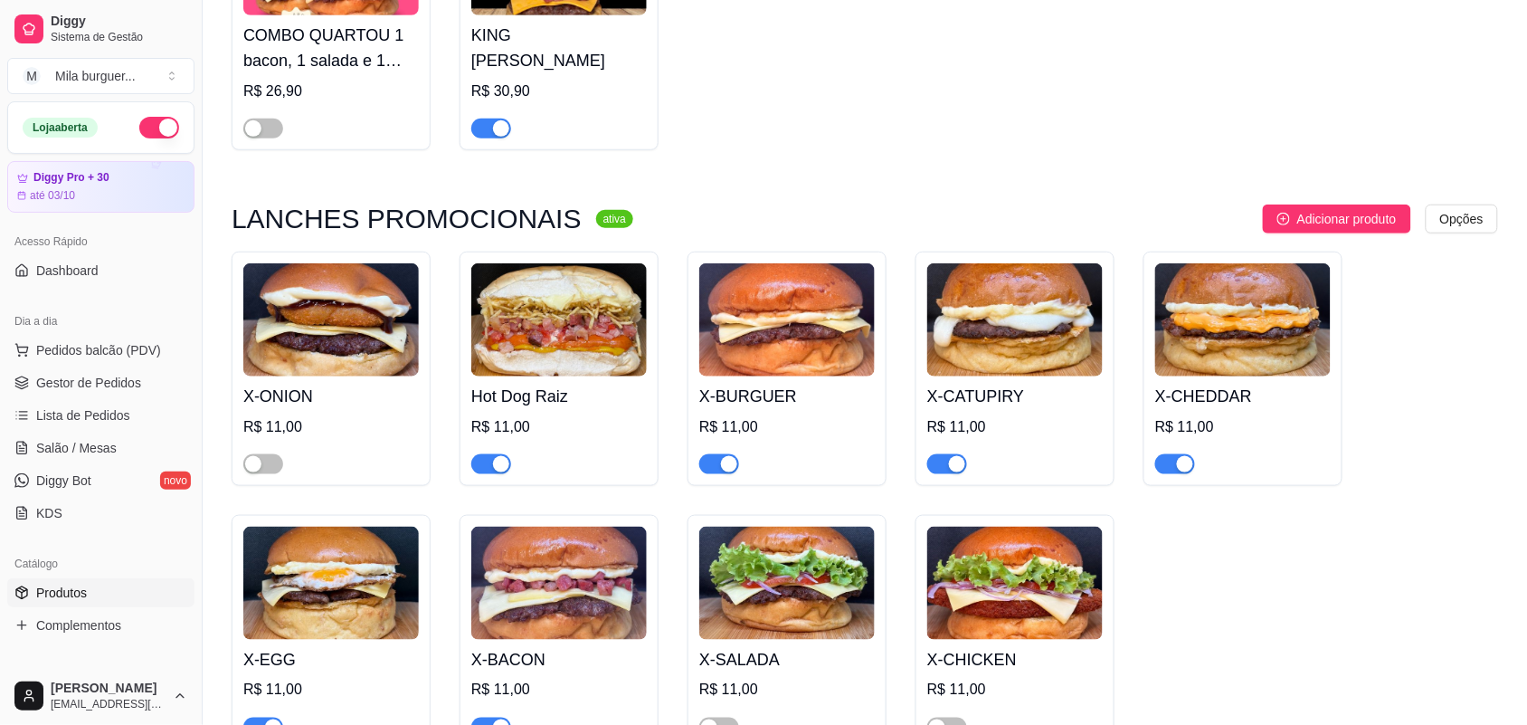
scroll to position [339, 0]
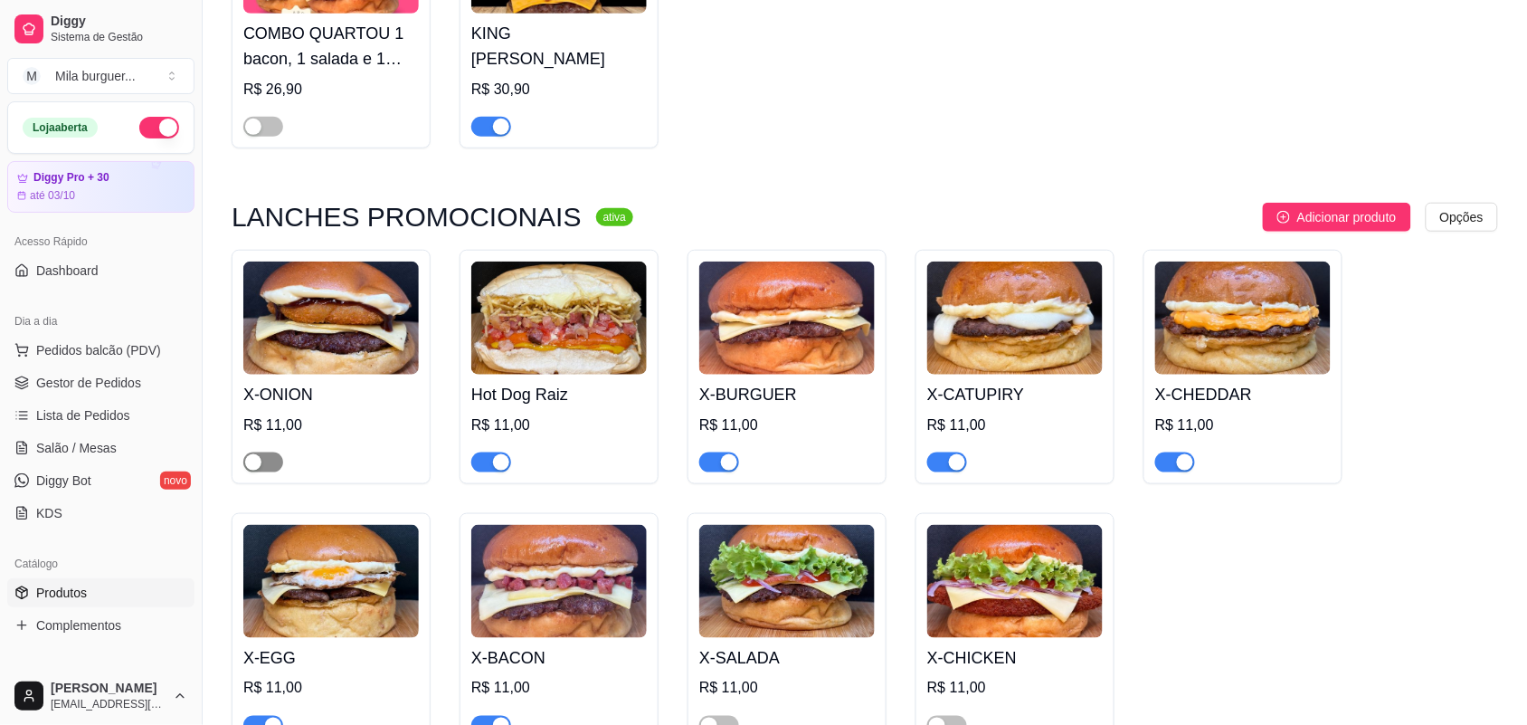
click at [243, 461] on span "button" at bounding box center [263, 462] width 40 height 20
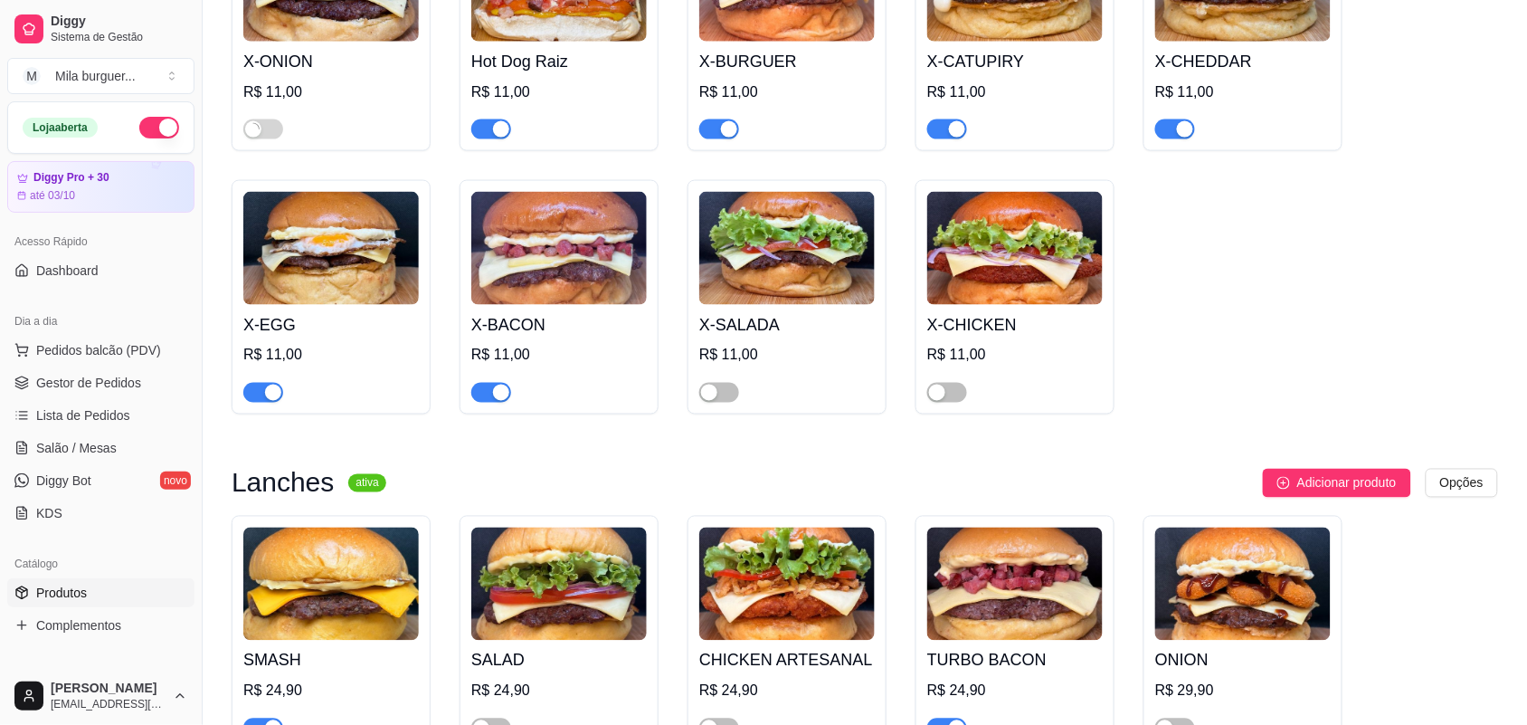
scroll to position [679, 0]
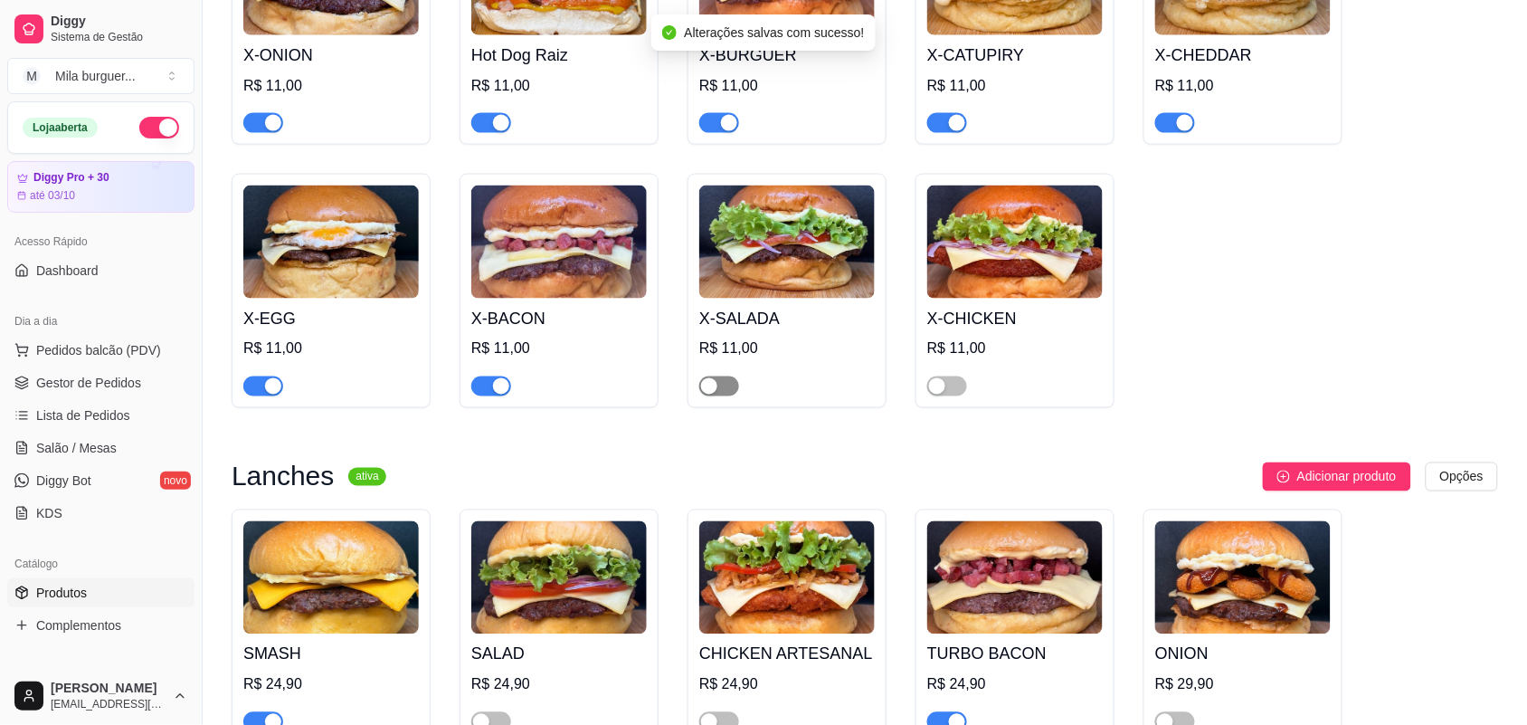
click at [707, 395] on div "button" at bounding box center [709, 386] width 16 height 16
click at [933, 386] on div "button" at bounding box center [937, 386] width 16 height 16
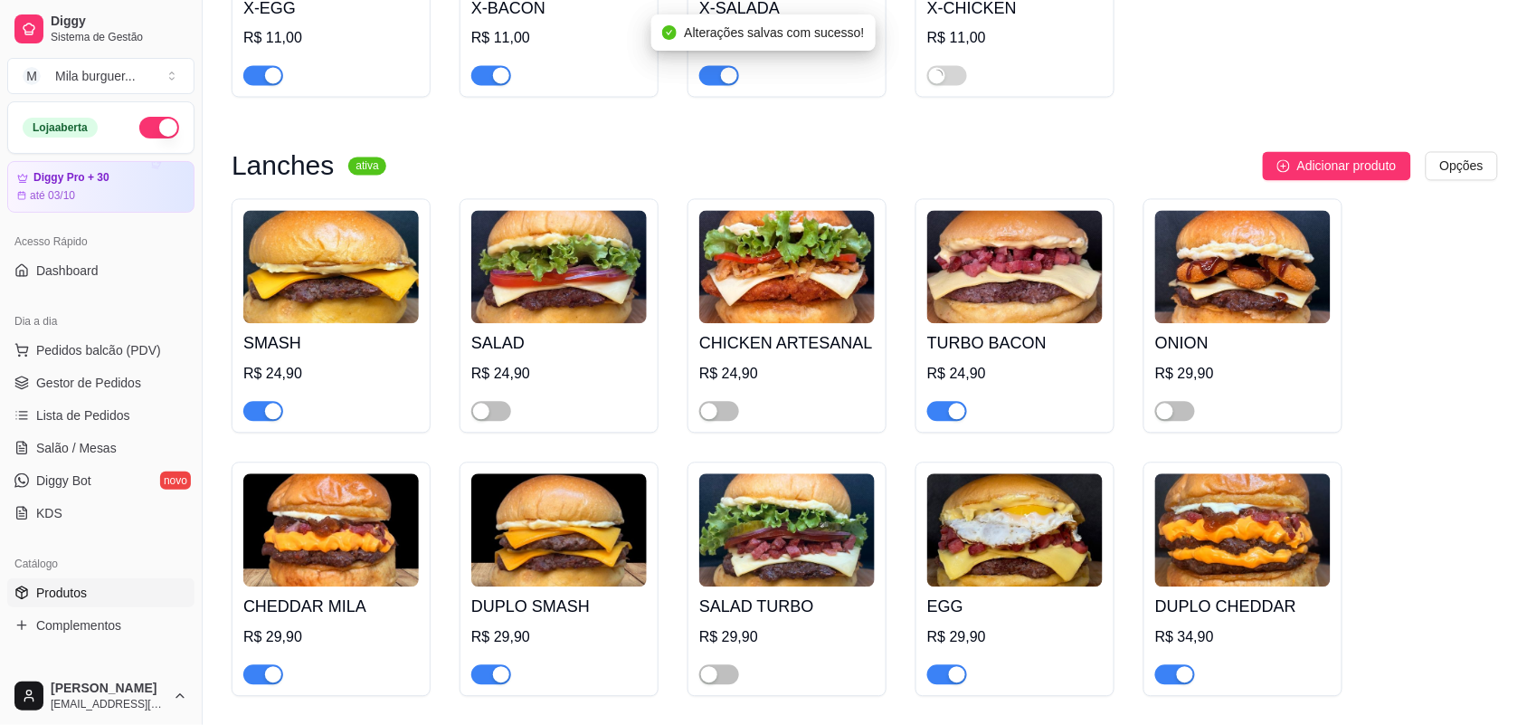
scroll to position [1018, 0]
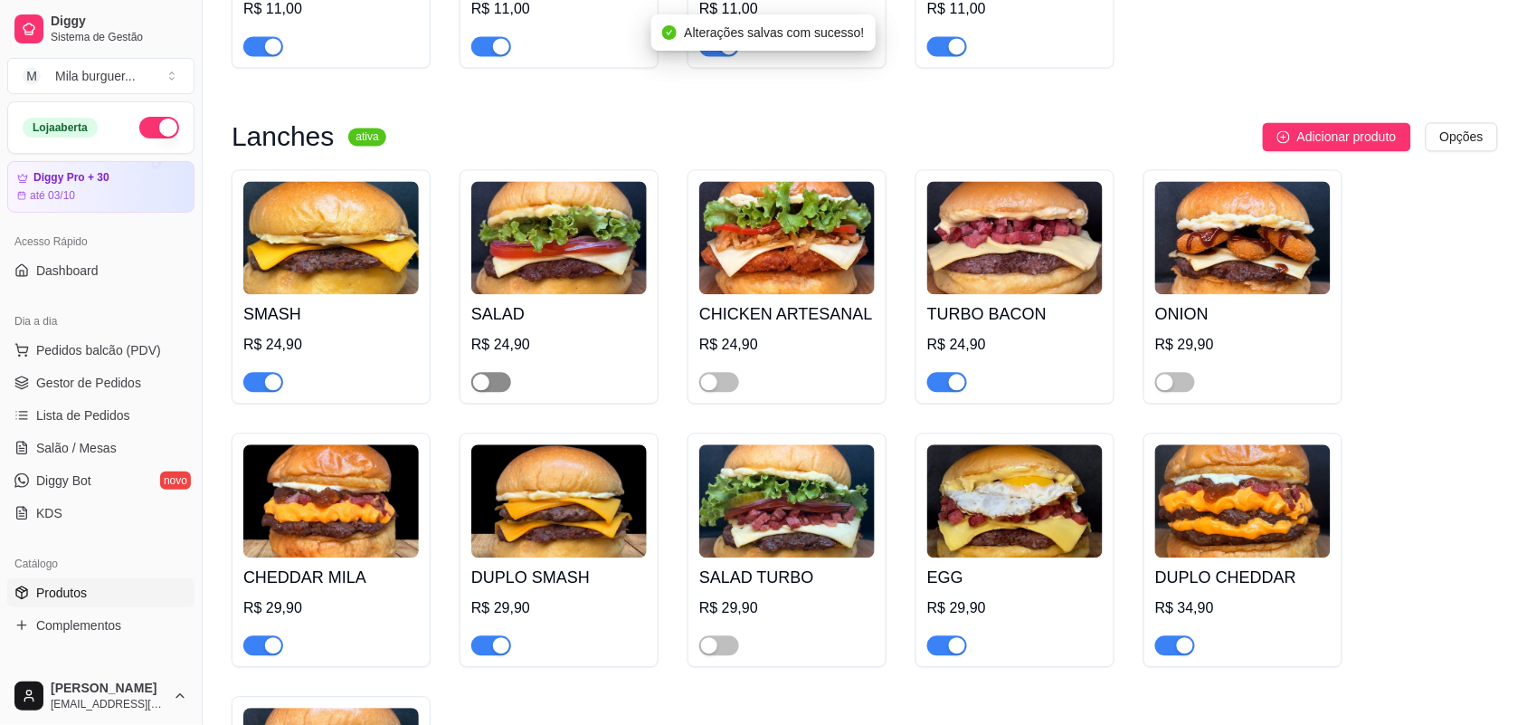
click at [480, 391] on div "button" at bounding box center [481, 383] width 16 height 16
click at [706, 386] on div "button" at bounding box center [709, 383] width 16 height 16
click at [706, 651] on div "button" at bounding box center [709, 646] width 16 height 16
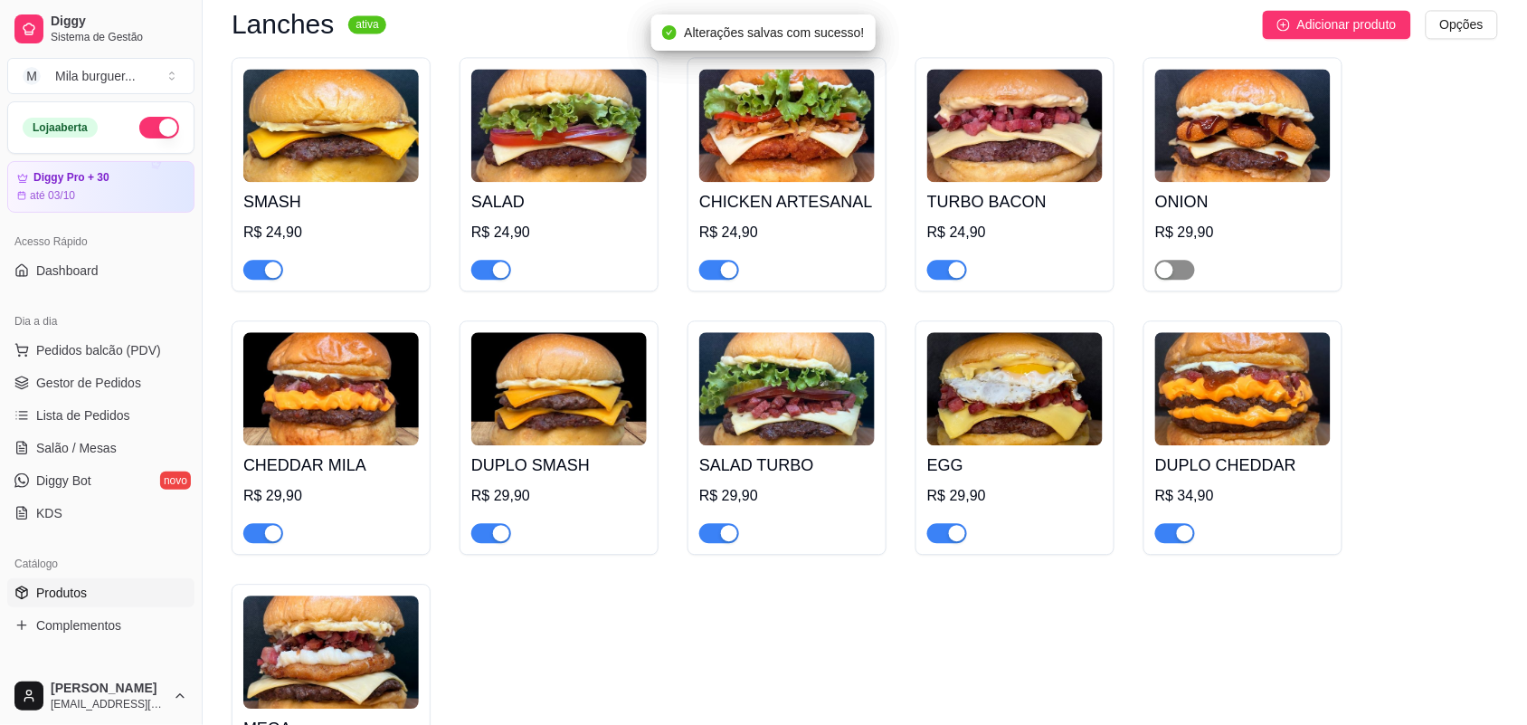
click at [1169, 272] on div "button" at bounding box center [1165, 270] width 16 height 16
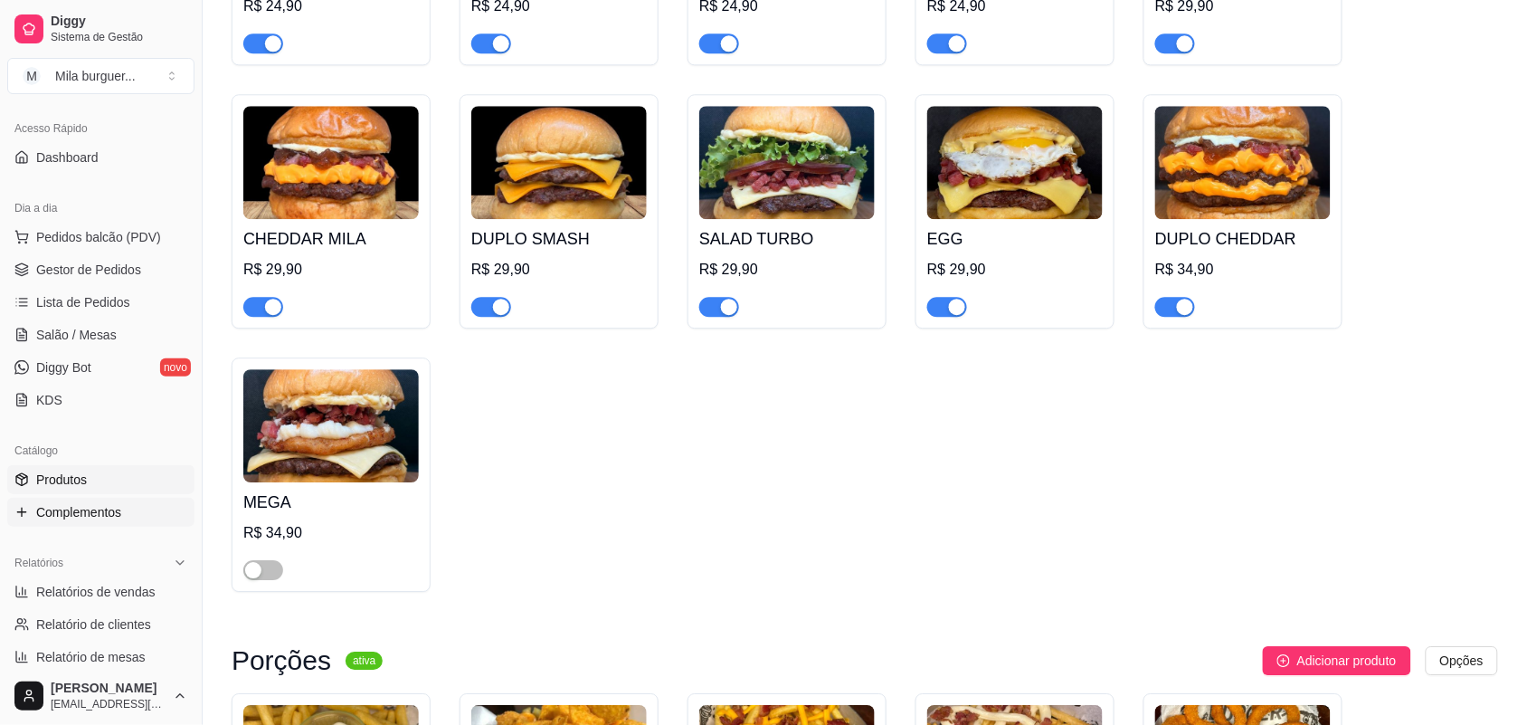
scroll to position [226, 0]
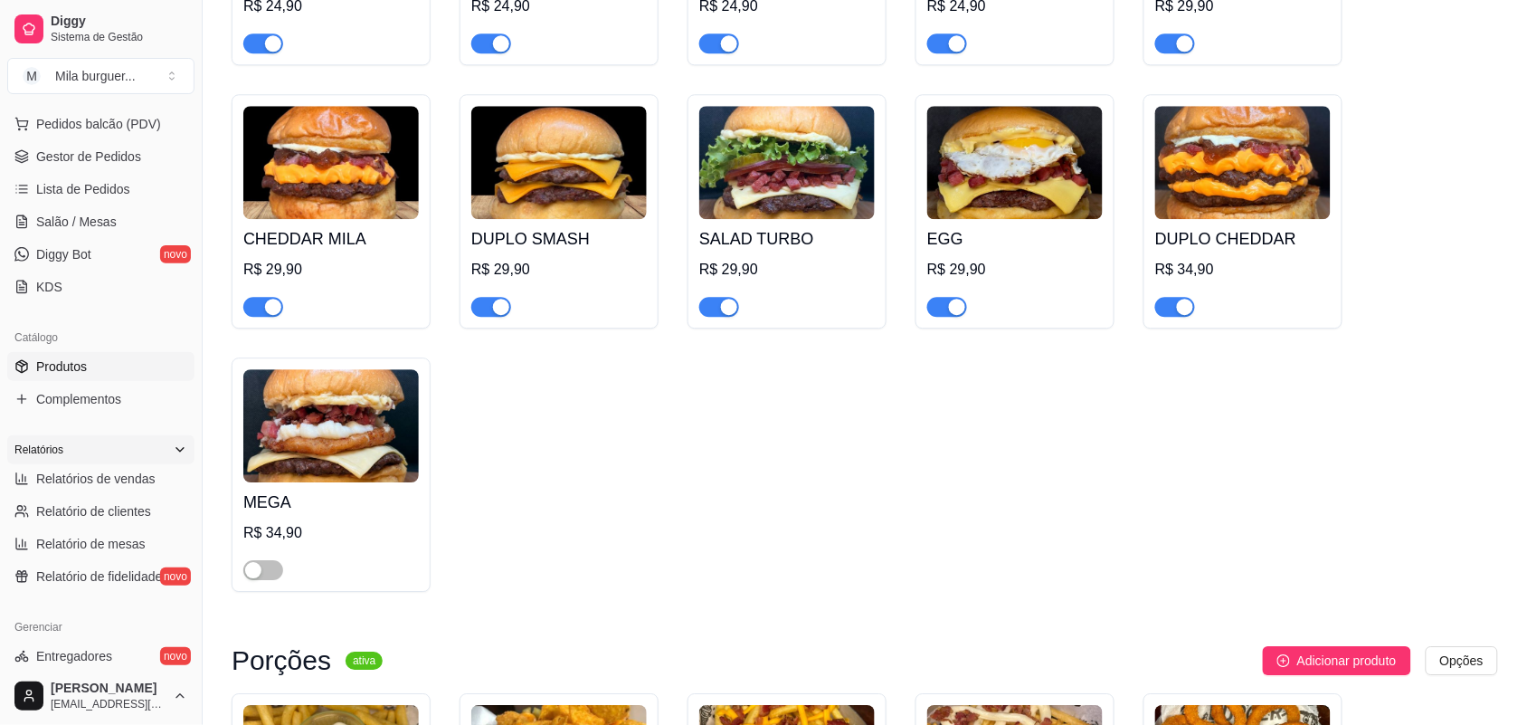
click at [142, 461] on div "Relatórios" at bounding box center [100, 449] width 187 height 29
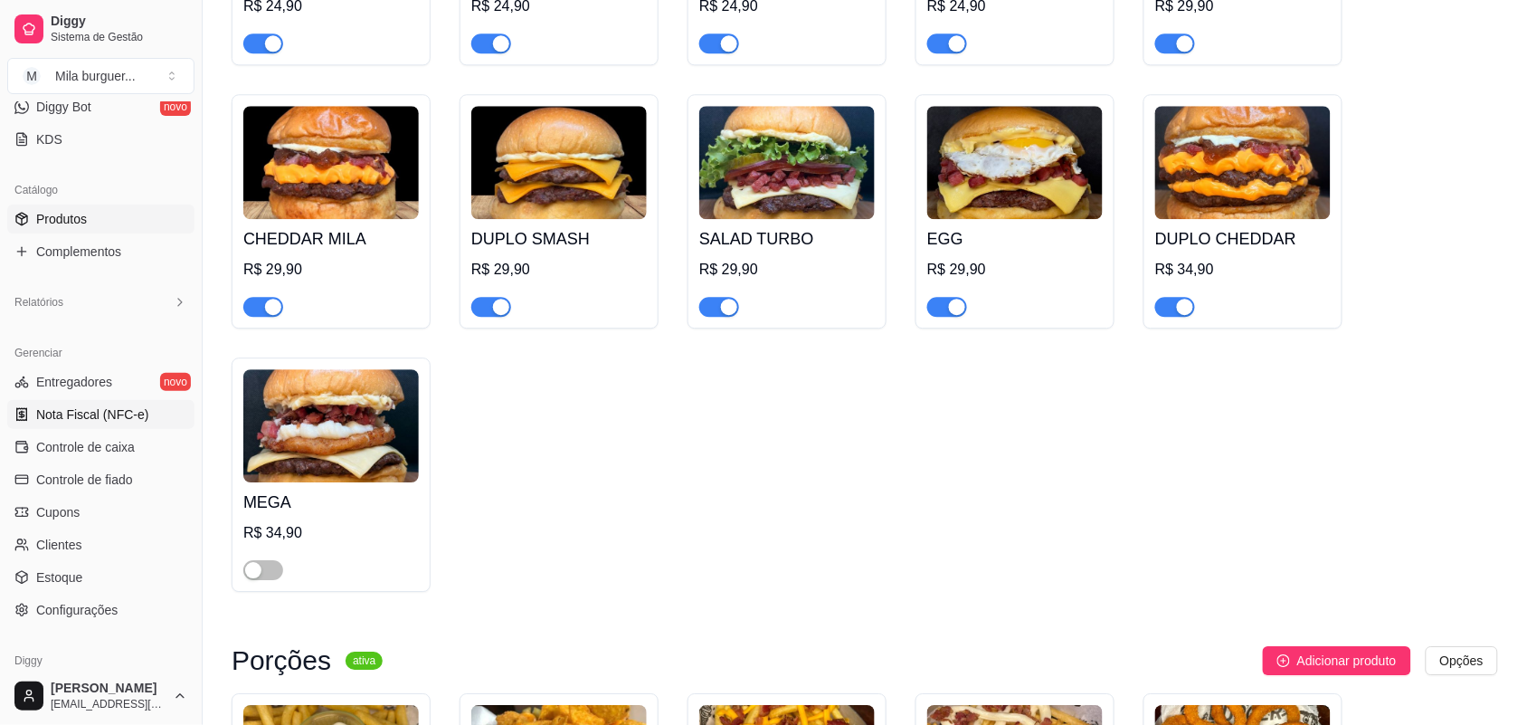
scroll to position [337, 0]
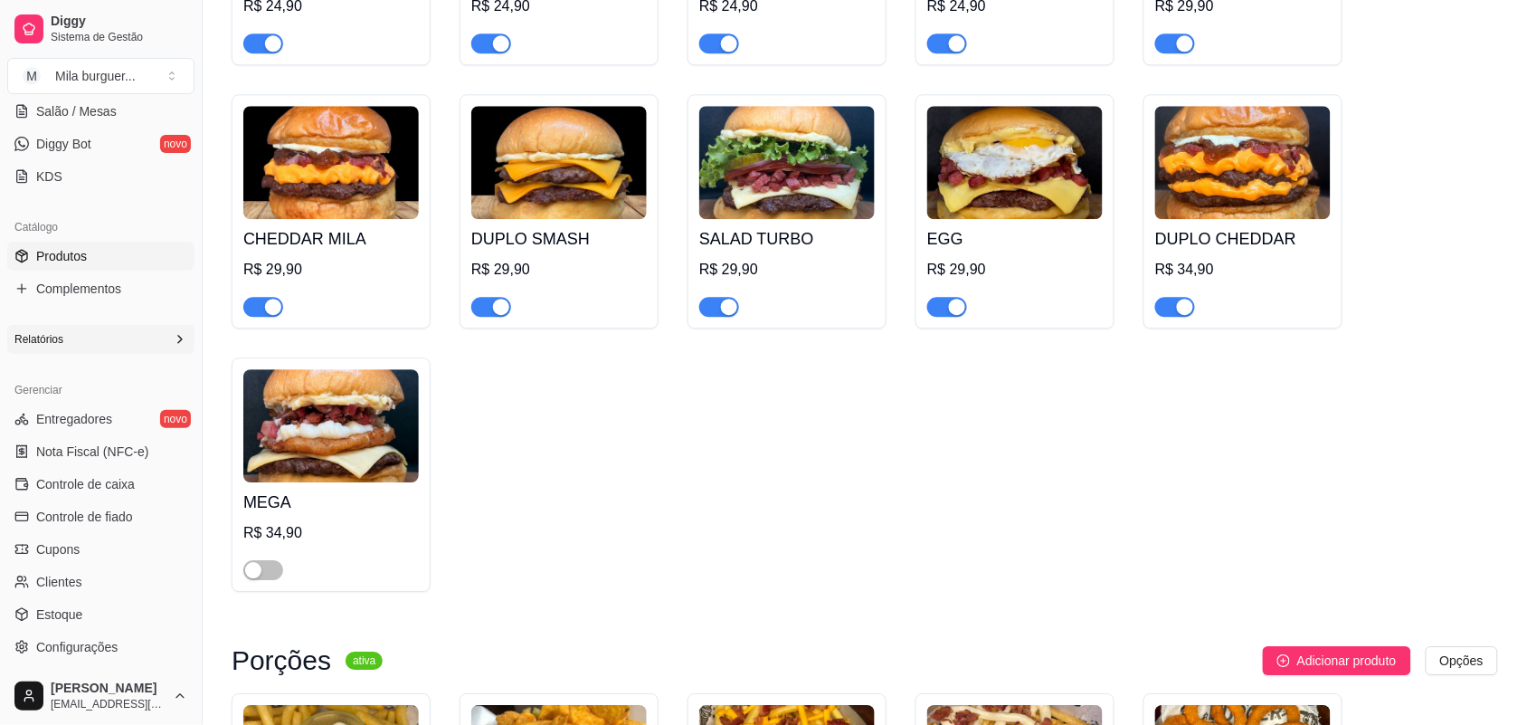
click at [173, 340] on icon at bounding box center [180, 339] width 14 height 14
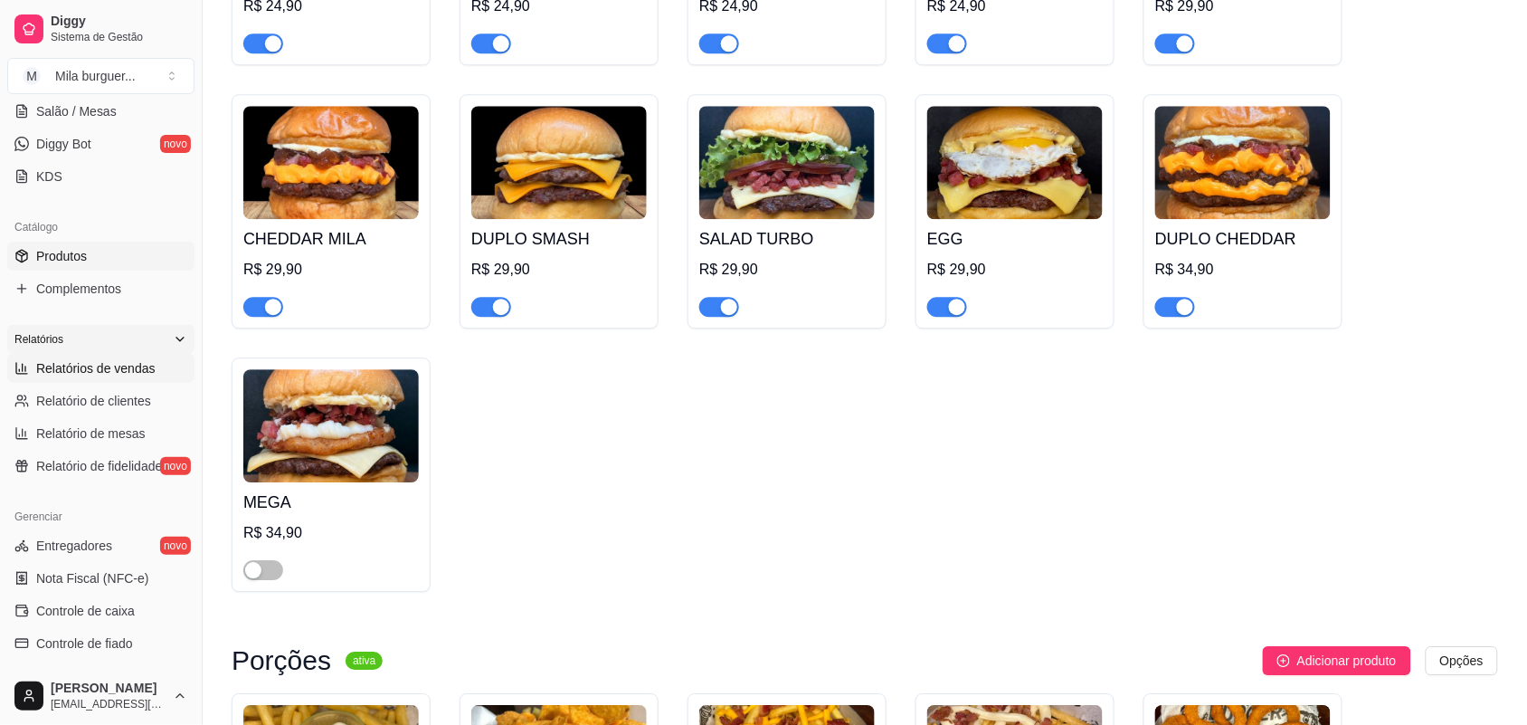
click at [138, 359] on span "Relatórios de vendas" at bounding box center [95, 368] width 119 height 18
select select "ALL"
select select "0"
